Goal: Task Accomplishment & Management: Manage account settings

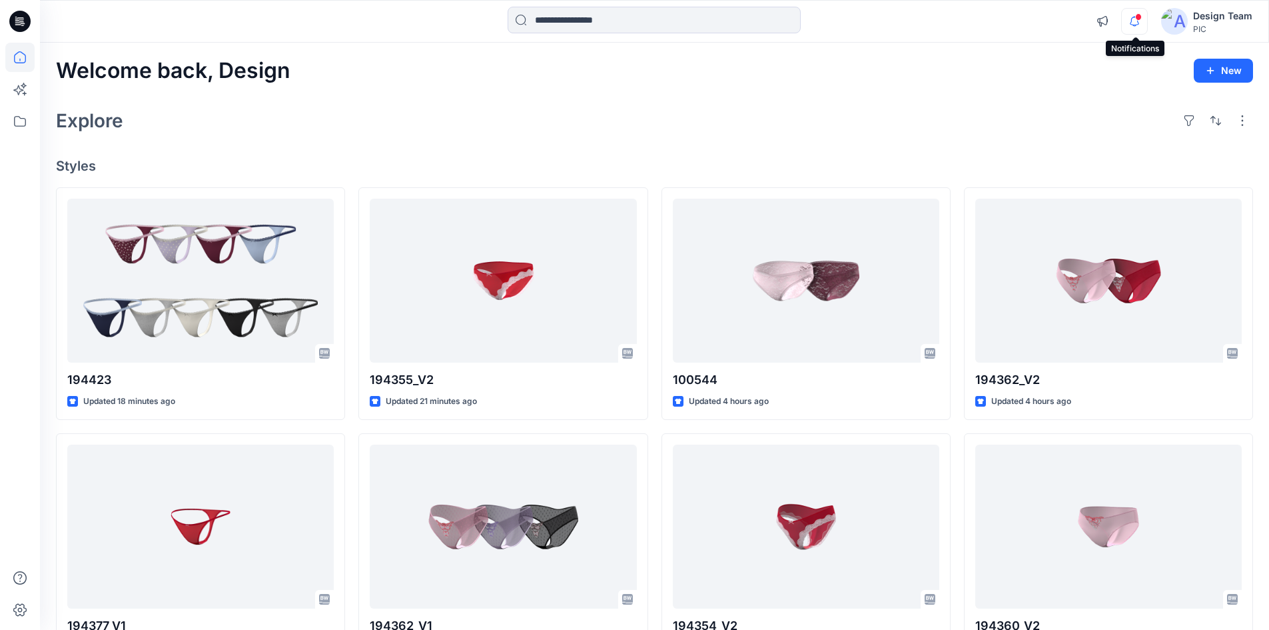
click at [1135, 22] on icon "button" at bounding box center [1134, 21] width 25 height 27
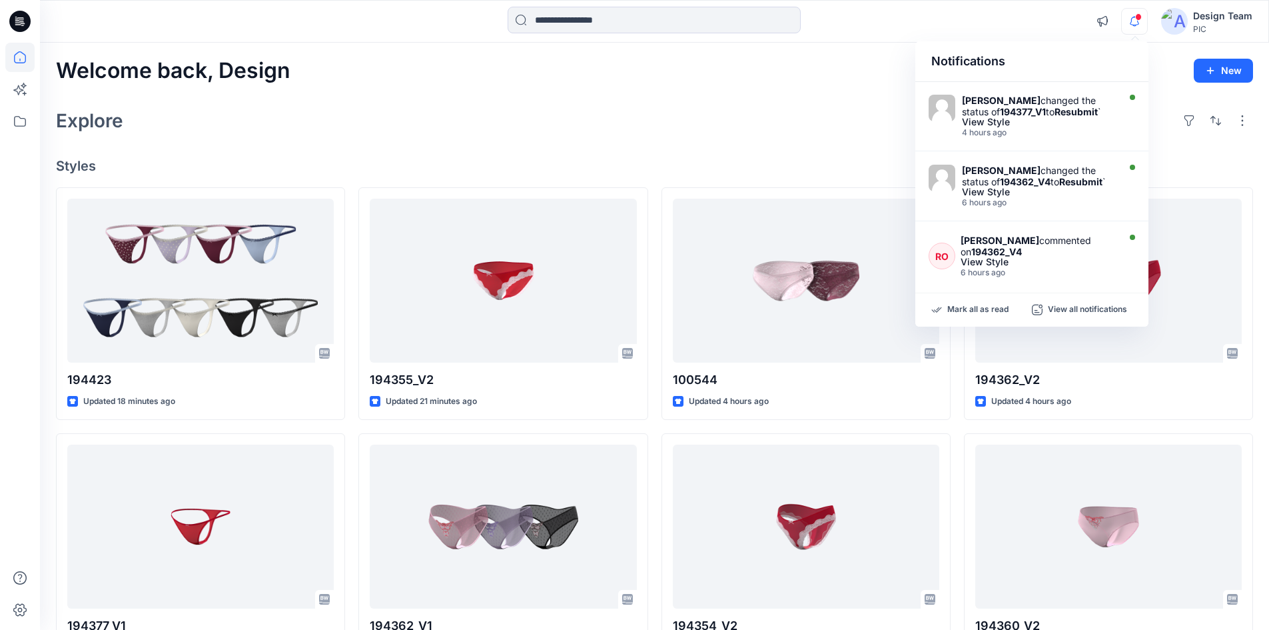
scroll to position [500, 0]
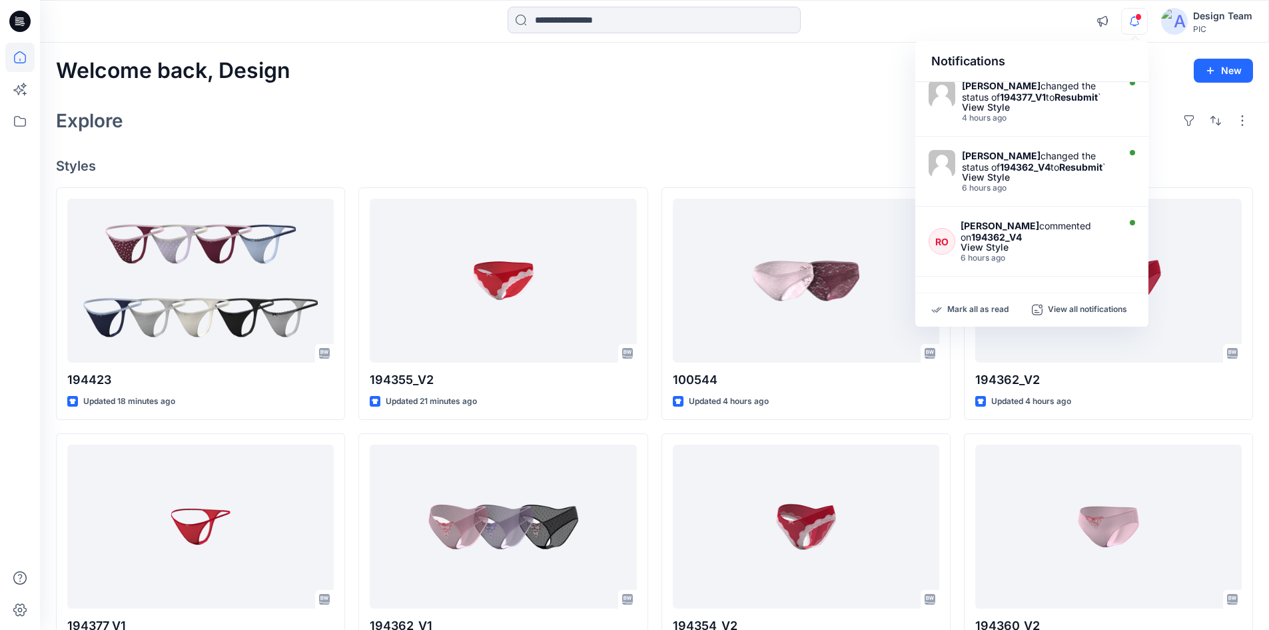
click at [693, 130] on div "Explore" at bounding box center [654, 121] width 1197 height 32
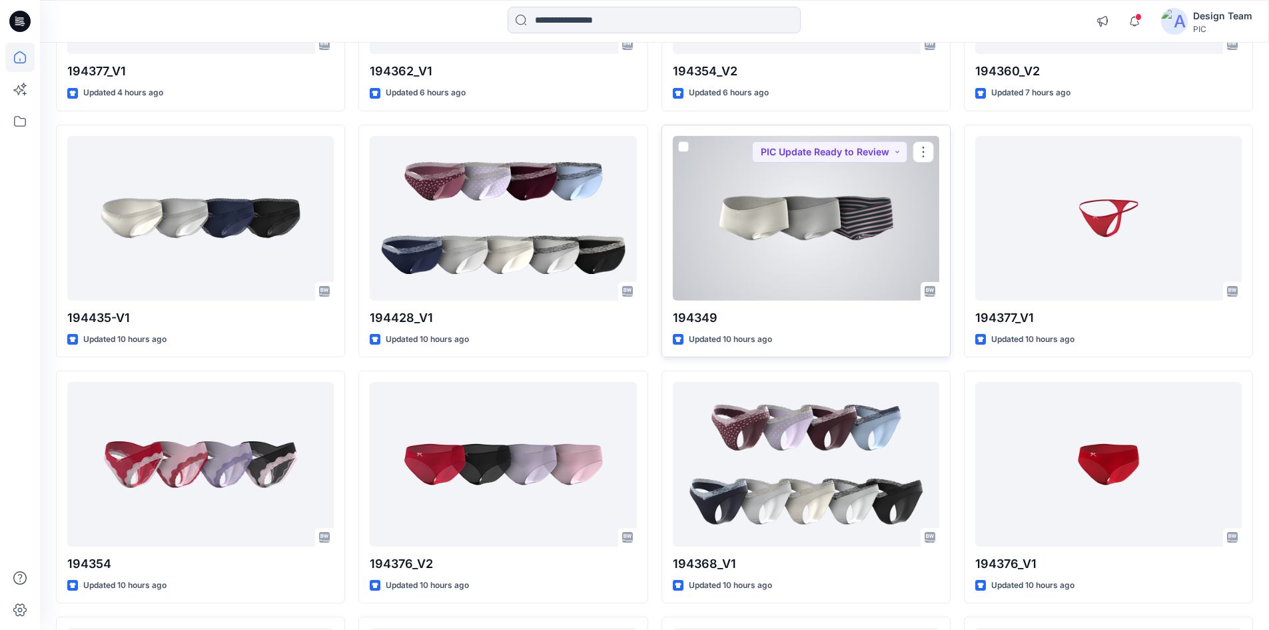
scroll to position [733, 0]
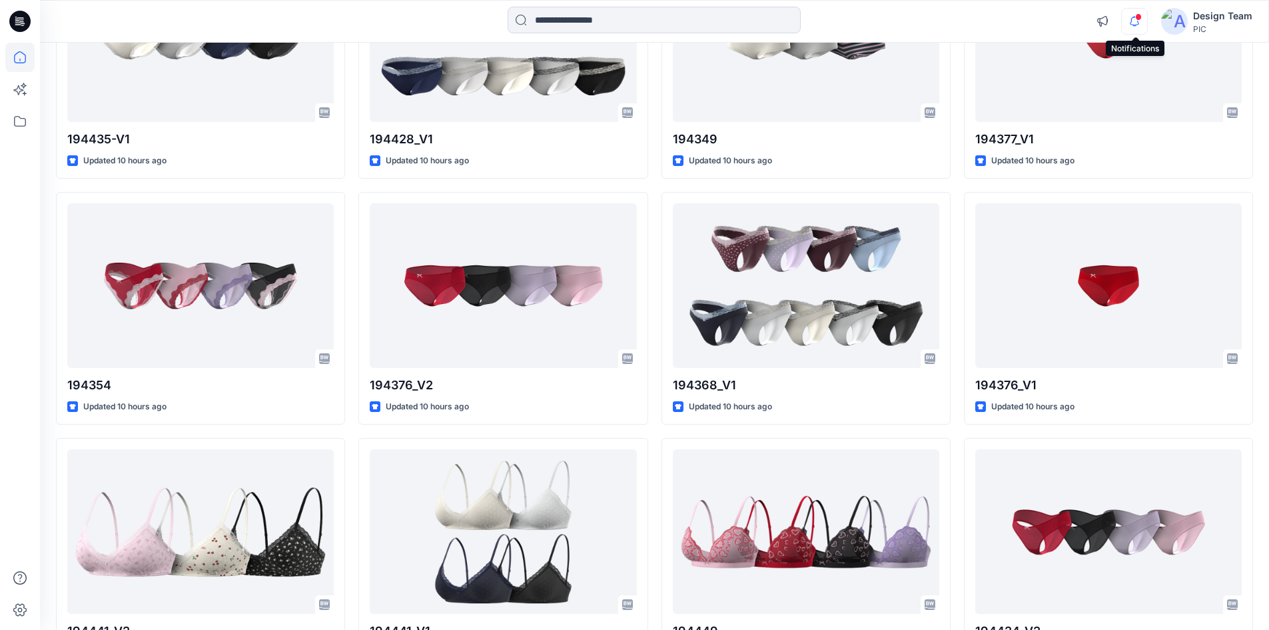
click at [1124, 20] on icon "button" at bounding box center [1134, 21] width 25 height 27
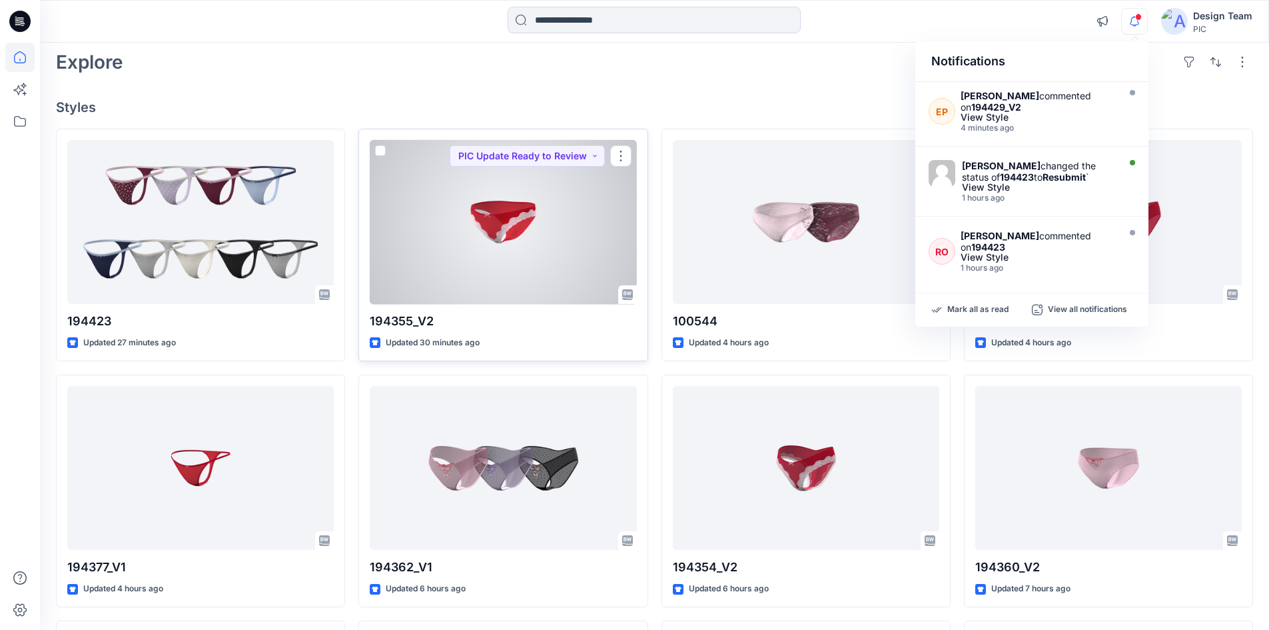
scroll to position [0, 0]
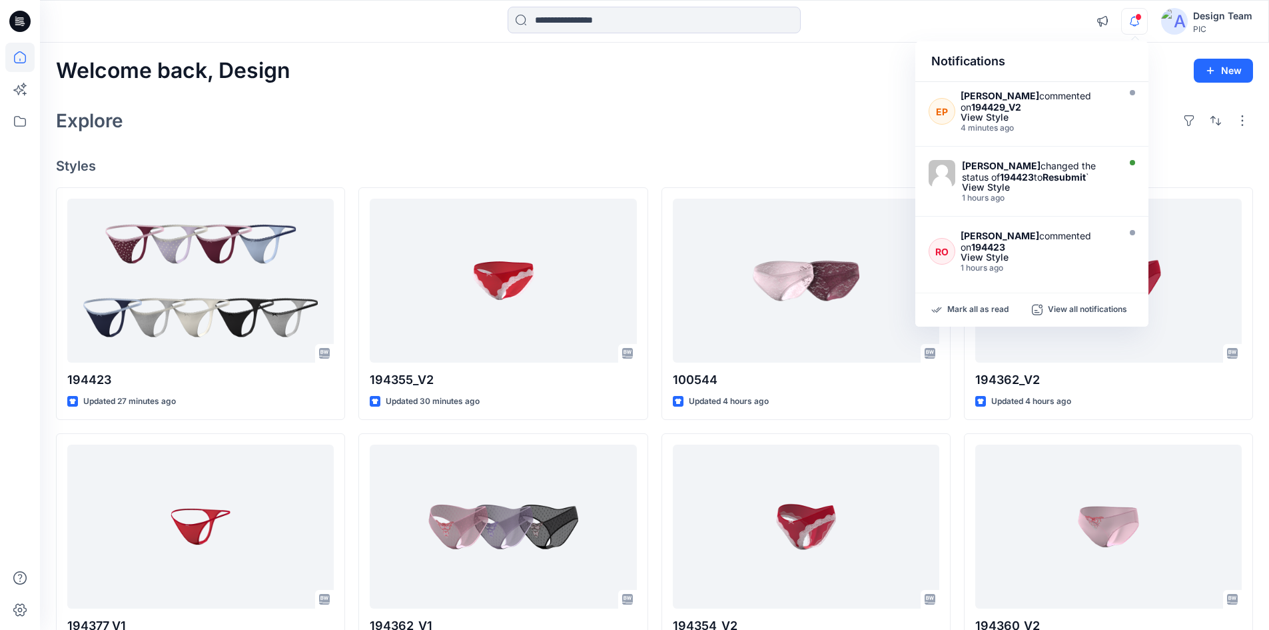
click at [981, 21] on div "Notifications EP Edlin Pagan commented on 194429_V2 View Style 4 minutes ago Ra…" at bounding box center [654, 21] width 1229 height 29
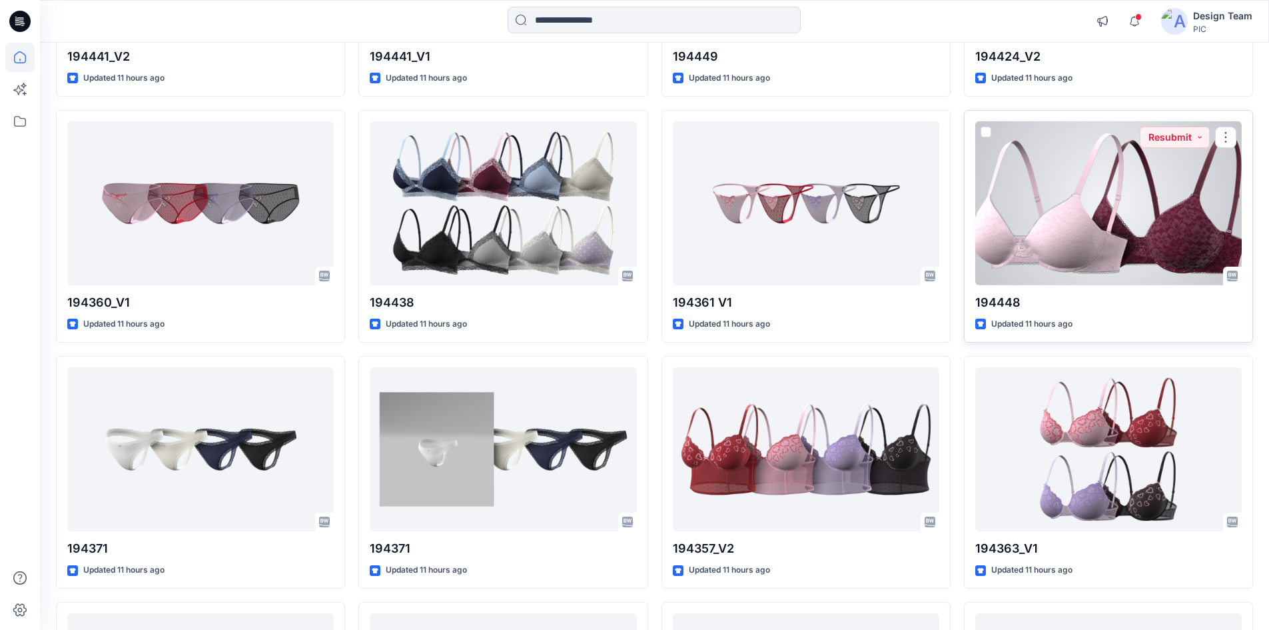
scroll to position [1279, 0]
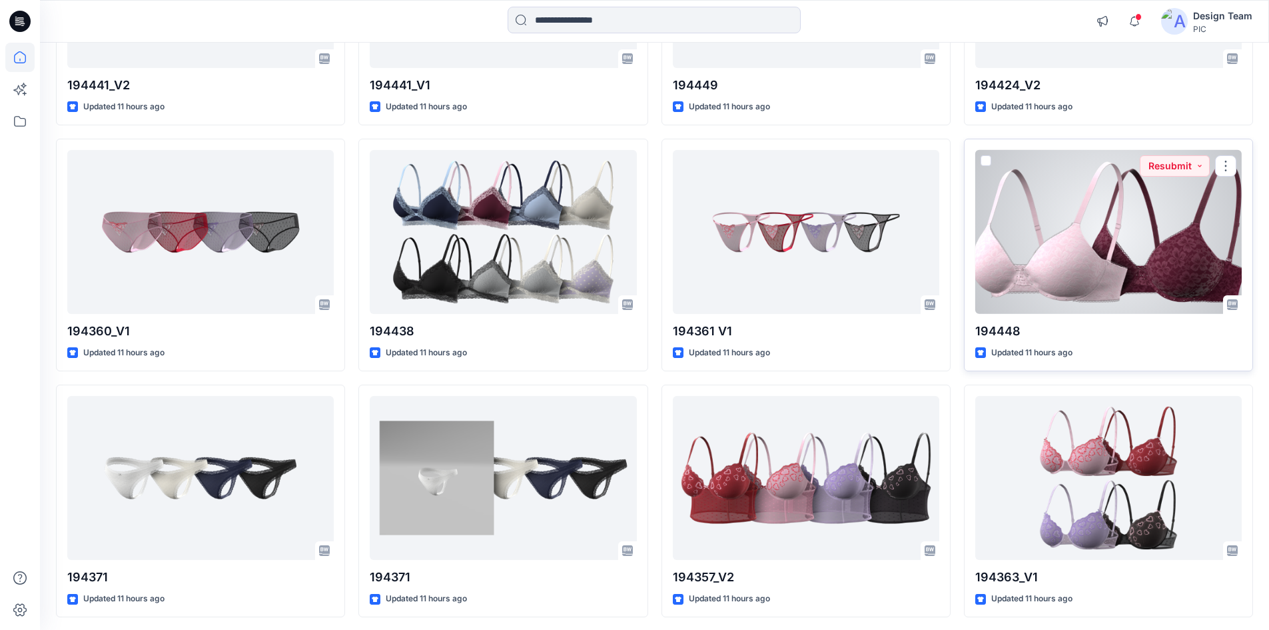
click at [1083, 231] on div at bounding box center [1108, 232] width 267 height 165
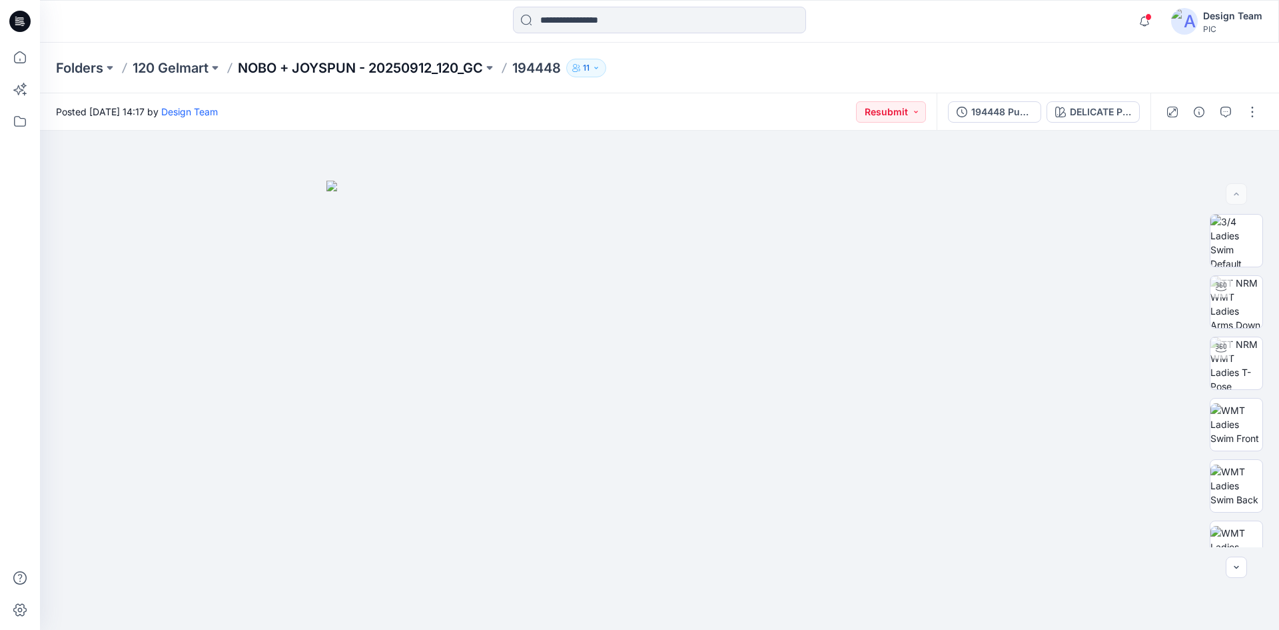
click at [372, 70] on p "NOBO + JOYSPUN - 20250912_120_GC" at bounding box center [360, 68] width 245 height 19
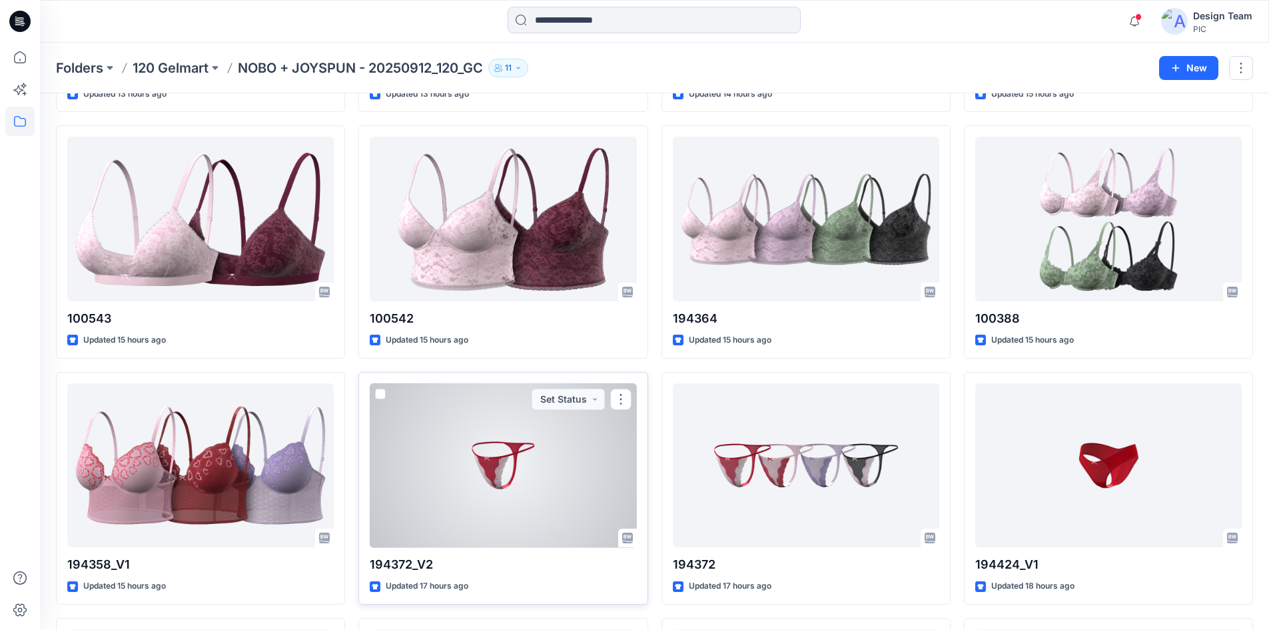
scroll to position [3188, 0]
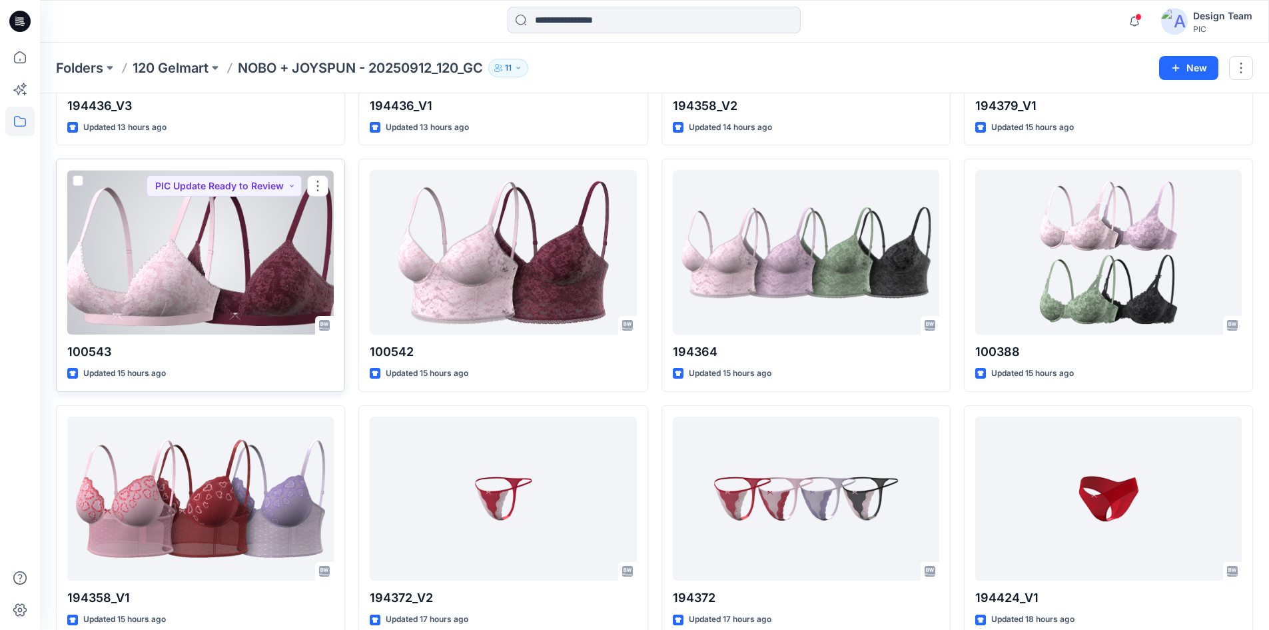
click at [187, 309] on div at bounding box center [200, 252] width 267 height 165
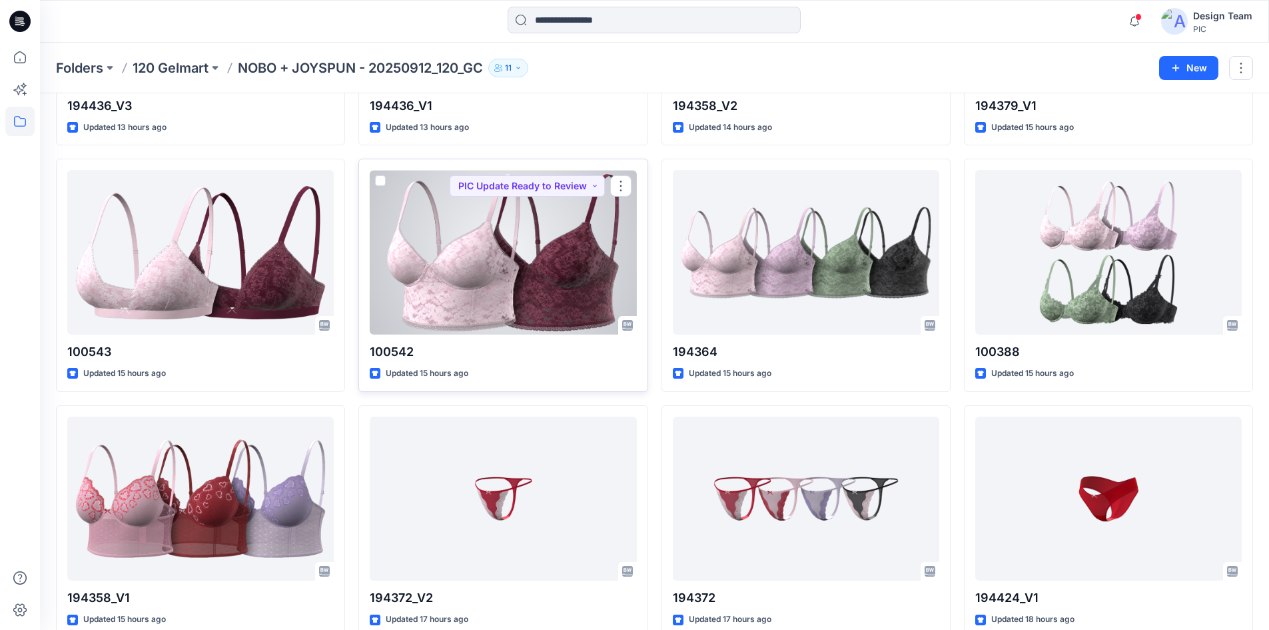
click at [454, 278] on div at bounding box center [503, 252] width 267 height 165
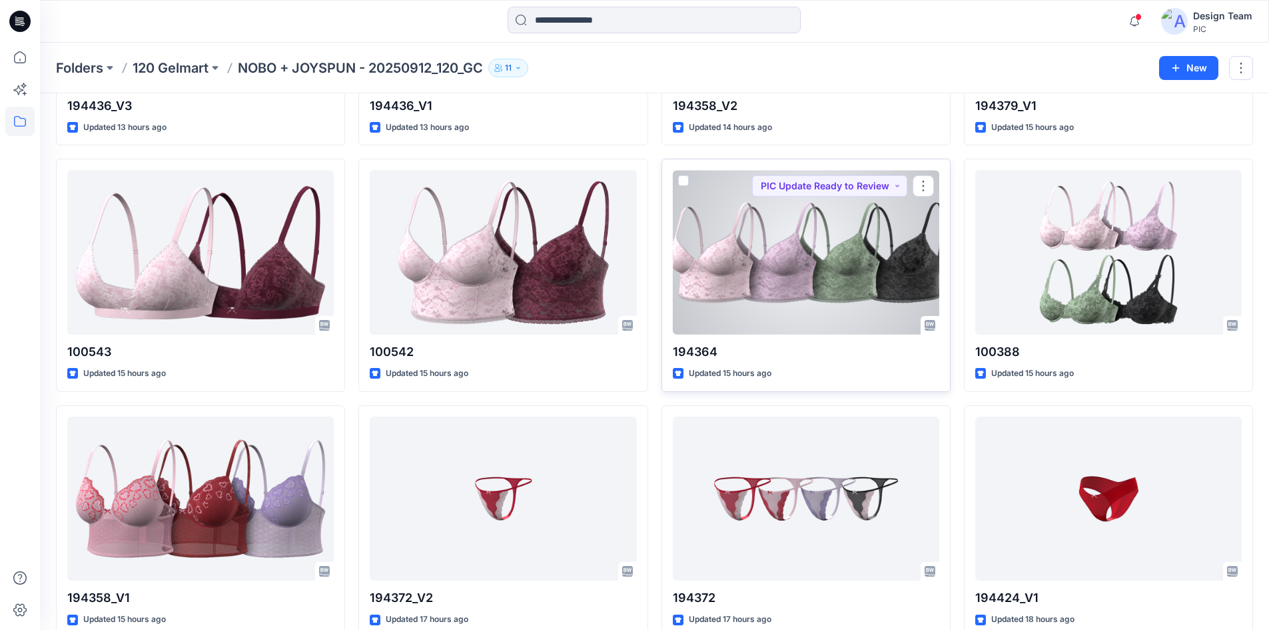
click at [781, 277] on div at bounding box center [806, 252] width 267 height 165
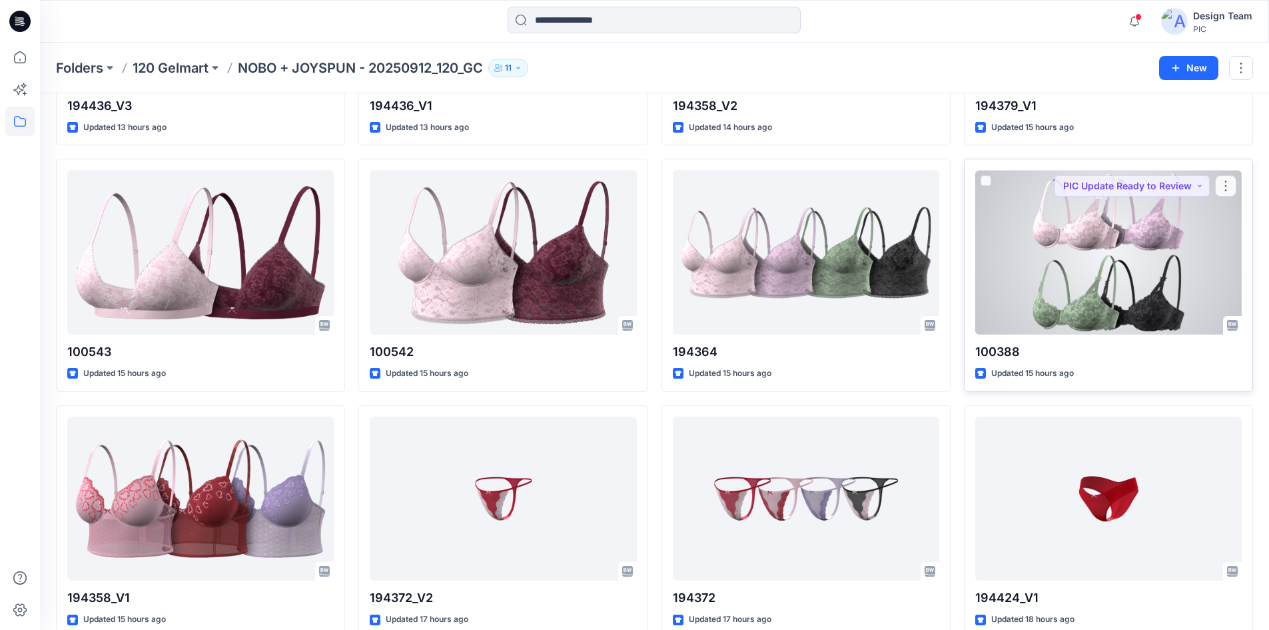
click at [1179, 275] on div at bounding box center [1108, 252] width 267 height 165
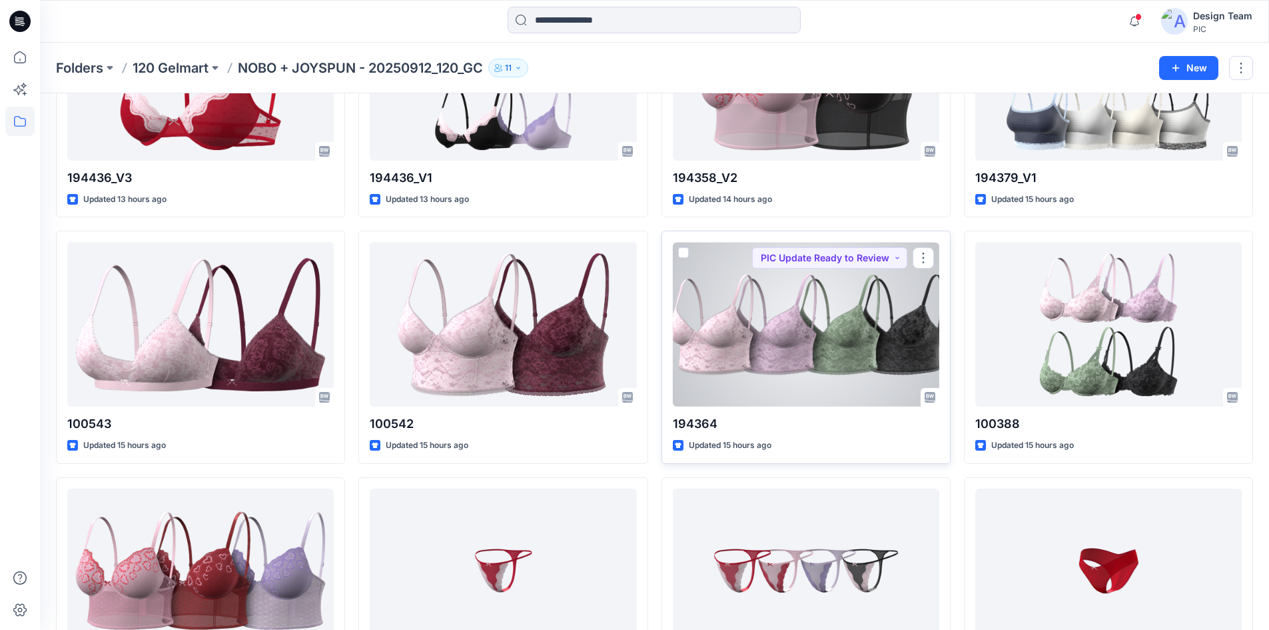
scroll to position [3122, 0]
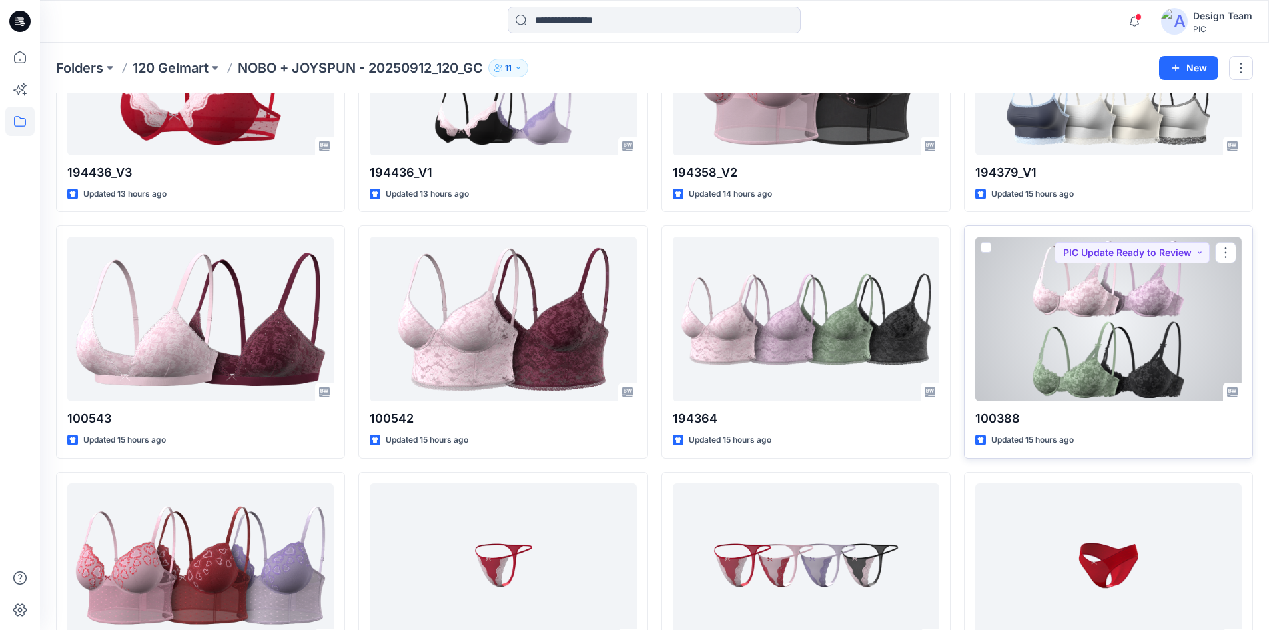
click at [1121, 348] on div at bounding box center [1108, 319] width 267 height 165
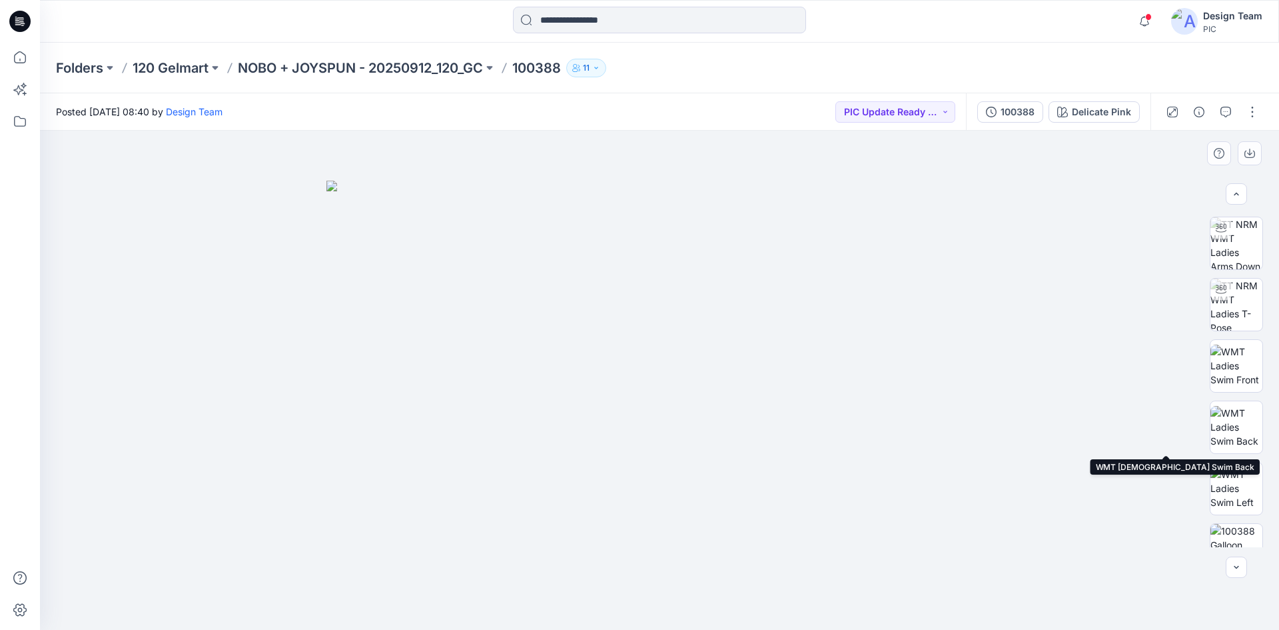
scroll to position [272, 0]
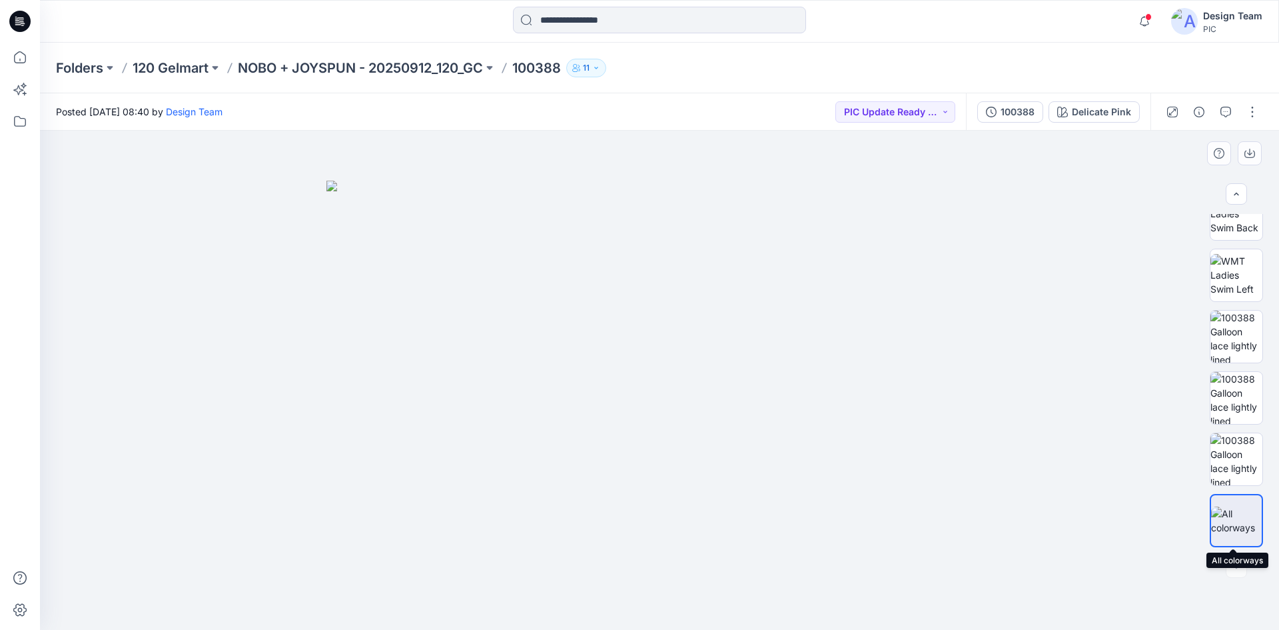
click at [1227, 502] on div at bounding box center [1236, 520] width 53 height 53
click at [1251, 456] on img at bounding box center [1237, 459] width 52 height 52
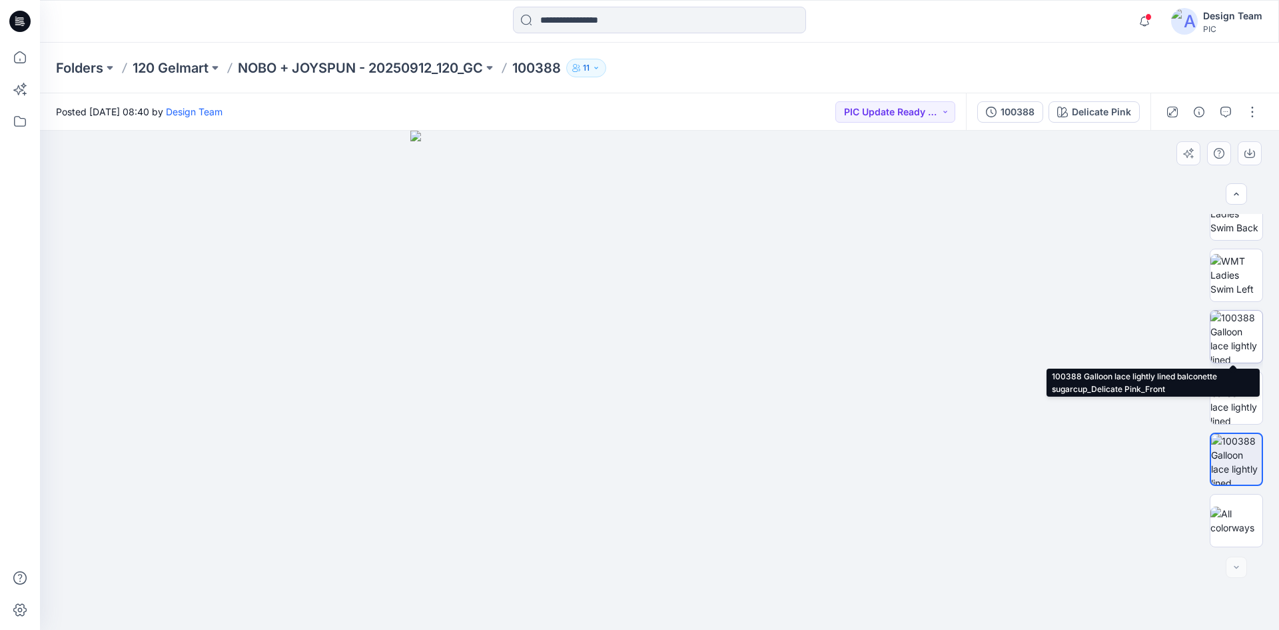
click at [1229, 335] on img at bounding box center [1237, 337] width 52 height 52
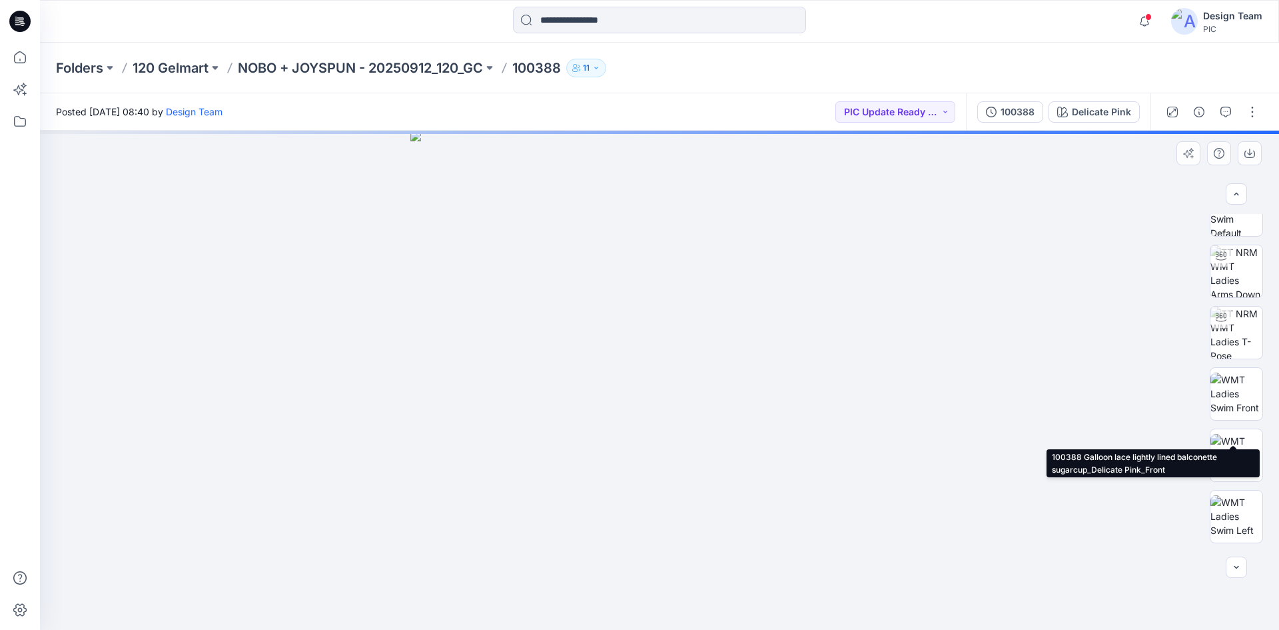
scroll to position [0, 0]
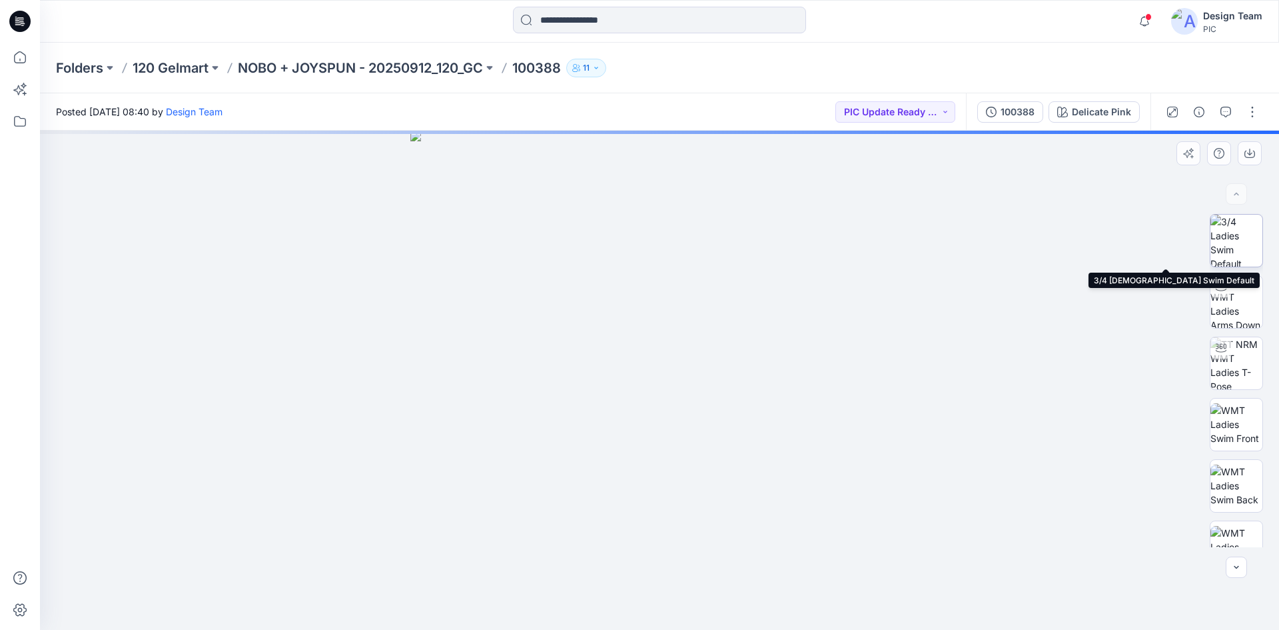
click at [1231, 241] on img at bounding box center [1237, 241] width 52 height 52
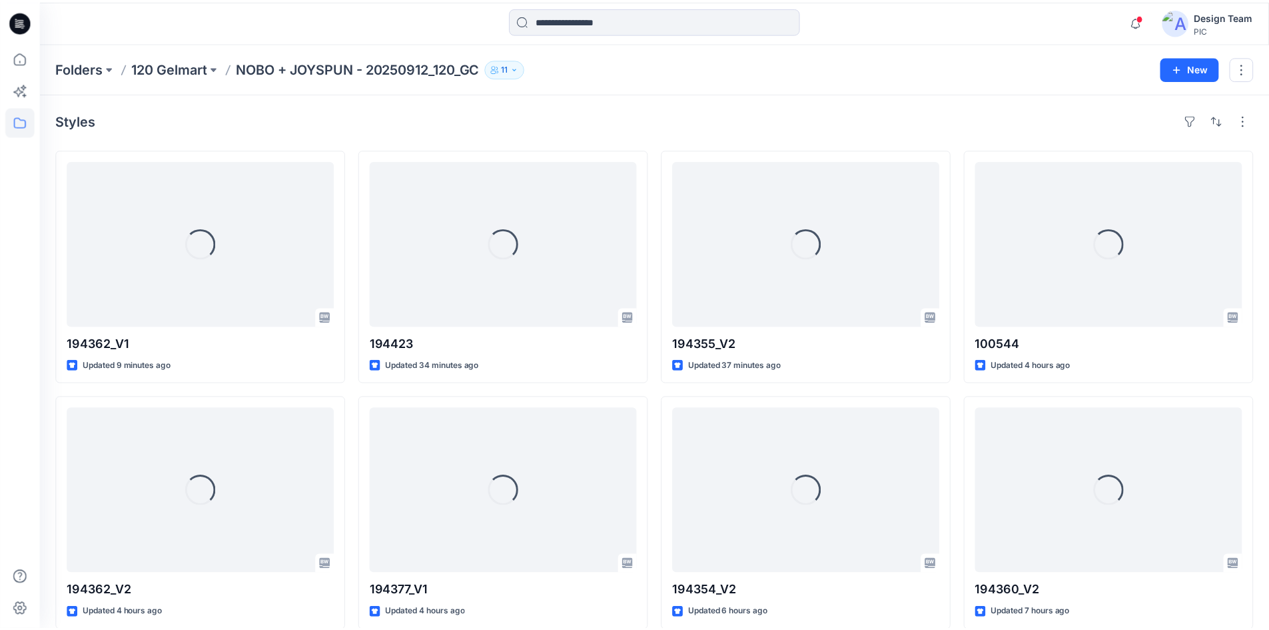
scroll to position [3122, 0]
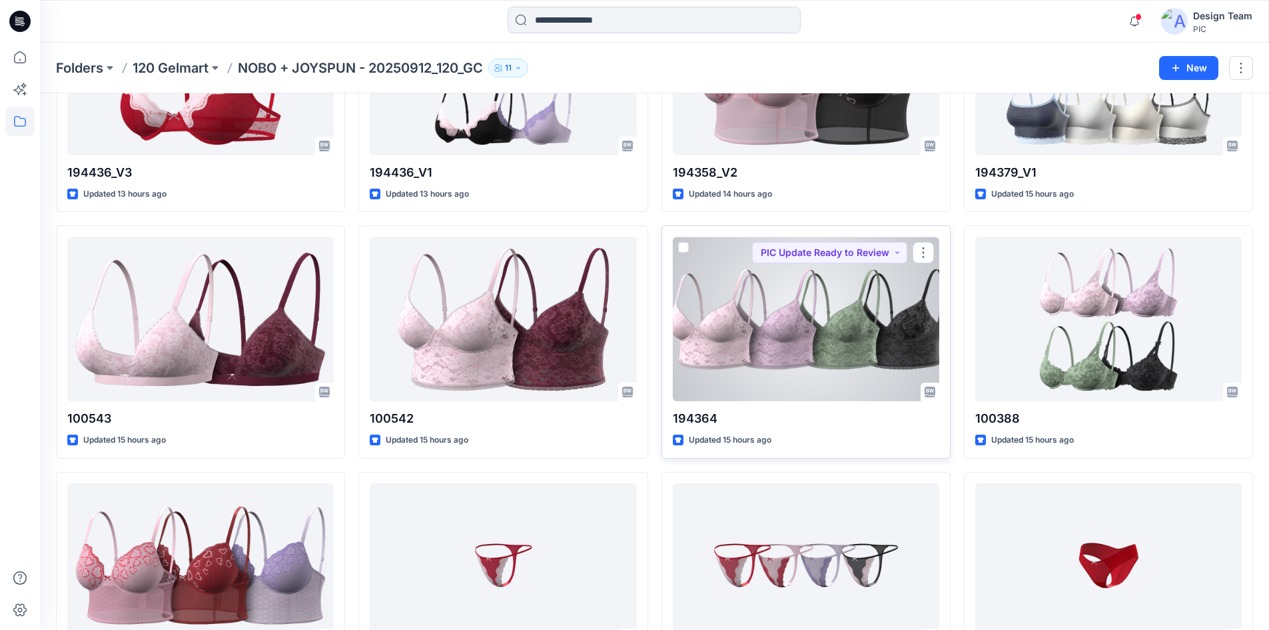
click at [771, 342] on div at bounding box center [806, 319] width 267 height 165
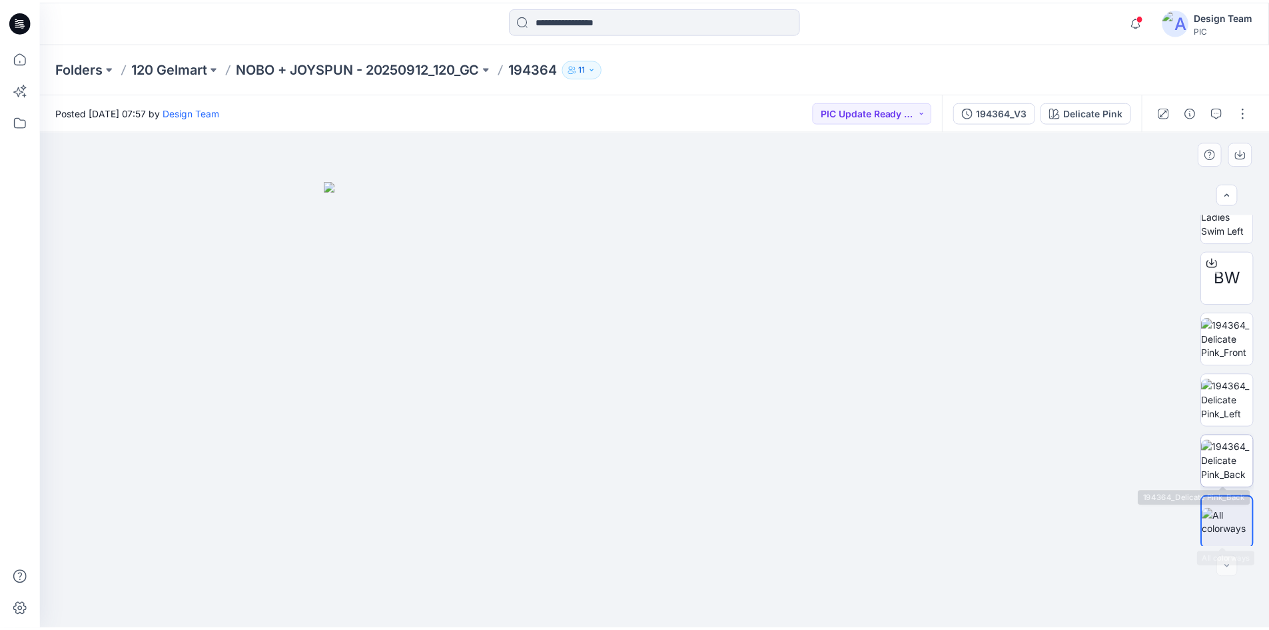
scroll to position [333, 0]
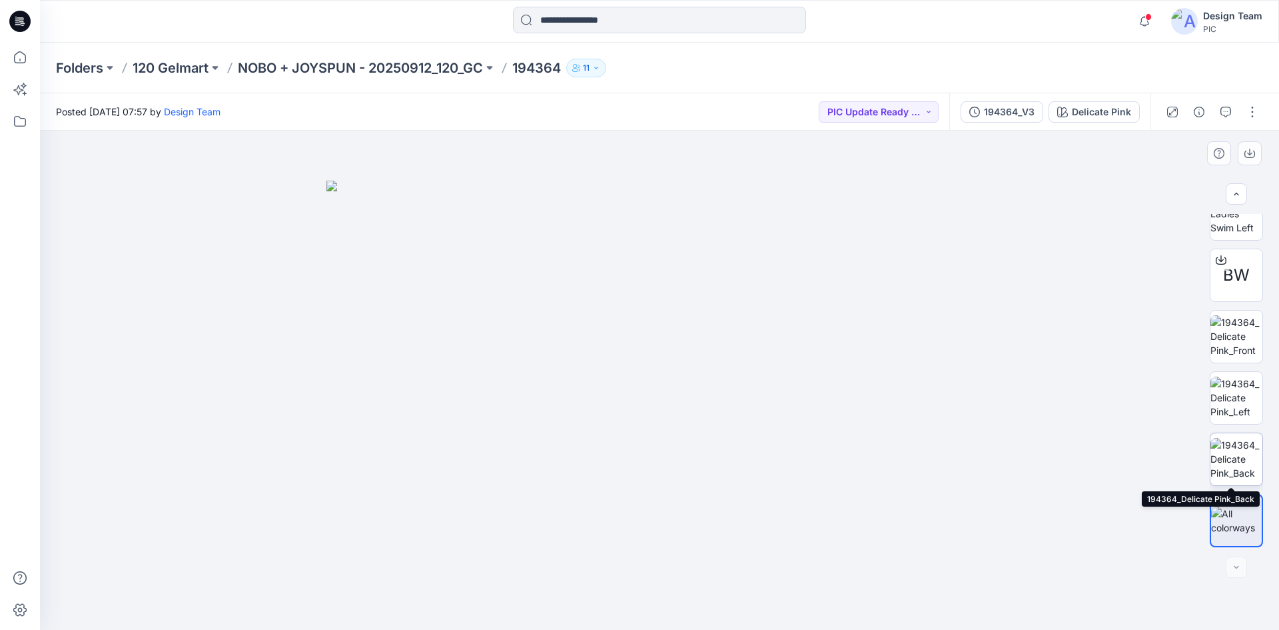
click at [1228, 463] on img at bounding box center [1237, 459] width 52 height 42
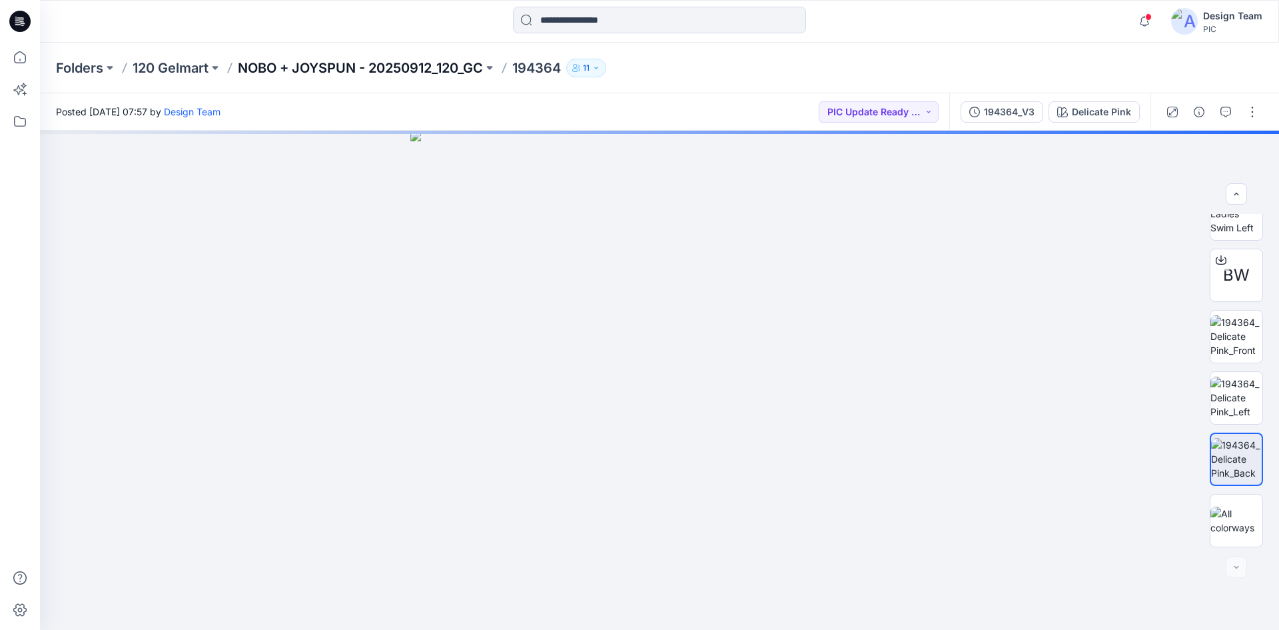
click at [339, 60] on p "NOBO + JOYSPUN - 20250912_120_GC" at bounding box center [360, 68] width 245 height 19
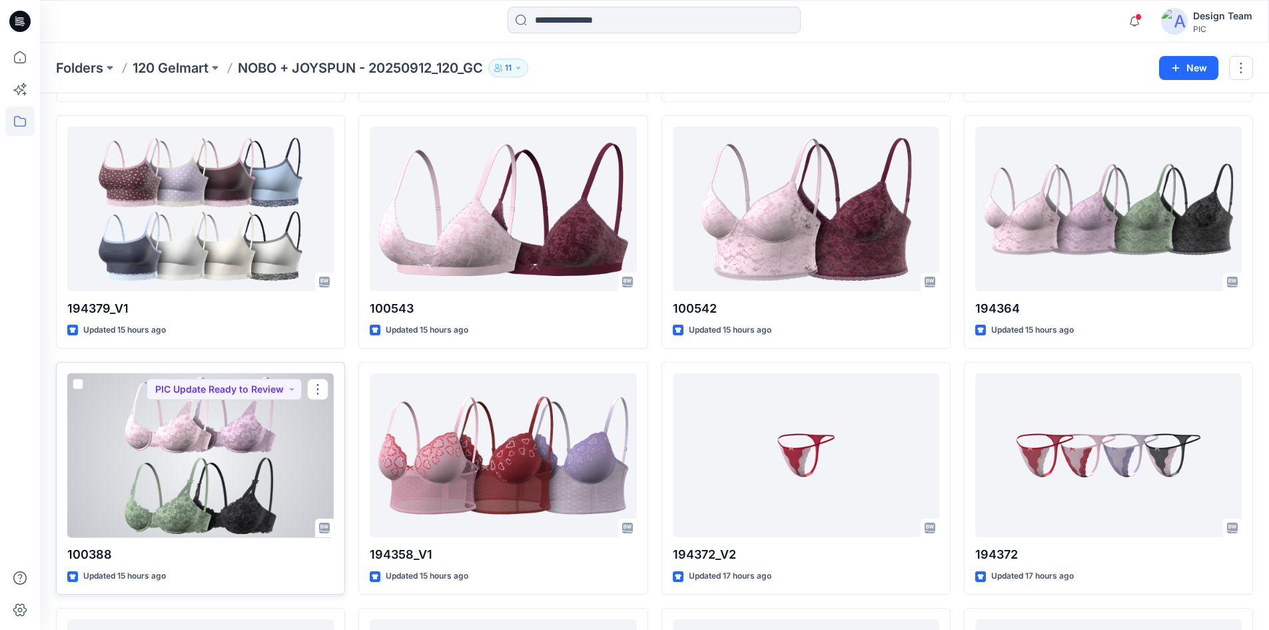
scroll to position [3198, 0]
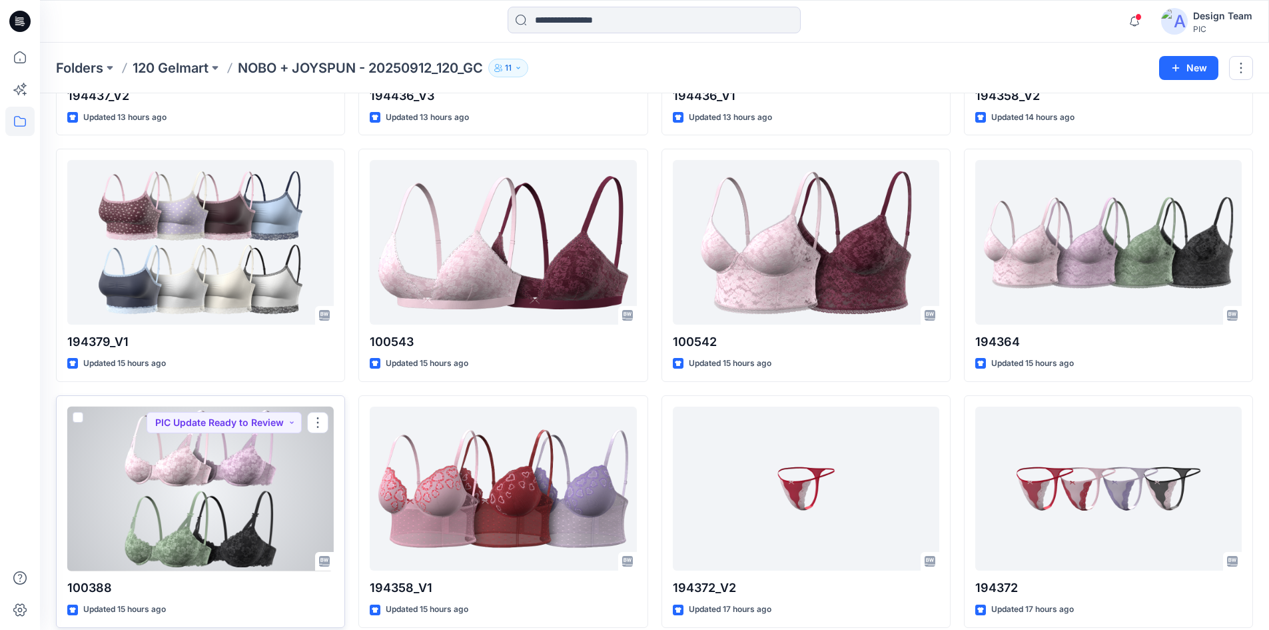
click at [239, 531] on div at bounding box center [200, 488] width 267 height 165
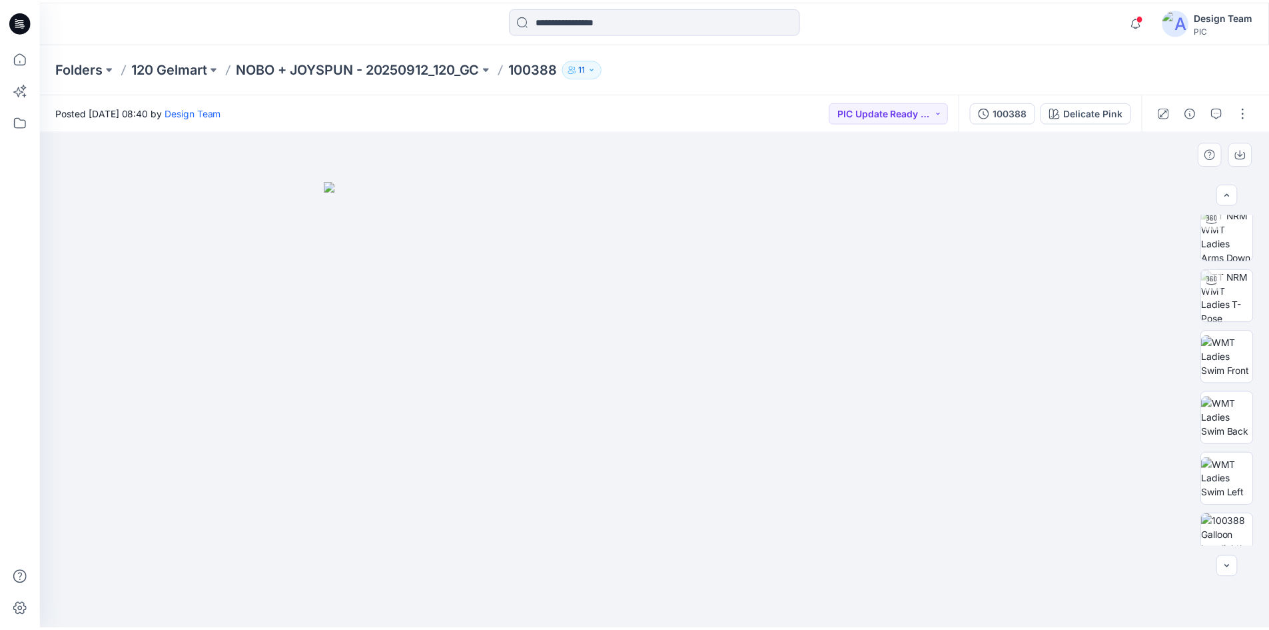
scroll to position [200, 0]
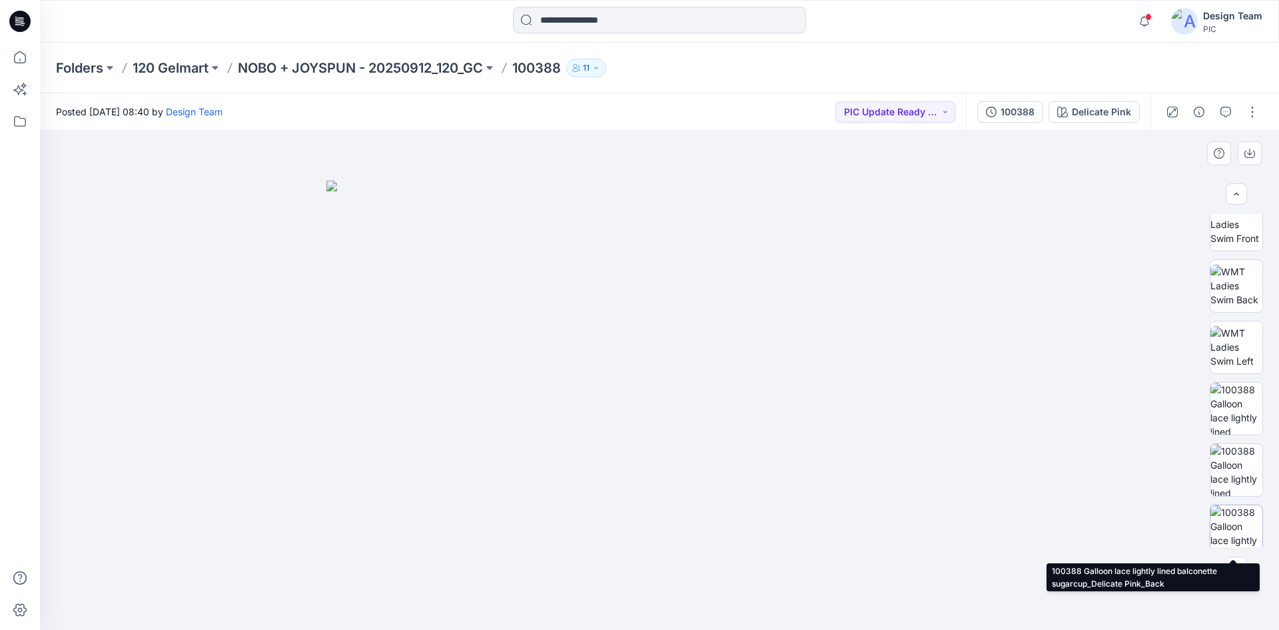
click at [1236, 519] on img at bounding box center [1237, 531] width 52 height 52
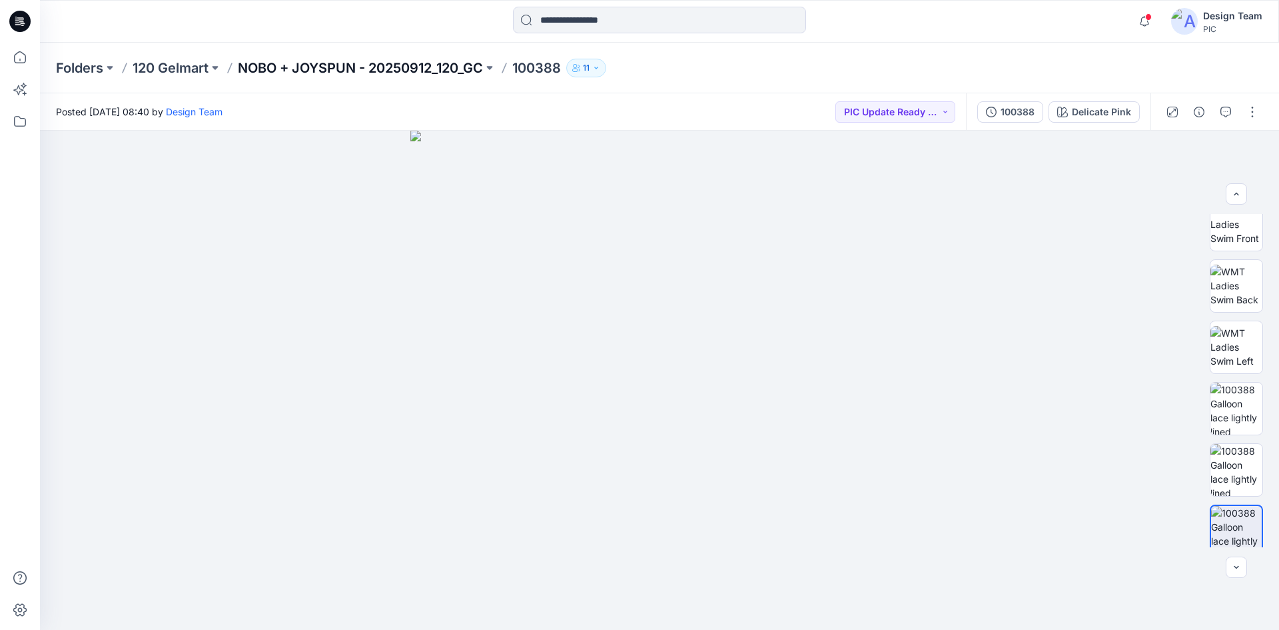
click at [297, 62] on p "NOBO + JOYSPUN - 20250912_120_GC" at bounding box center [360, 68] width 245 height 19
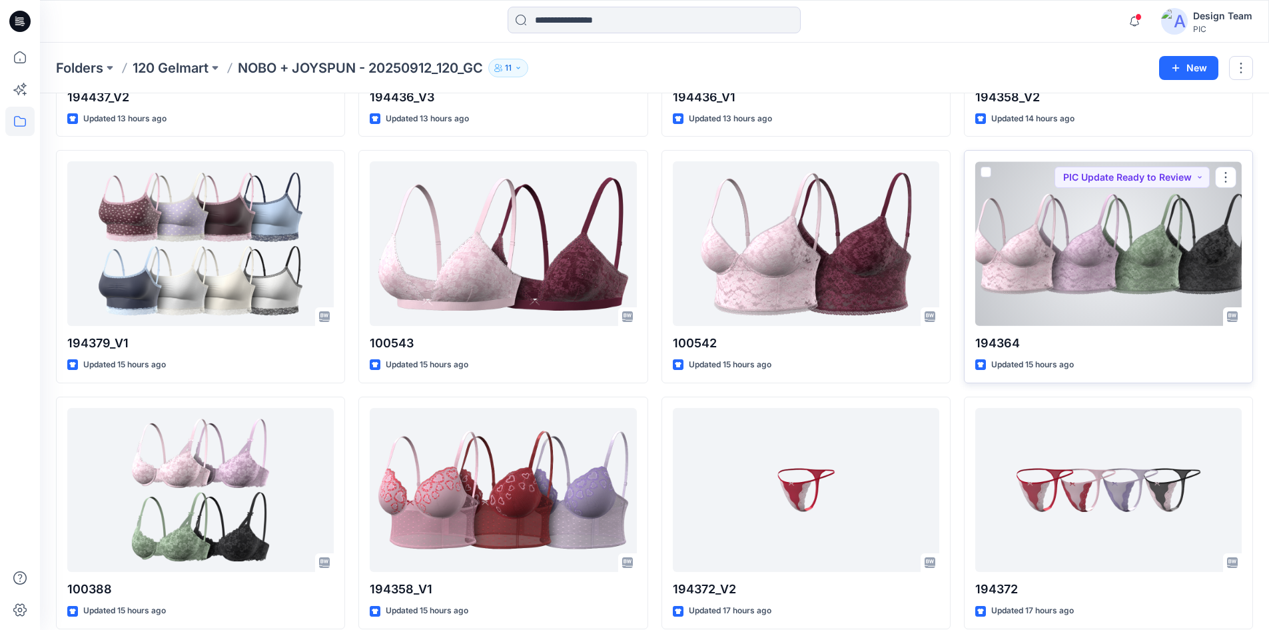
scroll to position [3198, 0]
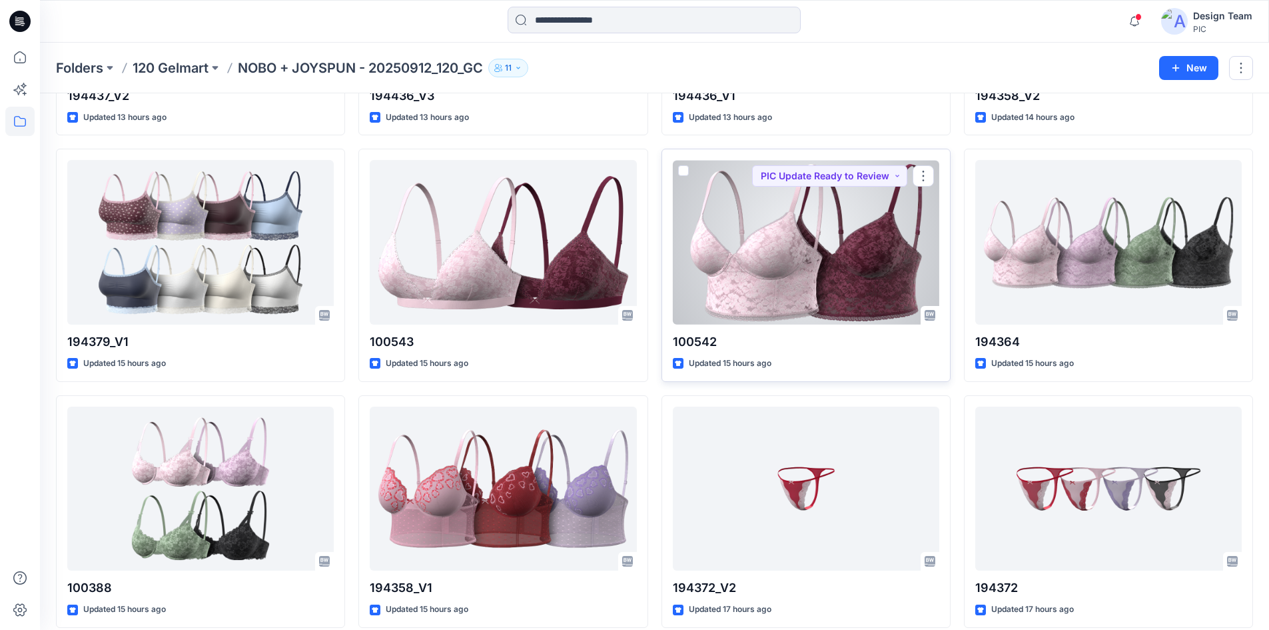
click at [832, 286] on div at bounding box center [806, 242] width 267 height 165
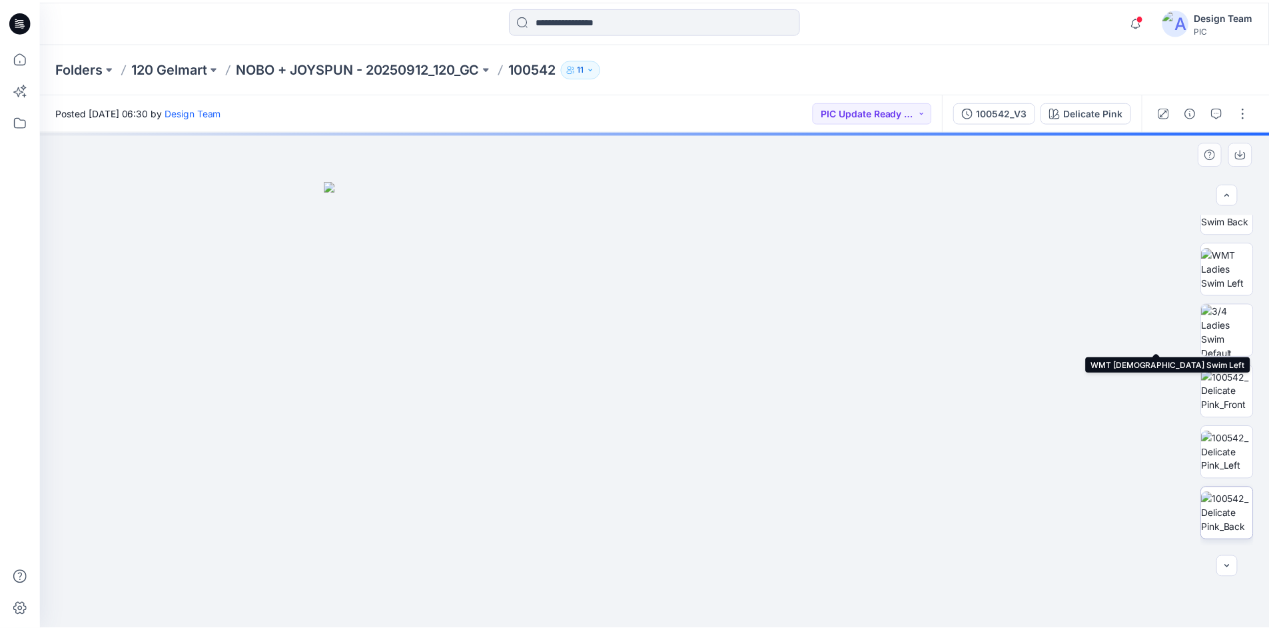
scroll to position [267, 0]
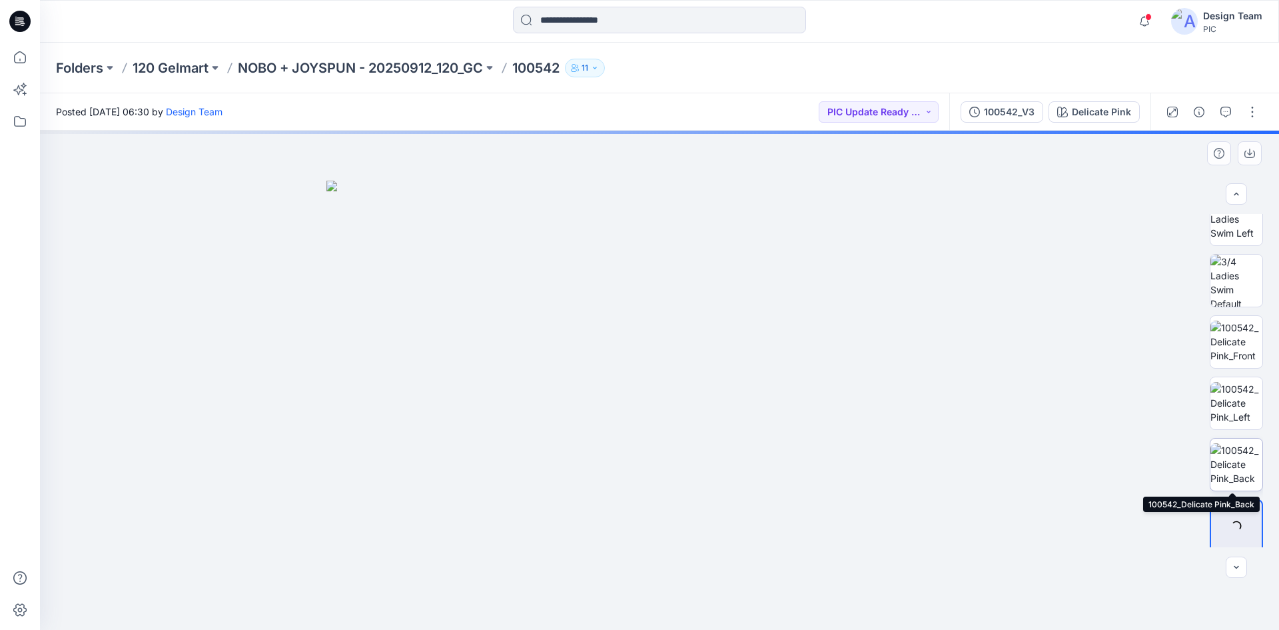
click at [1219, 462] on img at bounding box center [1237, 464] width 52 height 42
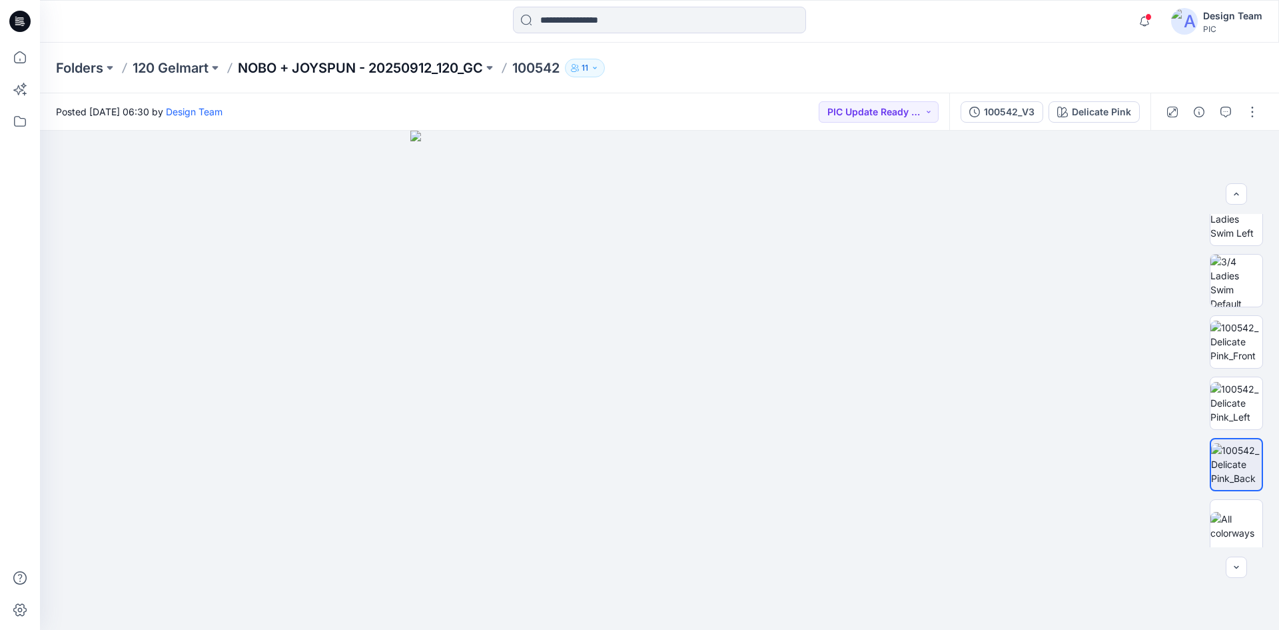
click at [334, 73] on p "NOBO + JOYSPUN - 20250912_120_GC" at bounding box center [360, 68] width 245 height 19
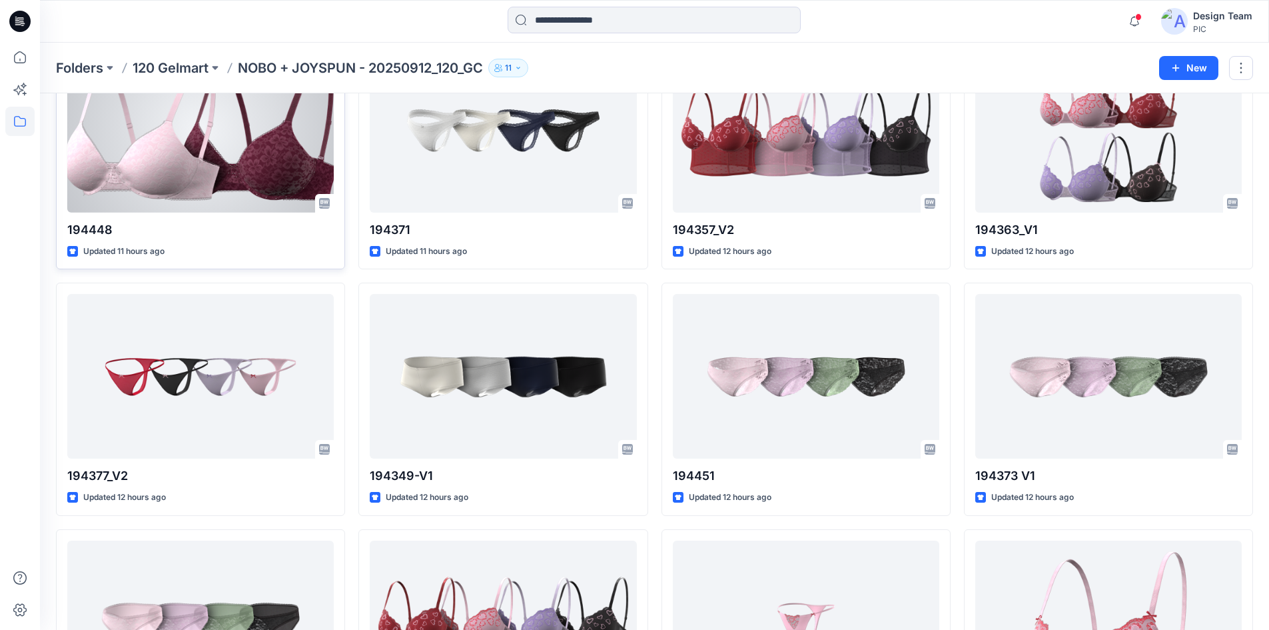
scroll to position [1533, 0]
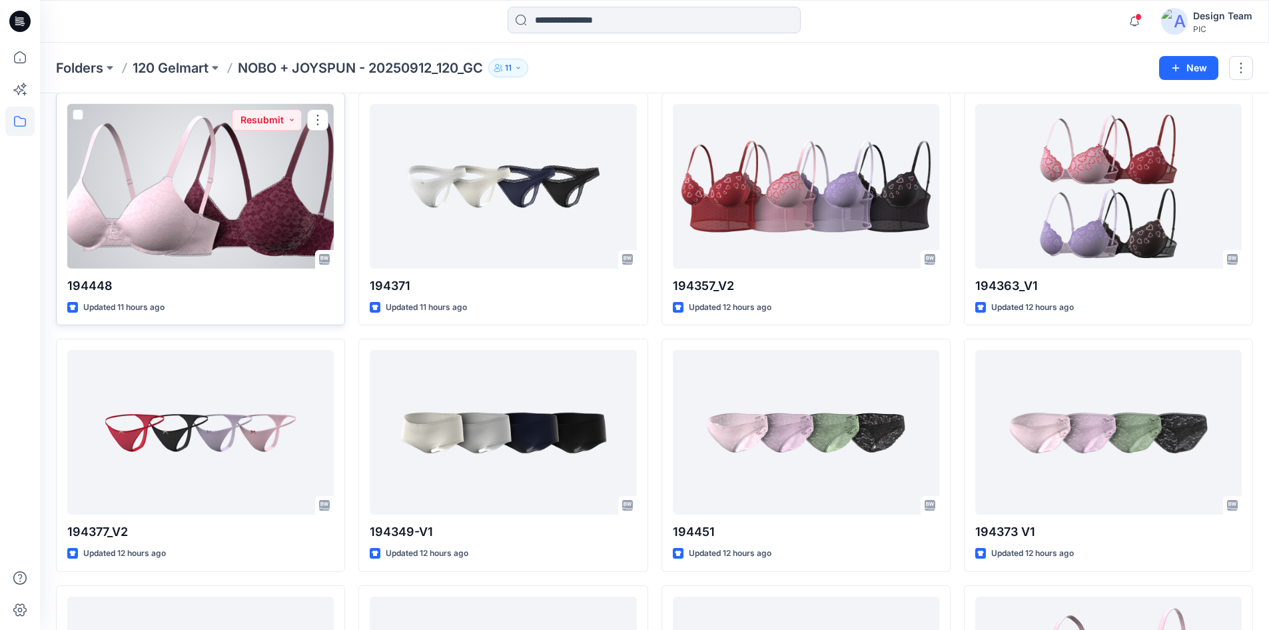
click at [187, 197] on div at bounding box center [200, 186] width 267 height 165
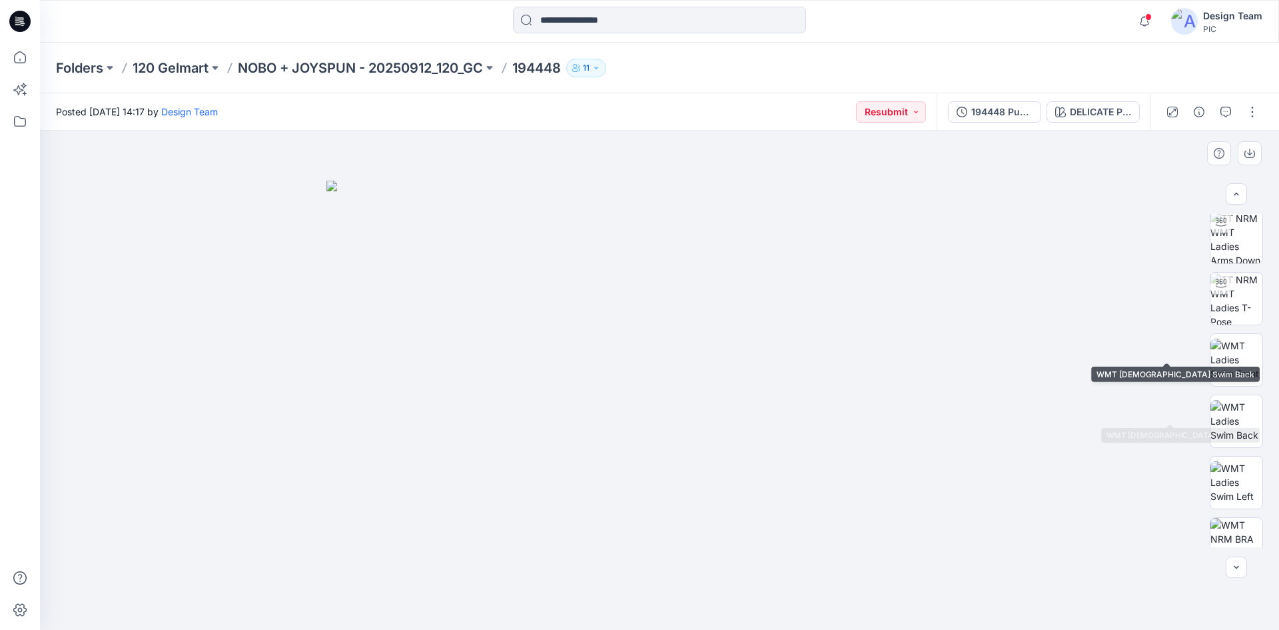
scroll to position [267, 0]
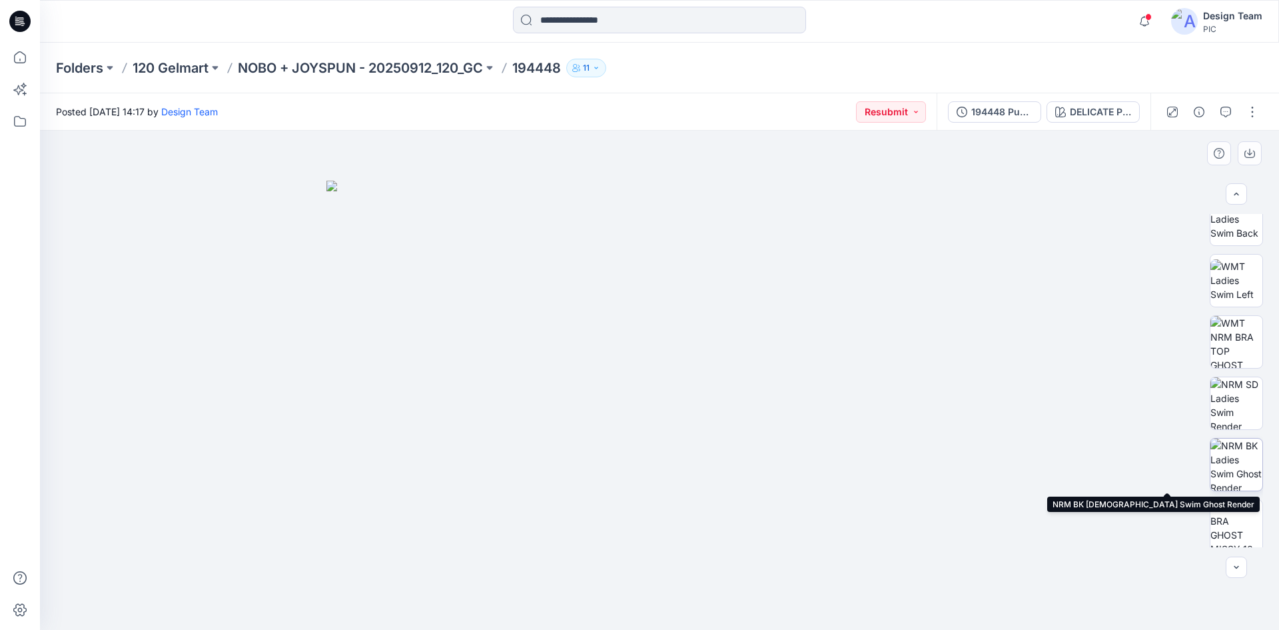
click at [1232, 460] on img at bounding box center [1237, 464] width 52 height 52
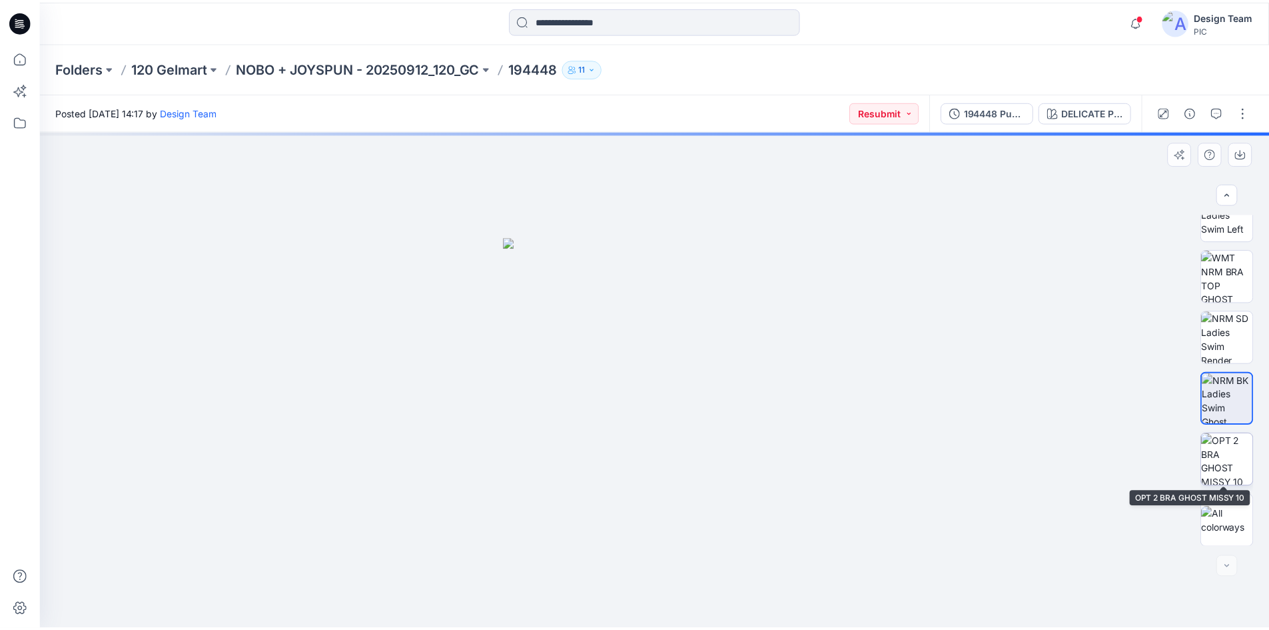
scroll to position [333, 0]
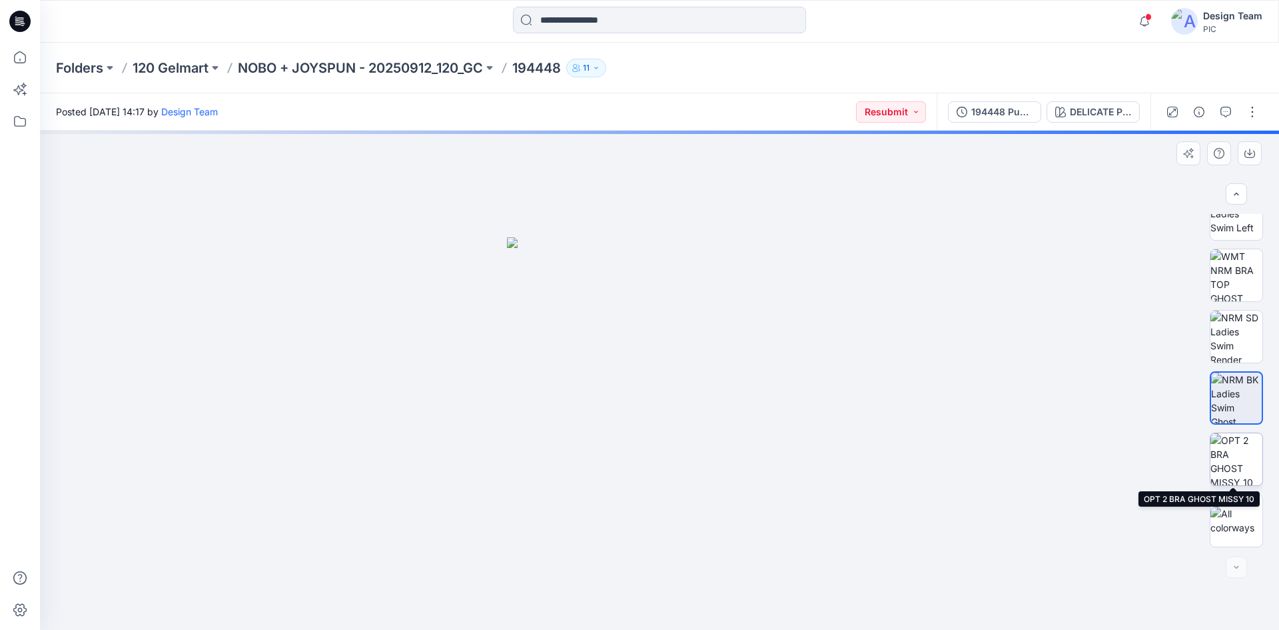
click at [1231, 458] on img at bounding box center [1237, 459] width 52 height 52
click at [1228, 448] on img at bounding box center [1236, 459] width 51 height 51
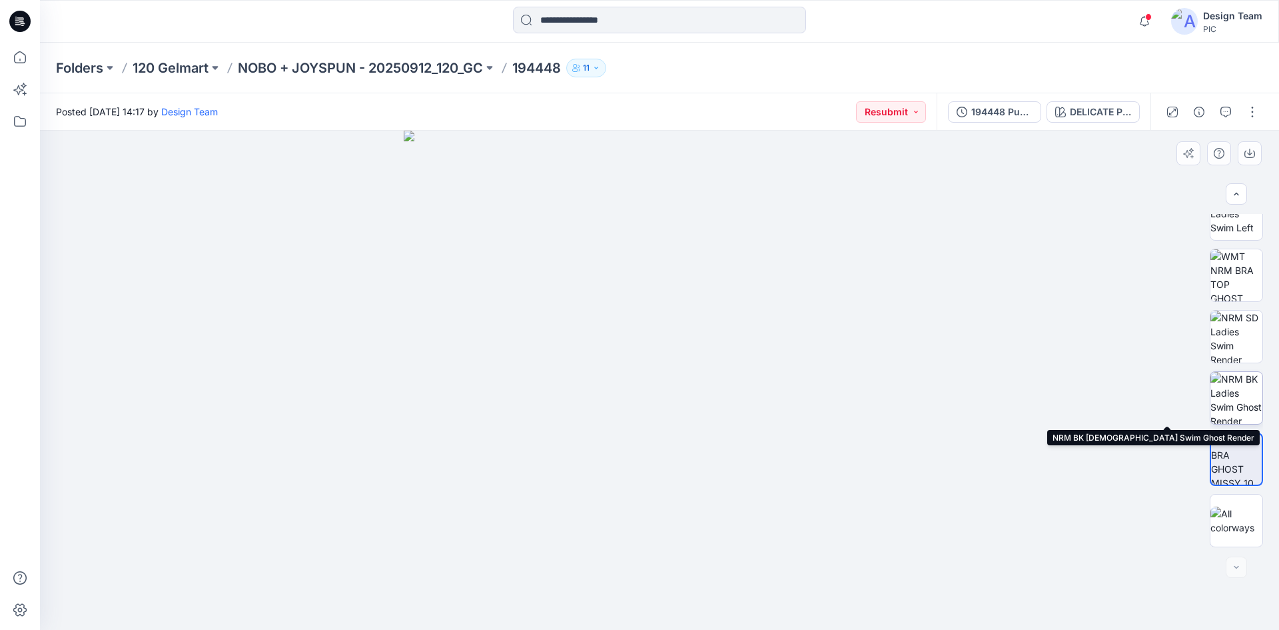
click at [1236, 394] on img at bounding box center [1237, 398] width 52 height 52
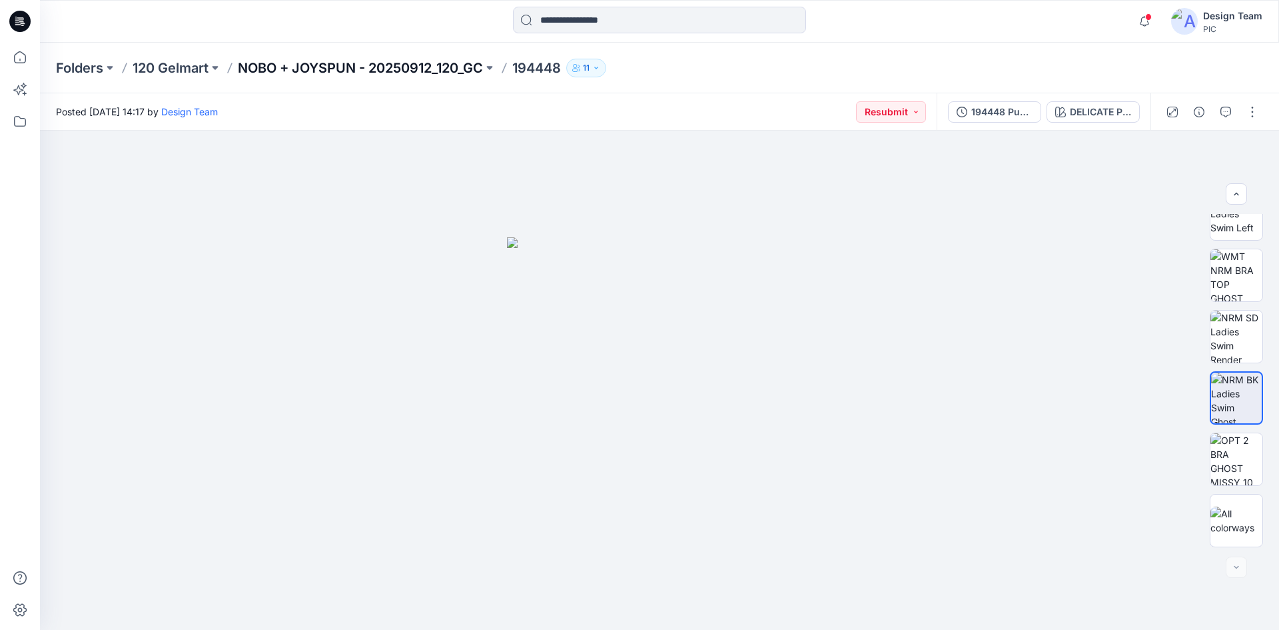
click at [321, 65] on p "NOBO + JOYSPUN - 20250912_120_GC" at bounding box center [360, 68] width 245 height 19
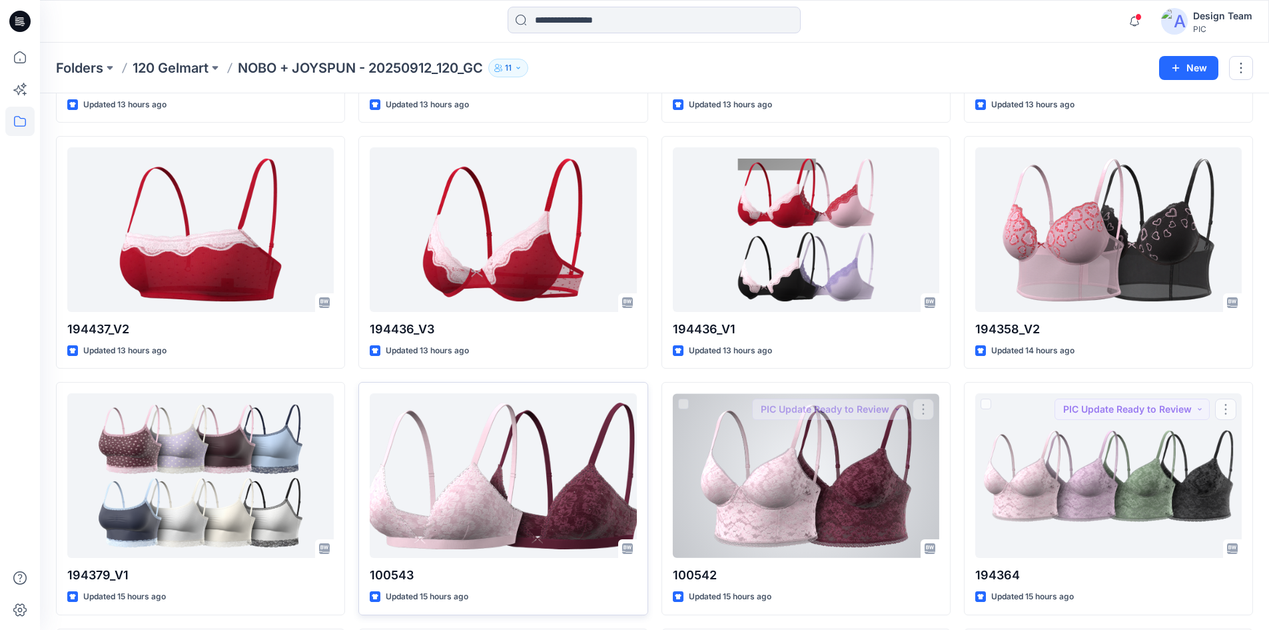
scroll to position [2998, 0]
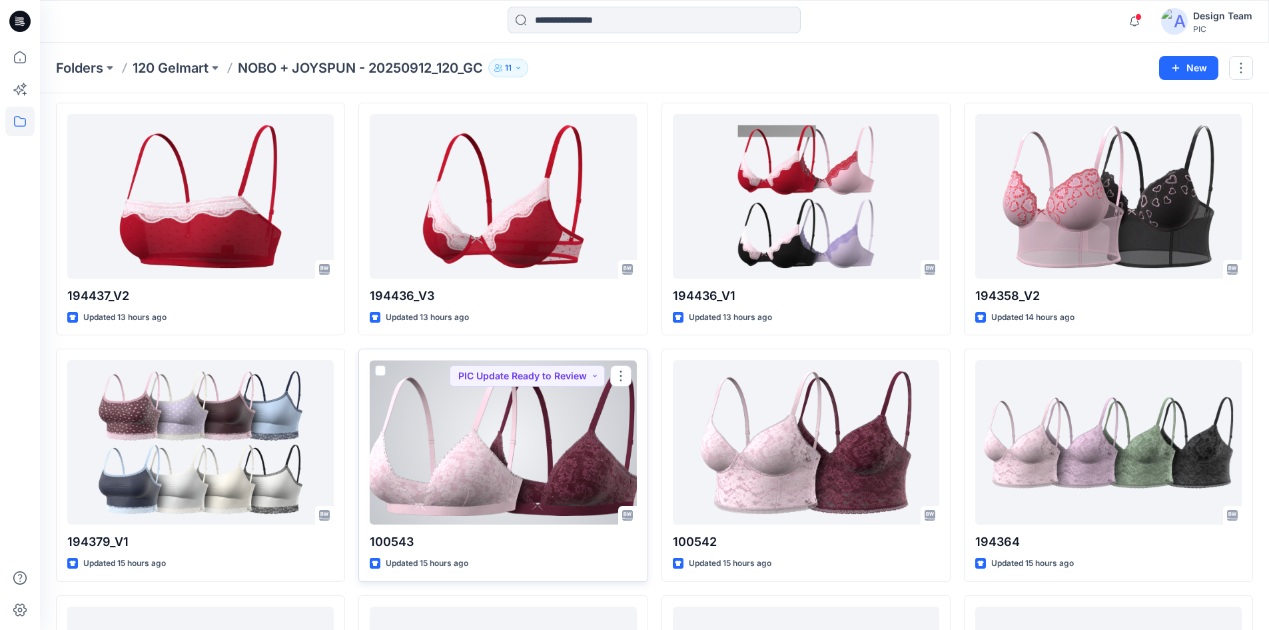
click at [495, 430] on div at bounding box center [503, 442] width 267 height 165
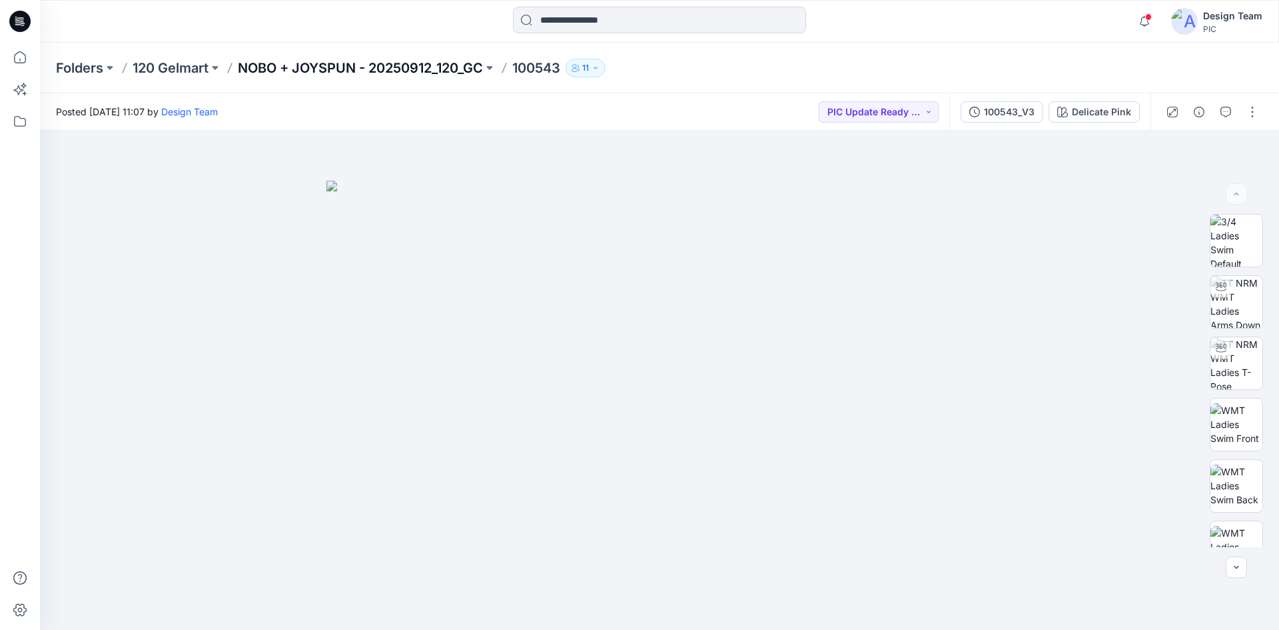
click at [428, 67] on p "NOBO + JOYSPUN - 20250912_120_GC" at bounding box center [360, 68] width 245 height 19
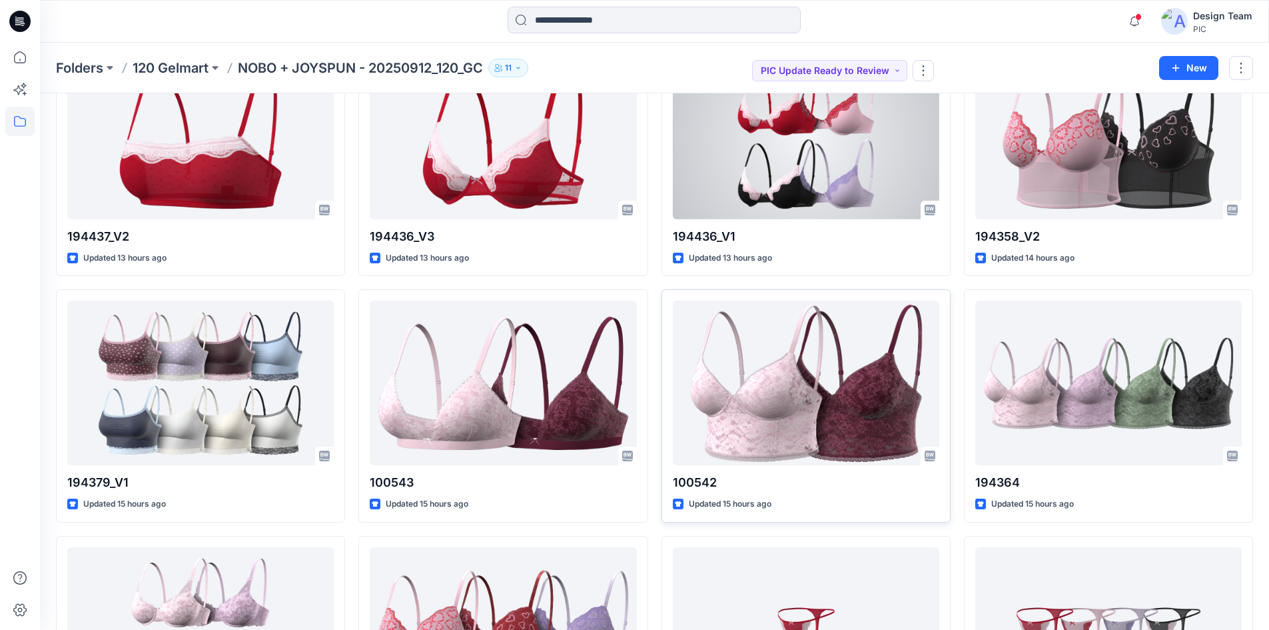
scroll to position [3132, 0]
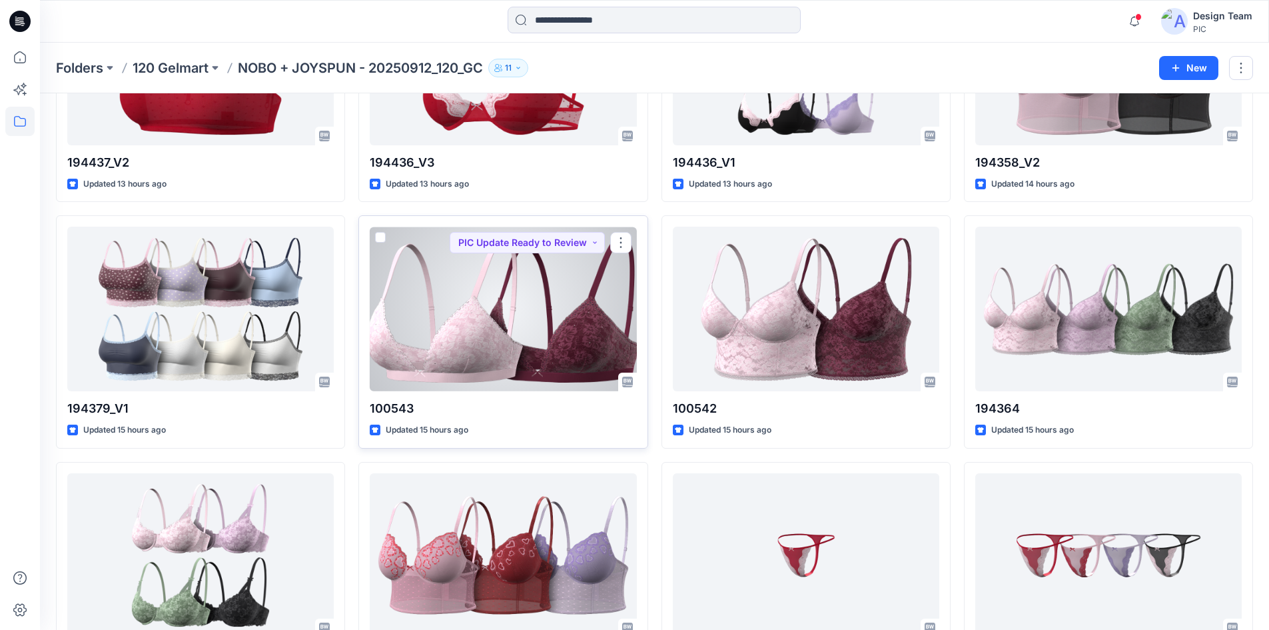
click at [430, 312] on div at bounding box center [503, 309] width 267 height 165
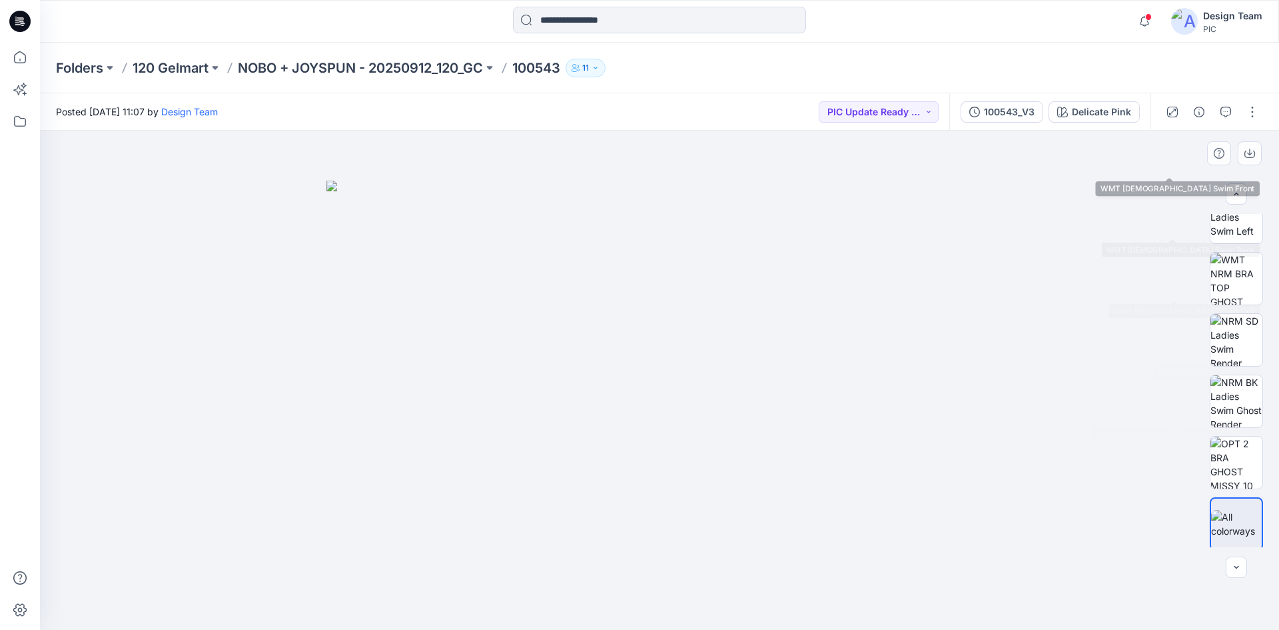
scroll to position [333, 0]
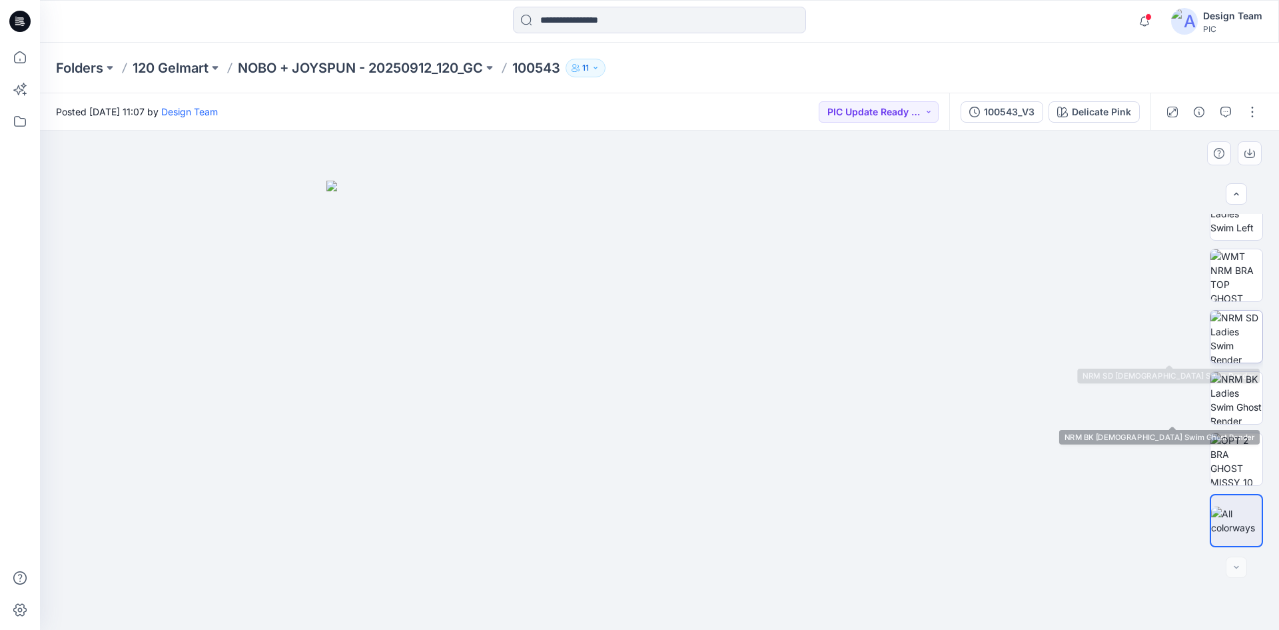
click at [1236, 347] on img at bounding box center [1237, 337] width 52 height 52
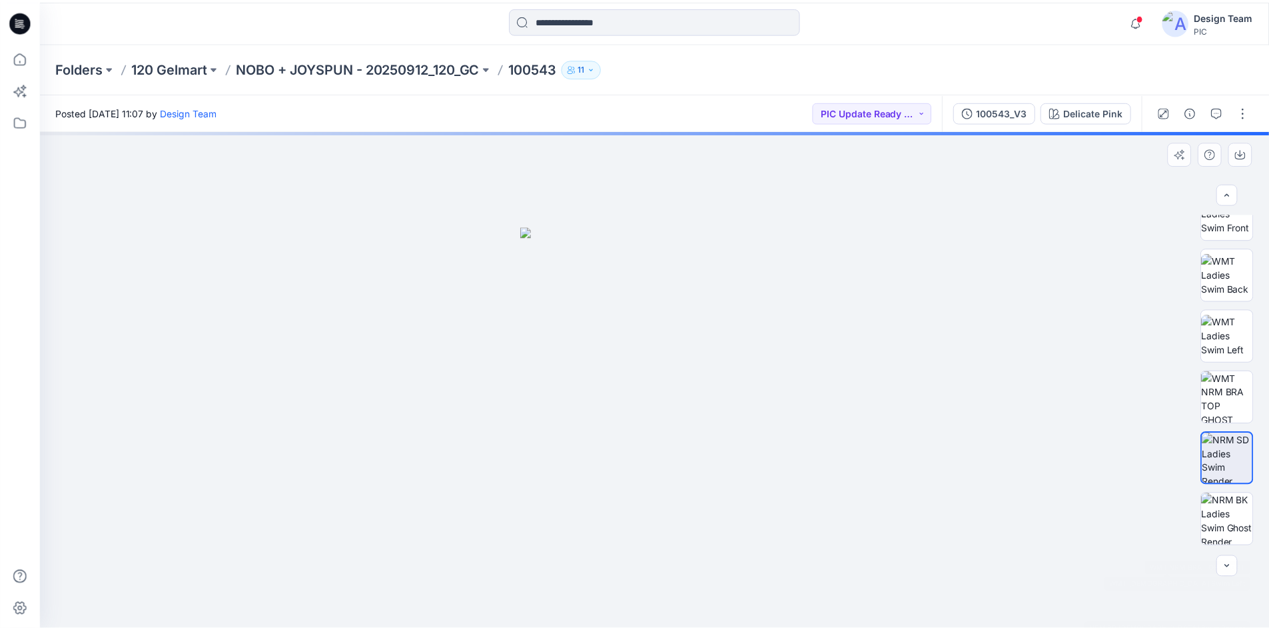
scroll to position [0, 0]
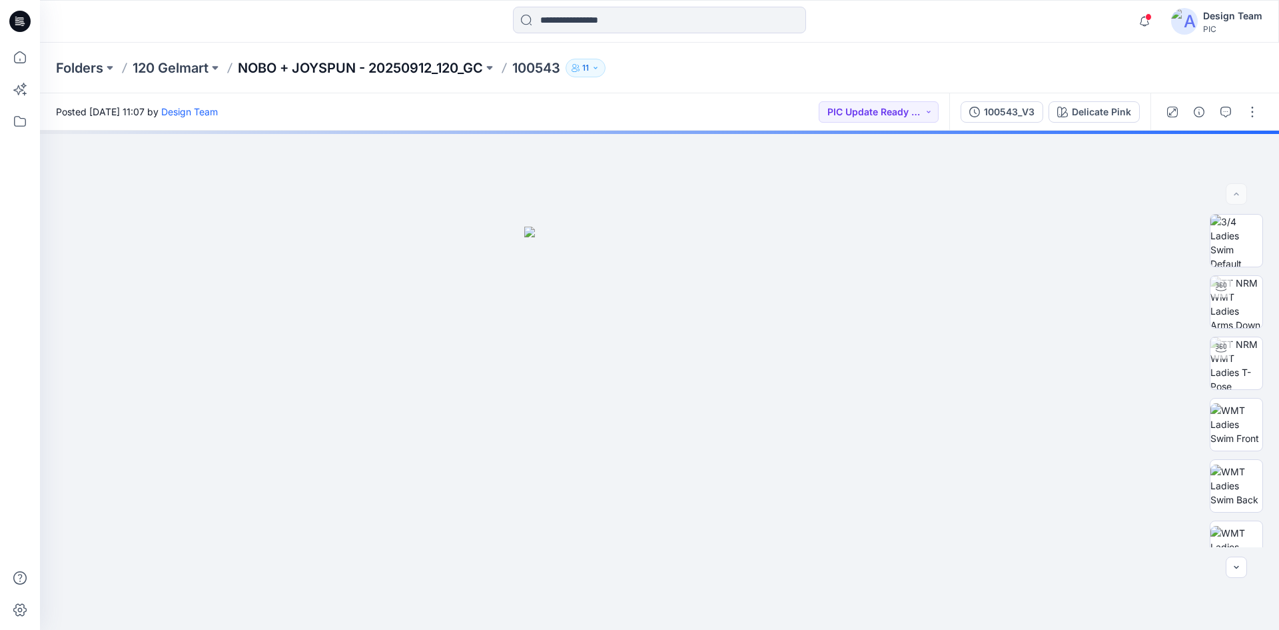
click at [353, 67] on p "NOBO + JOYSPUN - 20250912_120_GC" at bounding box center [360, 68] width 245 height 19
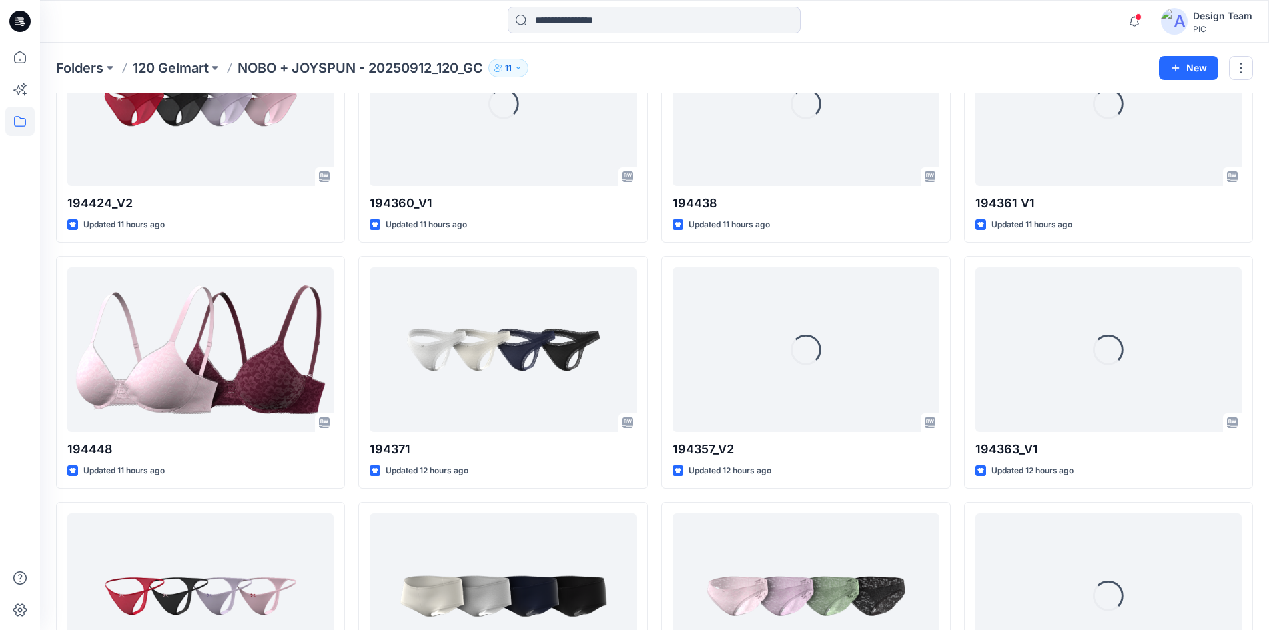
scroll to position [1399, 0]
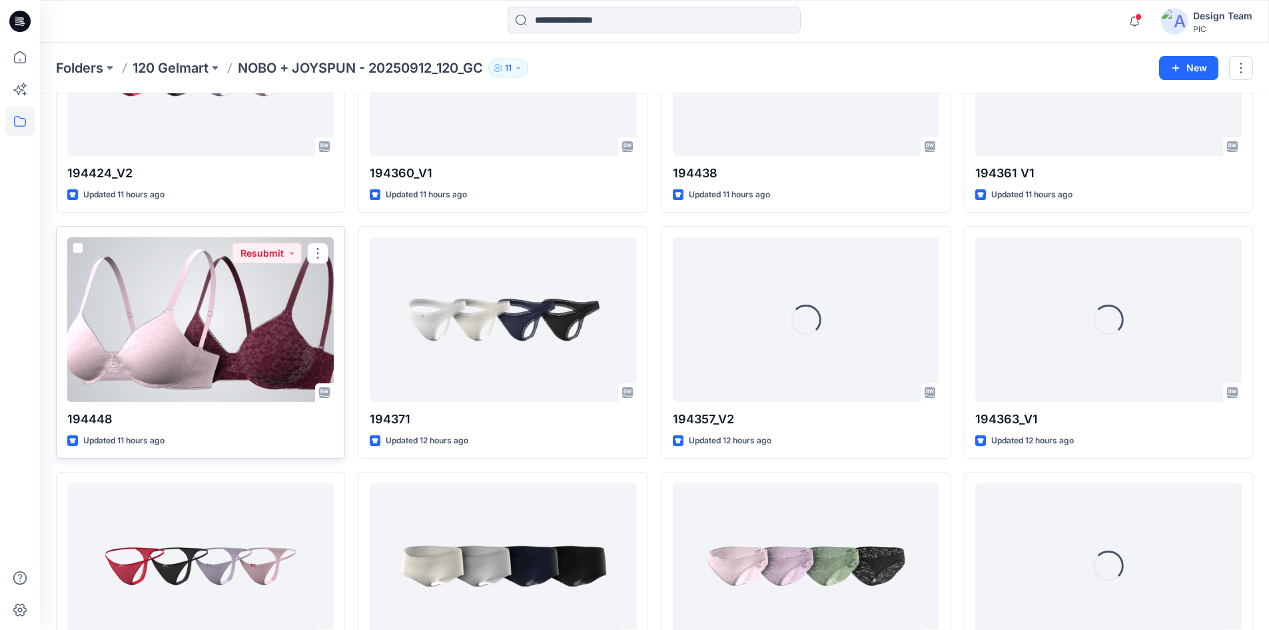
click at [176, 337] on div at bounding box center [200, 319] width 267 height 165
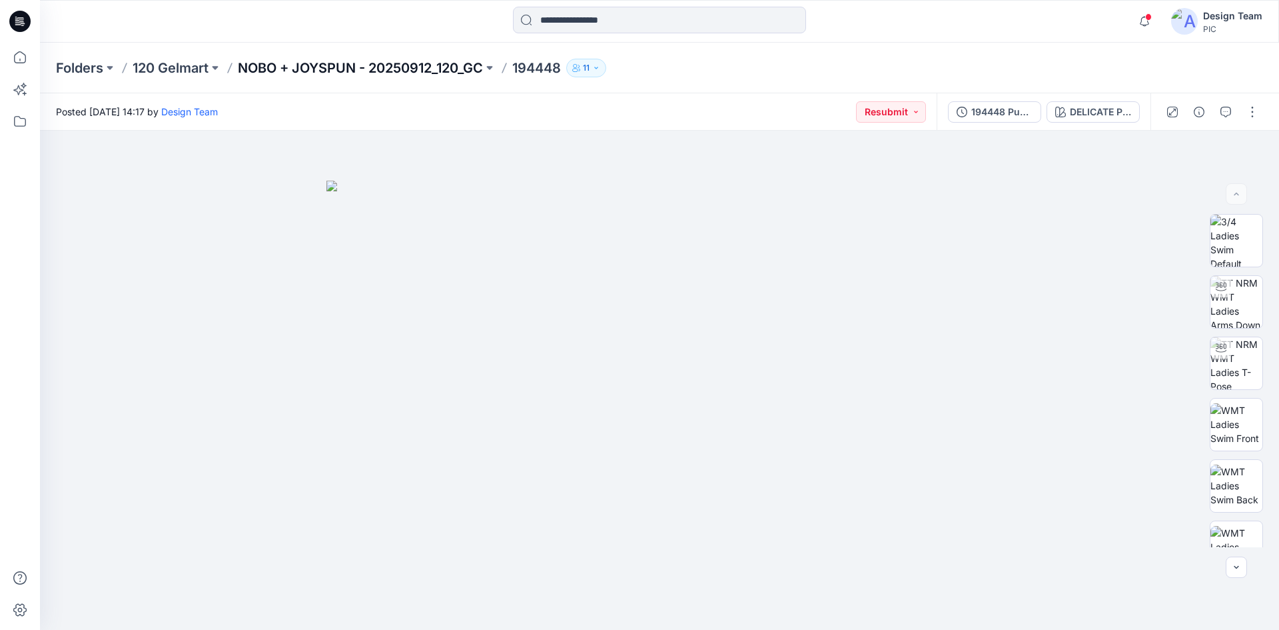
click at [369, 61] on p "NOBO + JOYSPUN - 20250912_120_GC" at bounding box center [360, 68] width 245 height 19
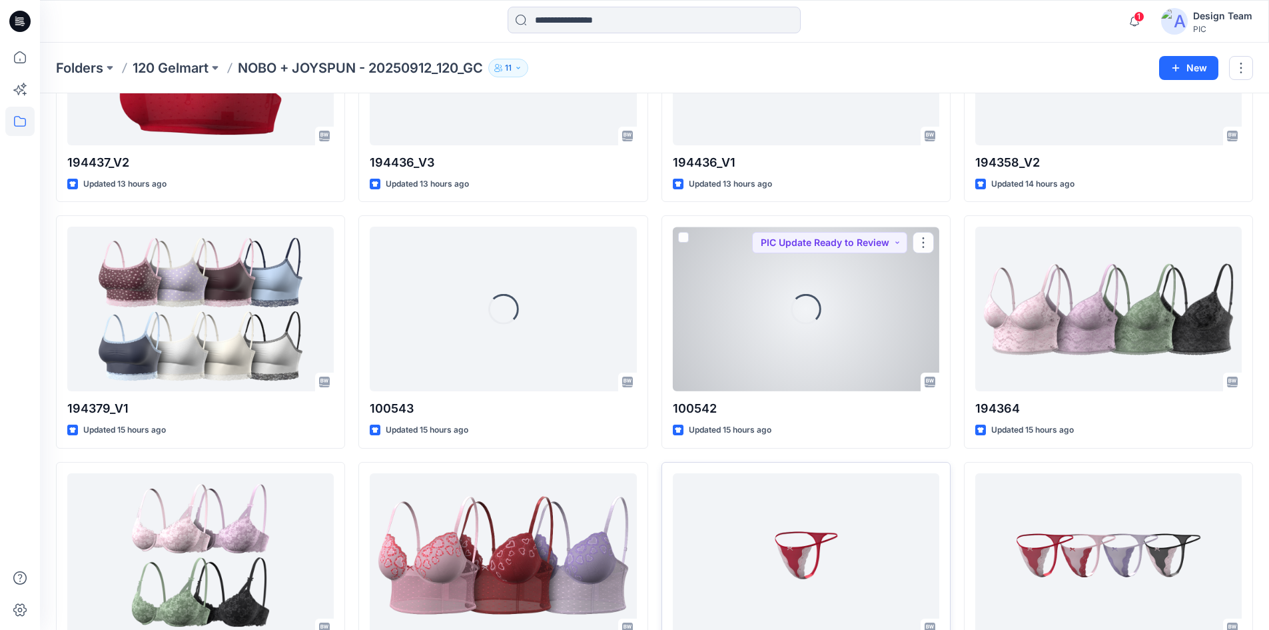
scroll to position [3198, 0]
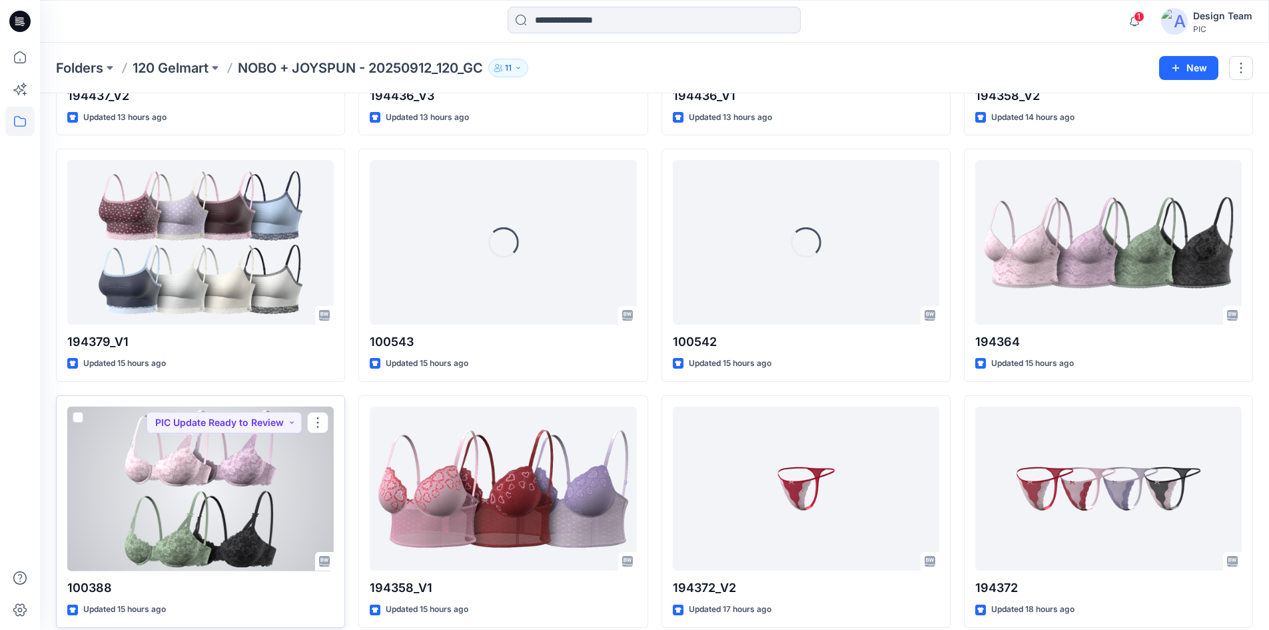
click at [186, 486] on div at bounding box center [200, 488] width 267 height 165
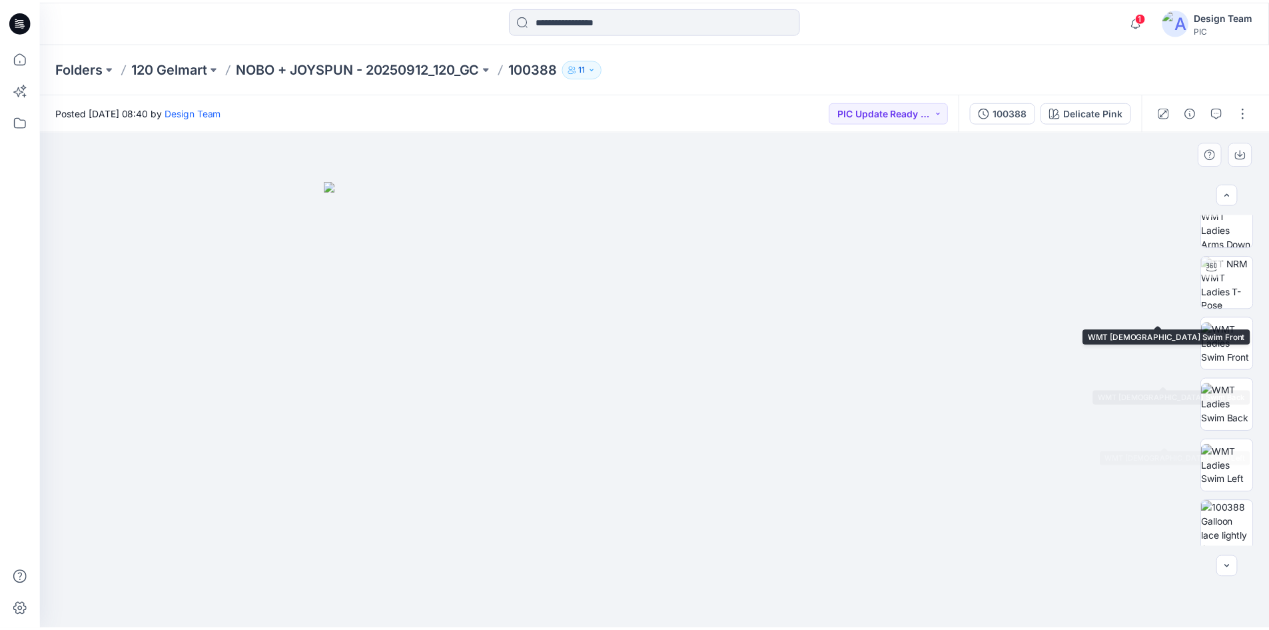
scroll to position [272, 0]
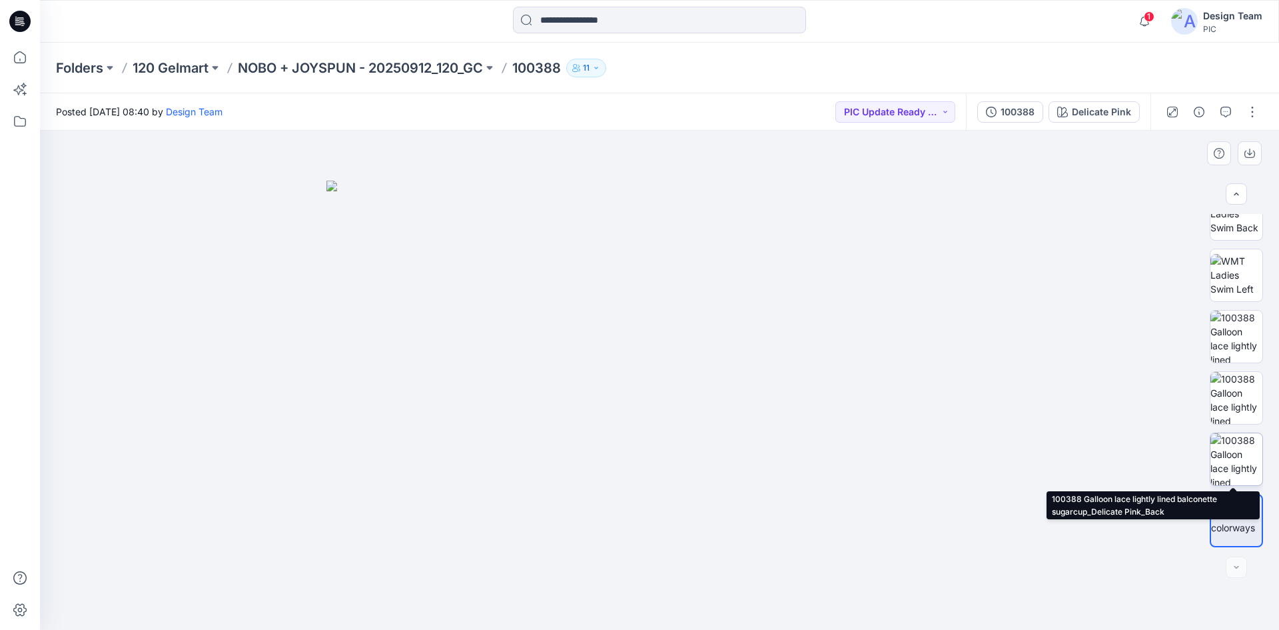
click at [1224, 446] on img at bounding box center [1237, 459] width 52 height 52
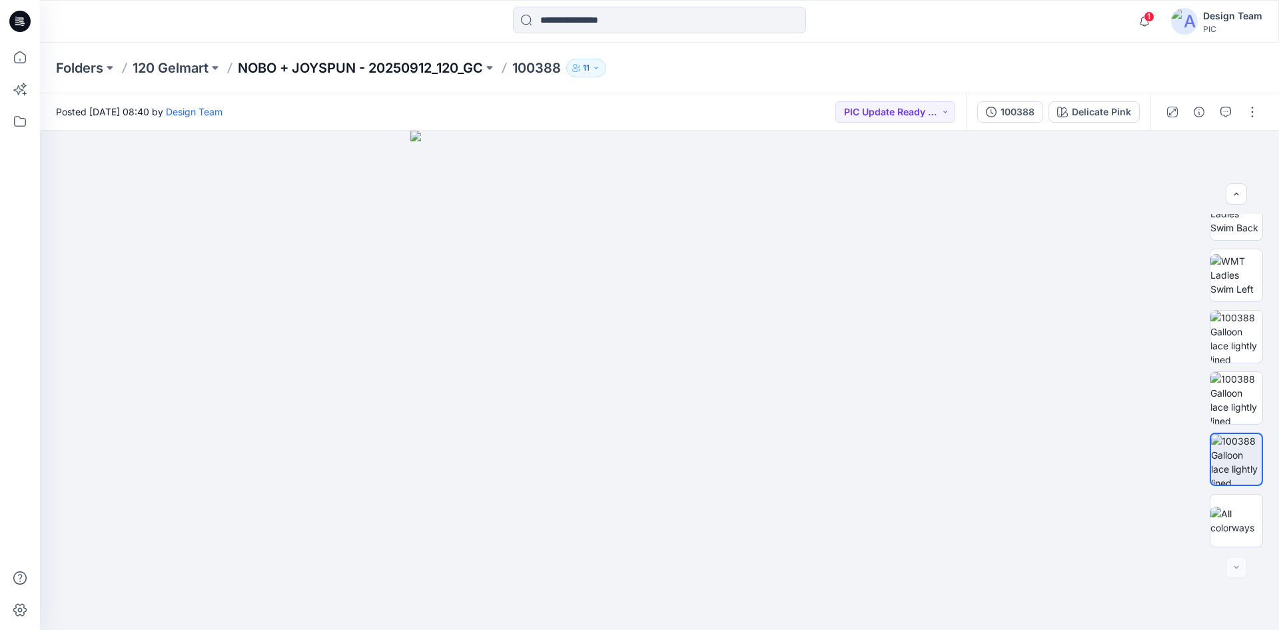
click at [458, 68] on p "NOBO + JOYSPUN - 20250912_120_GC" at bounding box center [360, 68] width 245 height 19
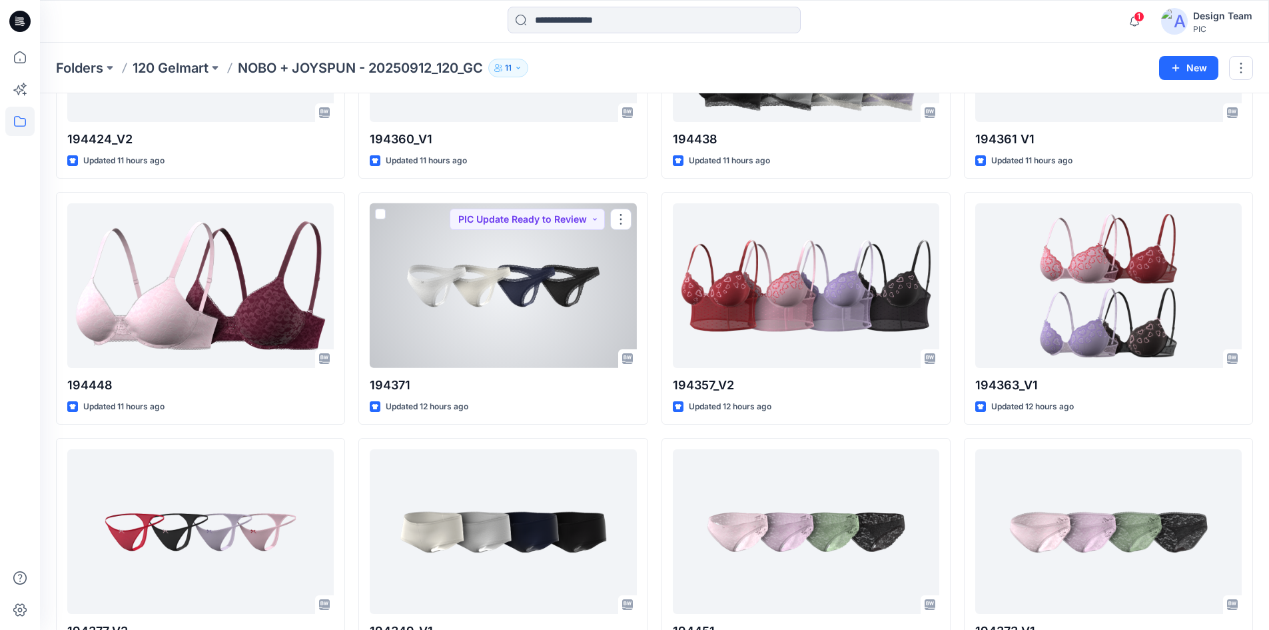
scroll to position [1466, 0]
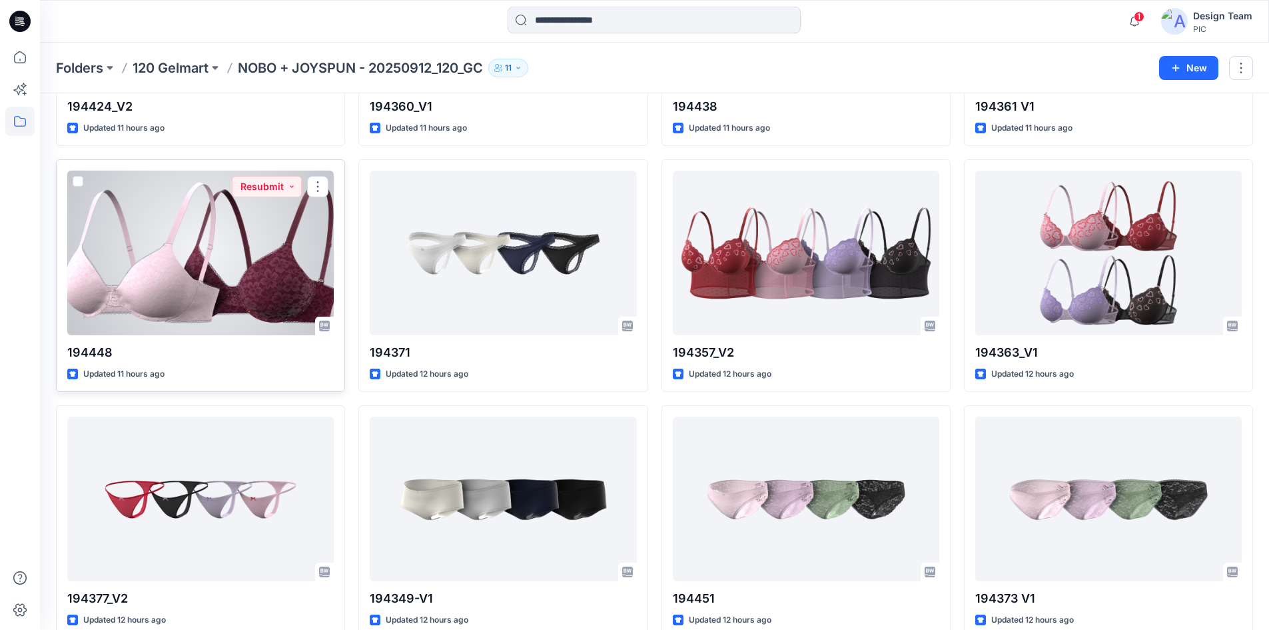
click at [179, 277] on div at bounding box center [200, 253] width 267 height 165
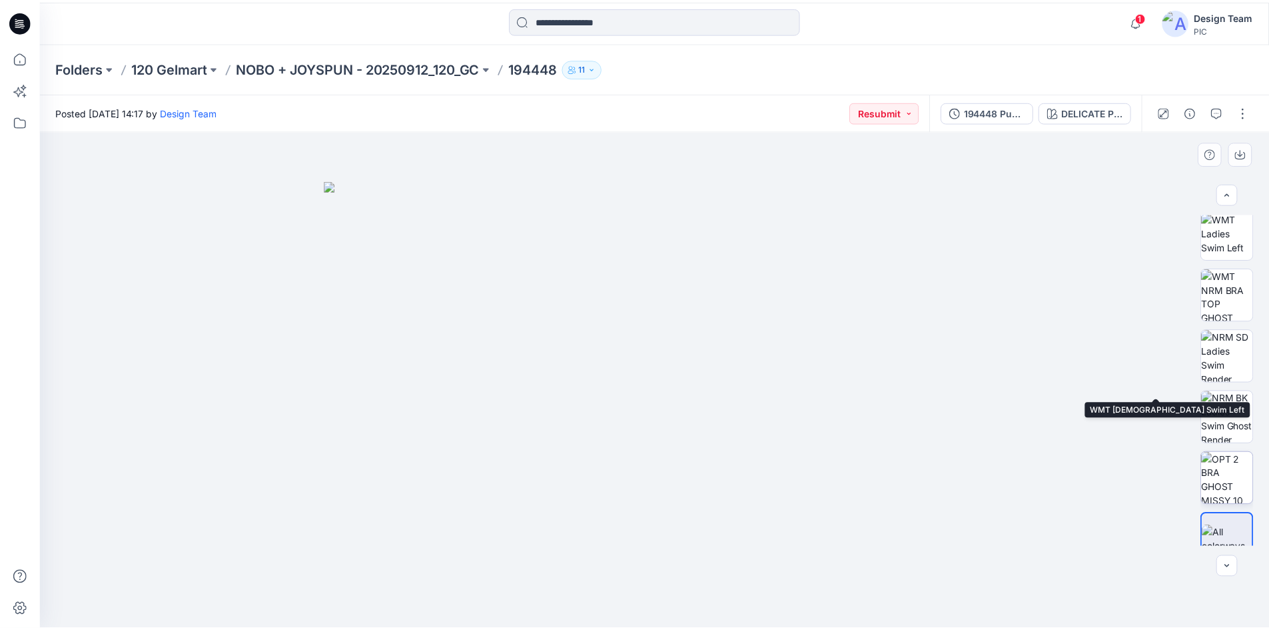
scroll to position [333, 0]
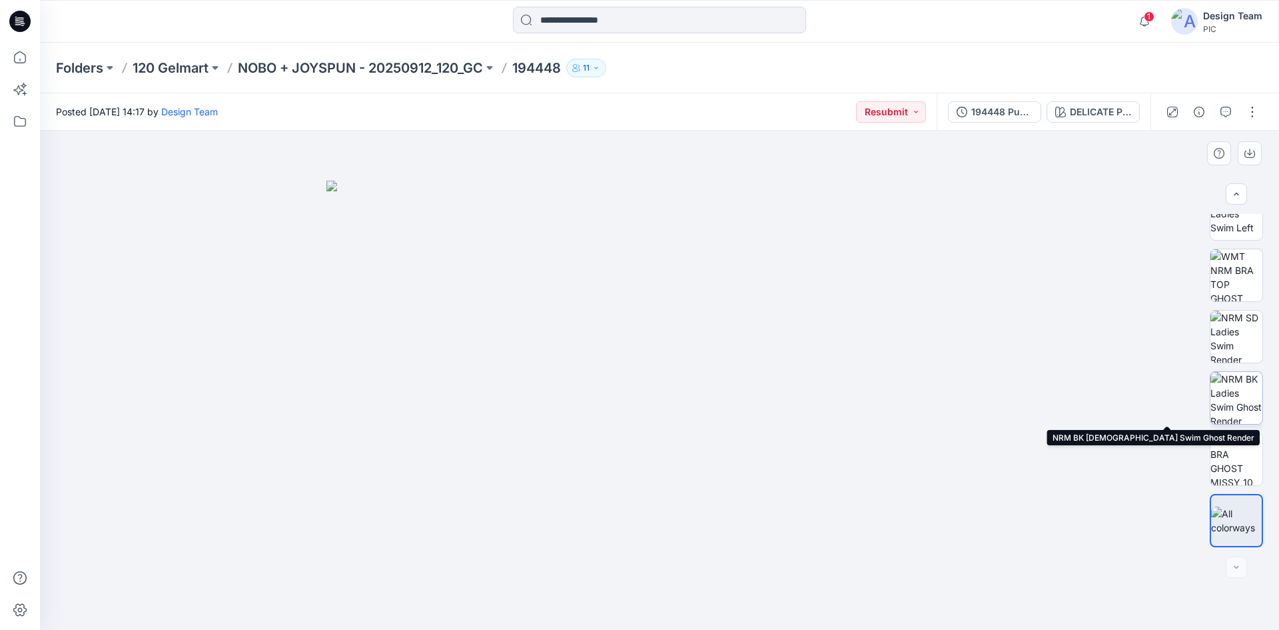
click at [1229, 399] on img at bounding box center [1237, 398] width 52 height 52
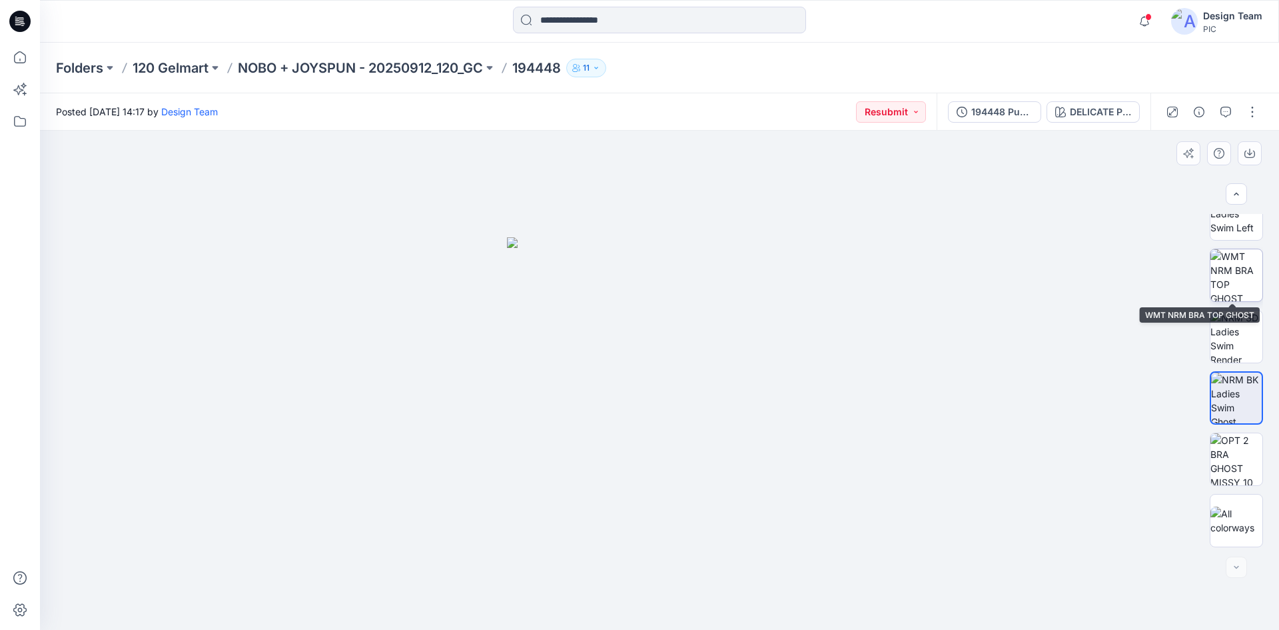
click at [1237, 275] on img at bounding box center [1237, 275] width 52 height 52
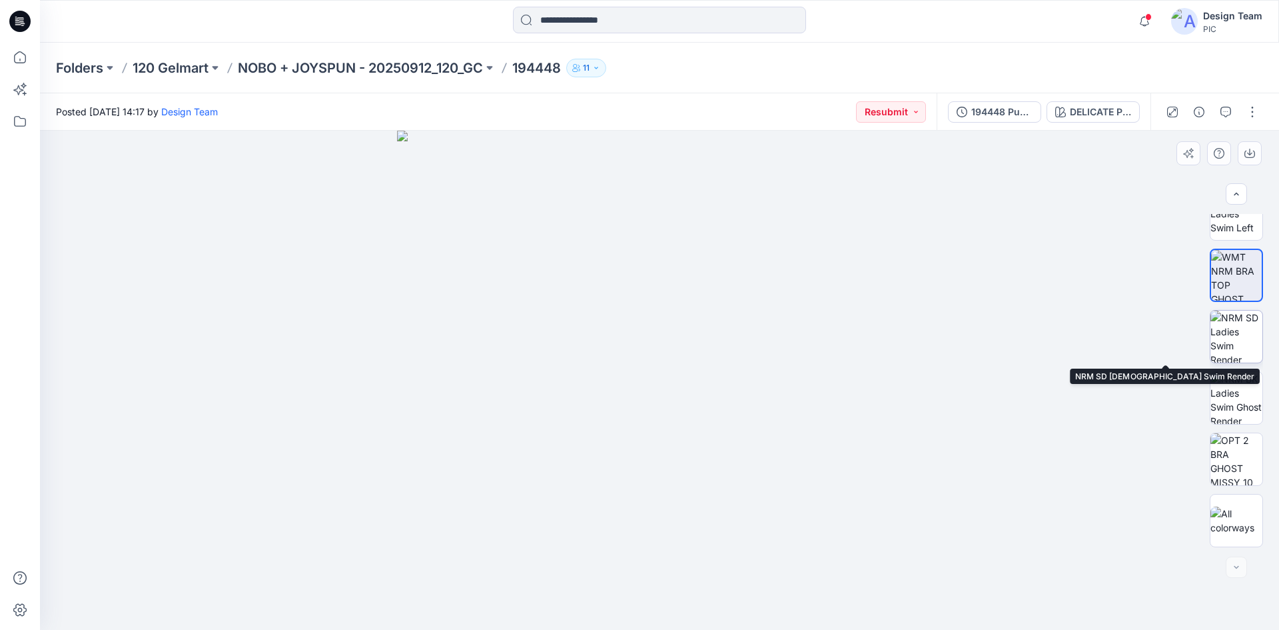
click at [1251, 339] on img at bounding box center [1237, 337] width 52 height 52
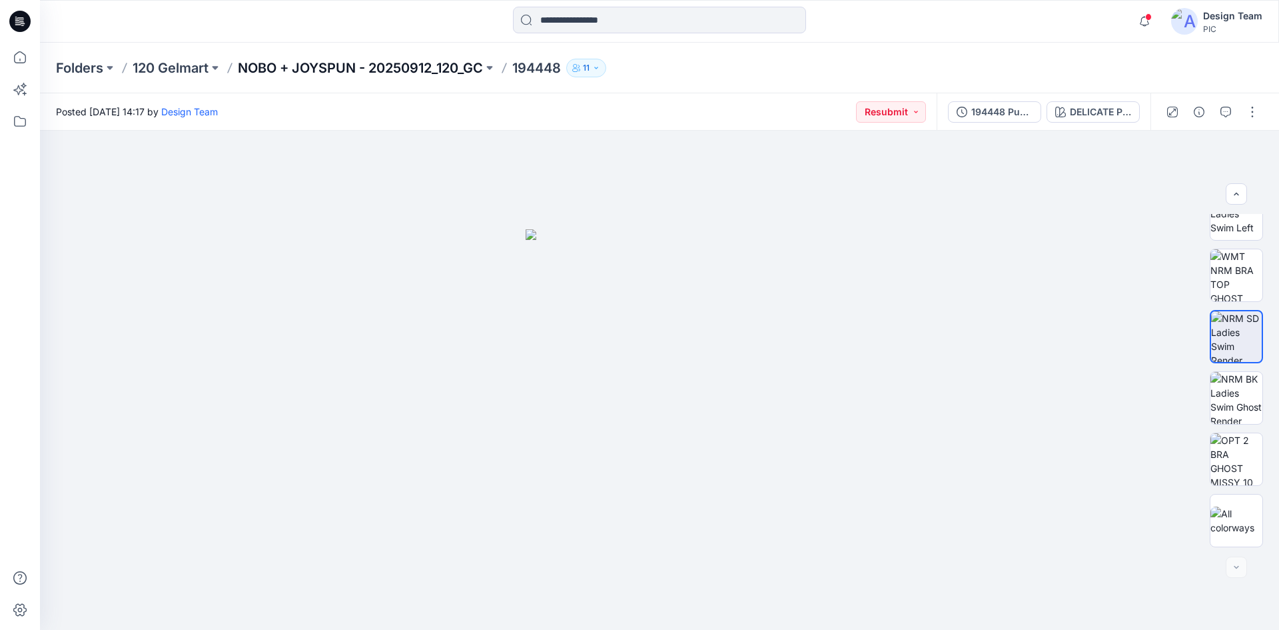
click at [340, 63] on p "NOBO + JOYSPUN - 20250912_120_GC" at bounding box center [360, 68] width 245 height 19
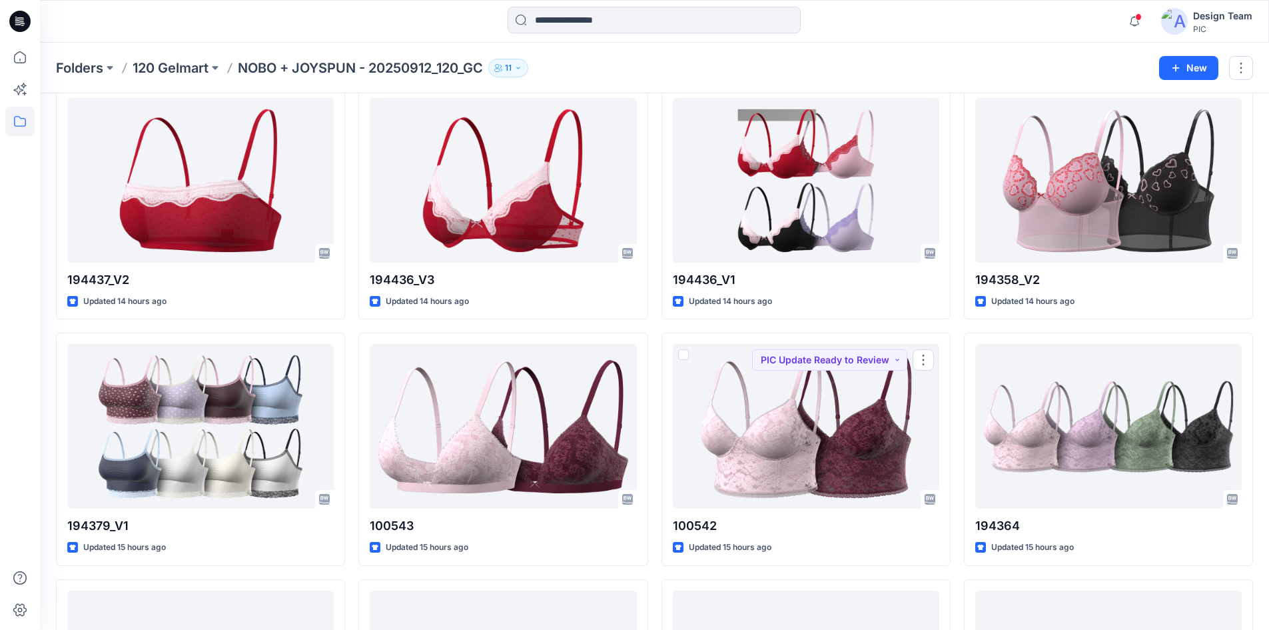
scroll to position [2998, 0]
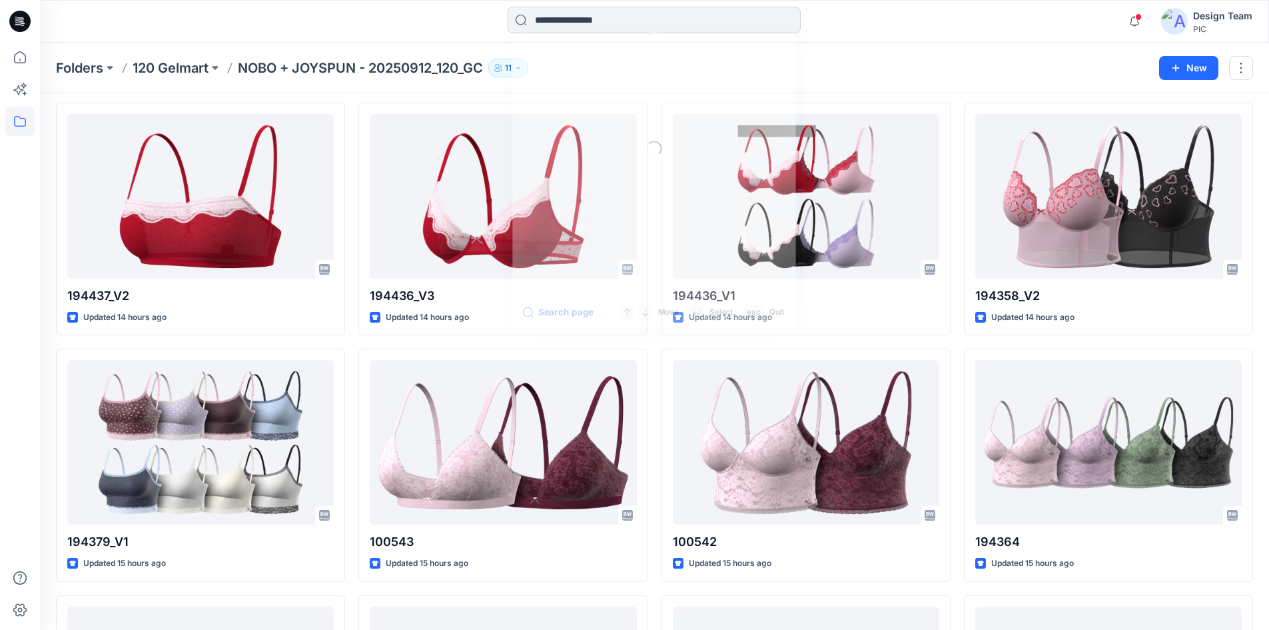
click at [584, 25] on input at bounding box center [654, 20] width 293 height 27
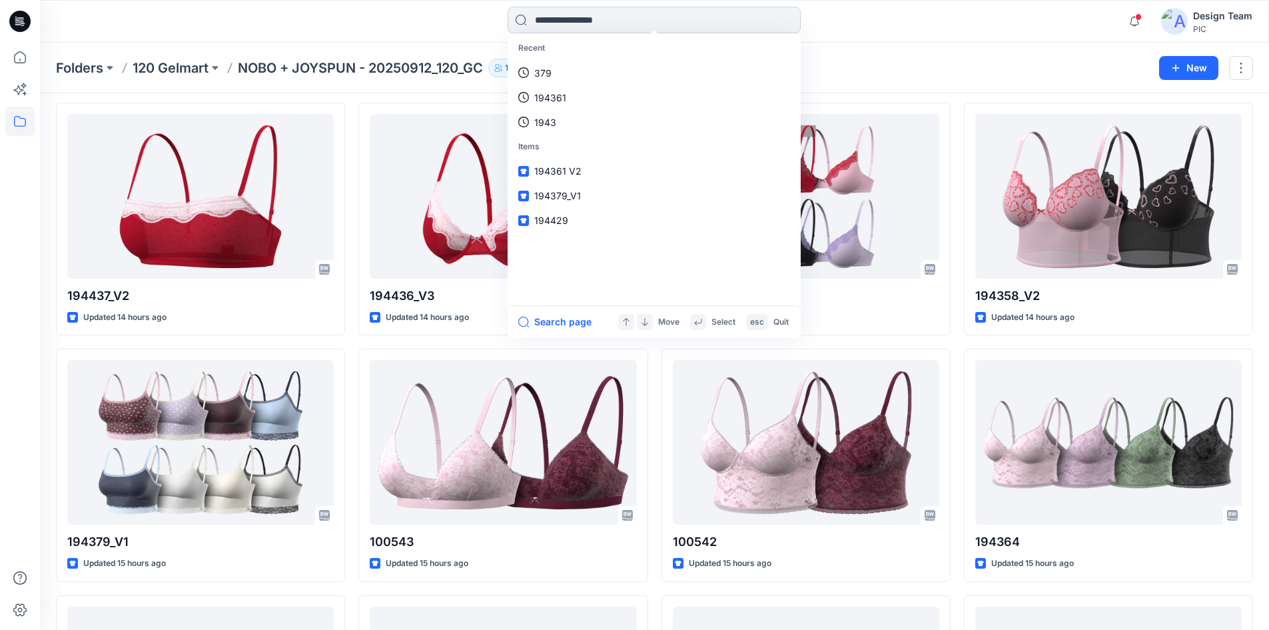
click at [580, 21] on input at bounding box center [654, 20] width 293 height 27
type input "******"
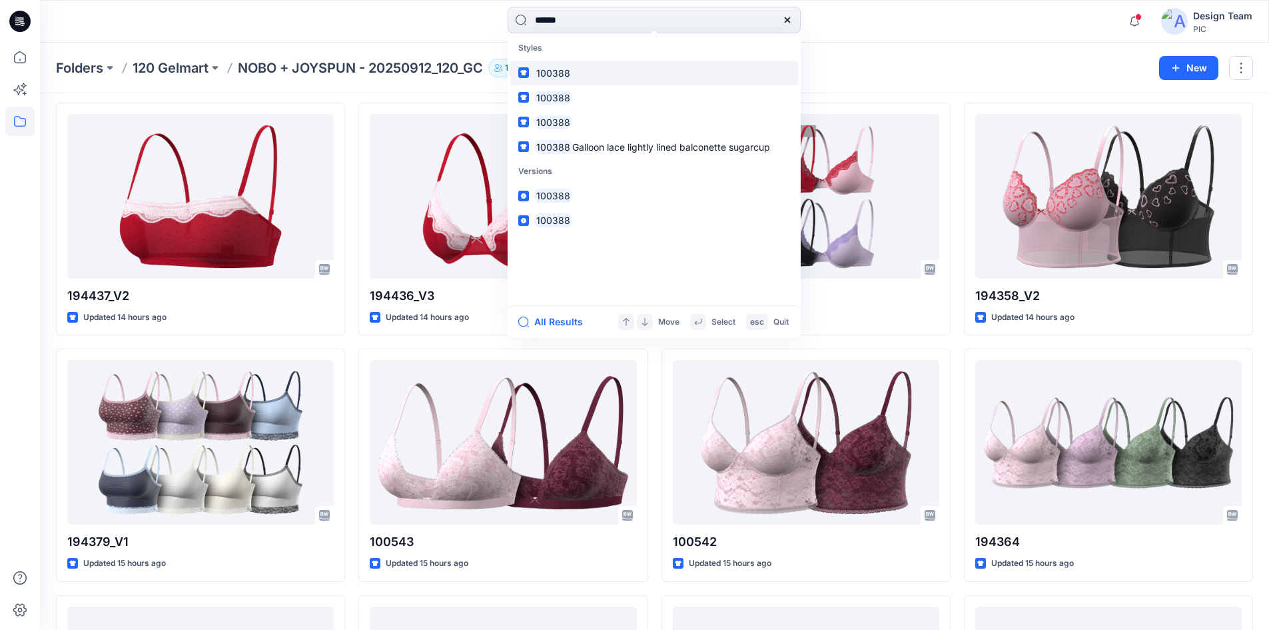
click at [597, 66] on link "100388" at bounding box center [654, 73] width 288 height 25
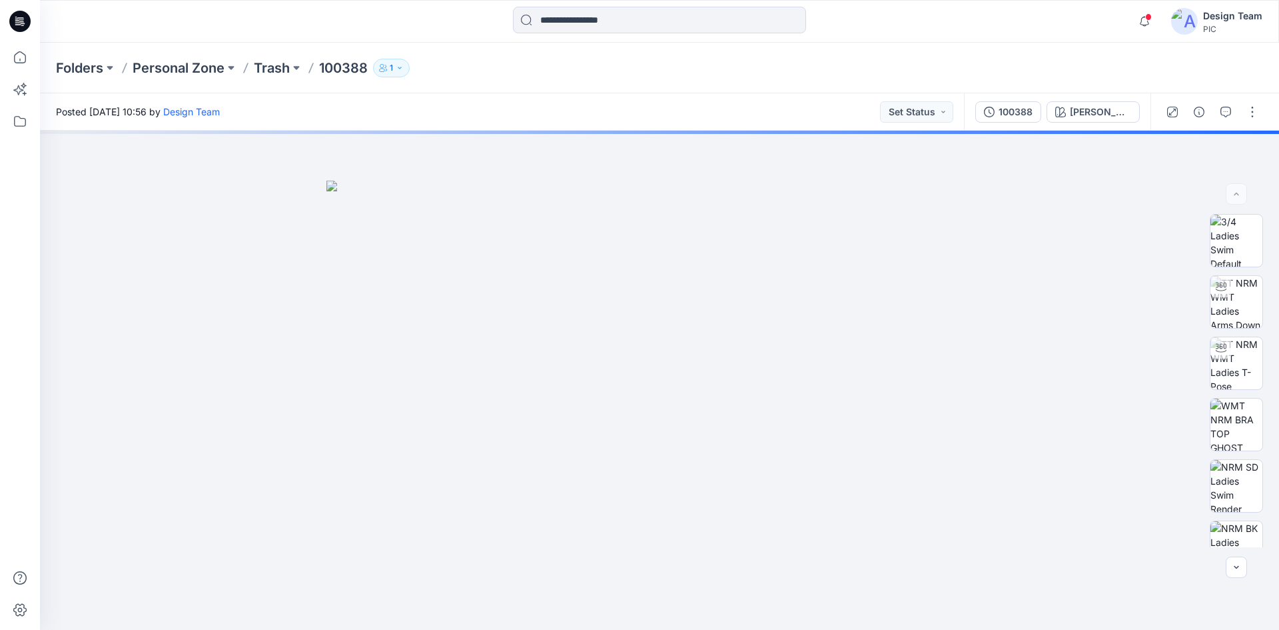
click at [19, 19] on icon at bounding box center [19, 21] width 21 height 21
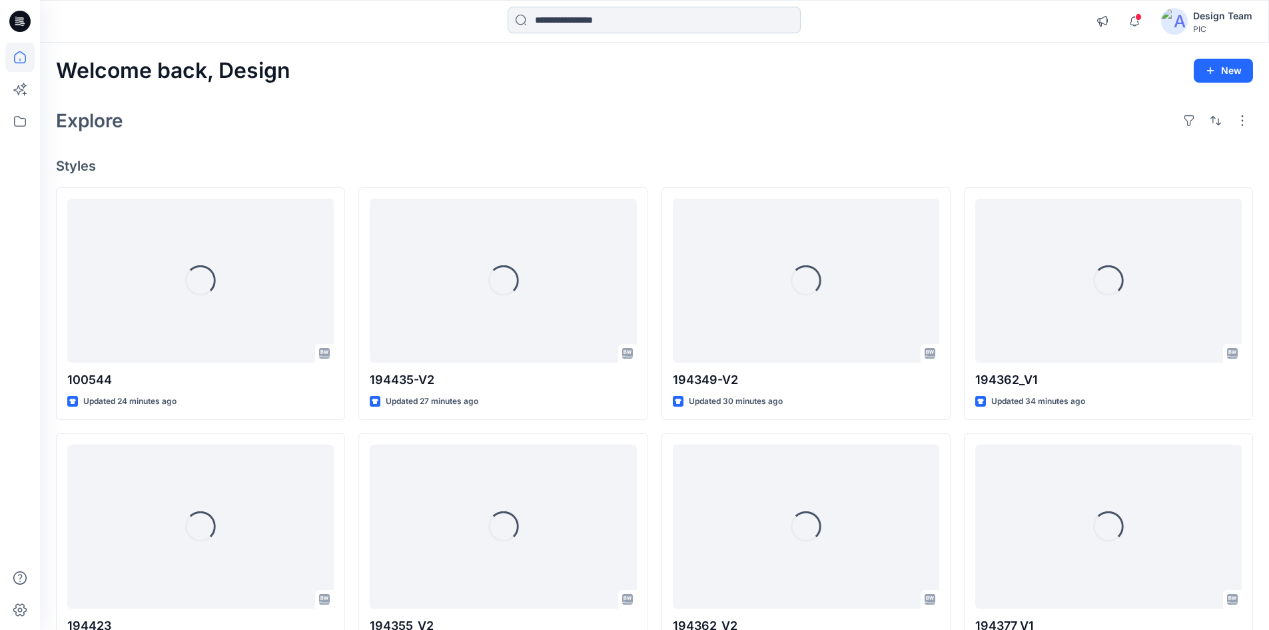
click at [614, 21] on input at bounding box center [654, 20] width 293 height 27
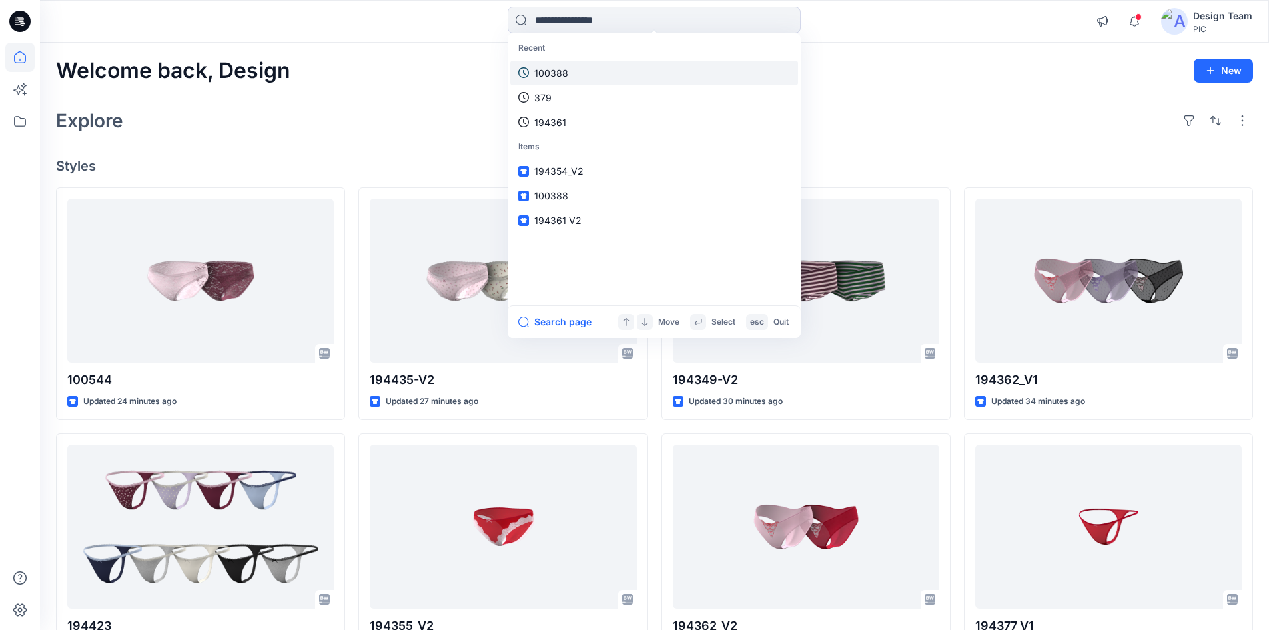
click at [556, 76] on p "100388" at bounding box center [551, 73] width 34 height 14
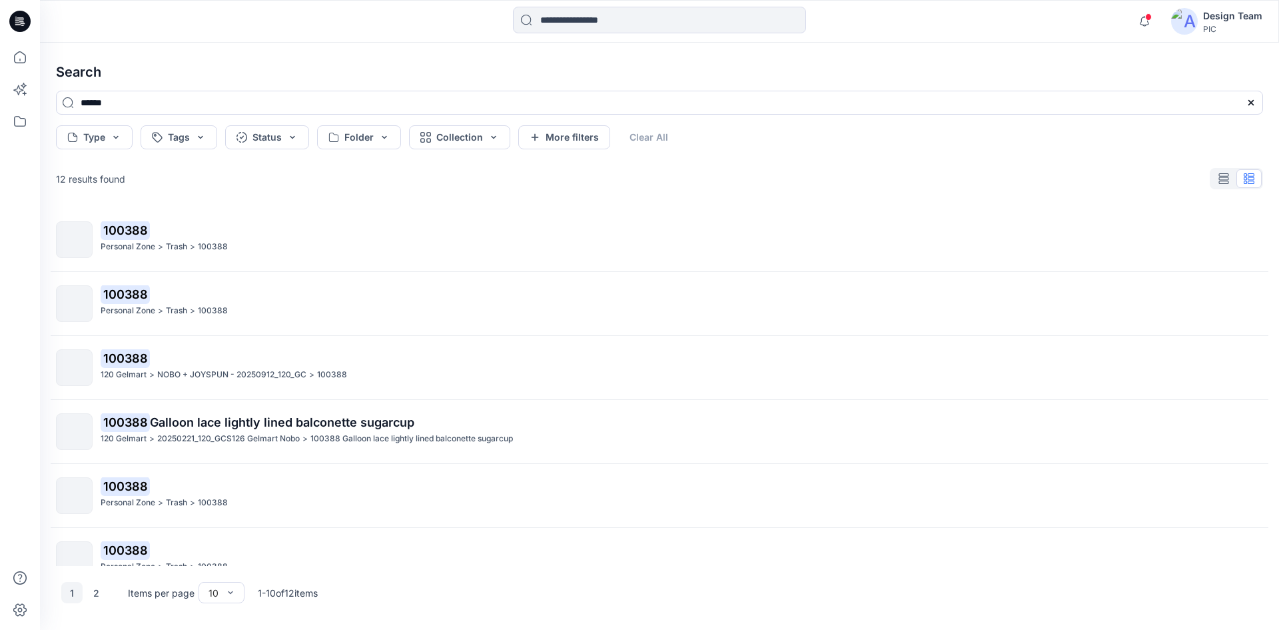
click at [317, 420] on span "Galloon lace lightly lined balconette sugarcup" at bounding box center [282, 422] width 265 height 14
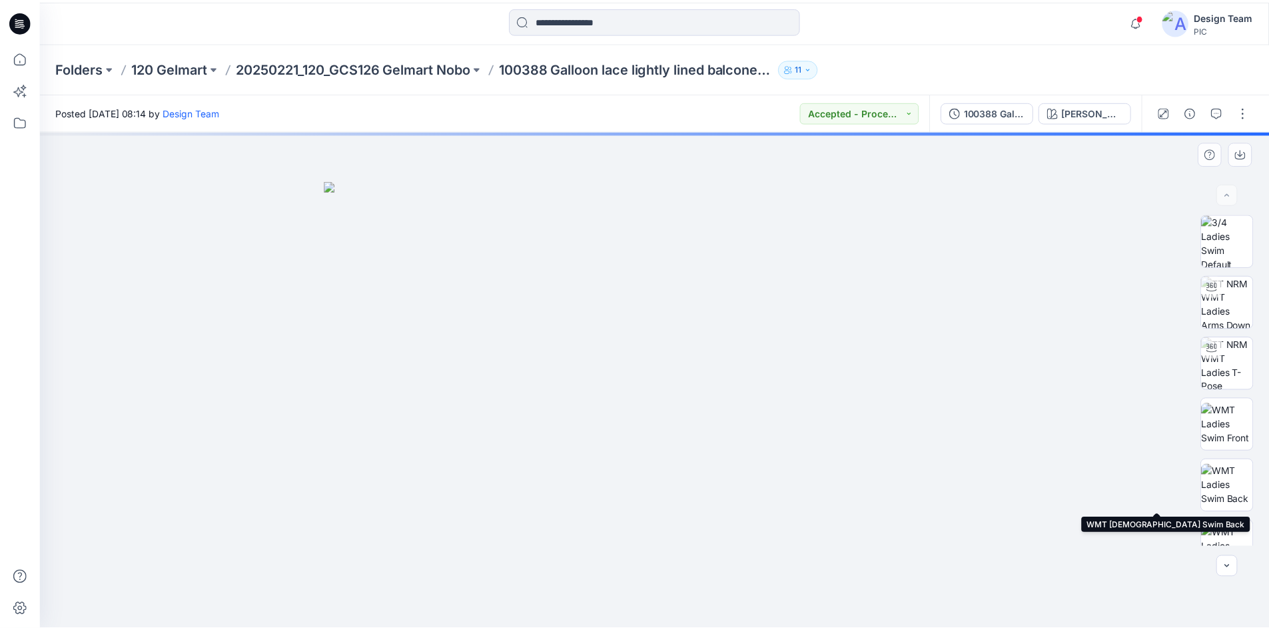
scroll to position [333, 0]
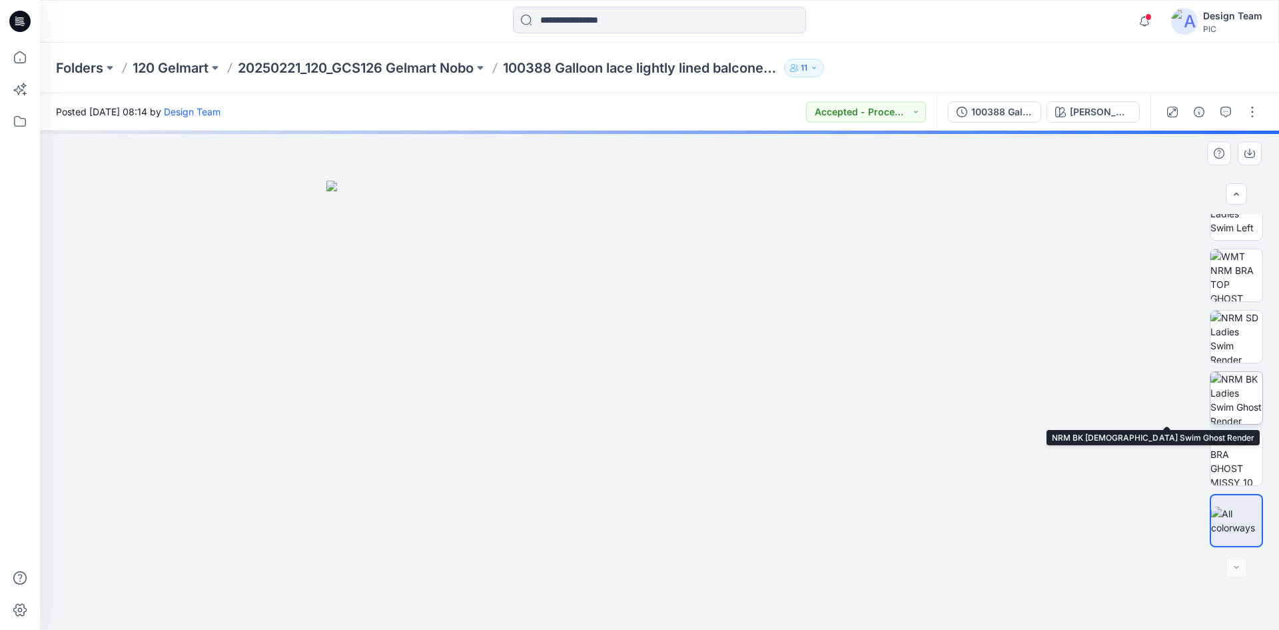
click at [1233, 406] on img at bounding box center [1237, 398] width 52 height 52
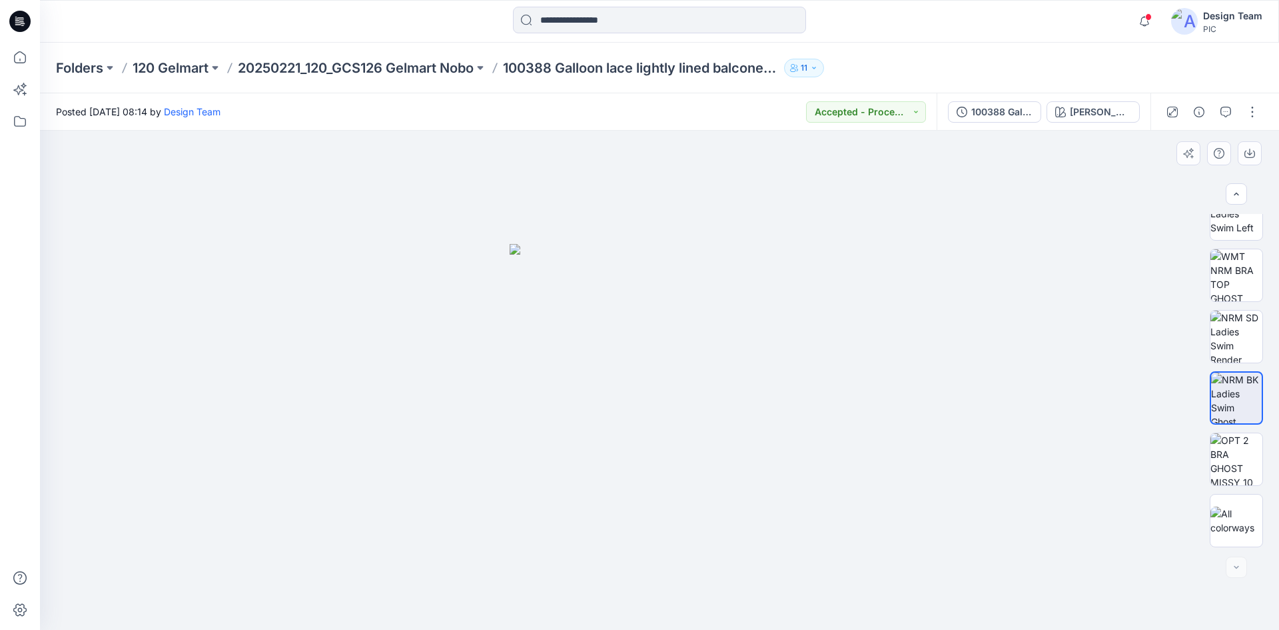
click at [625, 444] on img at bounding box center [660, 437] width 301 height 386
click at [839, 434] on div at bounding box center [659, 380] width 1239 height 499
click at [1236, 454] on img at bounding box center [1237, 459] width 52 height 52
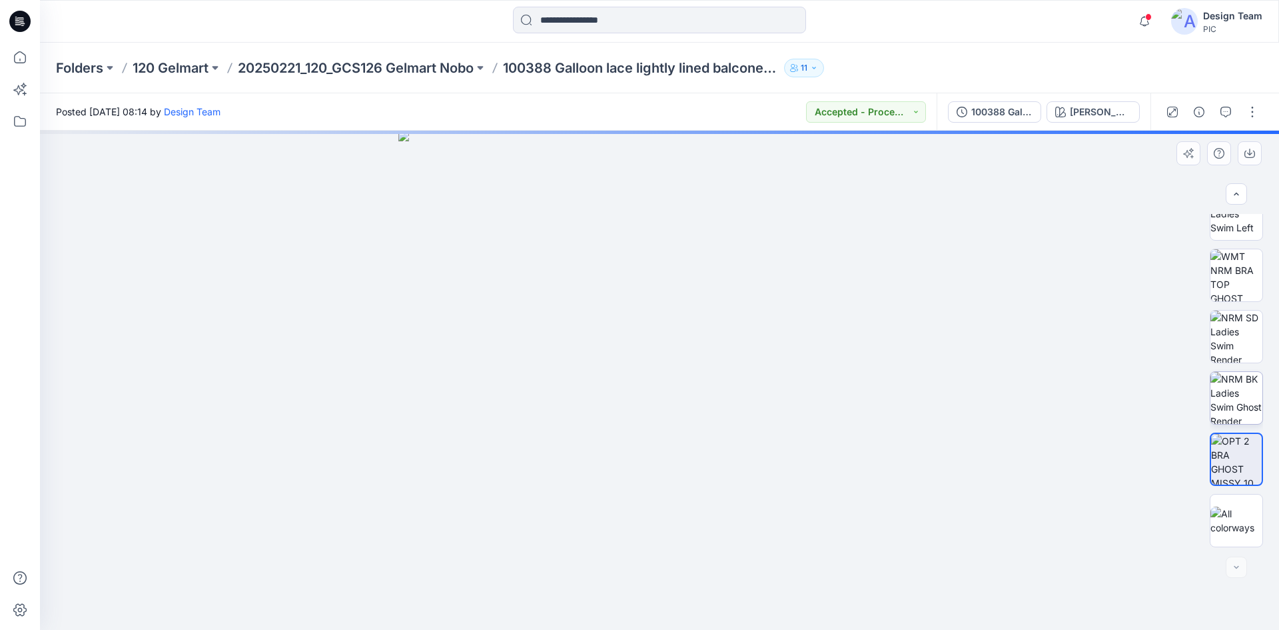
click at [1233, 406] on img at bounding box center [1237, 398] width 52 height 52
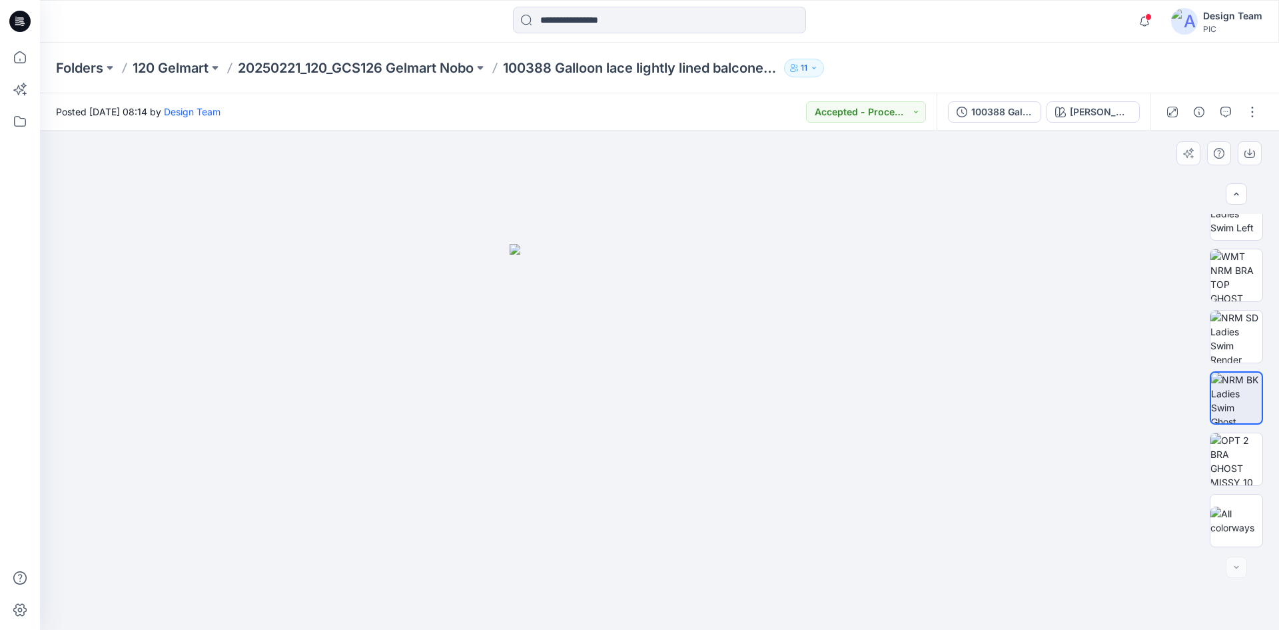
click at [628, 449] on img at bounding box center [660, 437] width 301 height 386
click at [687, 458] on img at bounding box center [660, 437] width 301 height 386
click at [1219, 256] on img at bounding box center [1237, 275] width 52 height 52
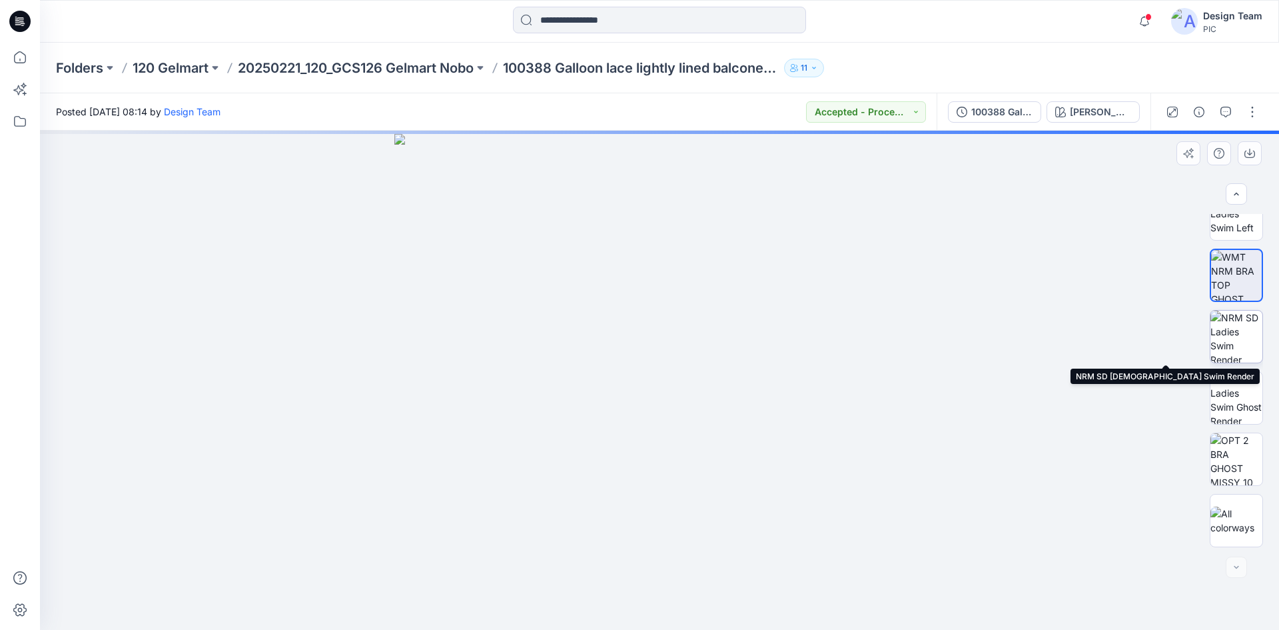
click at [1237, 327] on img at bounding box center [1237, 337] width 52 height 52
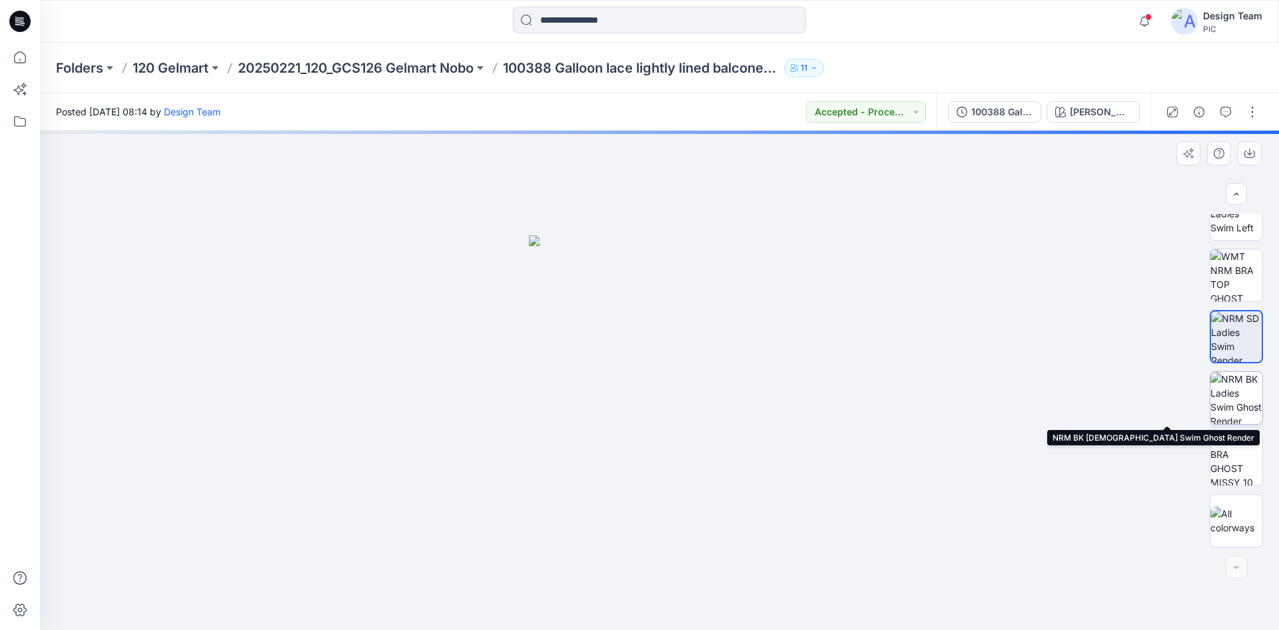
click at [1240, 404] on img at bounding box center [1237, 398] width 52 height 52
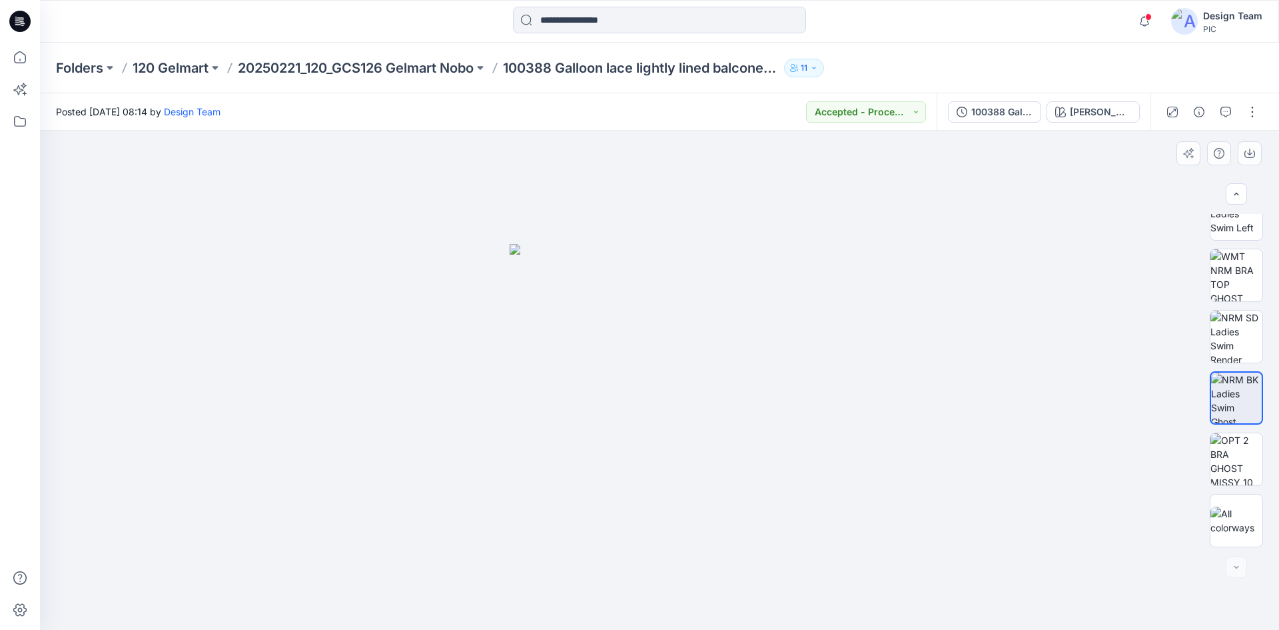
click at [724, 438] on img at bounding box center [660, 437] width 301 height 386
click at [1231, 460] on img at bounding box center [1237, 459] width 52 height 52
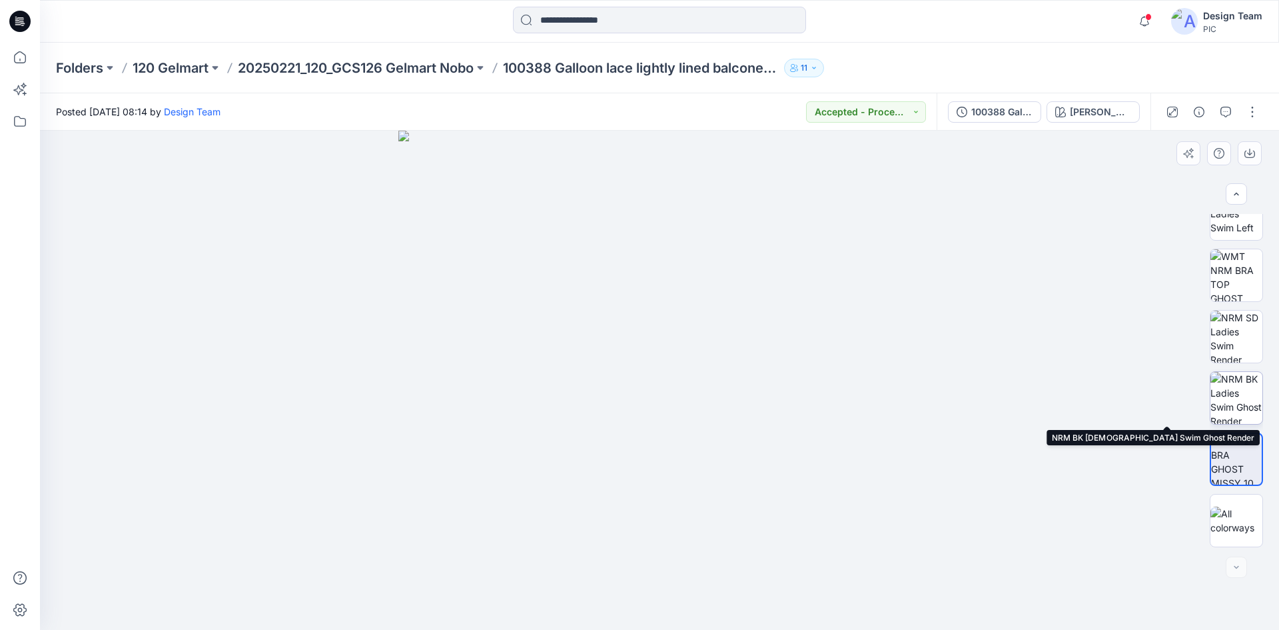
click at [1251, 396] on img at bounding box center [1237, 398] width 52 height 52
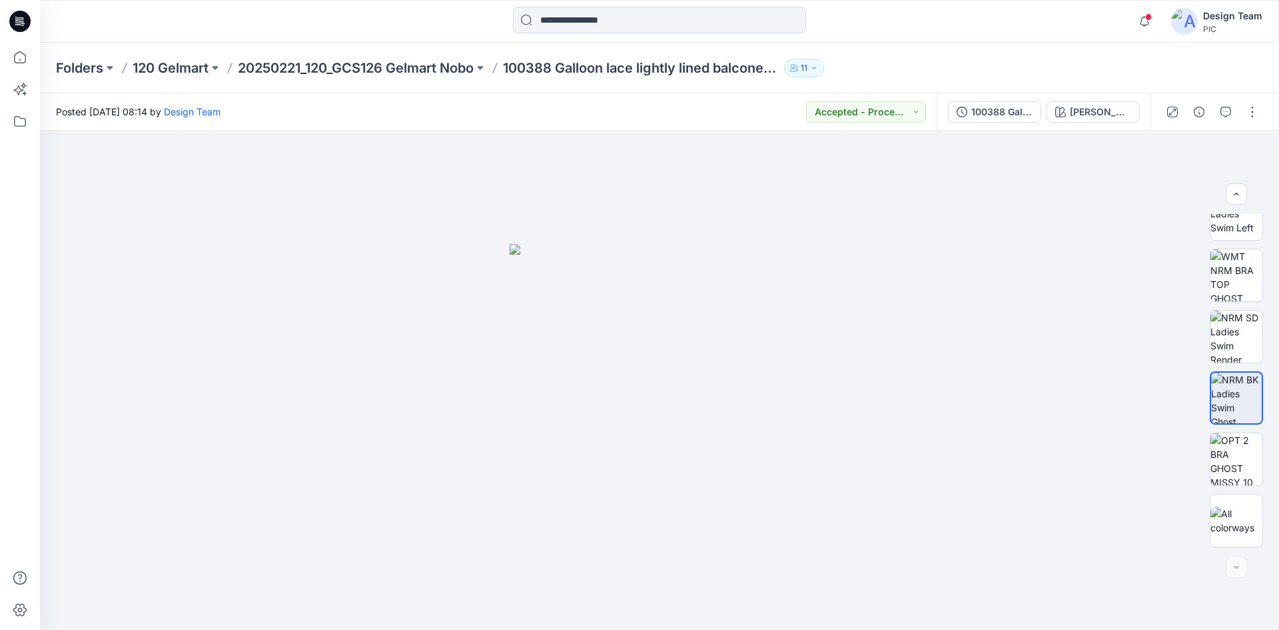
click at [29, 21] on icon at bounding box center [19, 21] width 21 height 21
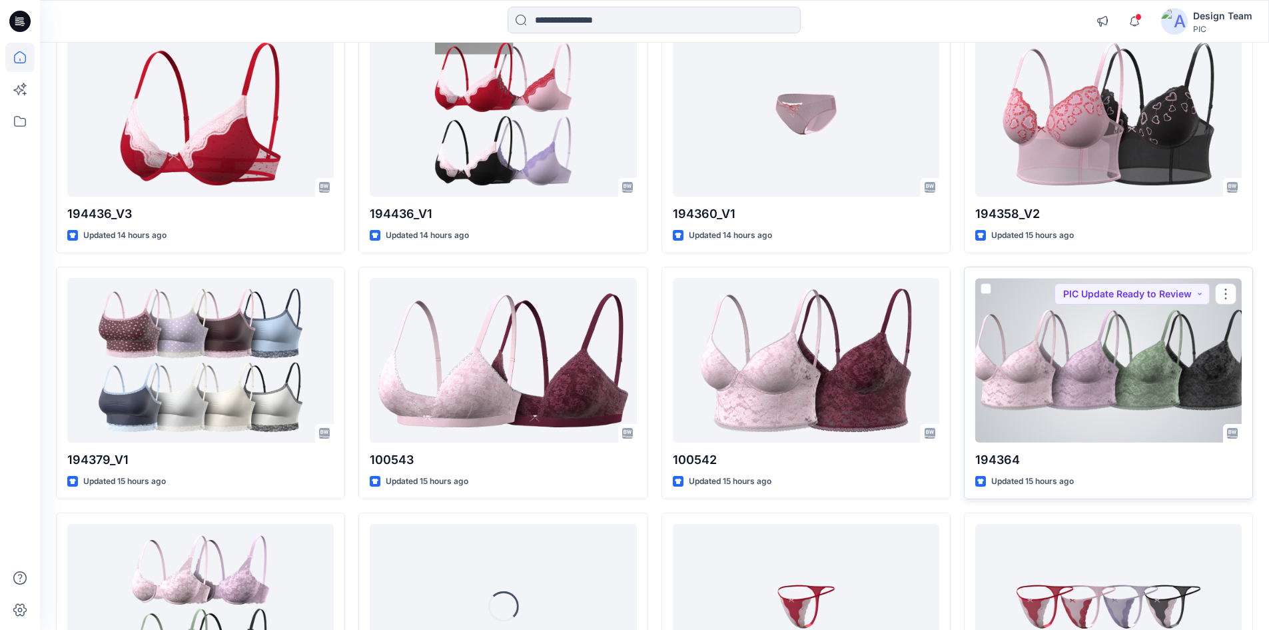
scroll to position [3431, 0]
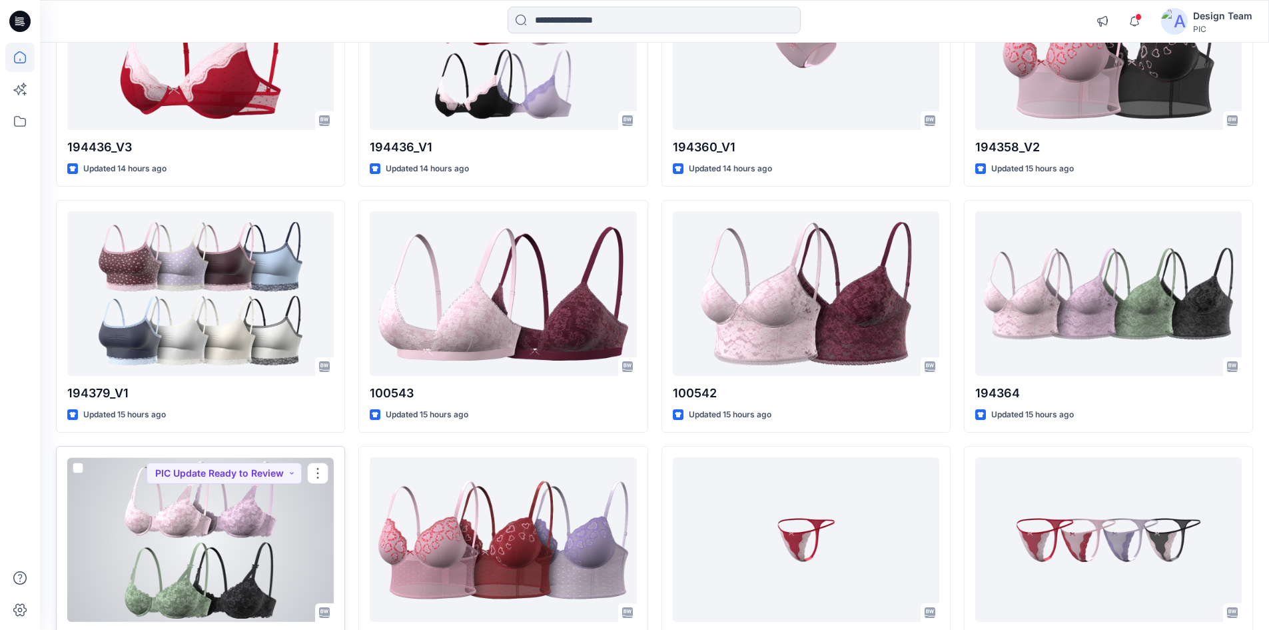
click at [213, 573] on div at bounding box center [200, 539] width 267 height 165
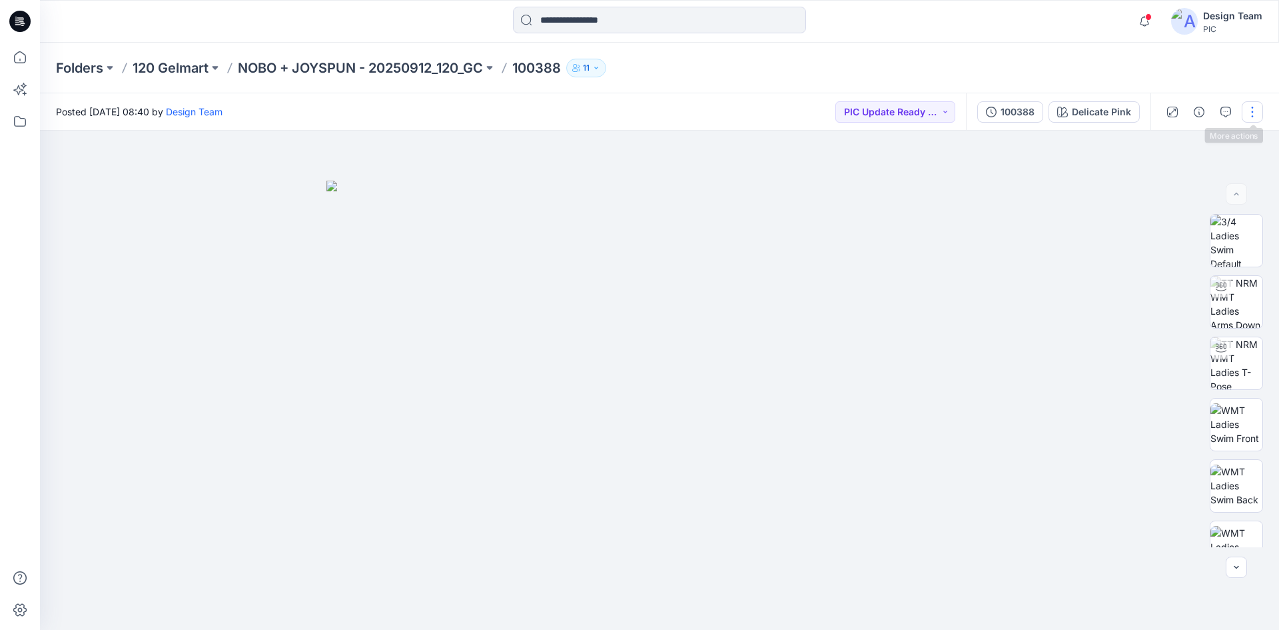
click at [1251, 114] on button "button" at bounding box center [1252, 111] width 21 height 21
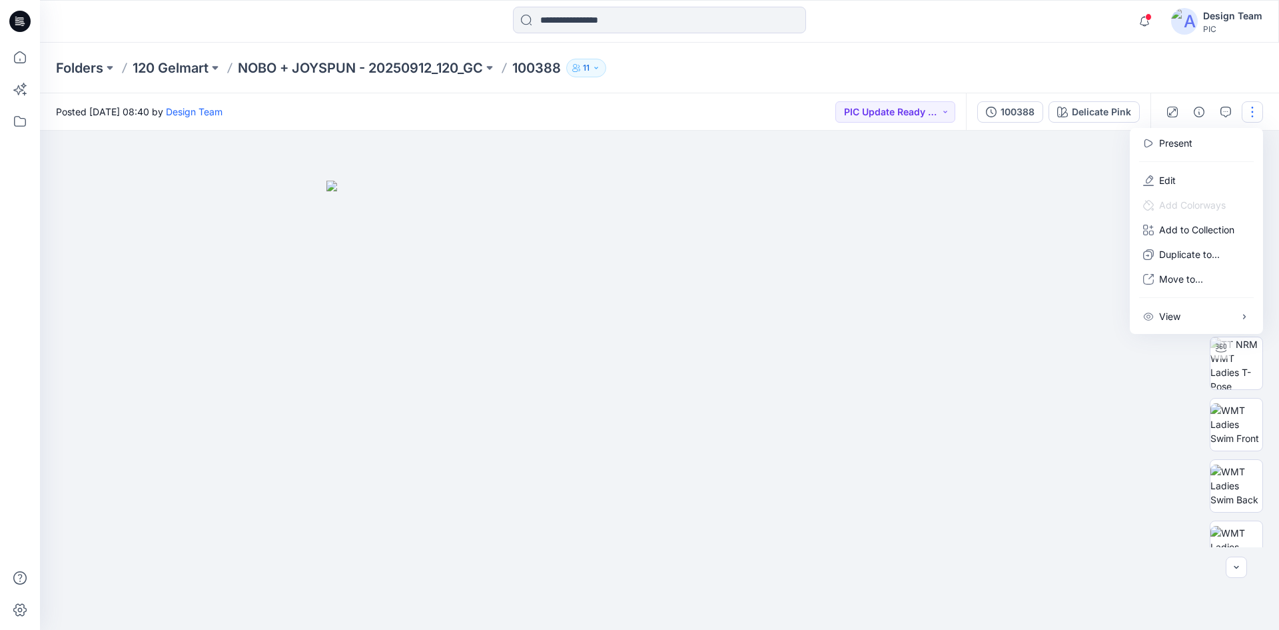
click at [900, 270] on img at bounding box center [659, 406] width 666 height 450
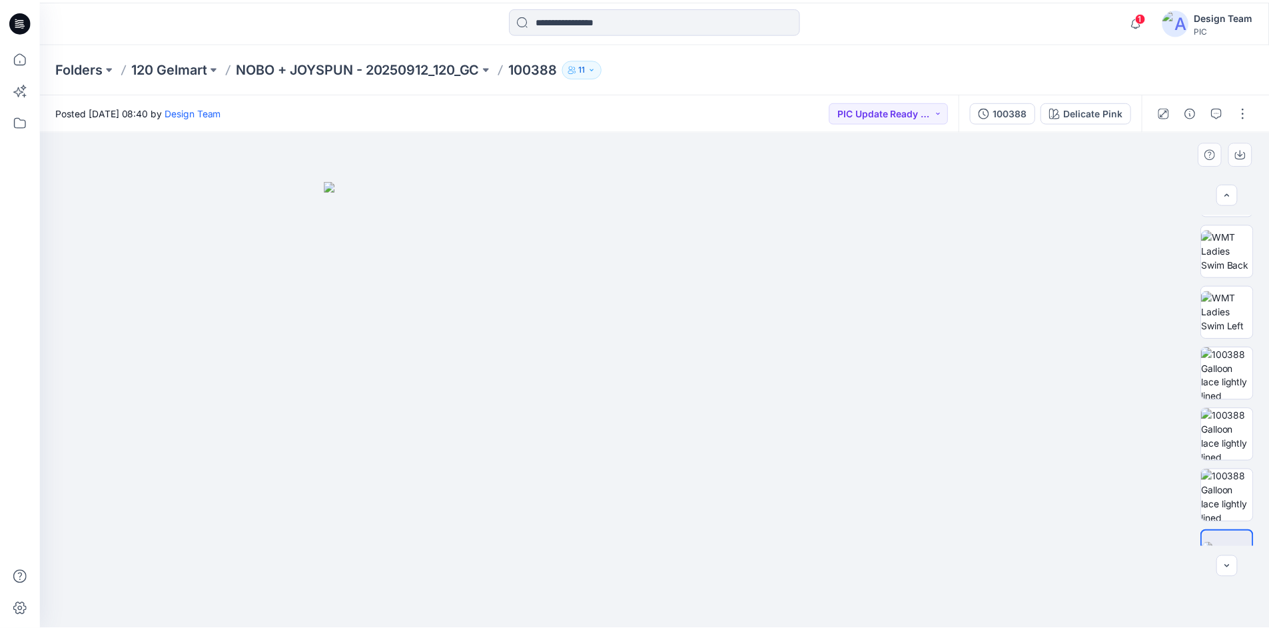
scroll to position [272, 0]
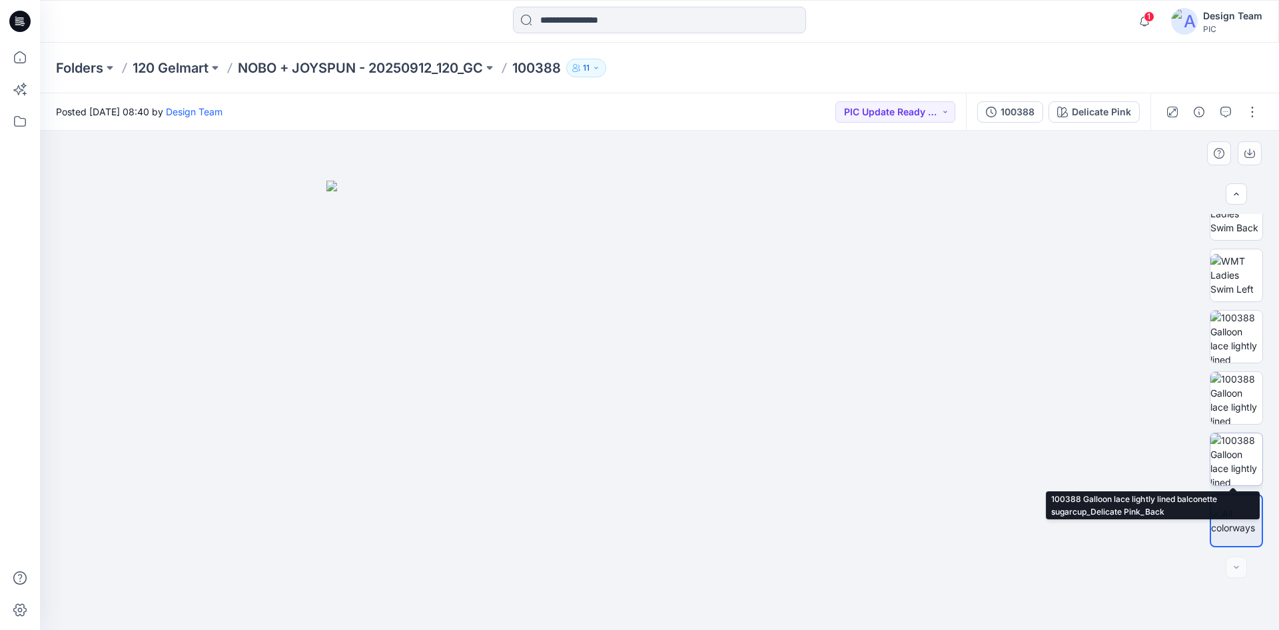
click at [1224, 455] on img at bounding box center [1237, 459] width 52 height 52
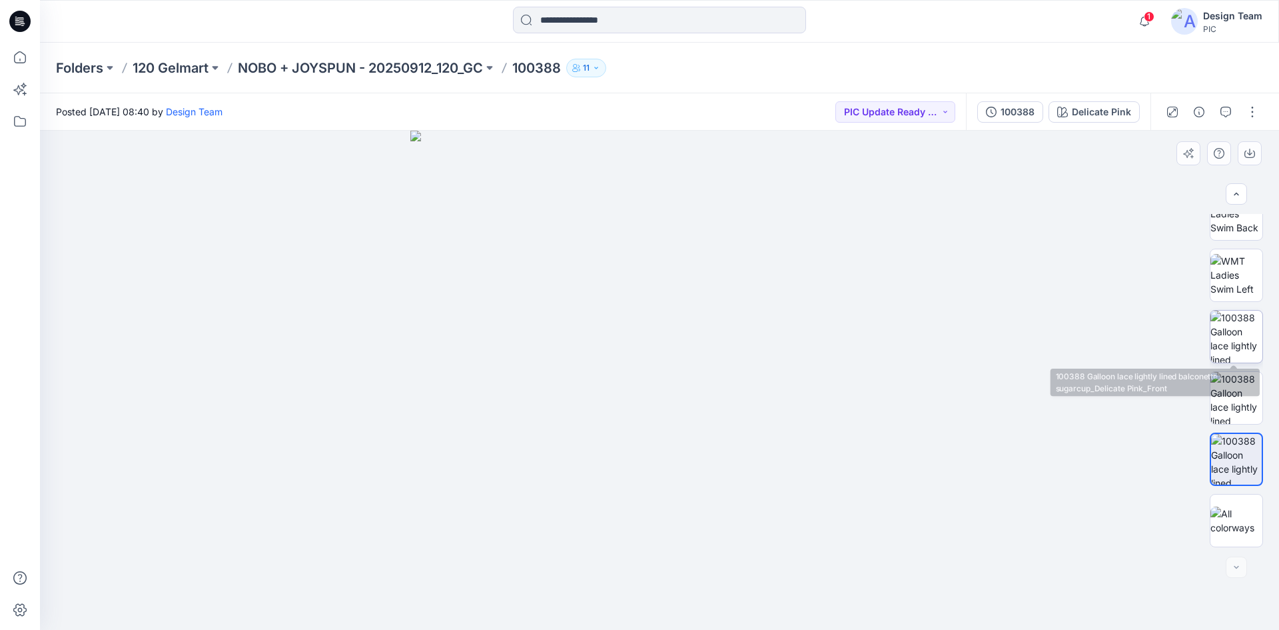
click at [1245, 334] on img at bounding box center [1237, 337] width 52 height 52
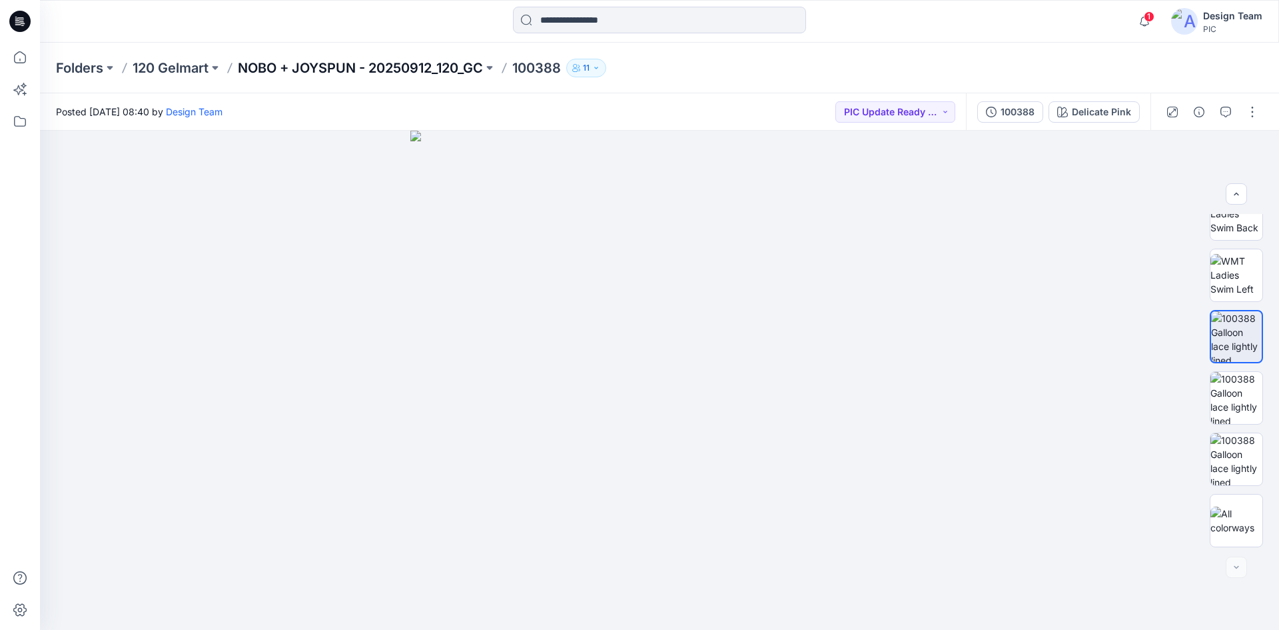
click at [413, 69] on p "NOBO + JOYSPUN - 20250912_120_GC" at bounding box center [360, 68] width 245 height 19
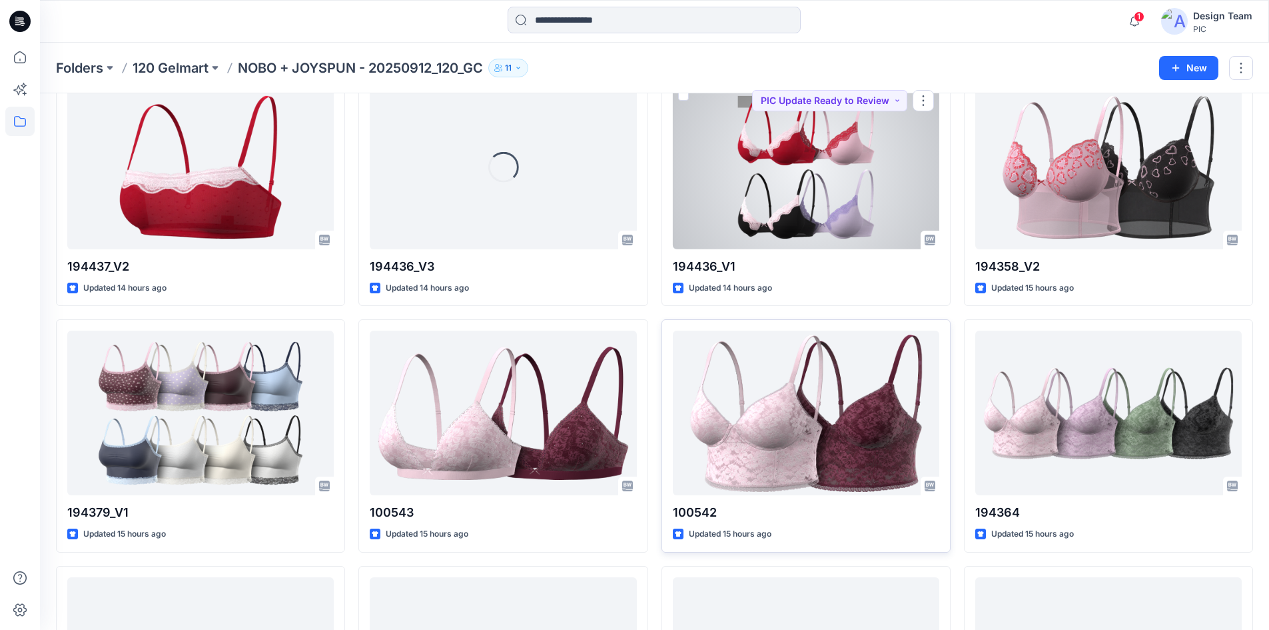
scroll to position [3188, 0]
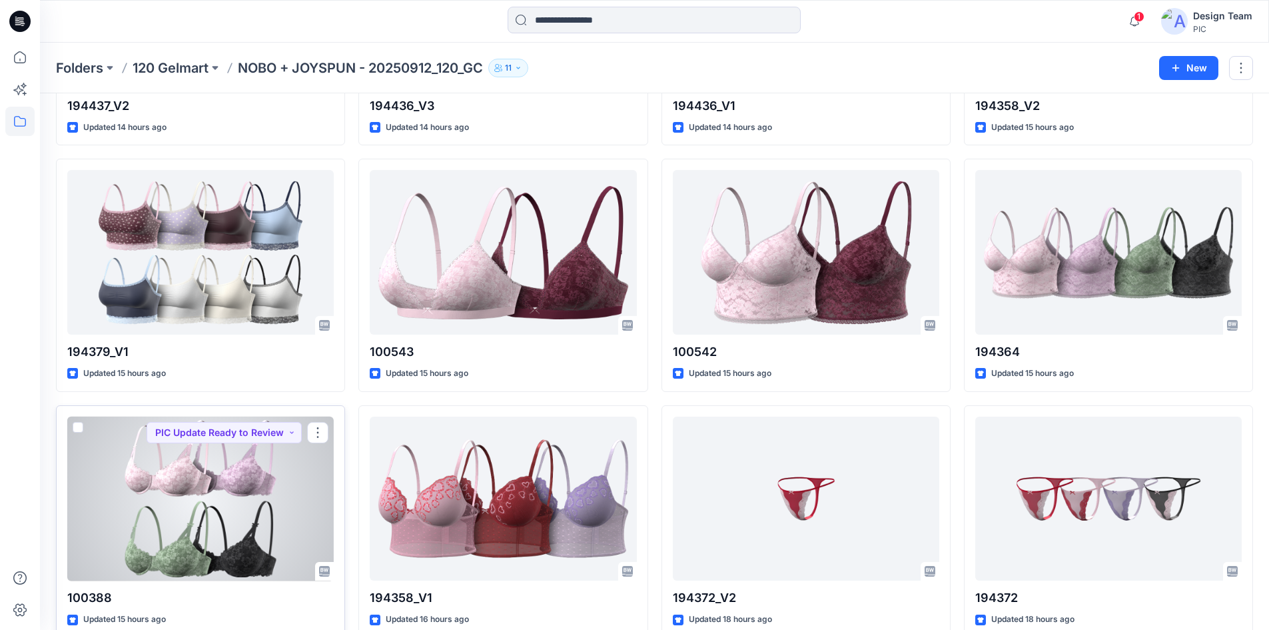
click at [234, 499] on div at bounding box center [200, 498] width 267 height 165
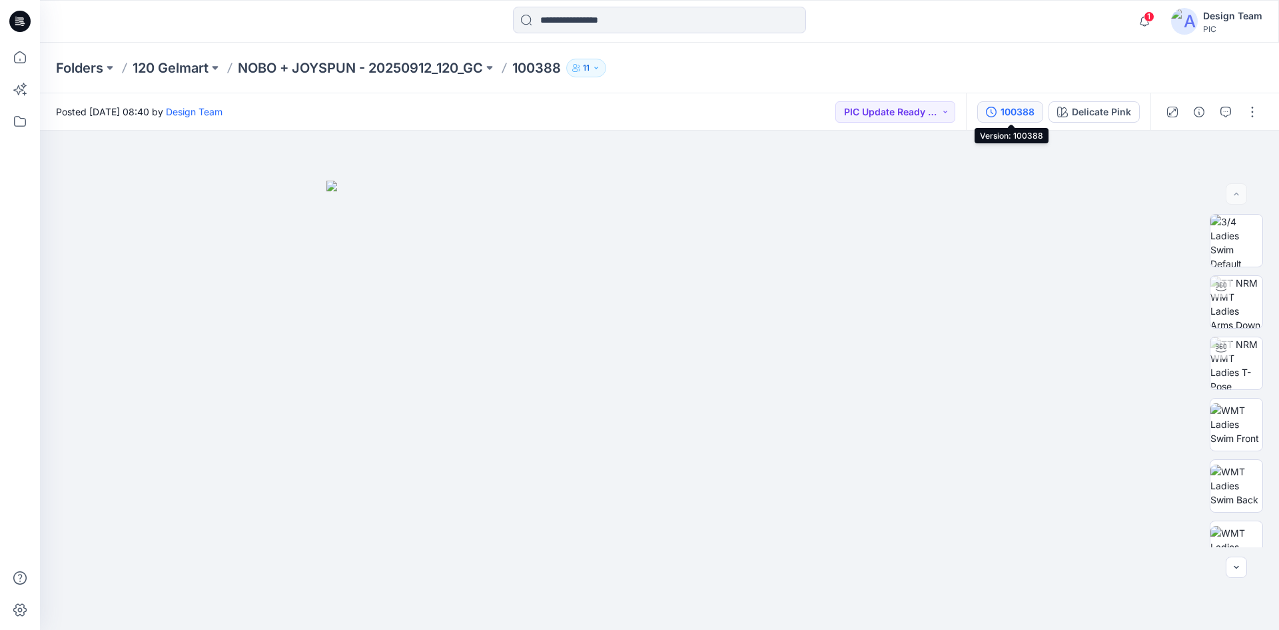
click at [1022, 112] on div "100388" at bounding box center [1018, 112] width 34 height 15
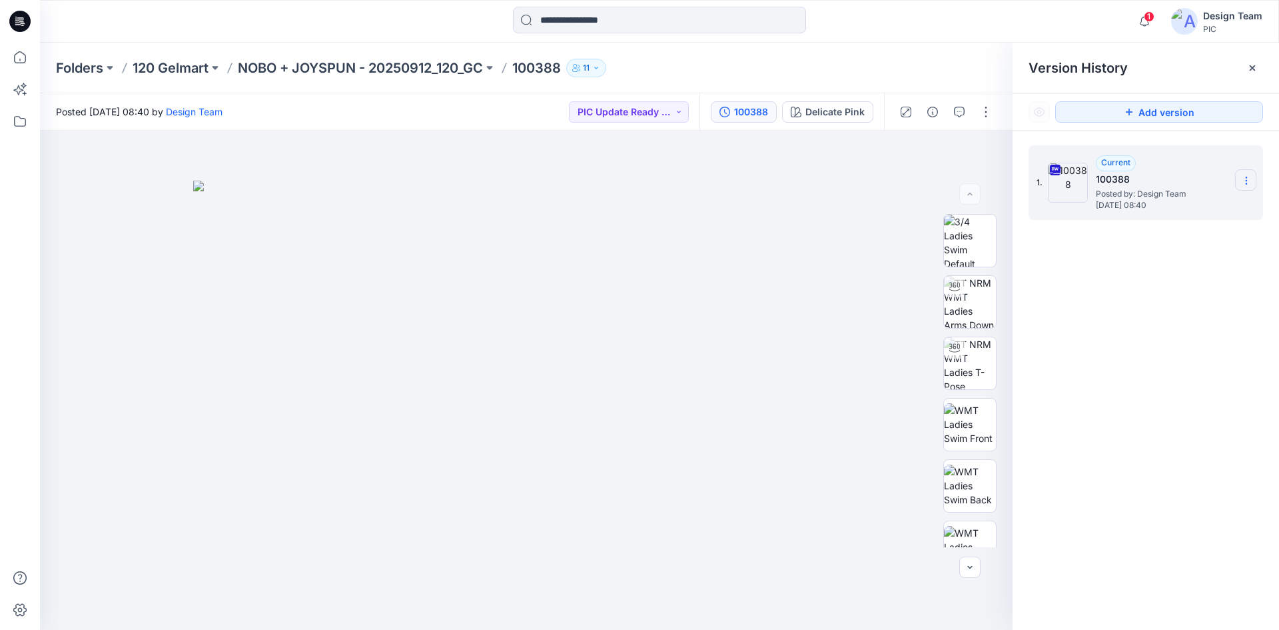
click at [1247, 173] on section at bounding box center [1245, 179] width 21 height 21
click at [1078, 333] on div "1. Current 100388 Posted by: Design Team Monday, October 13, 2025 08:40 Downloa…" at bounding box center [1146, 390] width 267 height 518
click at [1250, 186] on icon at bounding box center [1246, 180] width 11 height 11
click at [858, 193] on img at bounding box center [526, 406] width 666 height 450
click at [984, 111] on button "button" at bounding box center [985, 111] width 21 height 21
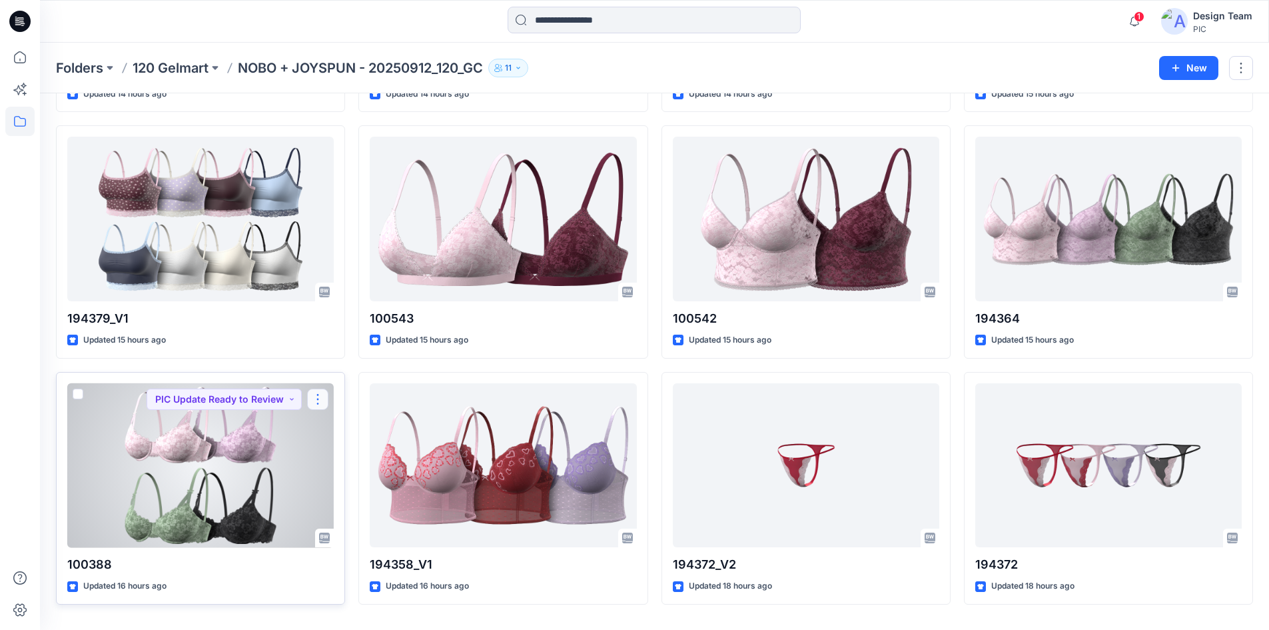
scroll to position [3255, 0]
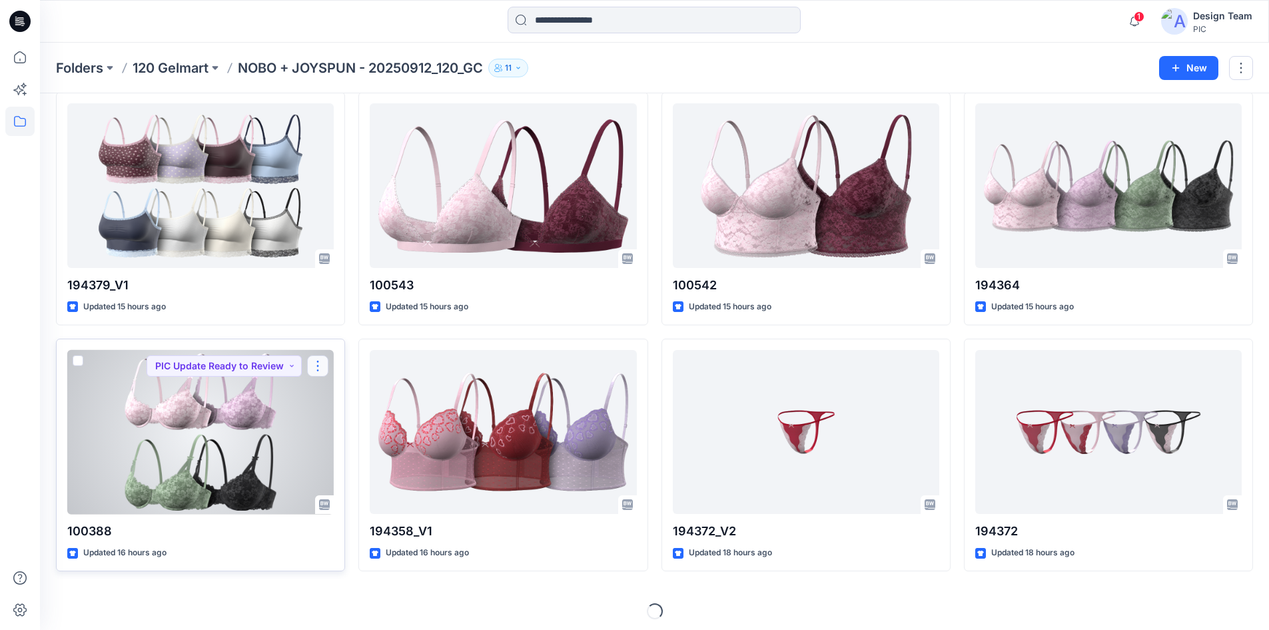
click at [320, 364] on button "button" at bounding box center [317, 365] width 21 height 21
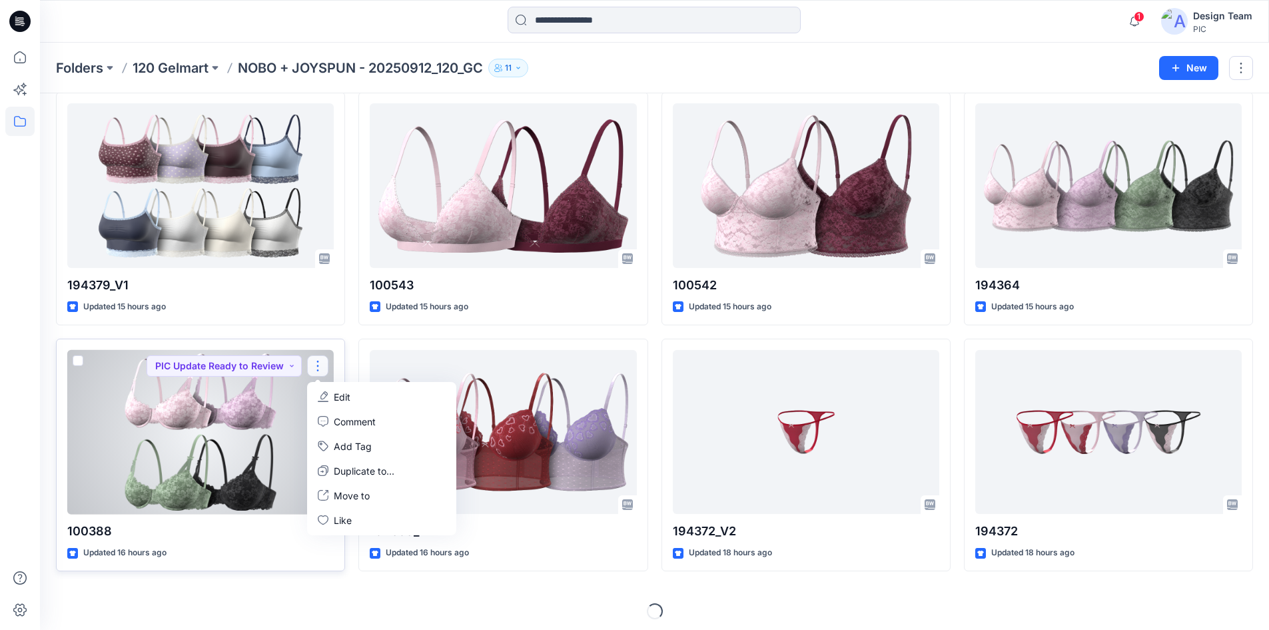
click at [209, 407] on div at bounding box center [200, 432] width 267 height 165
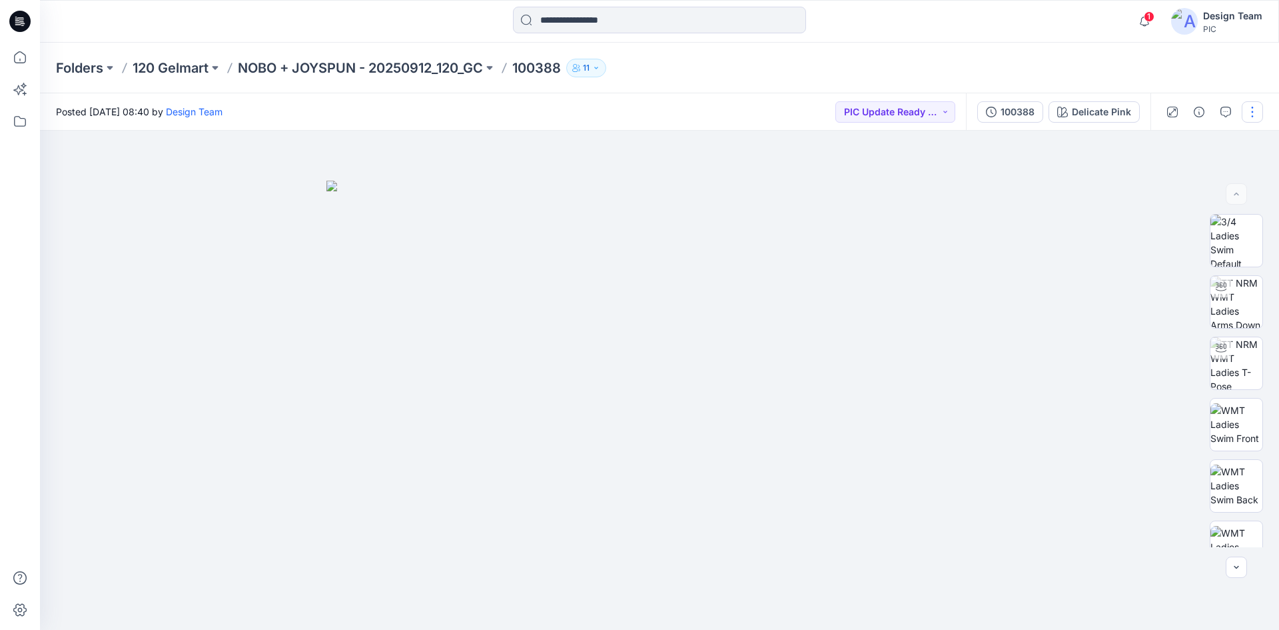
click at [1251, 117] on button "button" at bounding box center [1252, 111] width 21 height 21
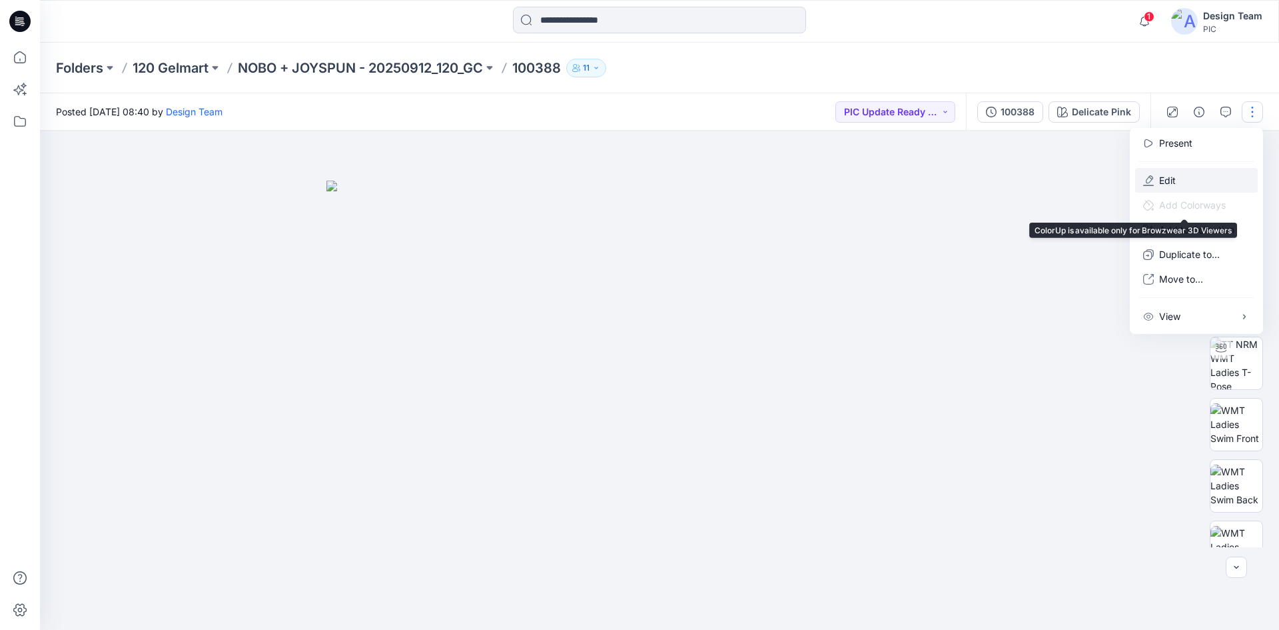
click at [1173, 181] on p "Edit" at bounding box center [1167, 180] width 17 height 14
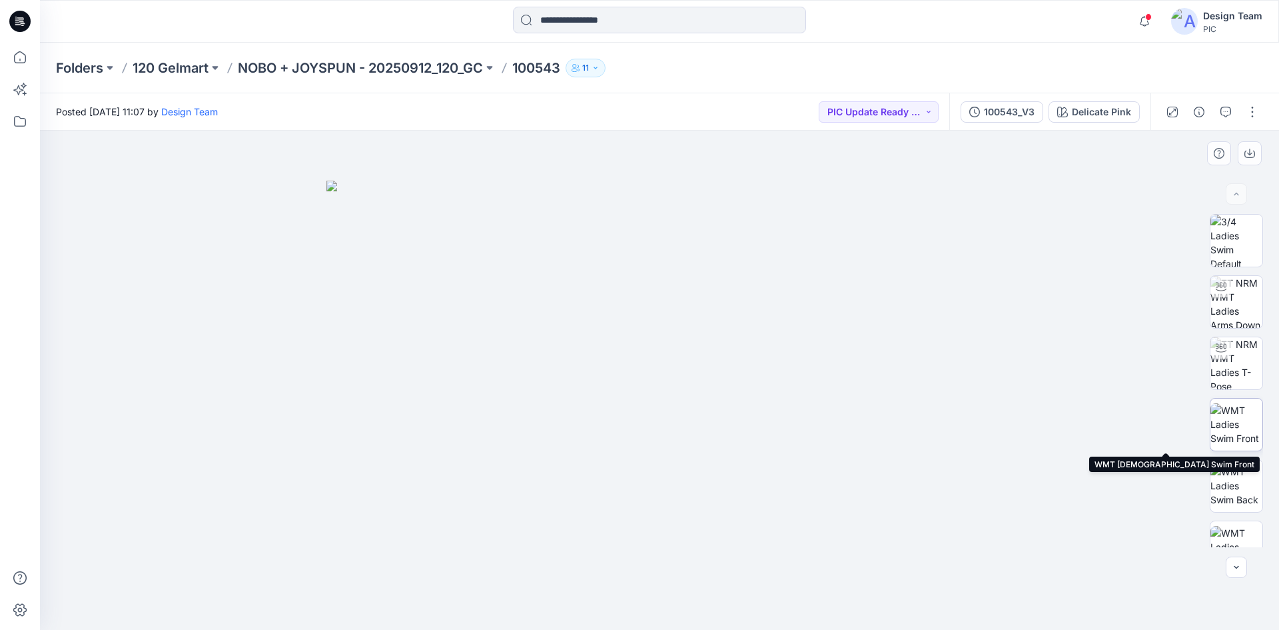
click at [1241, 431] on img at bounding box center [1237, 424] width 52 height 42
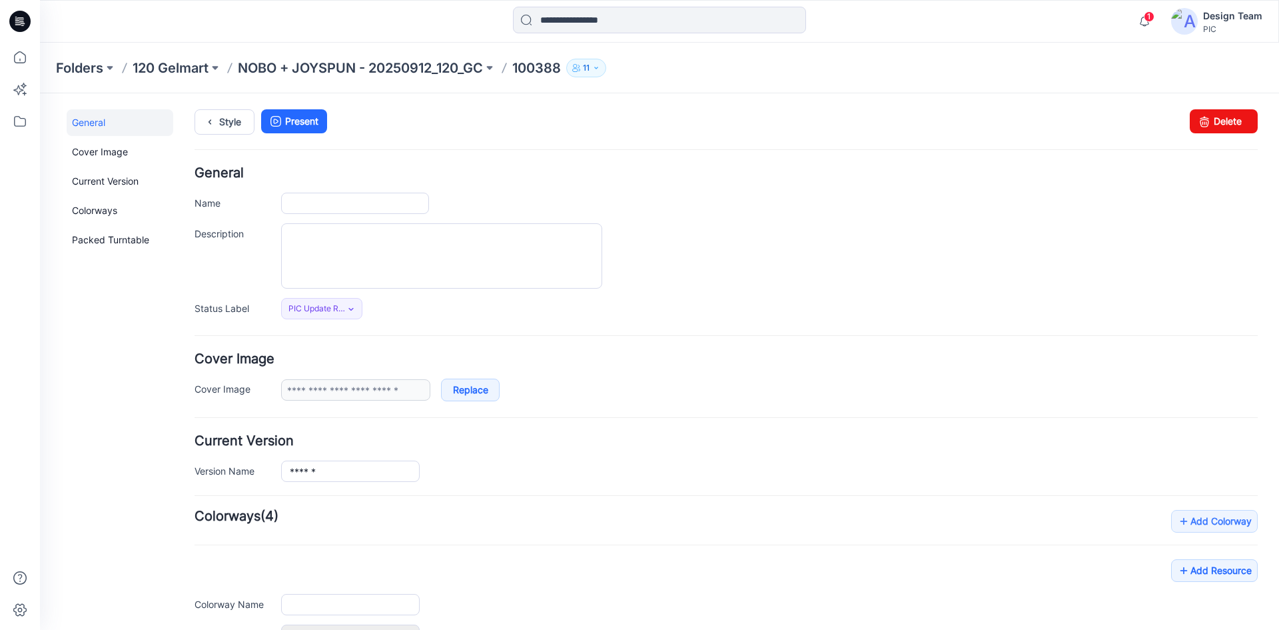
type input "******"
type input "**********"
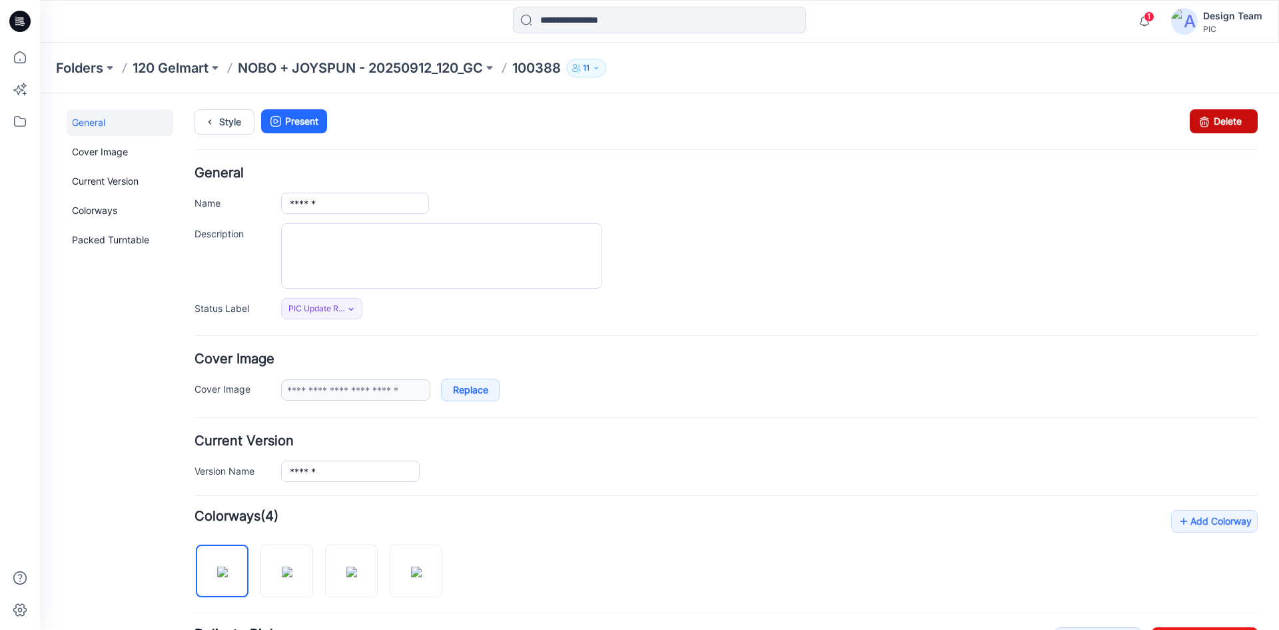
click at [1212, 120] on link "Delete" at bounding box center [1224, 121] width 68 height 24
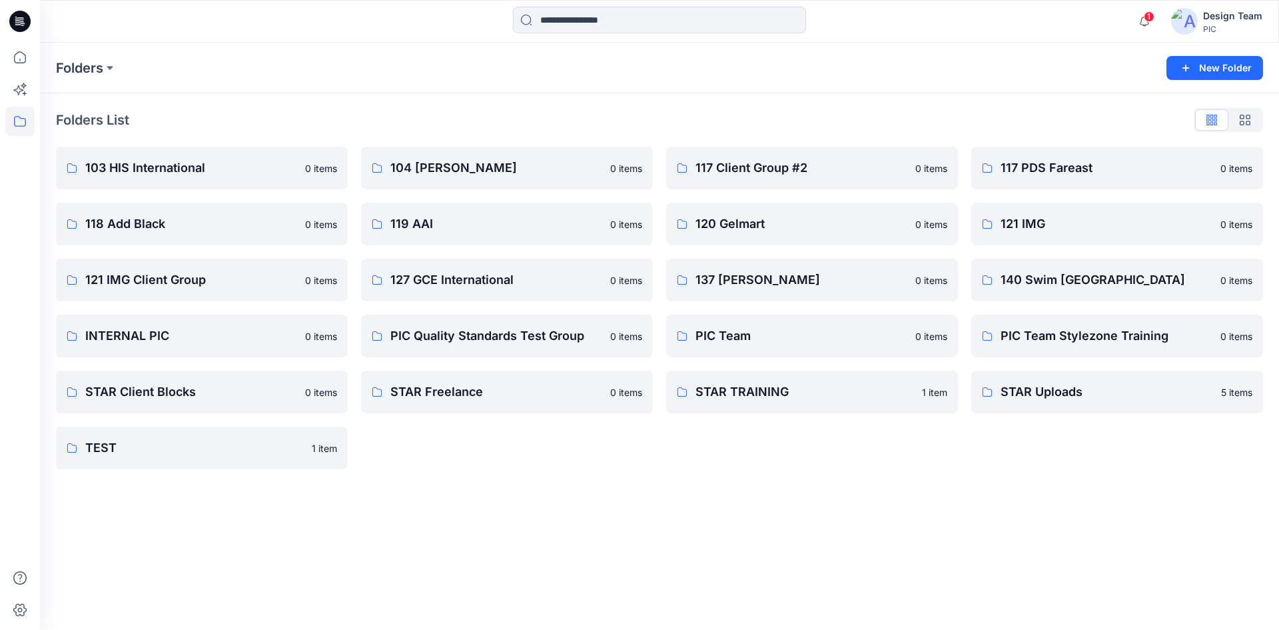
click at [15, 13] on icon at bounding box center [19, 21] width 21 height 21
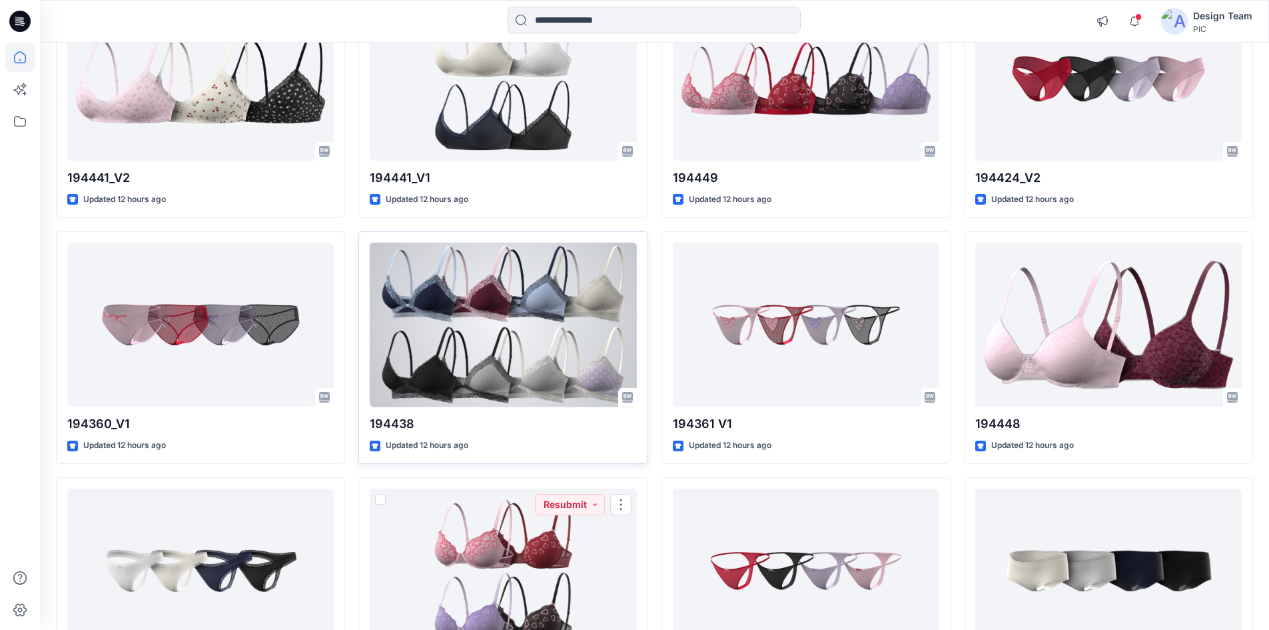
scroll to position [1427, 0]
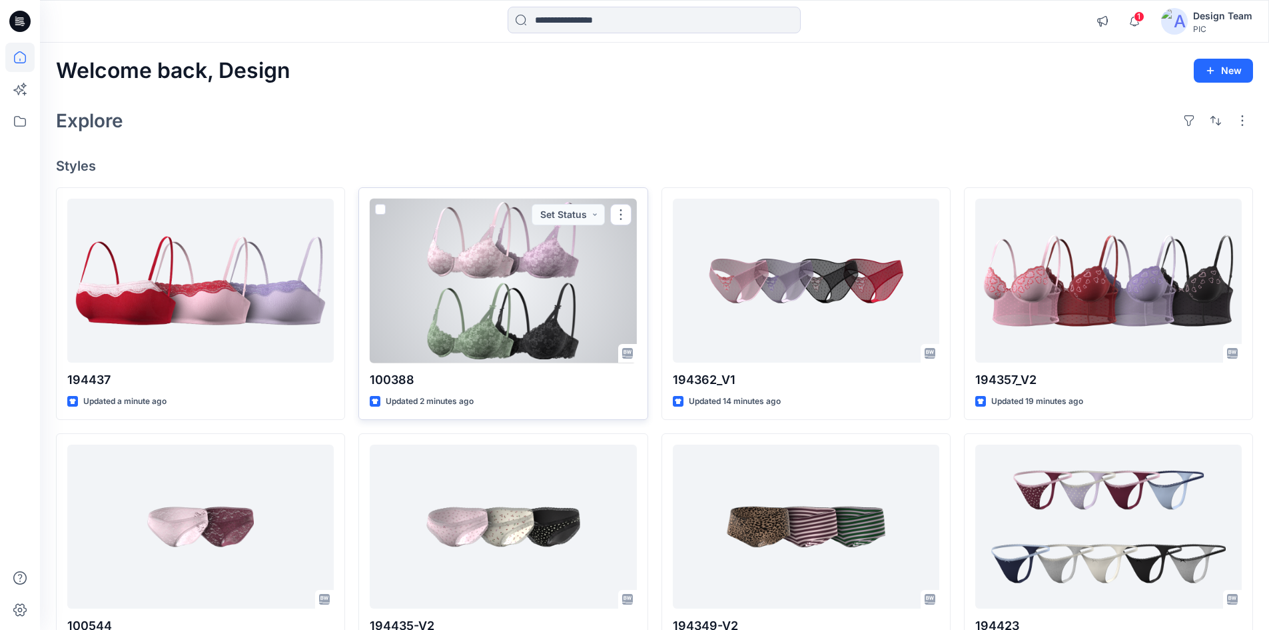
click at [482, 297] on div at bounding box center [503, 281] width 267 height 165
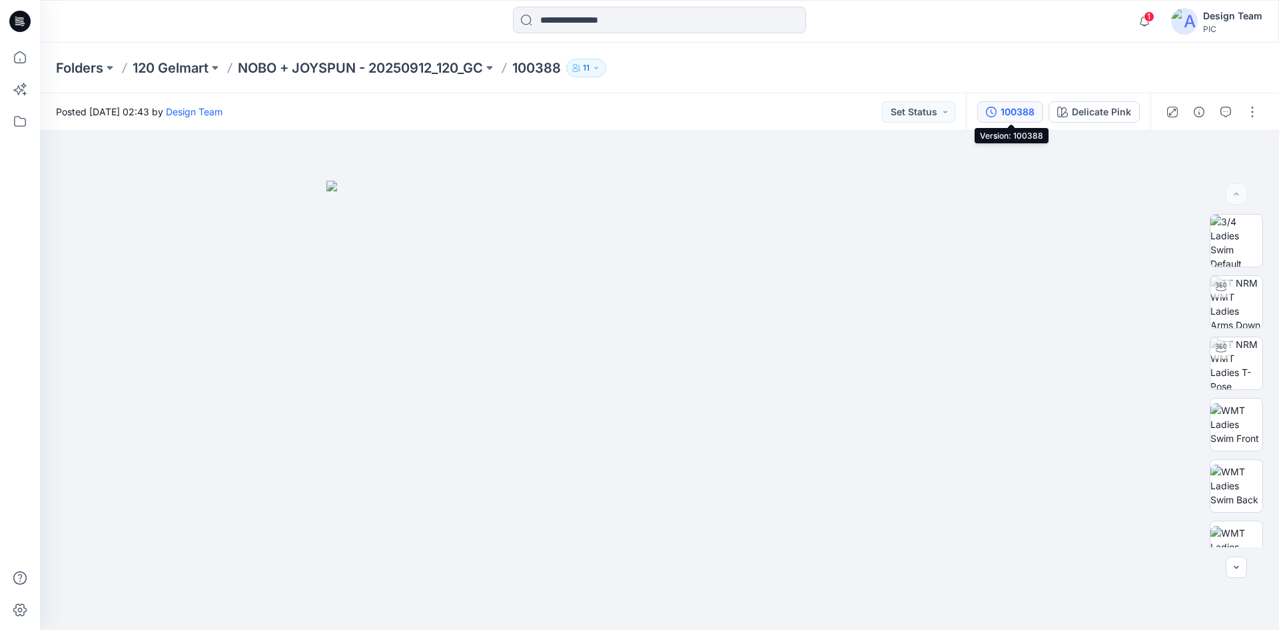
click at [1019, 113] on div "100388" at bounding box center [1018, 112] width 34 height 15
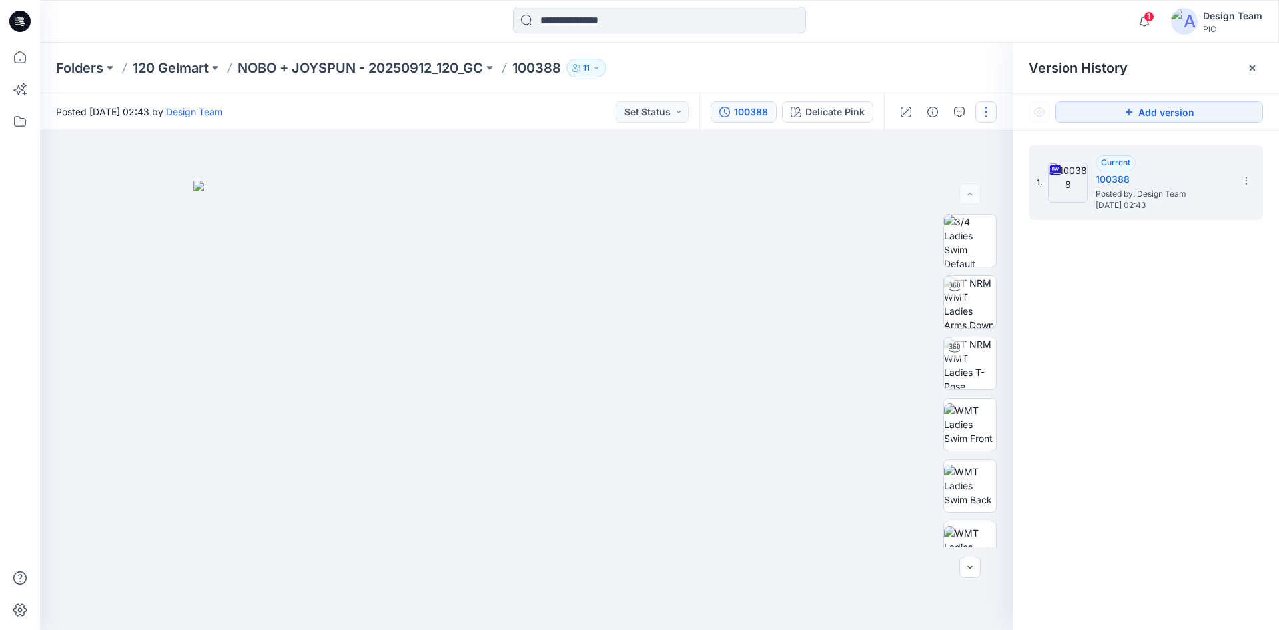
click at [992, 112] on button "button" at bounding box center [985, 111] width 21 height 21
click at [896, 174] on p "Edit" at bounding box center [901, 180] width 17 height 14
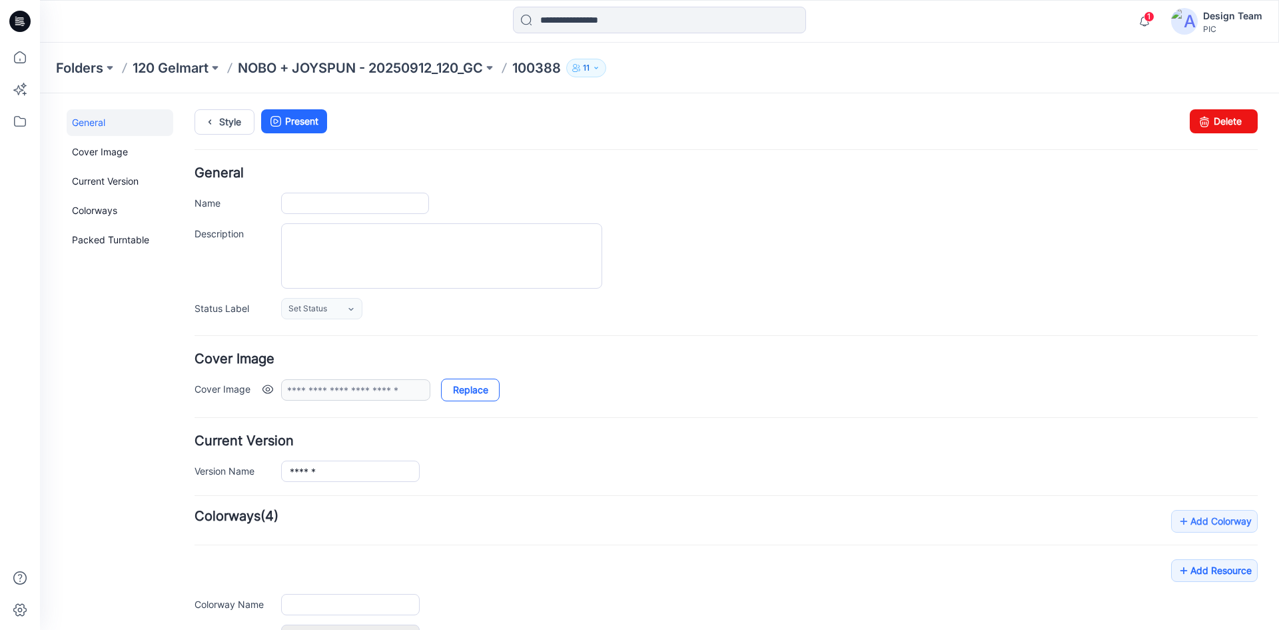
type input "******"
type input "**********"
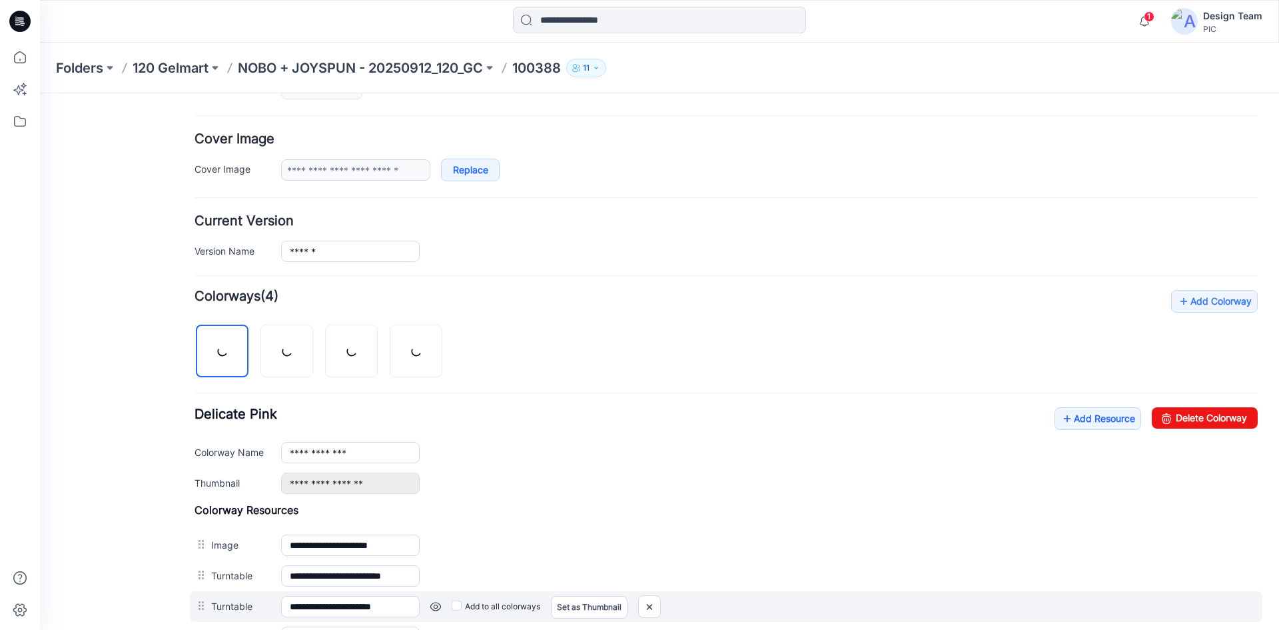
scroll to position [456, 0]
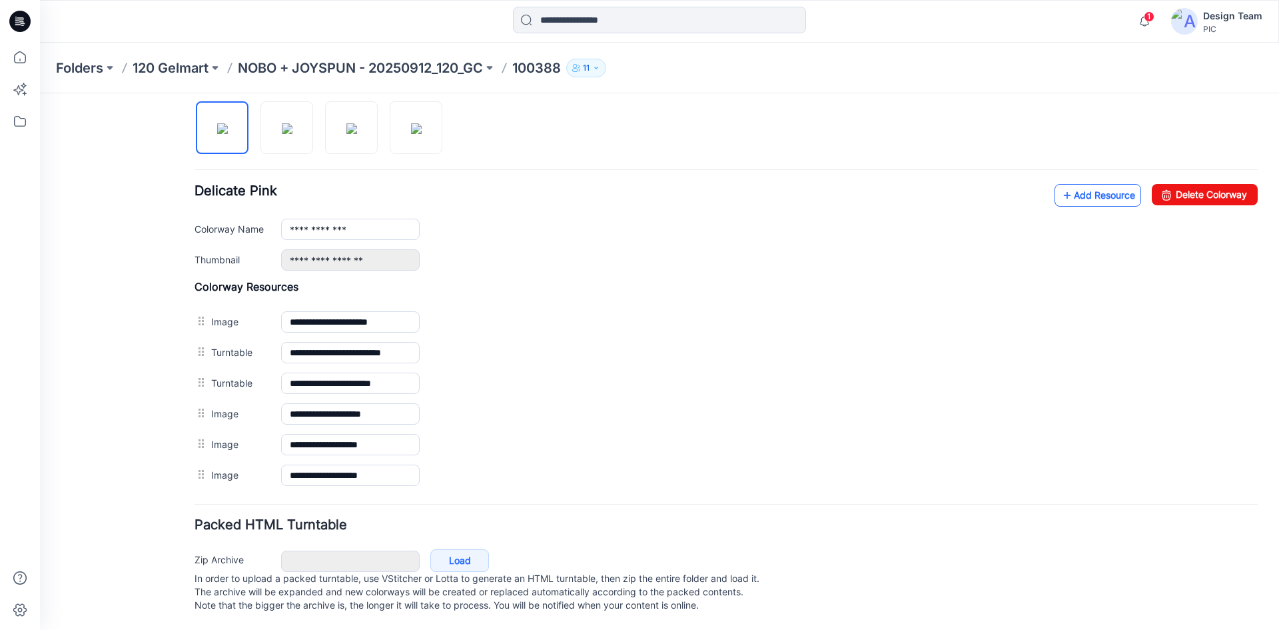
click at [1075, 184] on link "Add Resource" at bounding box center [1098, 195] width 87 height 23
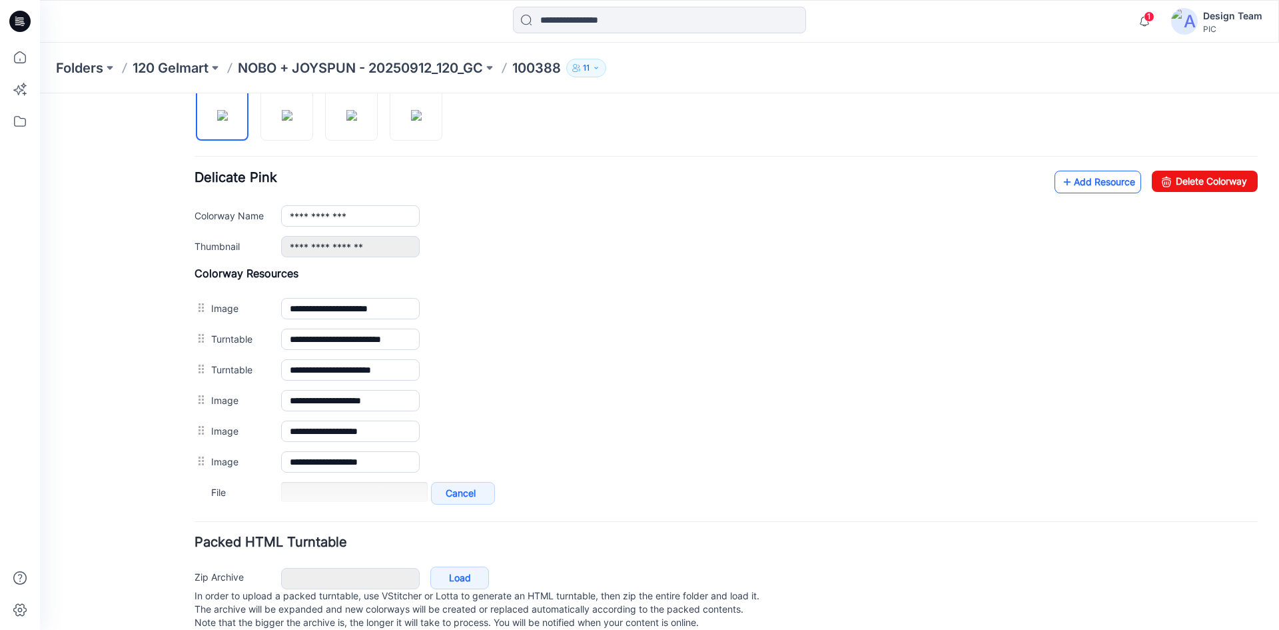
click at [1062, 180] on link "Add Resource" at bounding box center [1098, 182] width 87 height 23
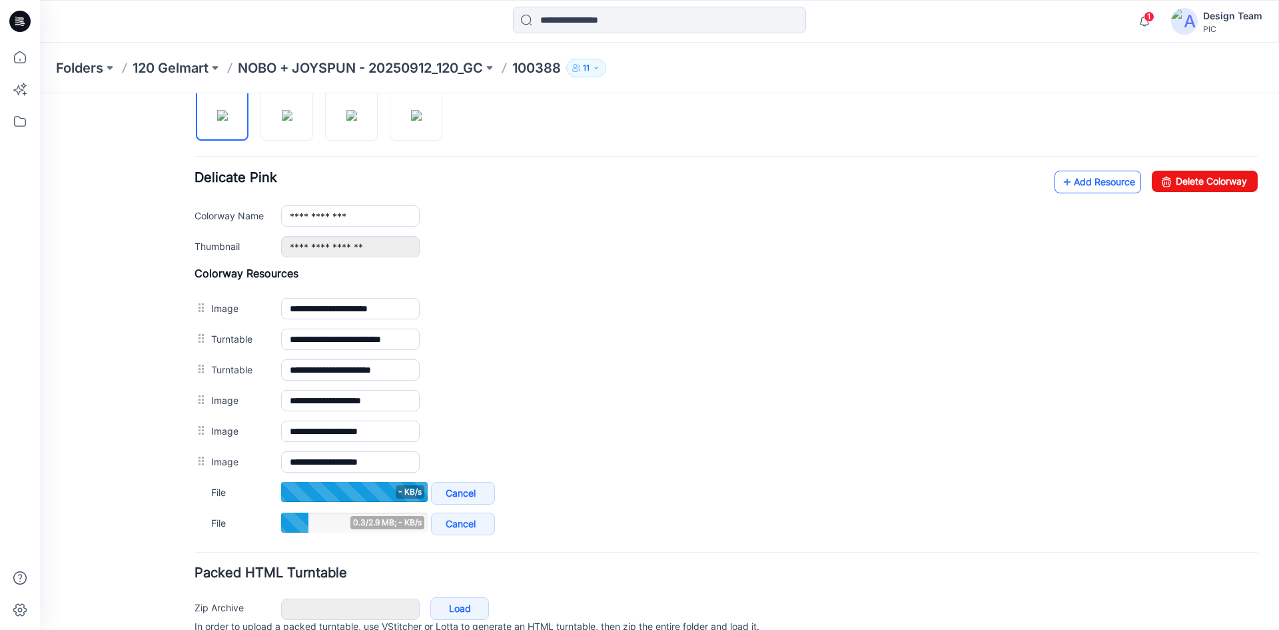
click at [1086, 187] on link "Add Resource" at bounding box center [1098, 182] width 87 height 23
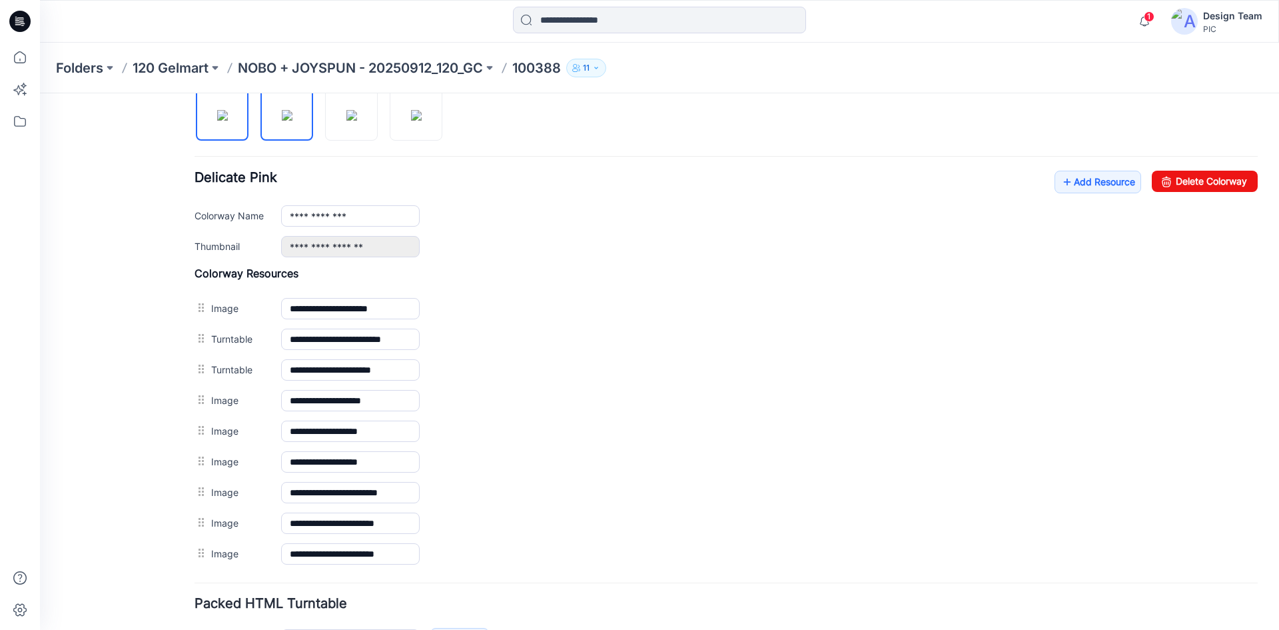
click at [285, 121] on img at bounding box center [287, 115] width 11 height 11
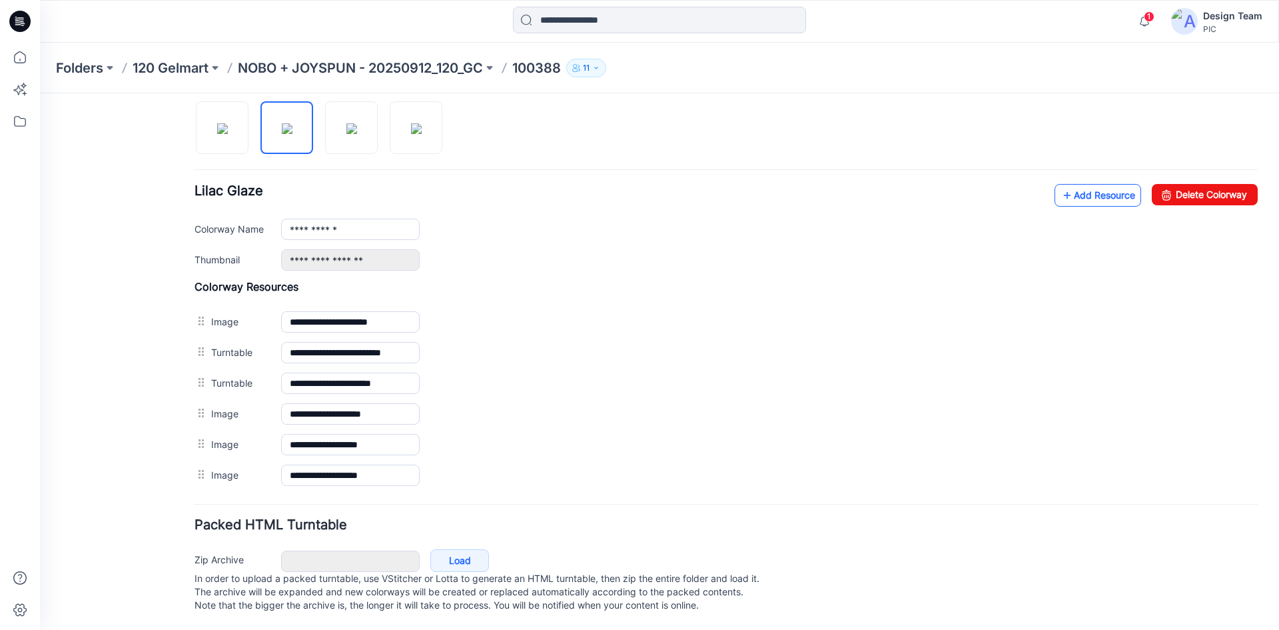
click at [1097, 184] on link "Add Resource" at bounding box center [1098, 195] width 87 height 23
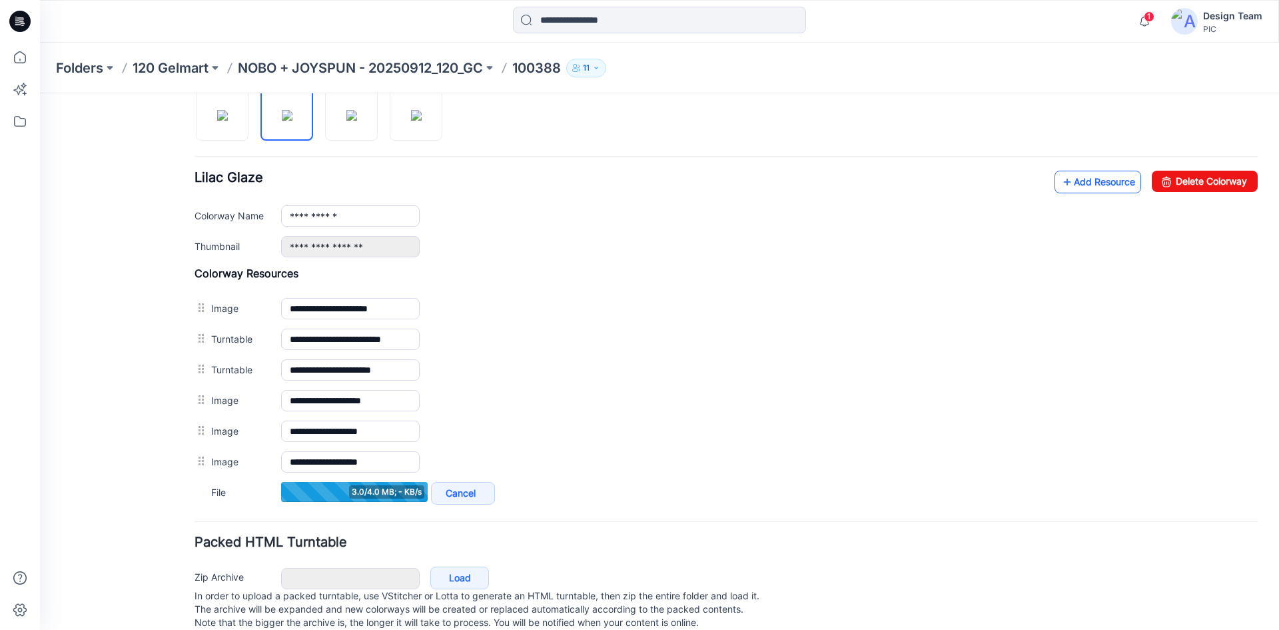
click at [1074, 181] on link "Add Resource" at bounding box center [1098, 182] width 87 height 23
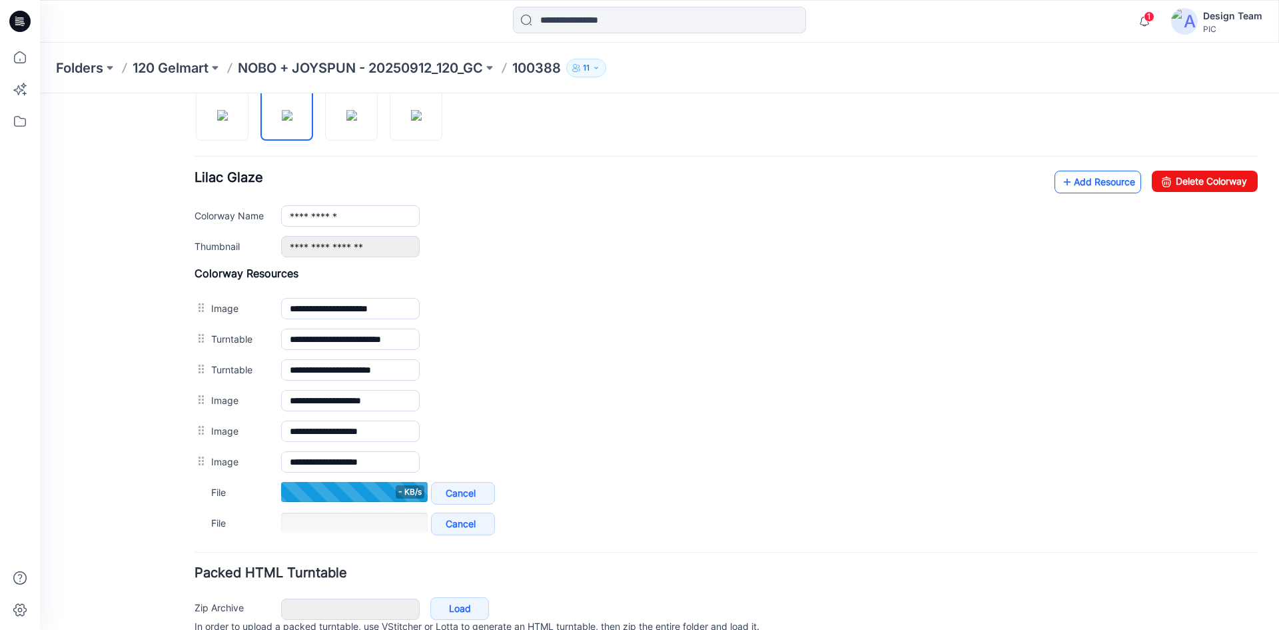
click at [1061, 183] on icon at bounding box center [1067, 181] width 13 height 21
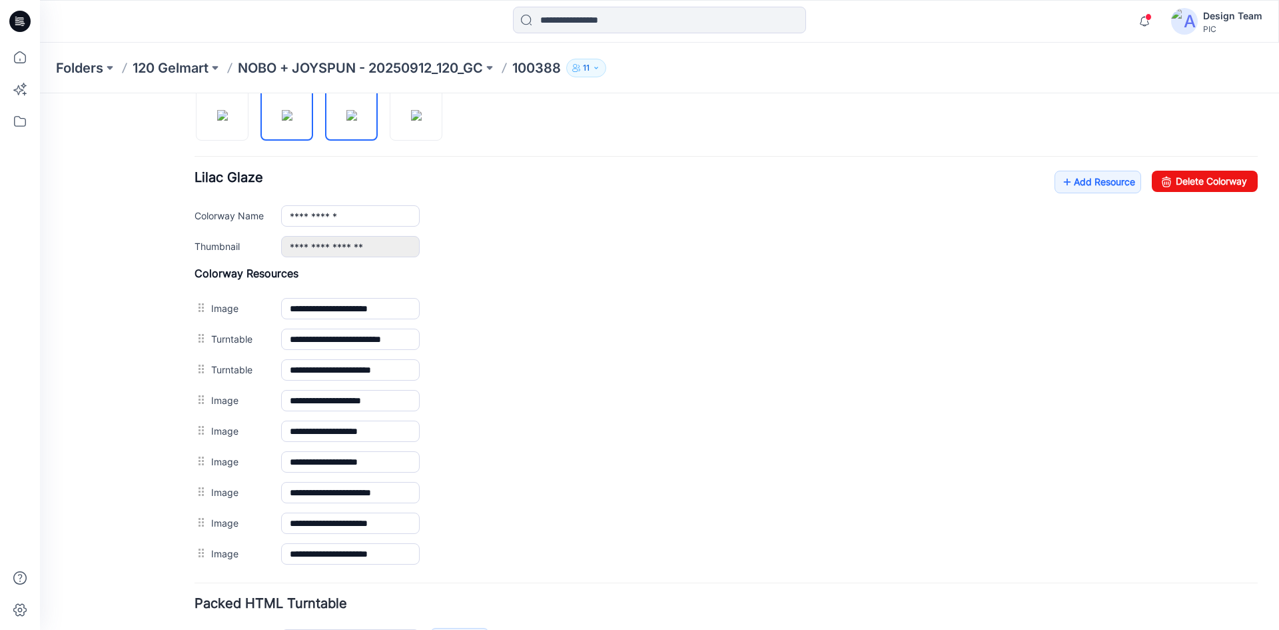
click at [346, 111] on img at bounding box center [351, 115] width 11 height 11
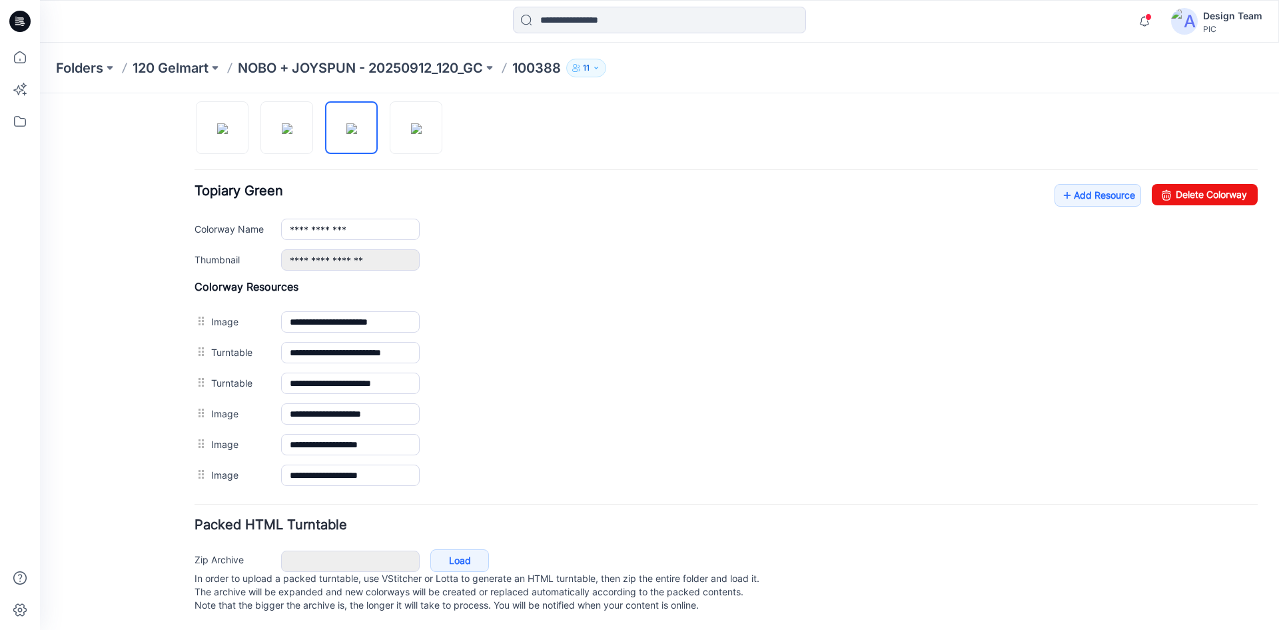
click at [1086, 168] on div "**********" at bounding box center [726, 279] width 1063 height 424
click at [1087, 184] on link "Add Resource" at bounding box center [1098, 195] width 87 height 23
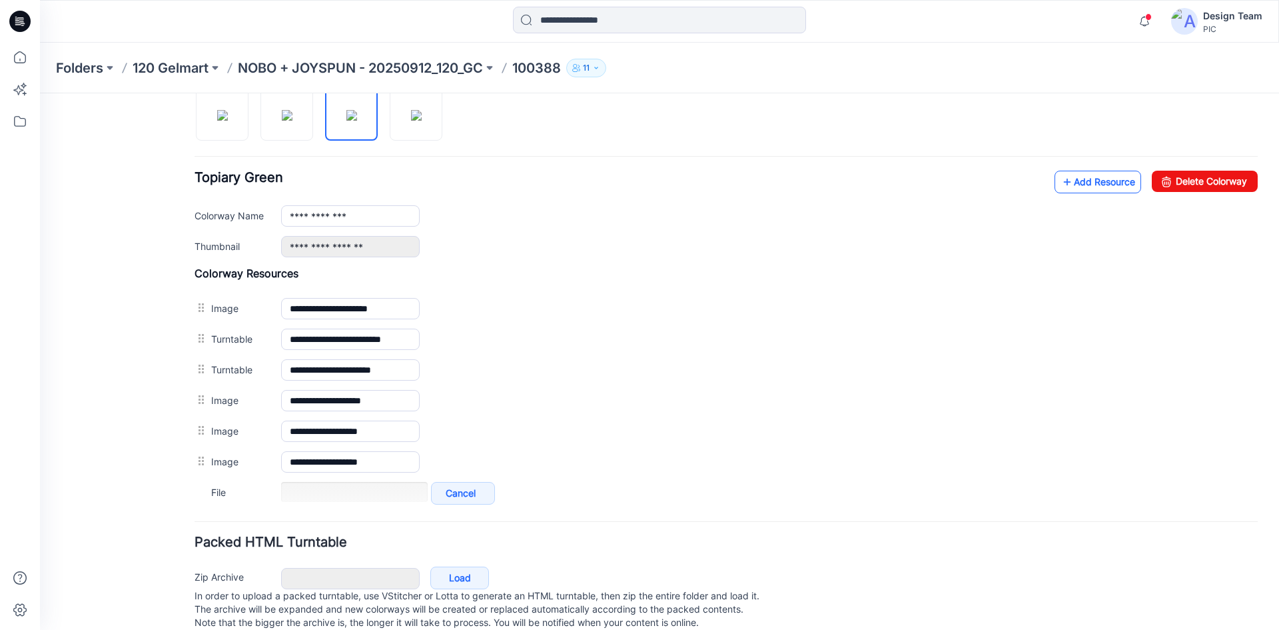
click at [1099, 181] on link "Add Resource" at bounding box center [1098, 182] width 87 height 23
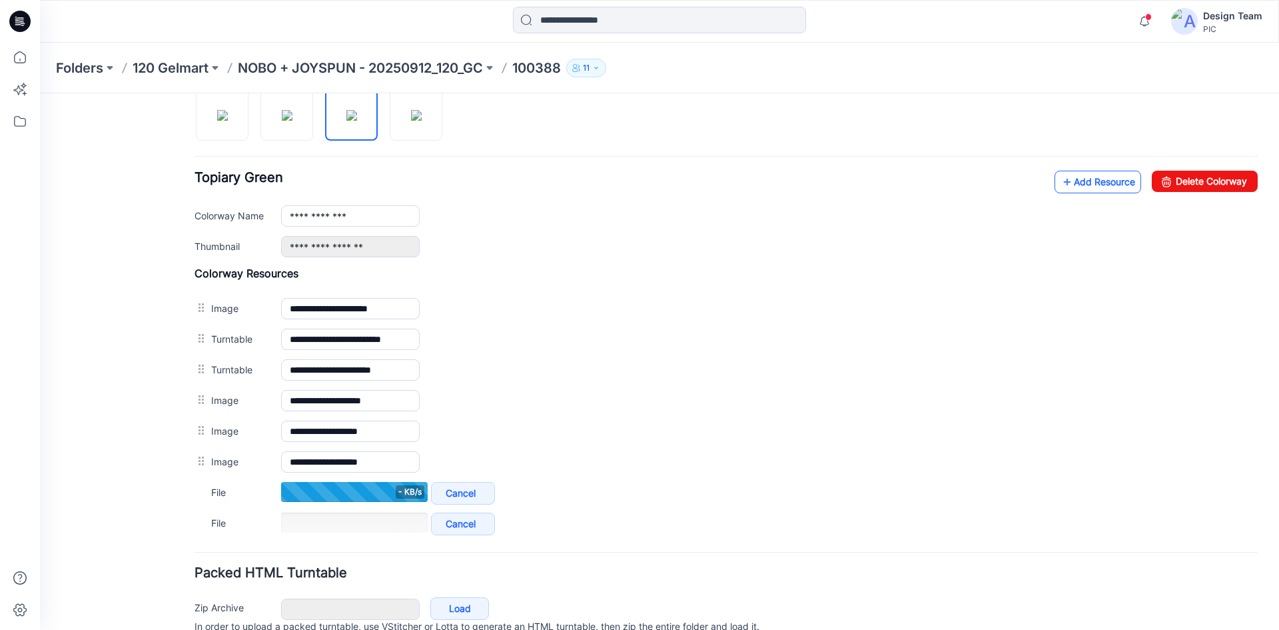
click at [1075, 188] on link "Add Resource" at bounding box center [1098, 182] width 87 height 23
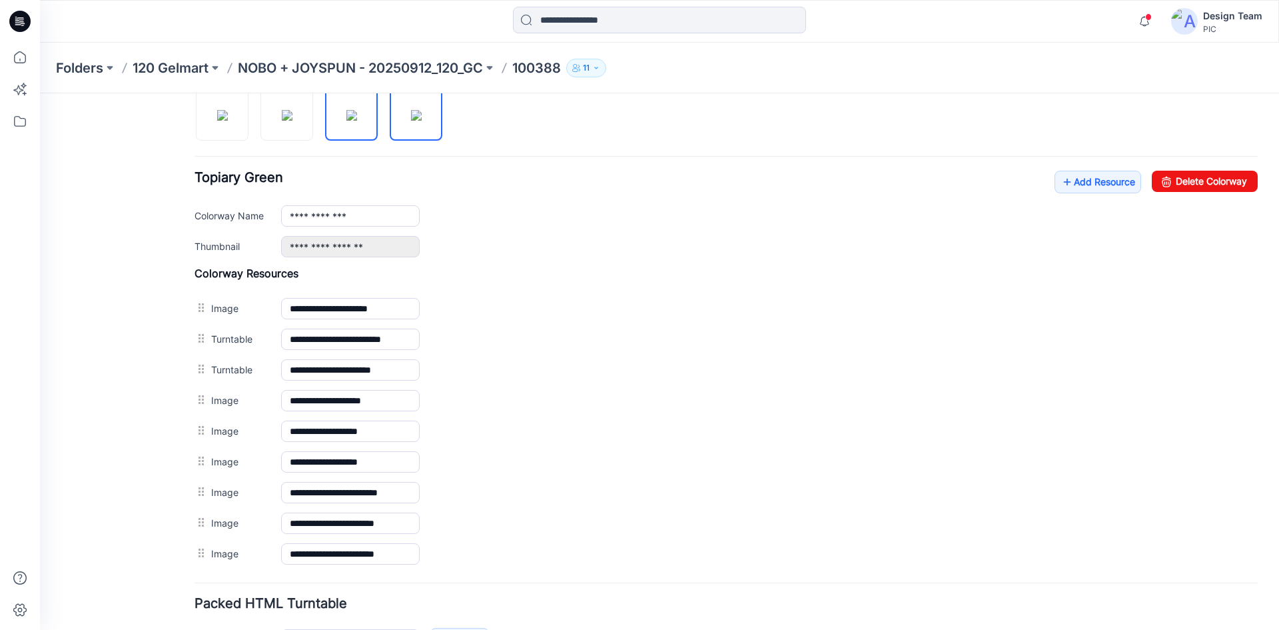
click at [421, 119] on img at bounding box center [416, 115] width 11 height 11
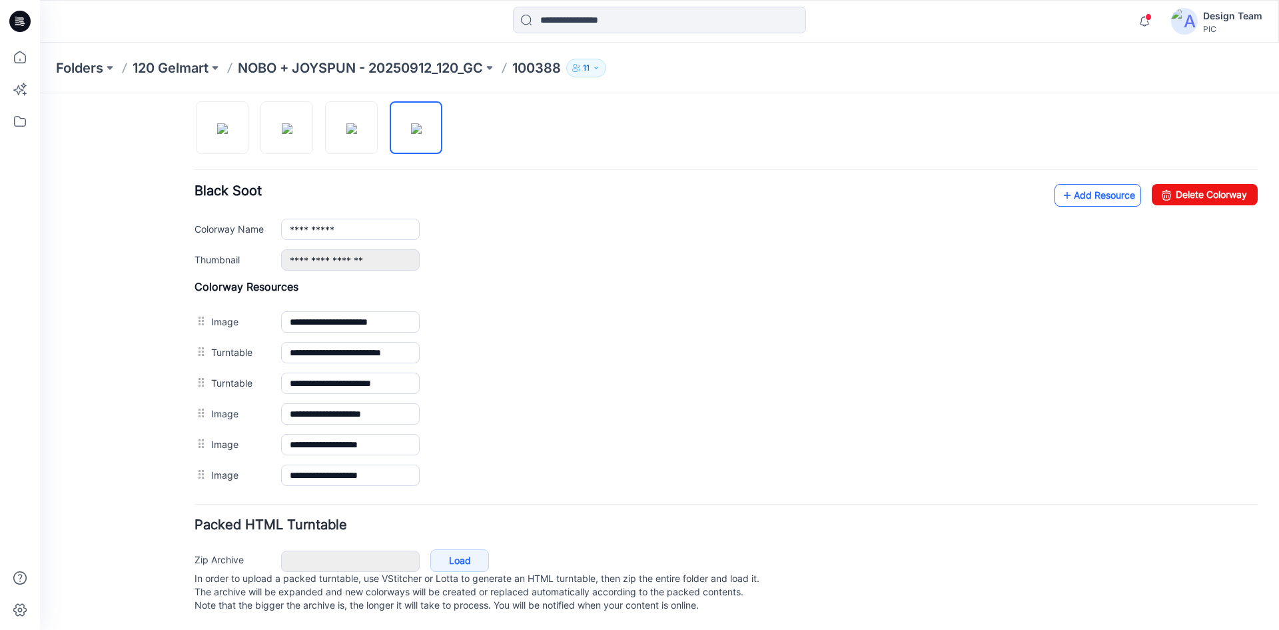
click at [1090, 187] on link "Add Resource" at bounding box center [1098, 195] width 87 height 23
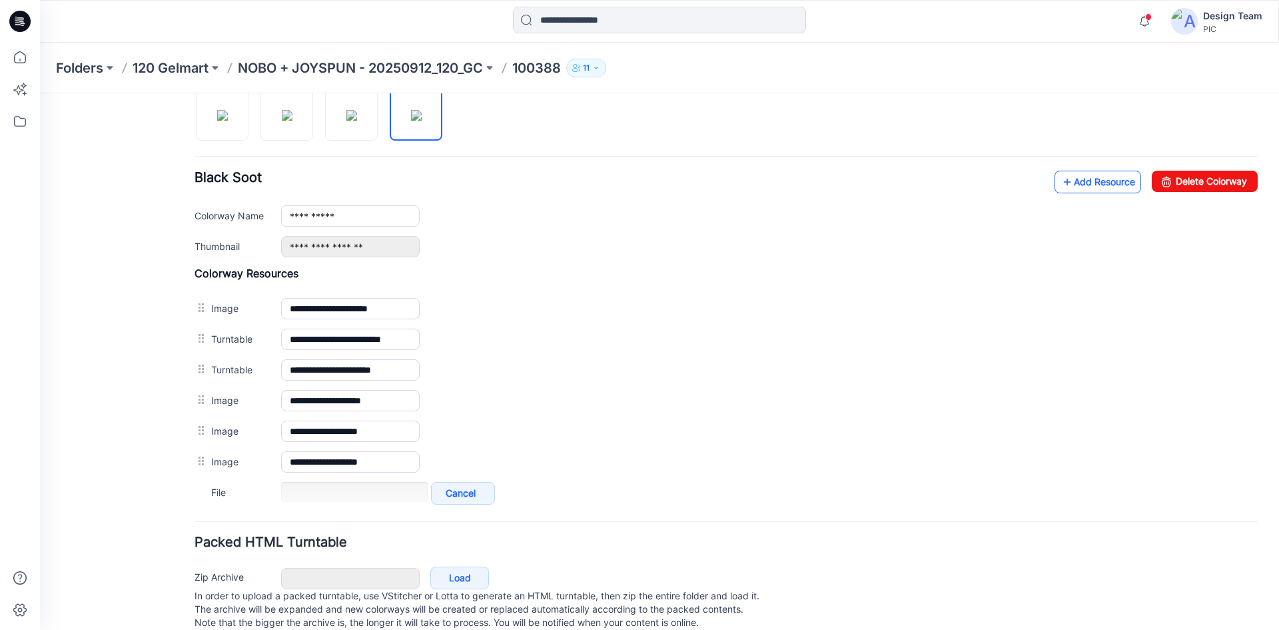
click at [1061, 185] on icon at bounding box center [1067, 181] width 13 height 21
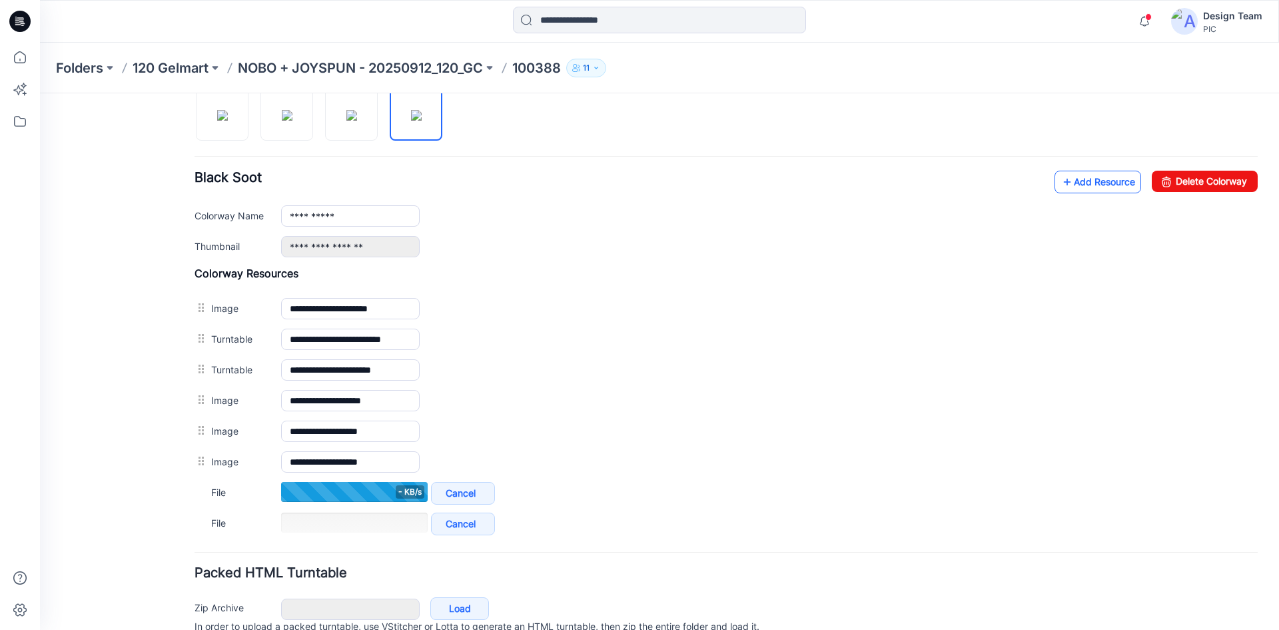
click at [1076, 183] on link "Add Resource" at bounding box center [1098, 182] width 87 height 23
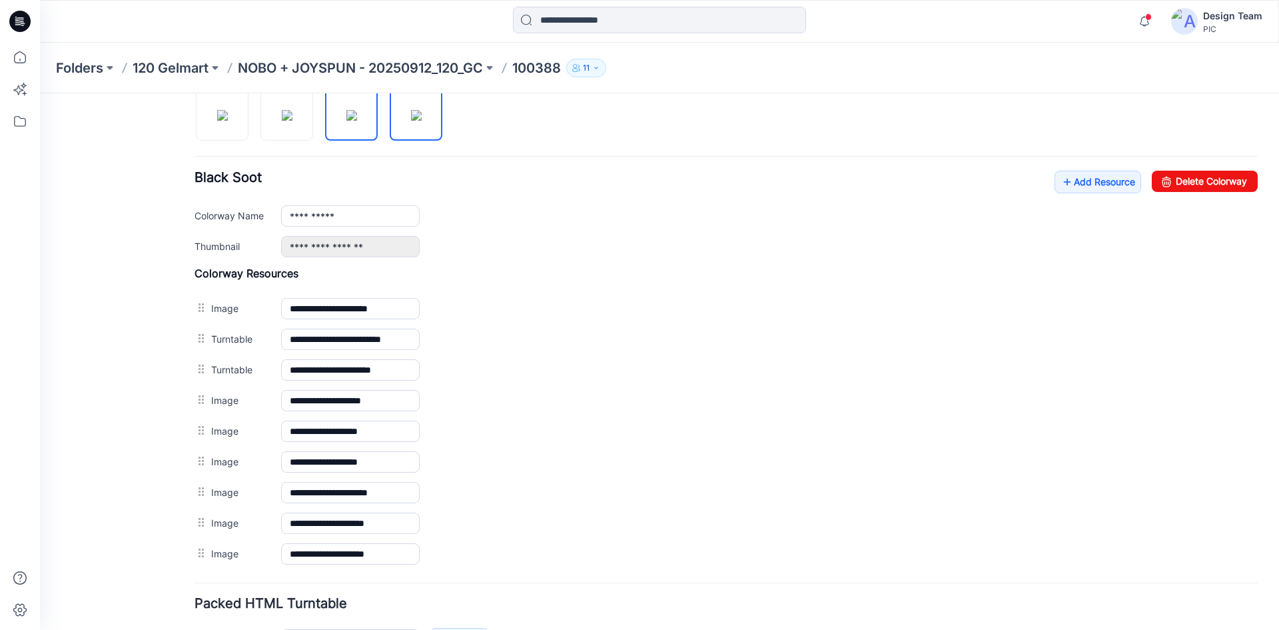
click at [346, 121] on img at bounding box center [351, 115] width 11 height 11
click at [282, 115] on img at bounding box center [287, 115] width 11 height 11
click at [228, 116] on img at bounding box center [222, 115] width 11 height 11
type input "**********"
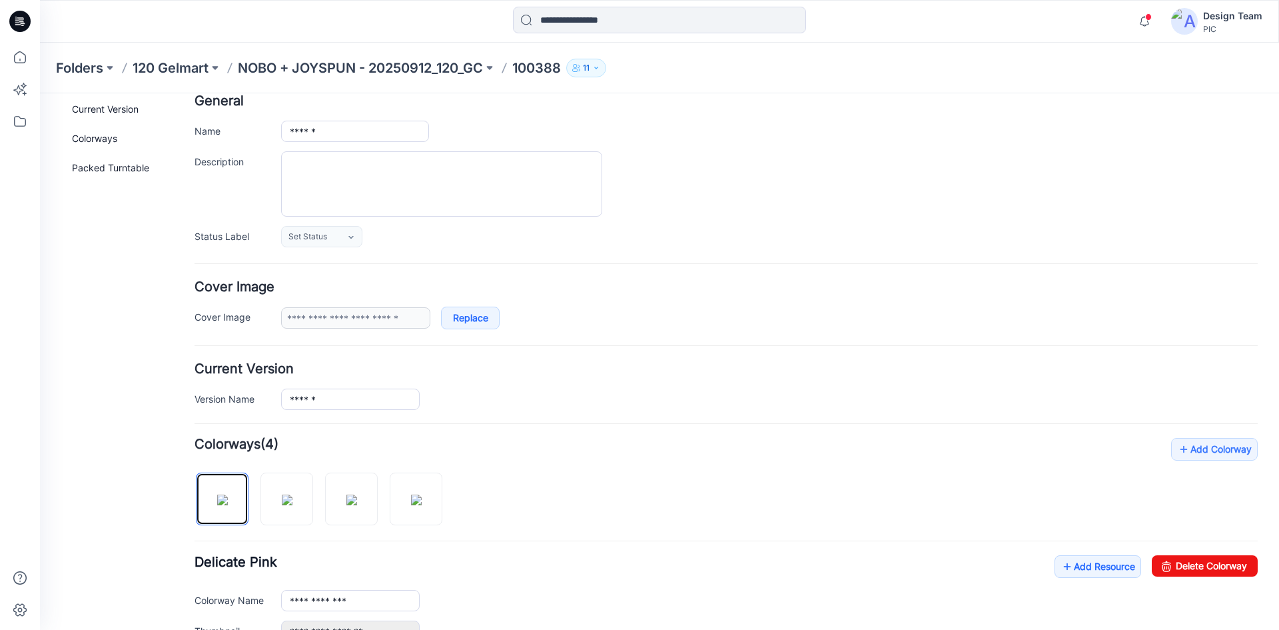
scroll to position [0, 0]
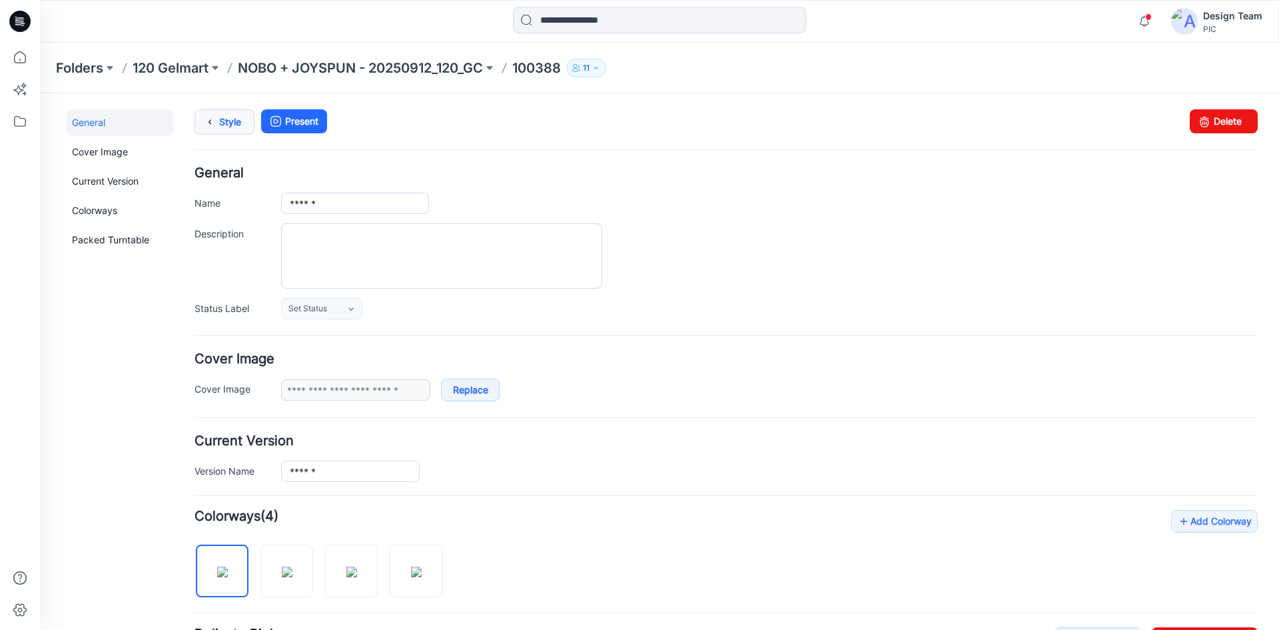
click at [218, 117] on icon at bounding box center [210, 122] width 19 height 24
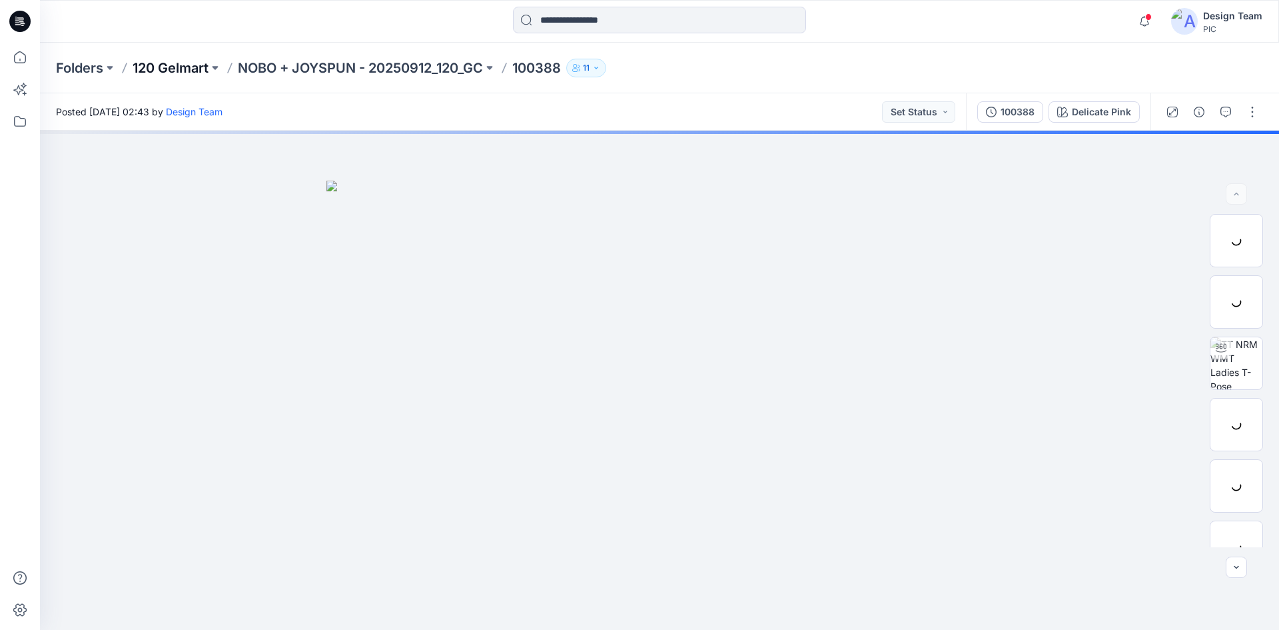
click at [197, 63] on p "120 Gelmart" at bounding box center [171, 68] width 76 height 19
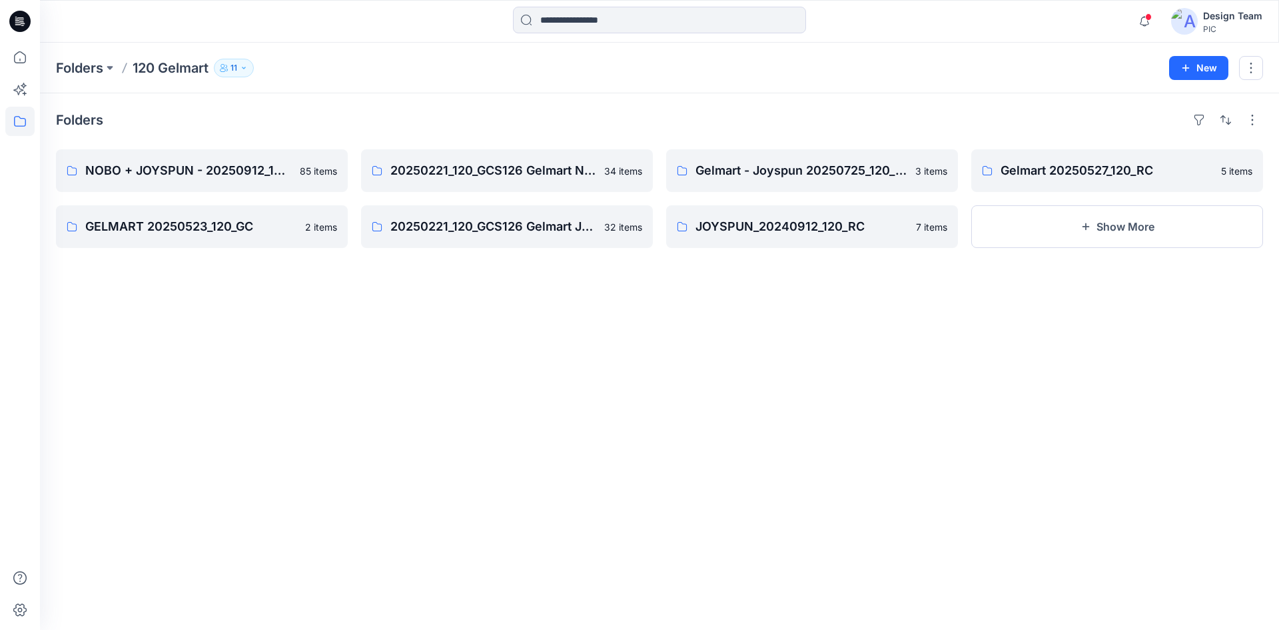
click at [17, 15] on icon at bounding box center [19, 21] width 21 height 21
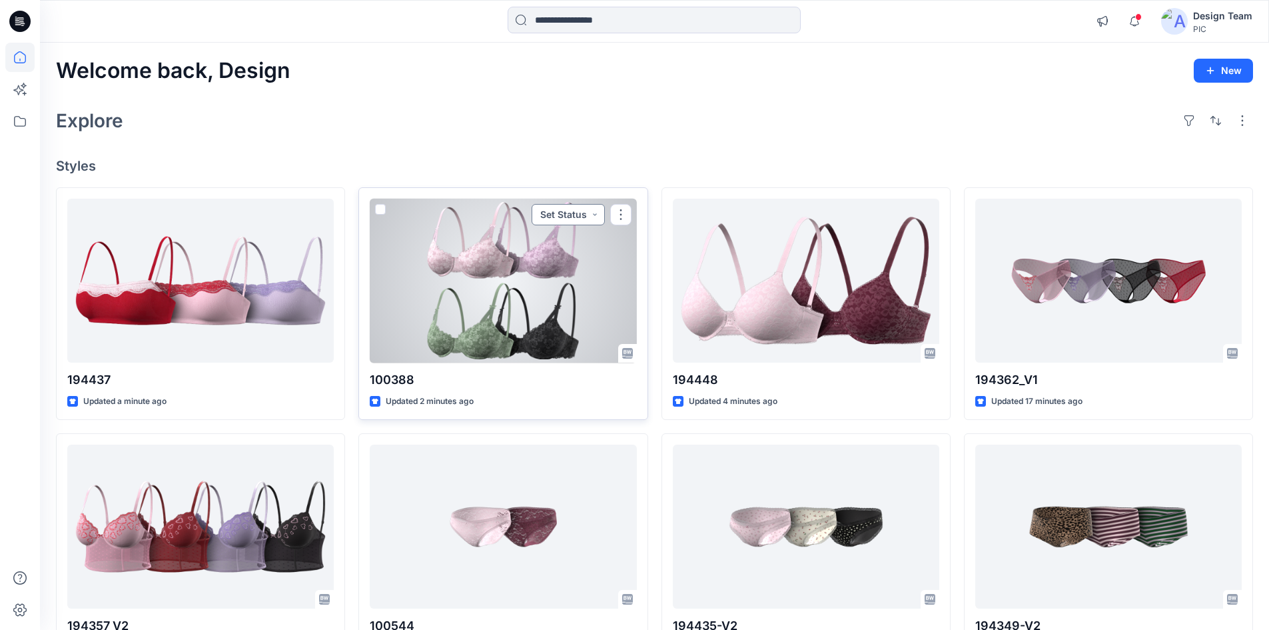
click at [564, 210] on button "Set Status" at bounding box center [568, 214] width 73 height 21
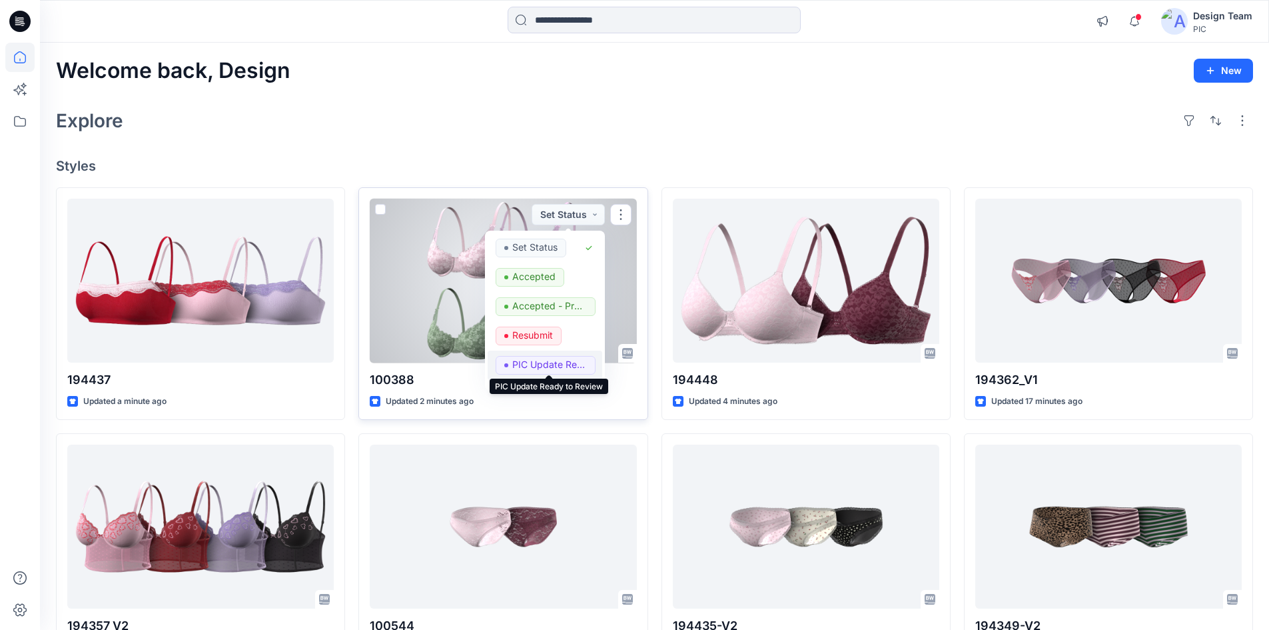
click at [542, 363] on p "PIC Update Ready to Review" at bounding box center [549, 364] width 75 height 17
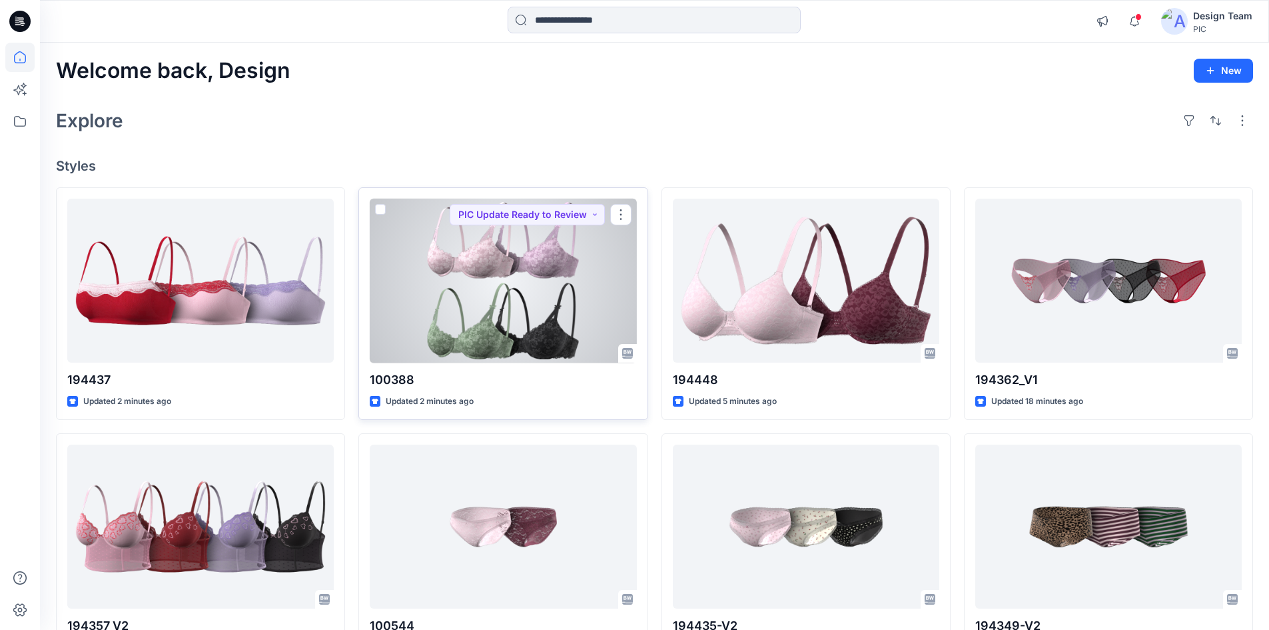
click at [531, 299] on div at bounding box center [503, 281] width 267 height 165
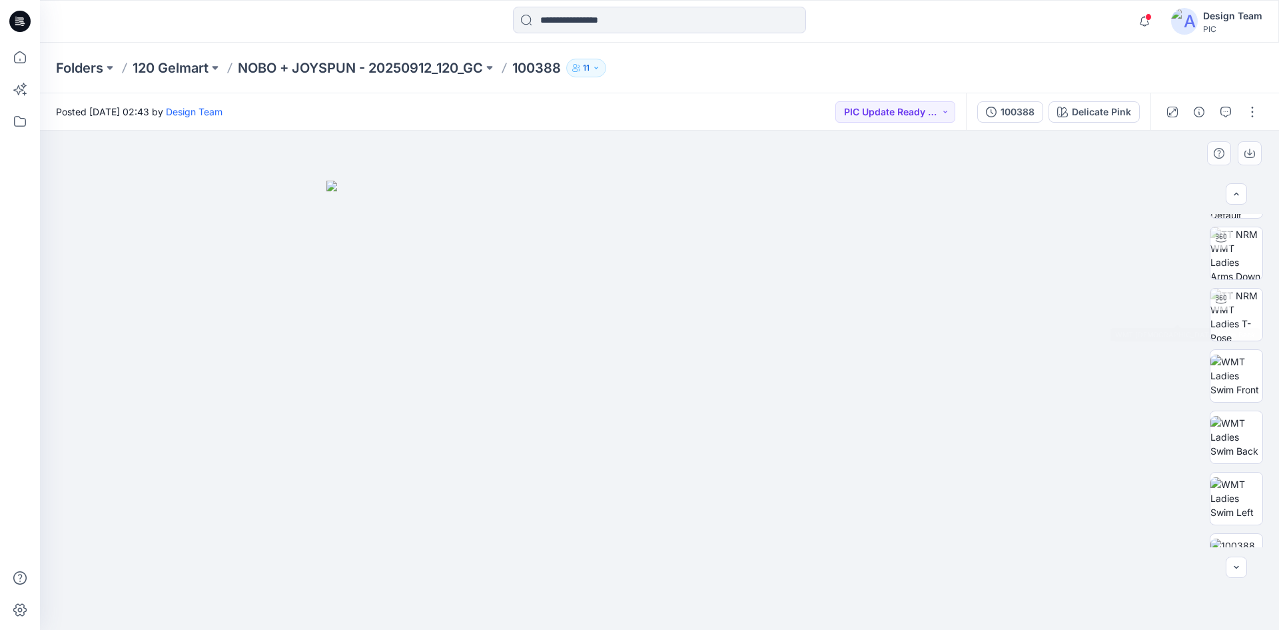
scroll to position [267, 0]
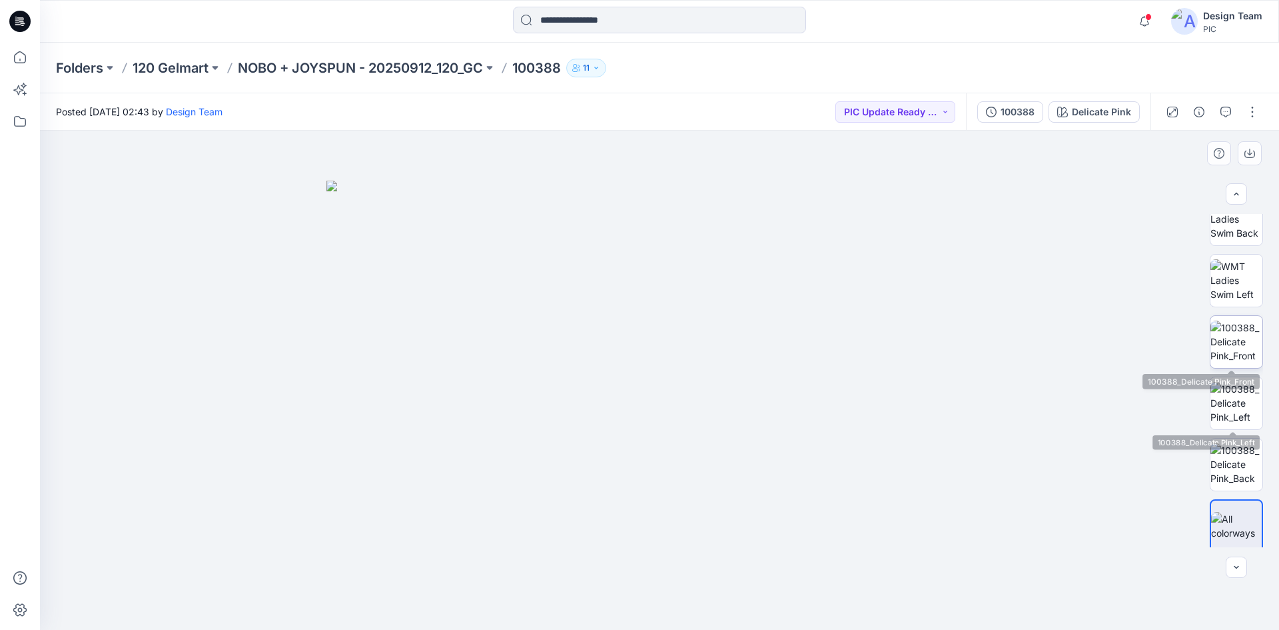
click at [1231, 352] on img at bounding box center [1237, 341] width 52 height 42
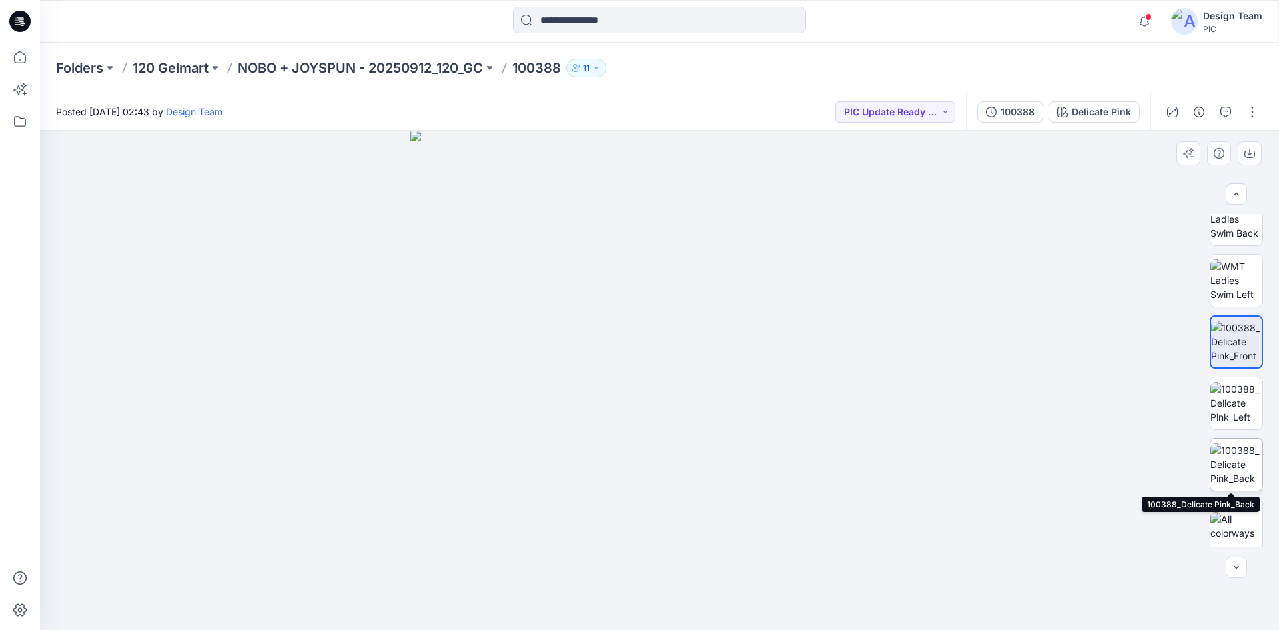
click at [1228, 456] on img at bounding box center [1237, 464] width 52 height 42
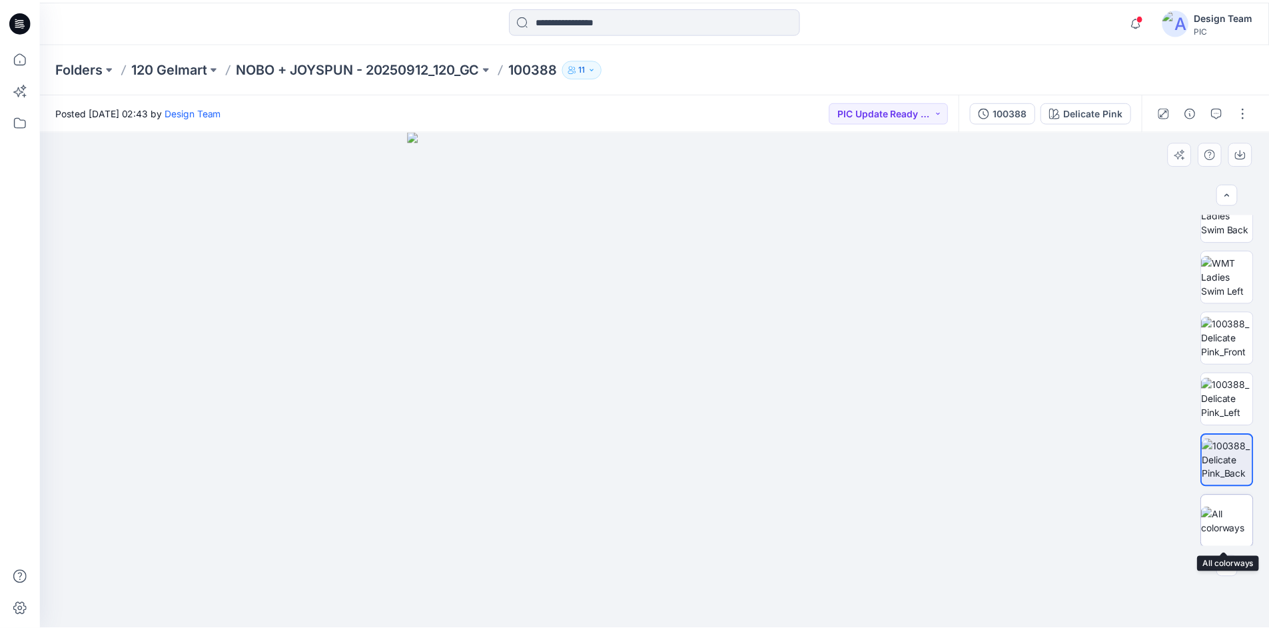
scroll to position [272, 0]
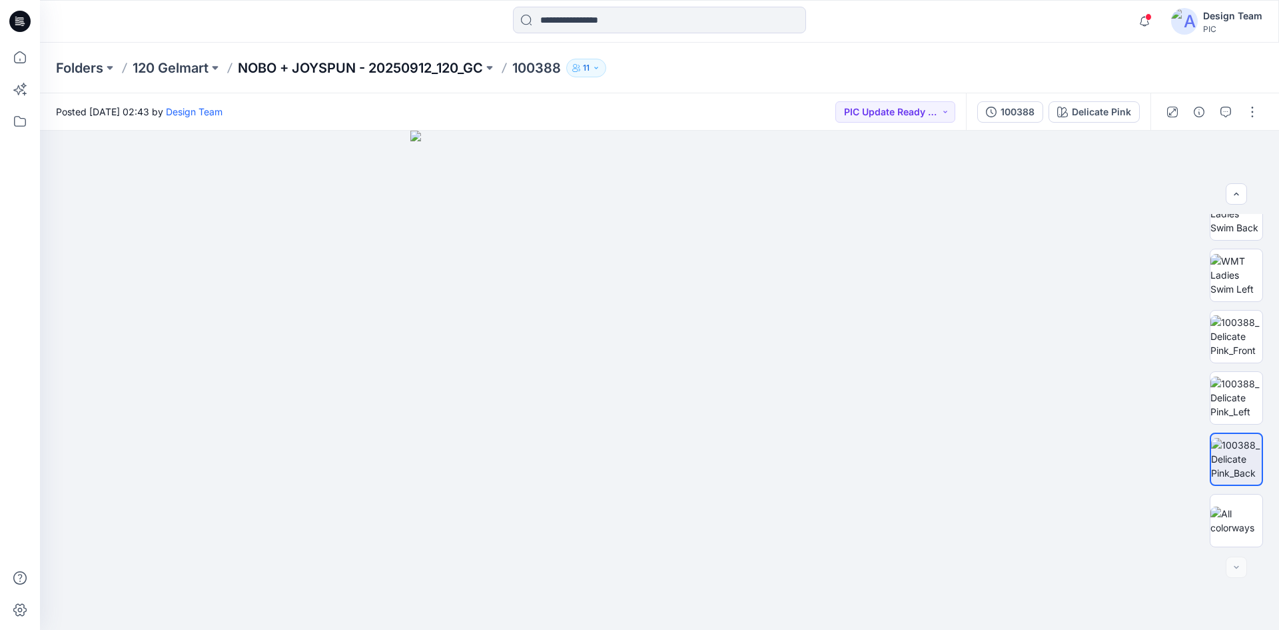
click at [346, 63] on p "NOBO + JOYSPUN - 20250912_120_GC" at bounding box center [360, 68] width 245 height 19
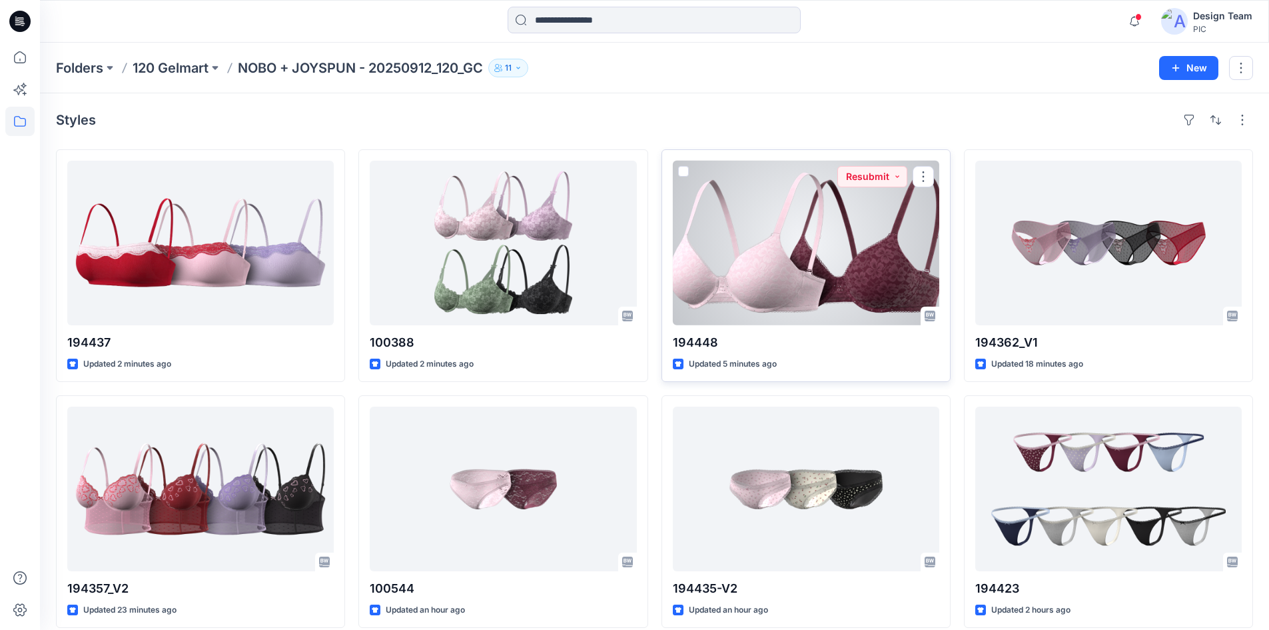
click at [752, 258] on div at bounding box center [806, 243] width 267 height 165
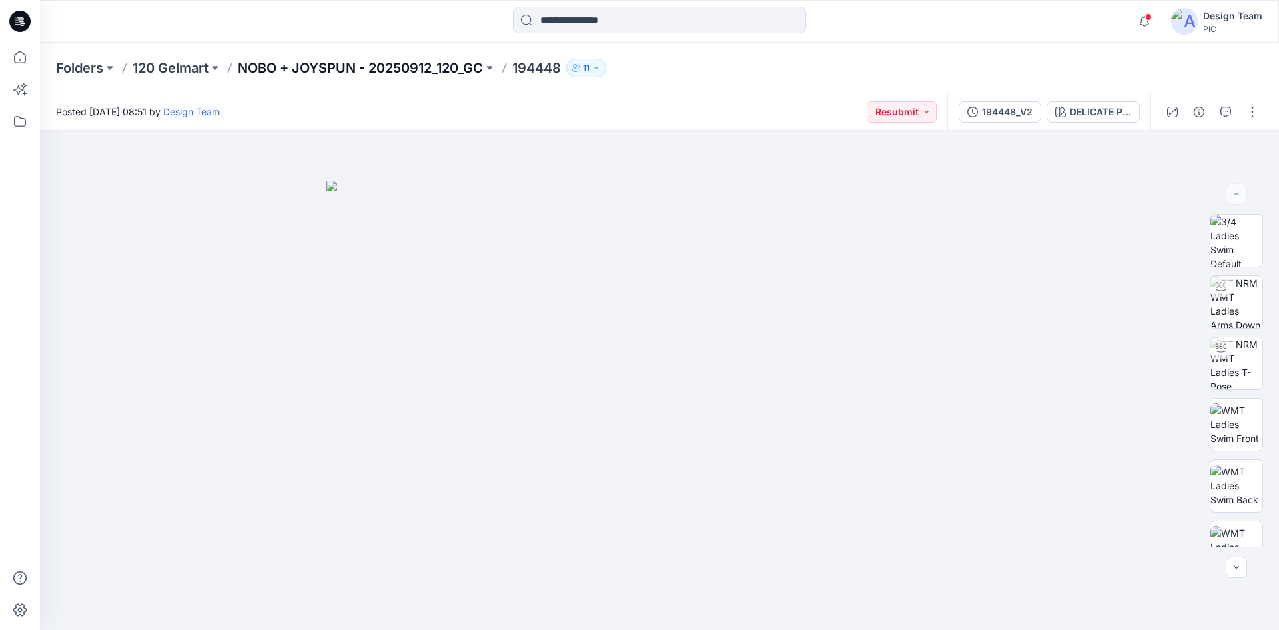
click at [412, 66] on p "NOBO + JOYSPUN - 20250912_120_GC" at bounding box center [360, 68] width 245 height 19
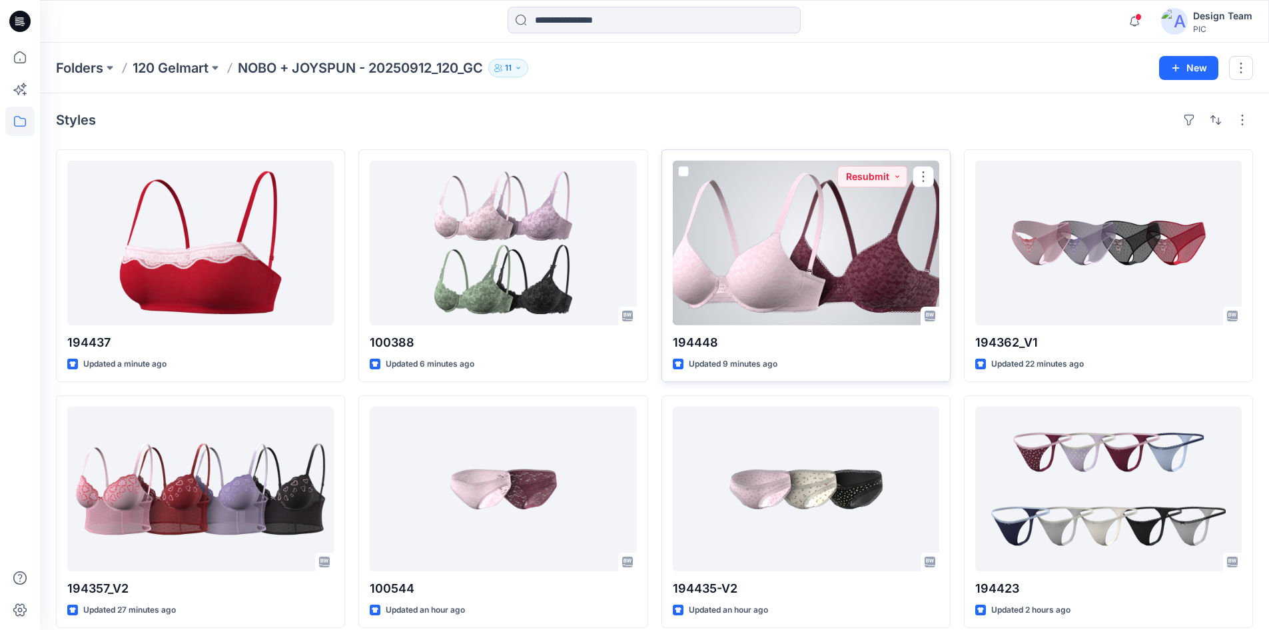
click at [804, 269] on div at bounding box center [806, 243] width 267 height 165
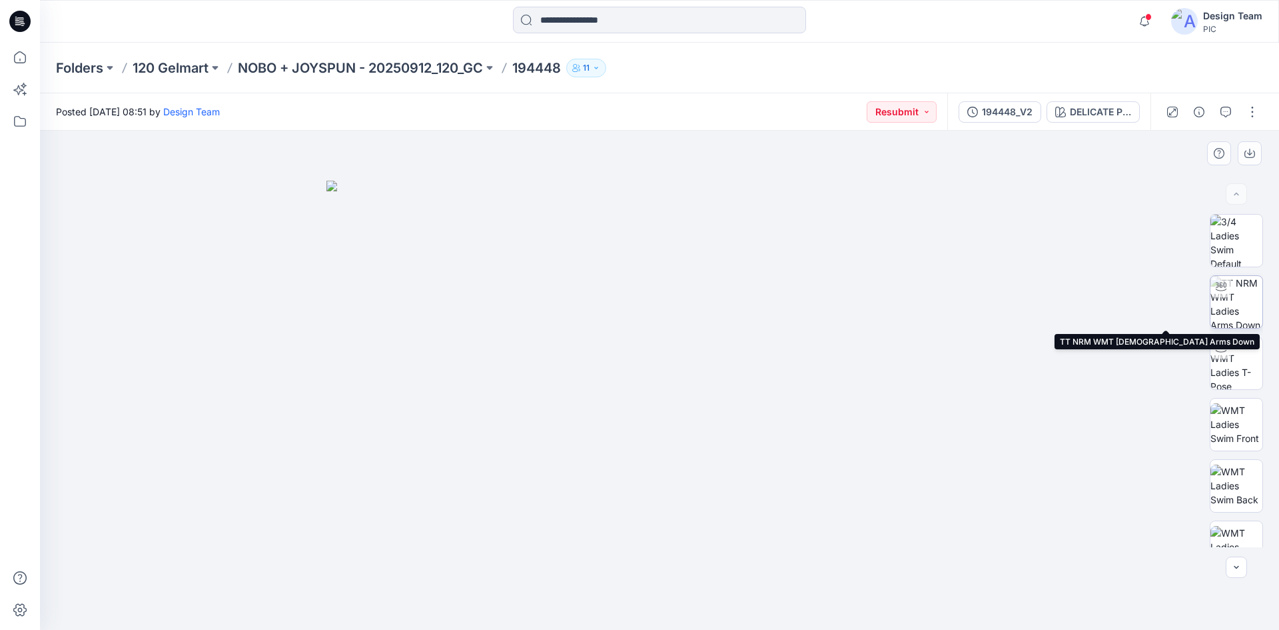
click at [1233, 314] on img at bounding box center [1237, 302] width 52 height 52
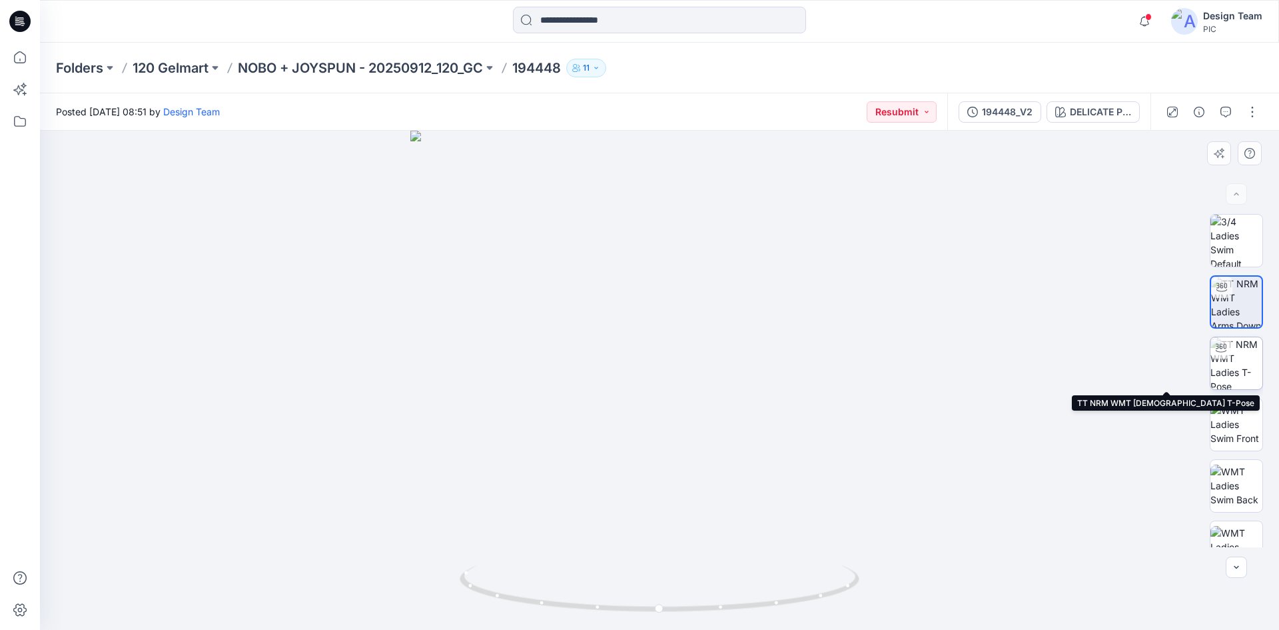
click at [1237, 363] on img at bounding box center [1237, 363] width 52 height 52
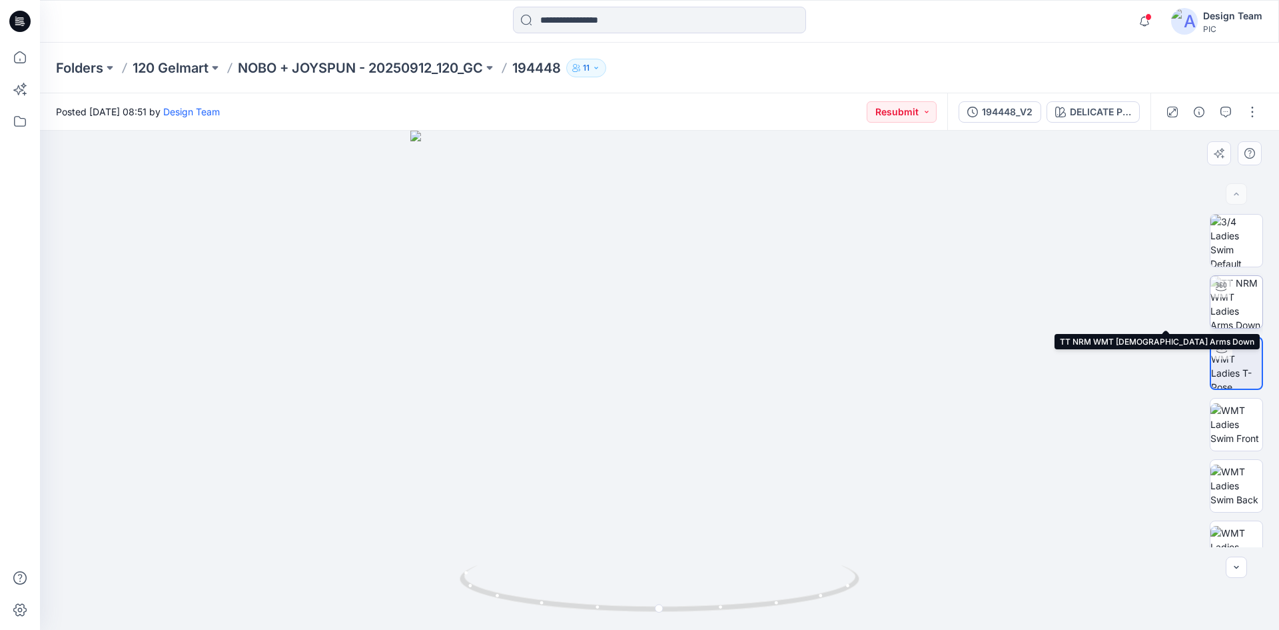
click at [1235, 312] on img at bounding box center [1237, 302] width 52 height 52
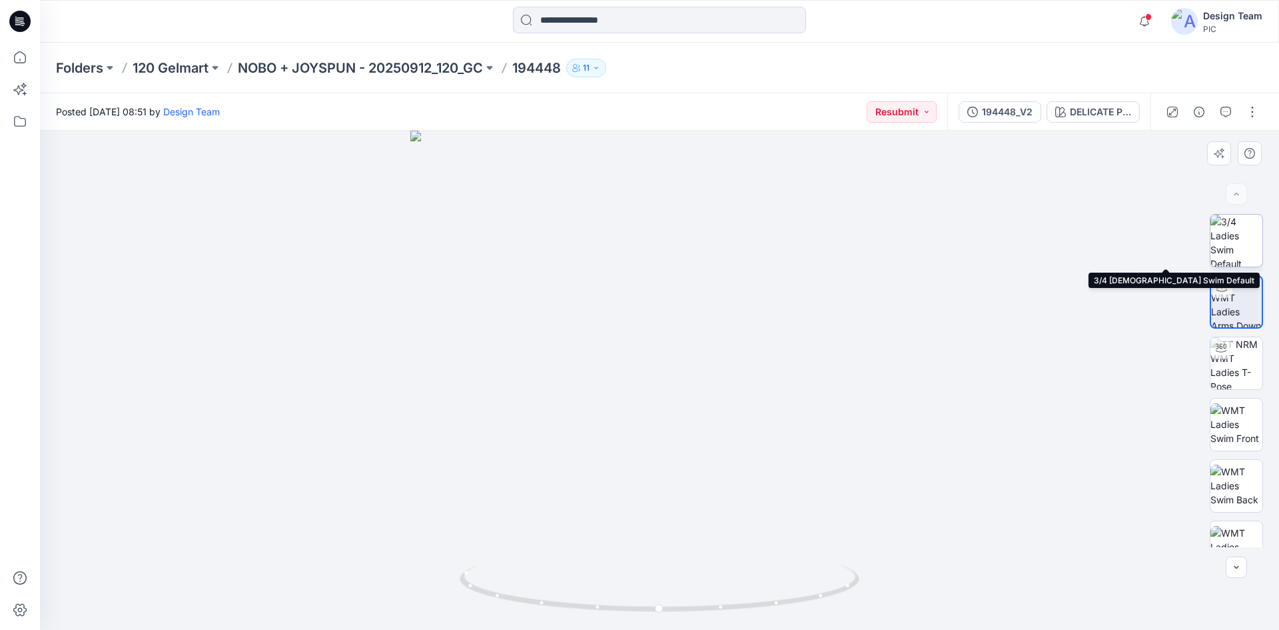
click at [1241, 244] on img at bounding box center [1237, 241] width 52 height 52
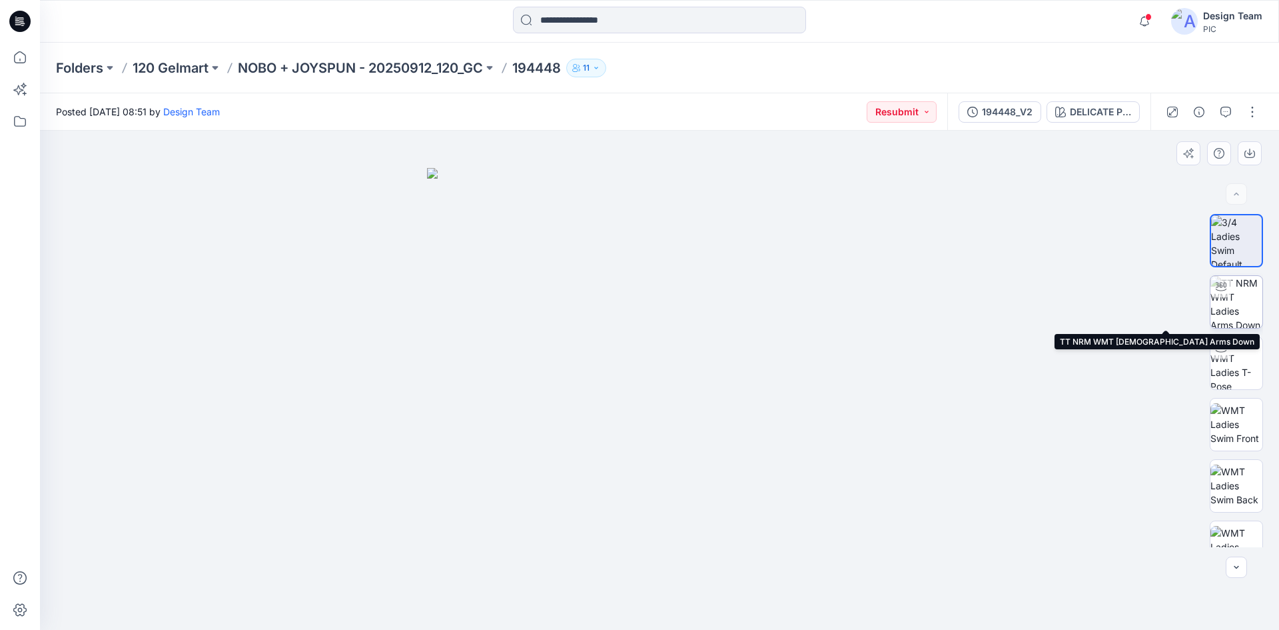
click at [1225, 312] on img at bounding box center [1237, 302] width 52 height 52
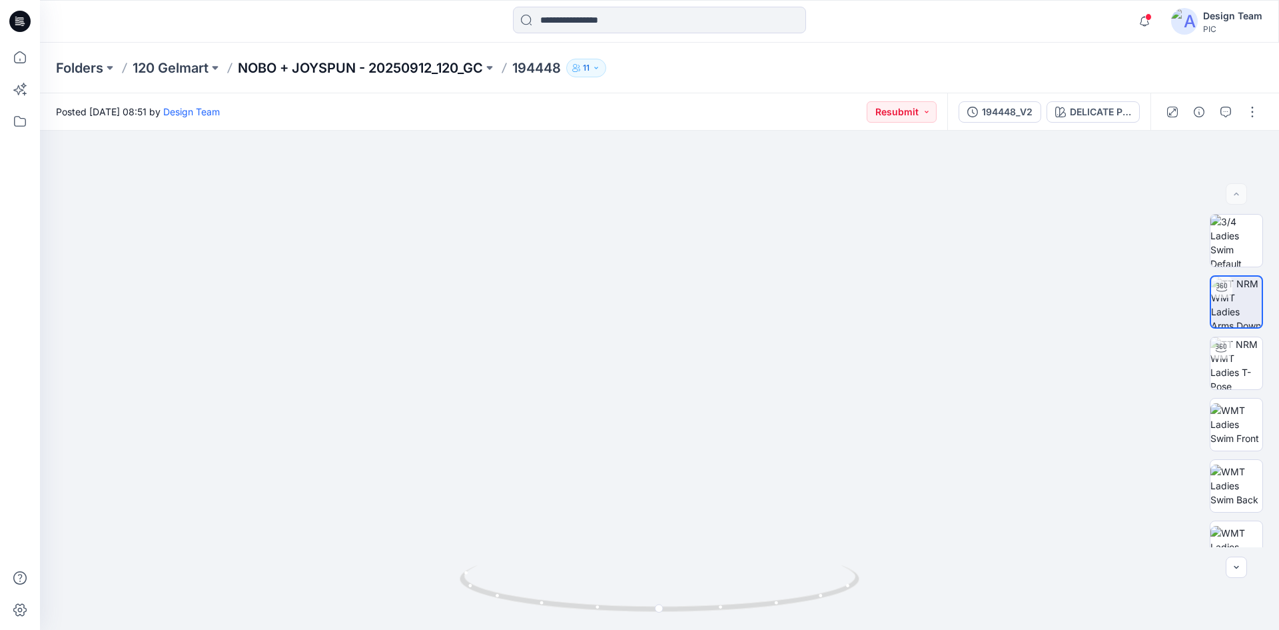
click at [333, 73] on p "NOBO + JOYSPUN - 20250912_120_GC" at bounding box center [360, 68] width 245 height 19
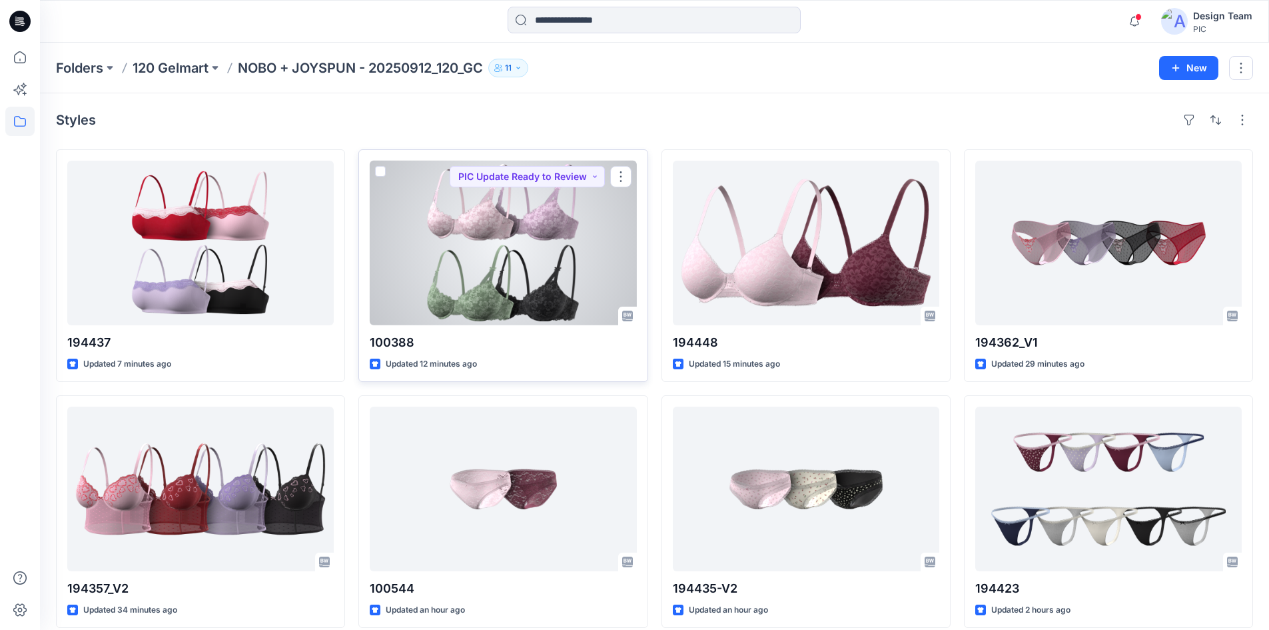
click at [443, 272] on div at bounding box center [503, 243] width 267 height 165
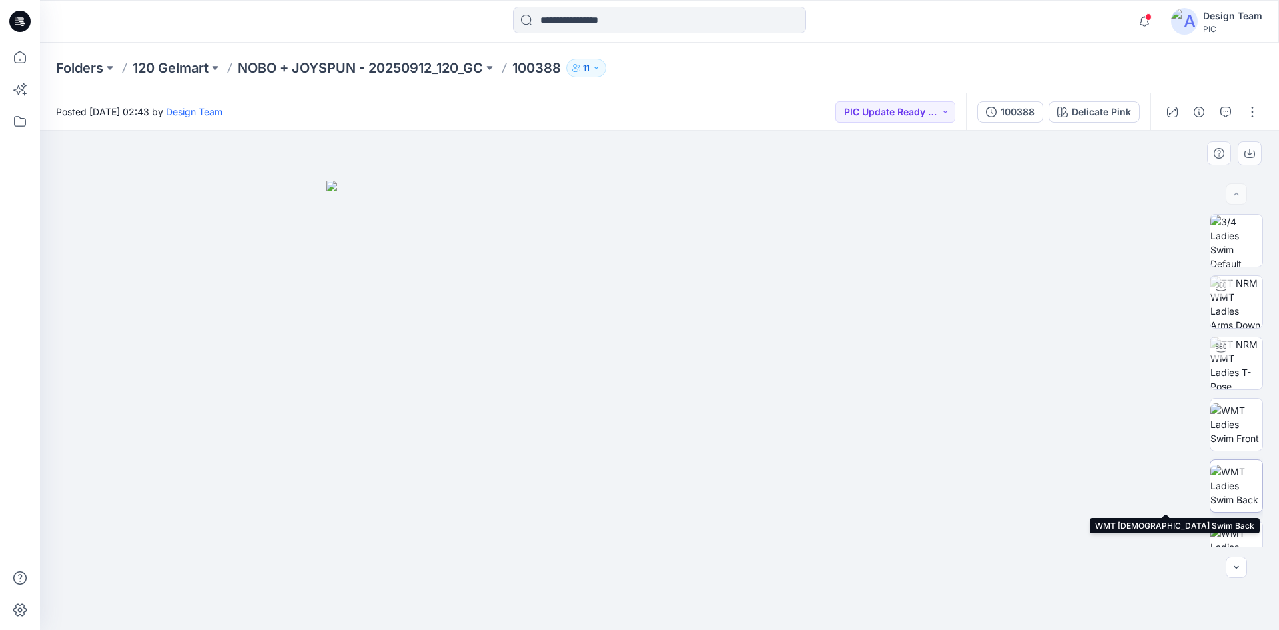
click at [1237, 488] on img at bounding box center [1237, 485] width 52 height 42
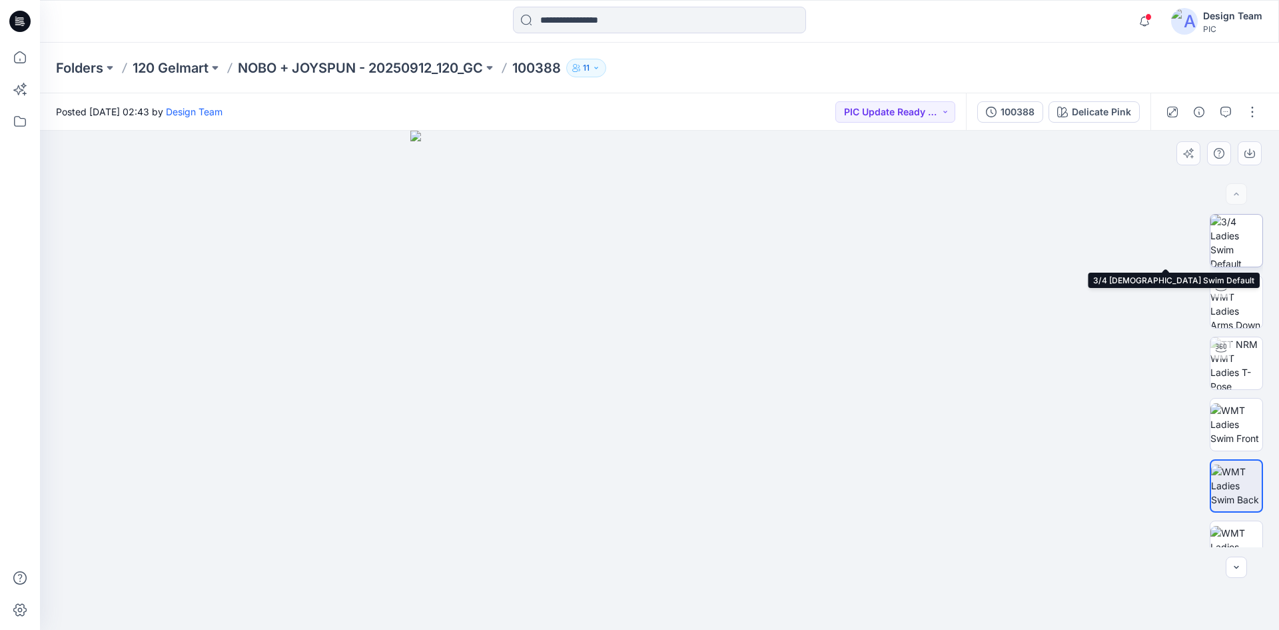
click at [1223, 248] on img at bounding box center [1237, 241] width 52 height 52
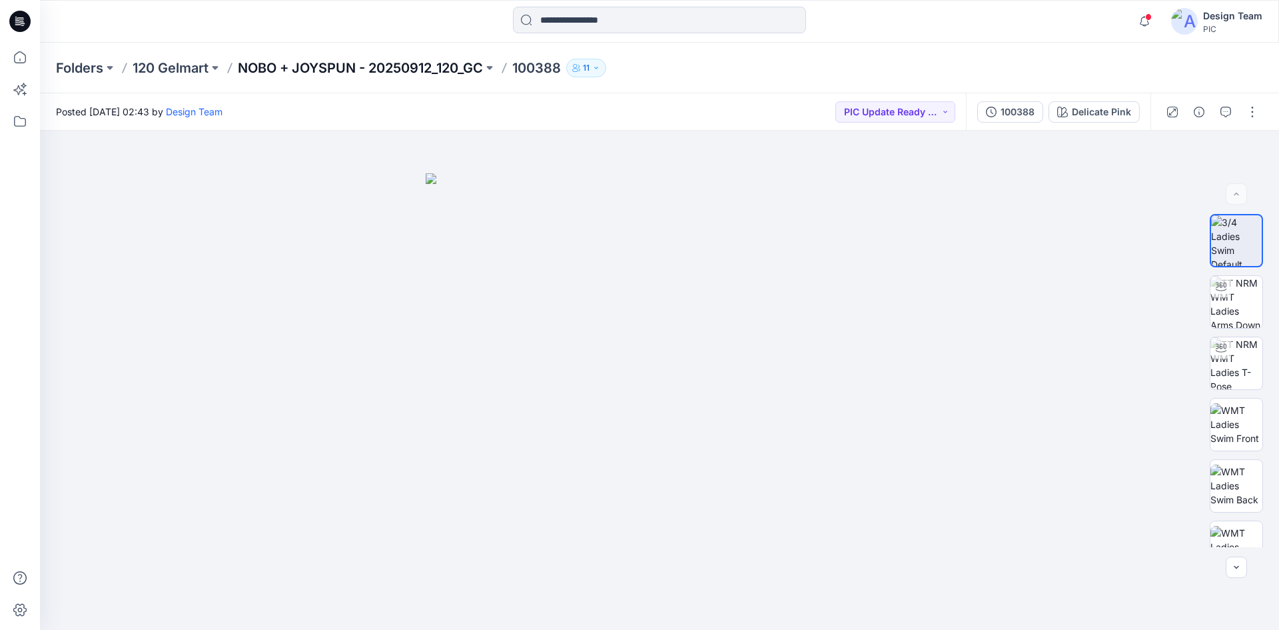
click at [295, 66] on p "NOBO + JOYSPUN - 20250912_120_GC" at bounding box center [360, 68] width 245 height 19
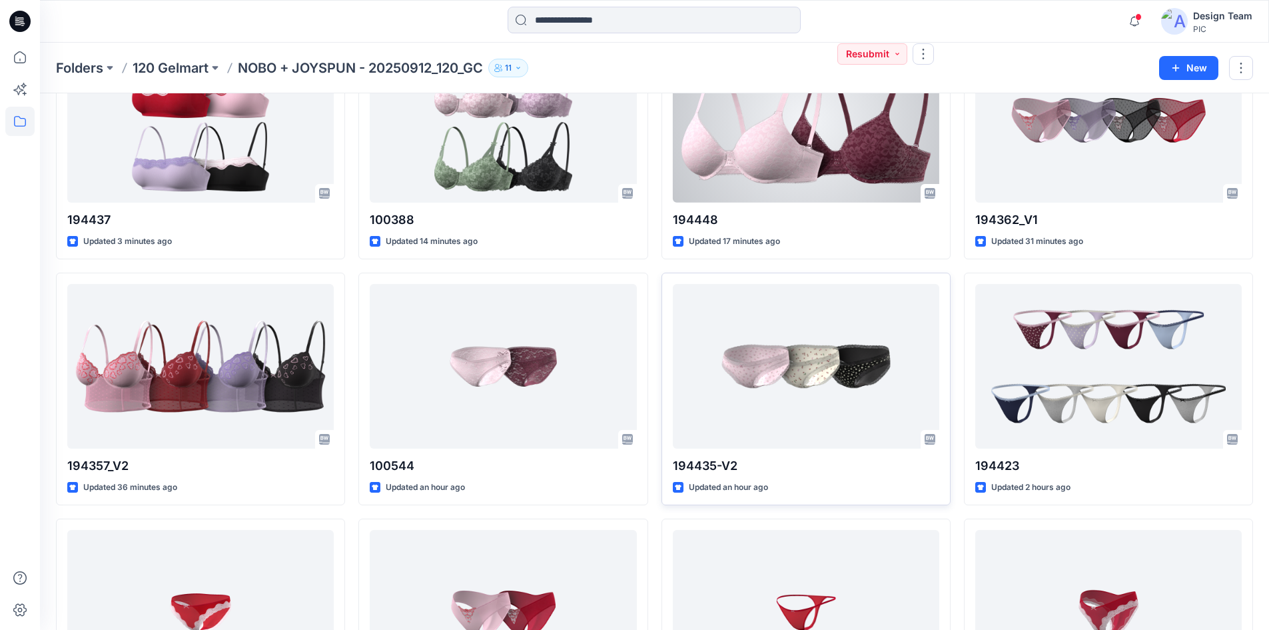
scroll to position [133, 0]
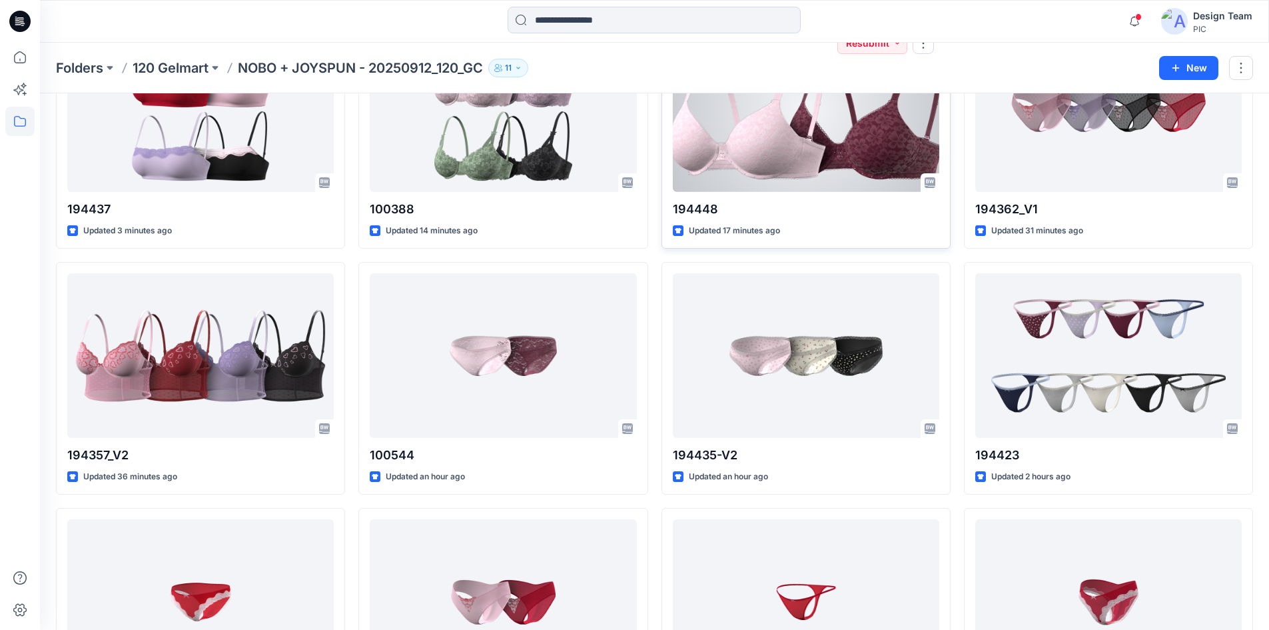
click at [822, 173] on div at bounding box center [806, 109] width 267 height 165
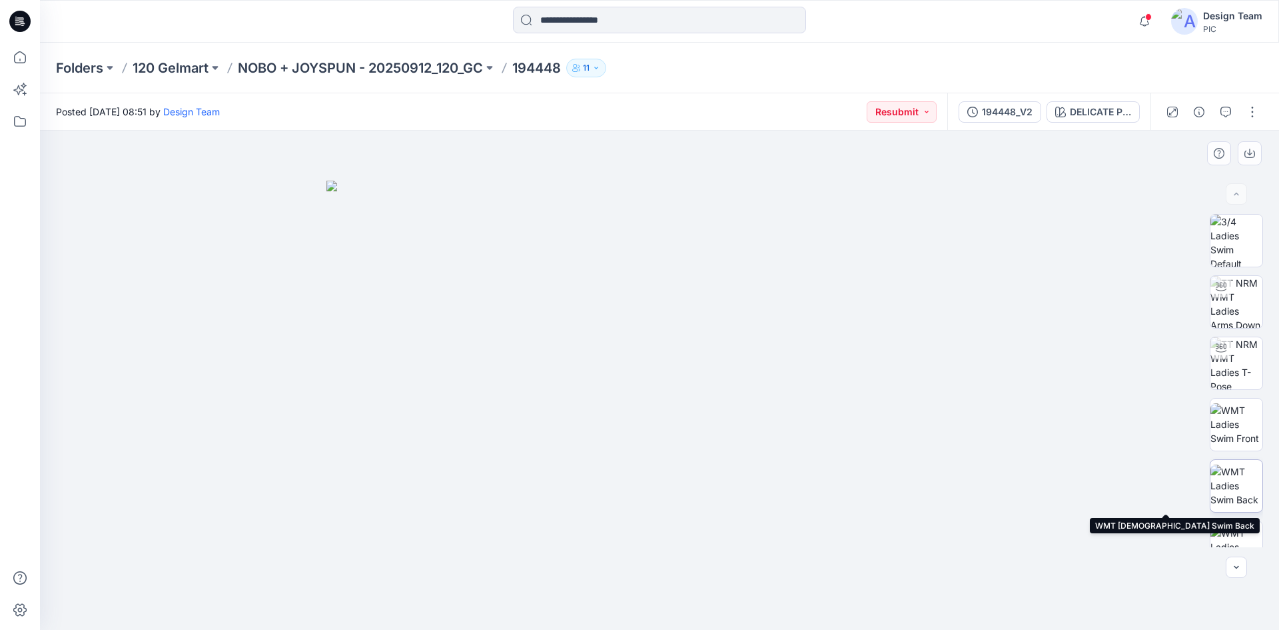
click at [1231, 489] on img at bounding box center [1237, 485] width 52 height 42
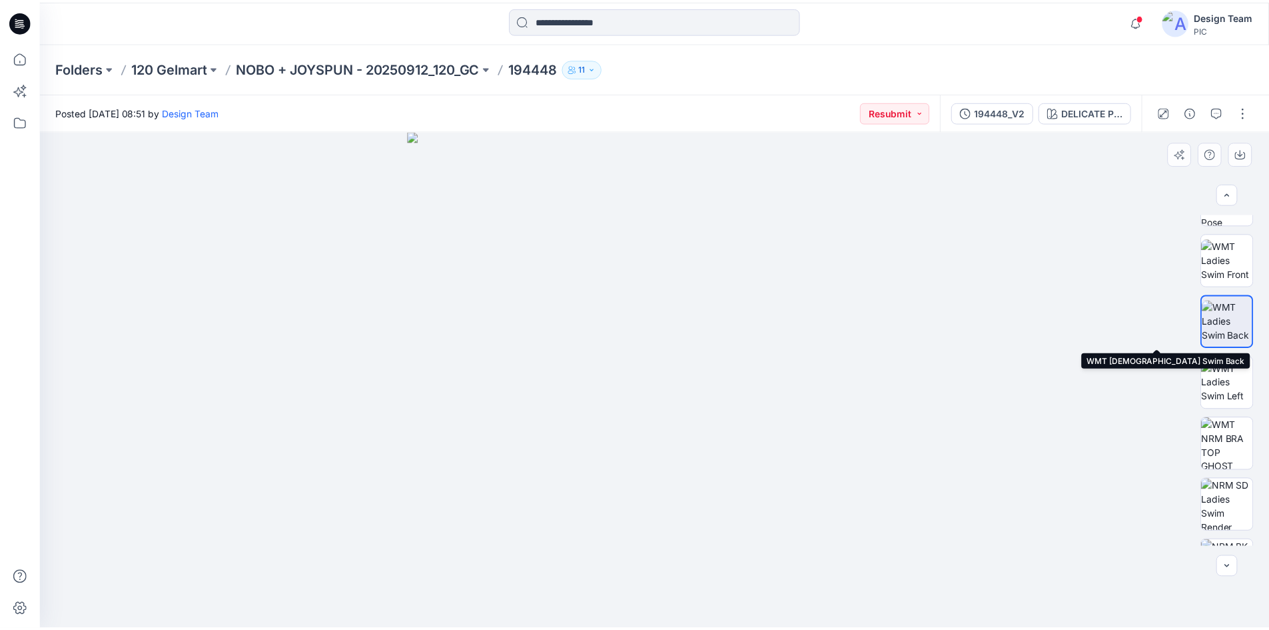
scroll to position [200, 0]
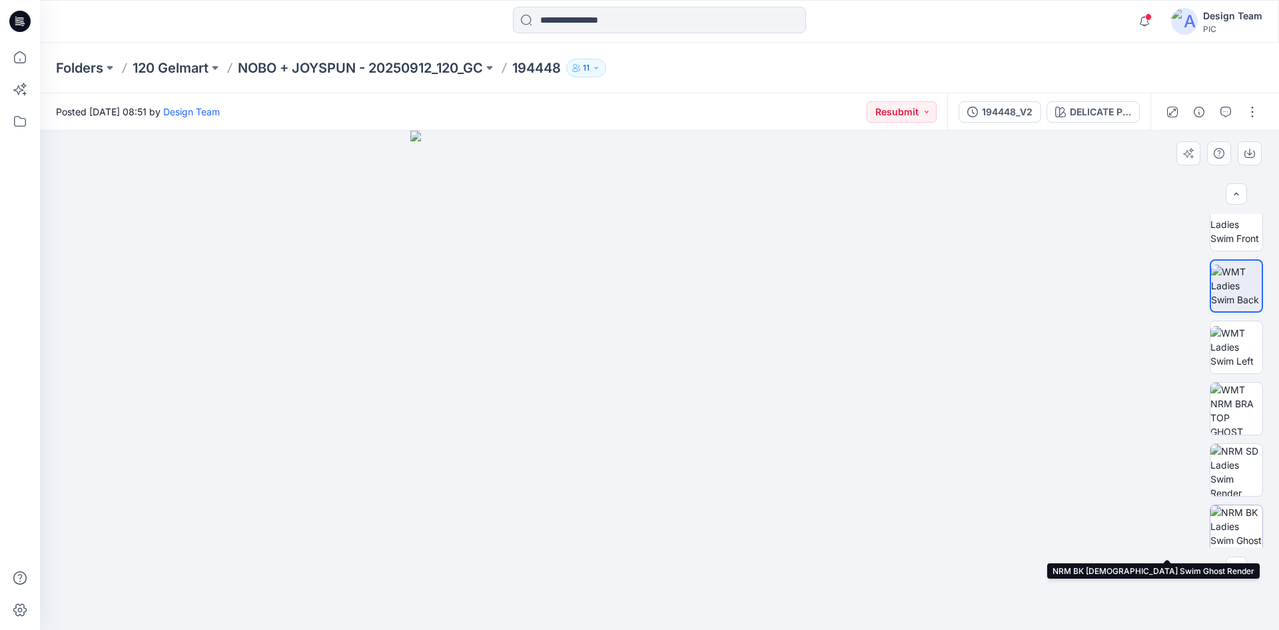
click at [1244, 515] on img at bounding box center [1237, 531] width 52 height 52
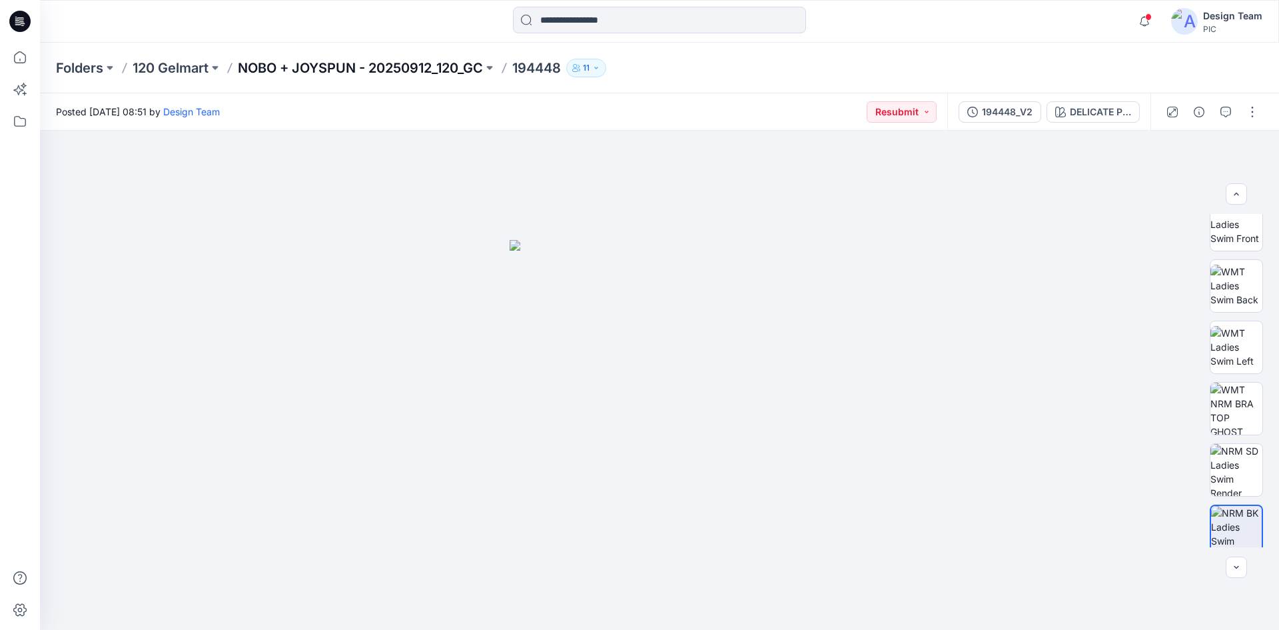
click at [322, 61] on p "NOBO + JOYSPUN - 20250912_120_GC" at bounding box center [360, 68] width 245 height 19
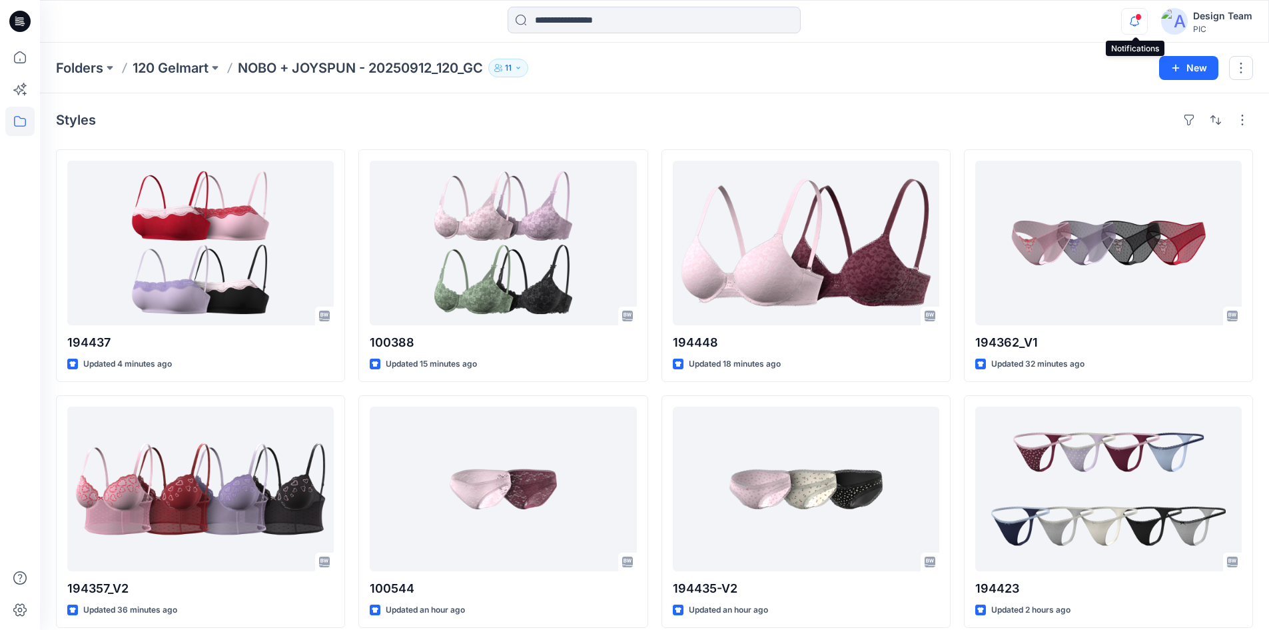
click at [1135, 21] on icon "button" at bounding box center [1134, 21] width 25 height 27
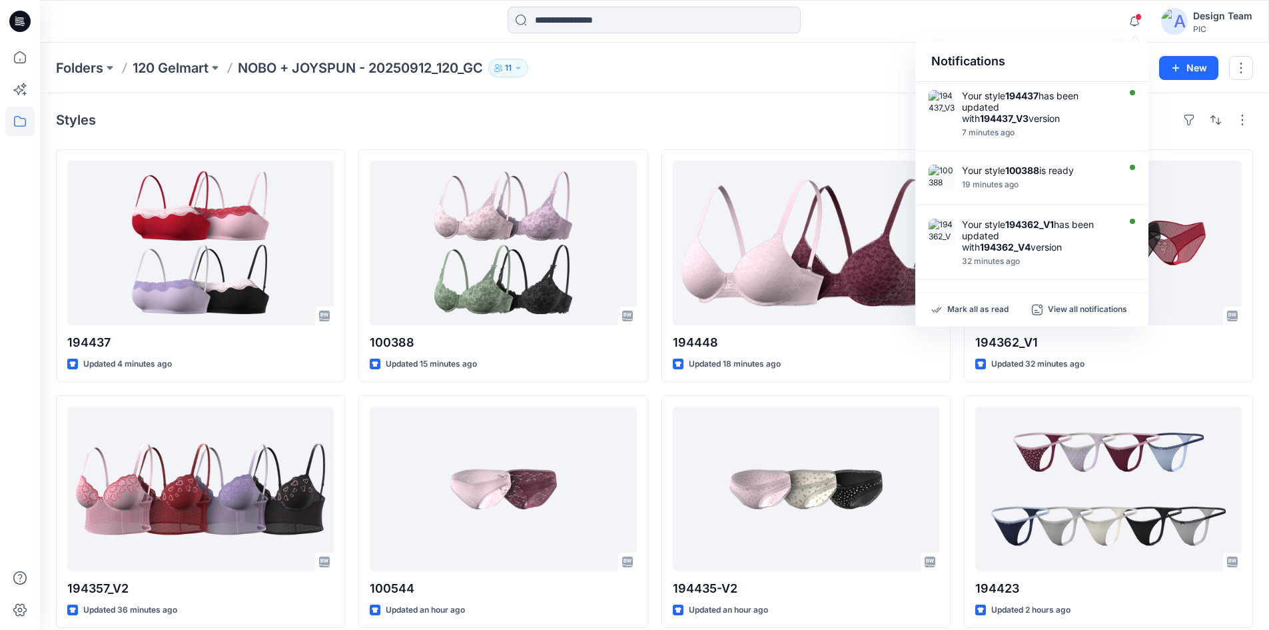
click at [768, 81] on div "Folders 120 Gelmart NOBO + JOYSPUN - 20250912_120_GC 11 New" at bounding box center [654, 68] width 1229 height 51
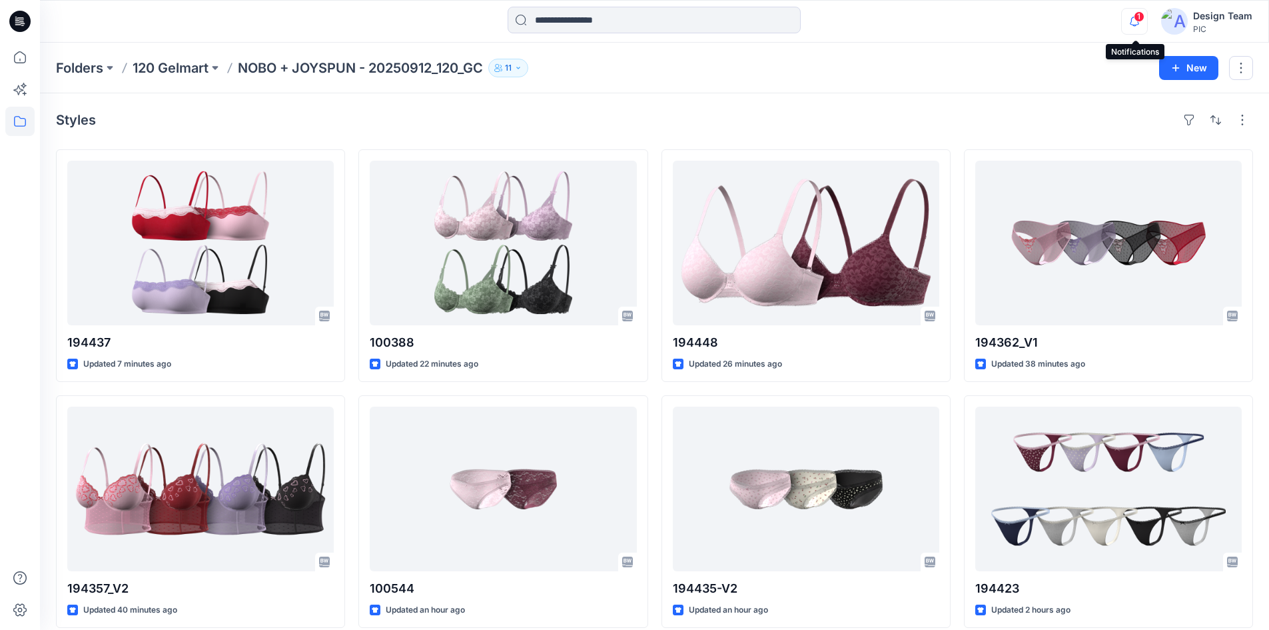
click at [1135, 19] on icon "button" at bounding box center [1134, 21] width 25 height 27
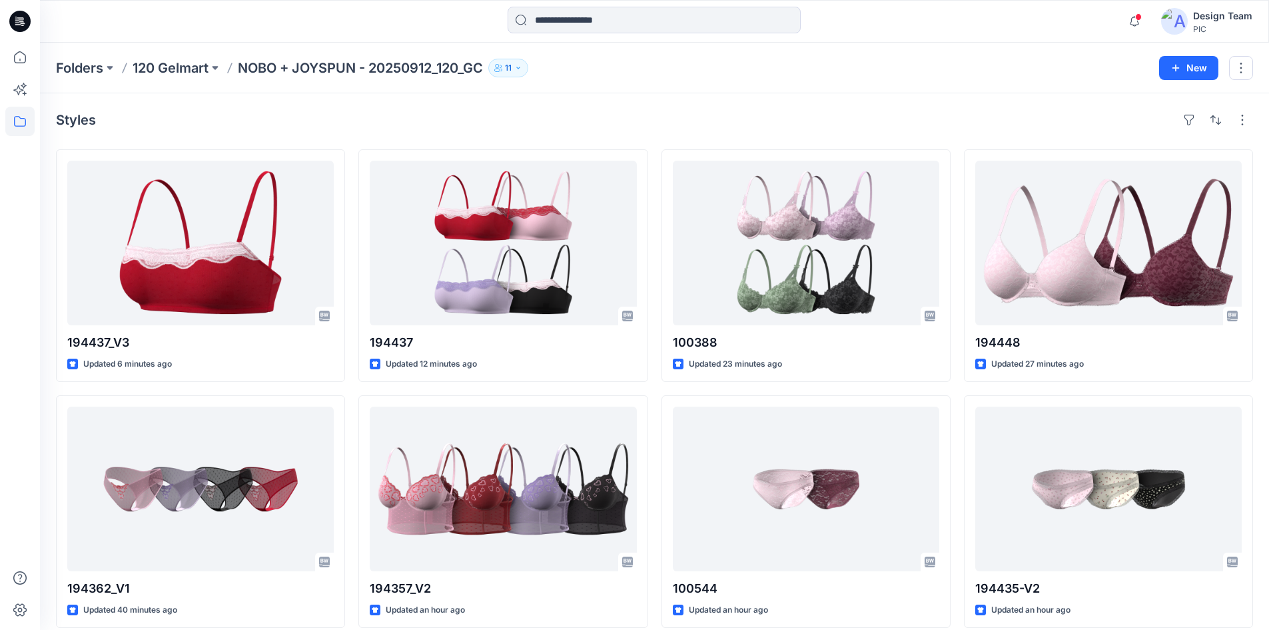
click at [912, 62] on div "Folders 120 Gelmart NOBO + JOYSPUN - 20250912_120_GC 11" at bounding box center [602, 68] width 1093 height 19
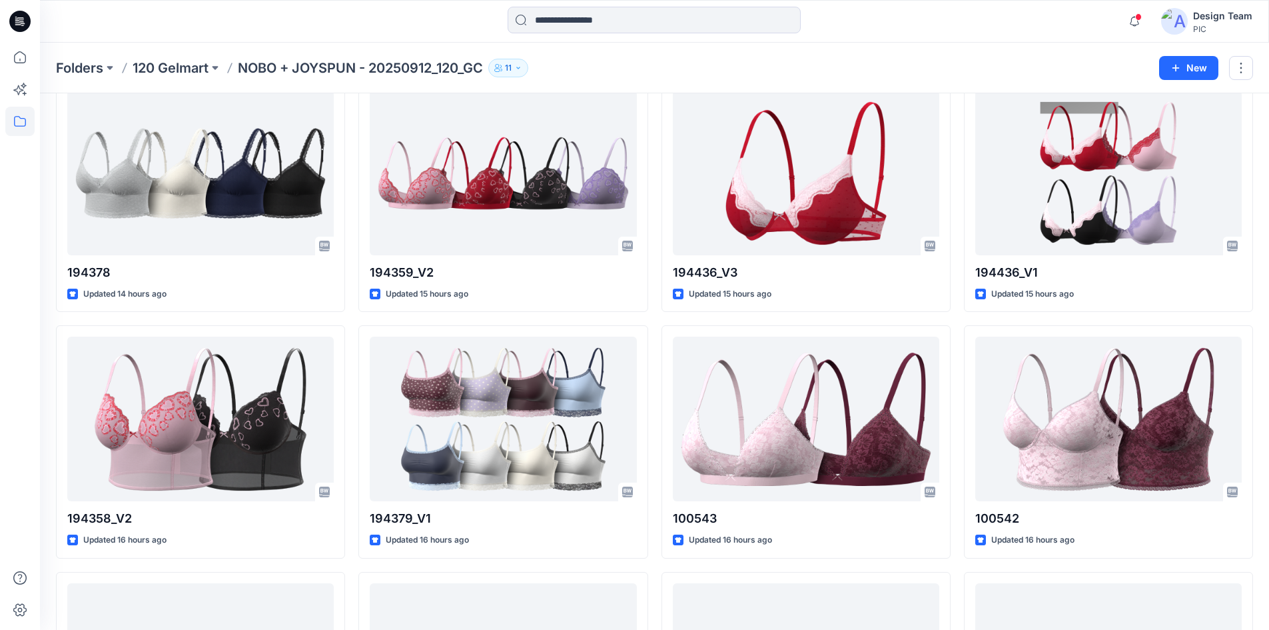
scroll to position [3055, 0]
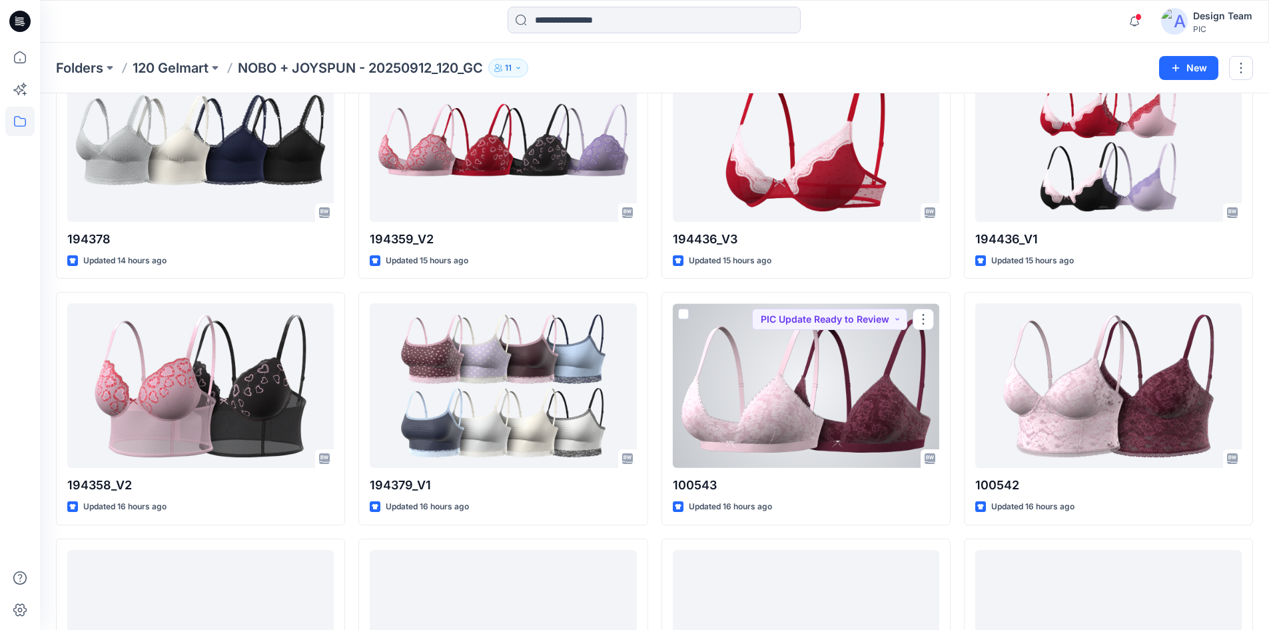
click at [818, 436] on div at bounding box center [806, 385] width 267 height 165
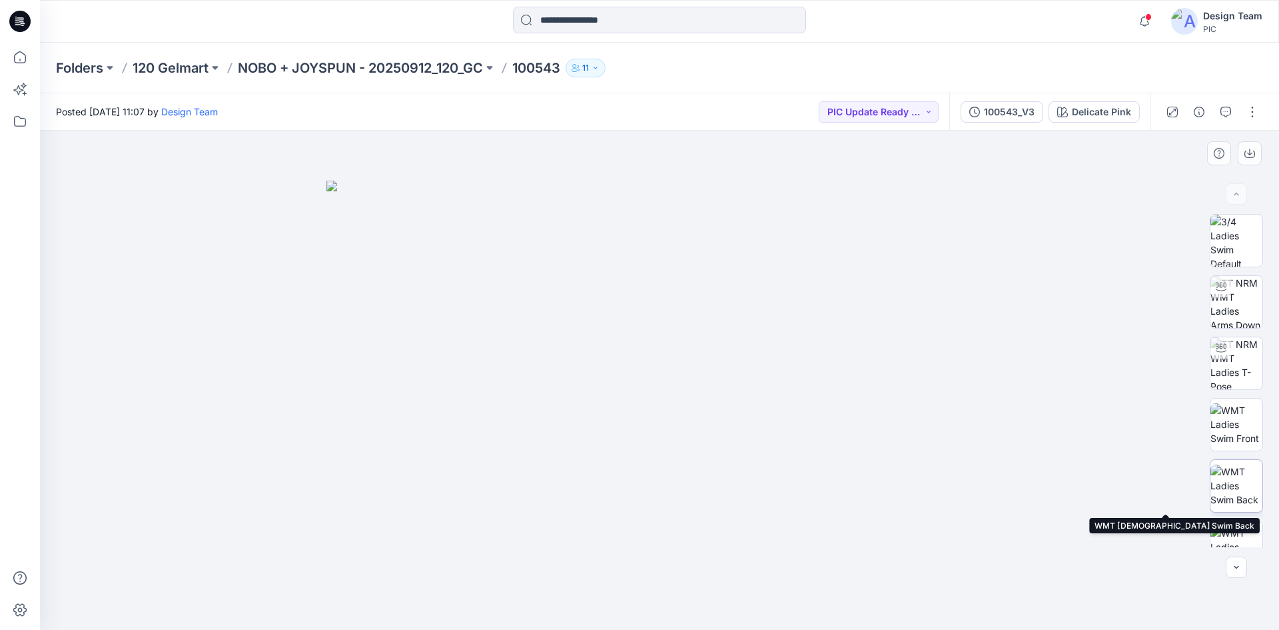
click at [1244, 488] on img at bounding box center [1237, 485] width 52 height 42
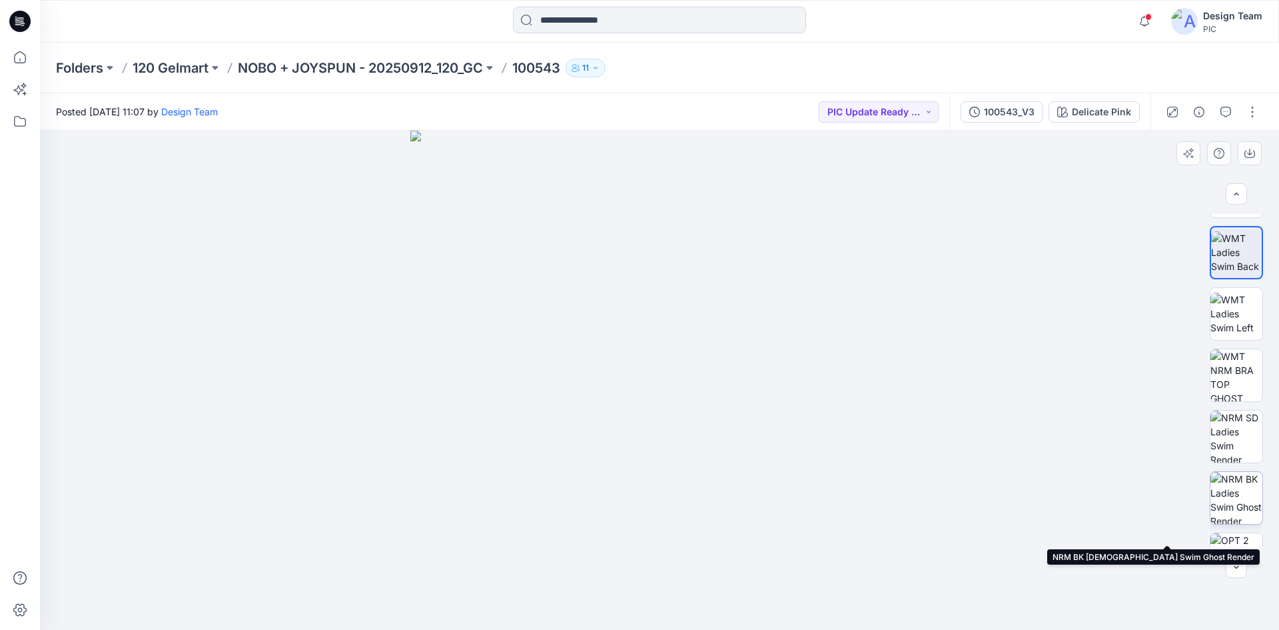
scroll to position [333, 0]
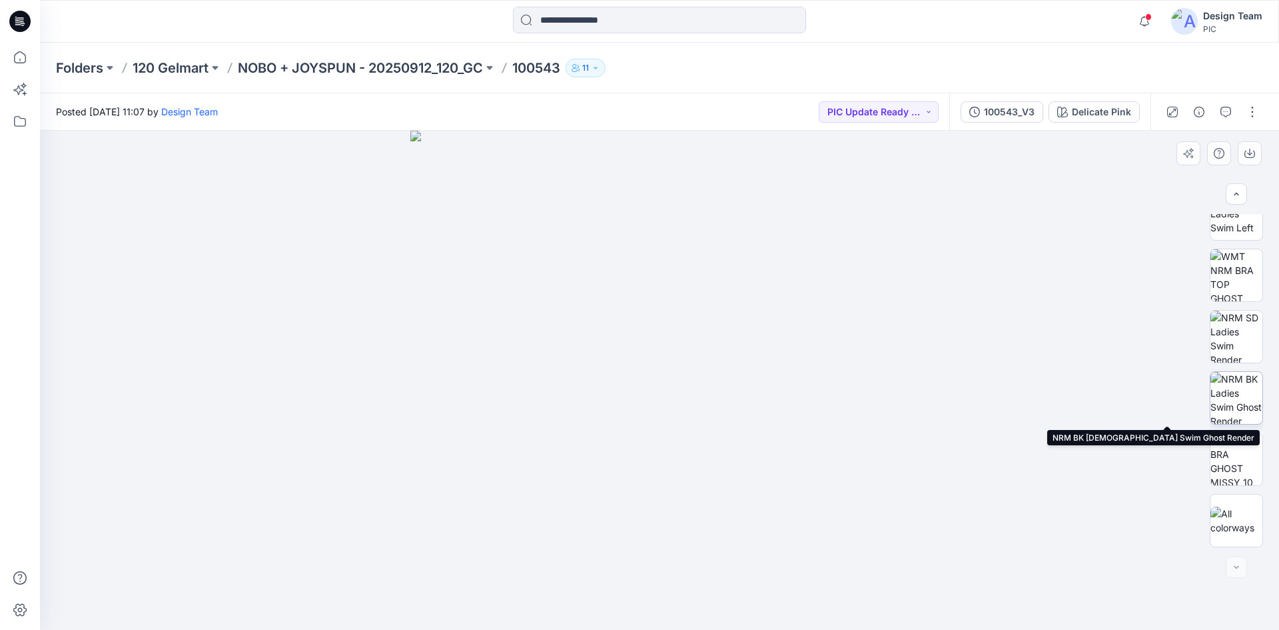
click at [1226, 410] on img at bounding box center [1237, 398] width 52 height 52
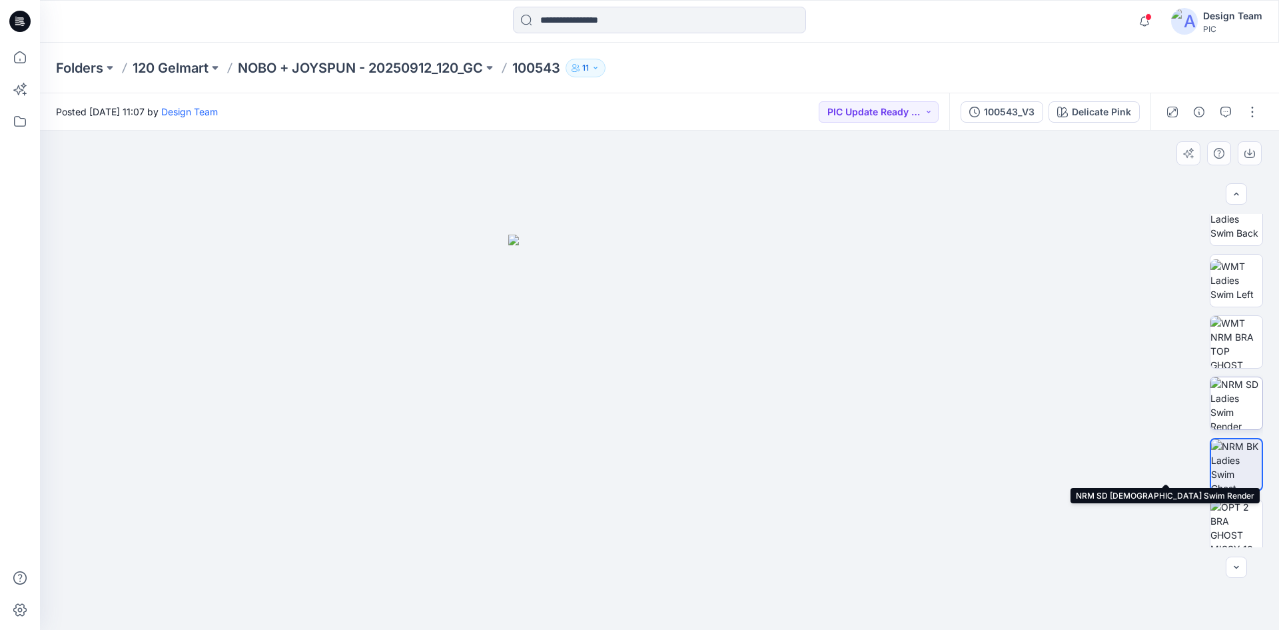
scroll to position [133, 0]
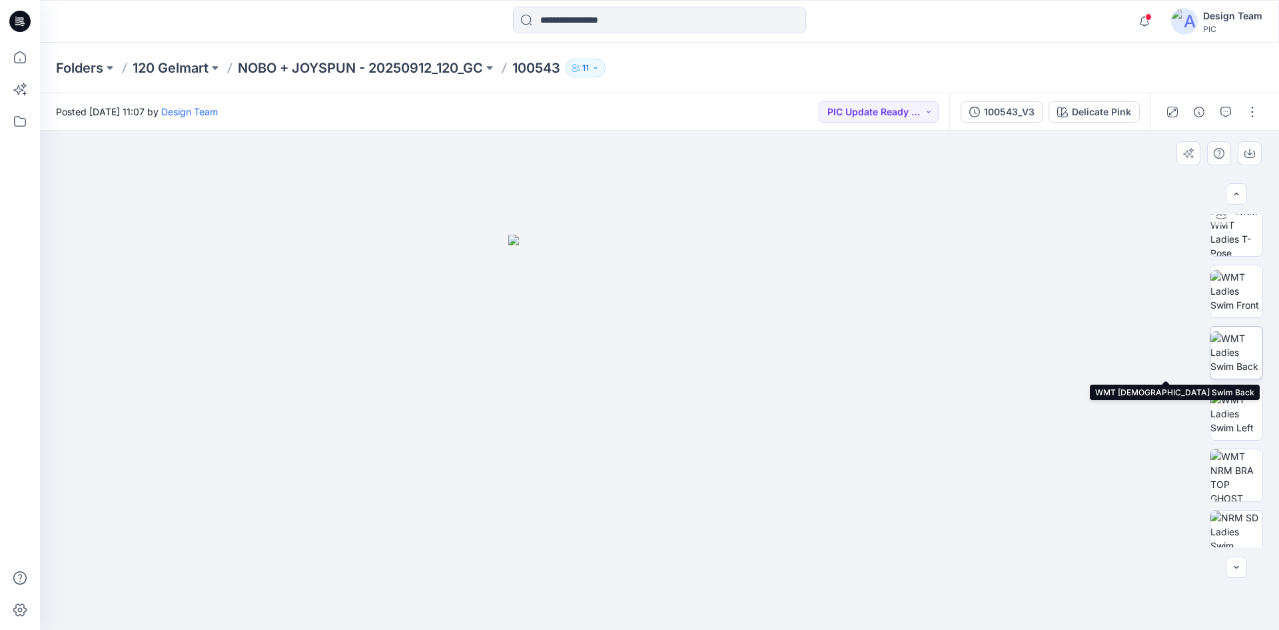
click at [1231, 362] on img at bounding box center [1237, 352] width 52 height 42
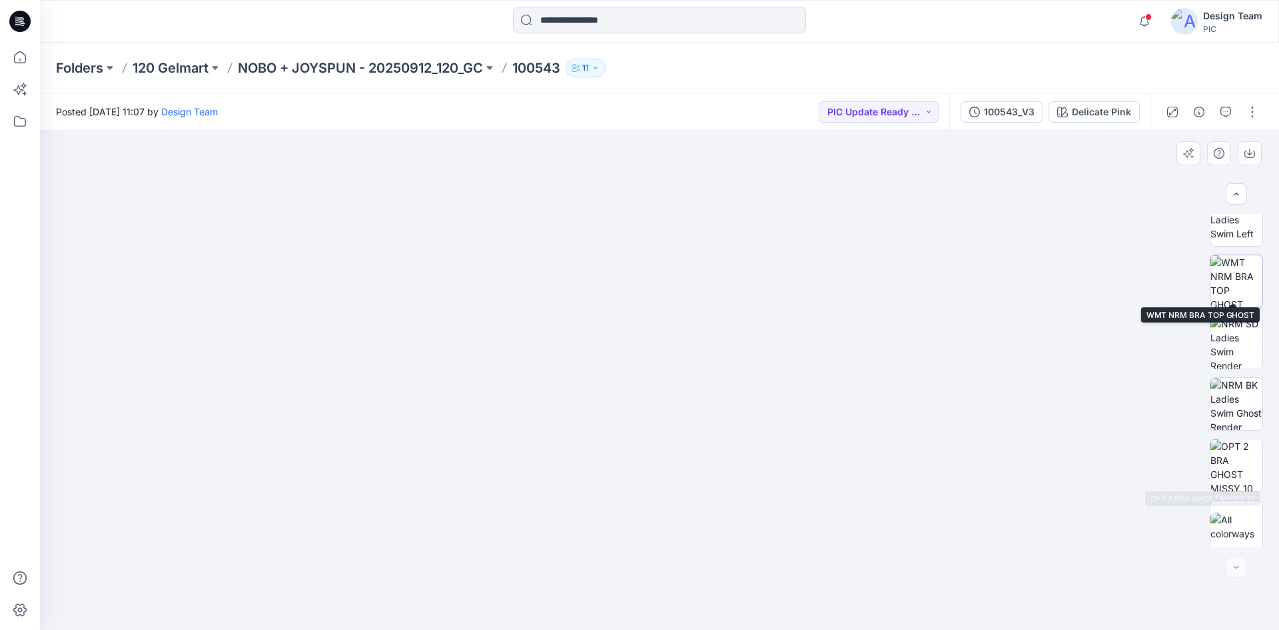
scroll to position [333, 0]
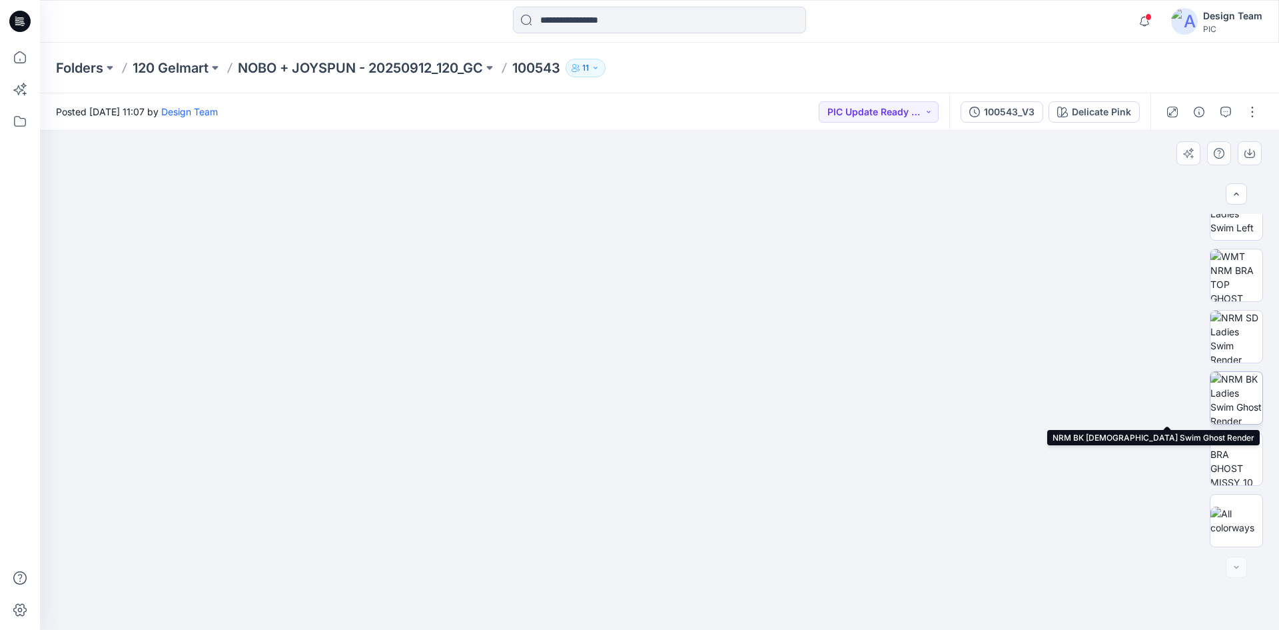
click at [1229, 402] on img at bounding box center [1237, 398] width 52 height 52
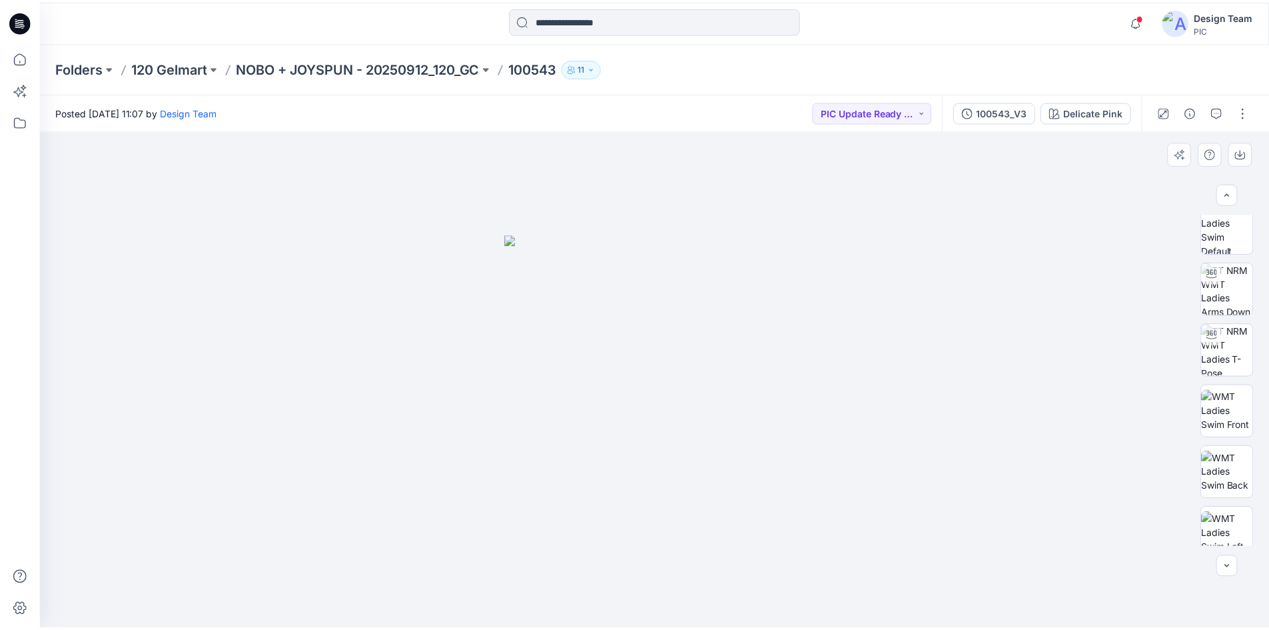
scroll to position [0, 0]
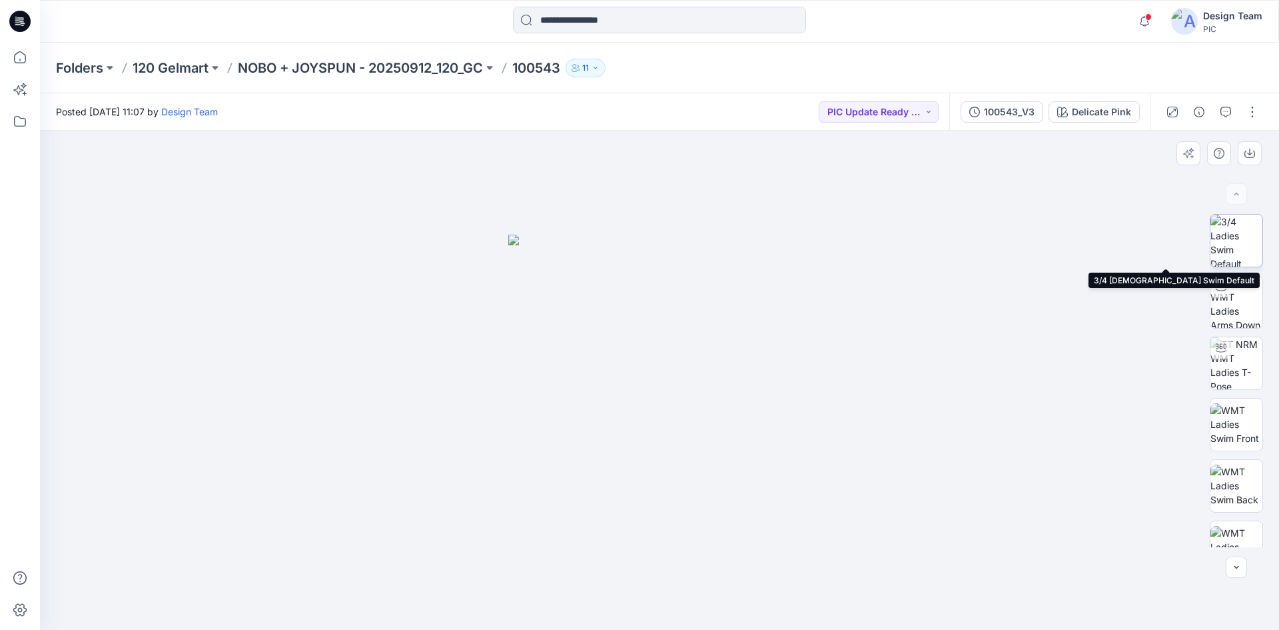
click at [1229, 241] on img at bounding box center [1237, 241] width 52 height 52
click at [468, 65] on p "NOBO + JOYSPUN - 20250912_120_GC" at bounding box center [360, 68] width 245 height 19
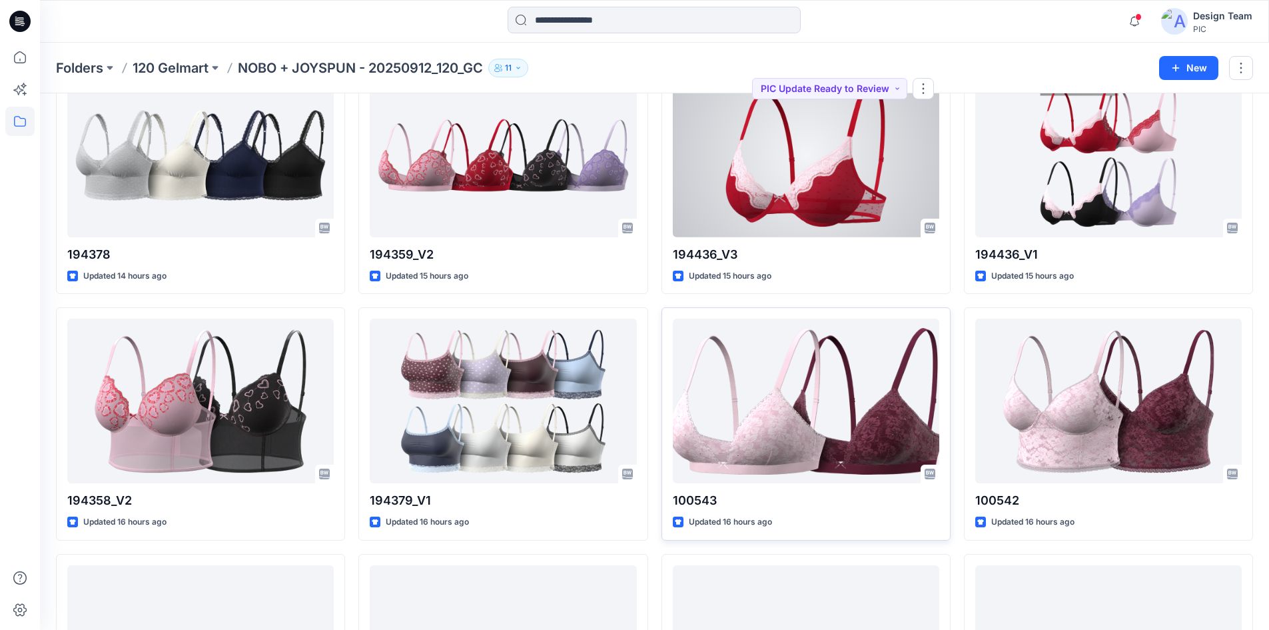
scroll to position [3065, 0]
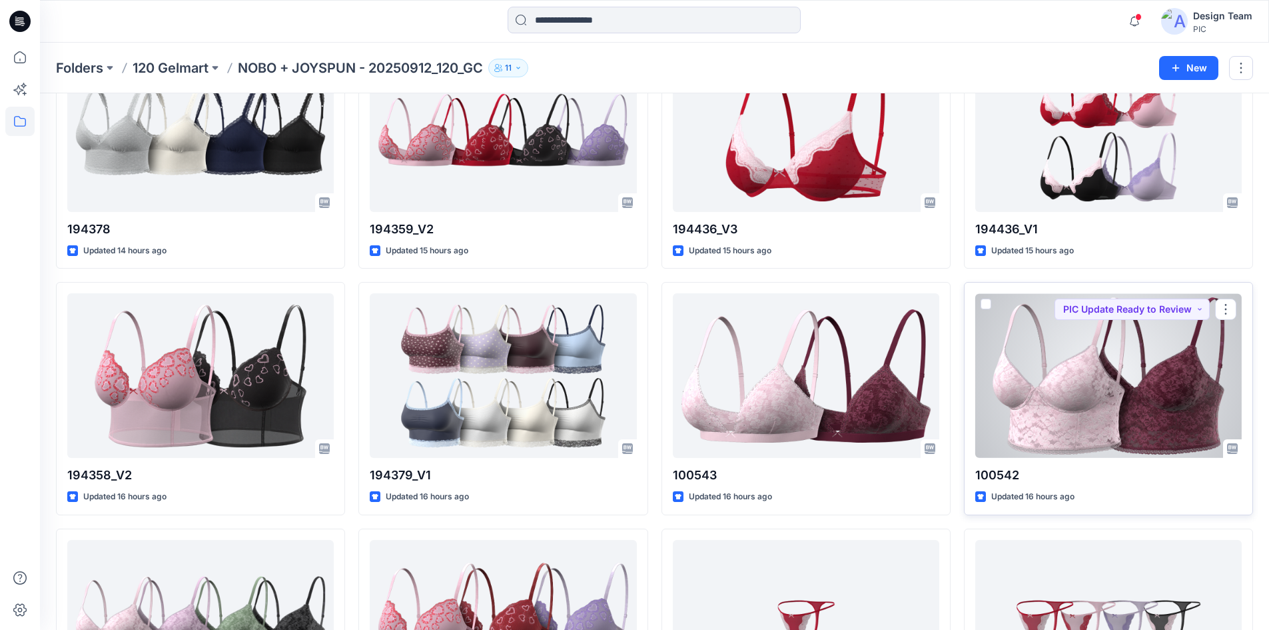
click at [1043, 411] on div at bounding box center [1108, 375] width 267 height 165
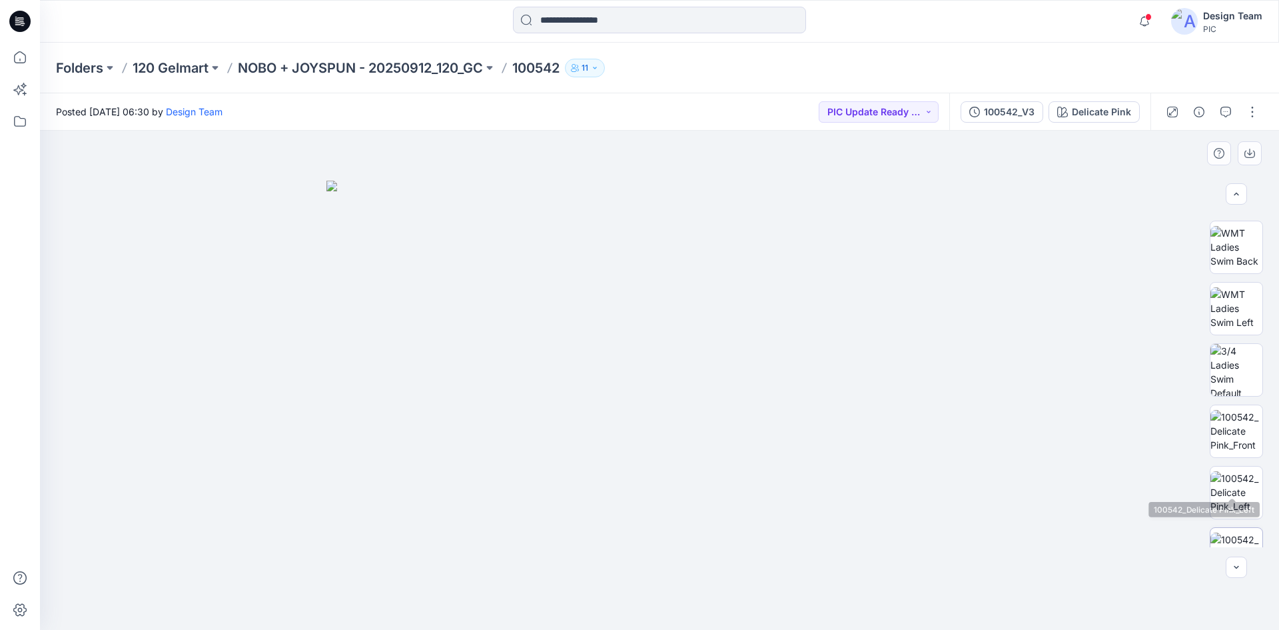
scroll to position [200, 0]
click at [1237, 478] on img at bounding box center [1237, 469] width 52 height 42
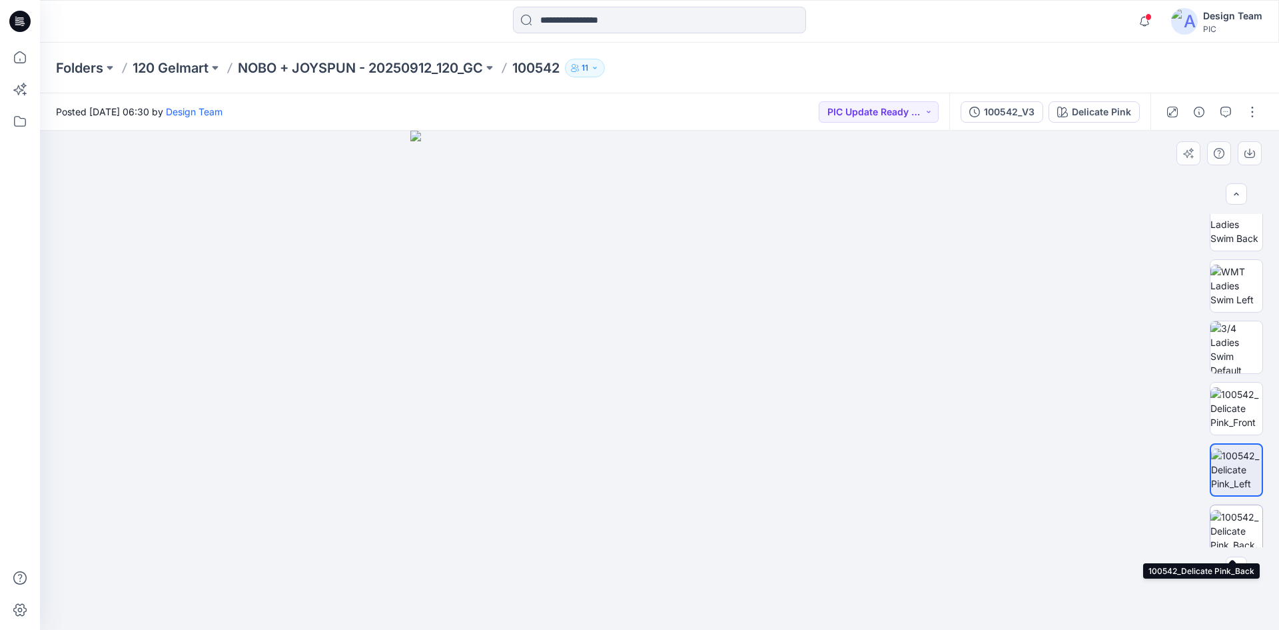
click at [1240, 519] on img at bounding box center [1237, 531] width 52 height 42
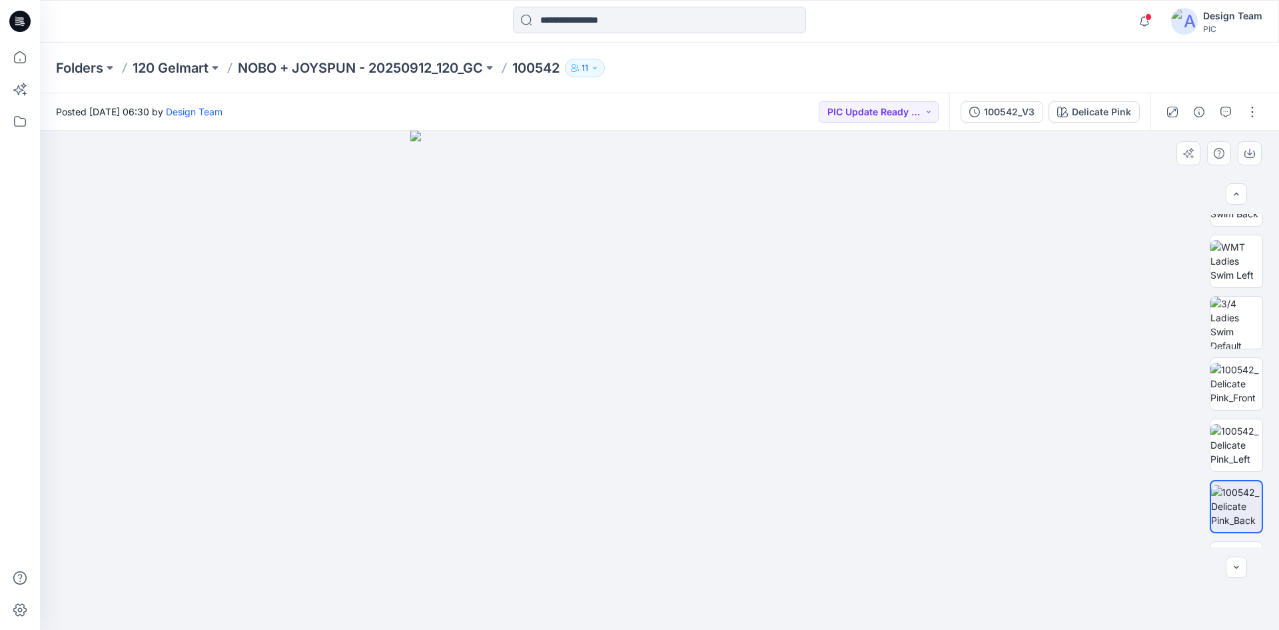
scroll to position [272, 0]
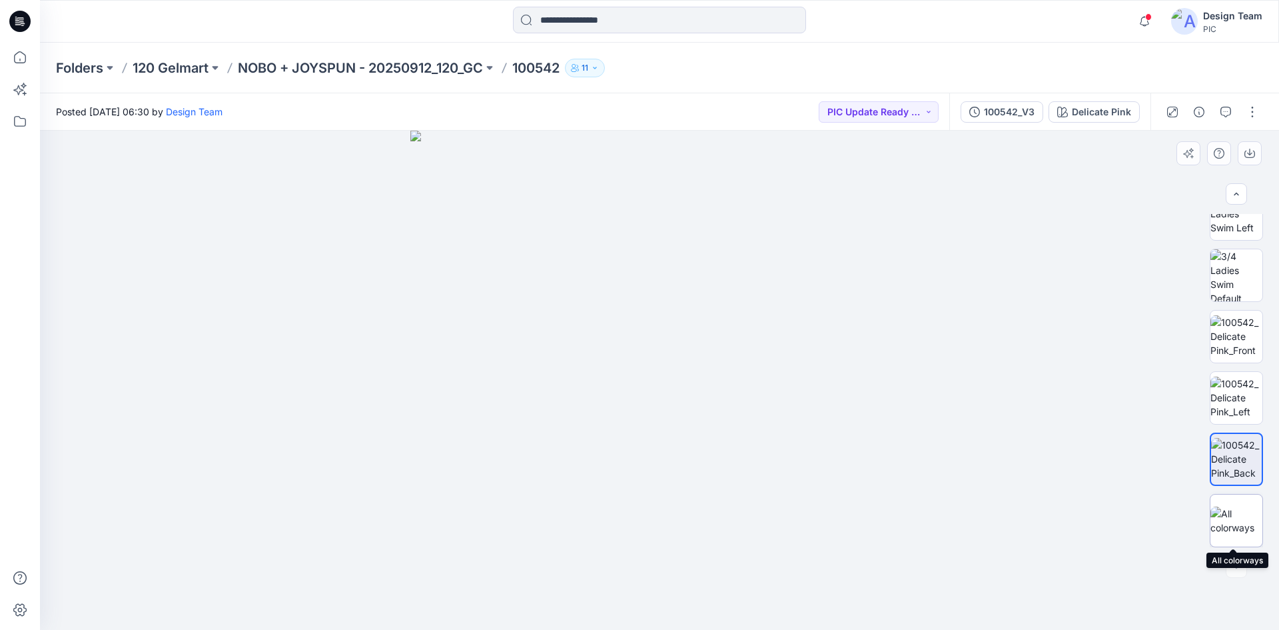
click at [1237, 506] on img at bounding box center [1237, 520] width 52 height 28
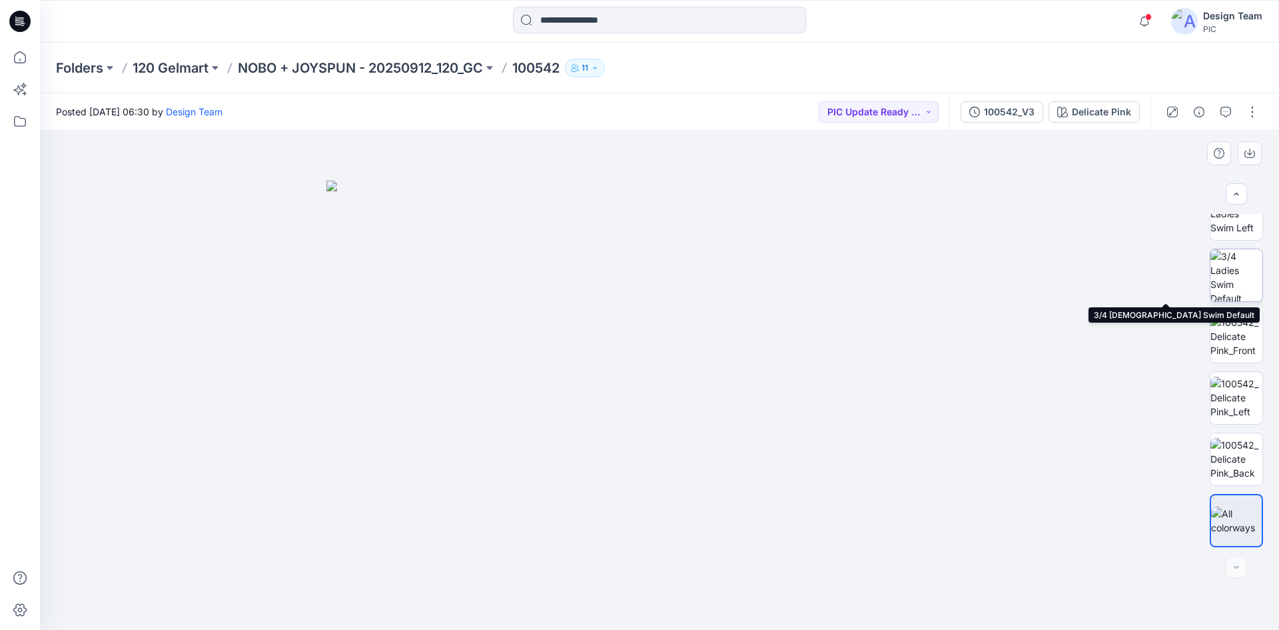
click at [1245, 277] on img at bounding box center [1237, 275] width 52 height 52
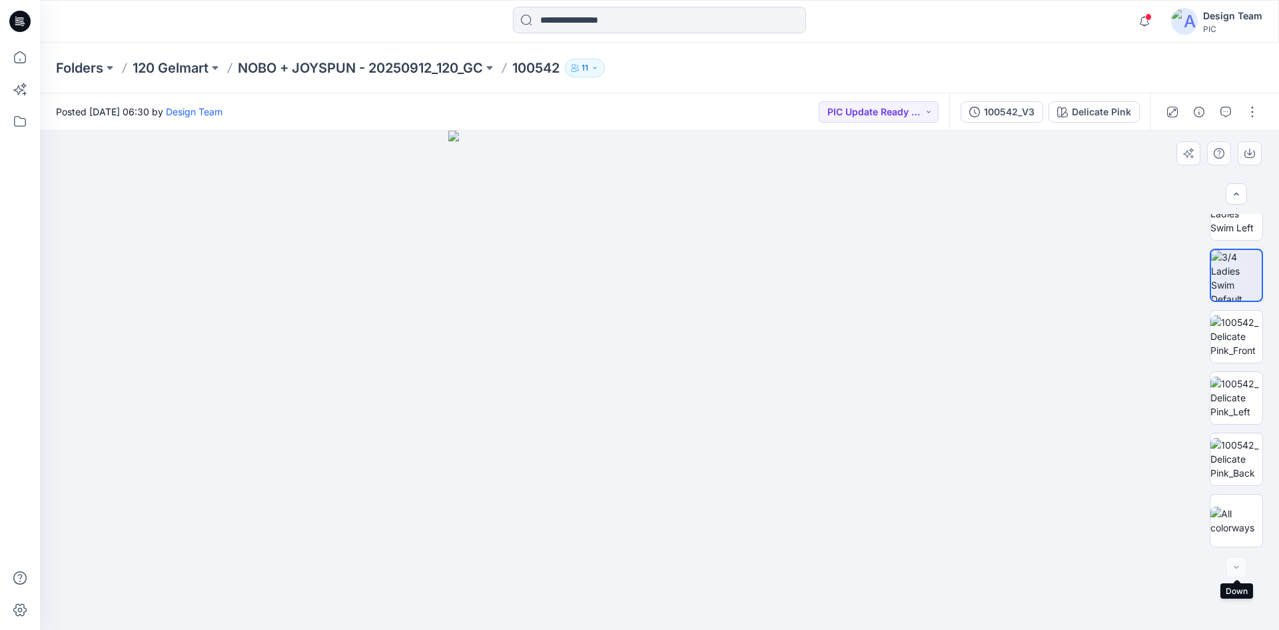
click at [1231, 564] on div at bounding box center [1236, 566] width 21 height 21
click at [1092, 111] on div "Delicate Pink" at bounding box center [1101, 112] width 59 height 15
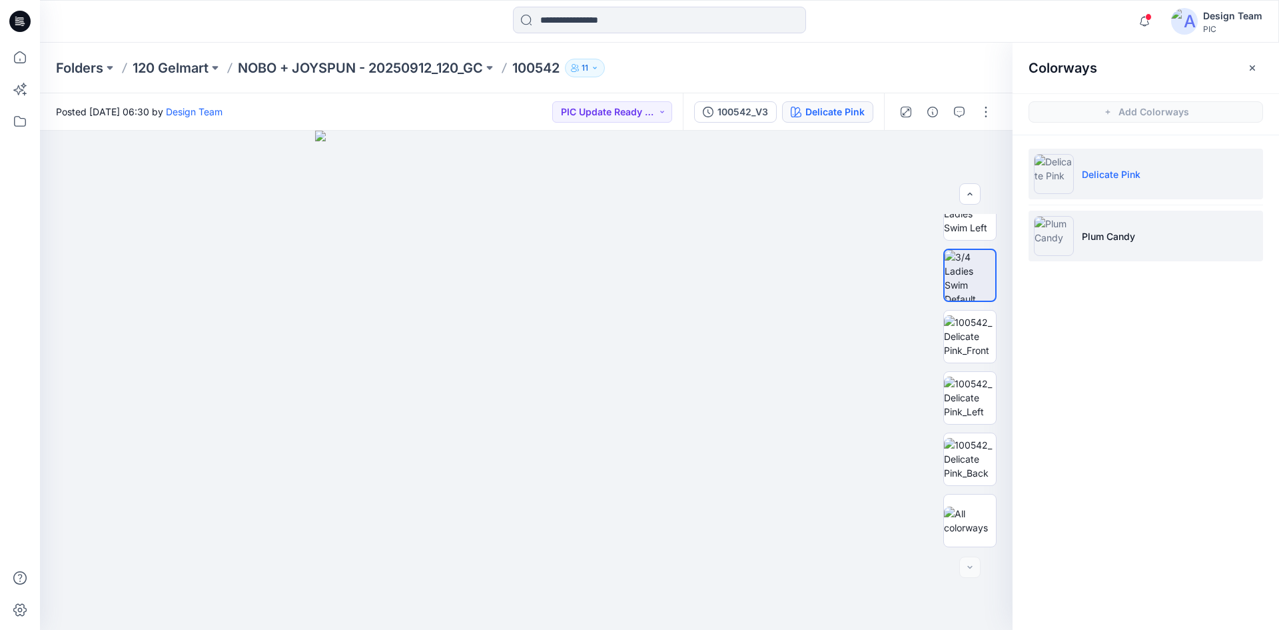
click at [1147, 231] on li "Plum Candy" at bounding box center [1146, 236] width 235 height 51
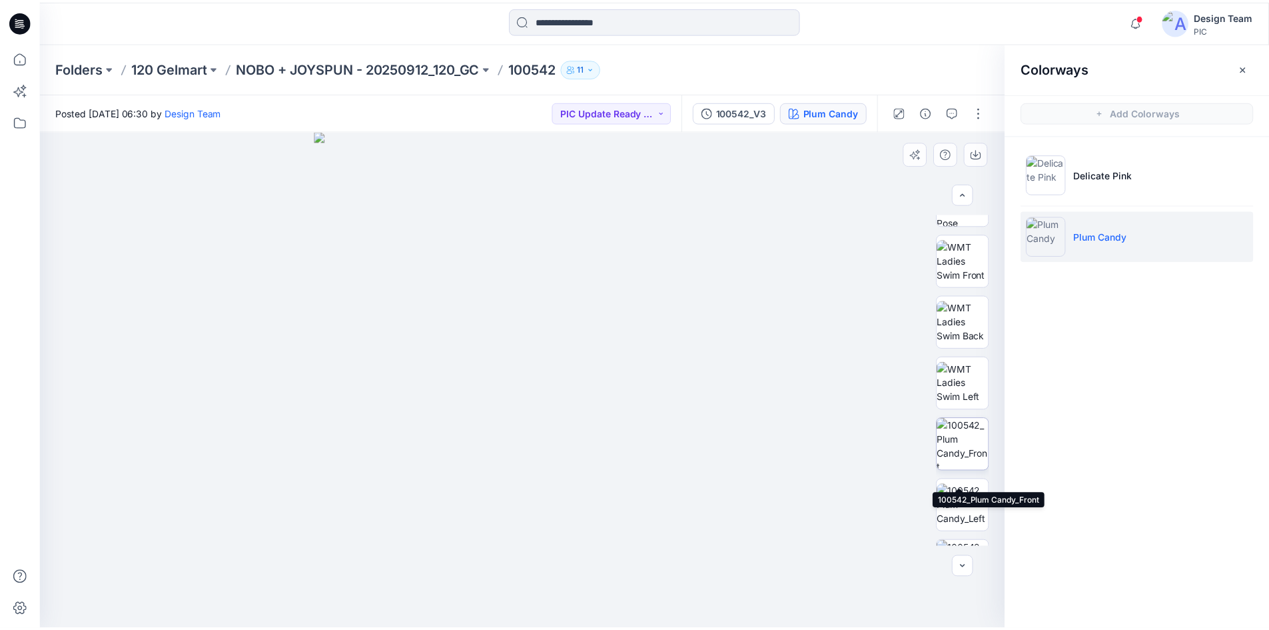
scroll to position [72, 0]
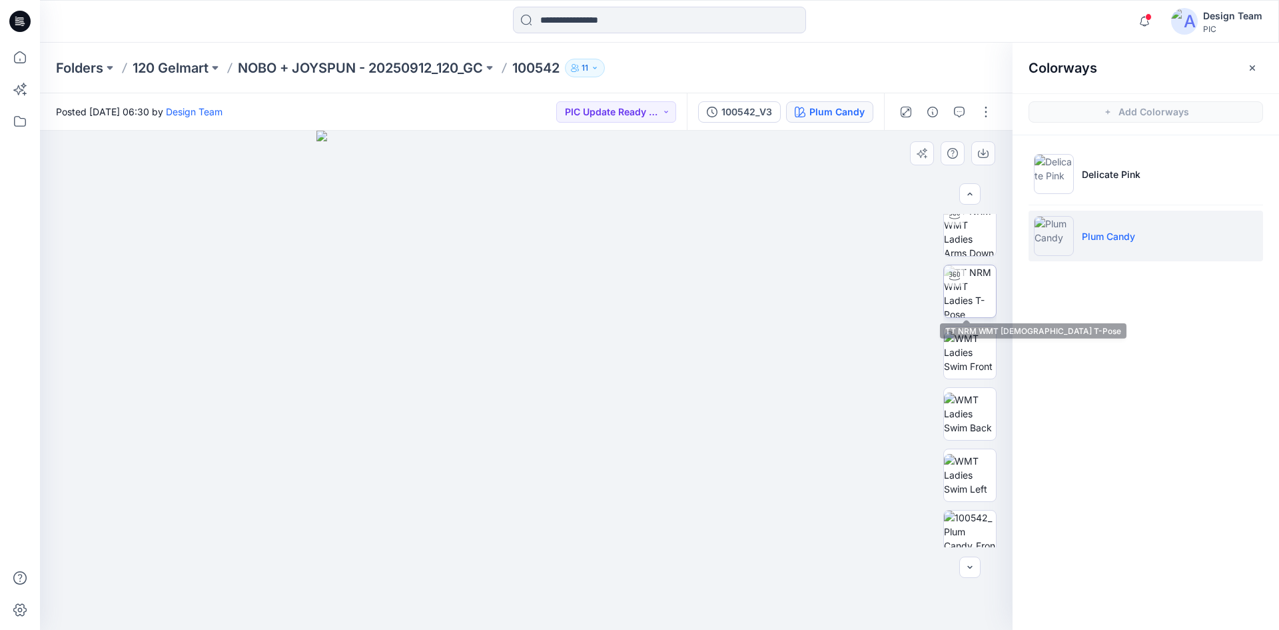
click at [966, 314] on img at bounding box center [970, 291] width 52 height 52
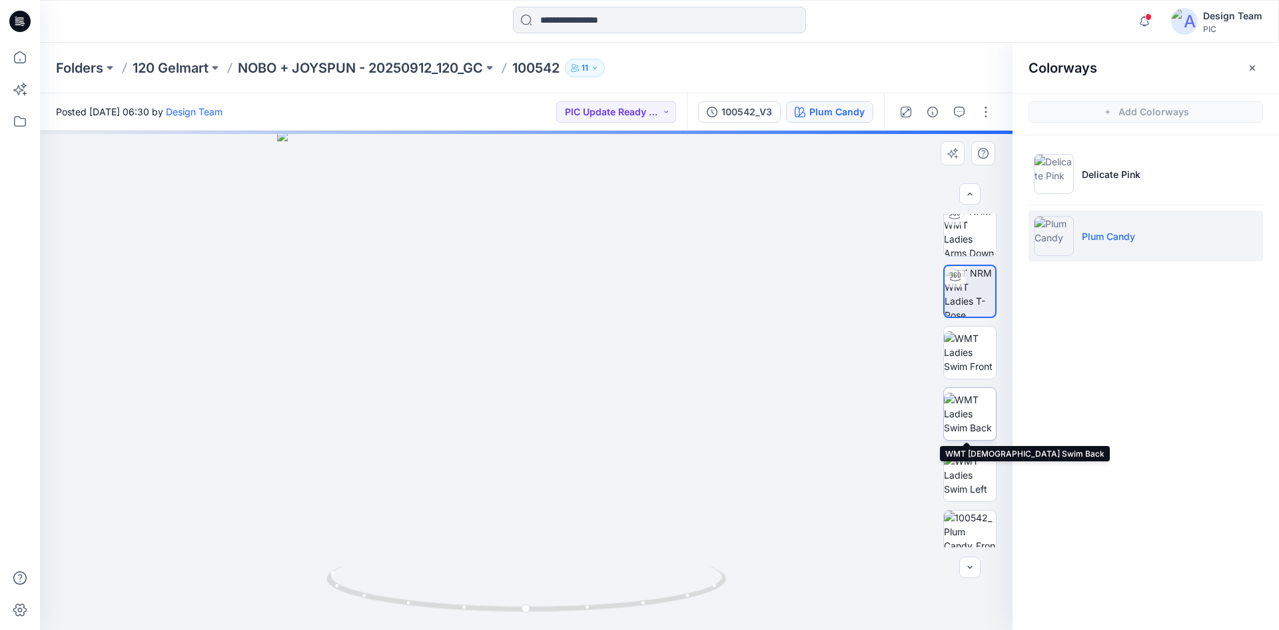
click at [967, 408] on img at bounding box center [970, 413] width 52 height 42
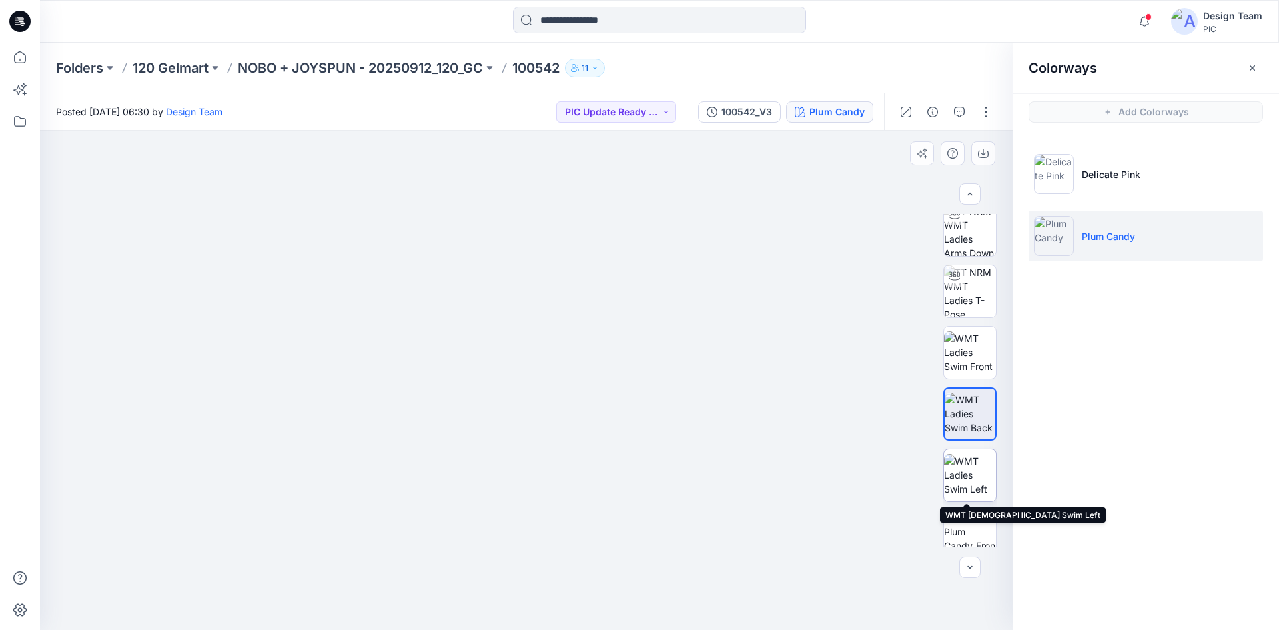
click at [970, 470] on img at bounding box center [970, 475] width 52 height 42
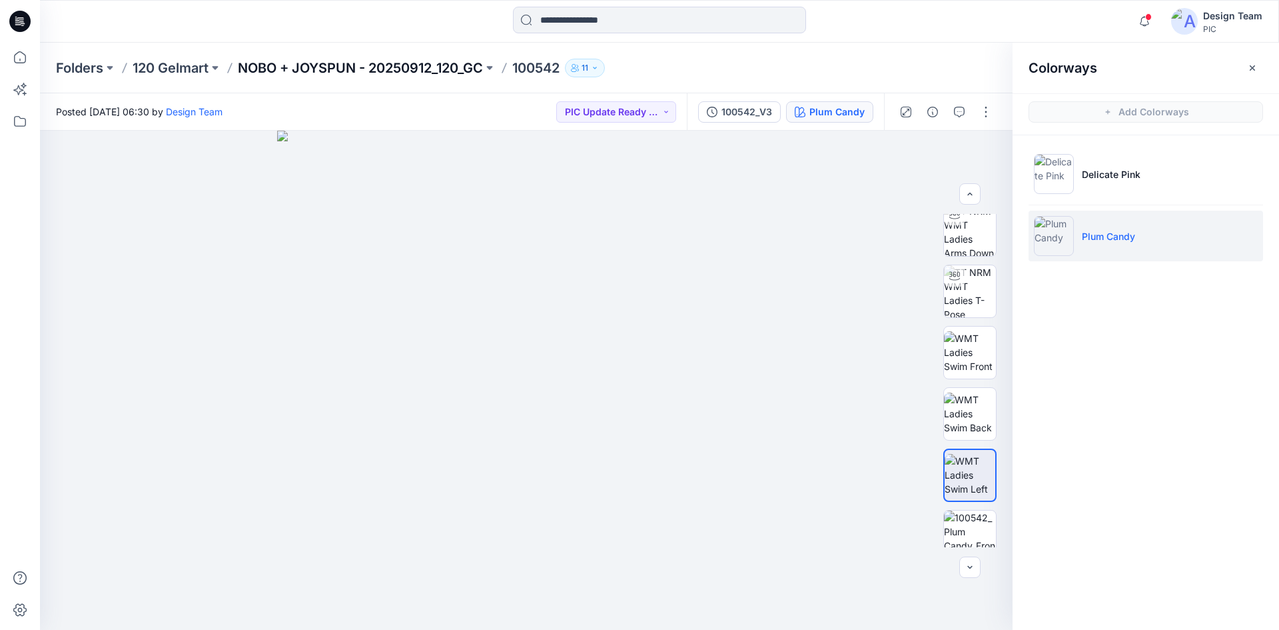
click at [364, 71] on p "NOBO + JOYSPUN - 20250912_120_GC" at bounding box center [360, 68] width 245 height 19
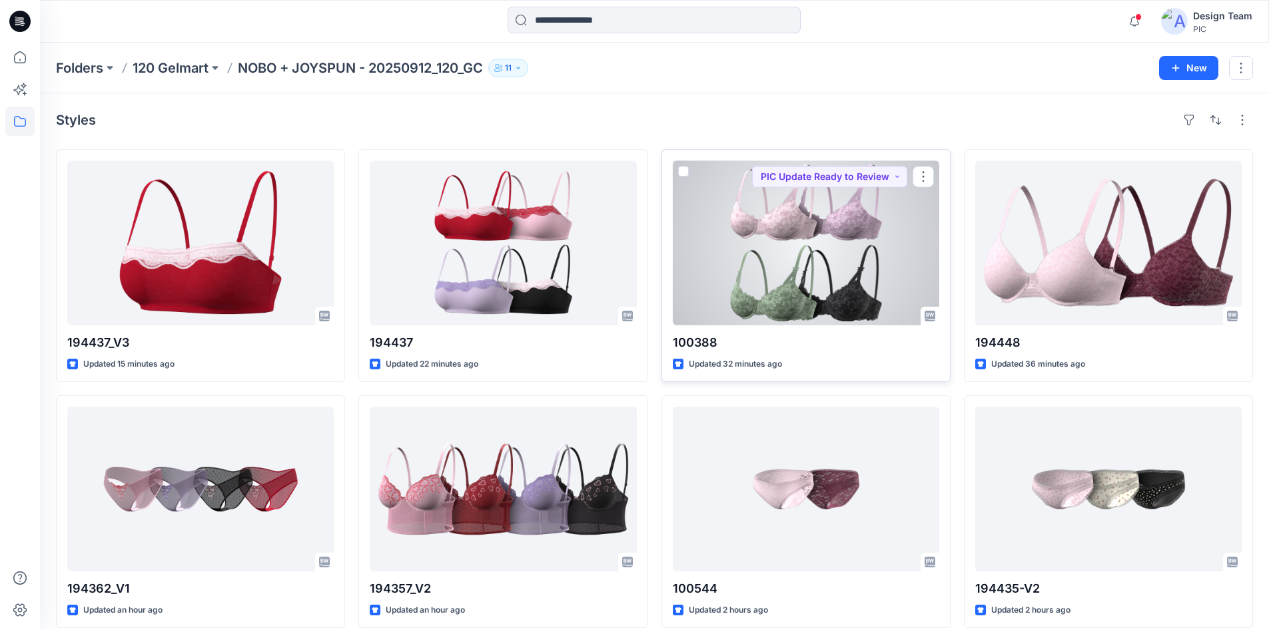
click at [858, 284] on div at bounding box center [806, 243] width 267 height 165
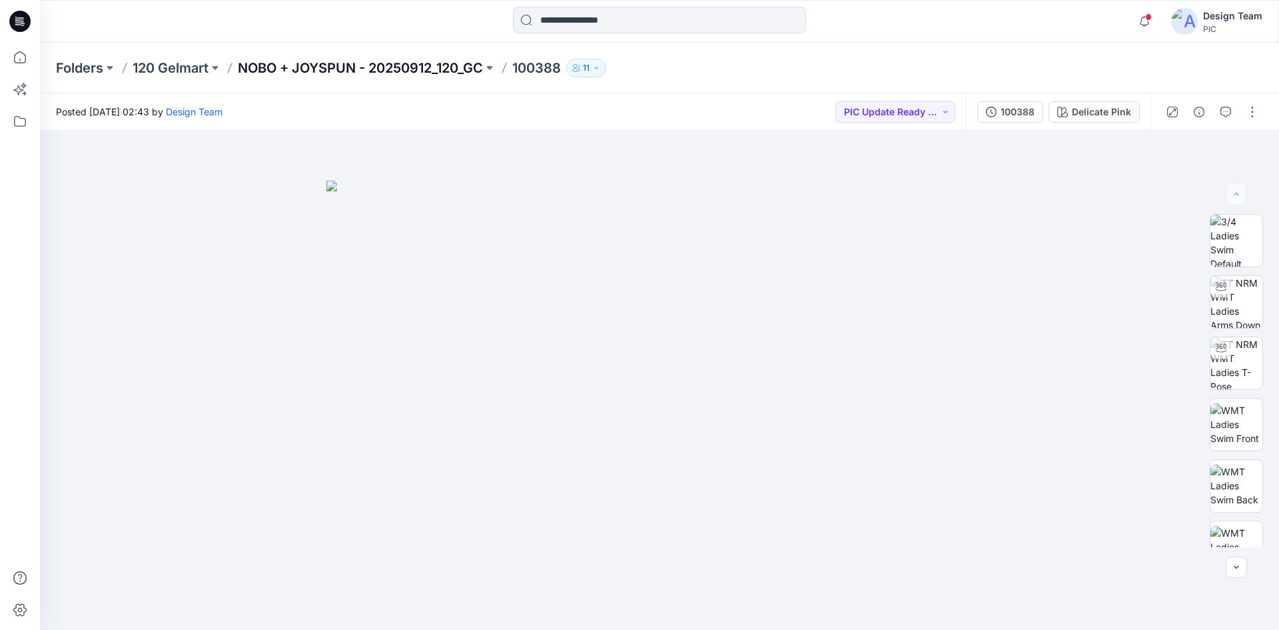
click at [374, 69] on p "NOBO + JOYSPUN - 20250912_120_GC" at bounding box center [360, 68] width 245 height 19
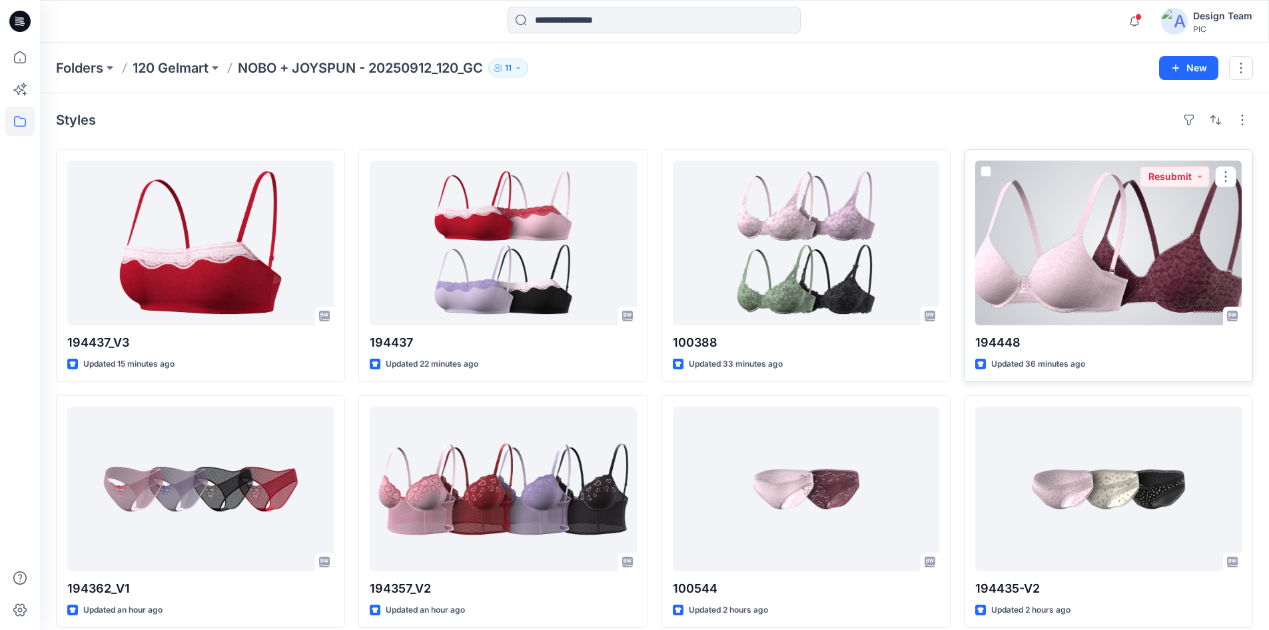
click at [1060, 284] on div at bounding box center [1108, 243] width 267 height 165
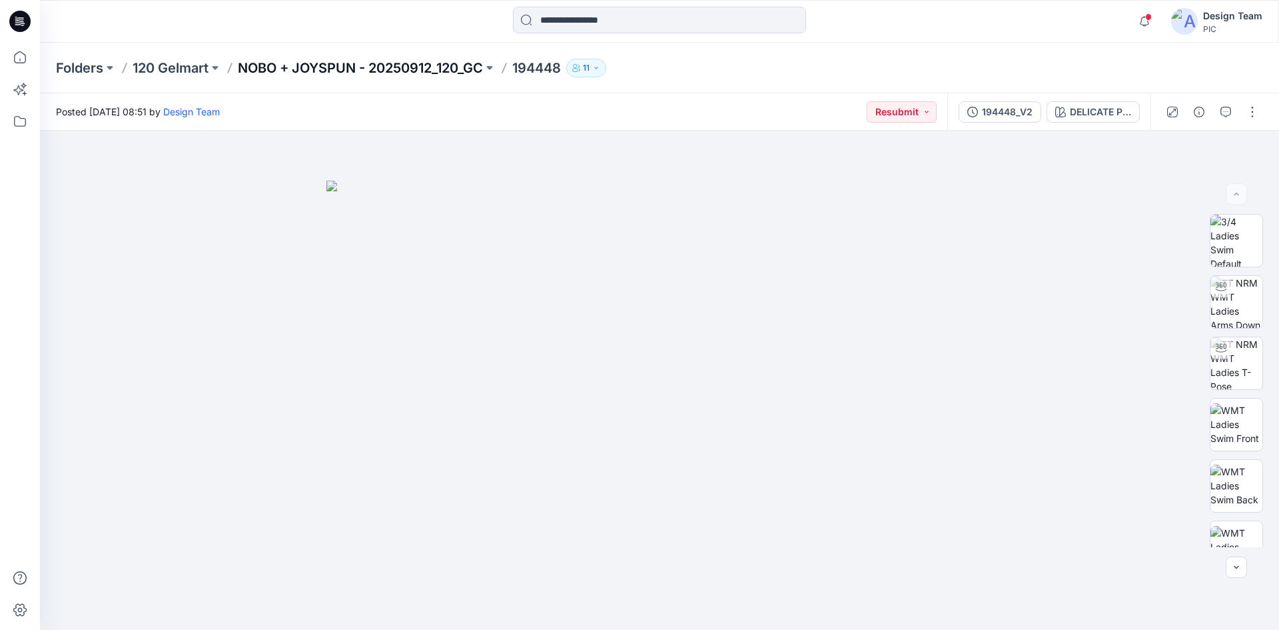
click at [416, 76] on p "NOBO + JOYSPUN - 20250912_120_GC" at bounding box center [360, 68] width 245 height 19
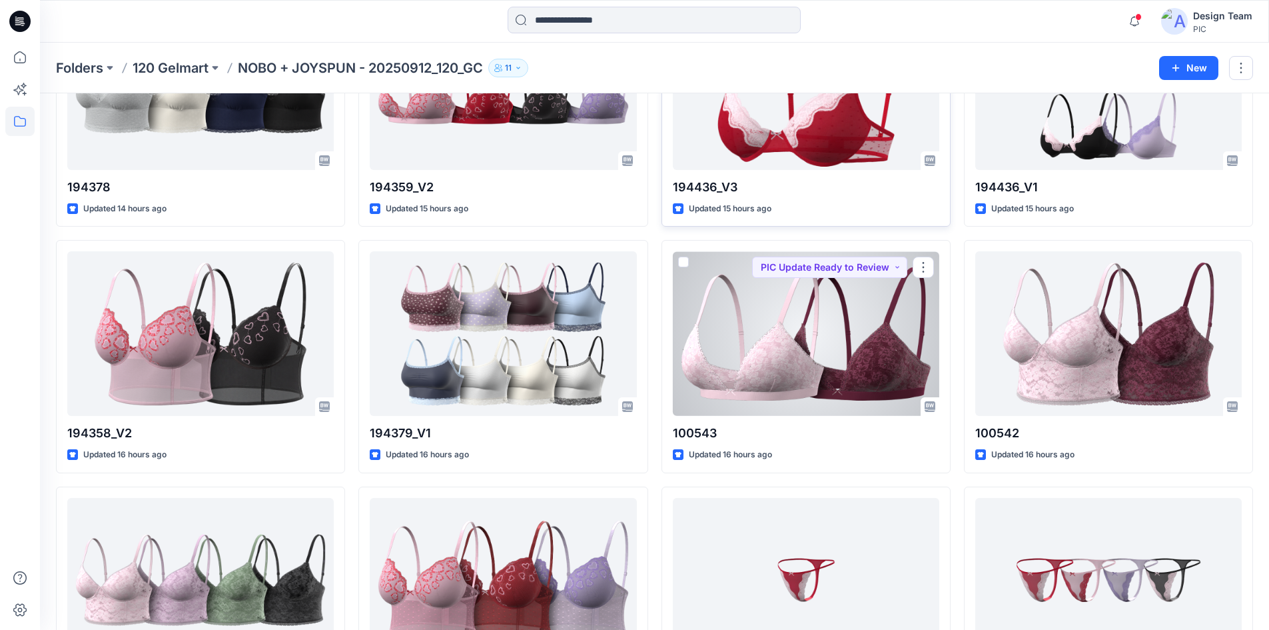
scroll to position [3132, 0]
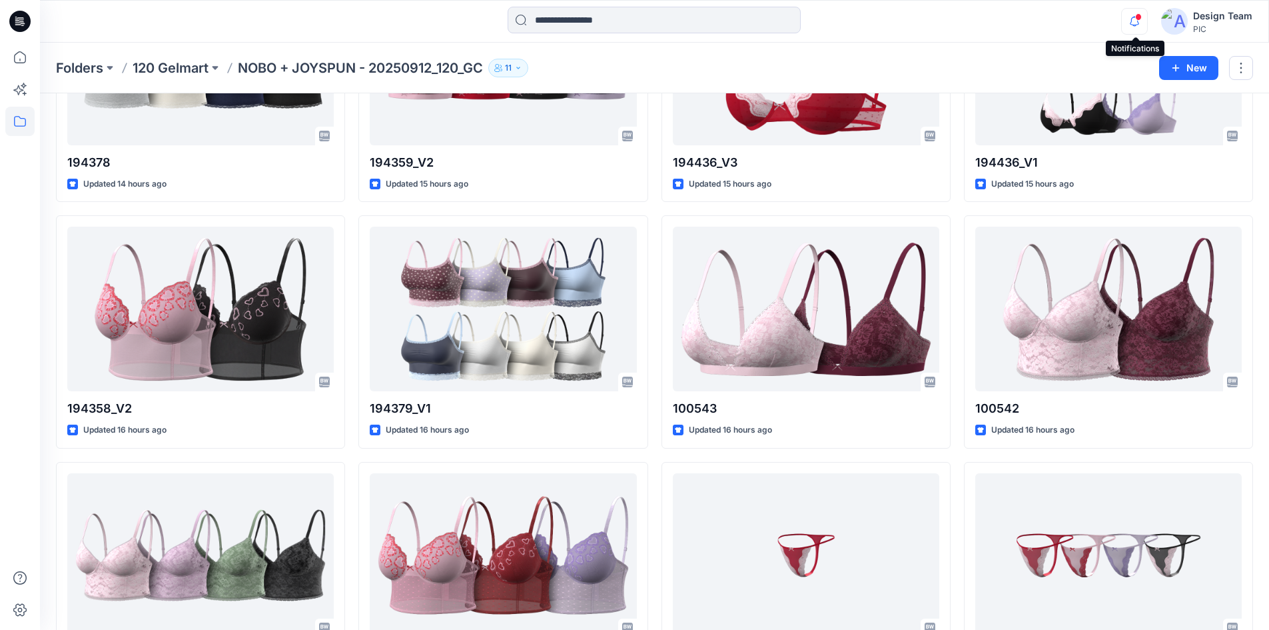
click at [1142, 21] on icon "button" at bounding box center [1134, 21] width 25 height 27
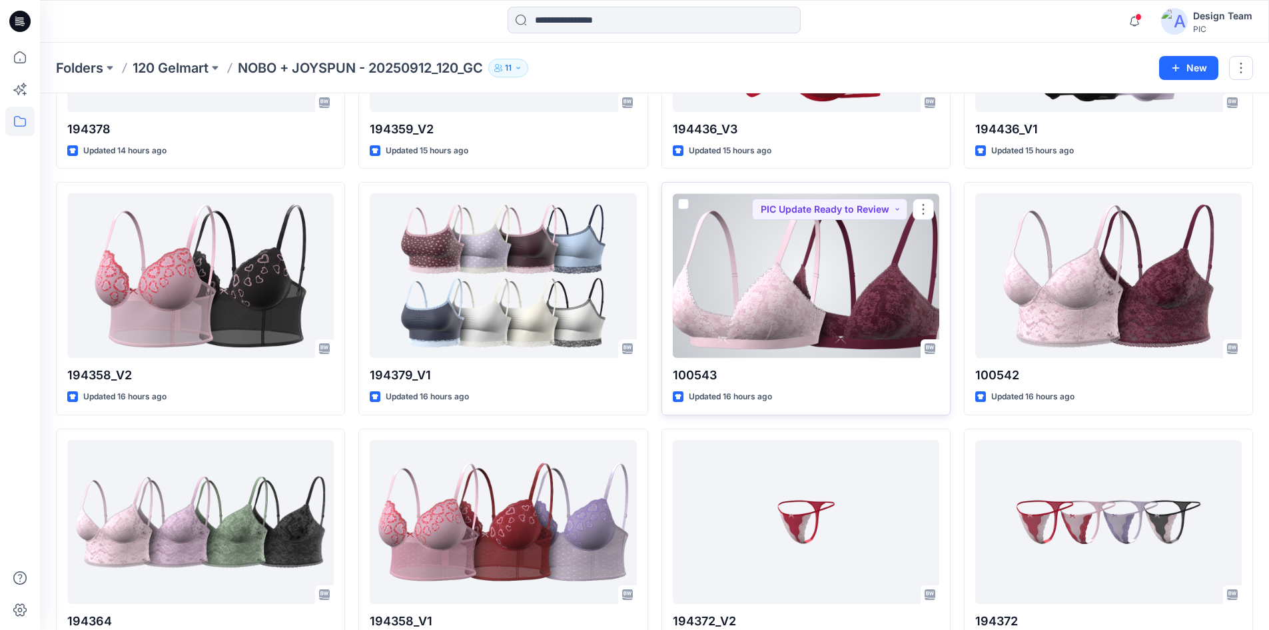
scroll to position [3198, 0]
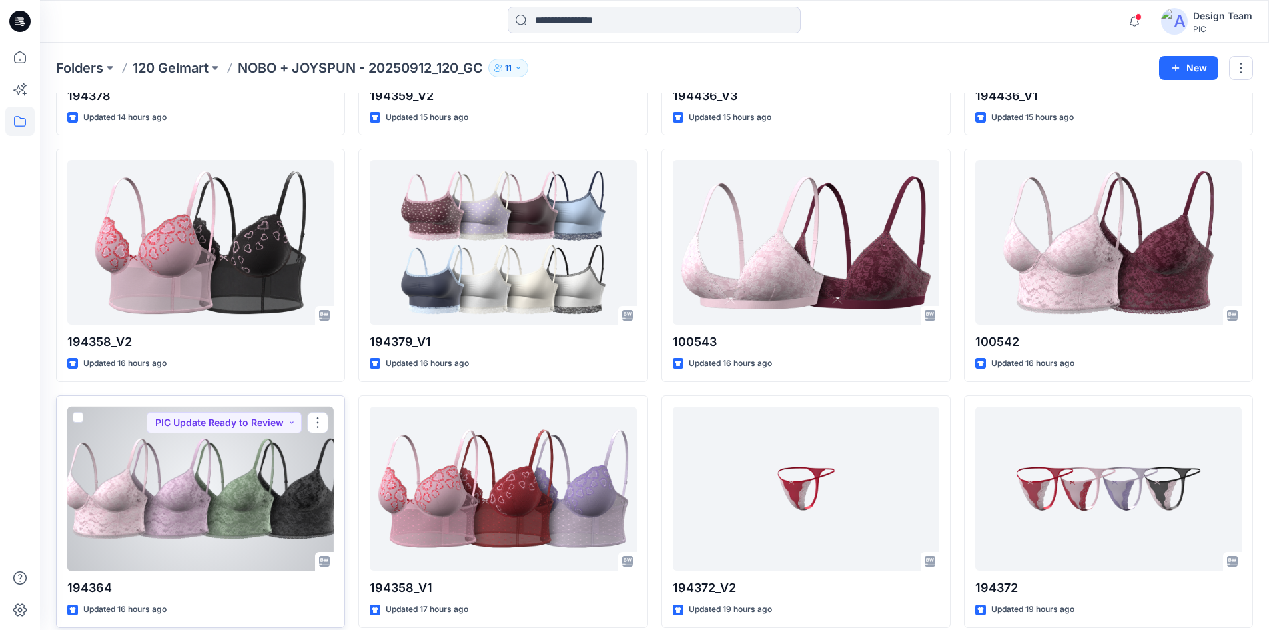
click at [257, 475] on div at bounding box center [200, 488] width 267 height 165
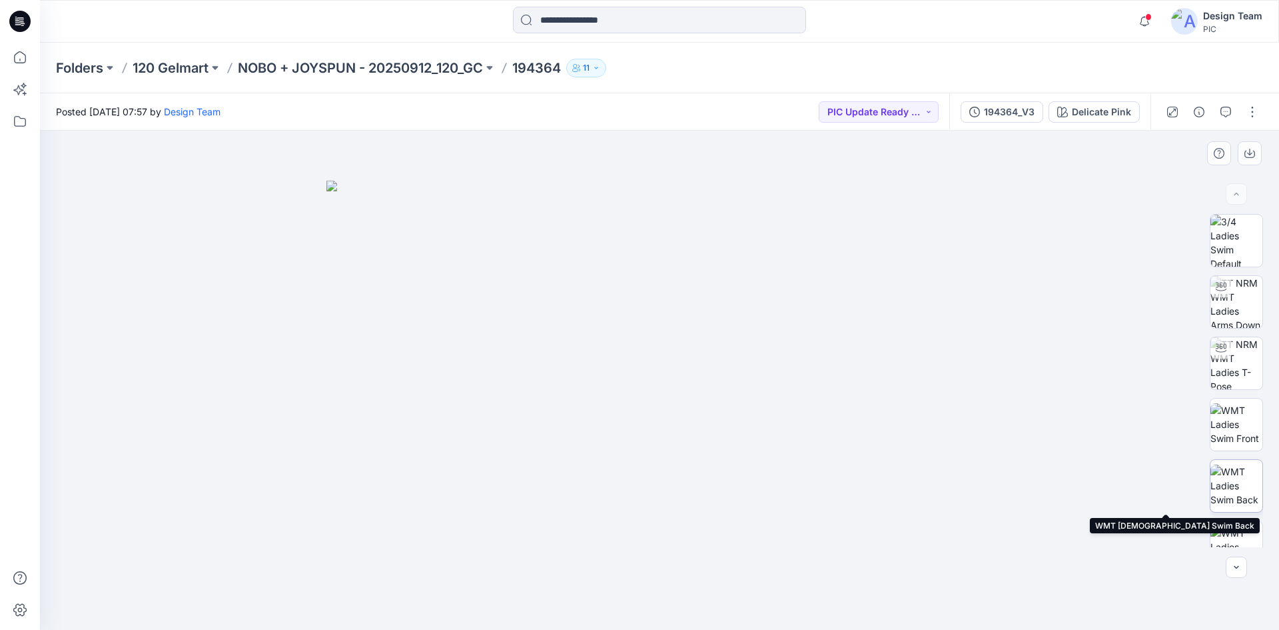
click at [1232, 484] on img at bounding box center [1237, 485] width 52 height 42
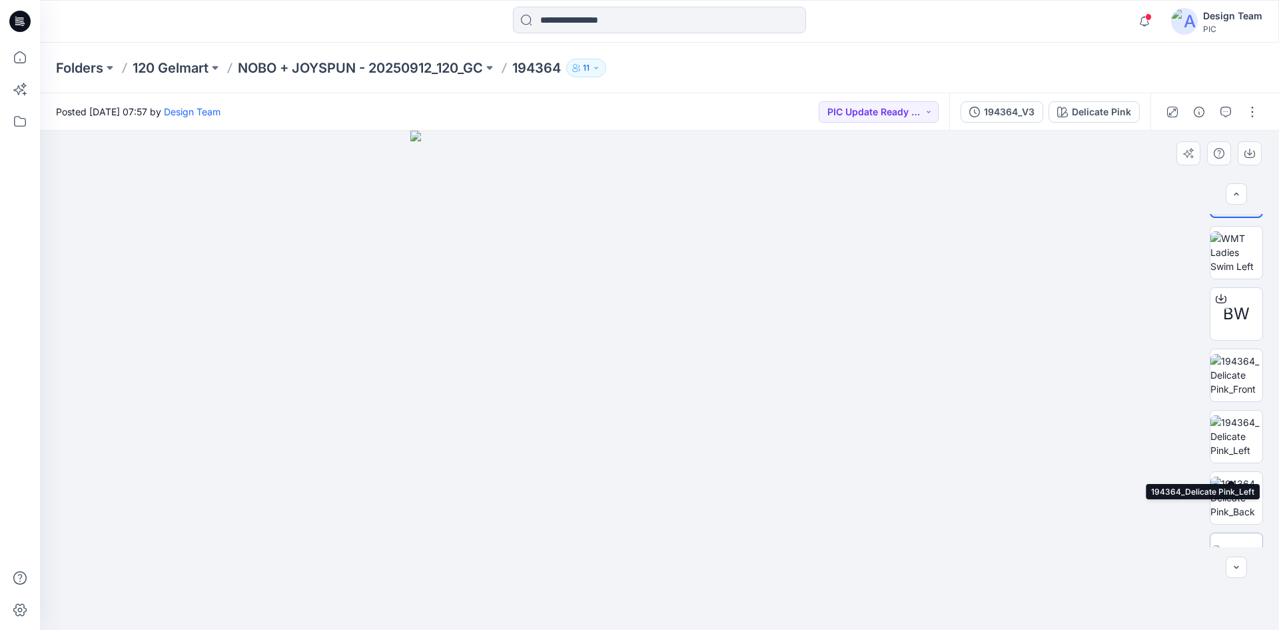
scroll to position [333, 0]
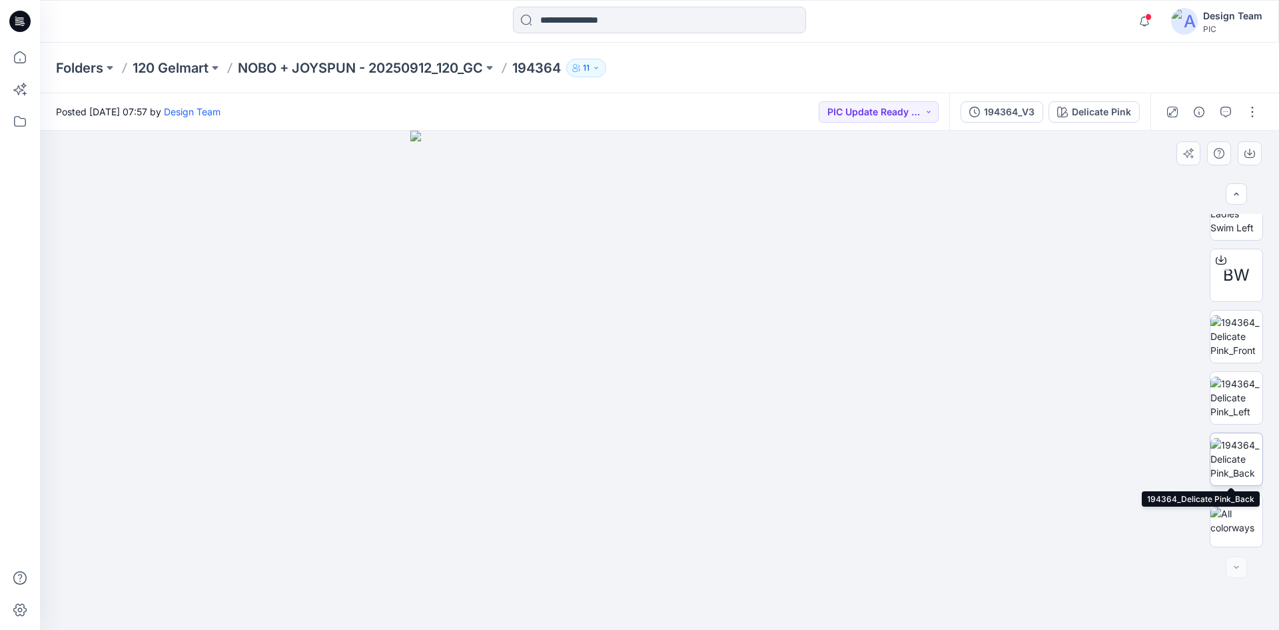
click at [1219, 448] on img at bounding box center [1237, 459] width 52 height 42
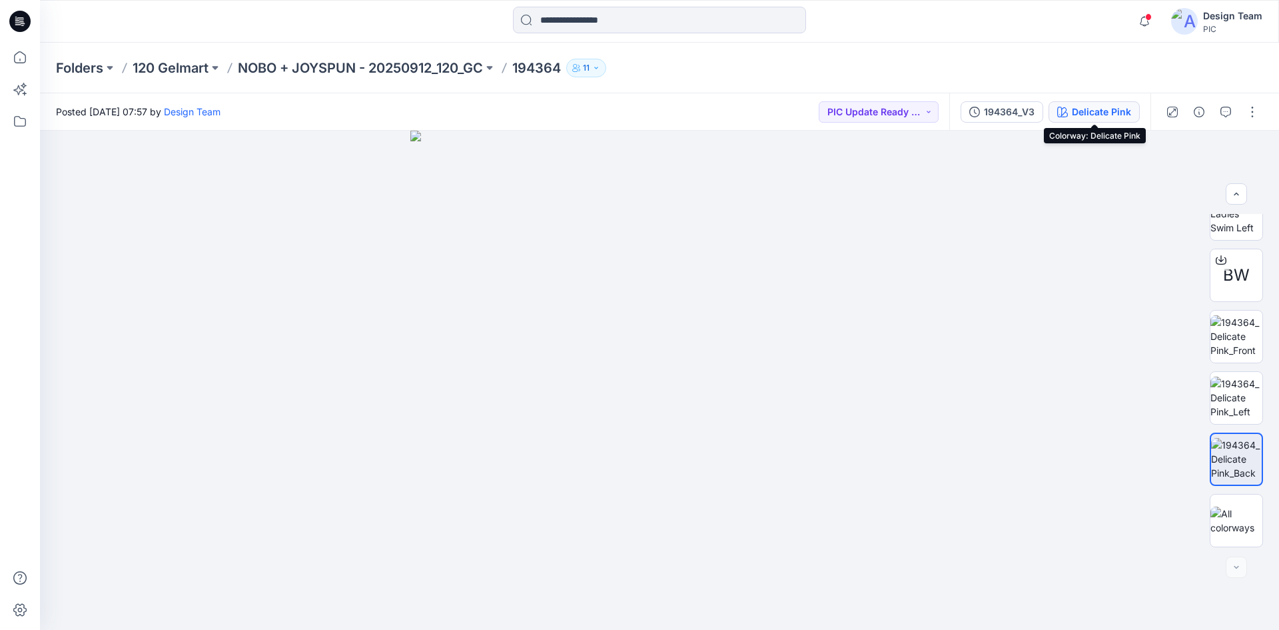
click at [1085, 103] on button "Delicate Pink" at bounding box center [1094, 111] width 91 height 21
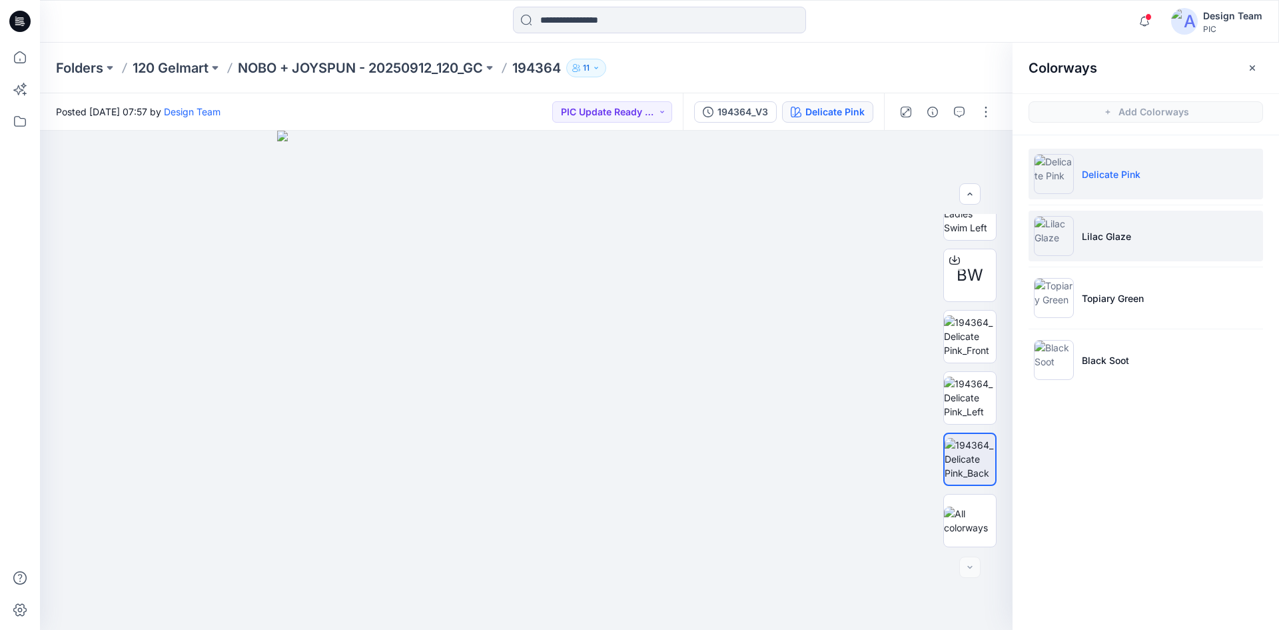
click at [1134, 247] on li "Lilac Glaze" at bounding box center [1146, 236] width 235 height 51
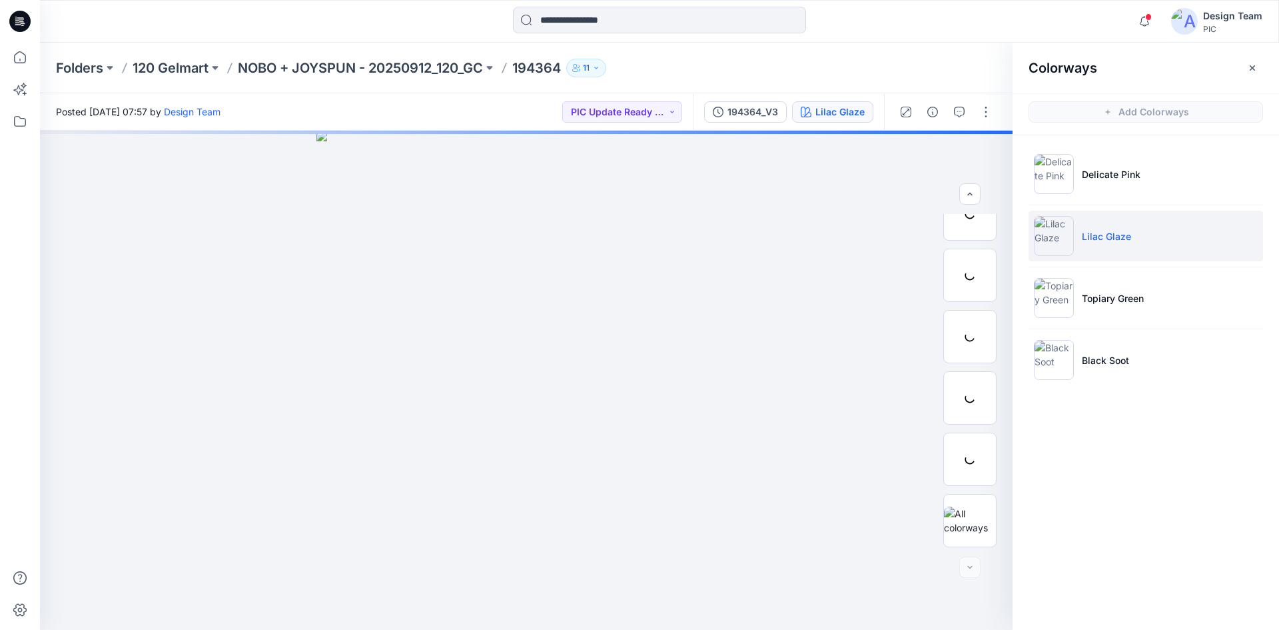
scroll to position [272, 0]
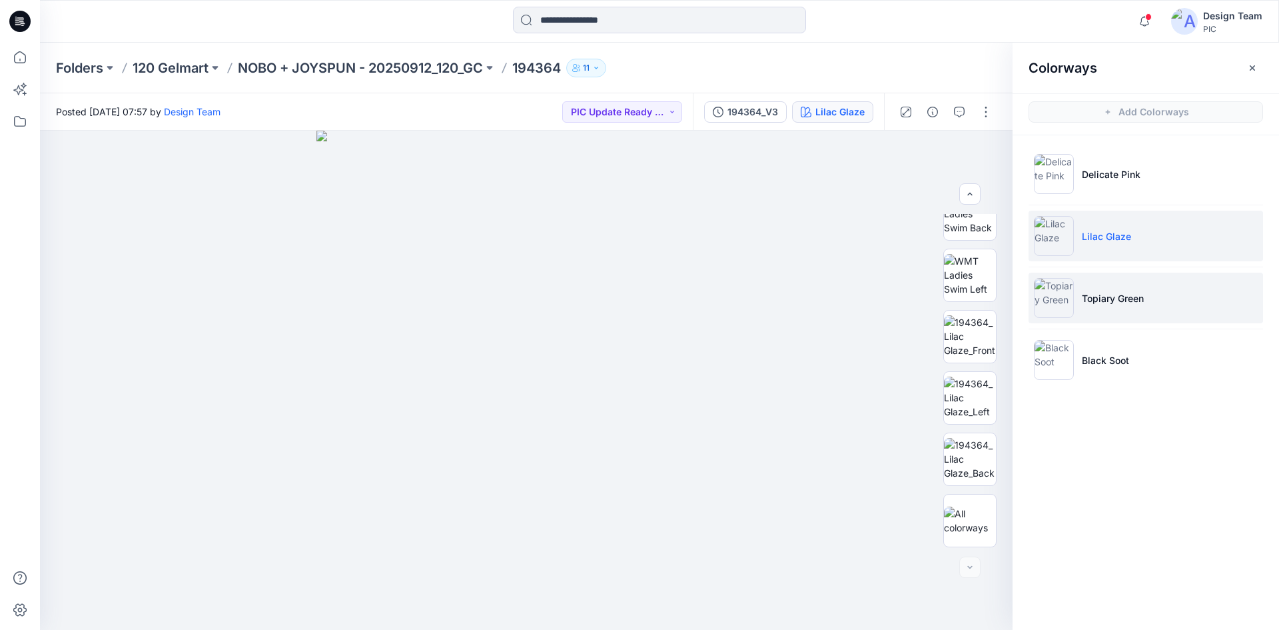
click at [1159, 294] on li "Topiary Green" at bounding box center [1146, 298] width 235 height 51
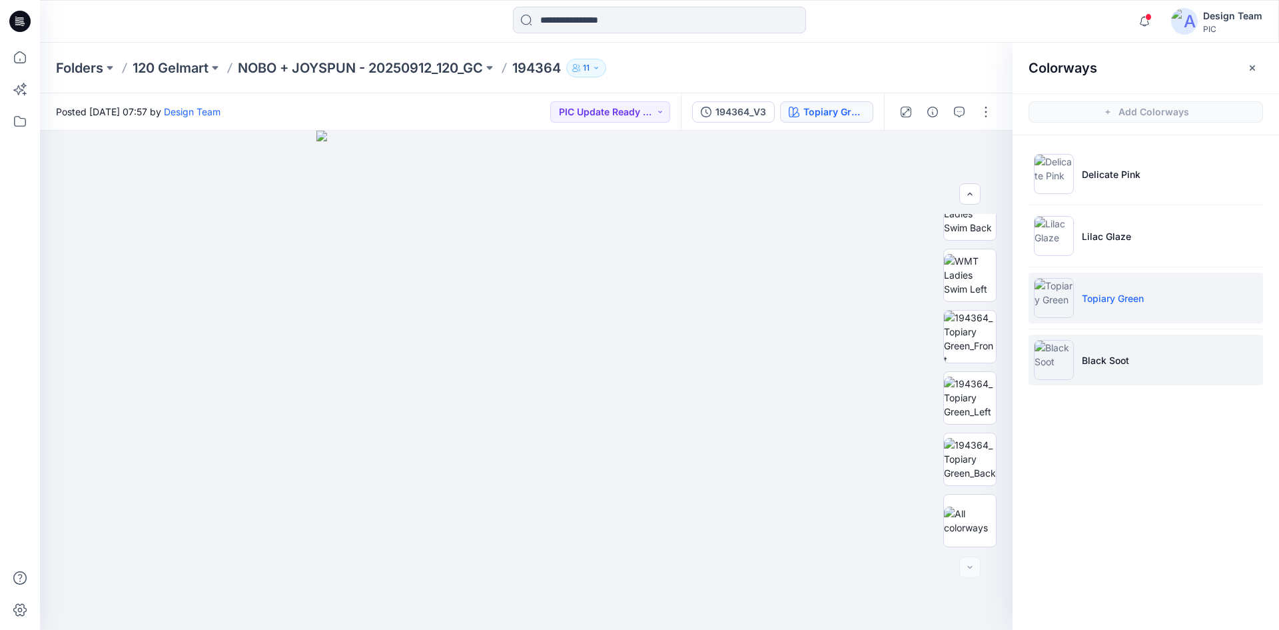
click at [1164, 365] on li "Black Soot" at bounding box center [1146, 359] width 235 height 51
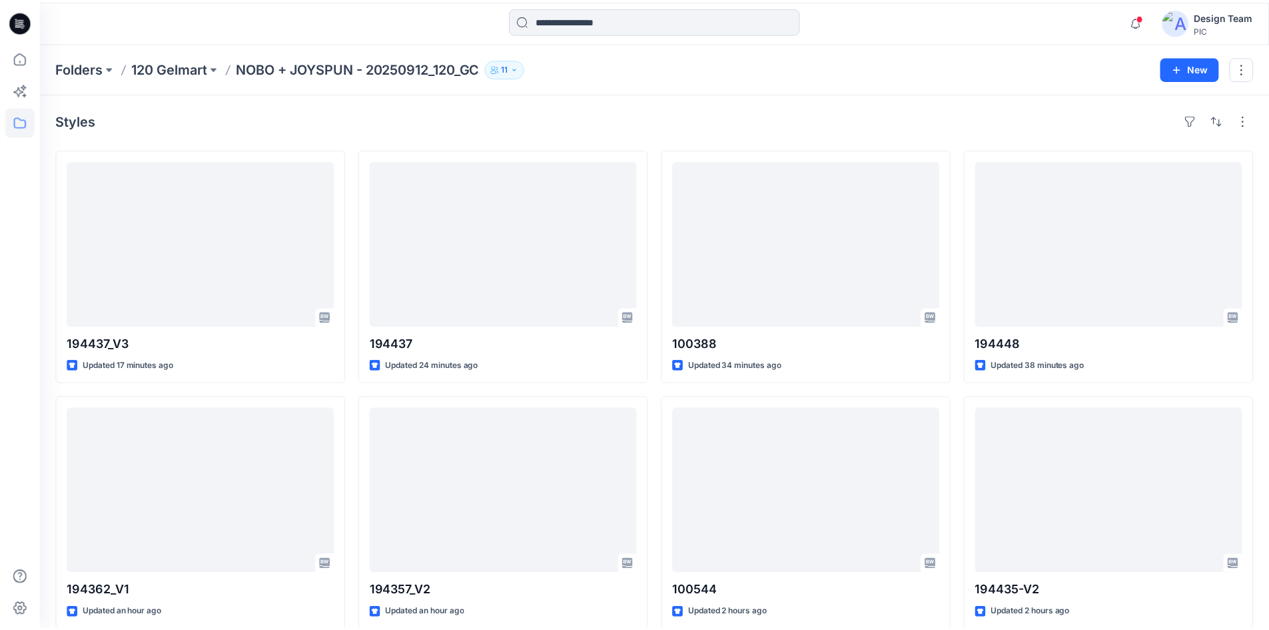
scroll to position [3198, 0]
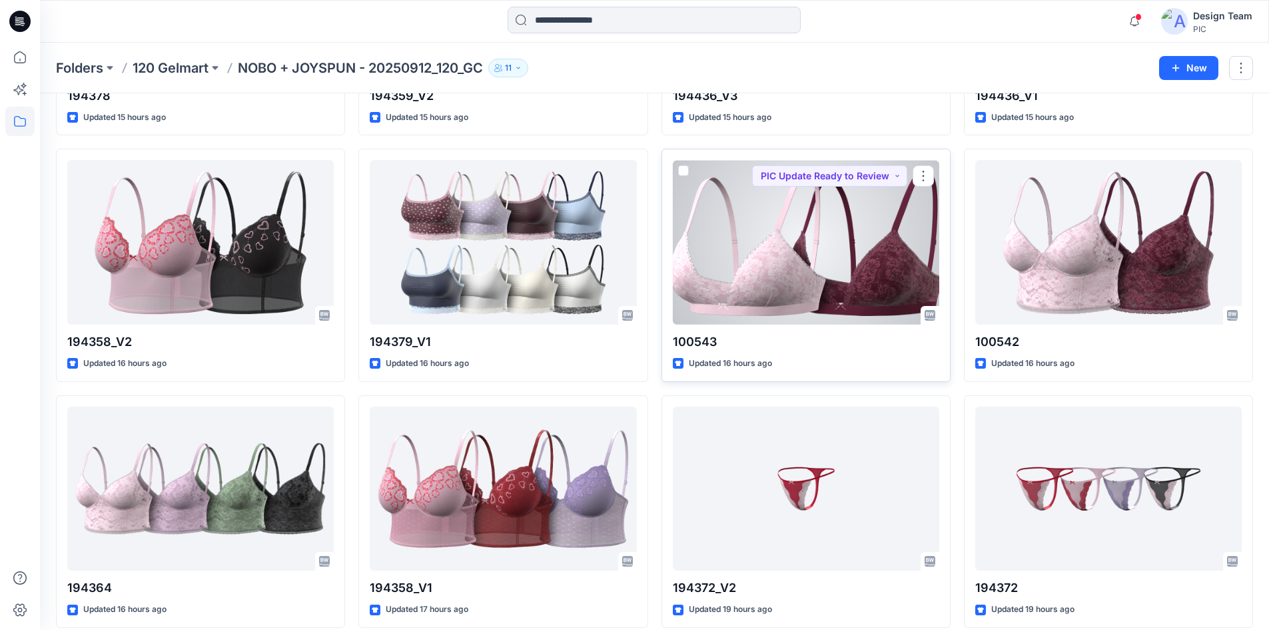
click at [874, 259] on div at bounding box center [806, 242] width 267 height 165
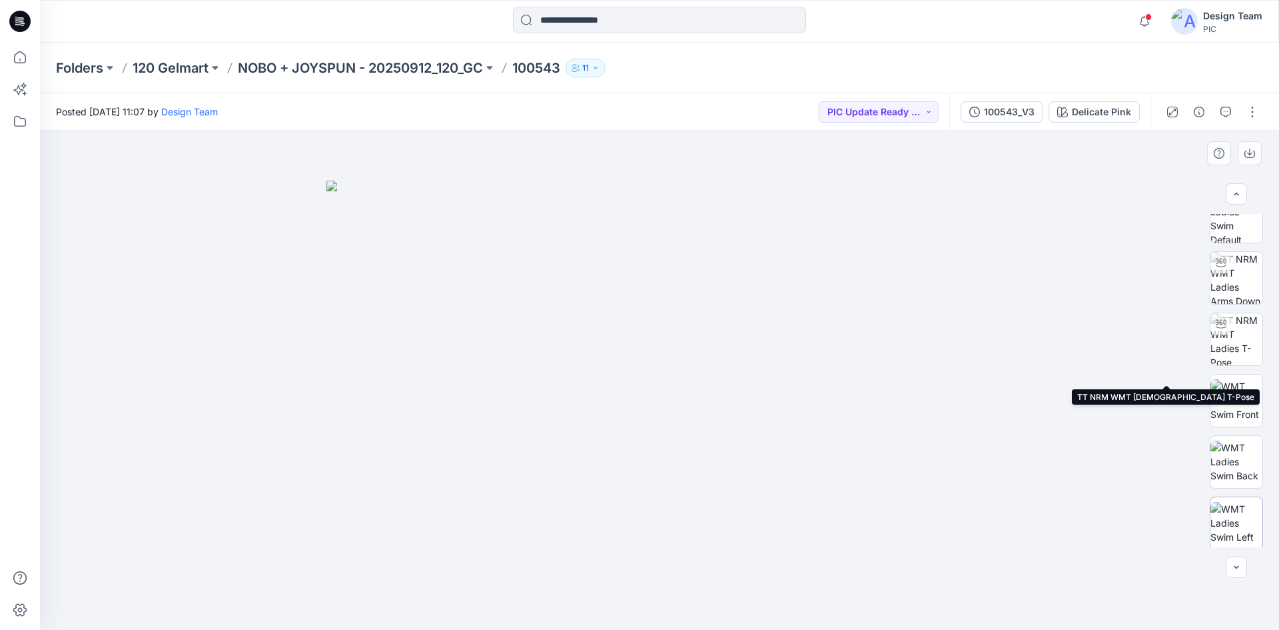
scroll to position [200, 0]
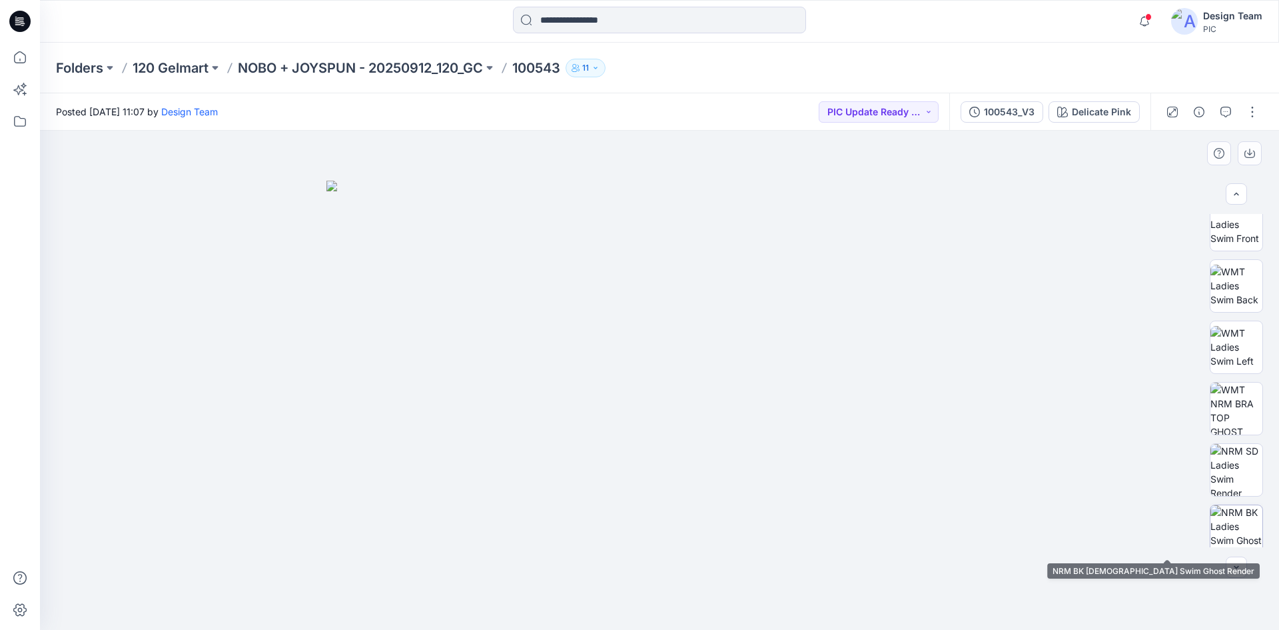
click at [1249, 521] on img at bounding box center [1237, 531] width 52 height 52
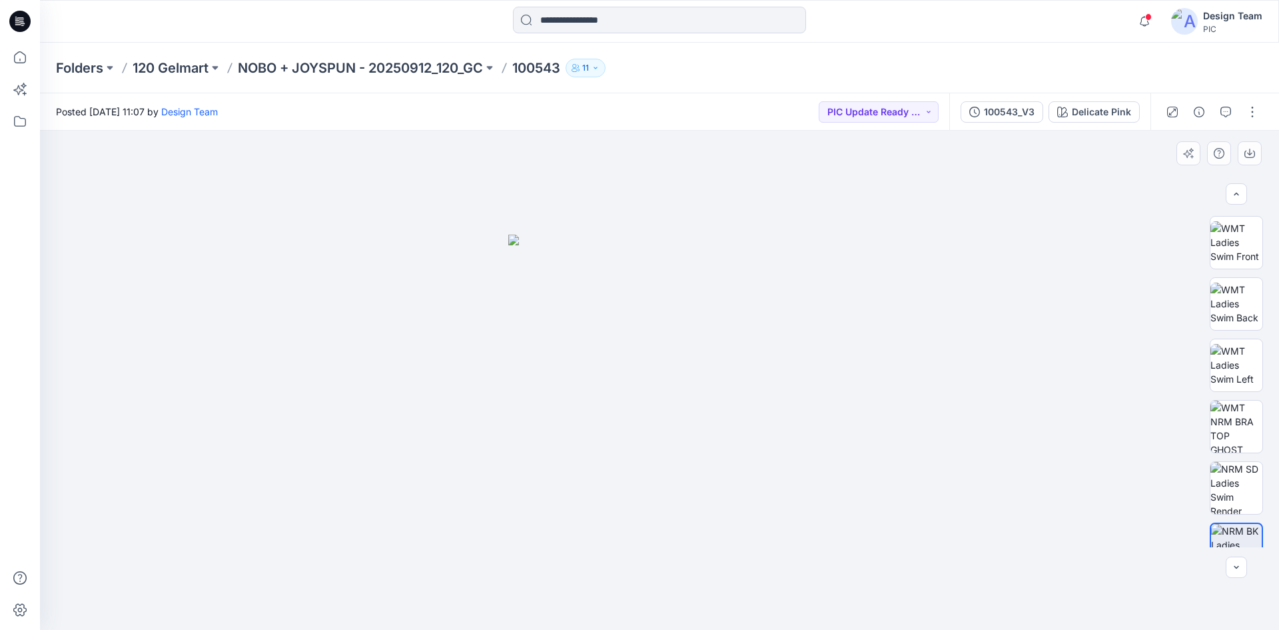
scroll to position [173, 0]
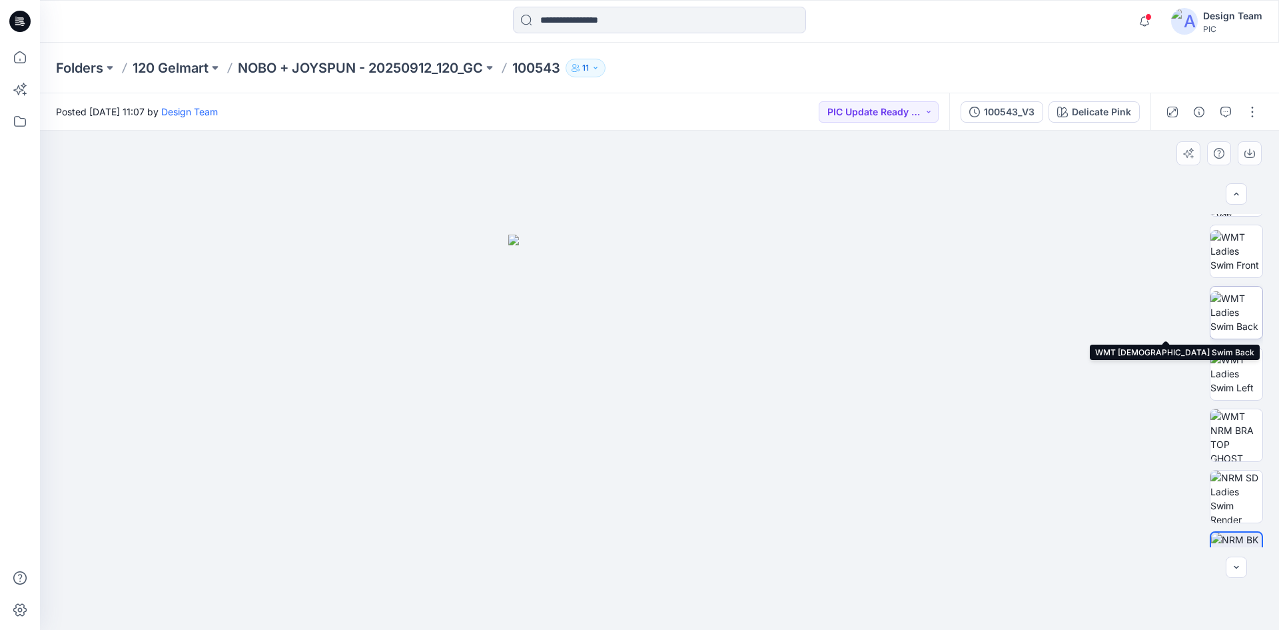
click at [1237, 303] on img at bounding box center [1237, 312] width 52 height 42
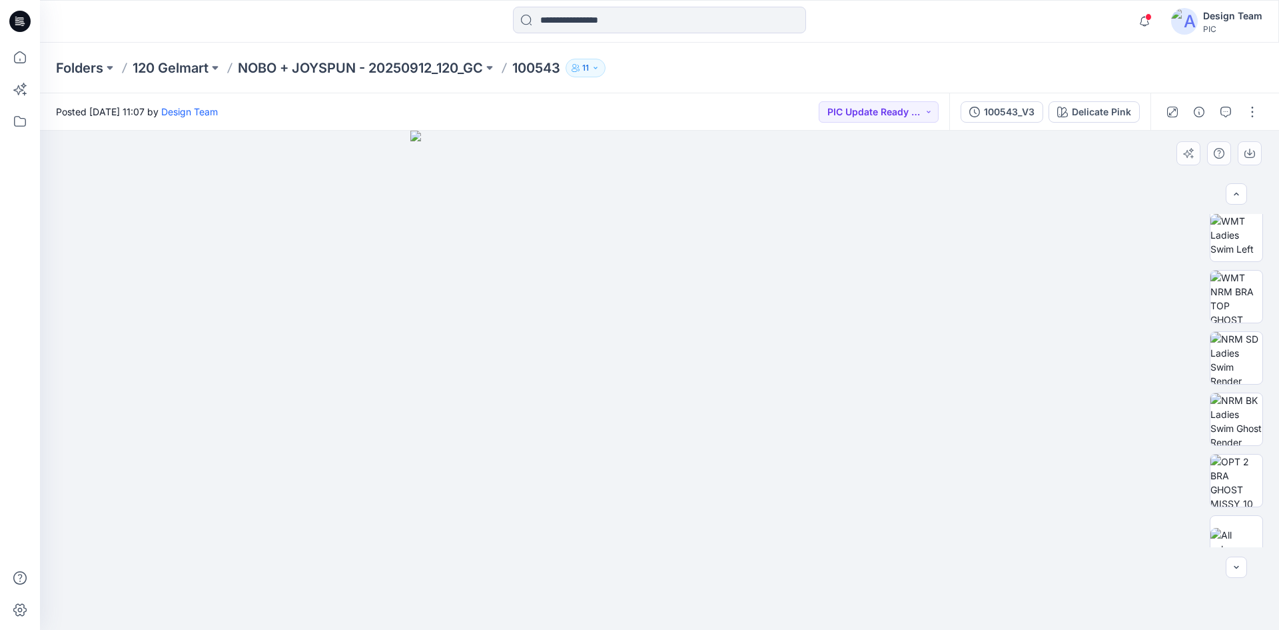
scroll to position [333, 0]
click at [1243, 468] on img at bounding box center [1237, 459] width 52 height 52
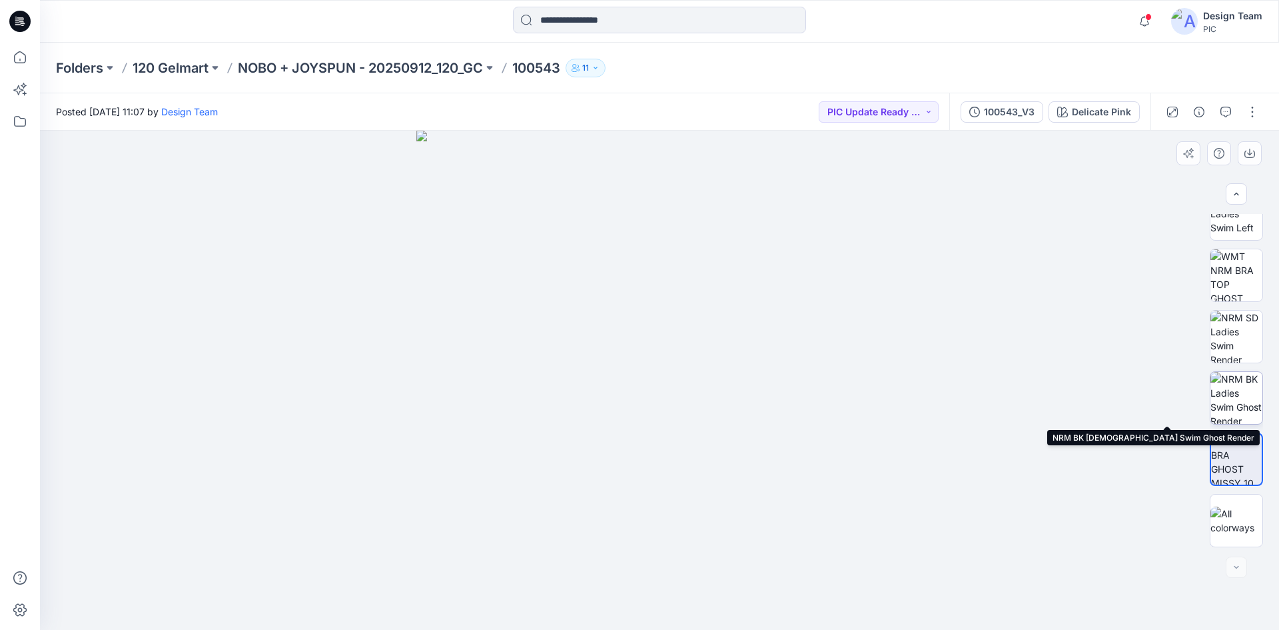
click at [1241, 396] on img at bounding box center [1237, 398] width 52 height 52
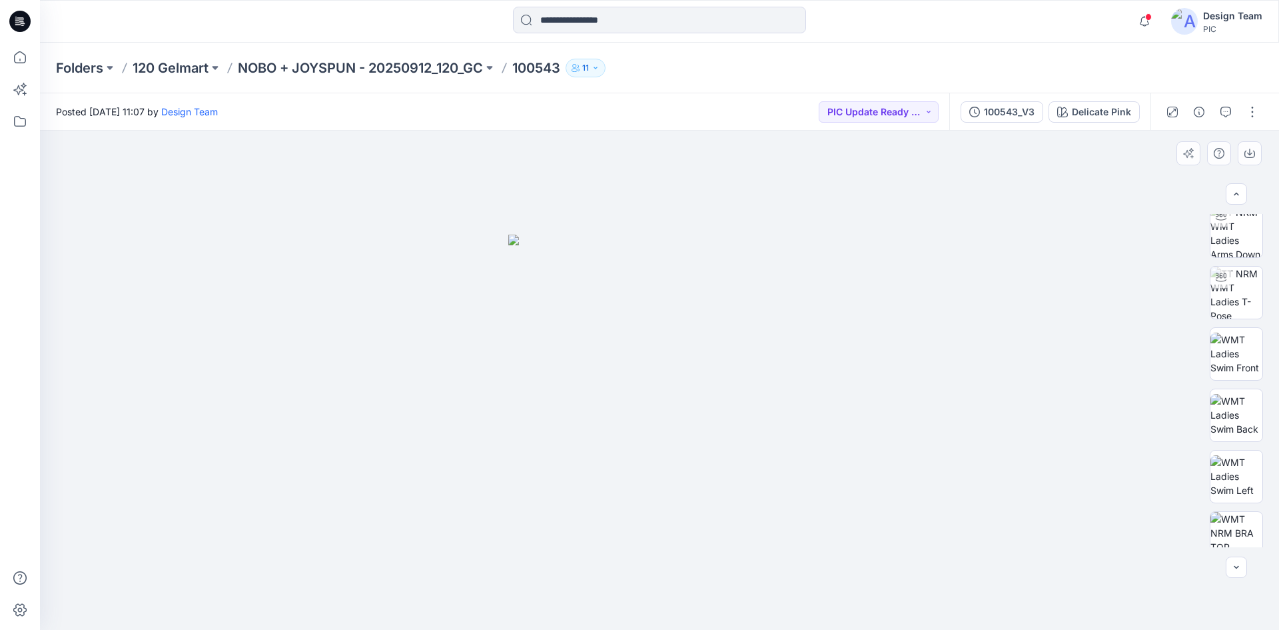
scroll to position [67, 0]
click at [1241, 298] on img at bounding box center [1237, 297] width 52 height 52
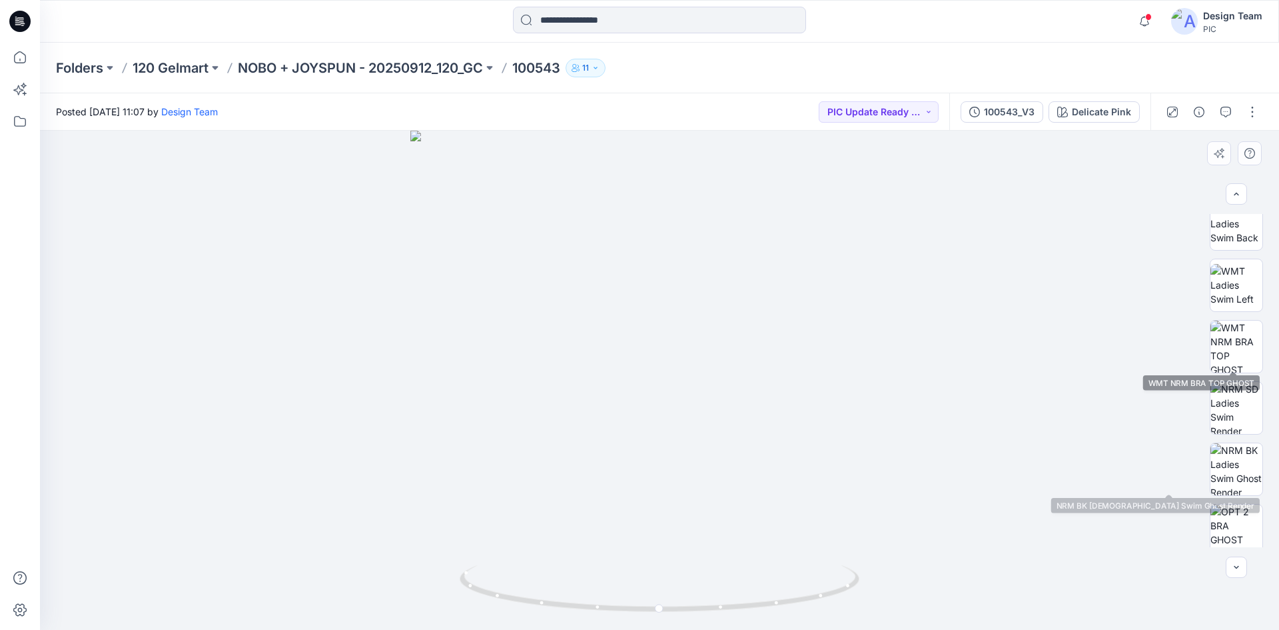
scroll to position [267, 0]
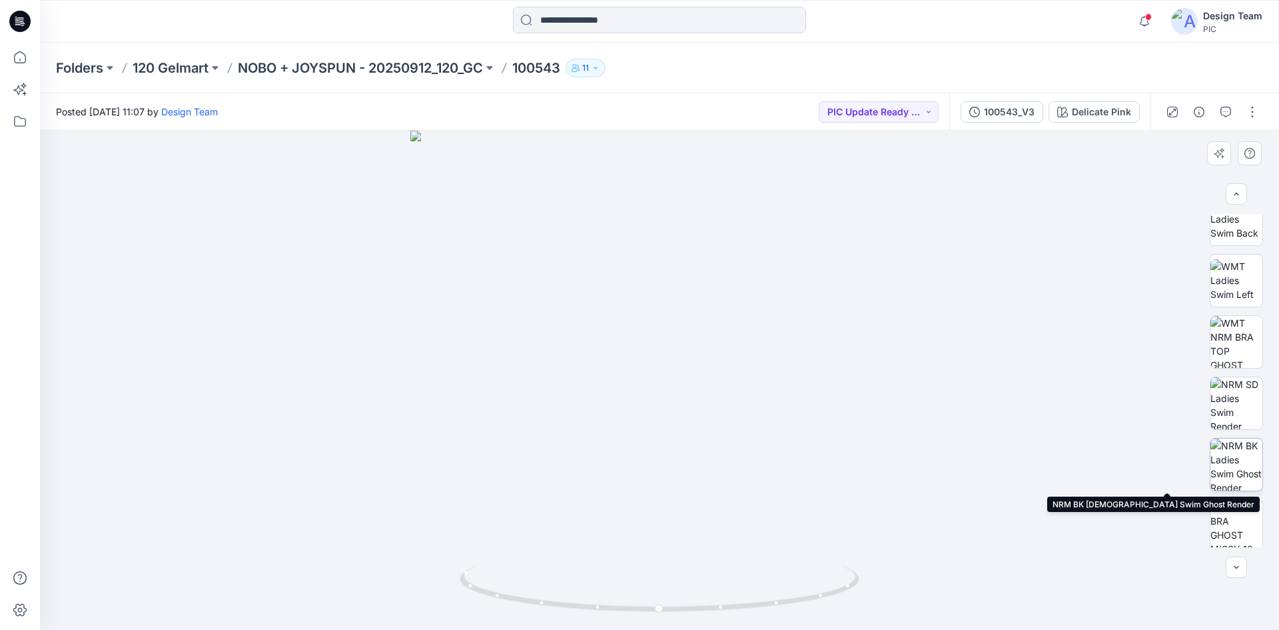
click at [1248, 472] on img at bounding box center [1237, 464] width 52 height 52
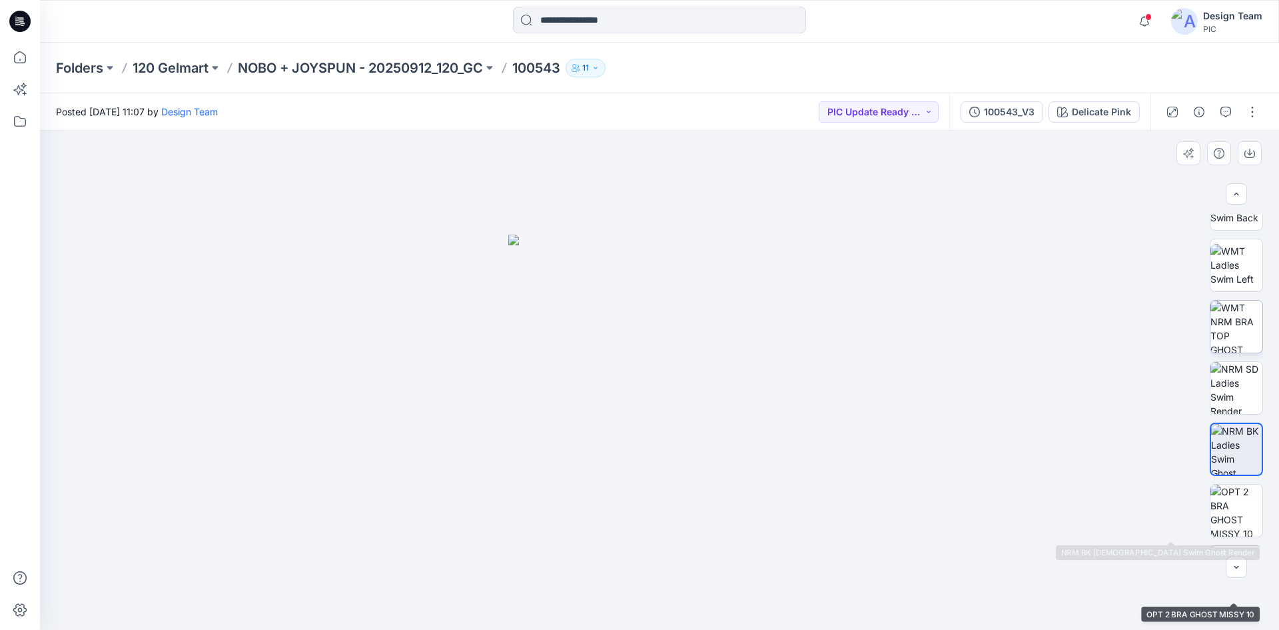
scroll to position [67, 0]
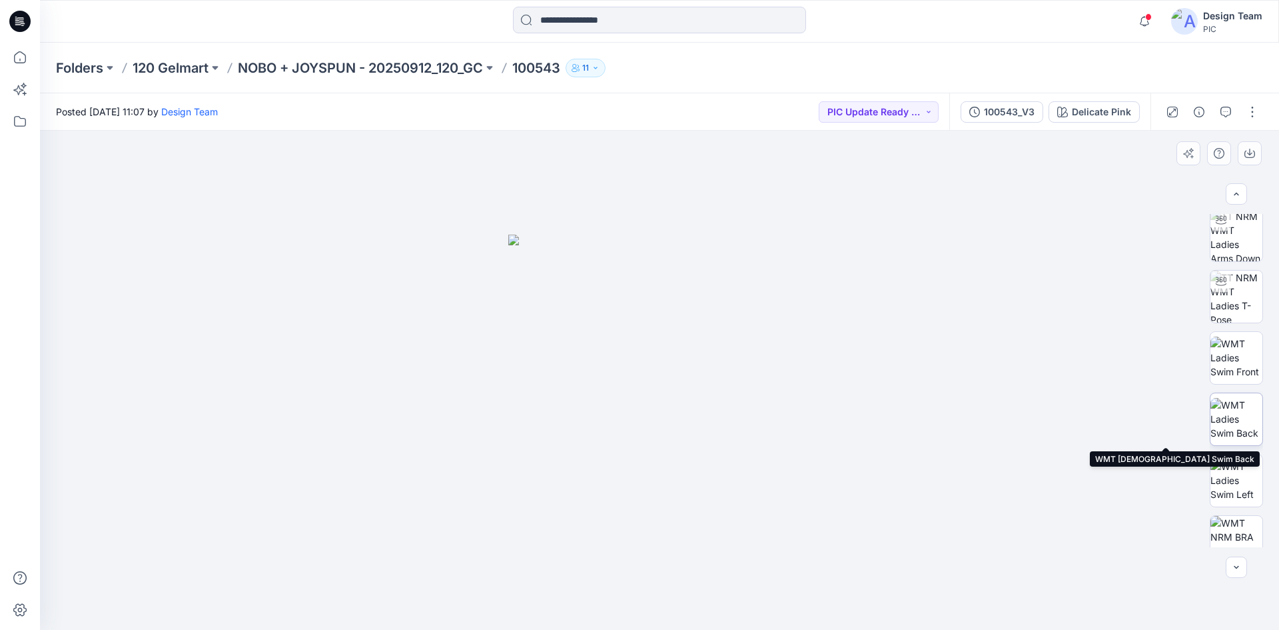
click at [1224, 412] on img at bounding box center [1237, 419] width 52 height 42
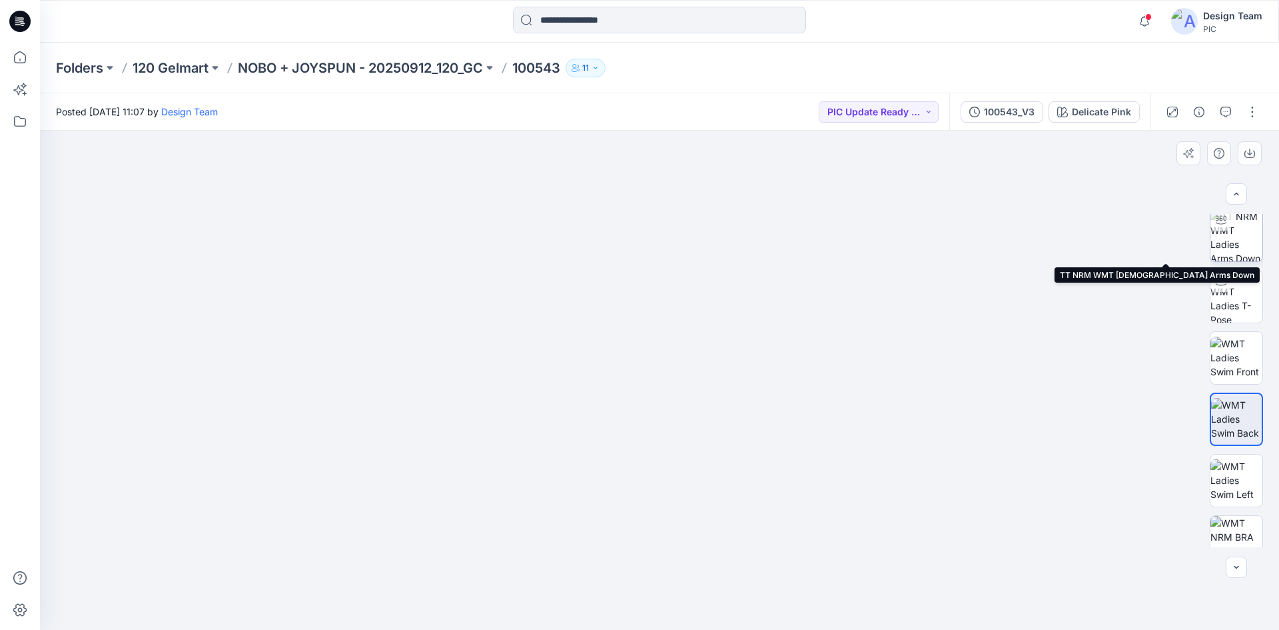
click at [1242, 235] on img at bounding box center [1237, 235] width 52 height 52
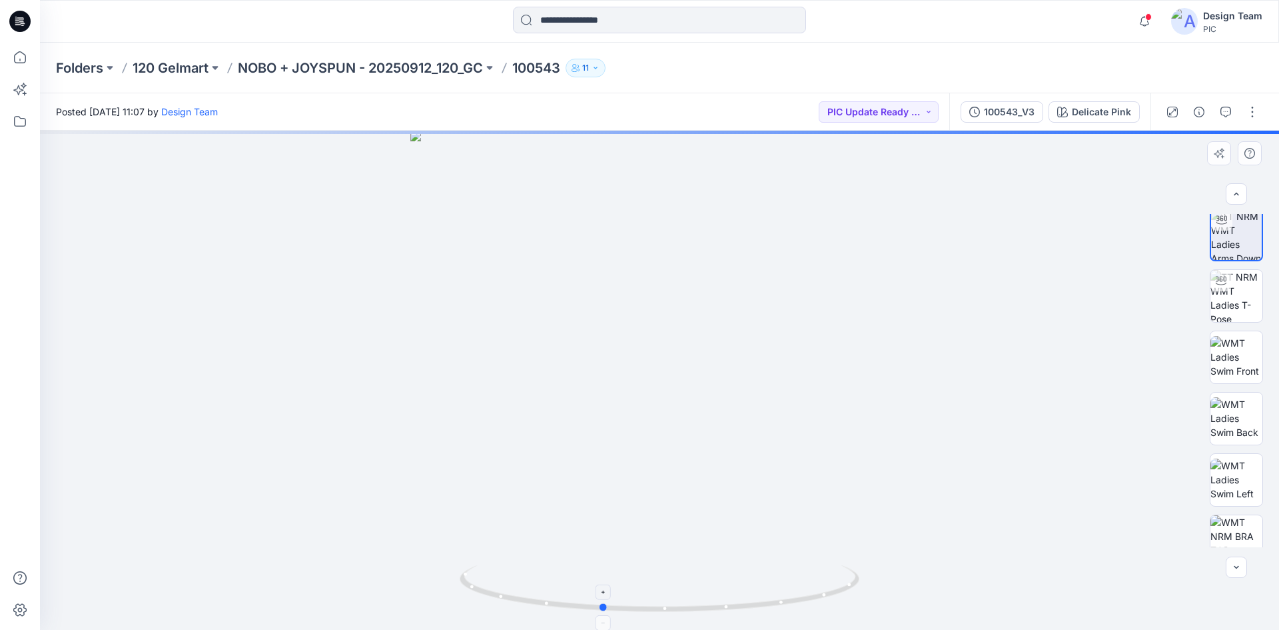
drag, startPoint x: 753, startPoint y: 608, endPoint x: 478, endPoint y: 590, distance: 275.8
click at [281, 593] on div at bounding box center [659, 380] width 1239 height 499
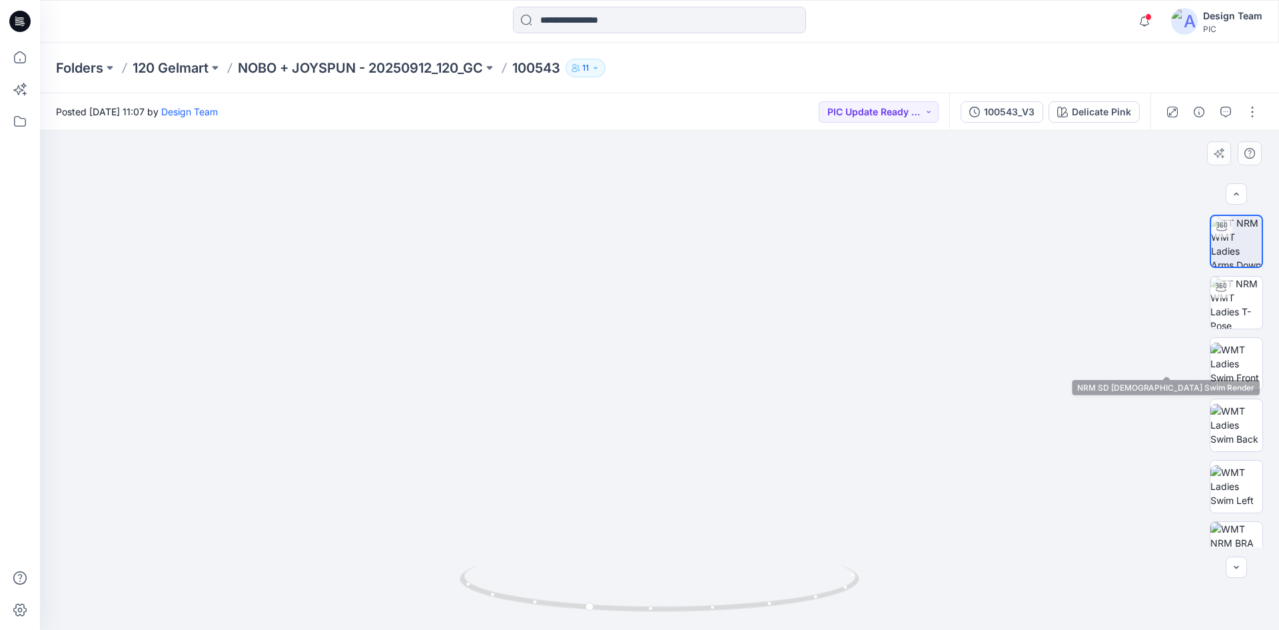
scroll to position [0, 0]
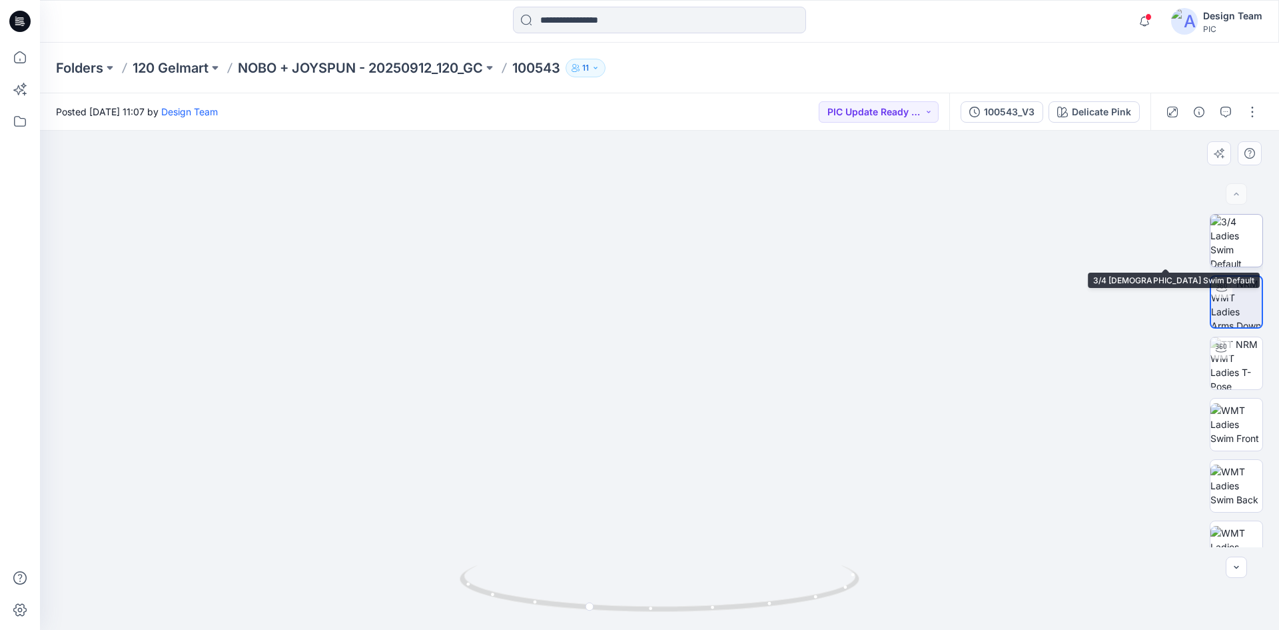
click at [1243, 235] on img at bounding box center [1237, 241] width 52 height 52
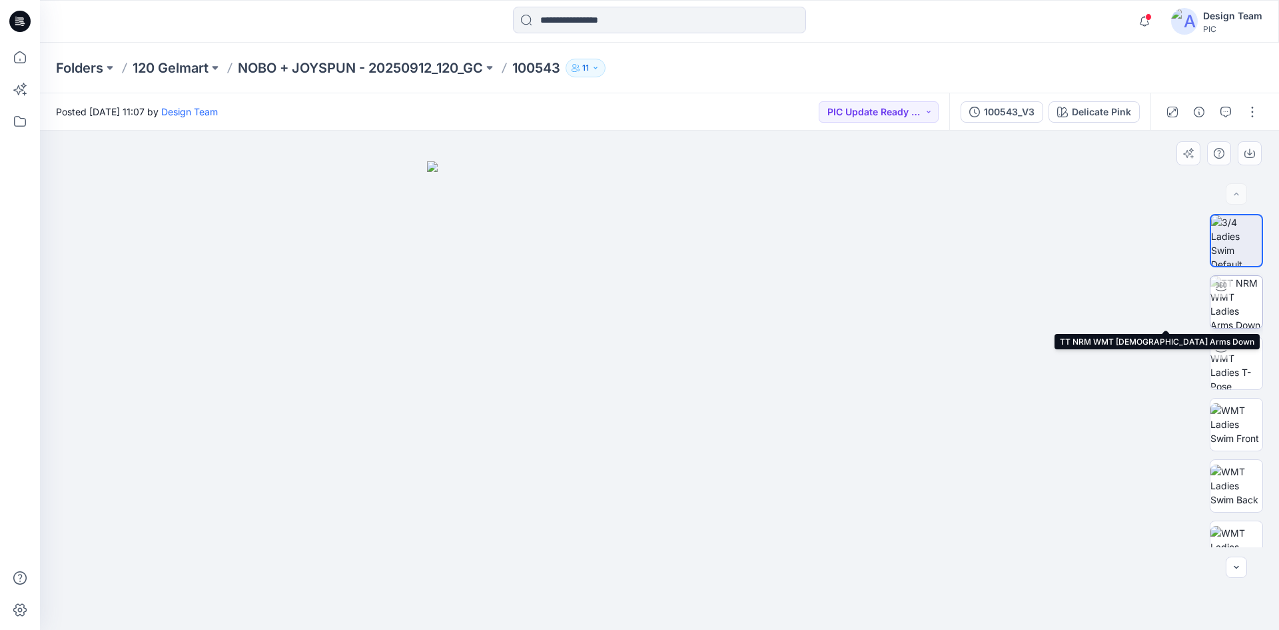
click at [1243, 297] on img at bounding box center [1237, 302] width 52 height 52
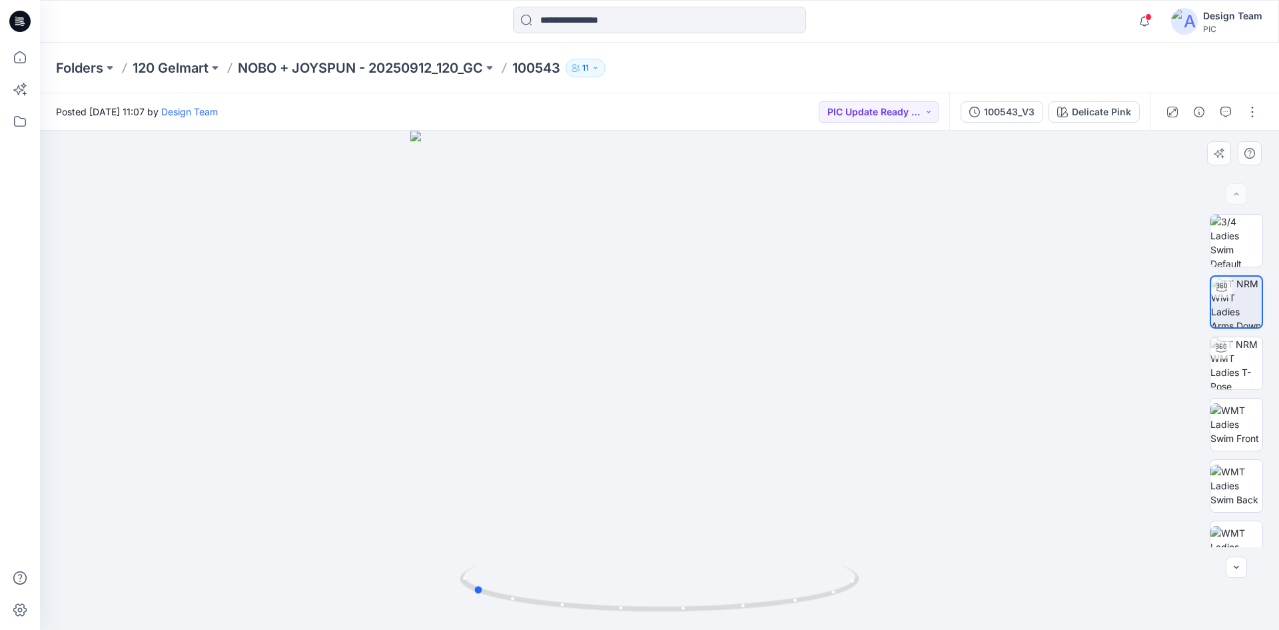
drag, startPoint x: 670, startPoint y: 608, endPoint x: 883, endPoint y: 611, distance: 212.6
click at [883, 611] on div at bounding box center [659, 380] width 1239 height 499
click at [1237, 364] on img at bounding box center [1237, 363] width 52 height 52
drag, startPoint x: 772, startPoint y: 604, endPoint x: 582, endPoint y: 591, distance: 190.4
click at [582, 591] on icon at bounding box center [661, 590] width 403 height 50
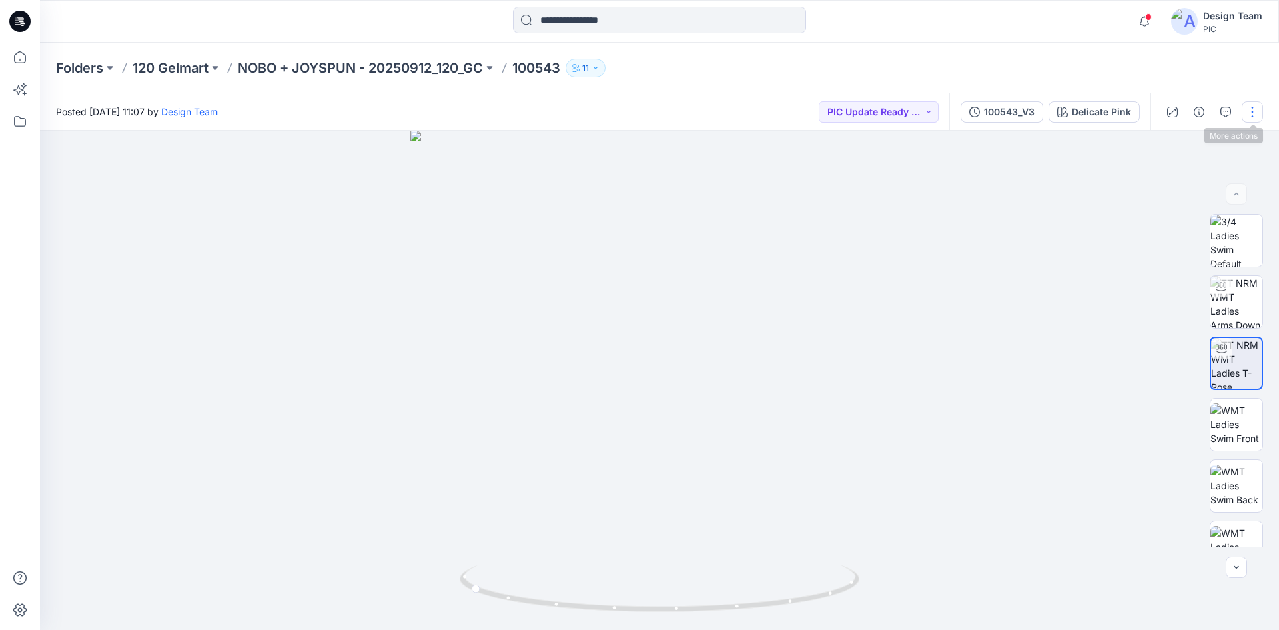
click at [1247, 109] on button "button" at bounding box center [1252, 111] width 21 height 21
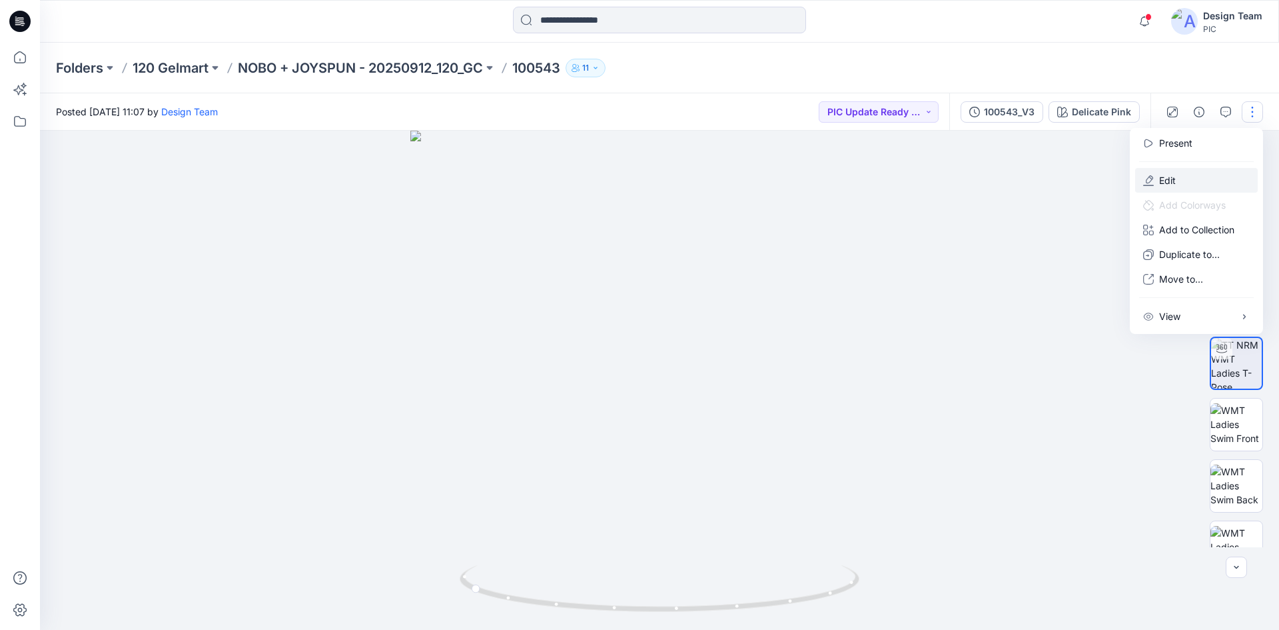
click at [1185, 190] on button "Edit" at bounding box center [1196, 180] width 123 height 25
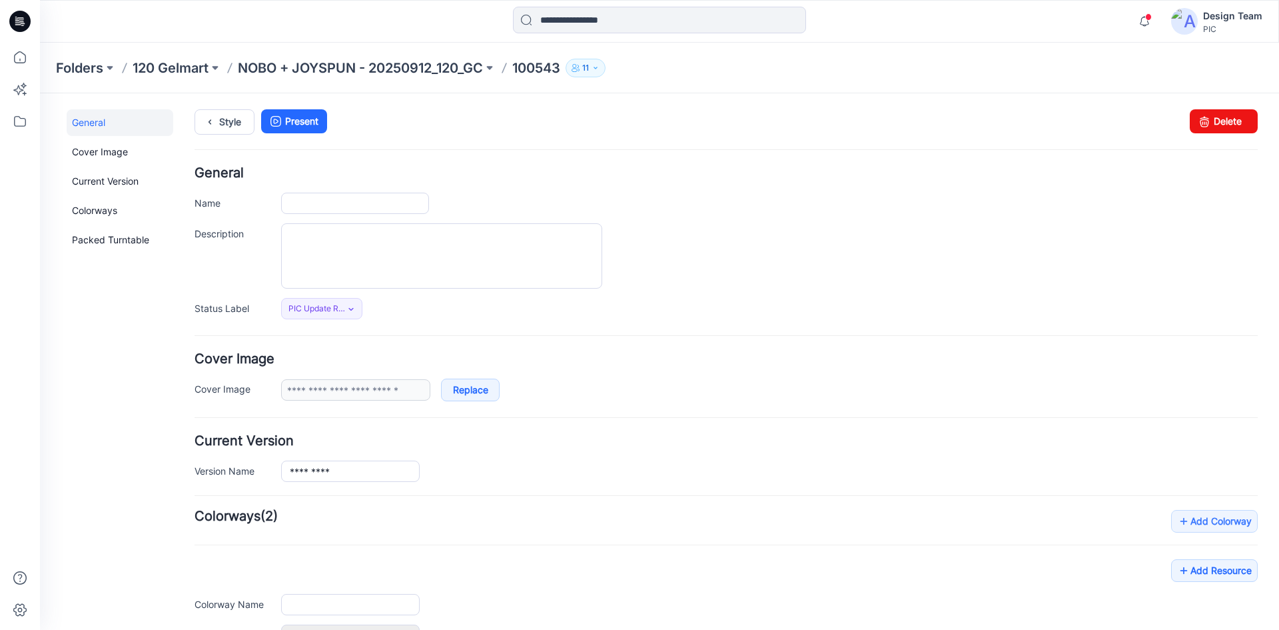
type input "******"
type input "**********"
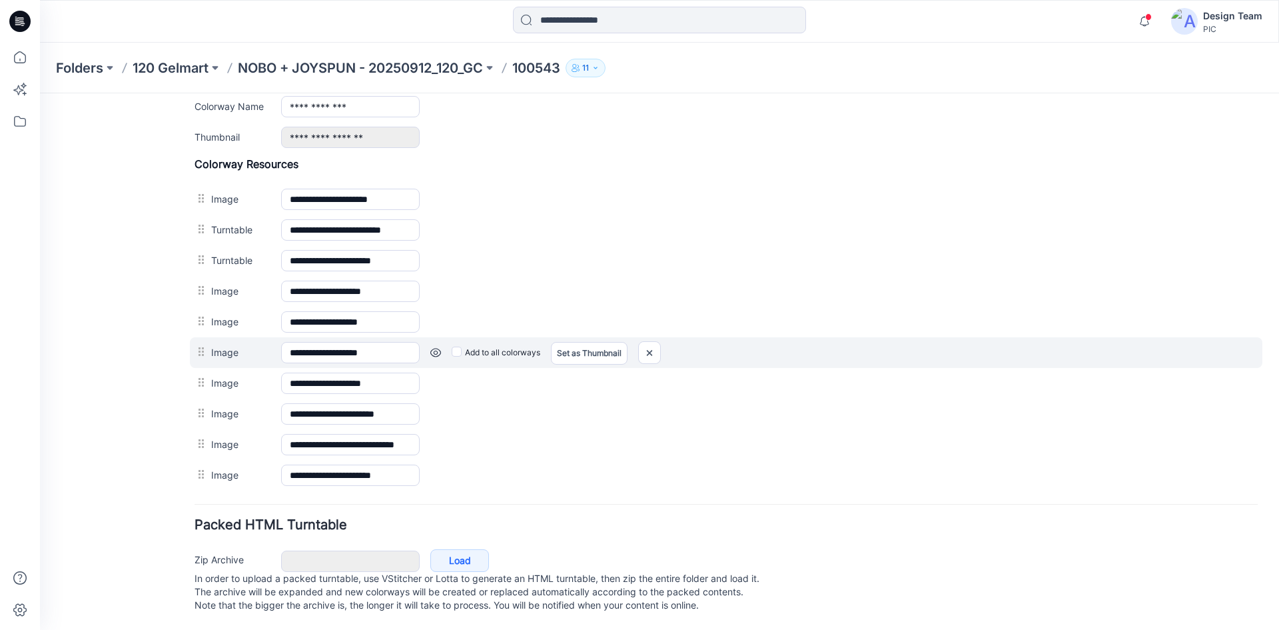
scroll to position [579, 0]
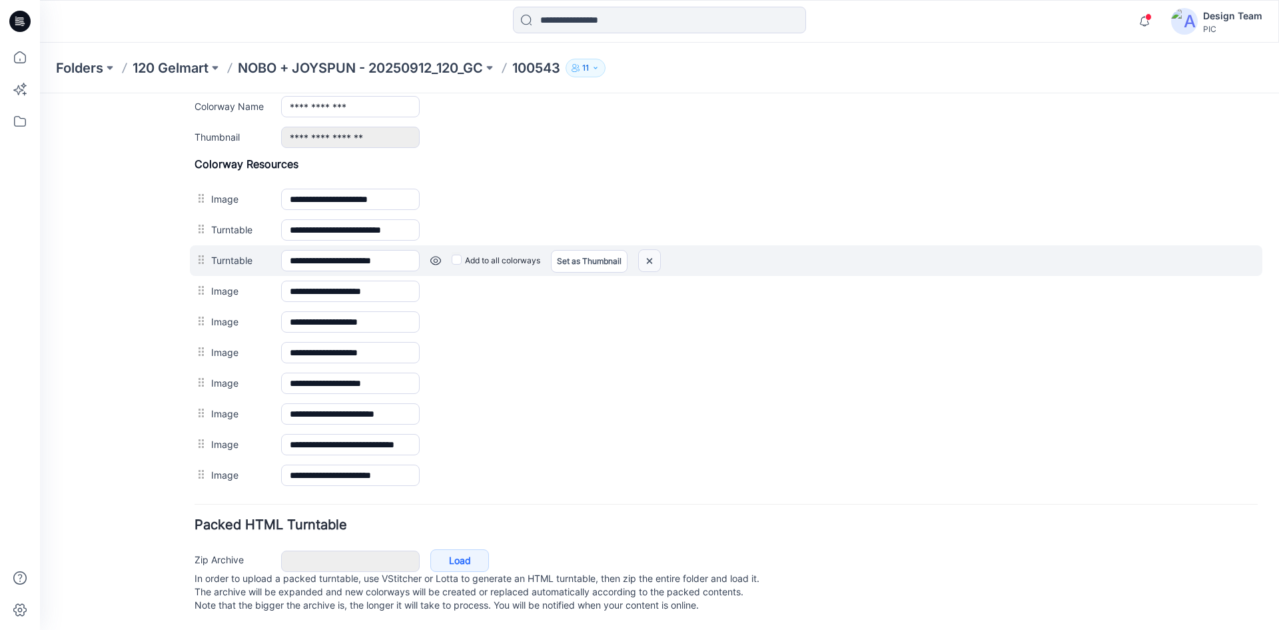
drag, startPoint x: 746, startPoint y: 171, endPoint x: 652, endPoint y: 248, distance: 121.7
click at [652, 250] on img at bounding box center [649, 261] width 21 height 22
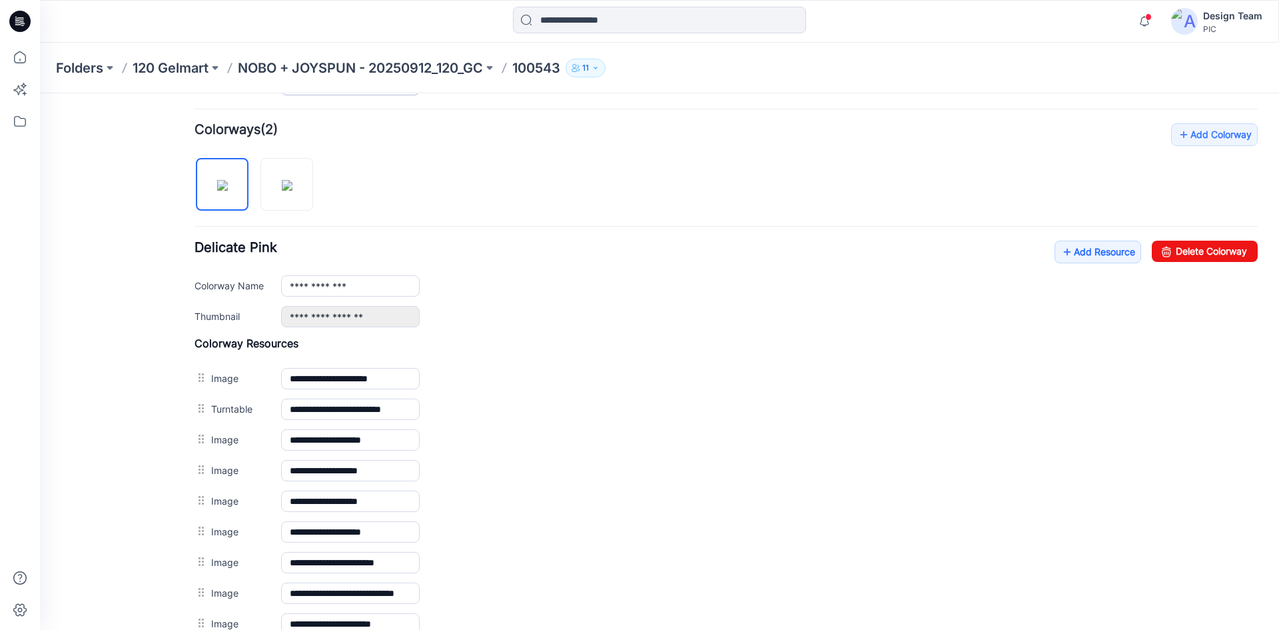
scroll to position [348, 0]
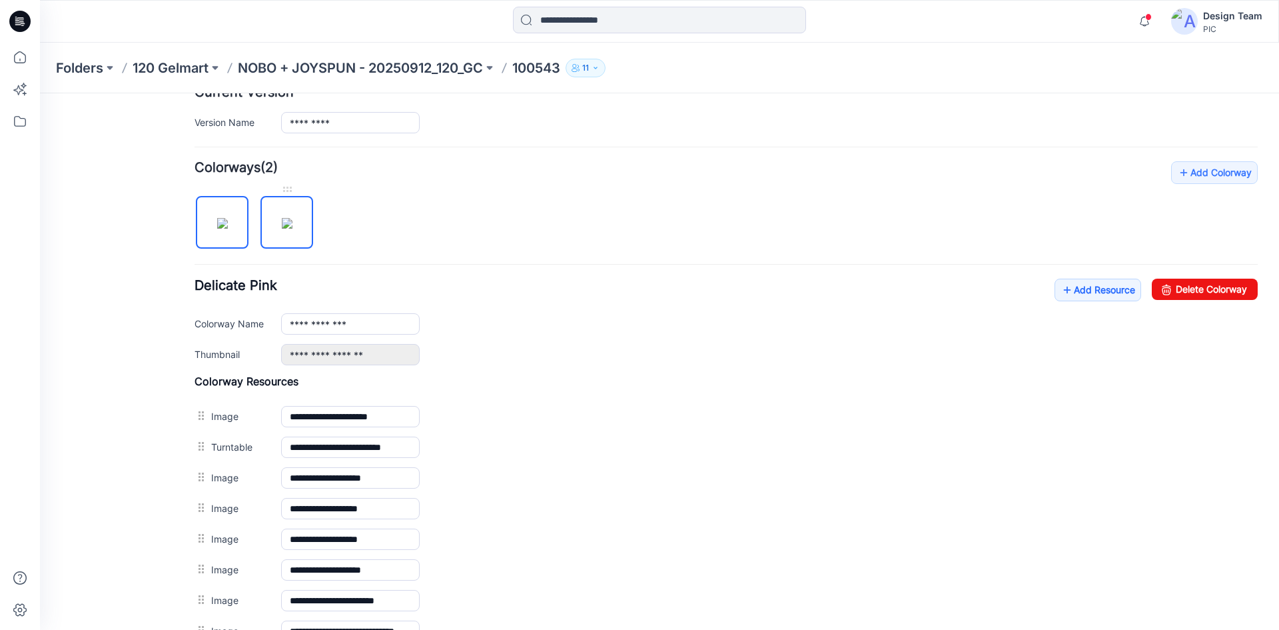
click at [293, 229] on img at bounding box center [287, 223] width 11 height 11
type input "**********"
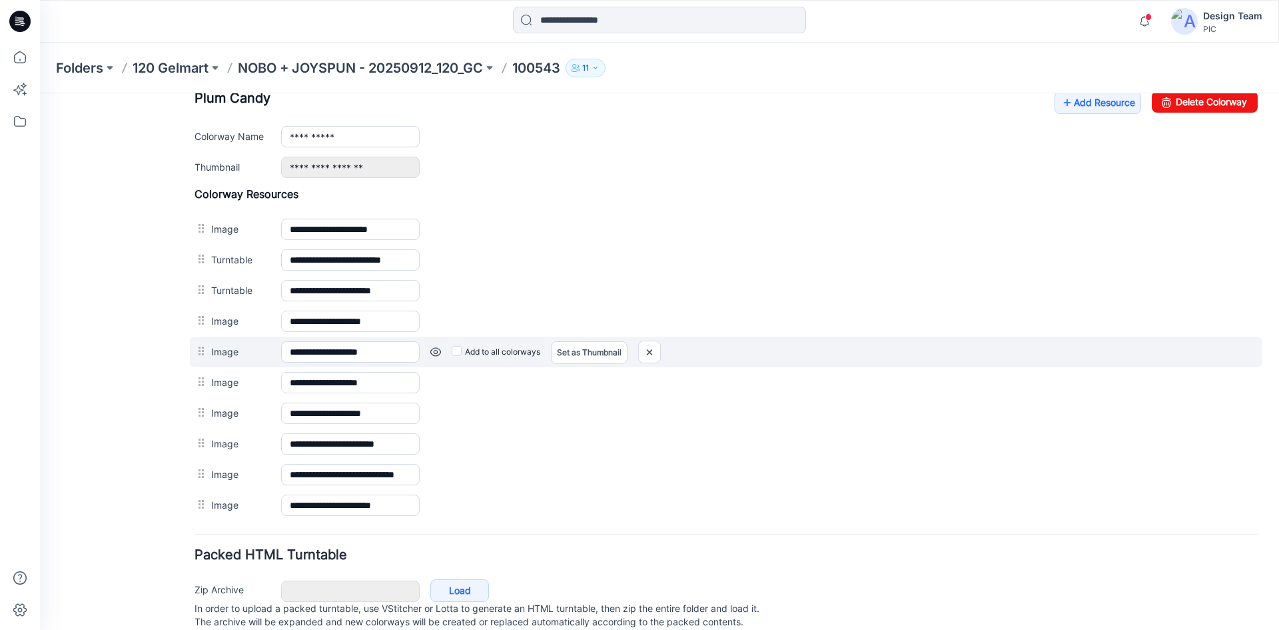
scroll to position [548, 0]
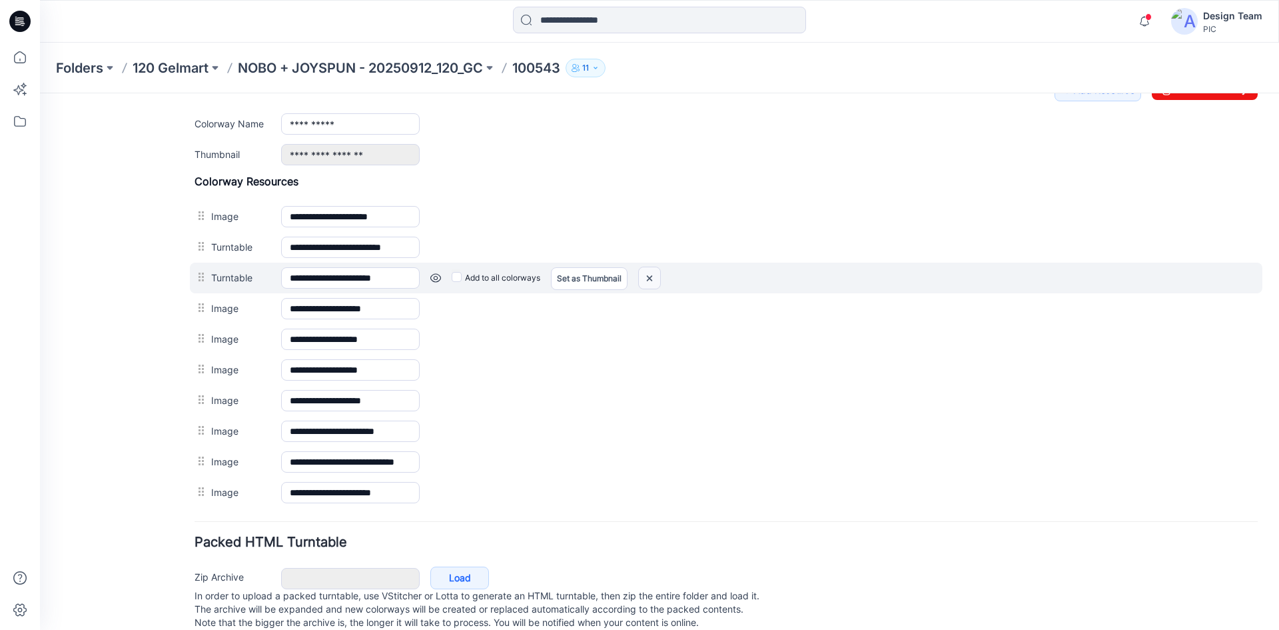
click at [646, 279] on img at bounding box center [649, 278] width 21 height 22
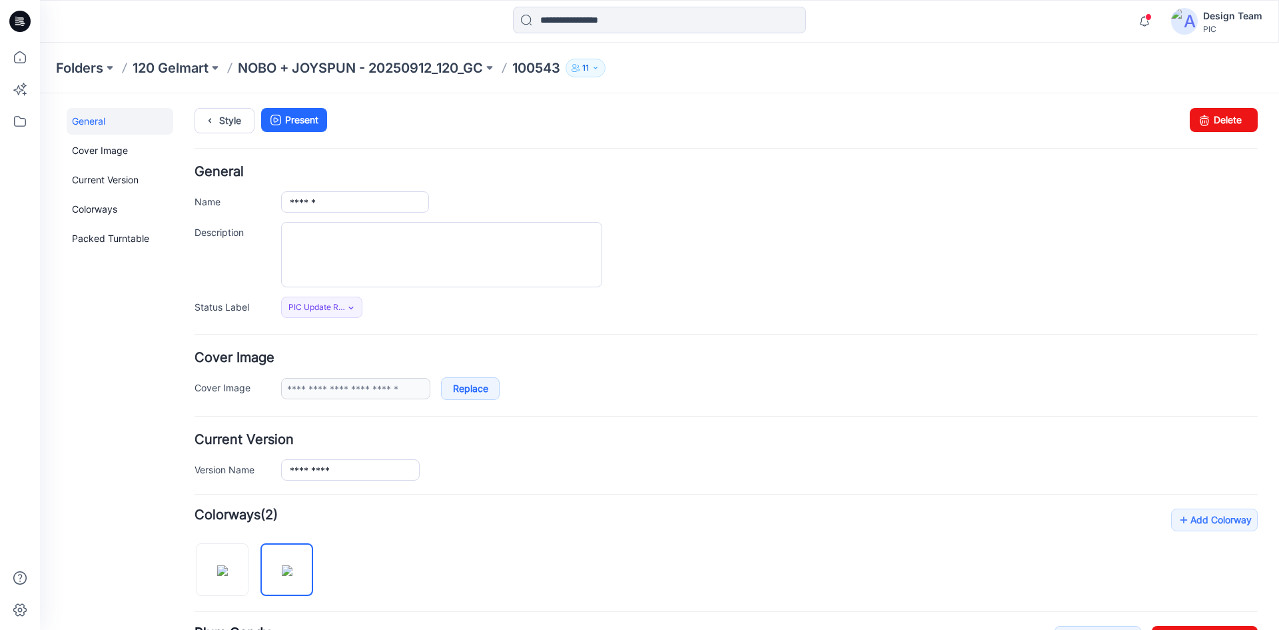
scroll to position [0, 0]
click at [209, 129] on icon at bounding box center [210, 122] width 19 height 24
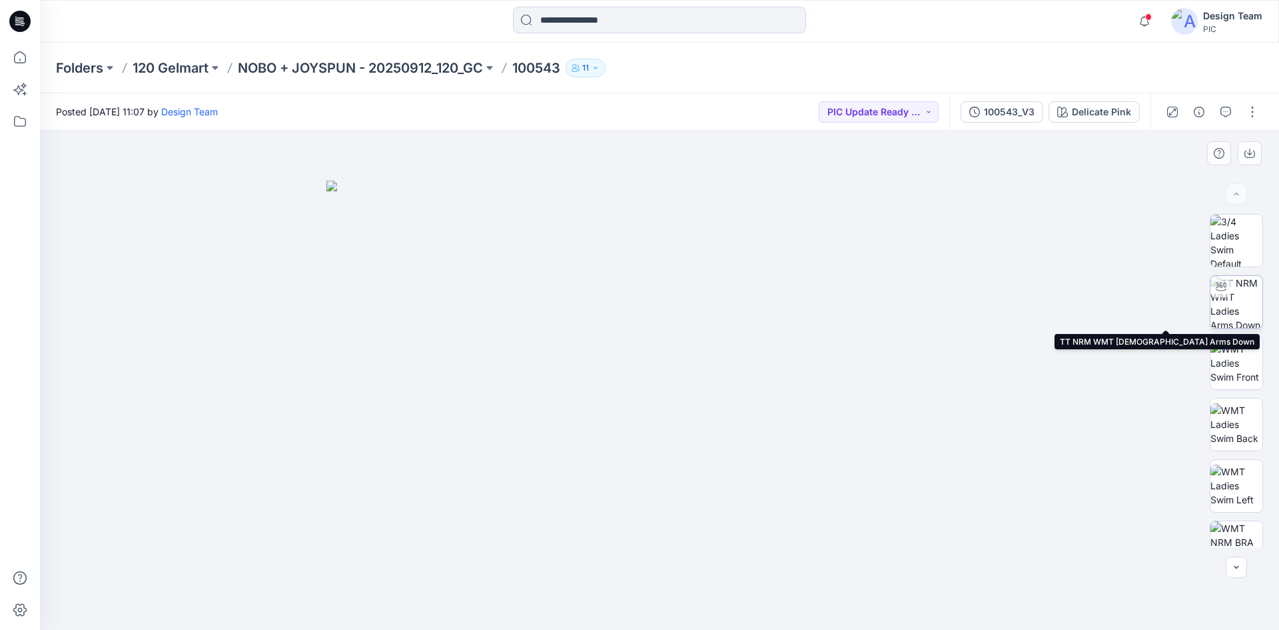
click at [1221, 296] on div at bounding box center [1221, 286] width 21 height 21
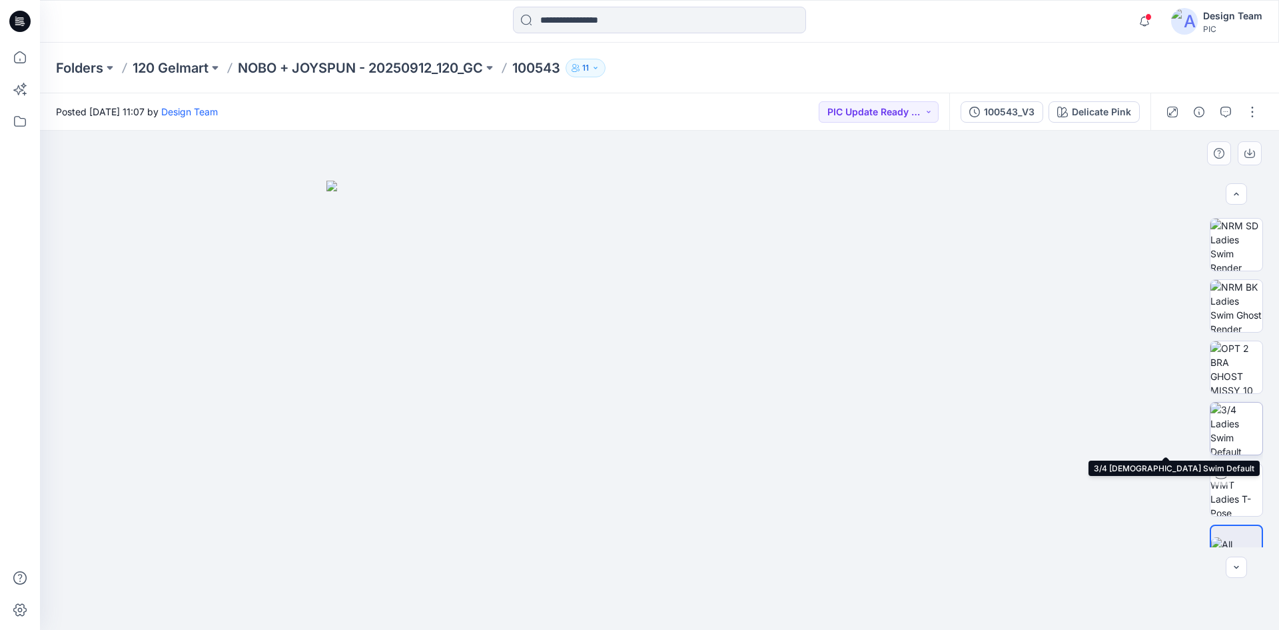
scroll to position [394, 0]
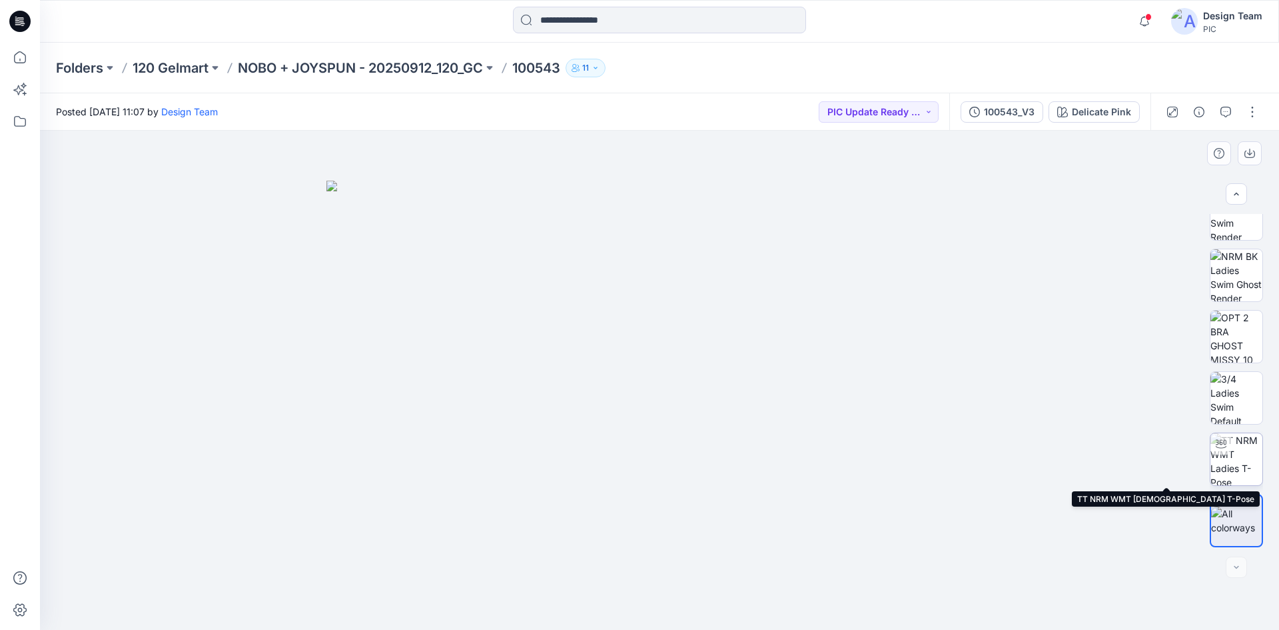
click at [1243, 456] on img at bounding box center [1237, 459] width 52 height 52
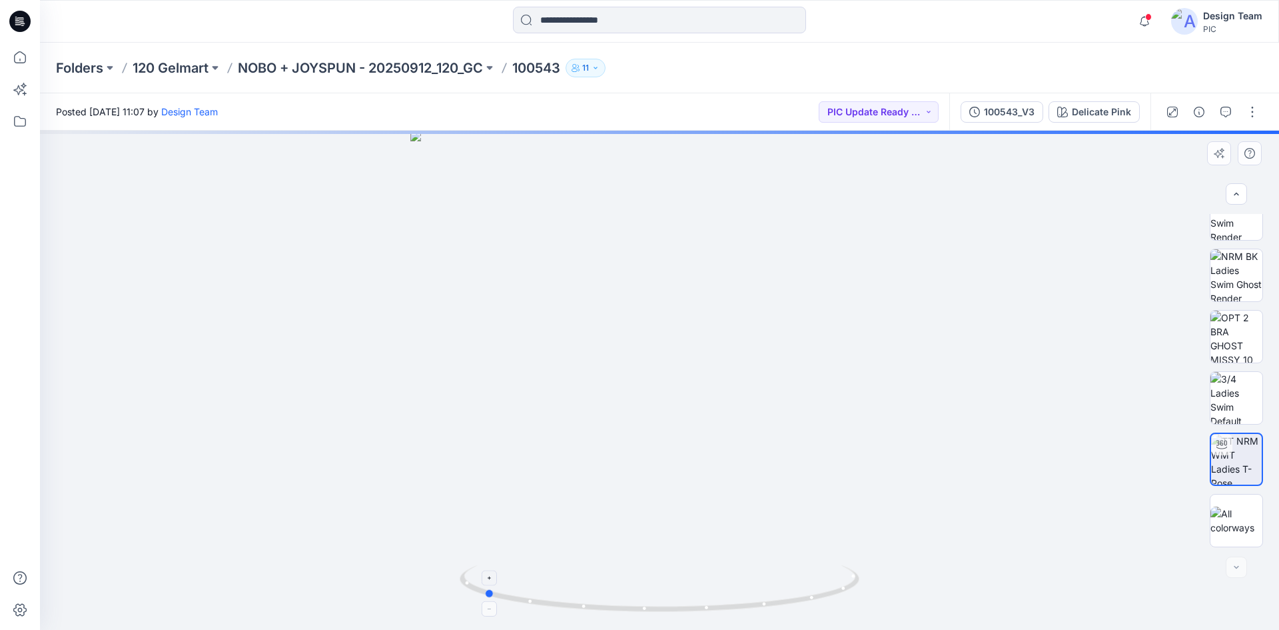
drag, startPoint x: 792, startPoint y: 603, endPoint x: 616, endPoint y: 600, distance: 175.9
click at [616, 600] on icon at bounding box center [661, 590] width 403 height 50
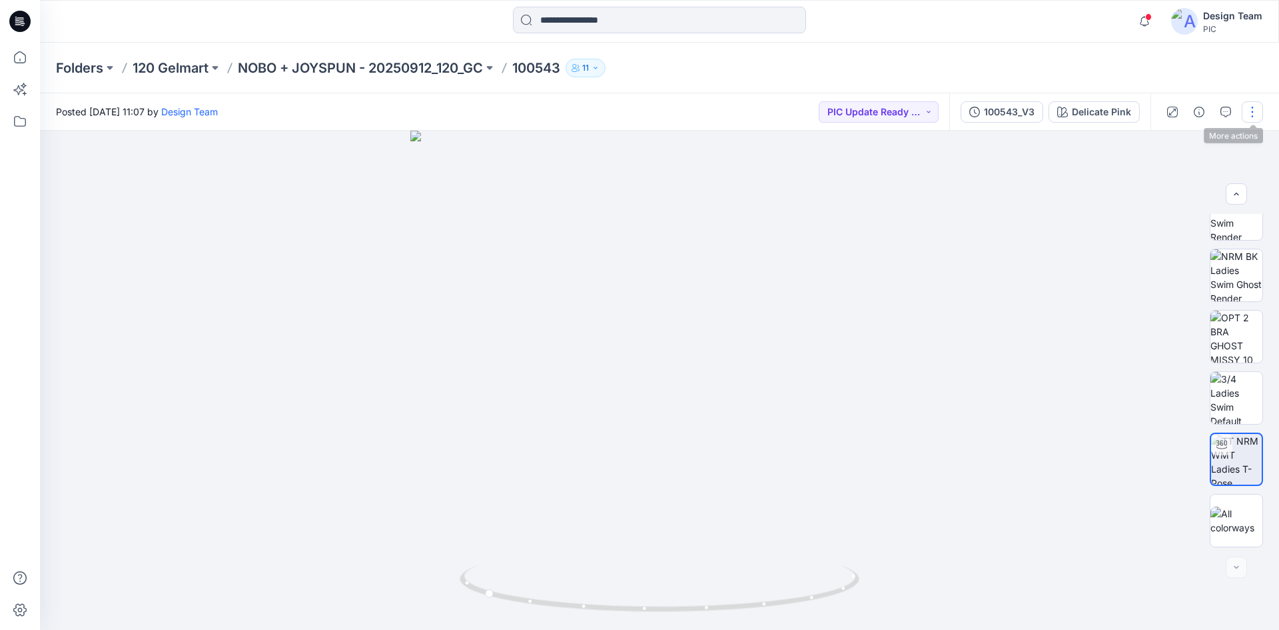
click at [1249, 107] on button "button" at bounding box center [1252, 111] width 21 height 21
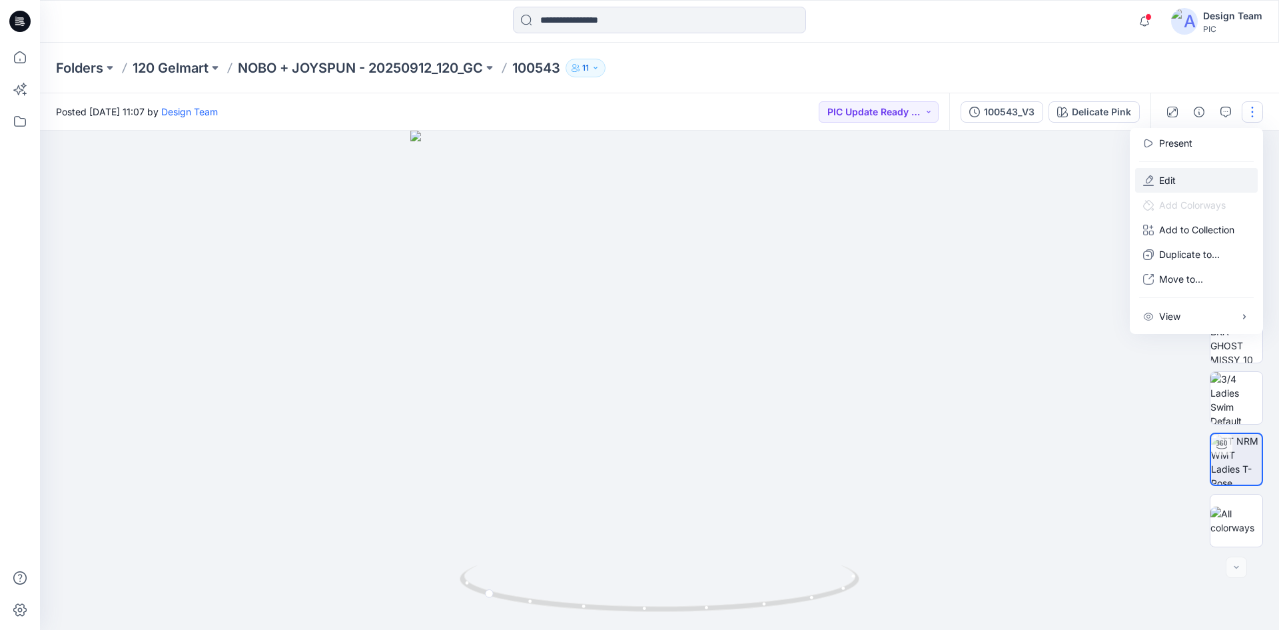
click at [1171, 171] on button "Edit" at bounding box center [1196, 180] width 123 height 25
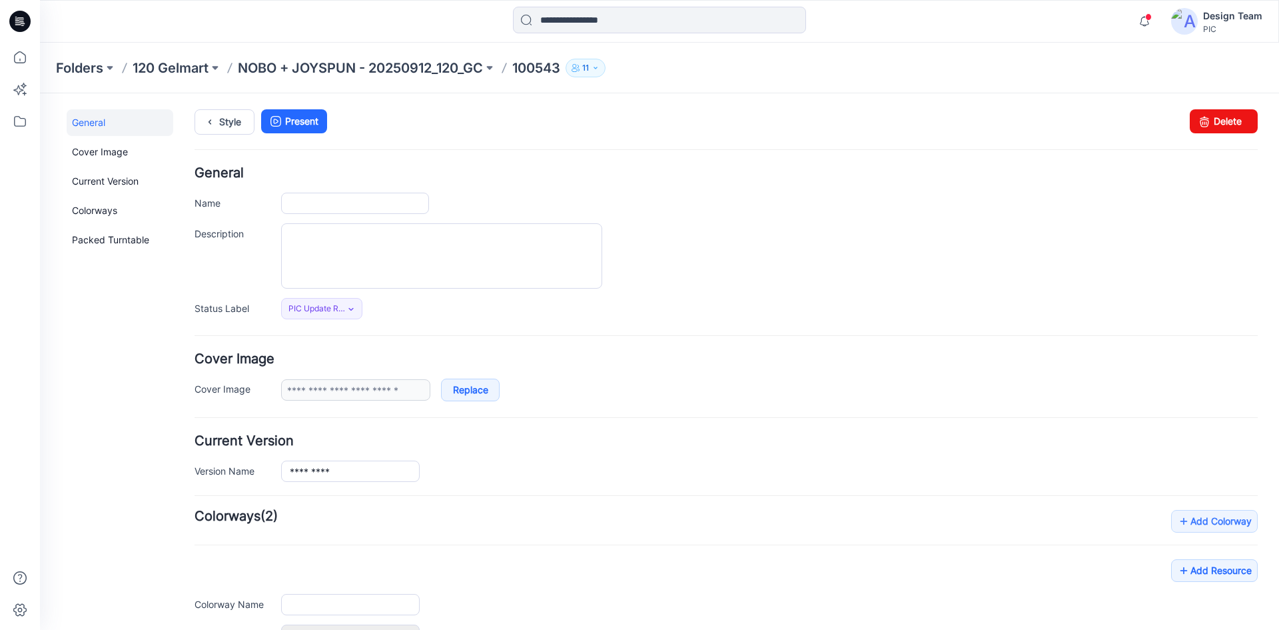
type input "******"
type input "**********"
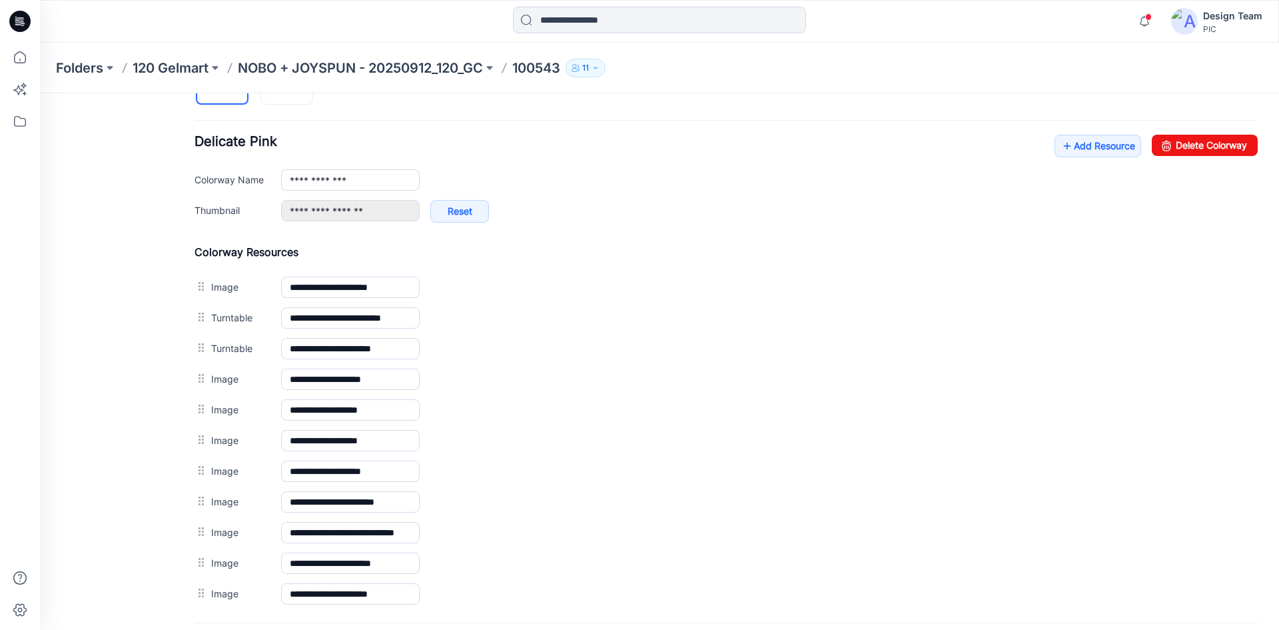
scroll to position [491, 0]
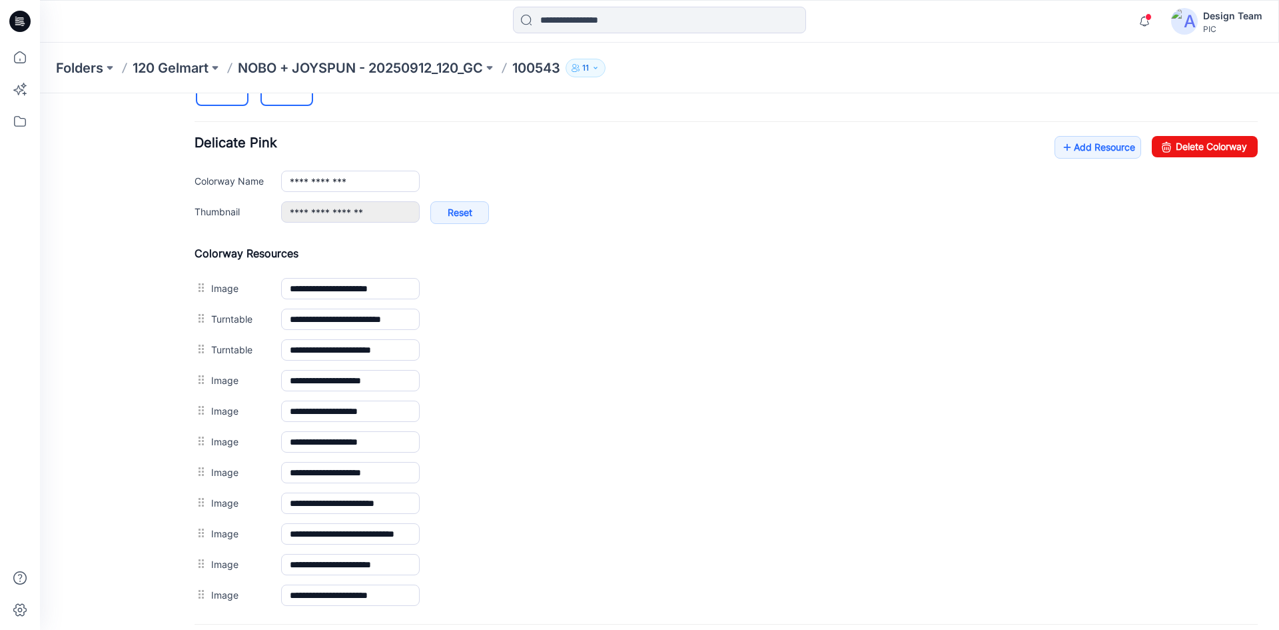
click at [283, 105] on link at bounding box center [287, 79] width 53 height 53
type input "**********"
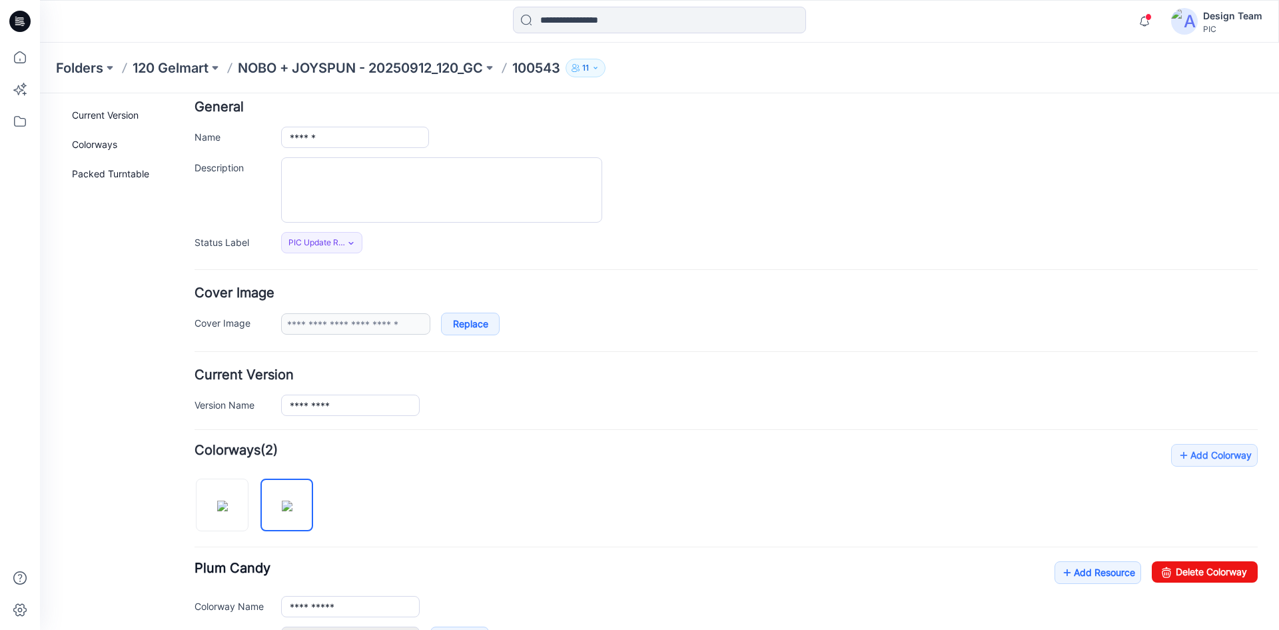
scroll to position [25, 0]
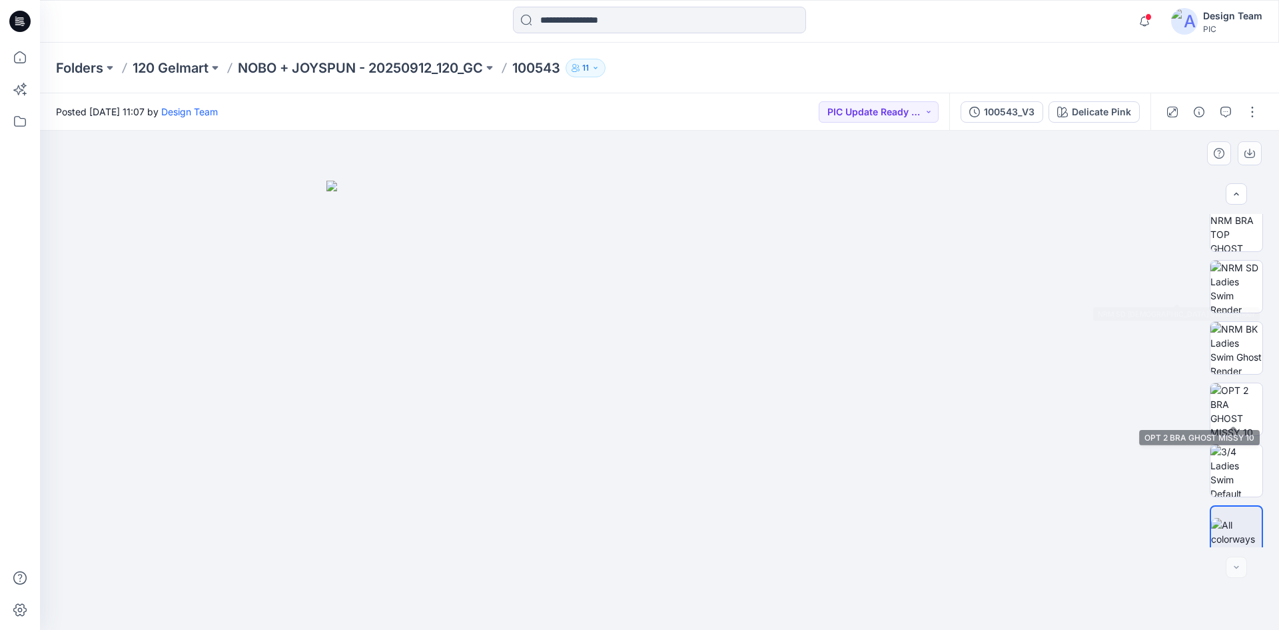
scroll to position [394, 0]
click at [1246, 110] on button "button" at bounding box center [1252, 111] width 21 height 21
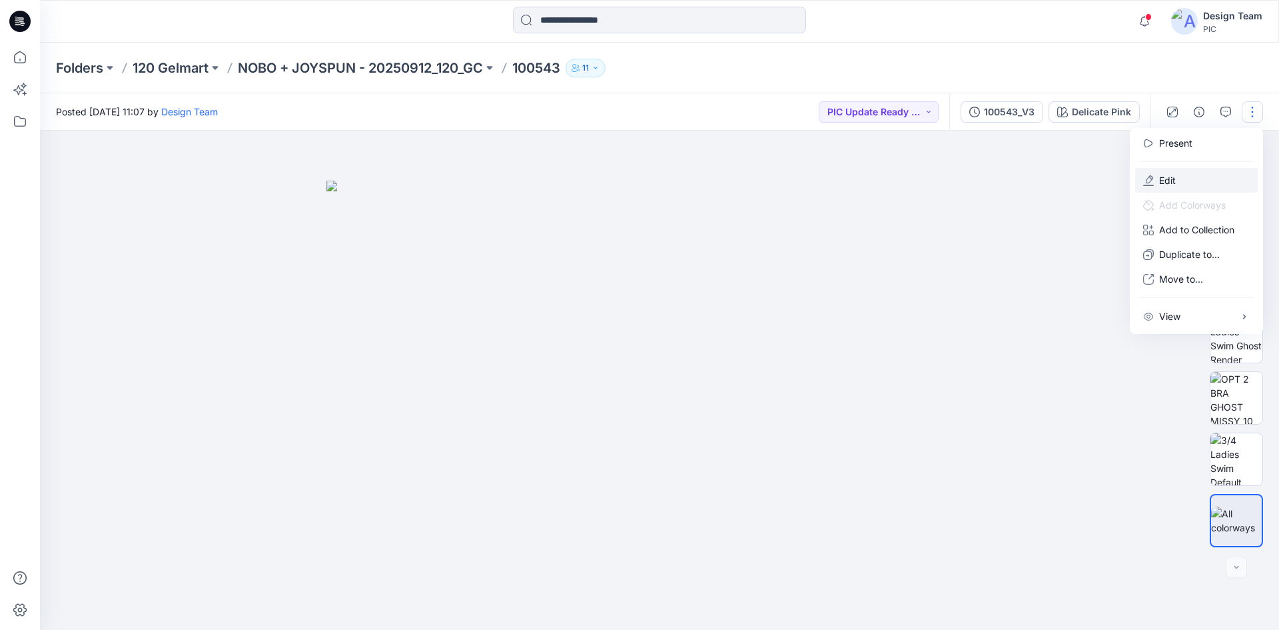
click at [1185, 183] on button "Edit" at bounding box center [1196, 180] width 123 height 25
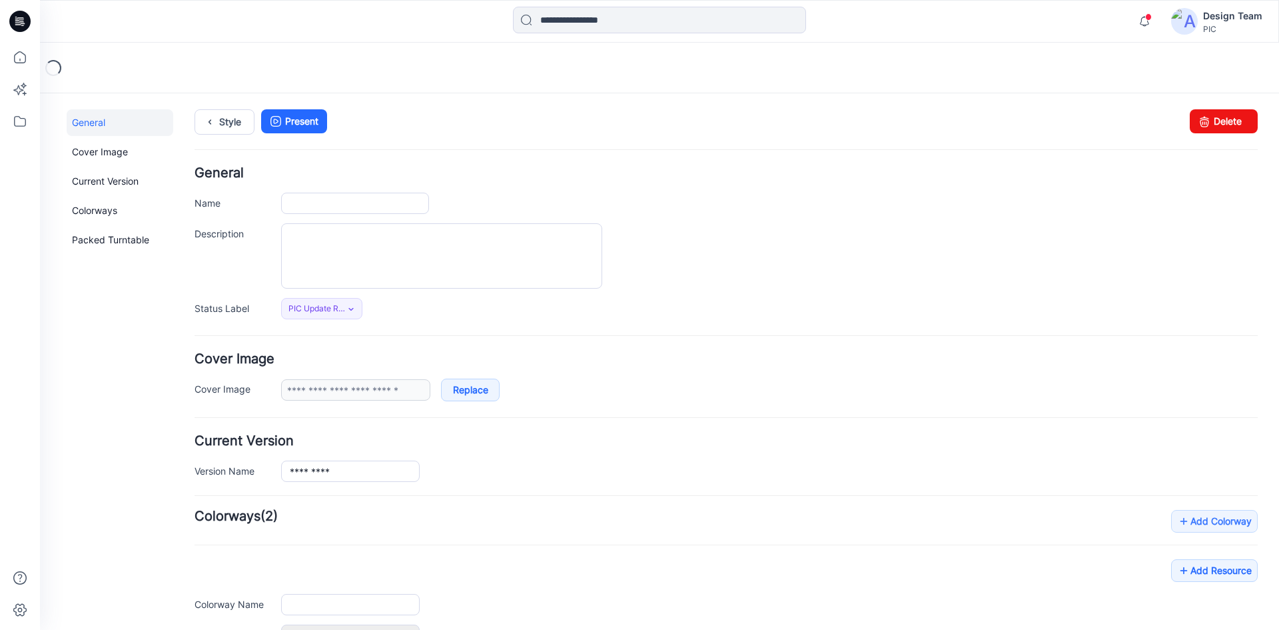
type input "******"
type input "**********"
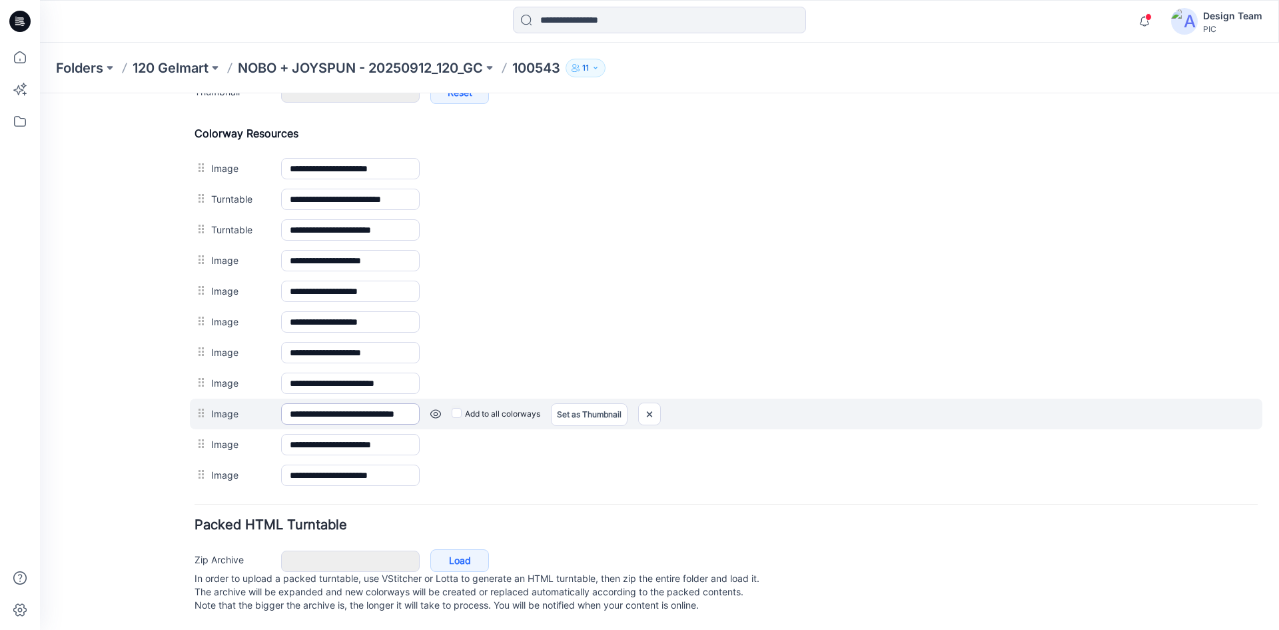
scroll to position [624, 0]
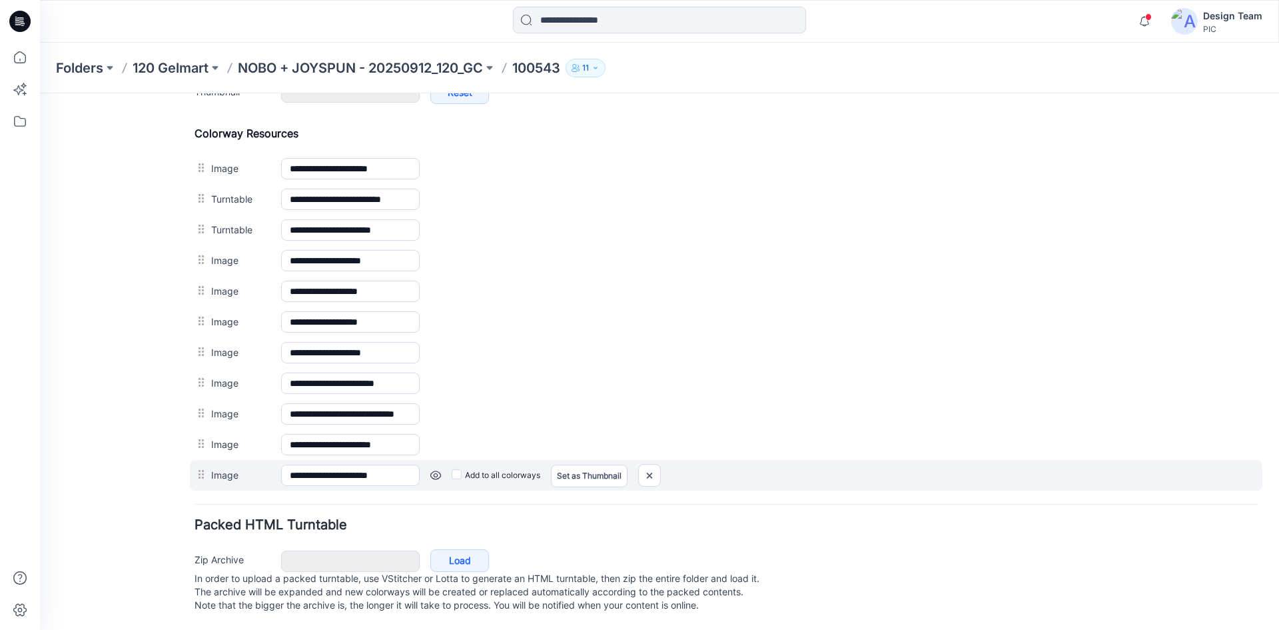
click at [431, 470] on link at bounding box center [435, 475] width 11 height 11
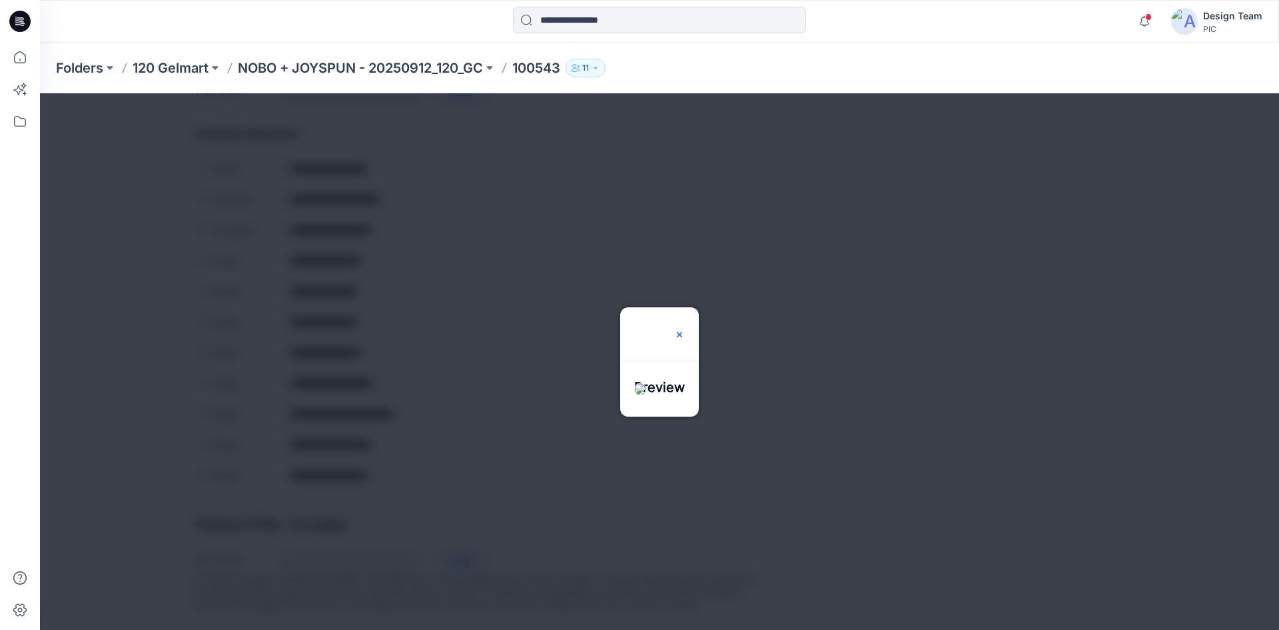
click at [685, 329] on img at bounding box center [679, 334] width 11 height 11
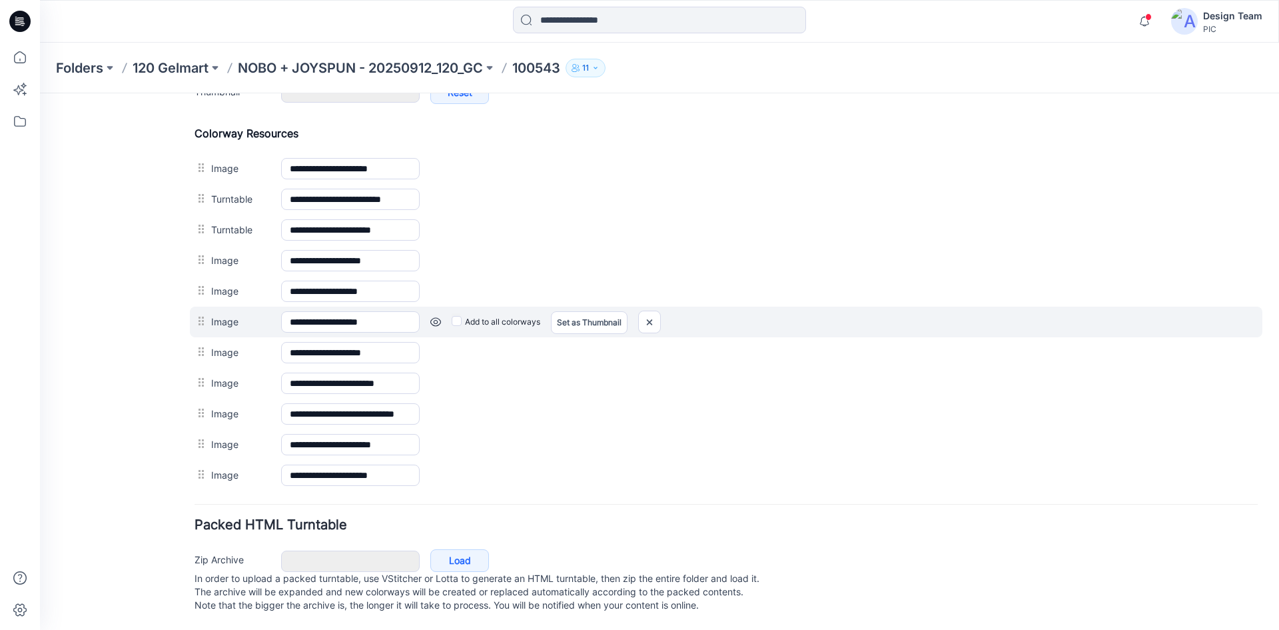
click at [433, 316] on link at bounding box center [435, 321] width 11 height 11
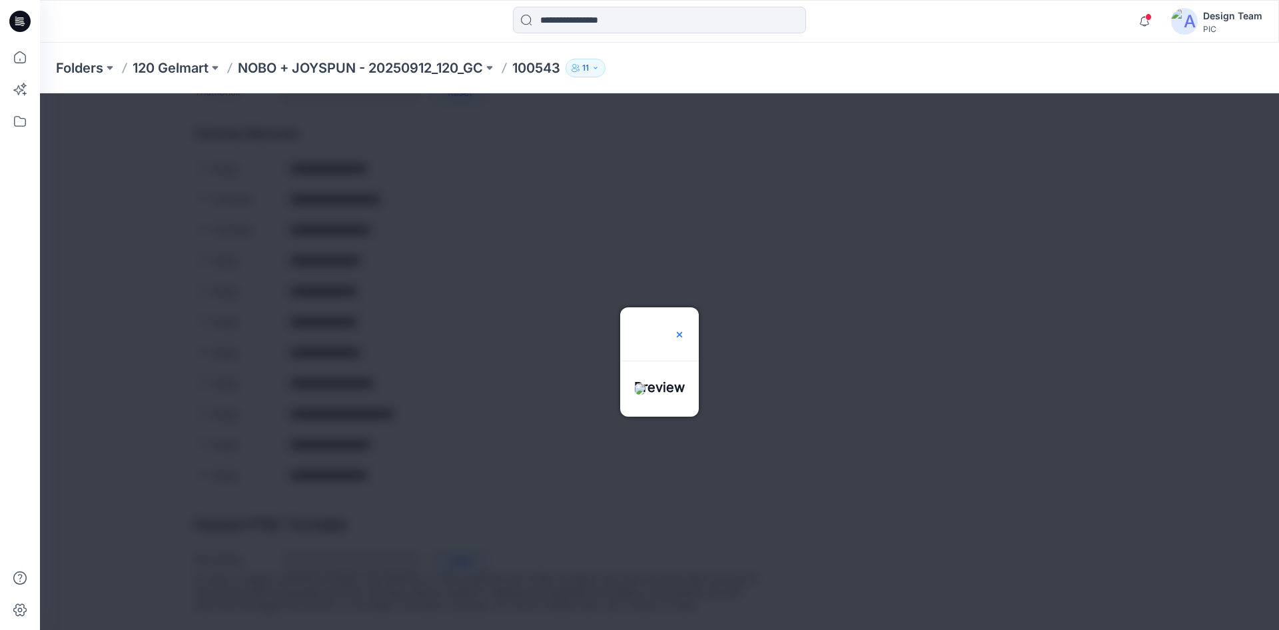
click at [685, 329] on img at bounding box center [679, 334] width 11 height 11
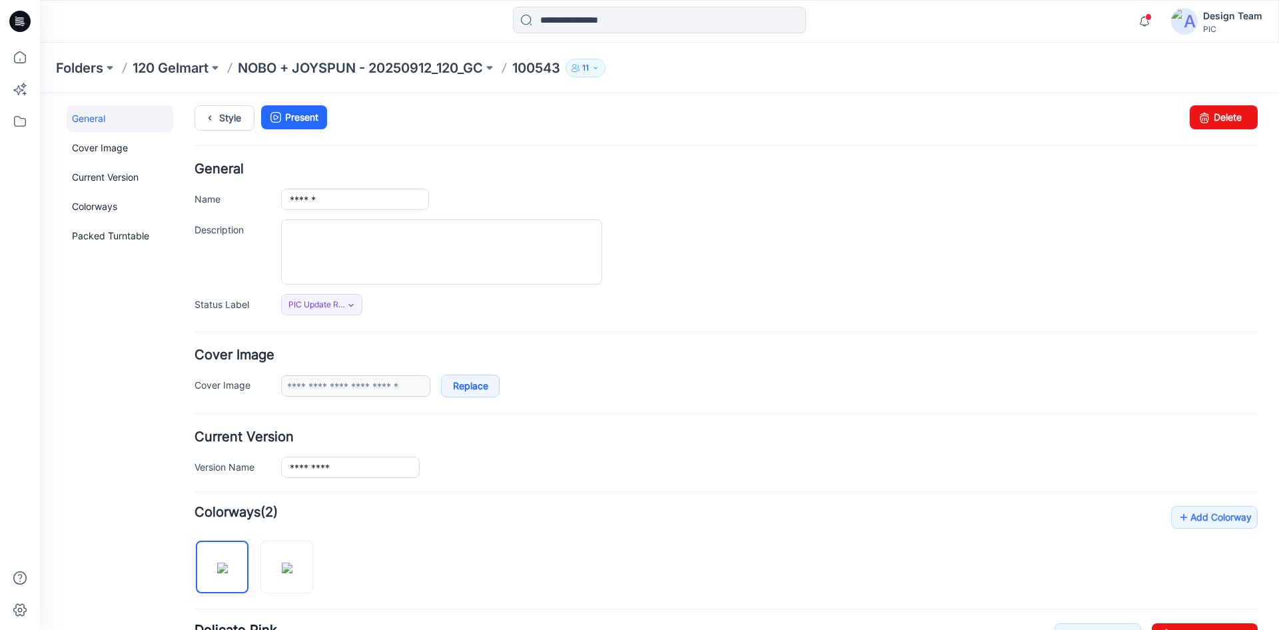
scroll to position [0, 0]
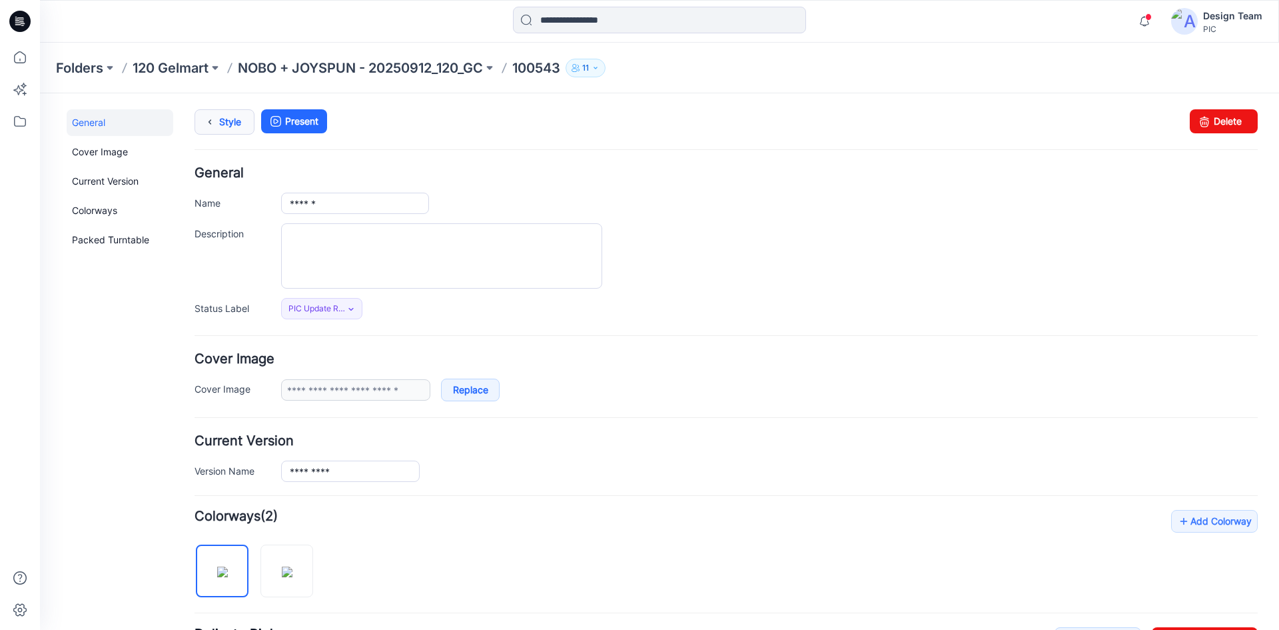
click at [232, 126] on link "Style" at bounding box center [225, 121] width 60 height 25
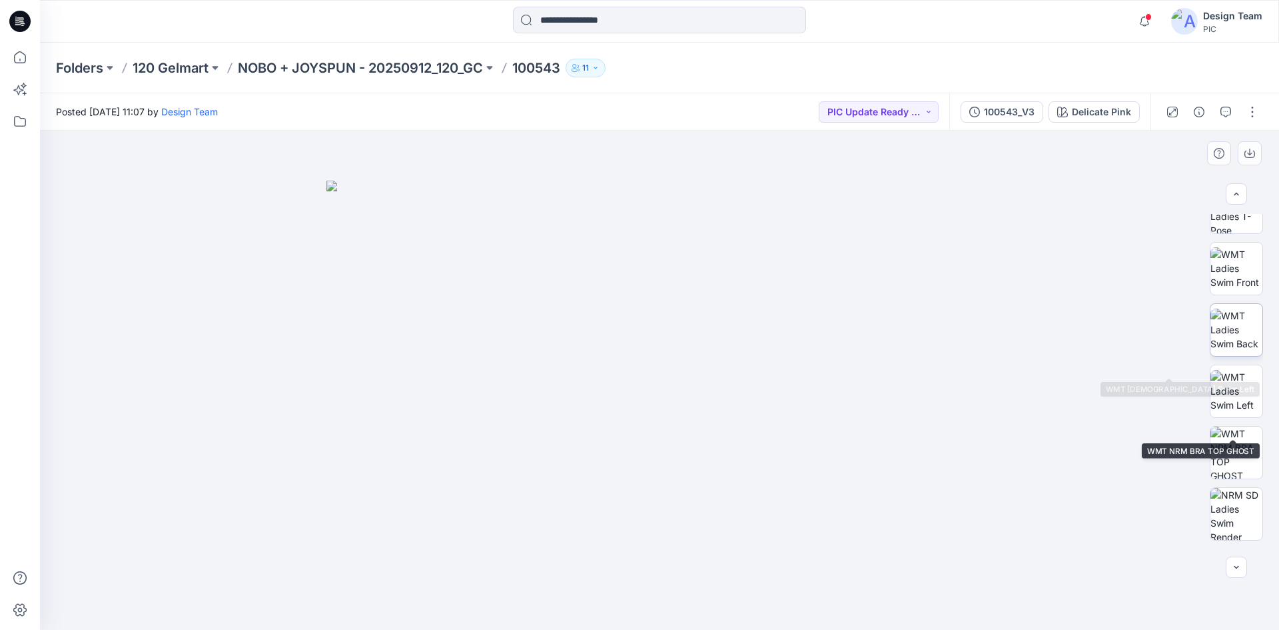
scroll to position [133, 0]
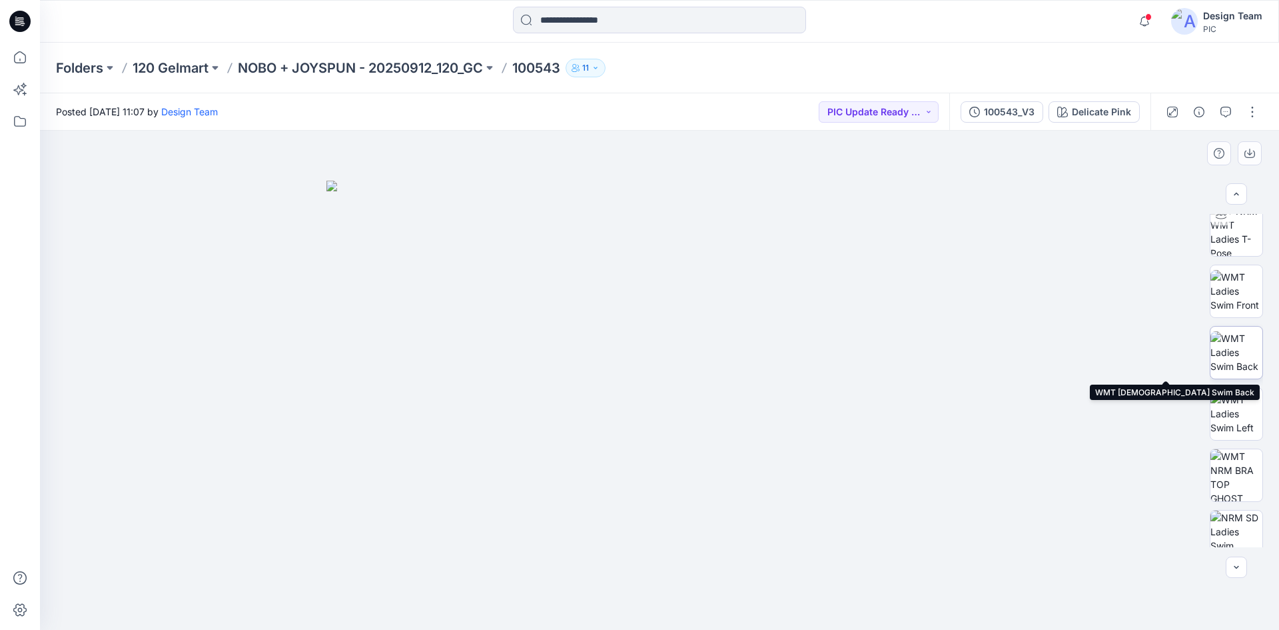
click at [1227, 349] on img at bounding box center [1237, 352] width 52 height 42
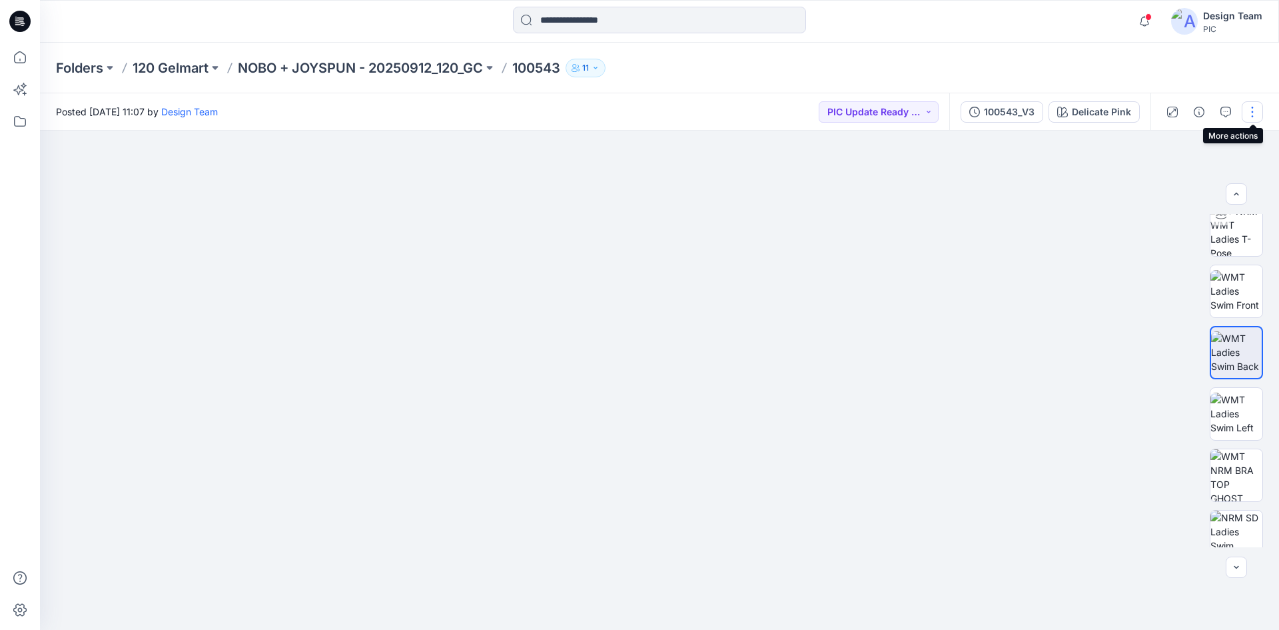
click at [1250, 111] on button "button" at bounding box center [1252, 111] width 21 height 21
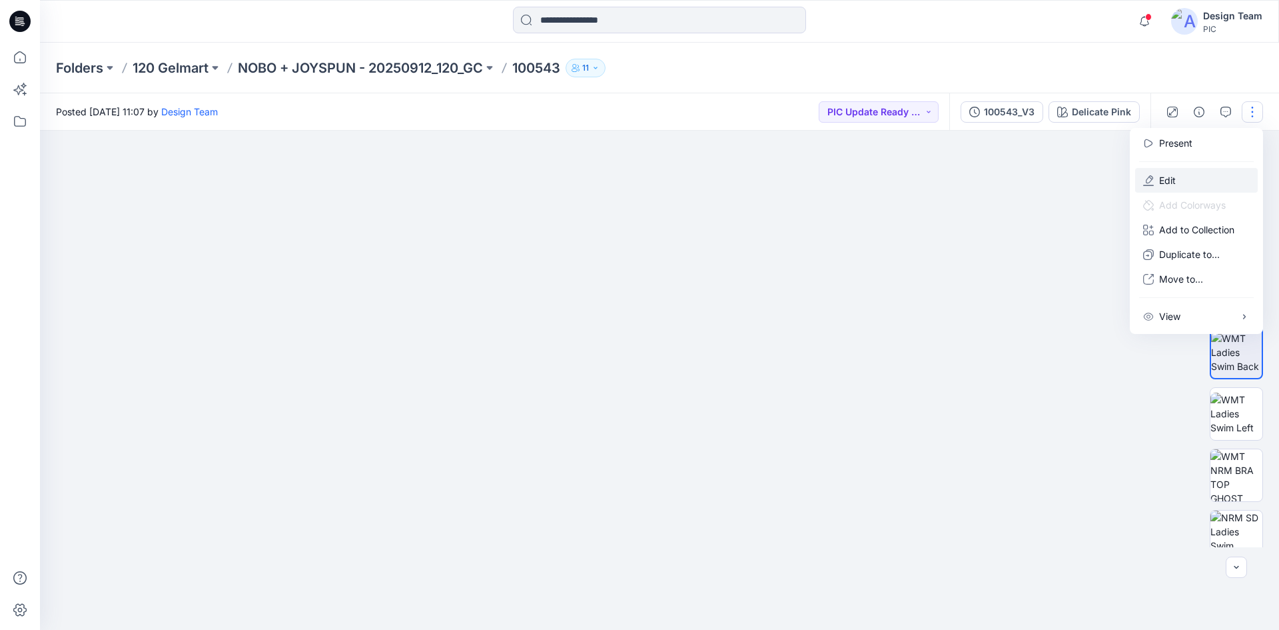
click at [1166, 175] on p "Edit" at bounding box center [1167, 180] width 17 height 14
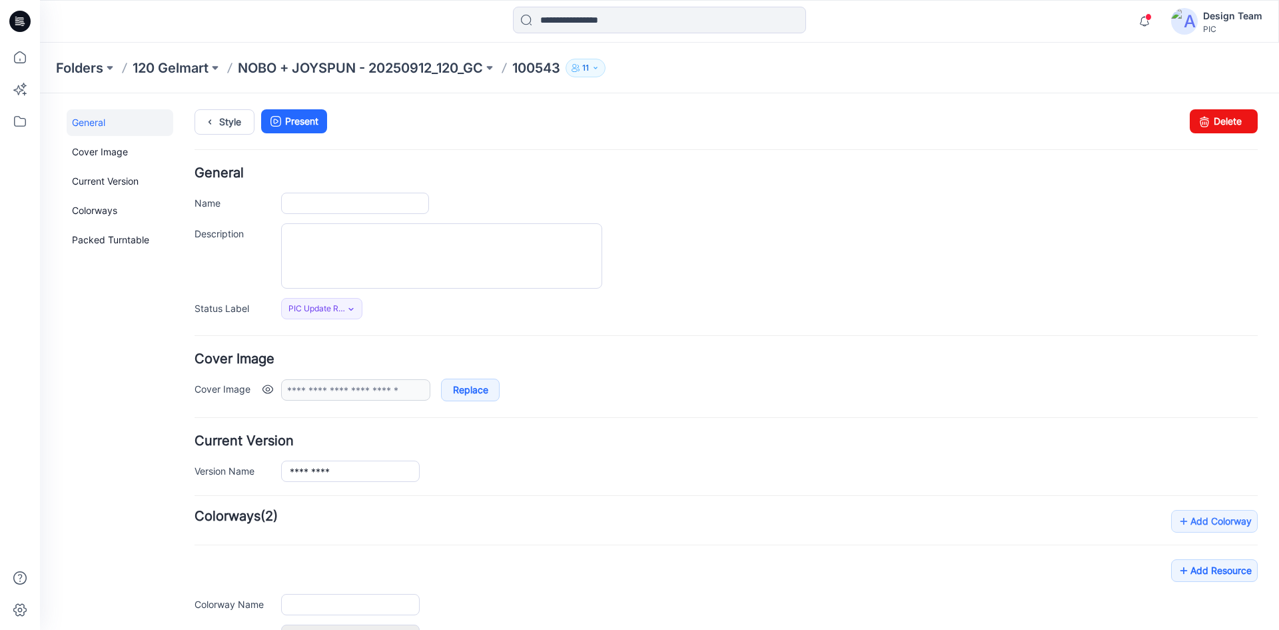
type input "******"
type input "**********"
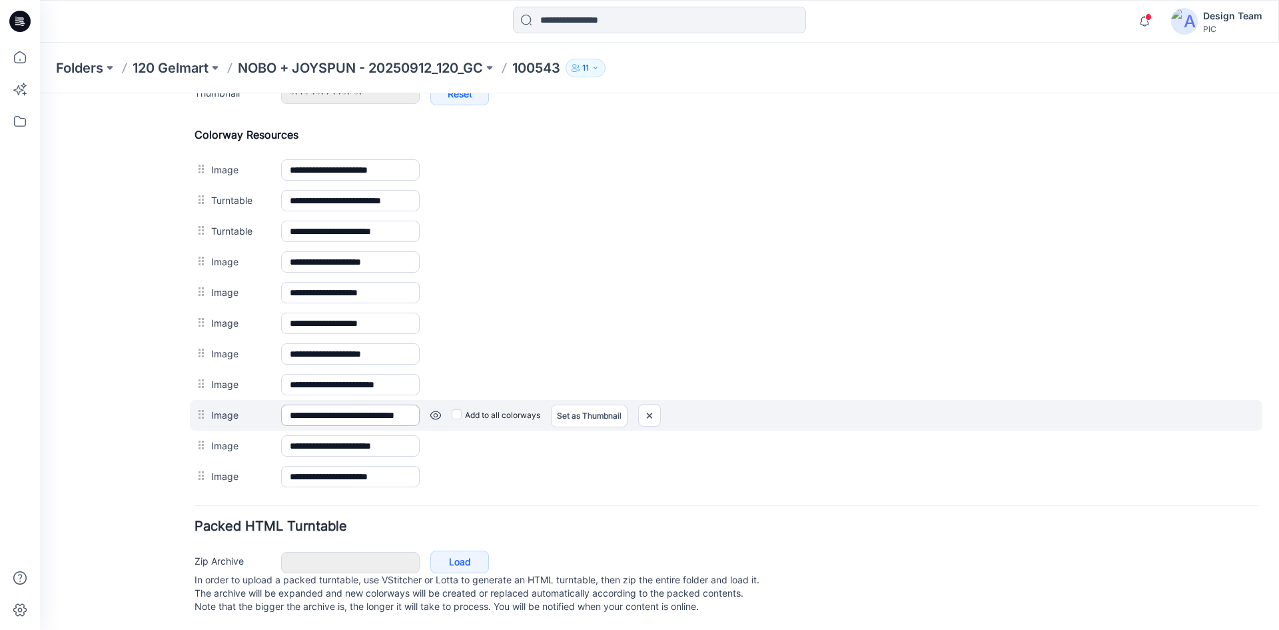
scroll to position [624, 0]
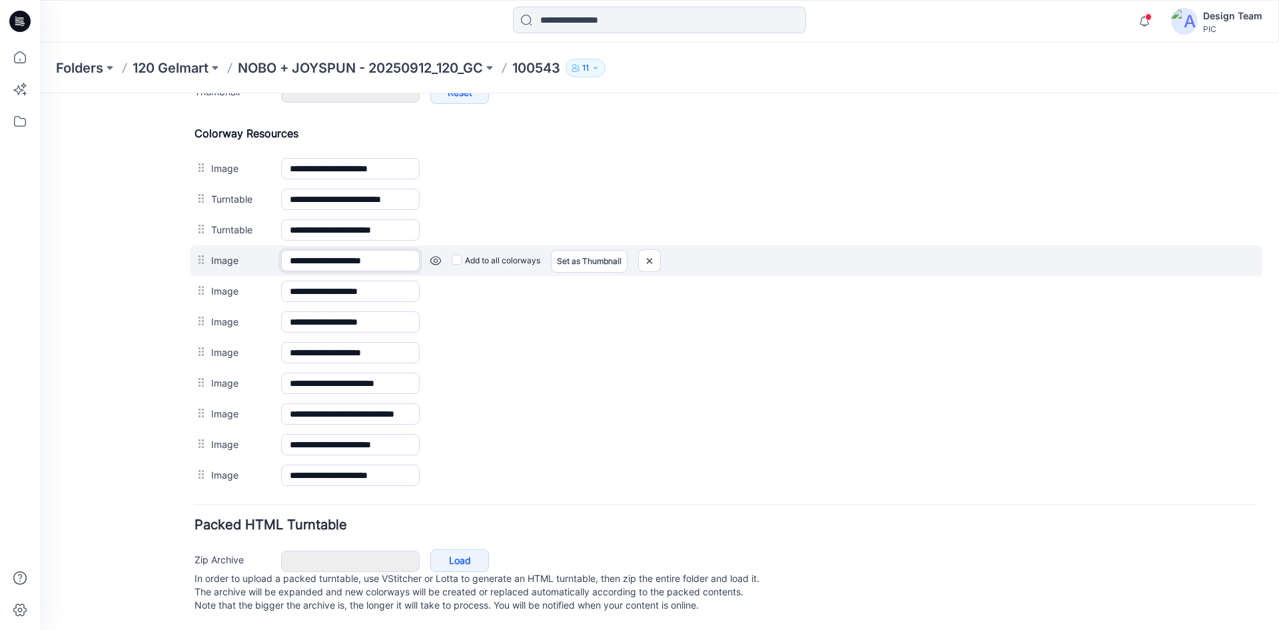
click at [372, 253] on input "**********" at bounding box center [350, 260] width 139 height 21
click at [436, 255] on link at bounding box center [435, 260] width 11 height 11
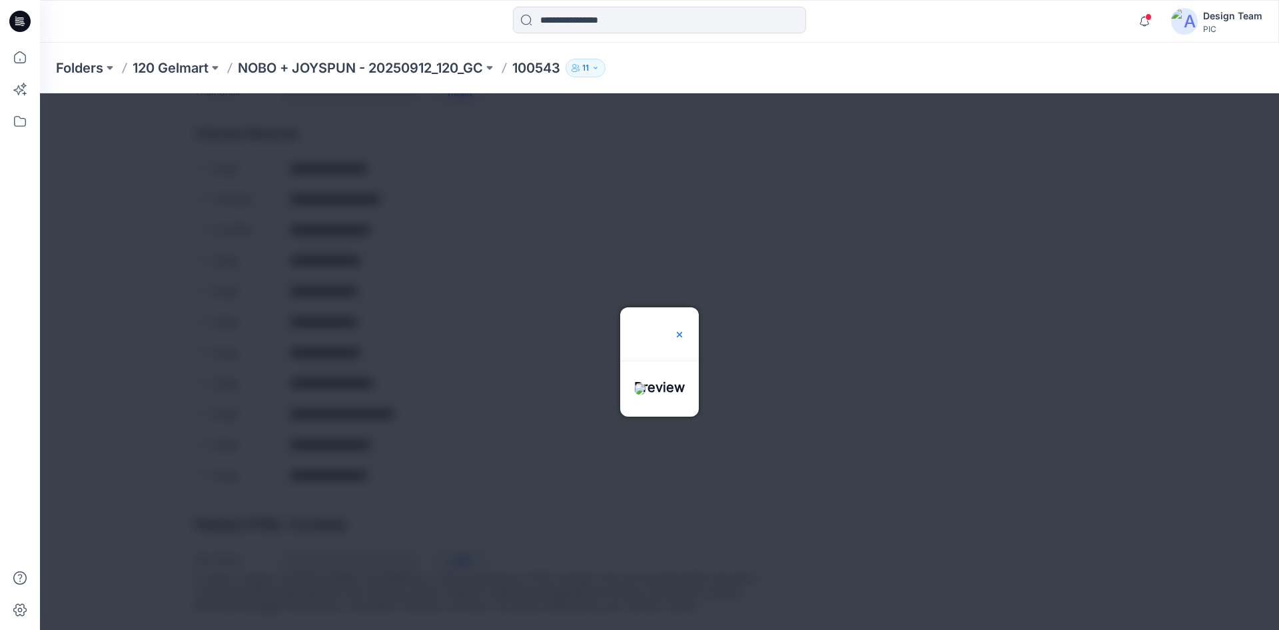
click at [685, 329] on img at bounding box center [679, 334] width 11 height 11
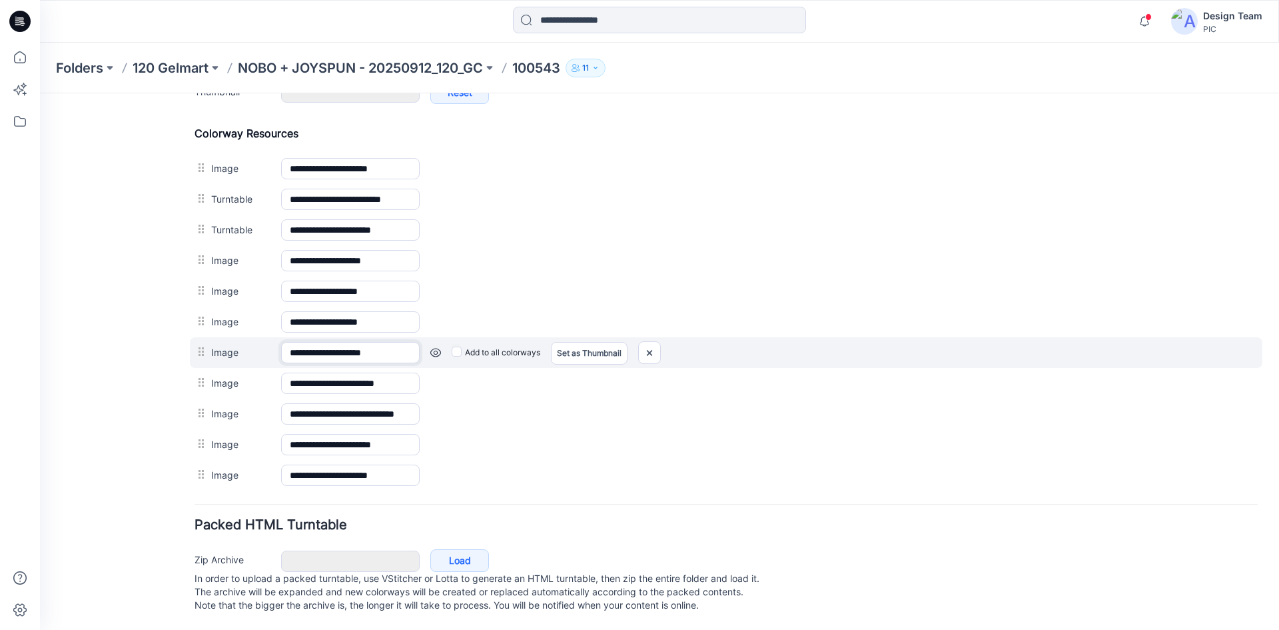
click at [363, 342] on input "**********" at bounding box center [350, 352] width 139 height 21
click at [438, 347] on link at bounding box center [435, 352] width 11 height 11
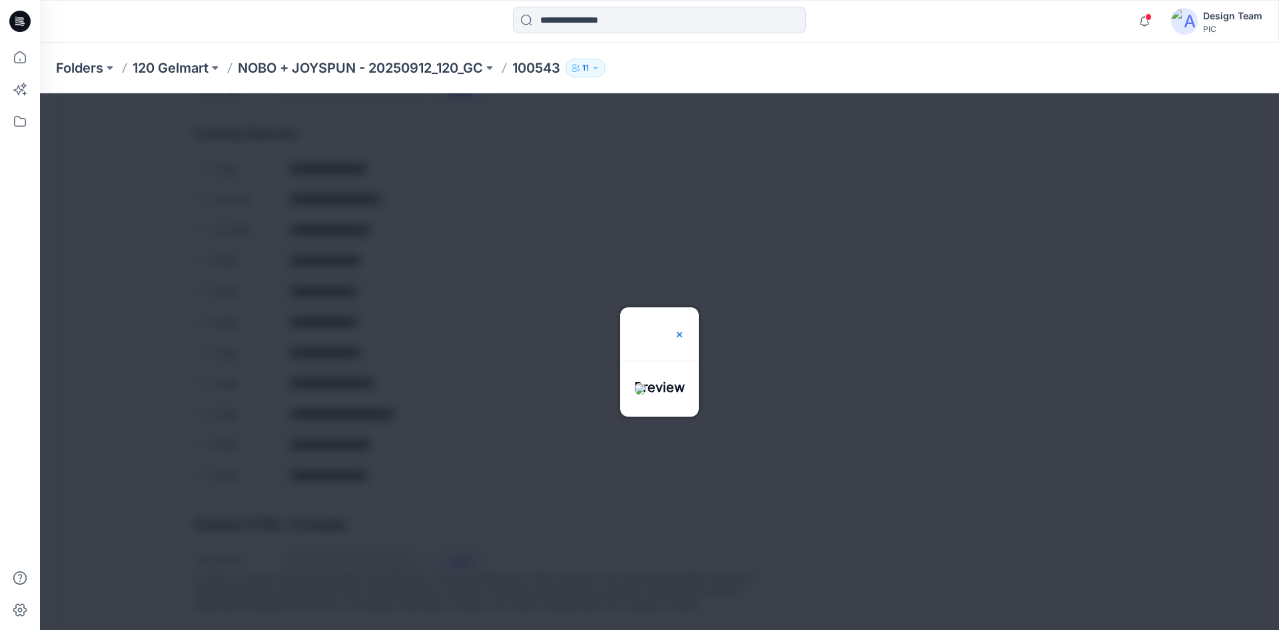
click at [685, 329] on img at bounding box center [679, 334] width 11 height 11
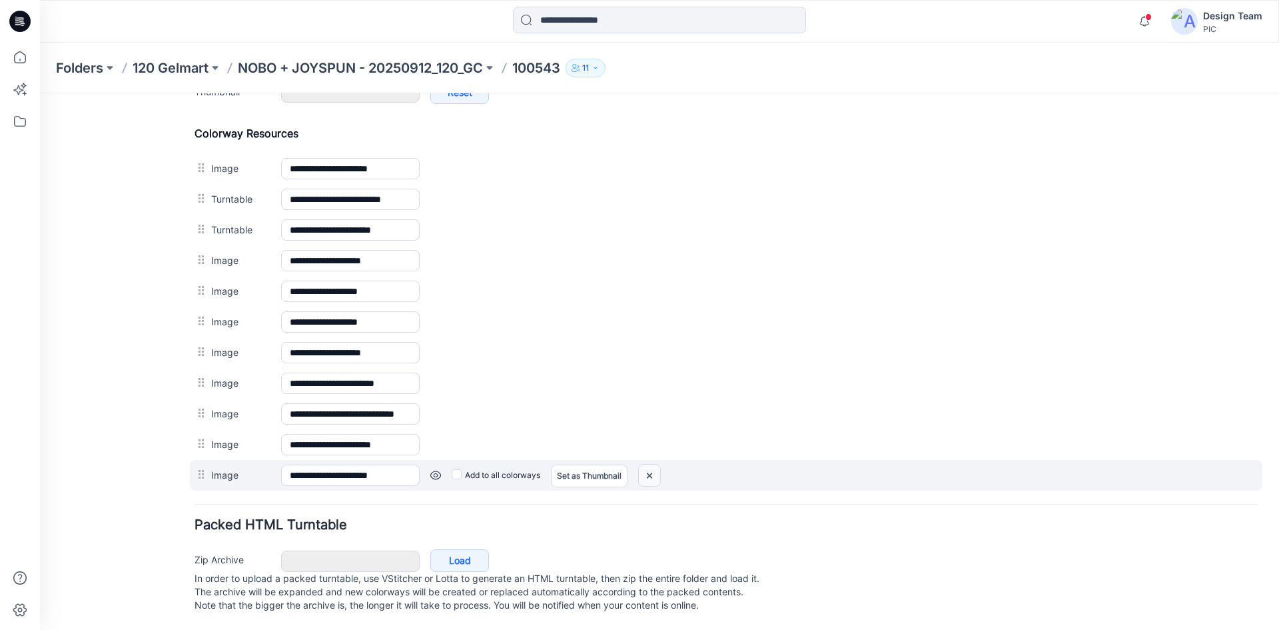
click at [650, 464] on img at bounding box center [649, 475] width 21 height 22
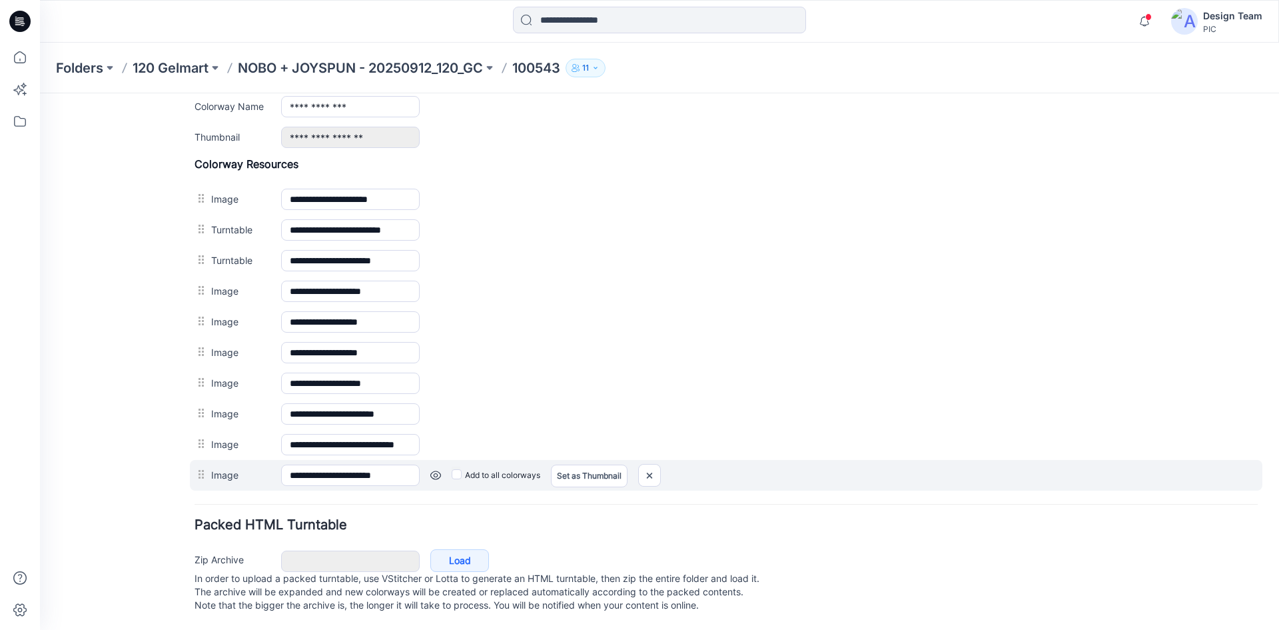
scroll to position [579, 0]
click at [435, 470] on link at bounding box center [435, 475] width 11 height 11
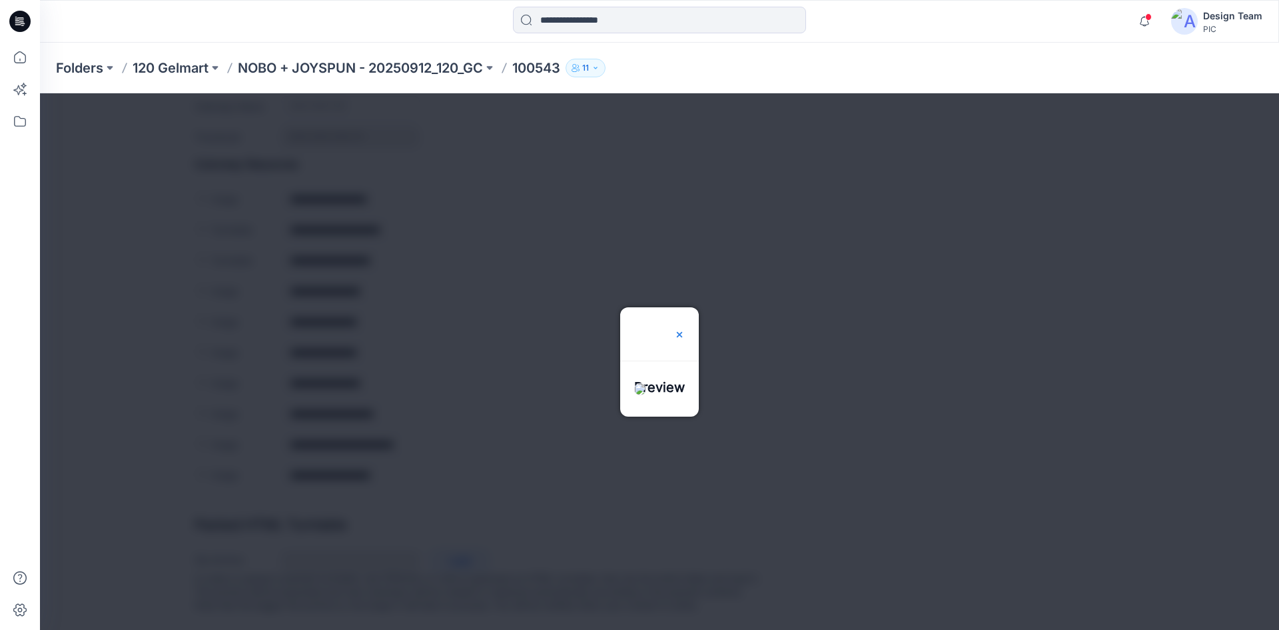
click at [685, 329] on img at bounding box center [679, 334] width 11 height 11
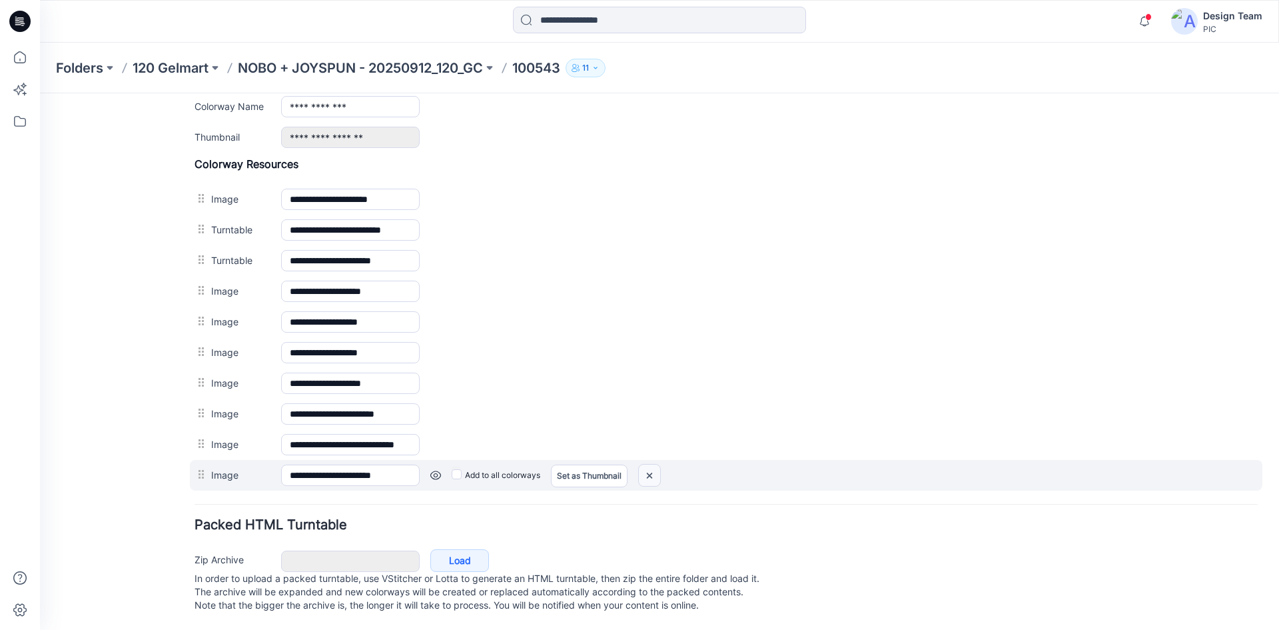
drag, startPoint x: 740, startPoint y: 159, endPoint x: 649, endPoint y: 460, distance: 314.5
click at [649, 464] on img at bounding box center [649, 475] width 21 height 22
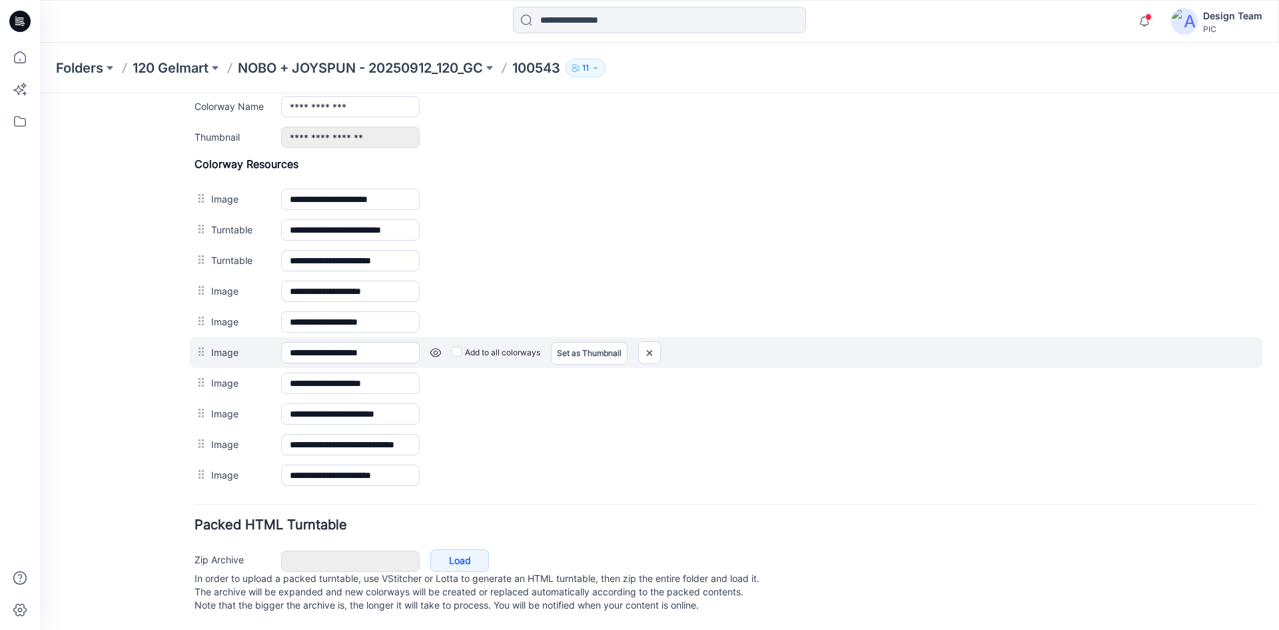
scroll to position [548, 0]
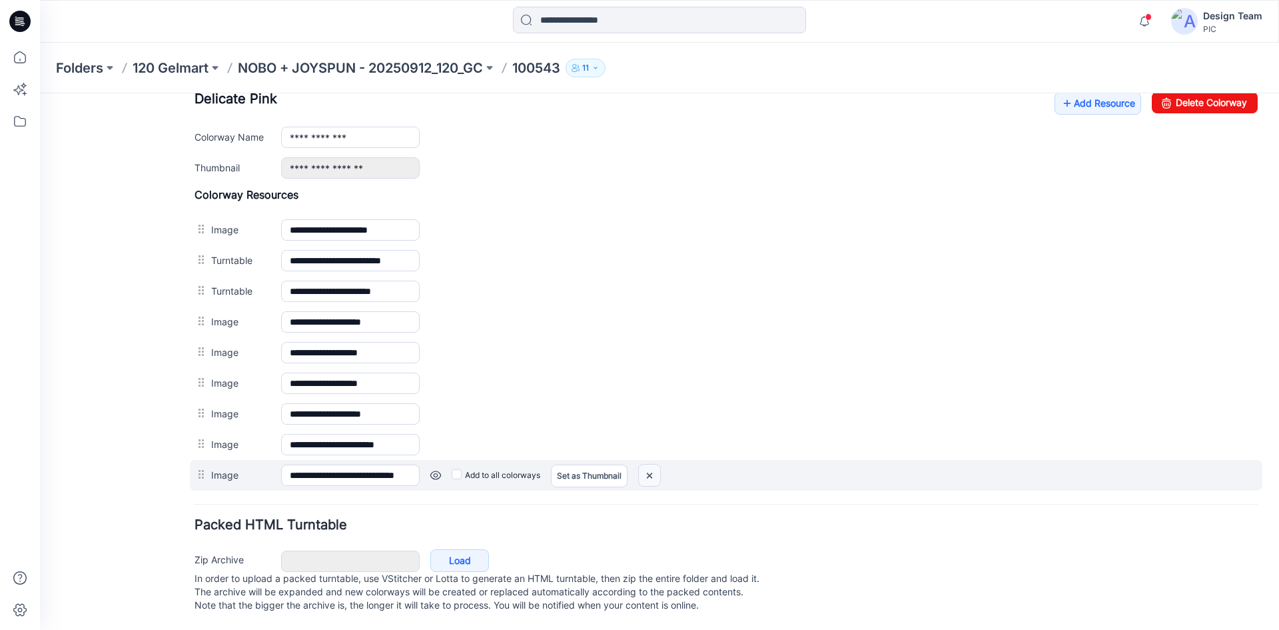
drag, startPoint x: 651, startPoint y: 458, endPoint x: 738, endPoint y: 178, distance: 293.8
click at [651, 464] on img at bounding box center [649, 475] width 21 height 22
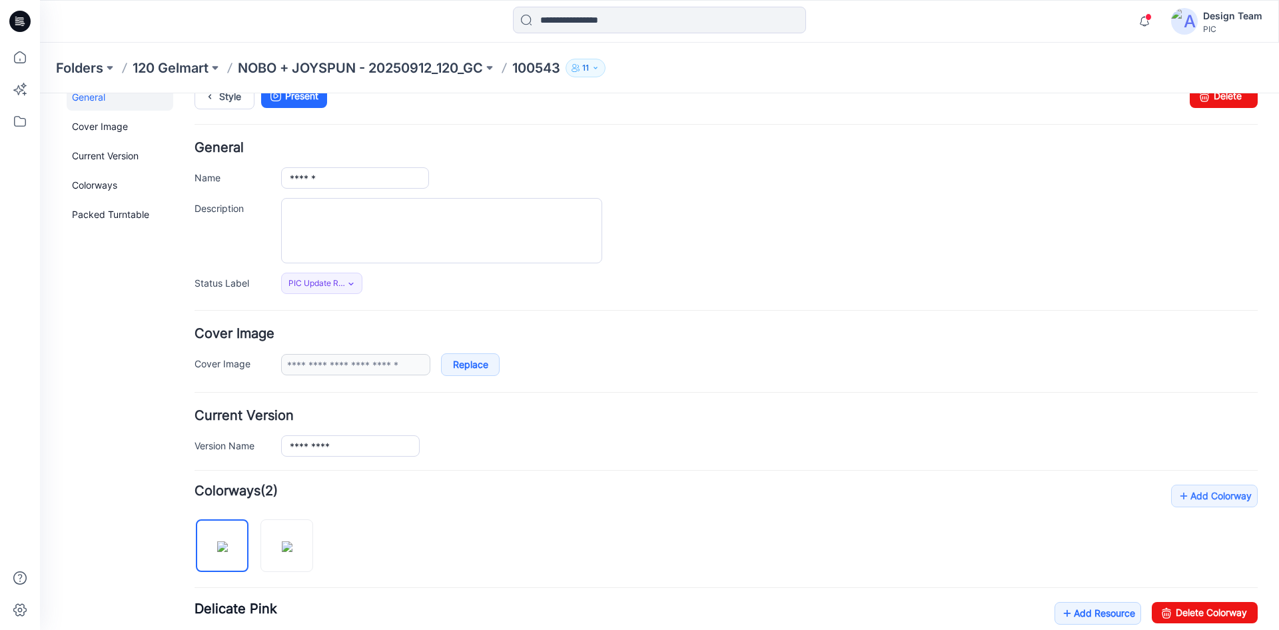
scroll to position [0, 0]
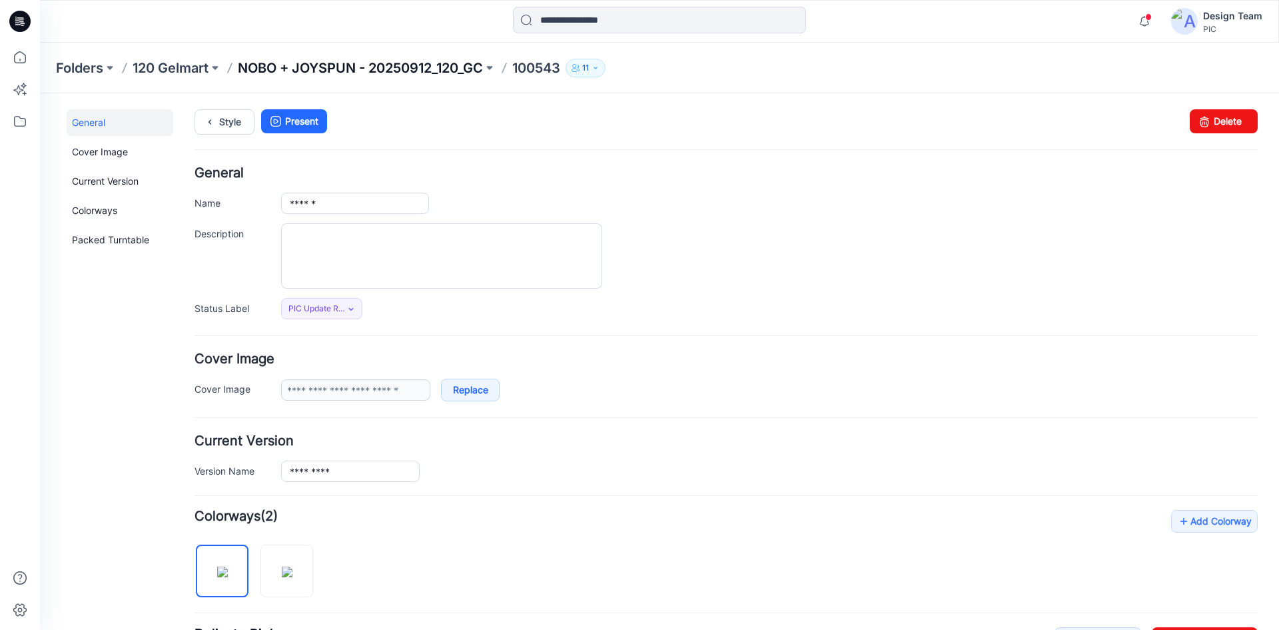
click at [338, 62] on p "NOBO + JOYSPUN - 20250912_120_GC" at bounding box center [360, 68] width 245 height 19
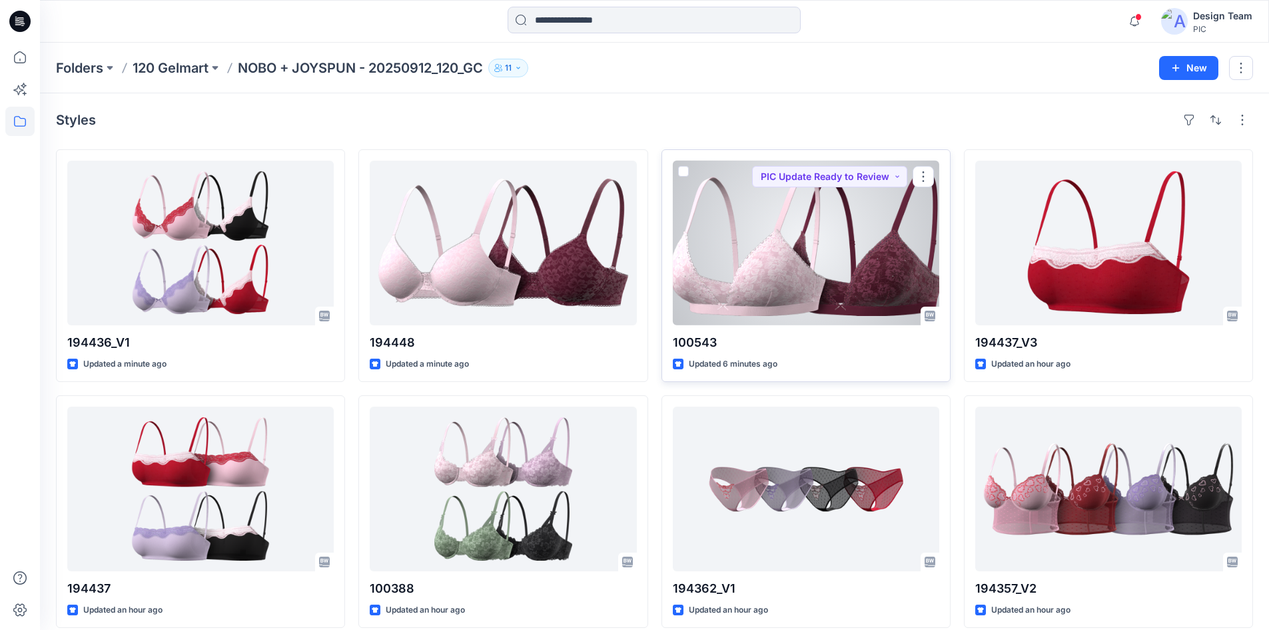
click at [788, 293] on div at bounding box center [806, 243] width 267 height 165
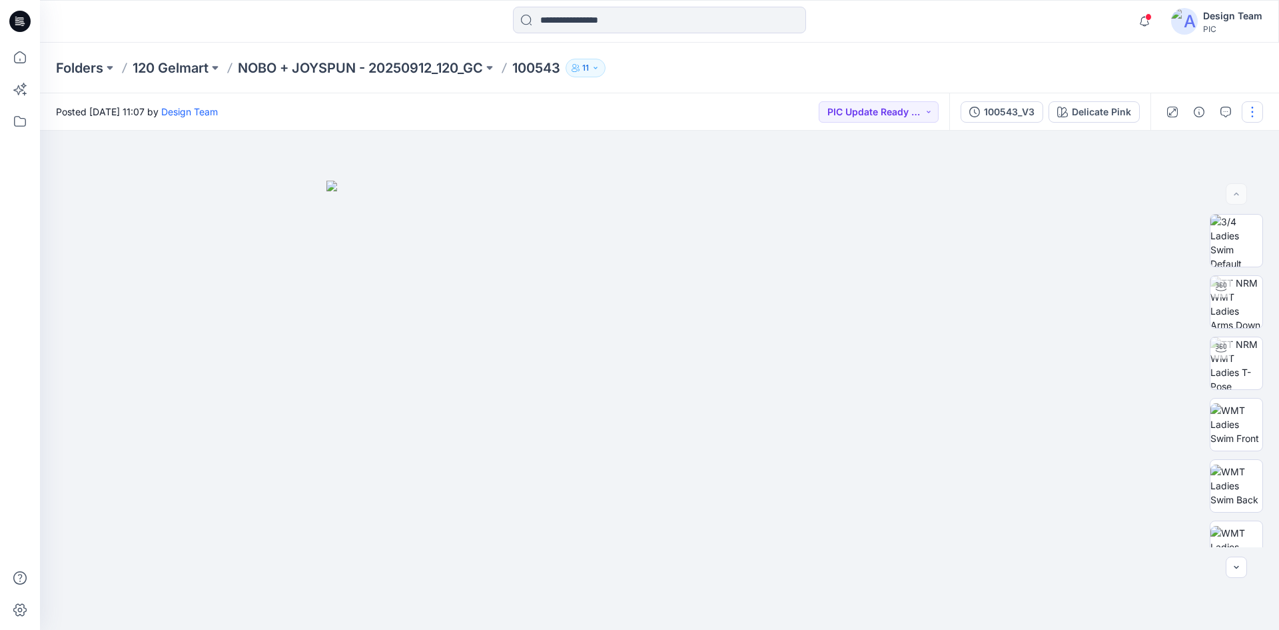
click at [1246, 115] on button "button" at bounding box center [1252, 111] width 21 height 21
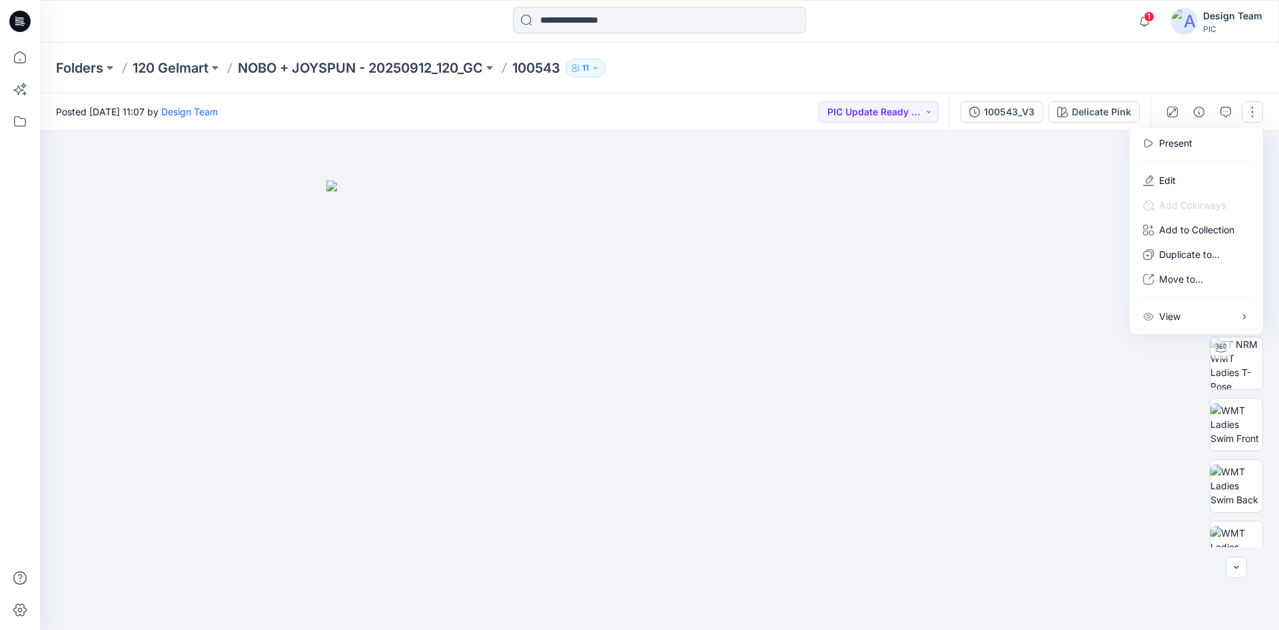
click at [1020, 203] on div at bounding box center [659, 380] width 1239 height 499
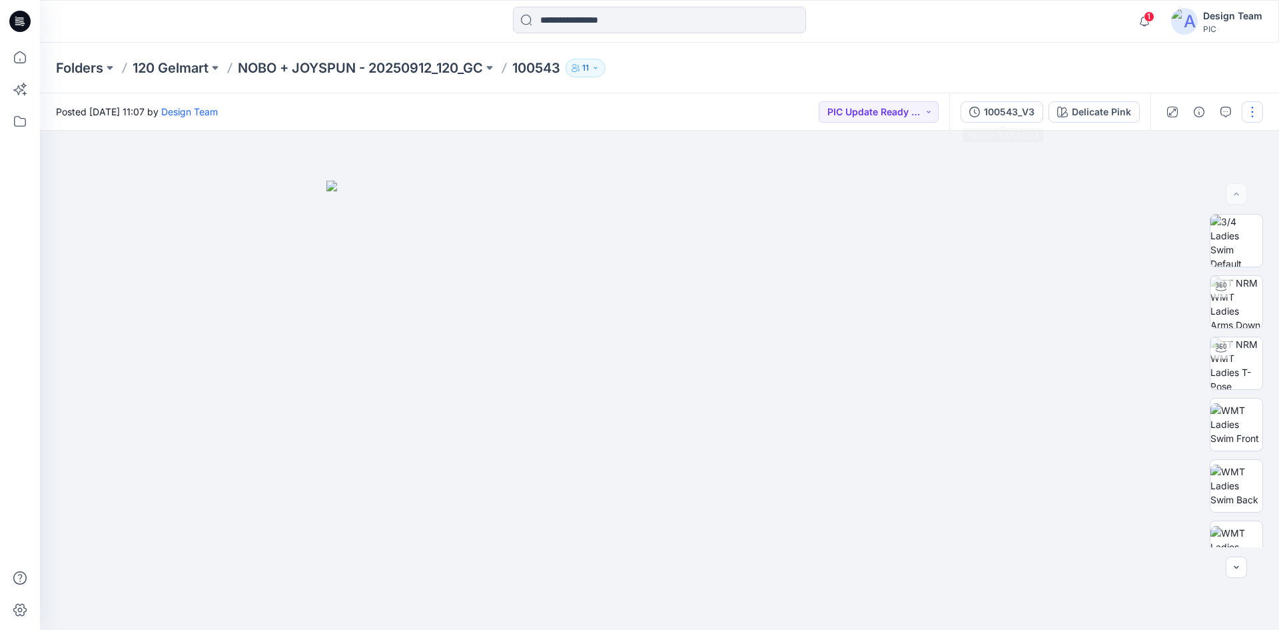
click at [993, 113] on div "100543_V3" at bounding box center [1009, 112] width 51 height 15
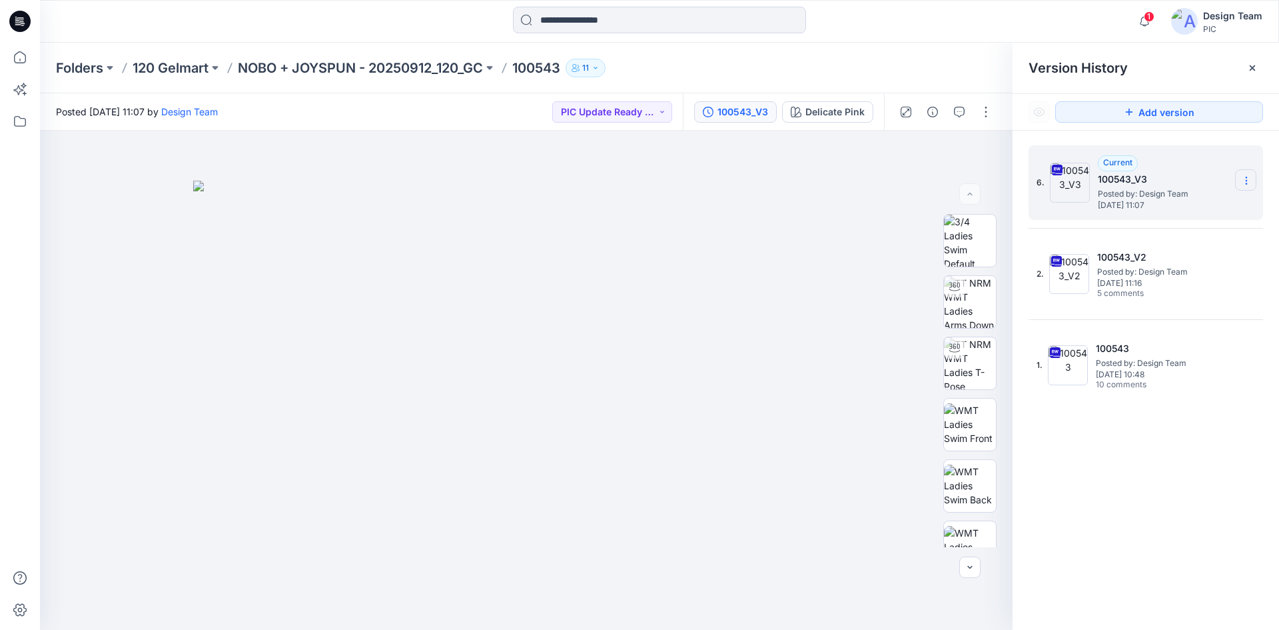
click at [1247, 178] on icon at bounding box center [1246, 177] width 1 height 1
click at [1161, 292] on span "Delete Version" at bounding box center [1154, 293] width 63 height 16
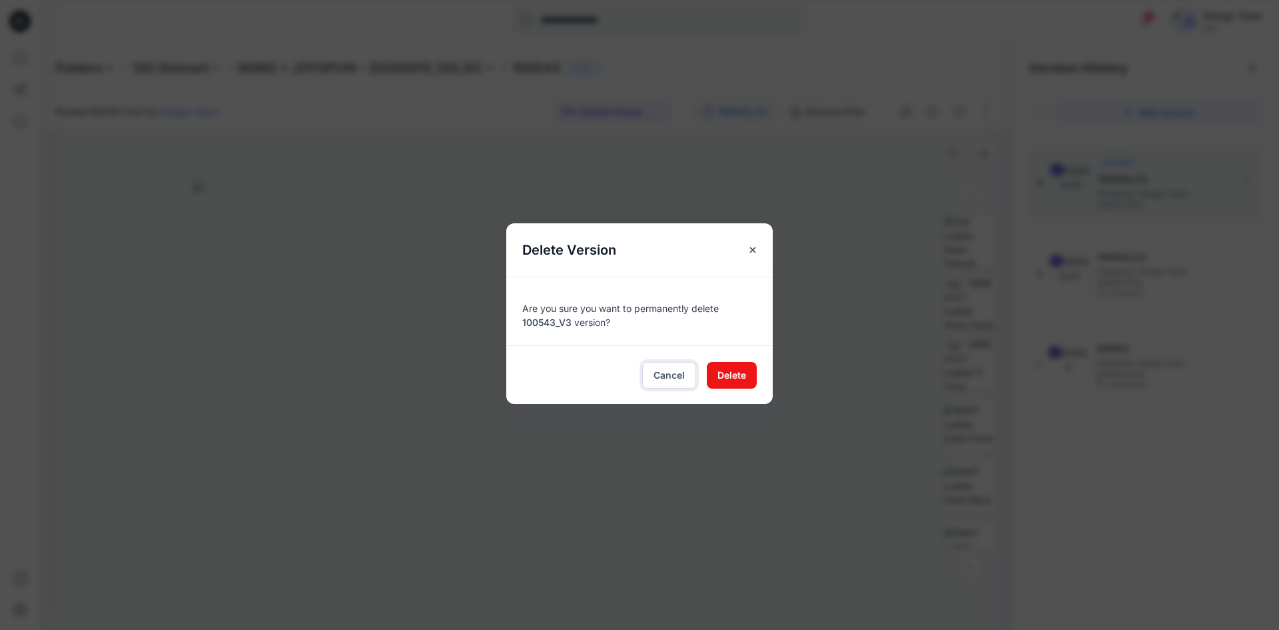
click at [663, 378] on span "Cancel" at bounding box center [669, 375] width 31 height 14
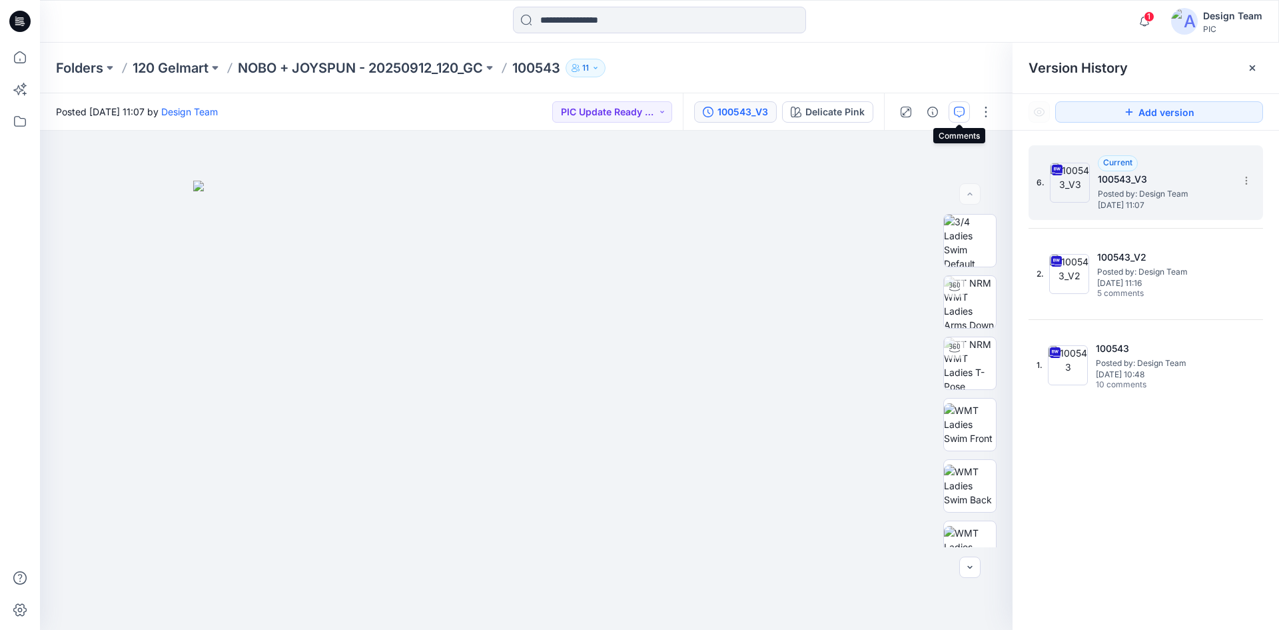
click at [956, 115] on icon "button" at bounding box center [959, 112] width 11 height 11
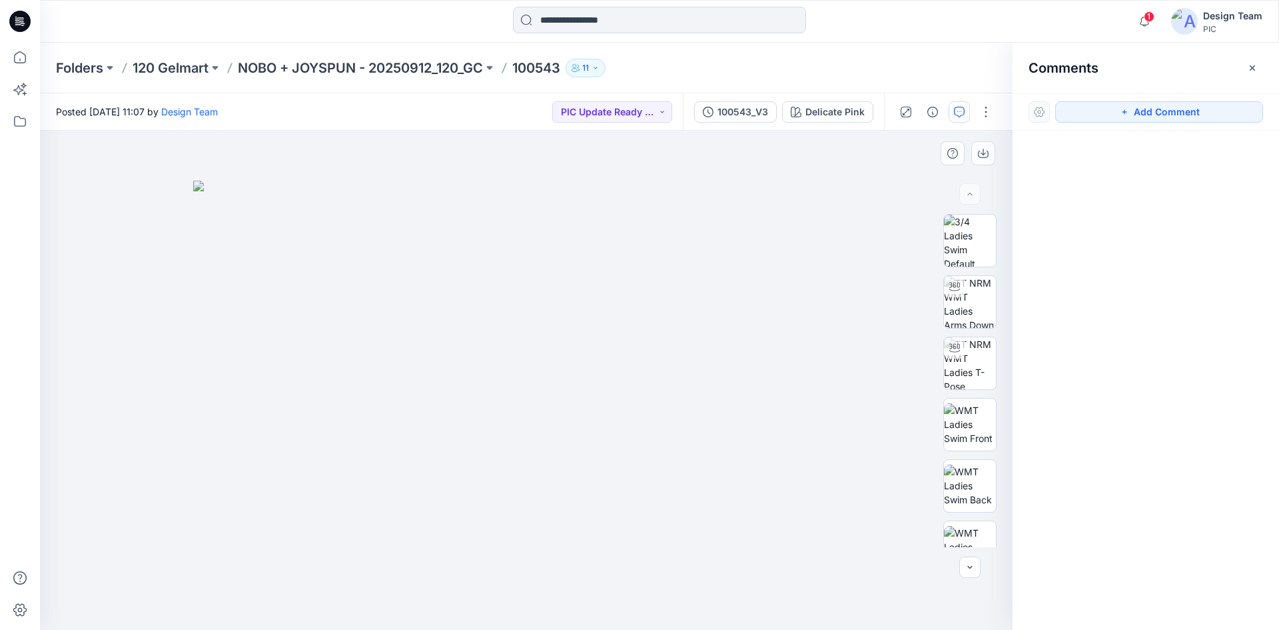
drag, startPoint x: 712, startPoint y: 166, endPoint x: 711, endPoint y: 152, distance: 14.1
click at [712, 167] on div at bounding box center [526, 380] width 973 height 499
click at [722, 112] on div "100543_V3" at bounding box center [743, 112] width 51 height 15
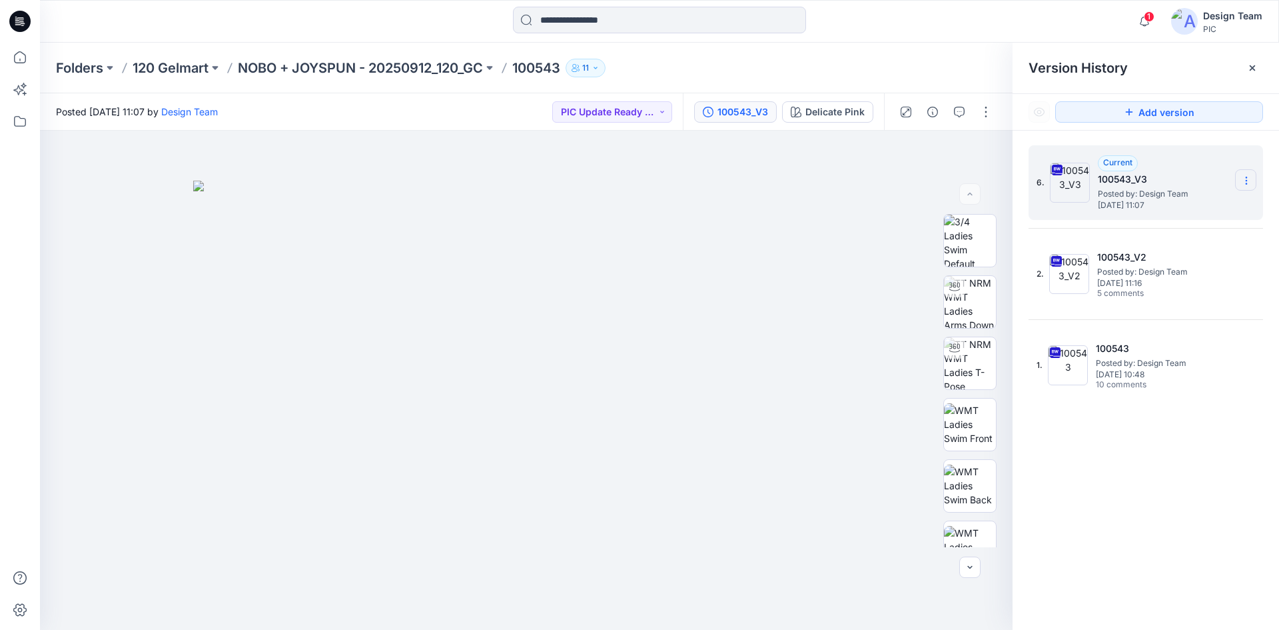
click at [1248, 180] on icon at bounding box center [1246, 180] width 11 height 11
click at [1147, 291] on span "Delete Version" at bounding box center [1154, 293] width 63 height 16
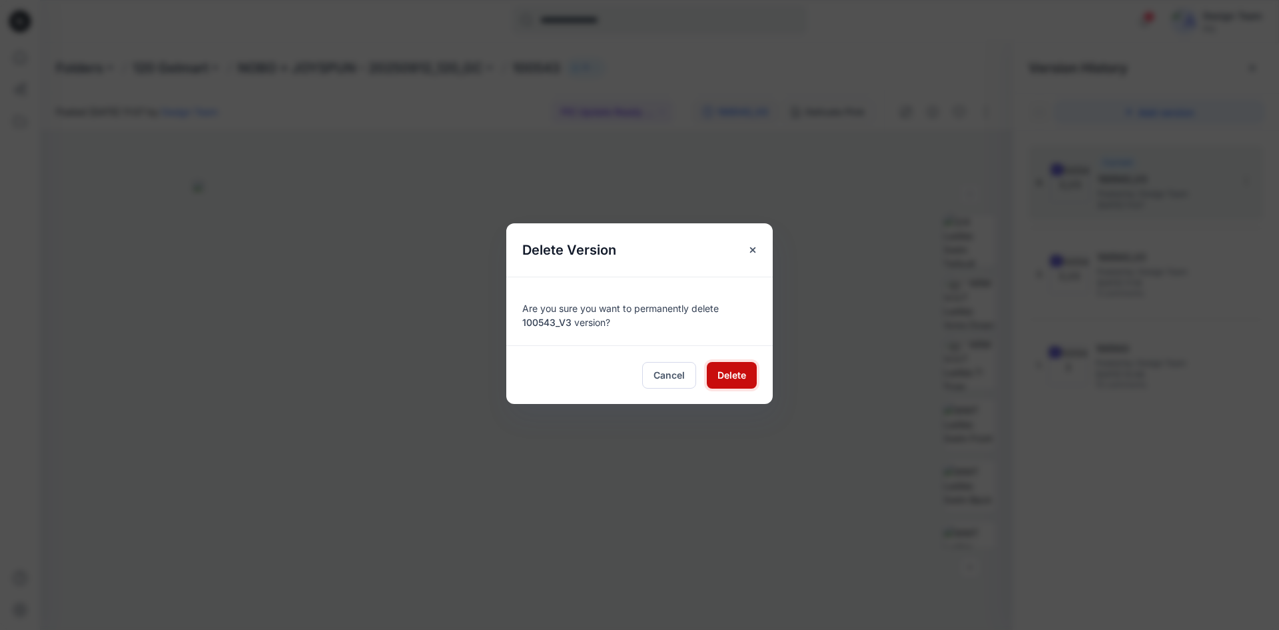
click at [724, 378] on span "Delete" at bounding box center [732, 375] width 29 height 14
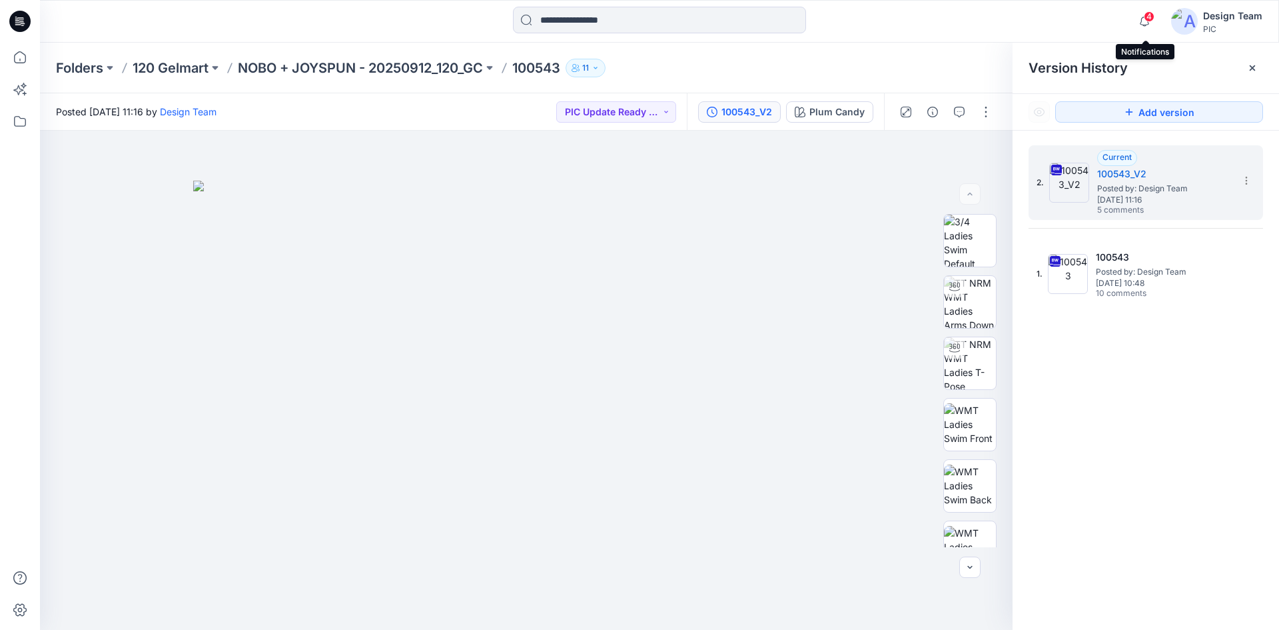
click at [1149, 19] on span "4" at bounding box center [1149, 16] width 11 height 11
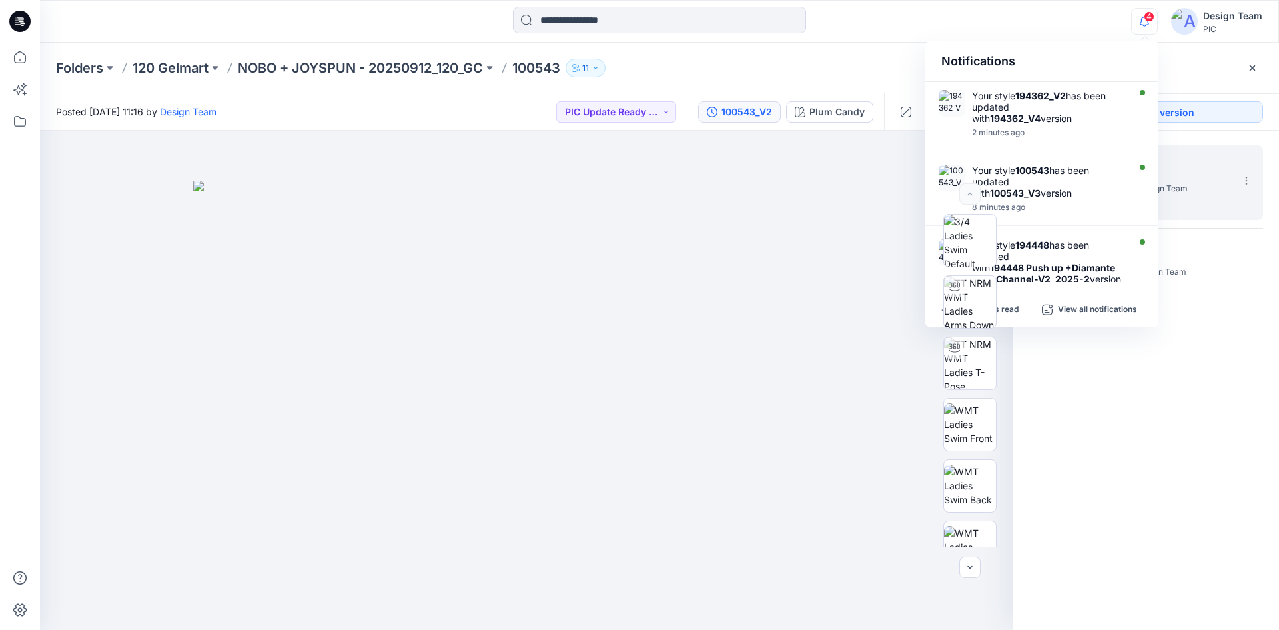
click at [1085, 13] on div "4 Notifications Your style 194362_V2 has been updated with 194362_V4 version 2 …" at bounding box center [659, 21] width 1239 height 29
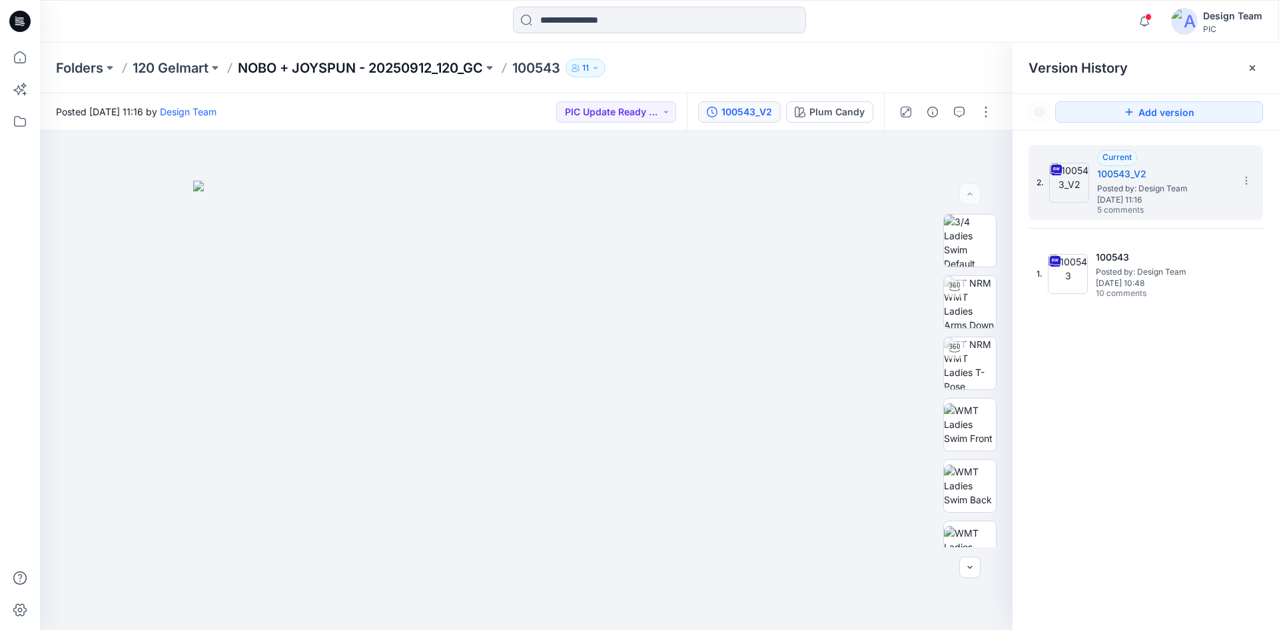
click at [313, 65] on p "NOBO + JOYSPUN - 20250912_120_GC" at bounding box center [360, 68] width 245 height 19
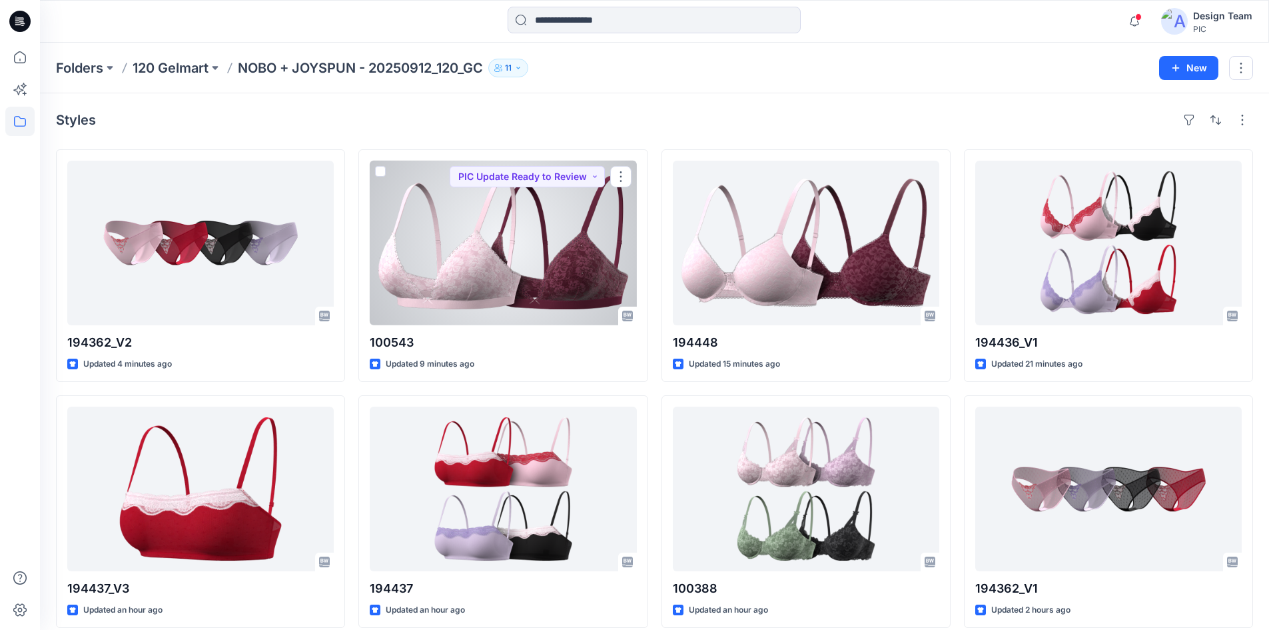
click at [510, 266] on div at bounding box center [503, 243] width 267 height 165
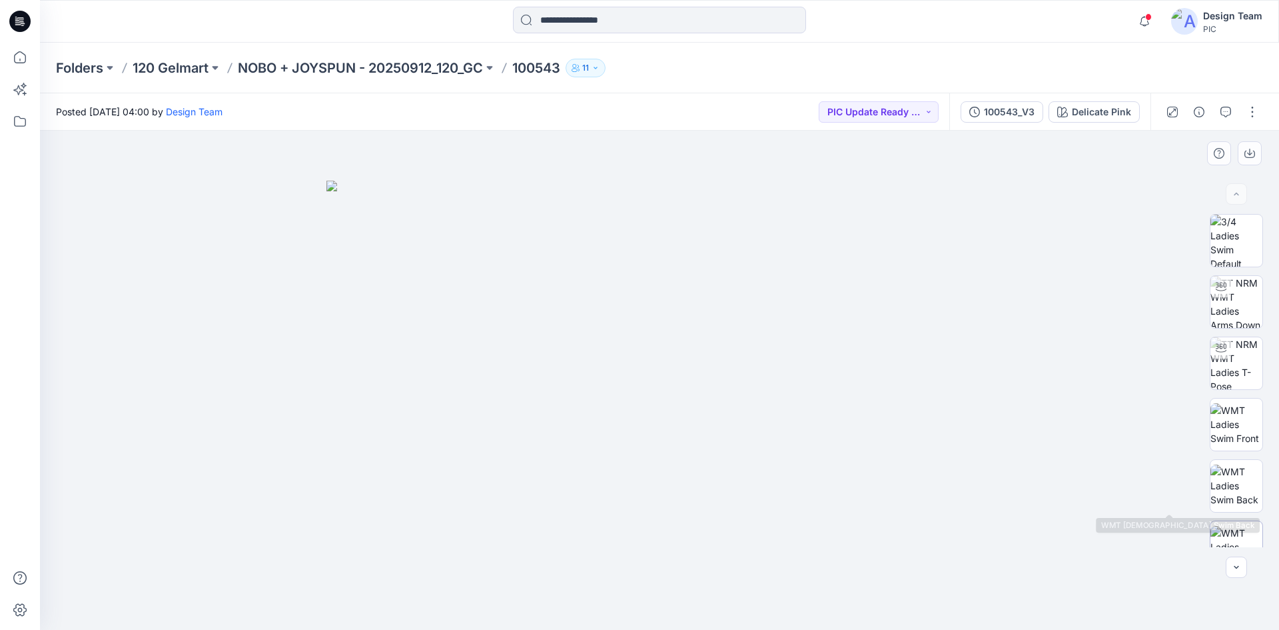
scroll to position [333, 0]
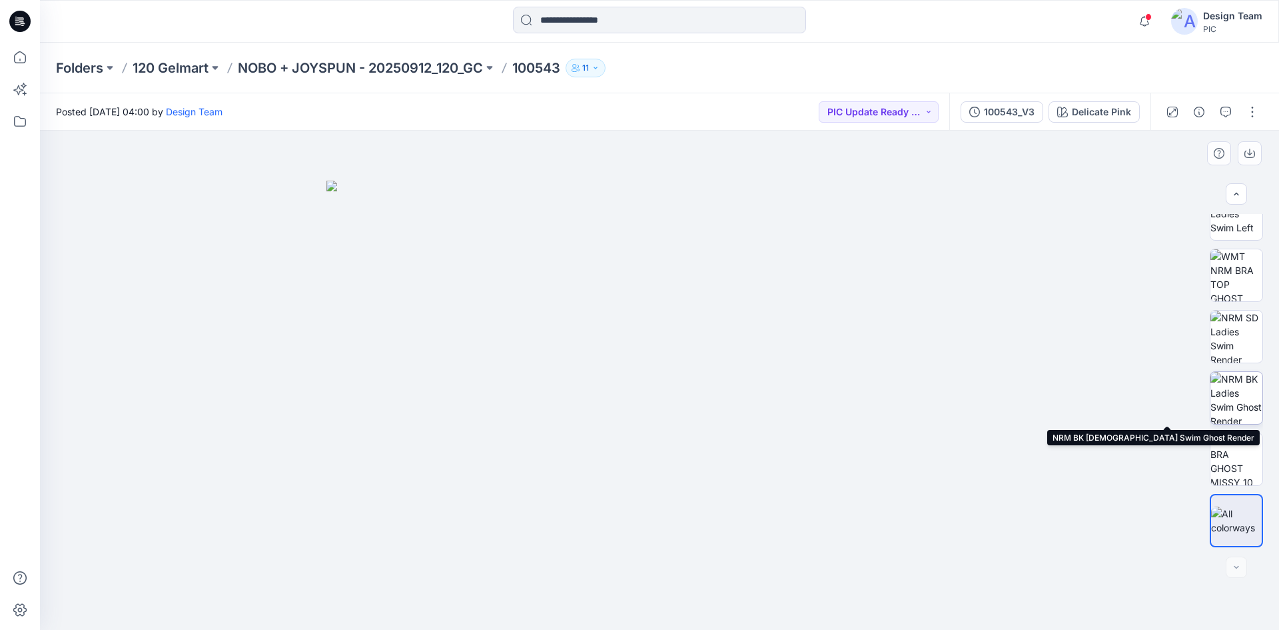
click at [1243, 380] on img at bounding box center [1237, 398] width 52 height 52
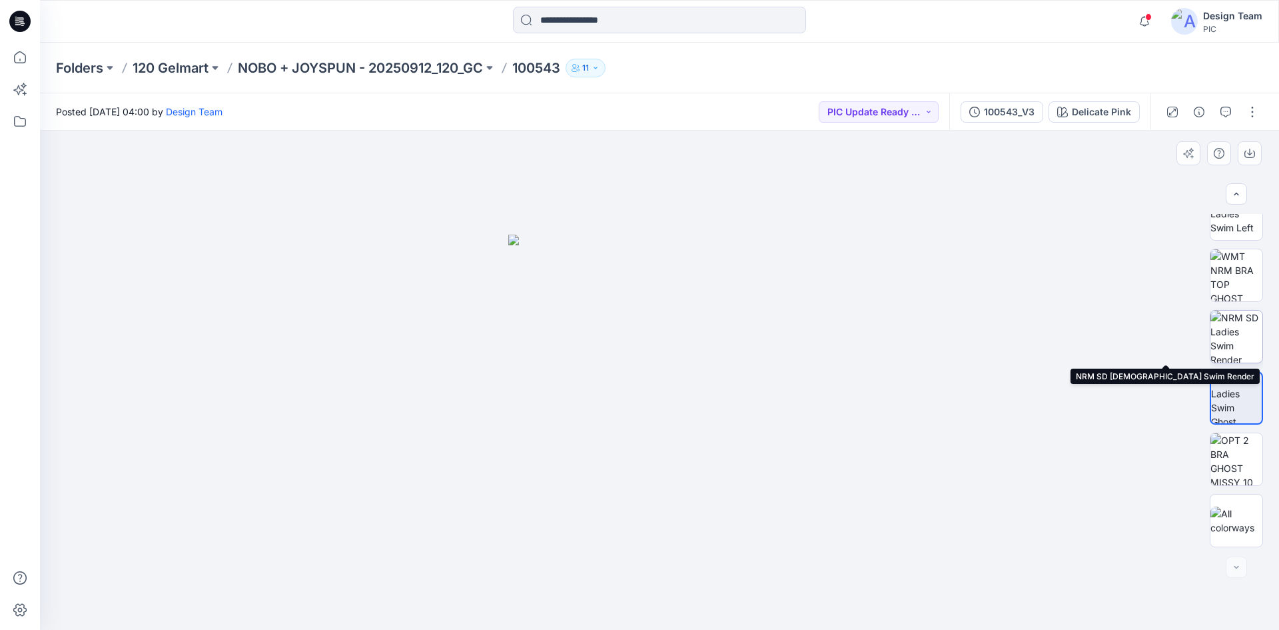
click at [1237, 317] on img at bounding box center [1237, 337] width 52 height 52
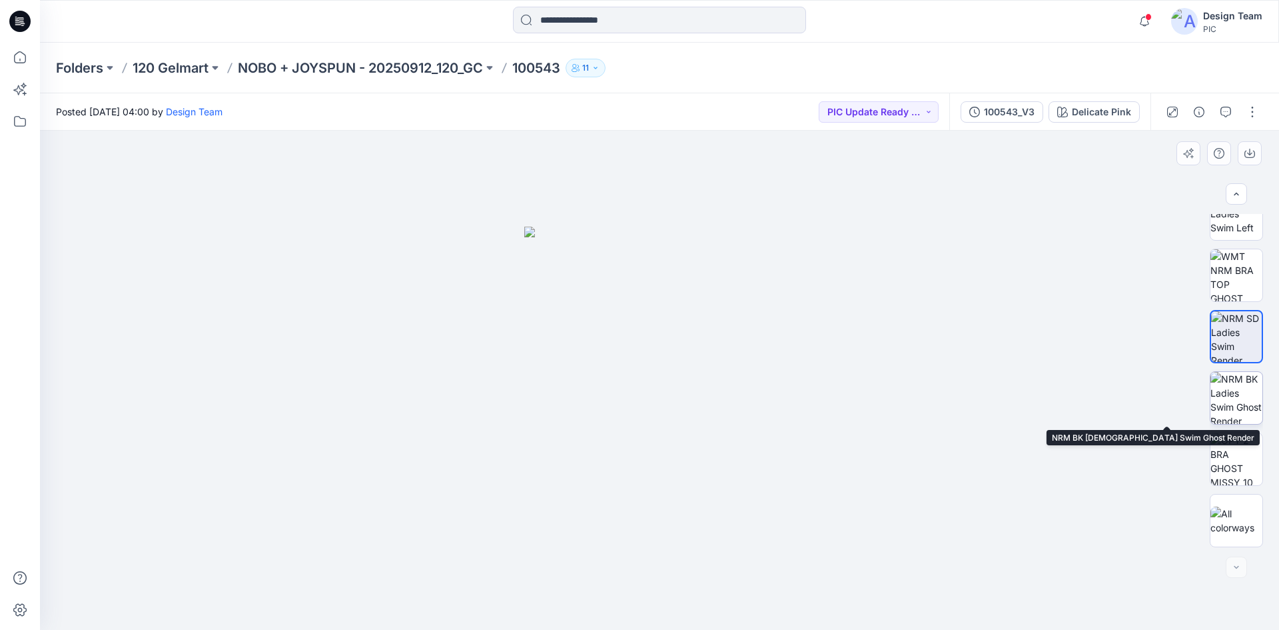
click at [1211, 392] on img at bounding box center [1237, 398] width 52 height 52
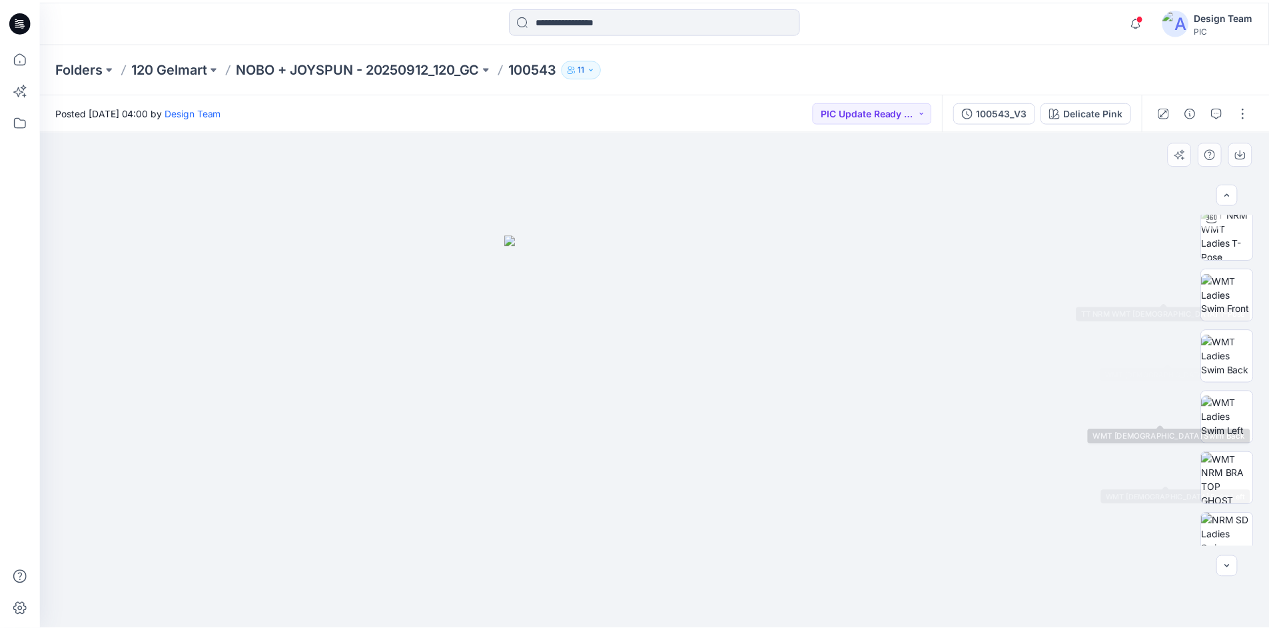
scroll to position [67, 0]
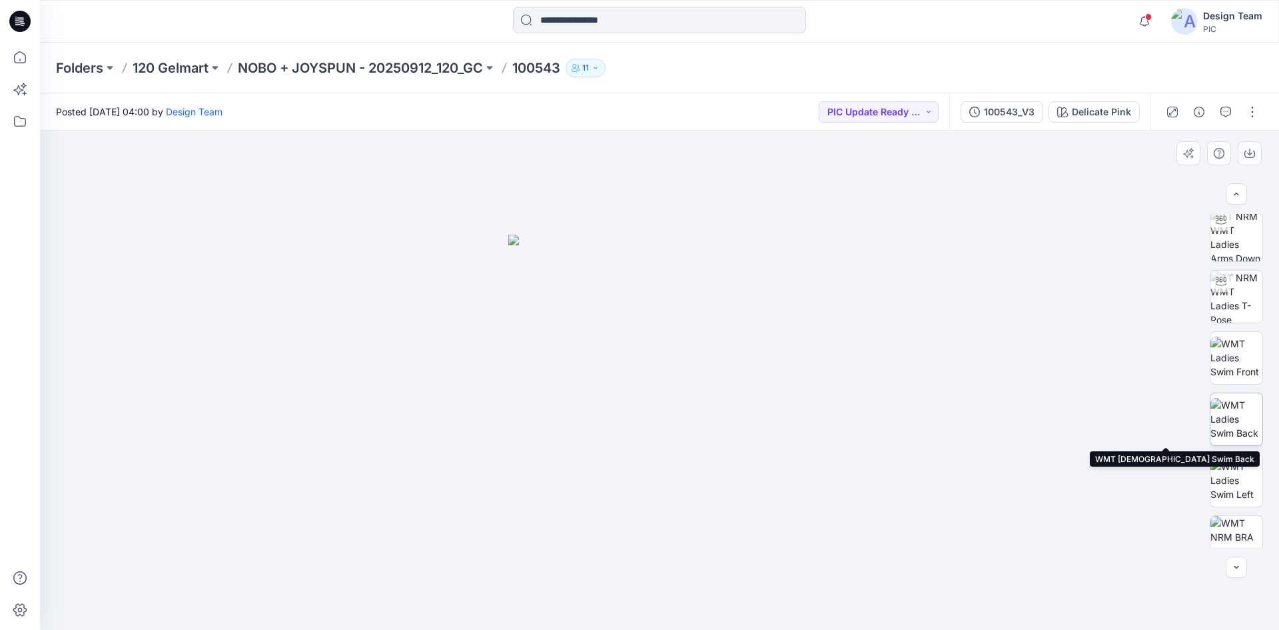
click at [1224, 424] on img at bounding box center [1237, 419] width 52 height 42
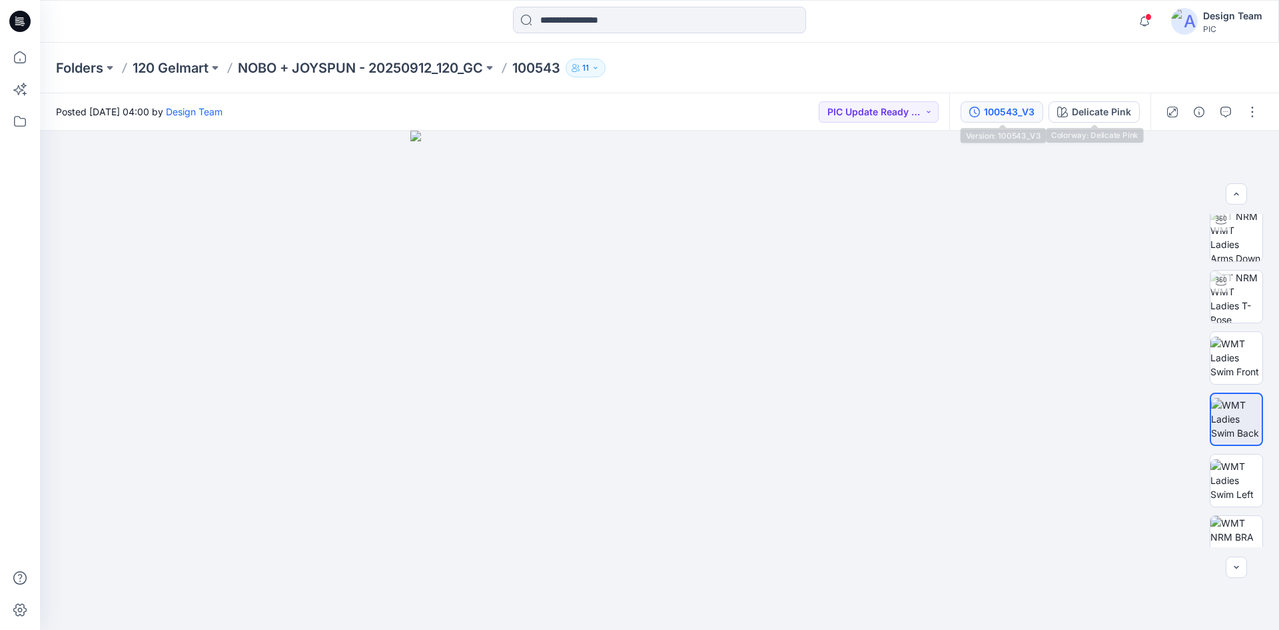
click at [1007, 120] on button "100543_V3" at bounding box center [1002, 111] width 83 height 21
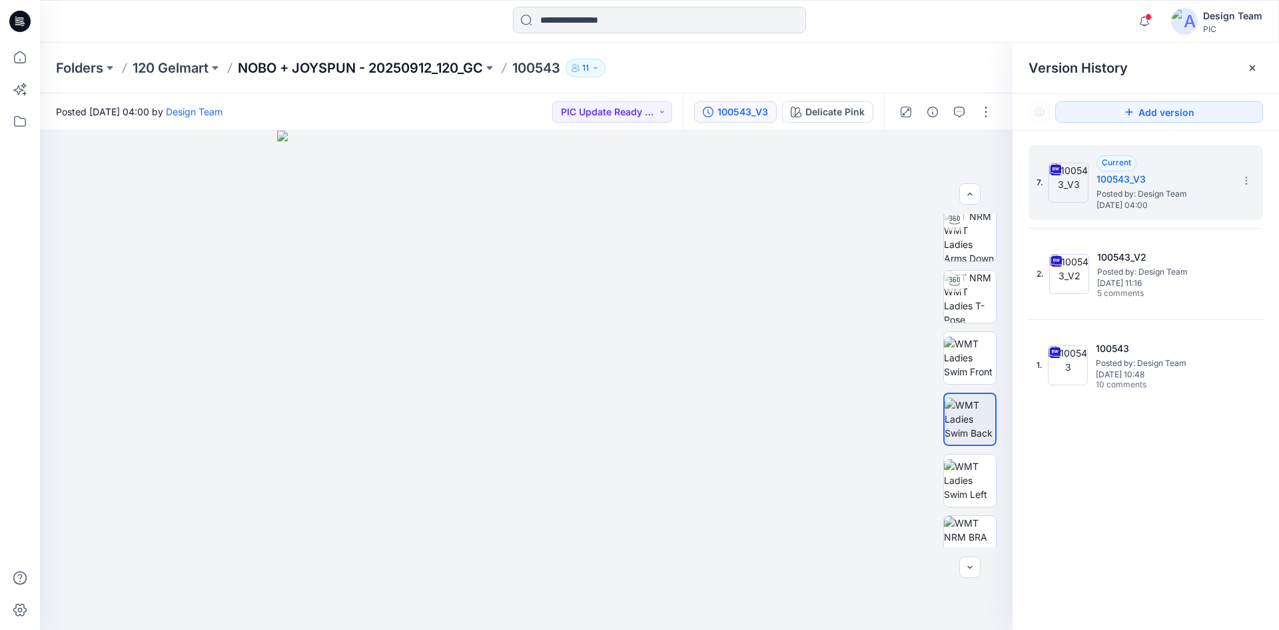
click at [368, 70] on p "NOBO + JOYSPUN - 20250912_120_GC" at bounding box center [360, 68] width 245 height 19
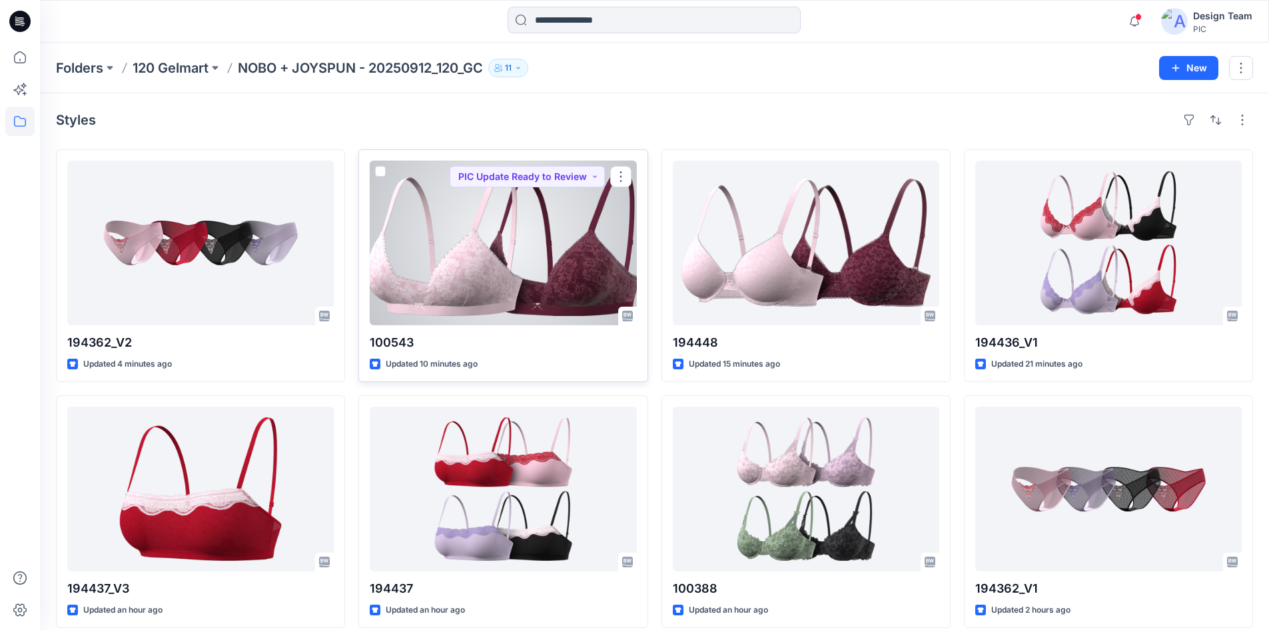
click at [515, 259] on div at bounding box center [503, 243] width 267 height 165
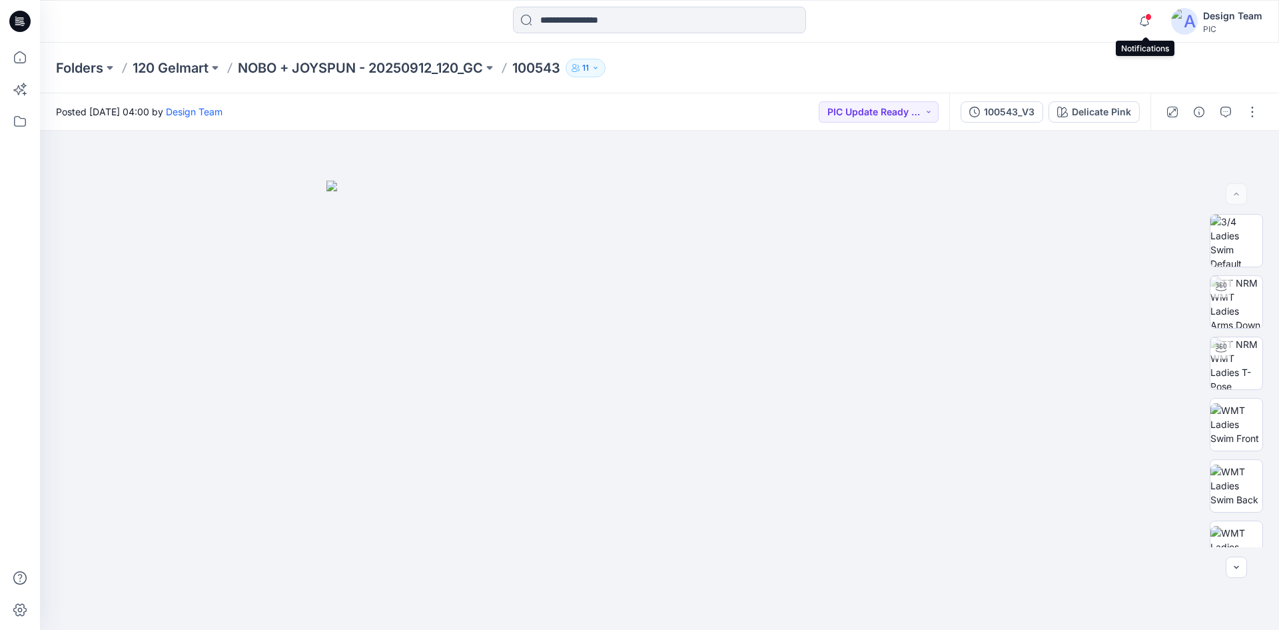
click at [1148, 18] on span at bounding box center [1148, 16] width 7 height 7
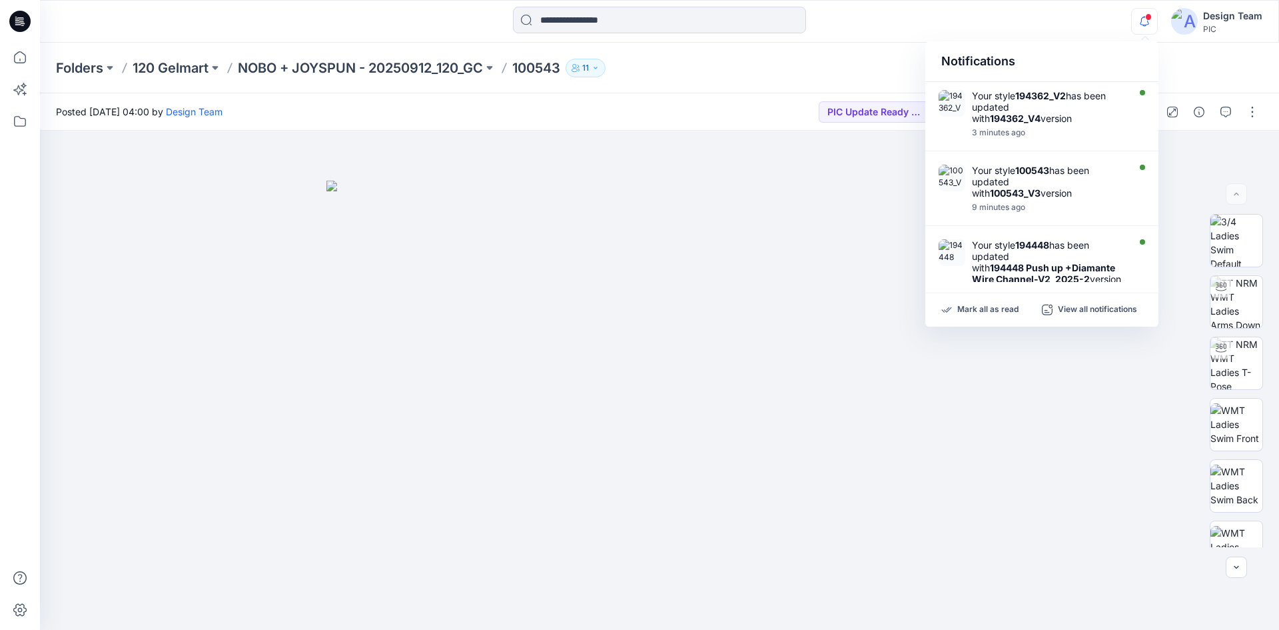
click at [910, 23] on div at bounding box center [660, 21] width 620 height 29
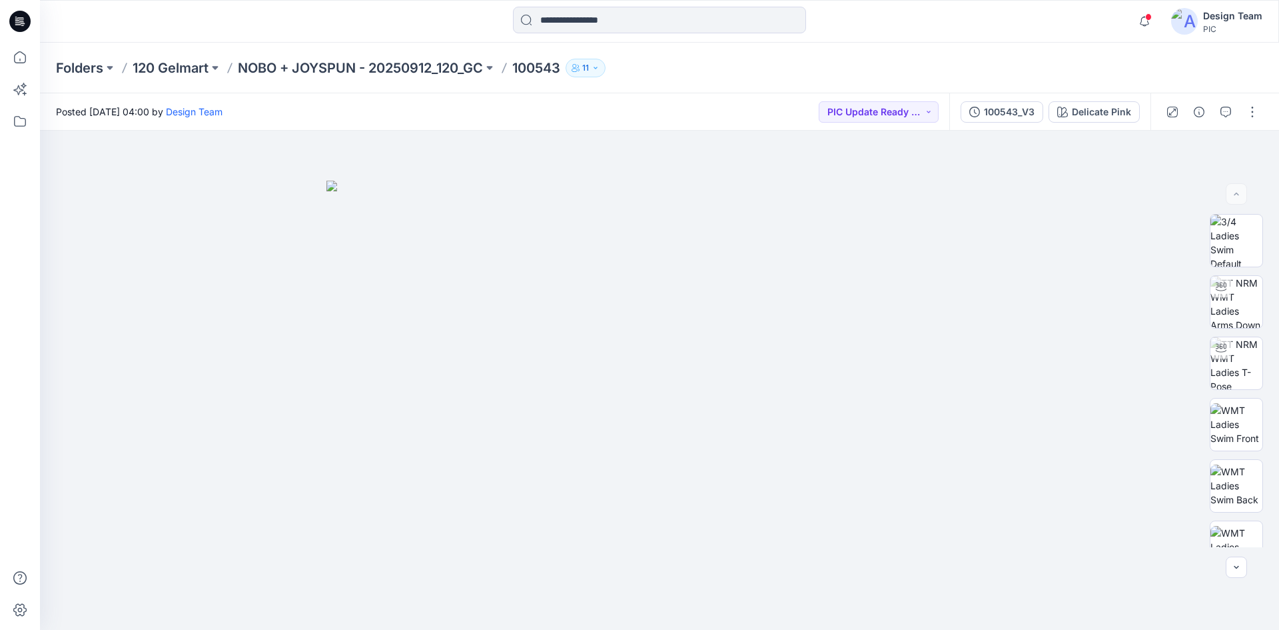
click at [1115, 27] on div "Notifications Your style 194362_V2 has been updated with 194362_V4 version 3 mi…" at bounding box center [659, 21] width 1239 height 29
drag, startPoint x: 1082, startPoint y: 67, endPoint x: 1039, endPoint y: 661, distance: 595.2
click at [1039, 629] on html "Notifications Your style 194362_V2 has been updated with 194362_V4 version 3 mi…" at bounding box center [639, 315] width 1279 height 630
drag, startPoint x: 303, startPoint y: 195, endPoint x: 288, endPoint y: 197, distance: 14.7
click at [301, 197] on div at bounding box center [659, 380] width 1239 height 499
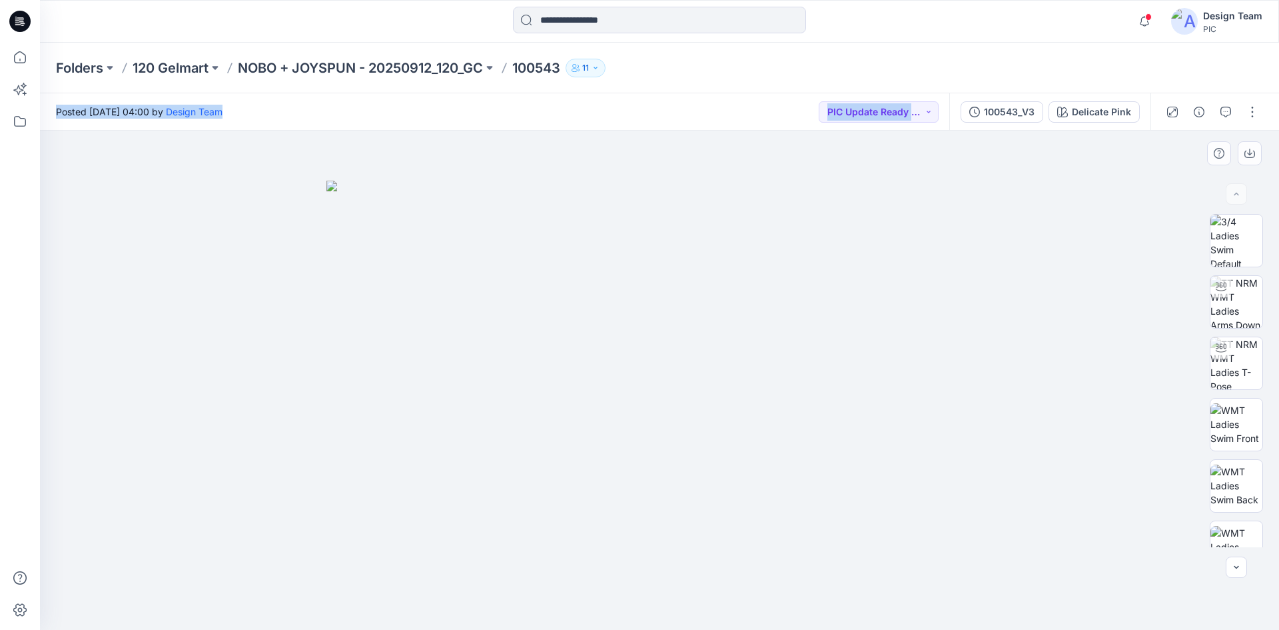
click at [378, 233] on img at bounding box center [659, 406] width 666 height 450
click at [376, 197] on img at bounding box center [659, 406] width 666 height 450
click at [637, 101] on div "Posted [DATE] 04:00 by Design Team PIC Update Ready to Review" at bounding box center [495, 111] width 910 height 37
click at [748, 61] on div "Folders 120 Gelmart NOBO + JOYSPUN - 20250912_120_GC 100543 11" at bounding box center [607, 68] width 1103 height 19
drag, startPoint x: 542, startPoint y: 259, endPoint x: 649, endPoint y: 170, distance: 138.6
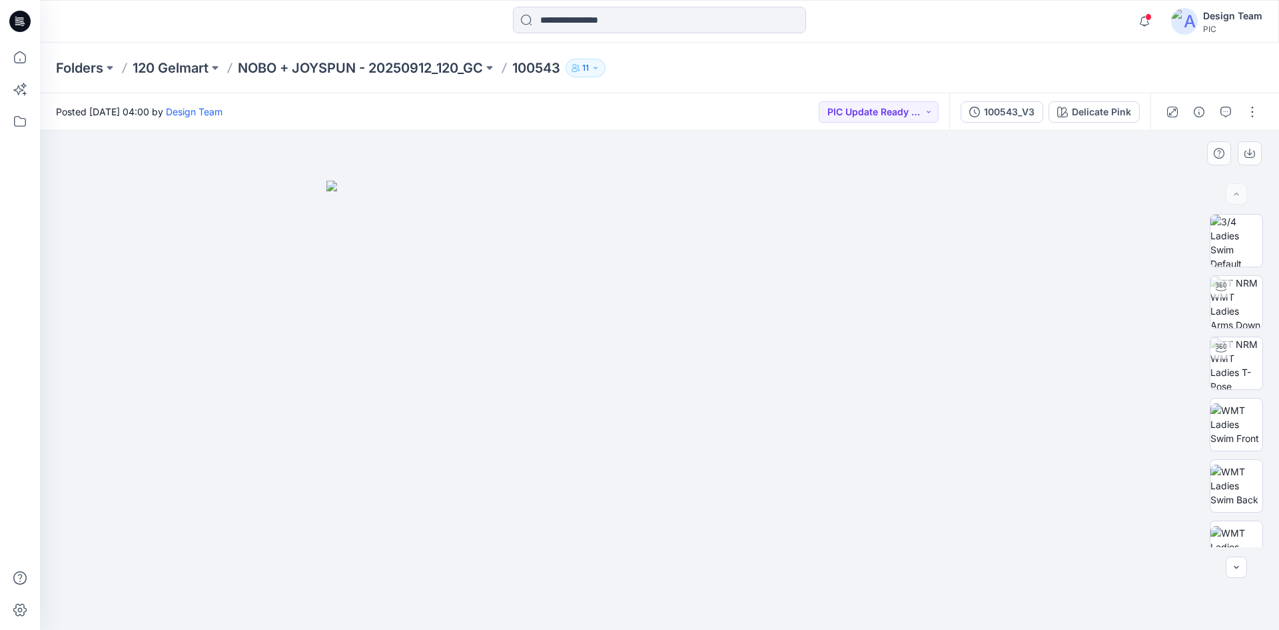
click at [649, 170] on div at bounding box center [659, 380] width 1239 height 499
click at [1137, 21] on icon "button" at bounding box center [1144, 21] width 25 height 27
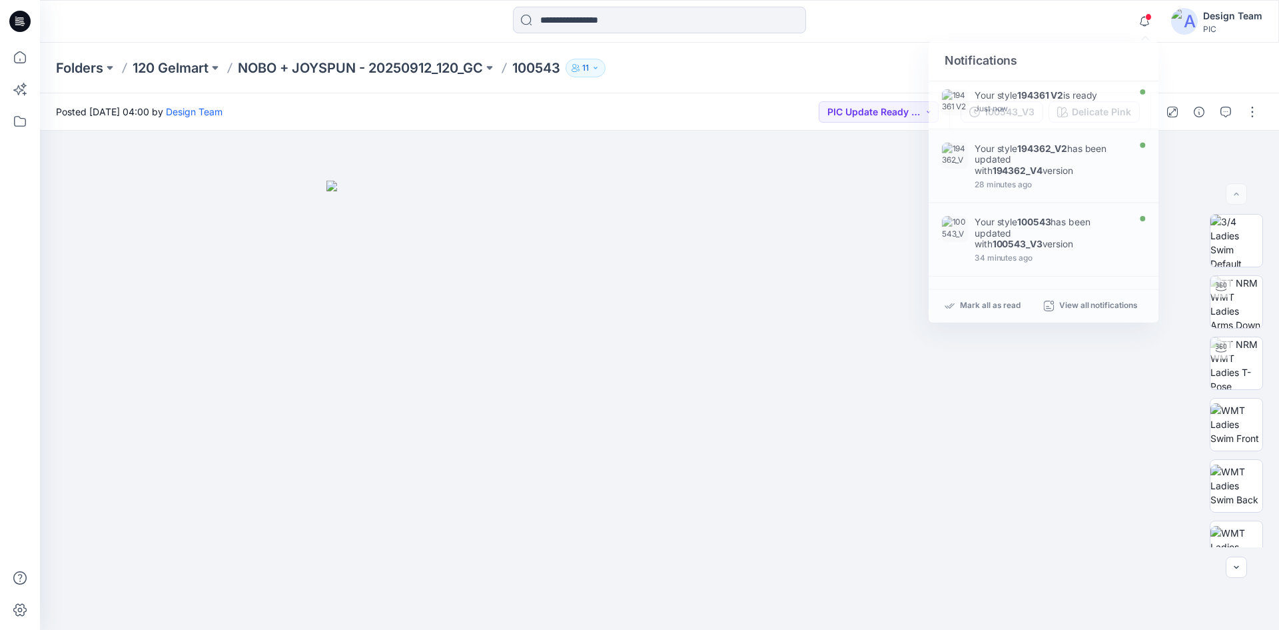
click at [1029, 19] on div "Notifications Your style 194361 V2 is ready Just now Your style 194362_V2 has b…" at bounding box center [659, 21] width 1239 height 29
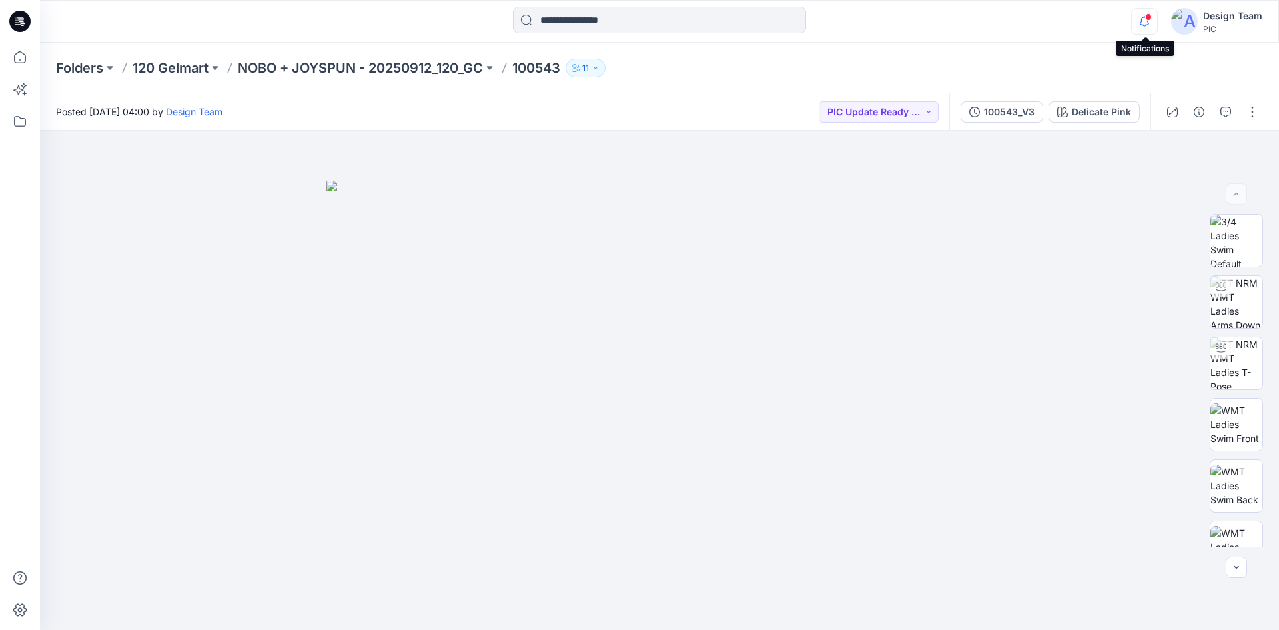
click at [1158, 21] on button "button" at bounding box center [1144, 21] width 27 height 27
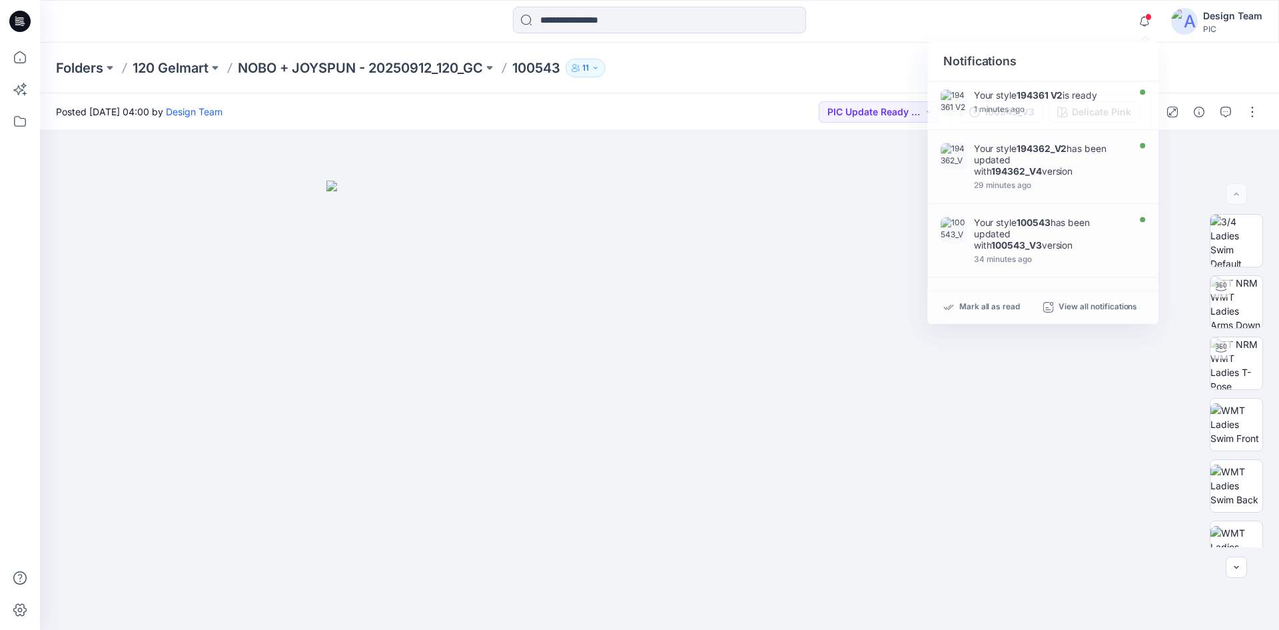
click at [13, 17] on icon at bounding box center [19, 21] width 21 height 21
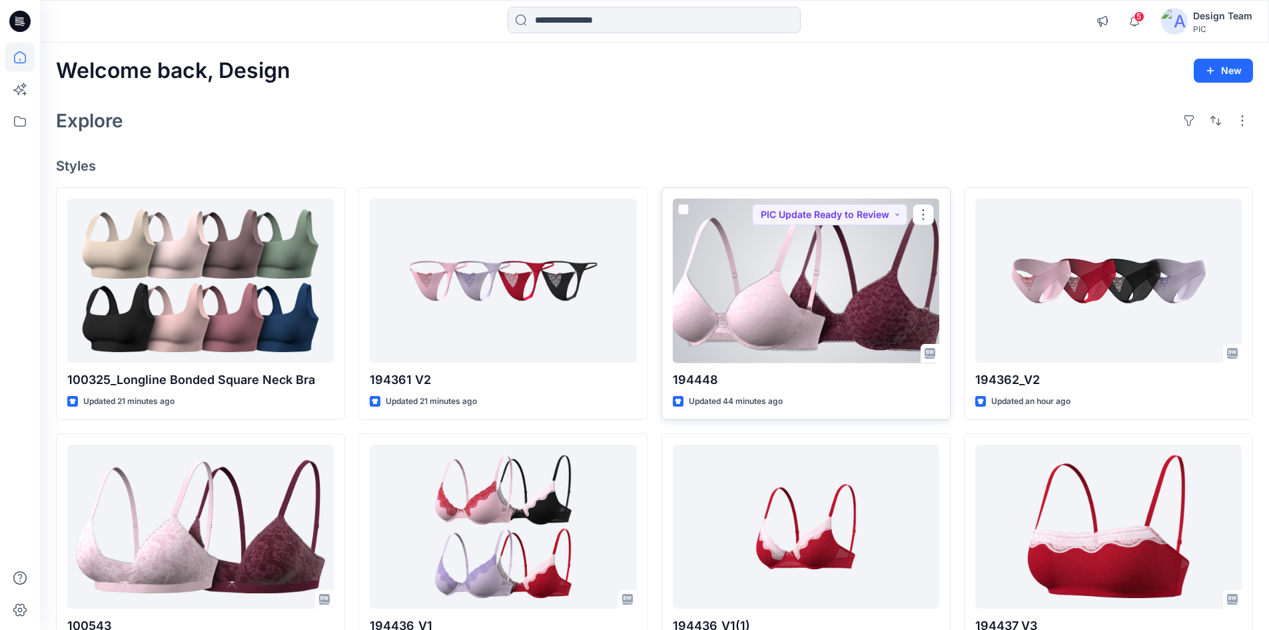
click at [827, 286] on div at bounding box center [806, 281] width 267 height 165
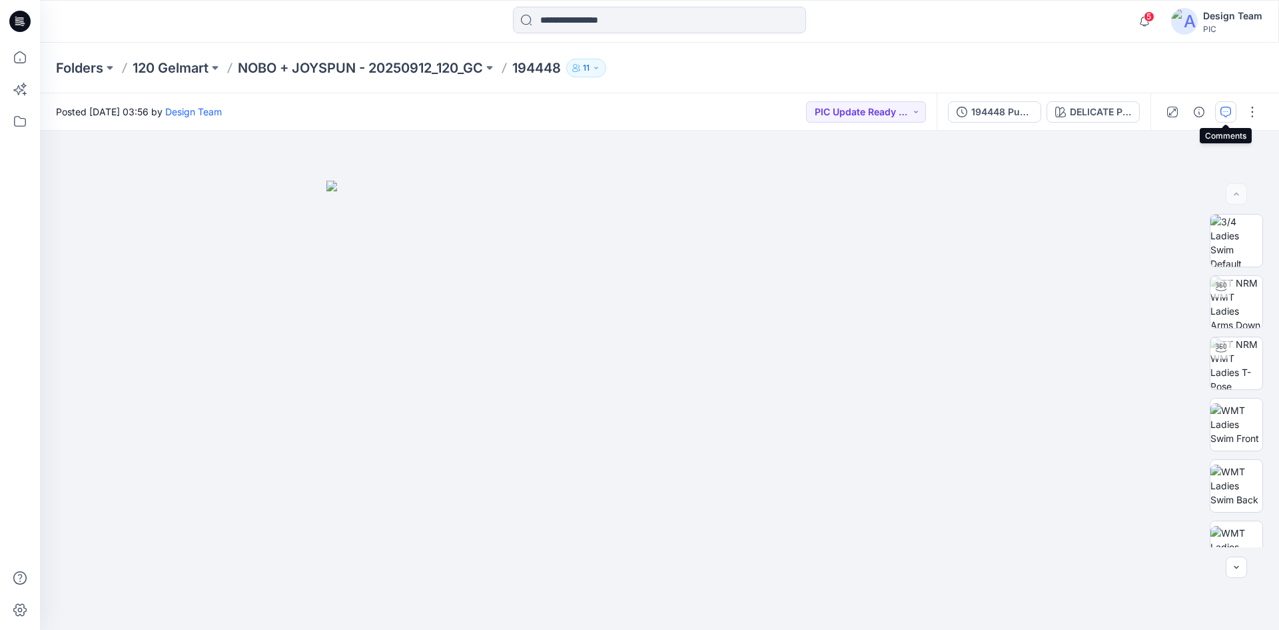
click at [1229, 113] on icon "button" at bounding box center [1226, 112] width 11 height 11
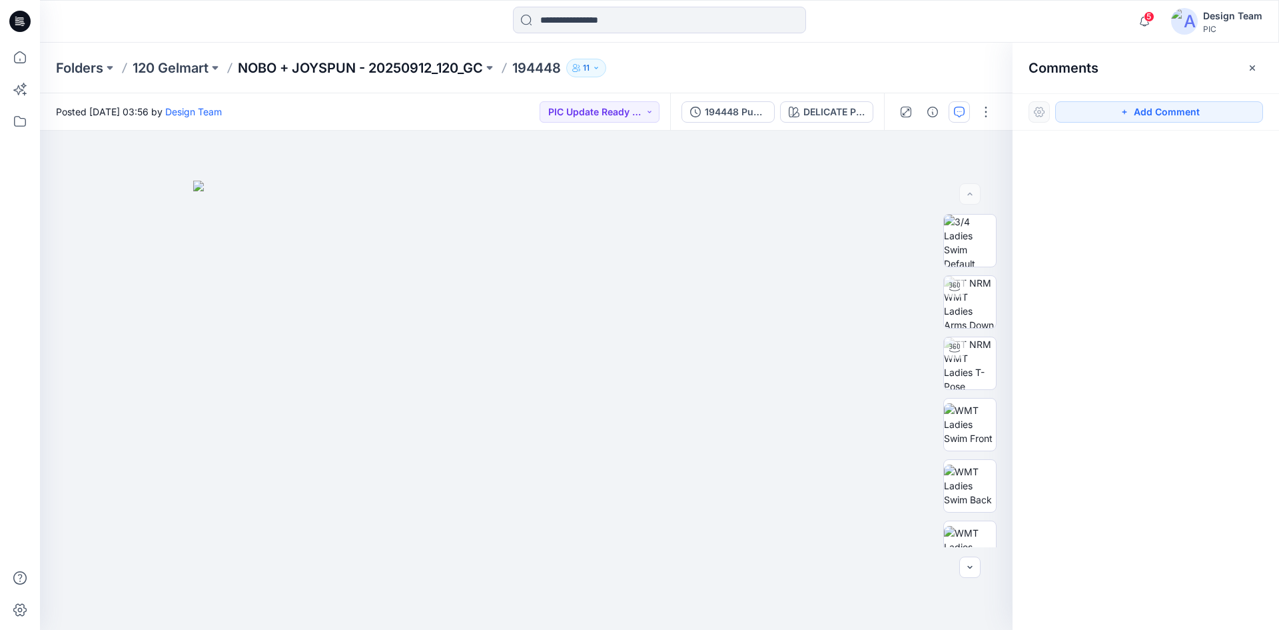
click at [358, 68] on p "NOBO + JOYSPUN - 20250912_120_GC" at bounding box center [360, 68] width 245 height 19
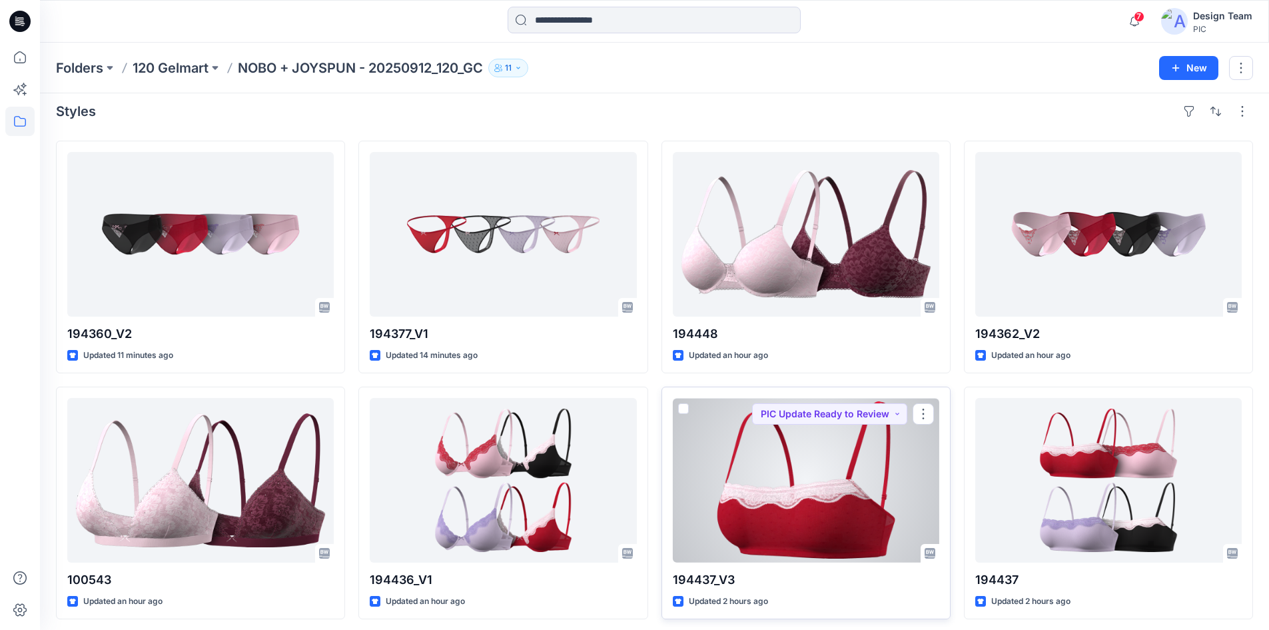
scroll to position [67, 0]
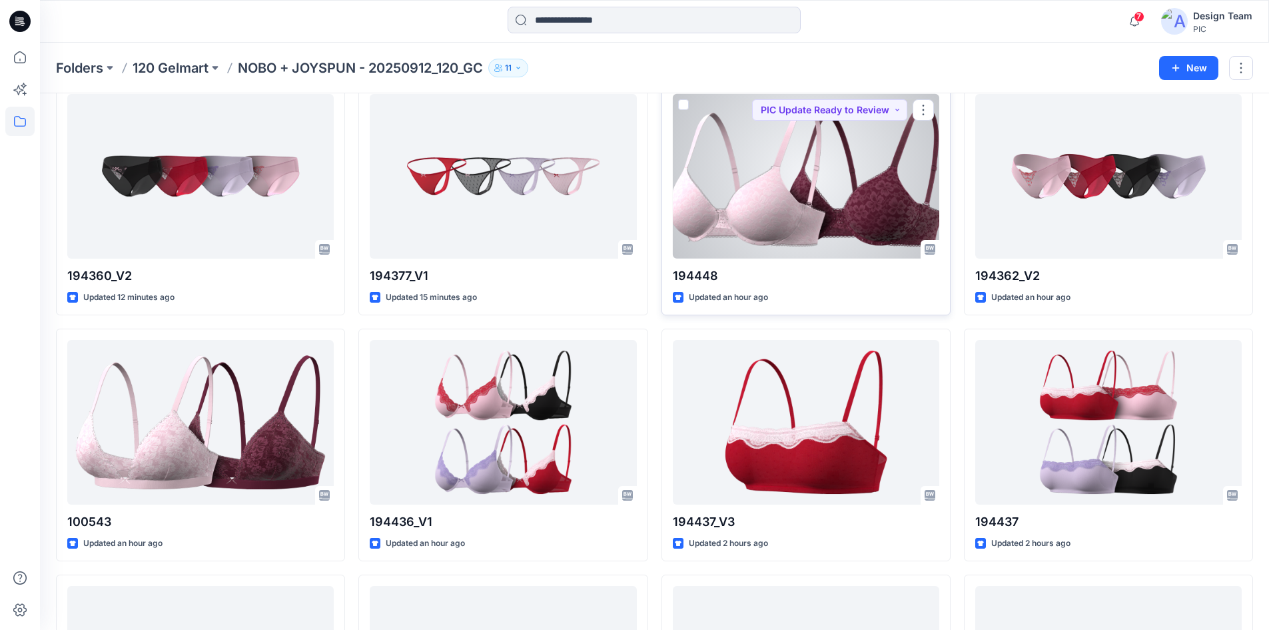
click at [803, 187] on div at bounding box center [806, 176] width 267 height 165
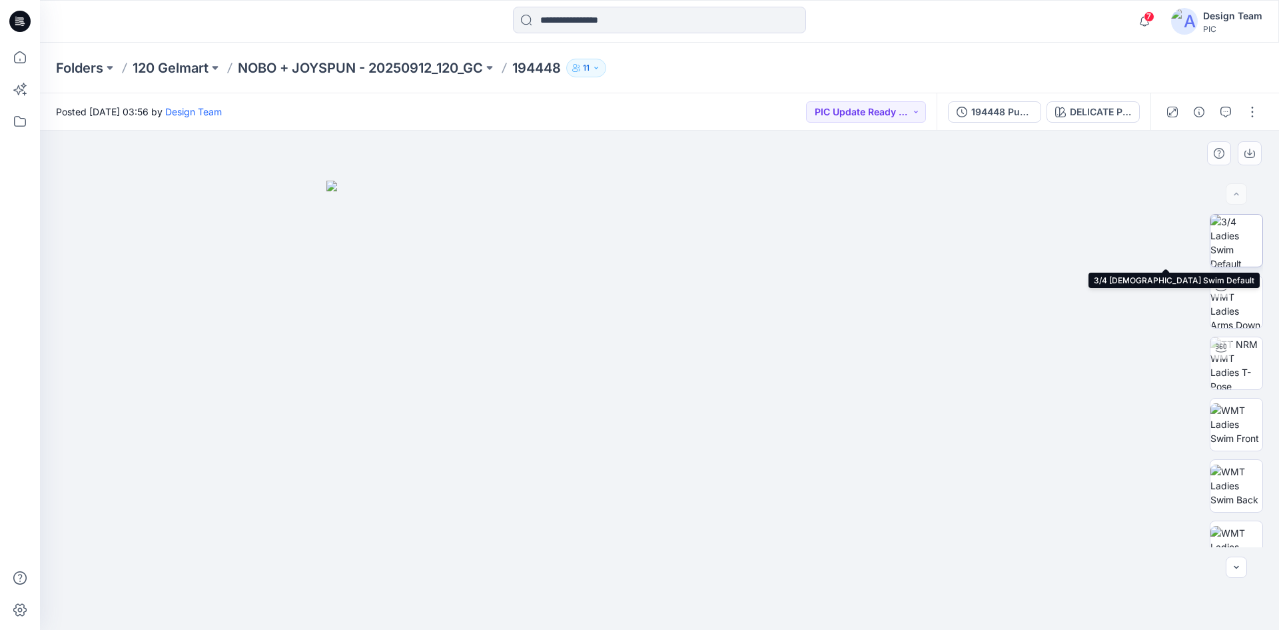
click at [1237, 240] on img at bounding box center [1237, 241] width 52 height 52
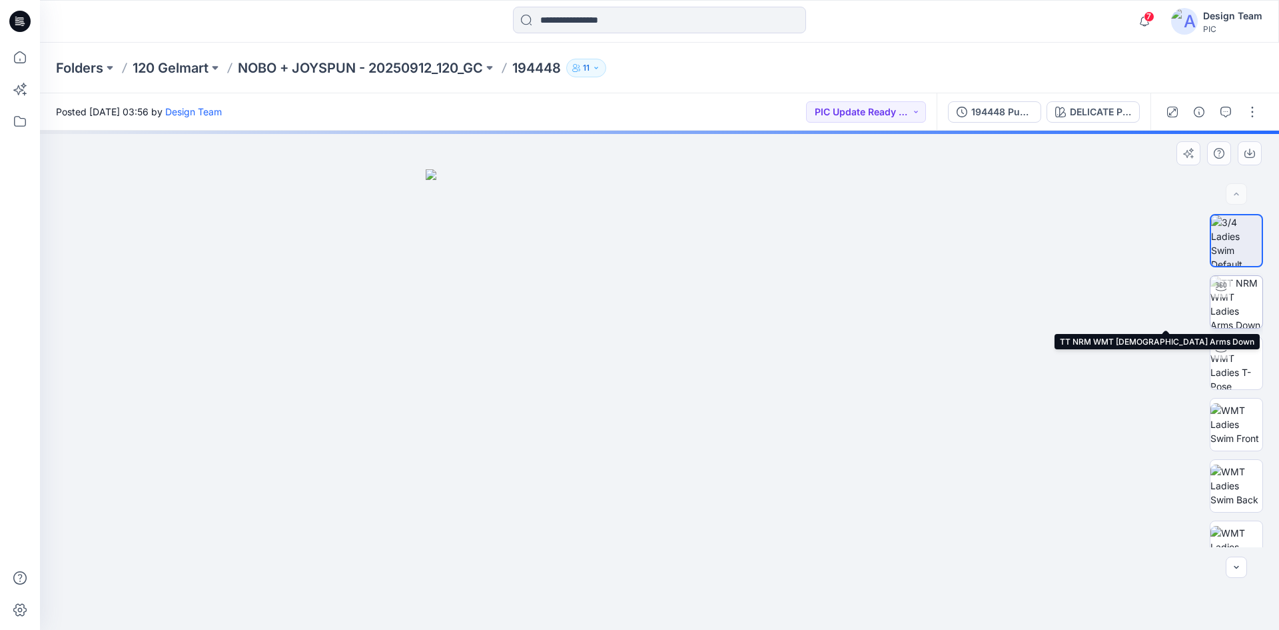
click at [1237, 300] on img at bounding box center [1237, 302] width 52 height 52
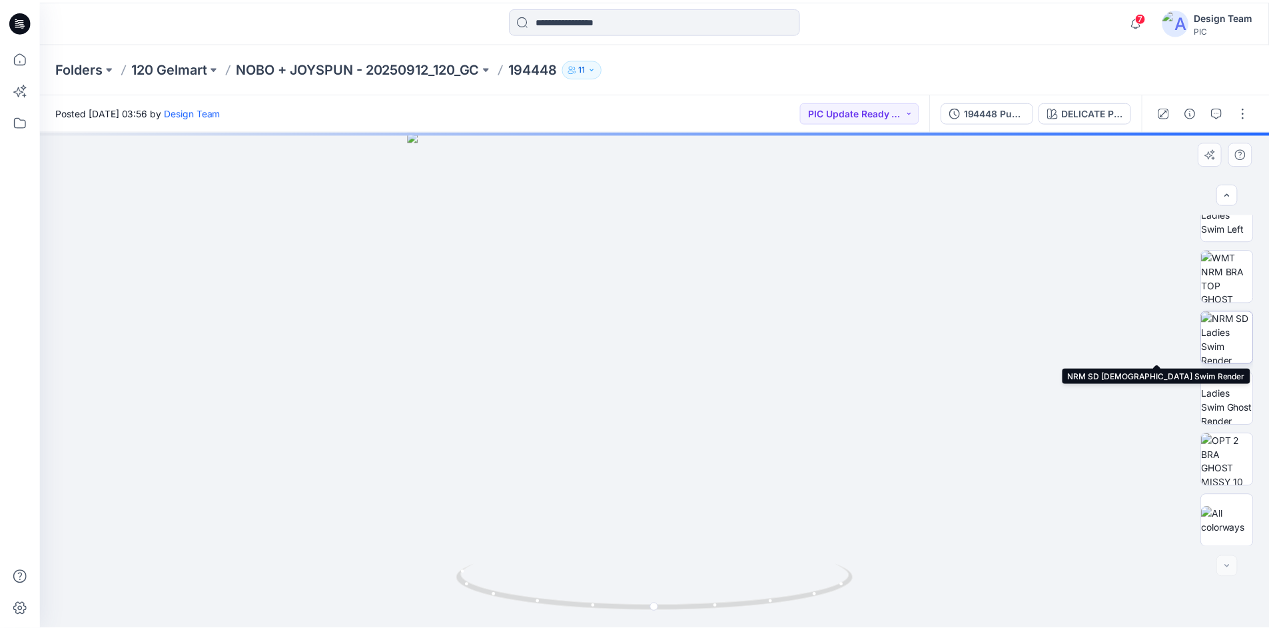
scroll to position [333, 0]
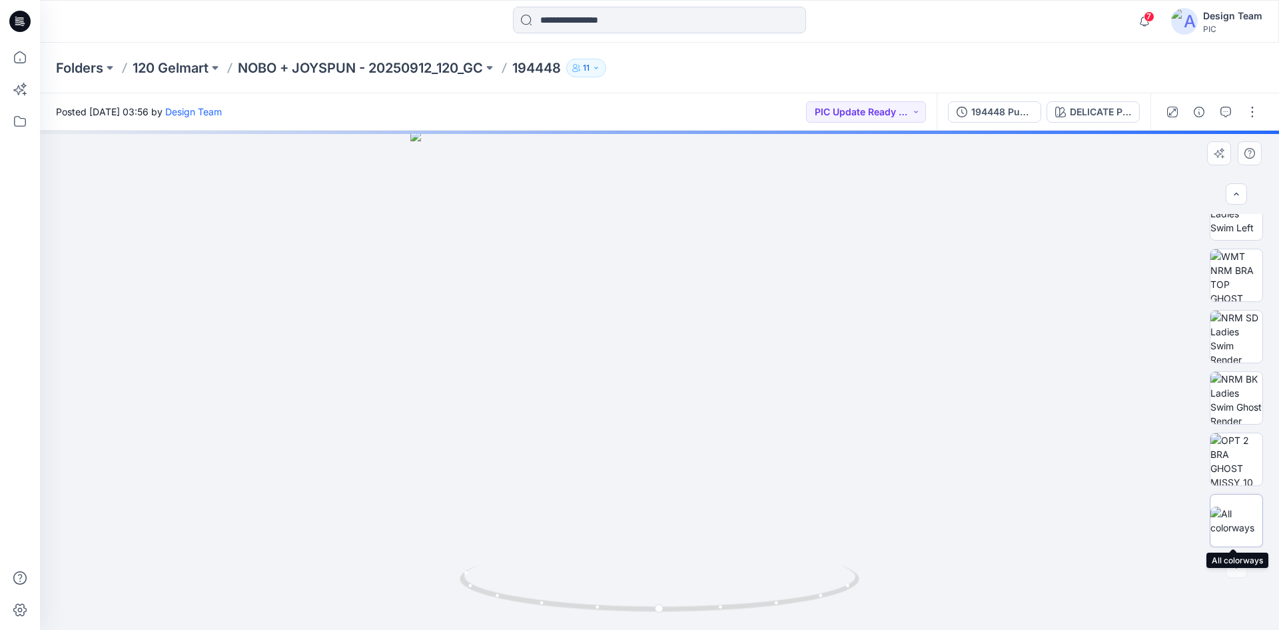
click at [1241, 511] on img at bounding box center [1237, 520] width 52 height 28
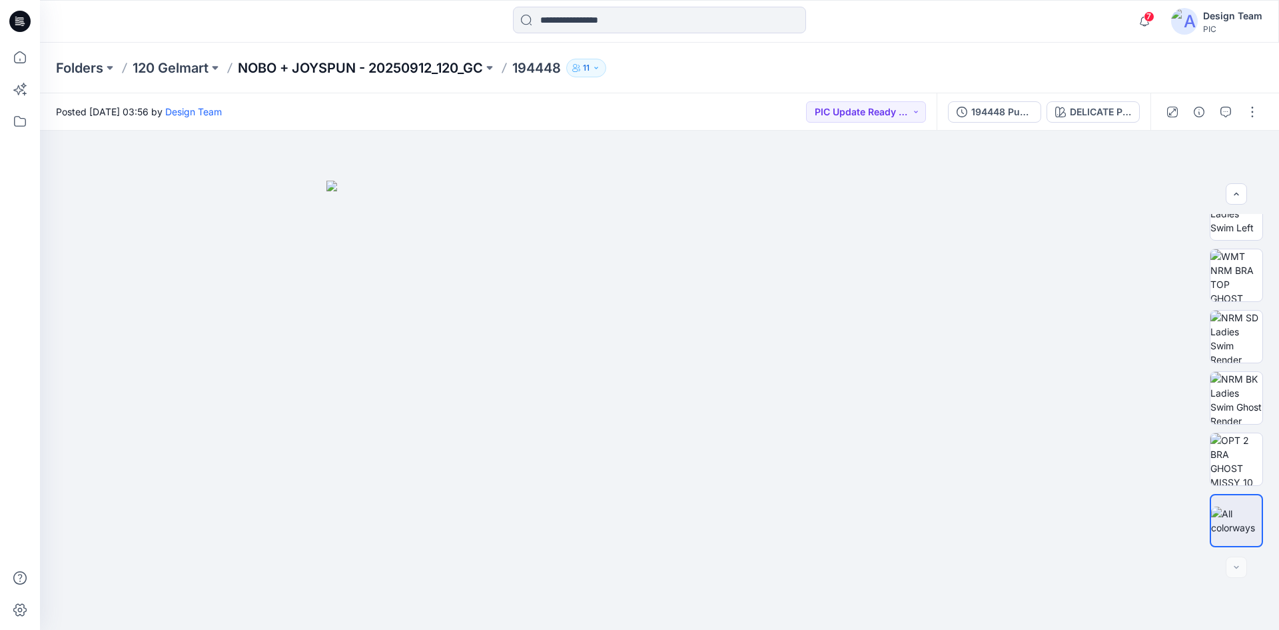
click at [291, 65] on p "NOBO + JOYSPUN - 20250912_120_GC" at bounding box center [360, 68] width 245 height 19
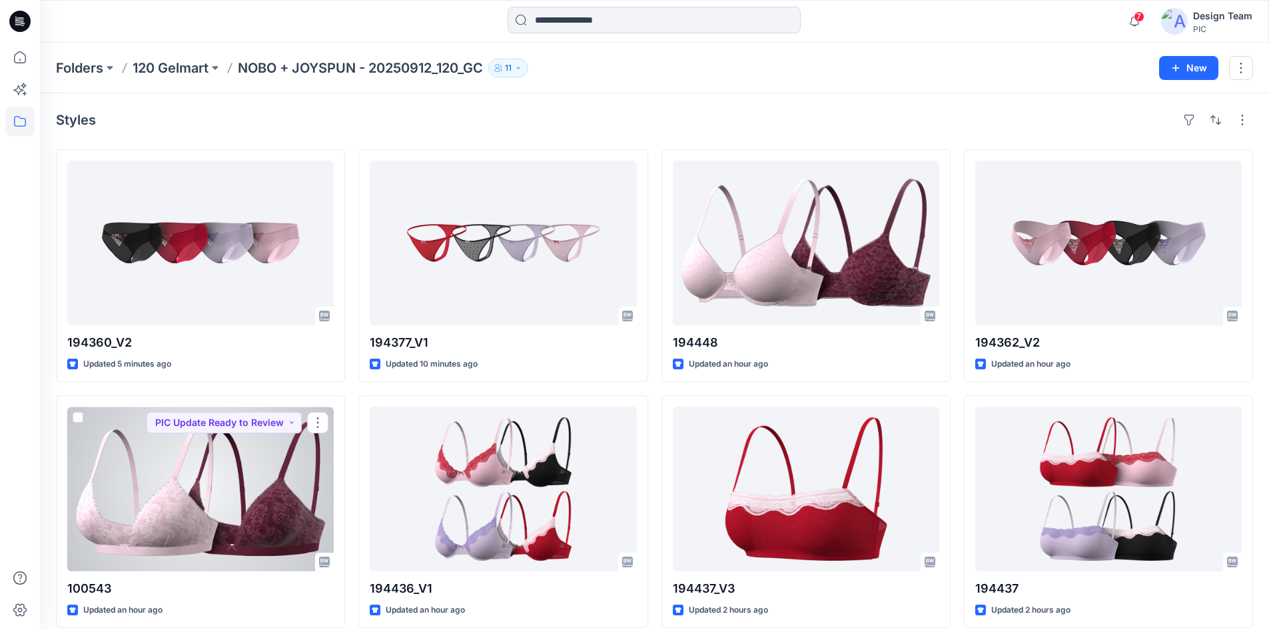
click at [259, 452] on div at bounding box center [200, 488] width 267 height 165
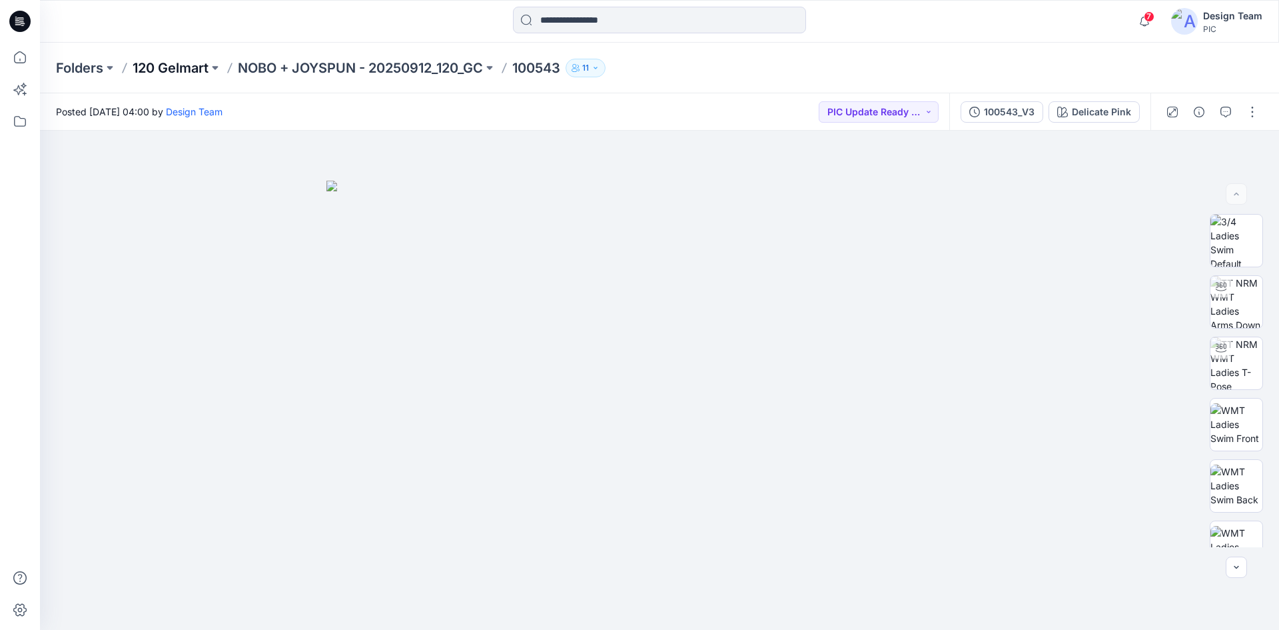
click at [167, 62] on p "120 Gelmart" at bounding box center [171, 68] width 76 height 19
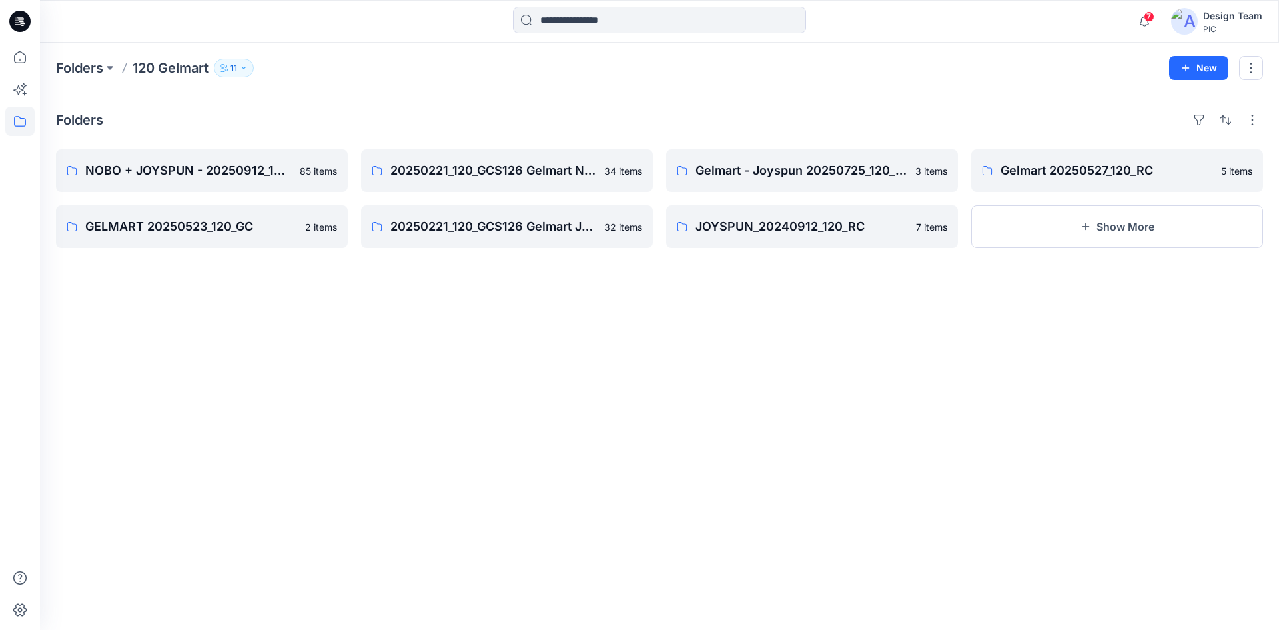
click at [15, 17] on icon at bounding box center [19, 21] width 21 height 21
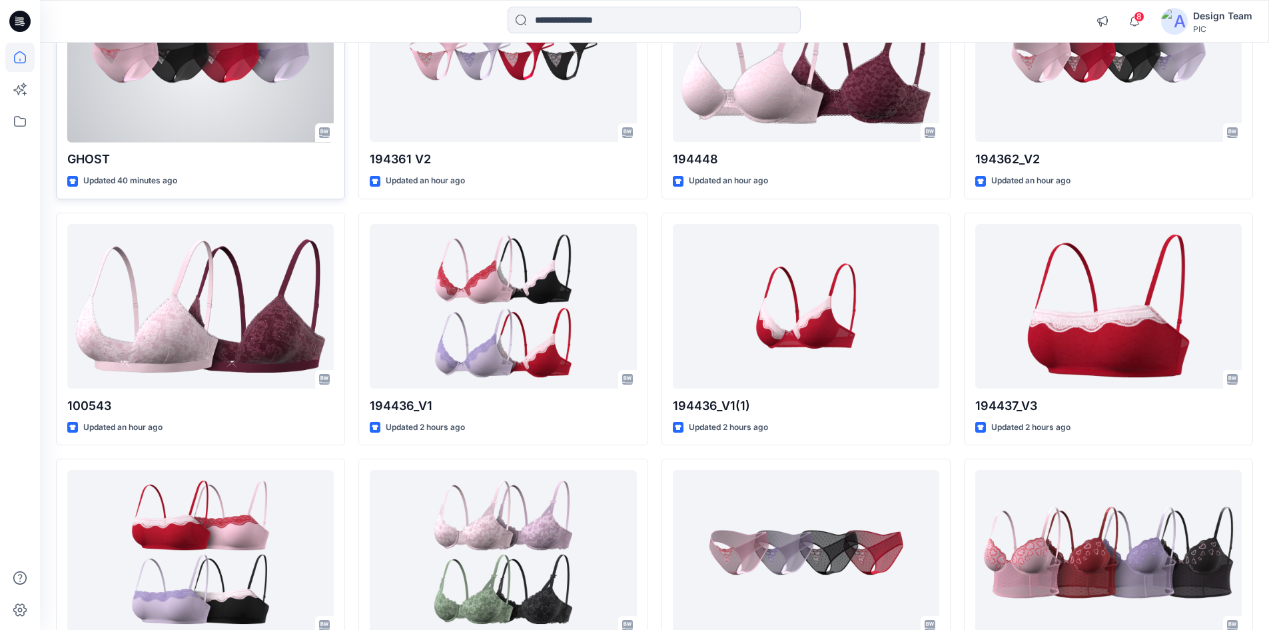
scroll to position [400, 0]
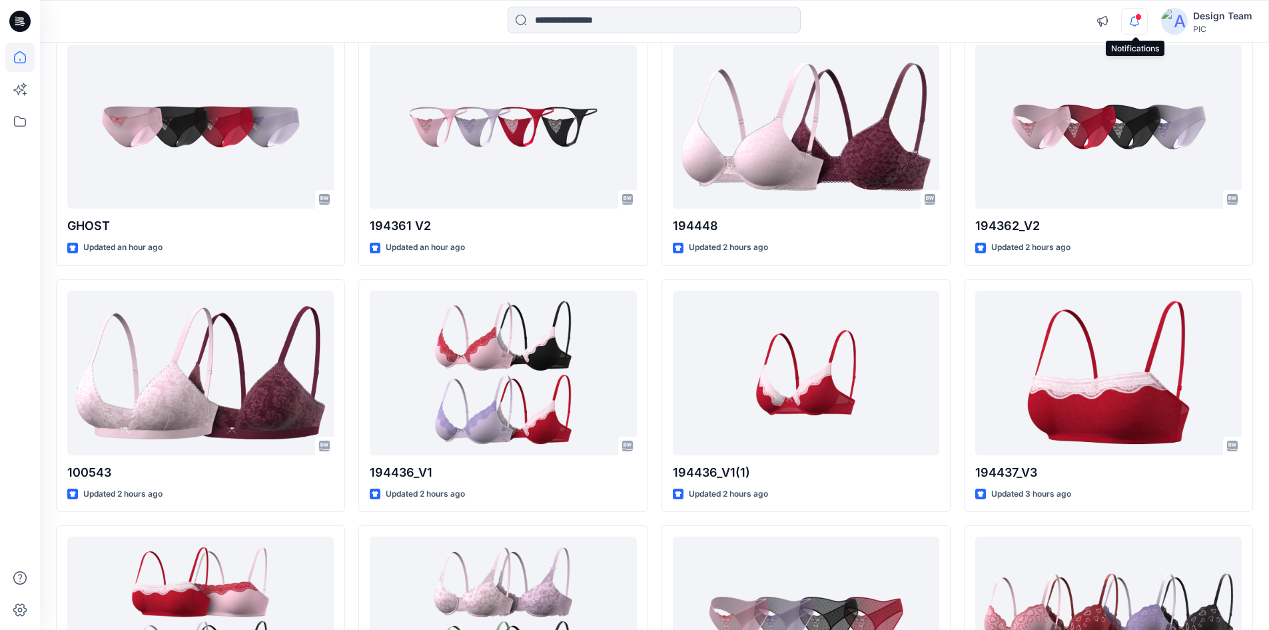
click at [1137, 22] on icon "button" at bounding box center [1134, 21] width 25 height 27
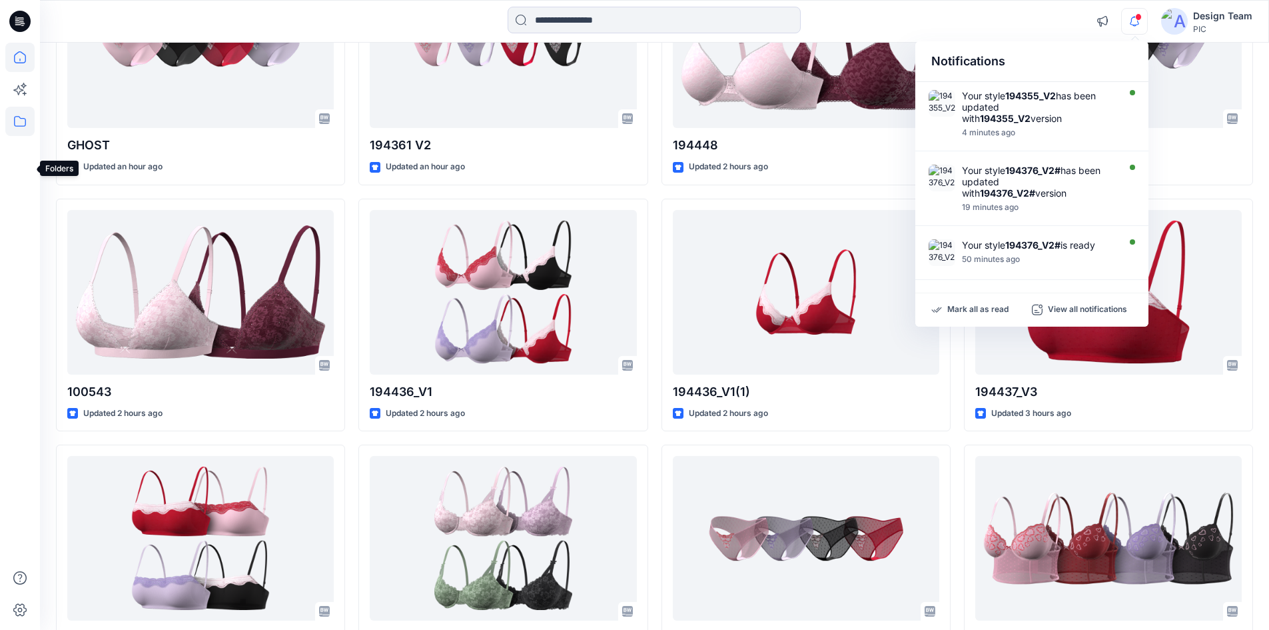
scroll to position [333, 0]
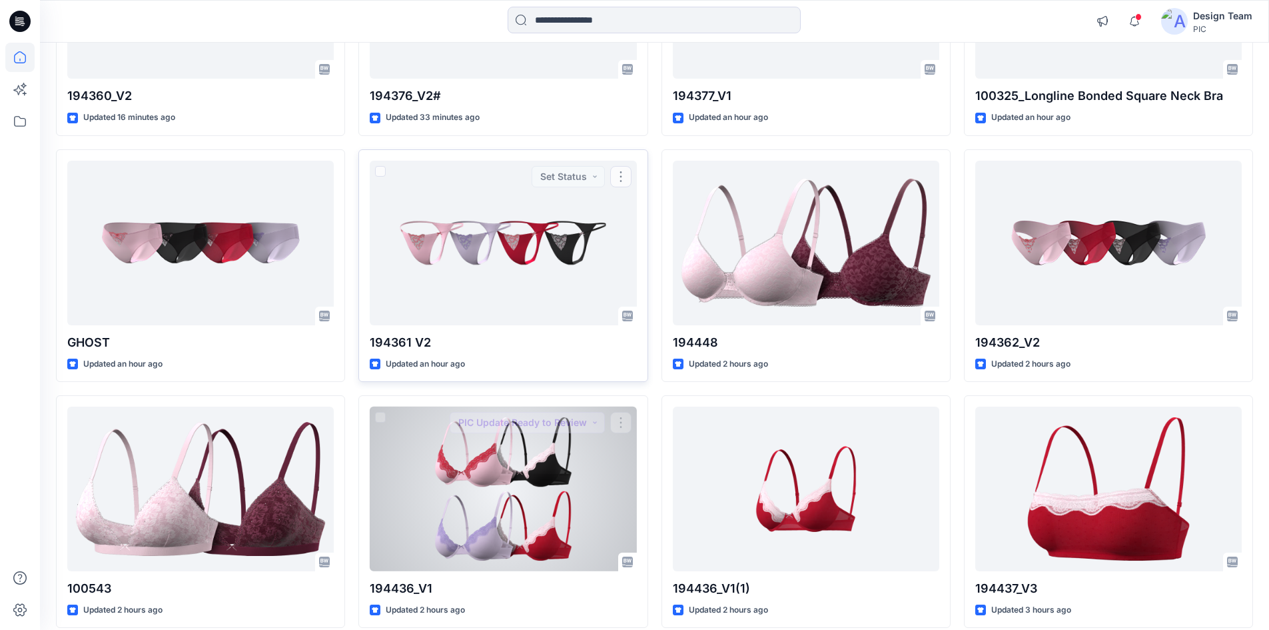
scroll to position [551, 0]
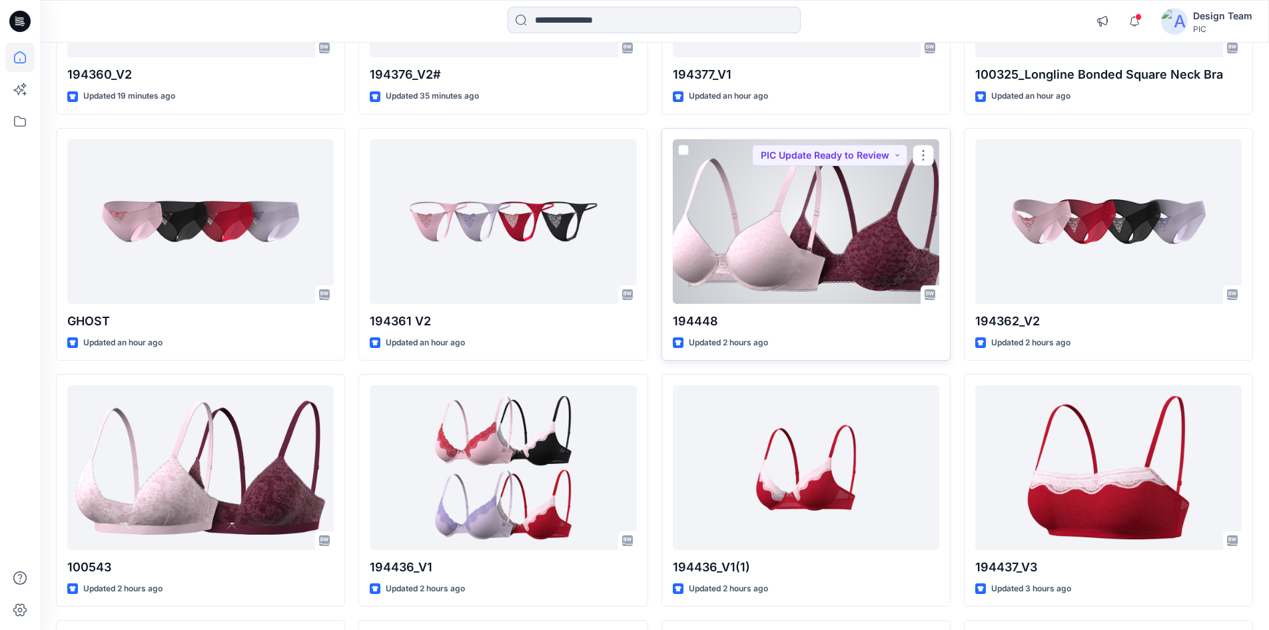
click at [807, 207] on div at bounding box center [806, 221] width 267 height 165
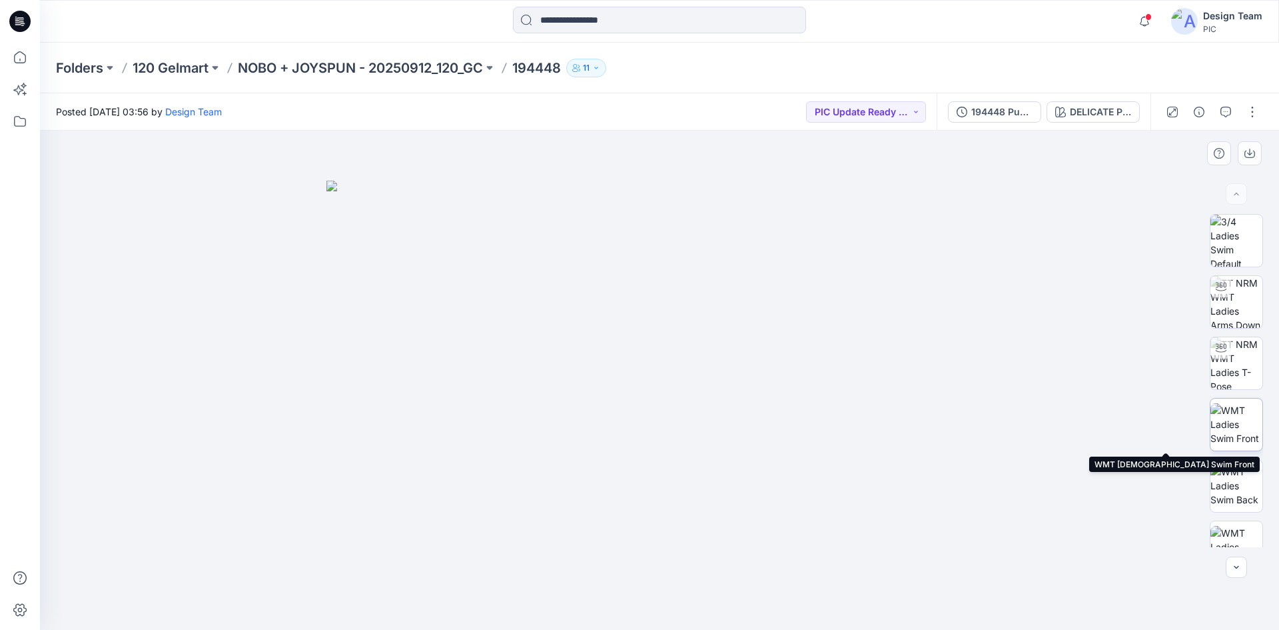
click at [1242, 429] on img at bounding box center [1237, 424] width 52 height 42
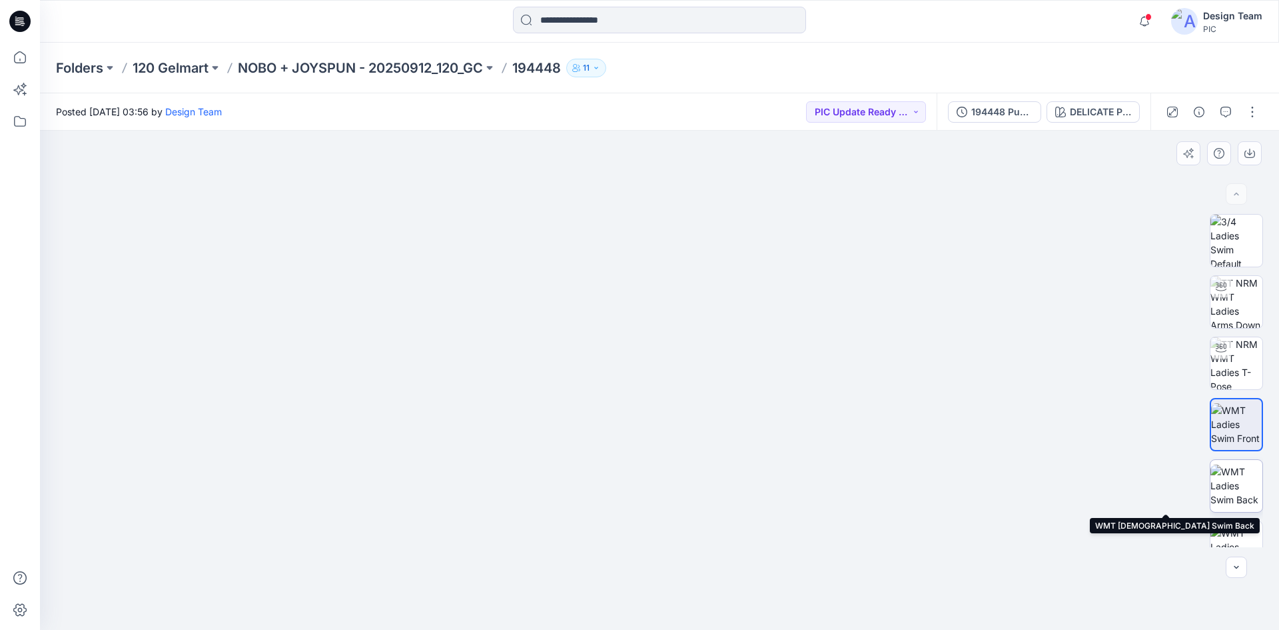
click at [1229, 480] on img at bounding box center [1237, 485] width 52 height 42
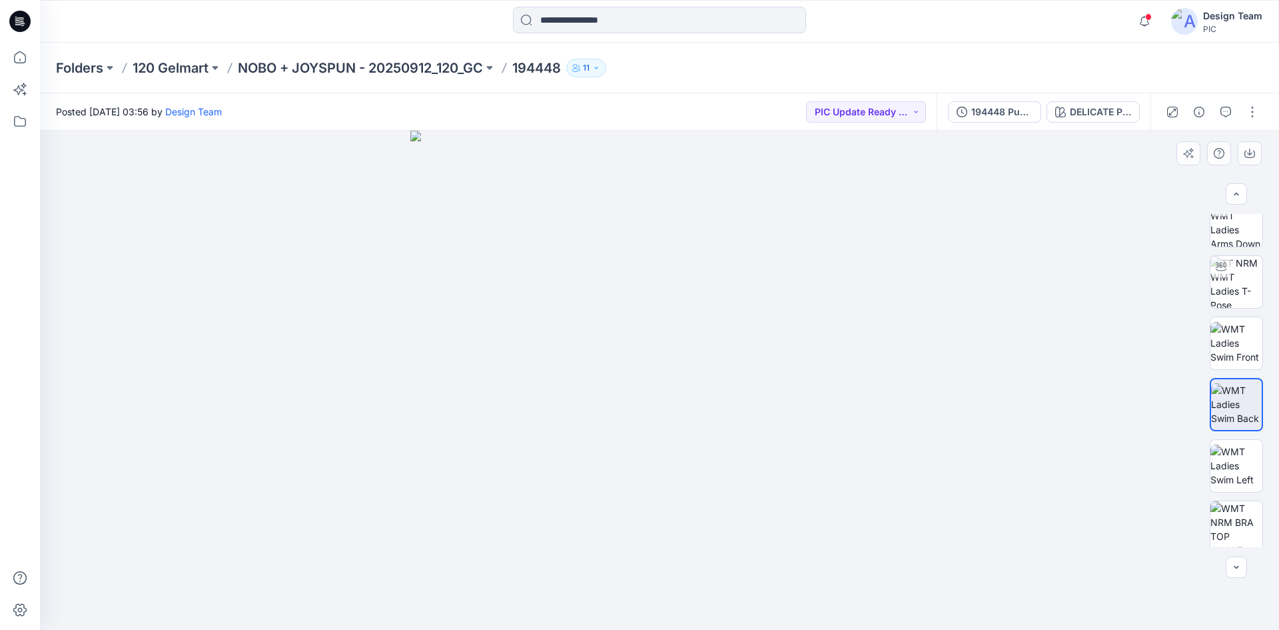
scroll to position [133, 0]
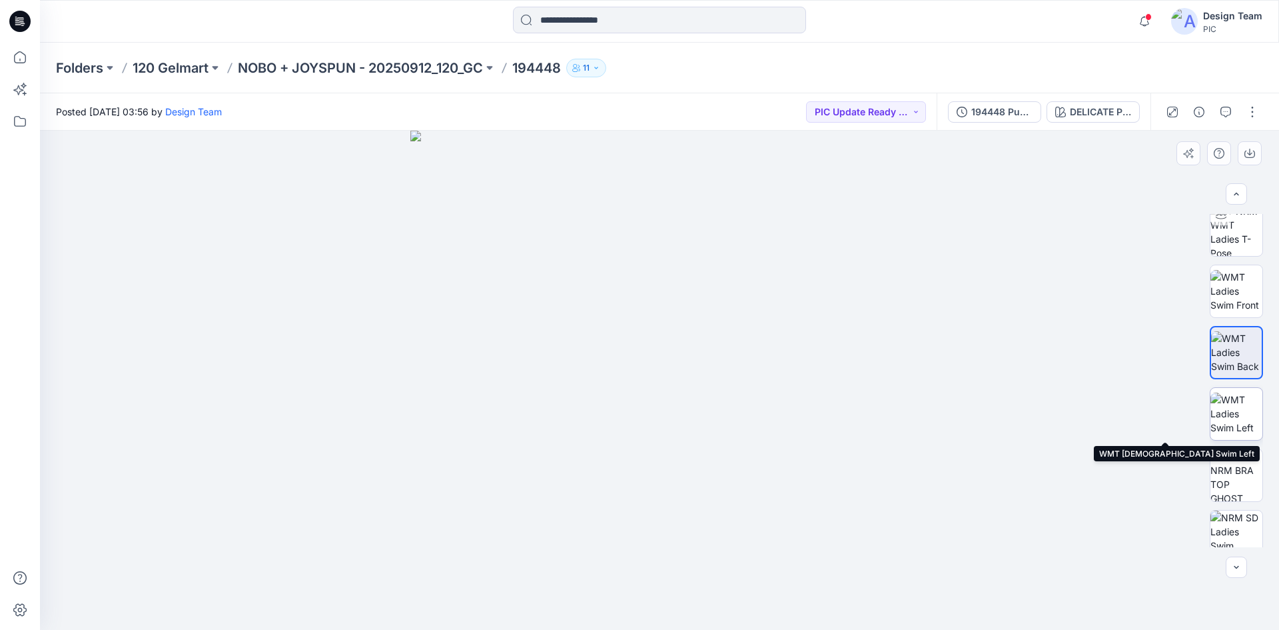
click at [1231, 421] on img at bounding box center [1237, 413] width 52 height 42
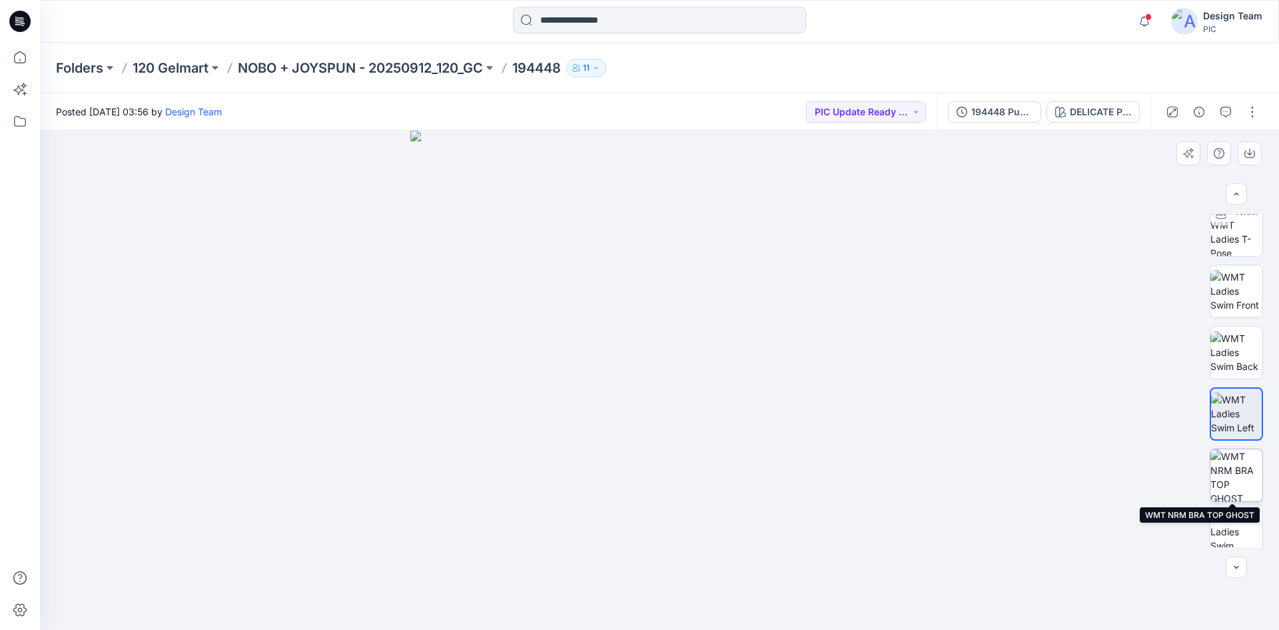
click at [1249, 484] on img at bounding box center [1237, 475] width 52 height 52
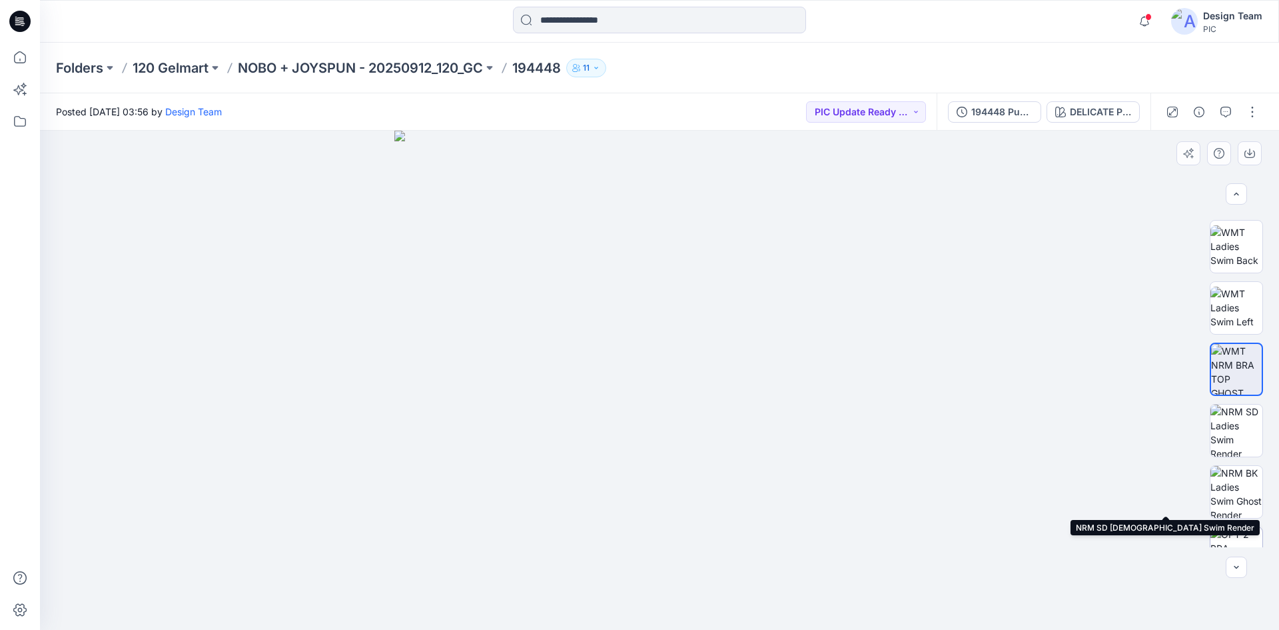
scroll to position [267, 0]
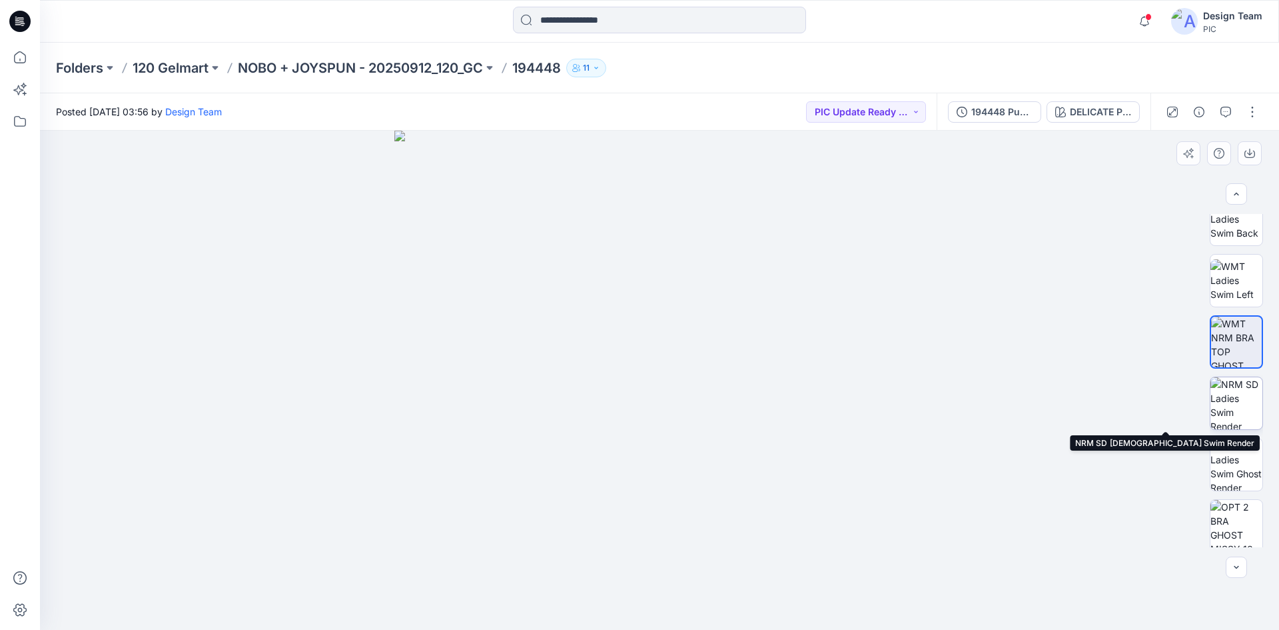
click at [1227, 402] on img at bounding box center [1237, 403] width 52 height 52
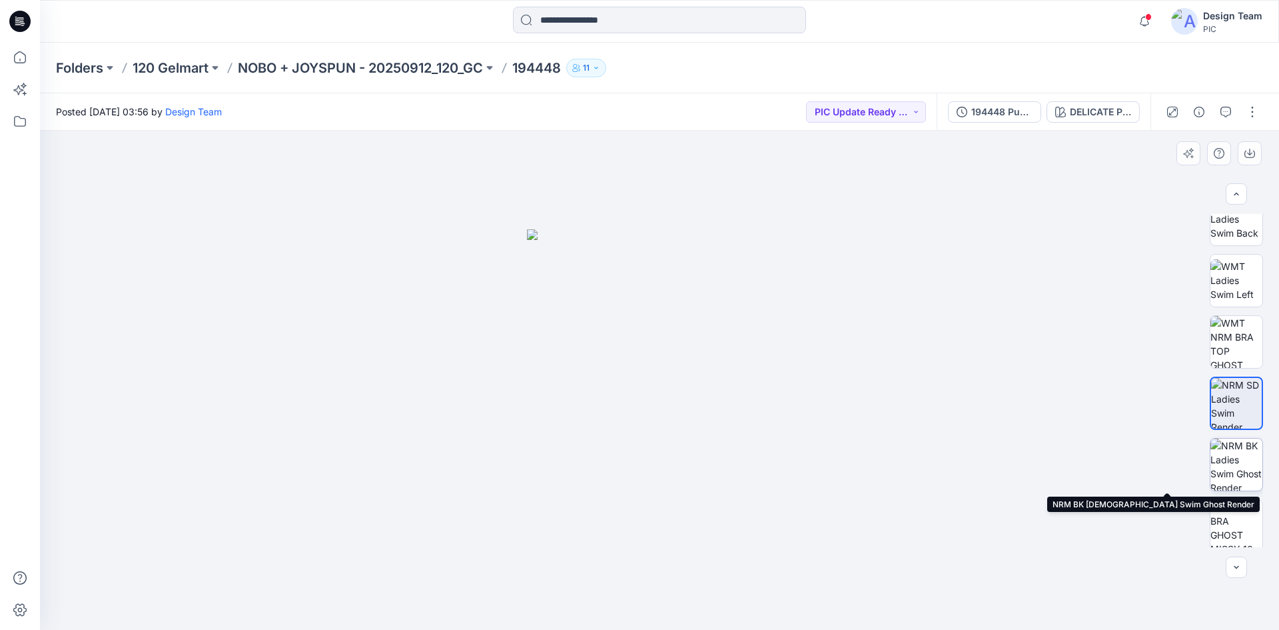
click at [1229, 466] on img at bounding box center [1237, 464] width 52 height 52
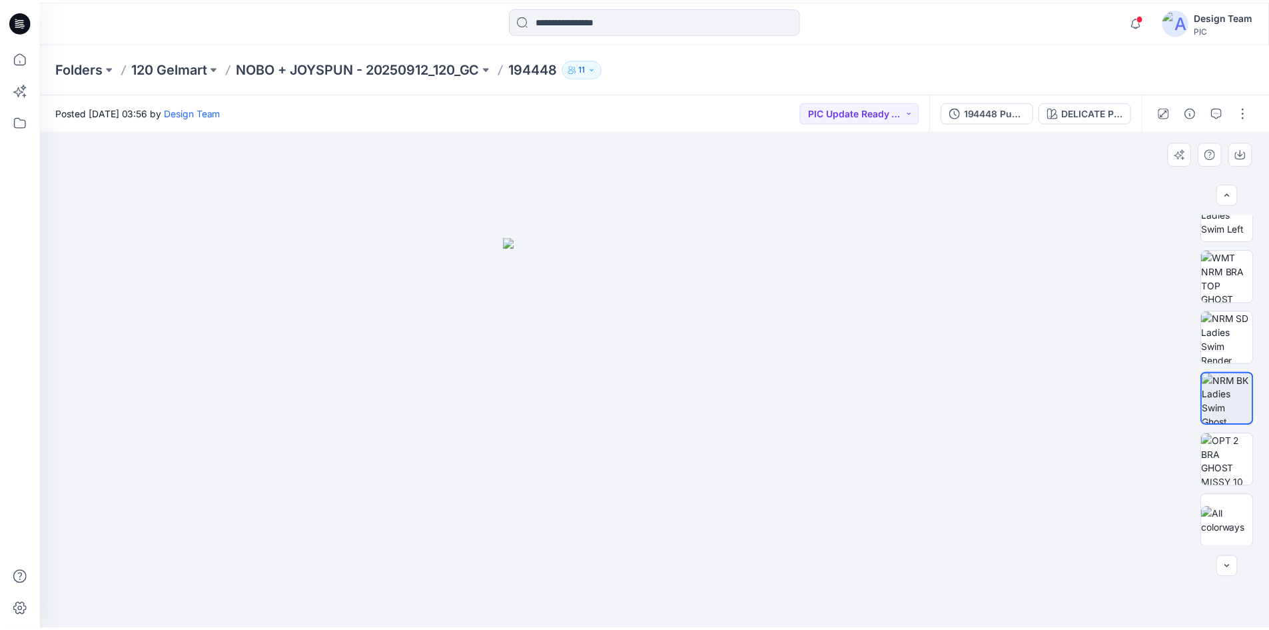
scroll to position [333, 0]
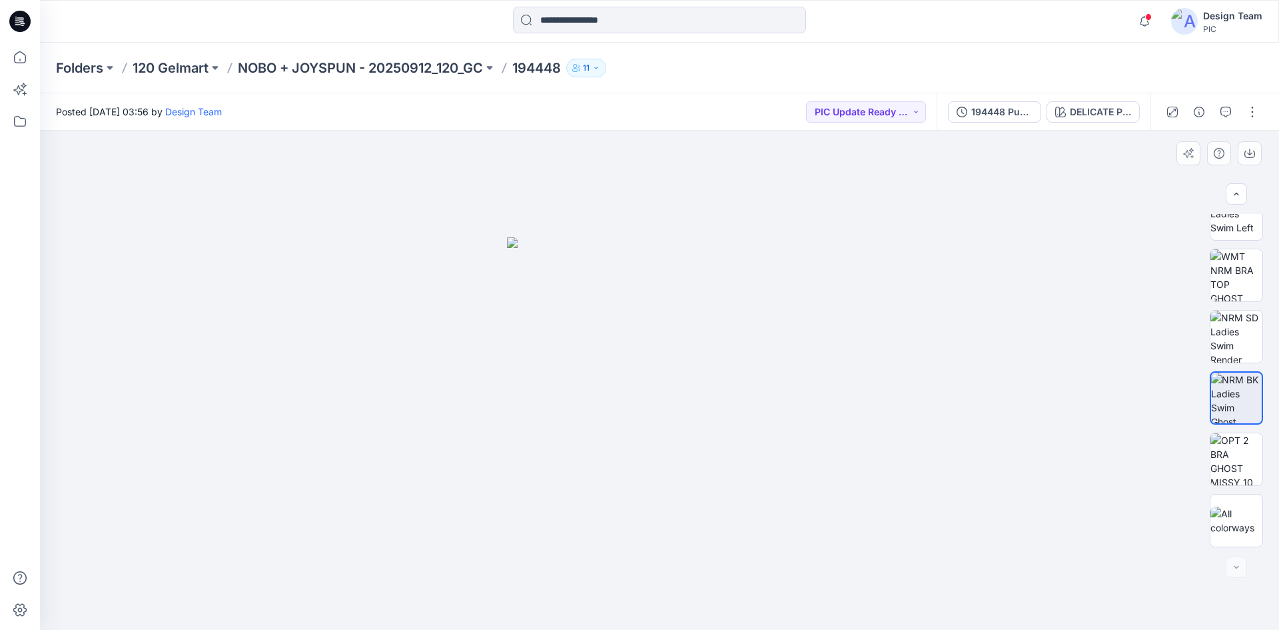
click at [1217, 470] on img at bounding box center [1237, 459] width 52 height 52
click at [272, 66] on p "NOBO + JOYSPUN - 20250912_120_GC" at bounding box center [360, 68] width 245 height 19
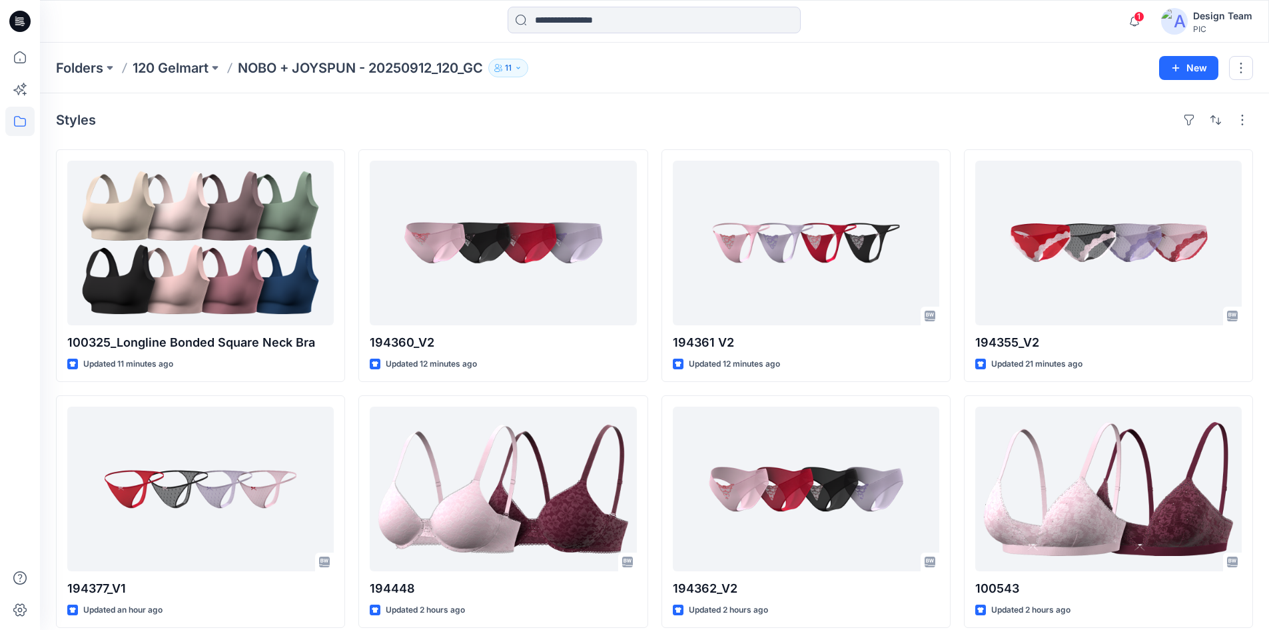
click at [17, 25] on icon at bounding box center [19, 21] width 21 height 21
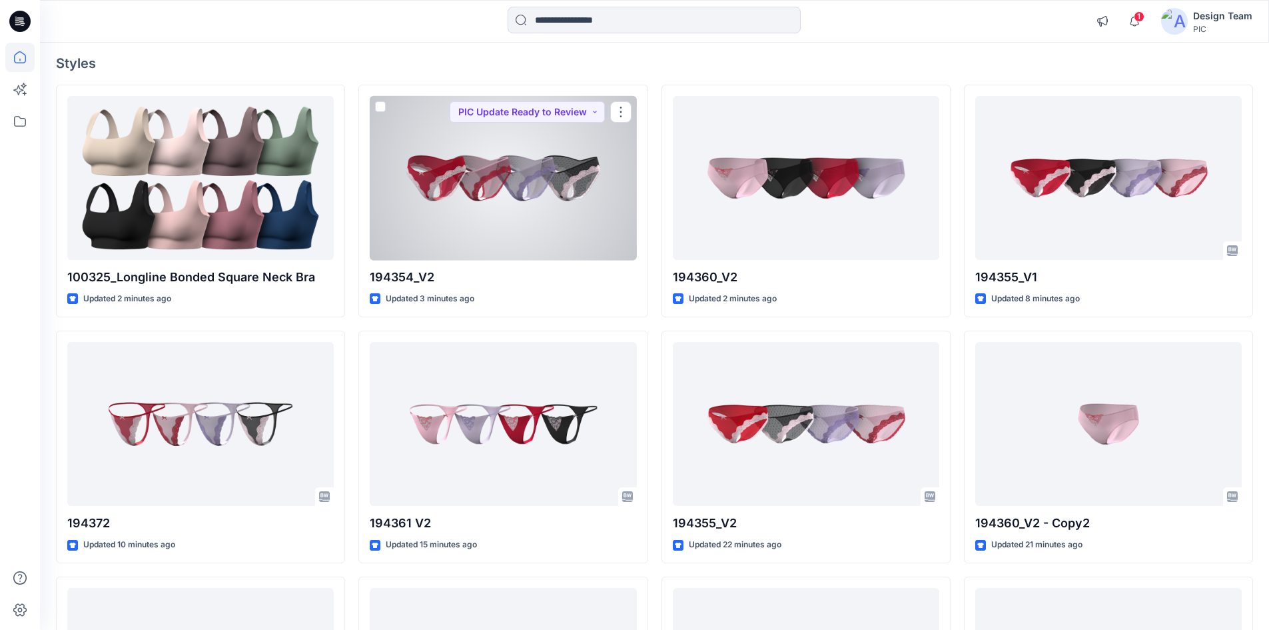
scroll to position [133, 0]
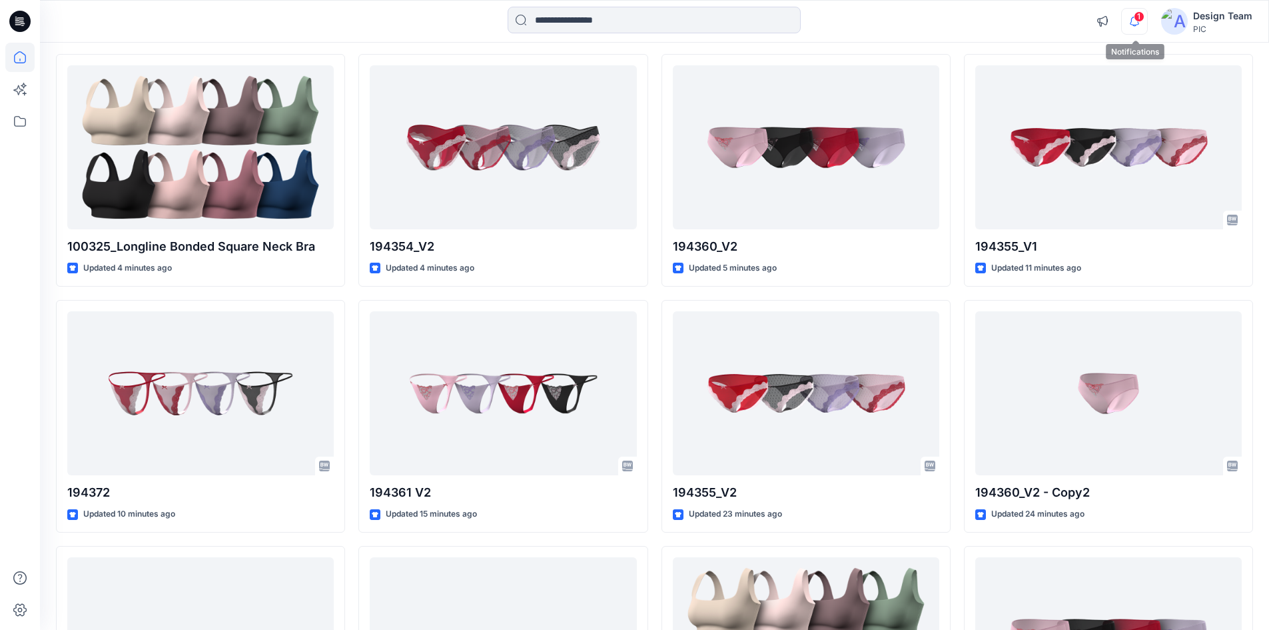
click at [1137, 21] on icon "button" at bounding box center [1134, 21] width 25 height 27
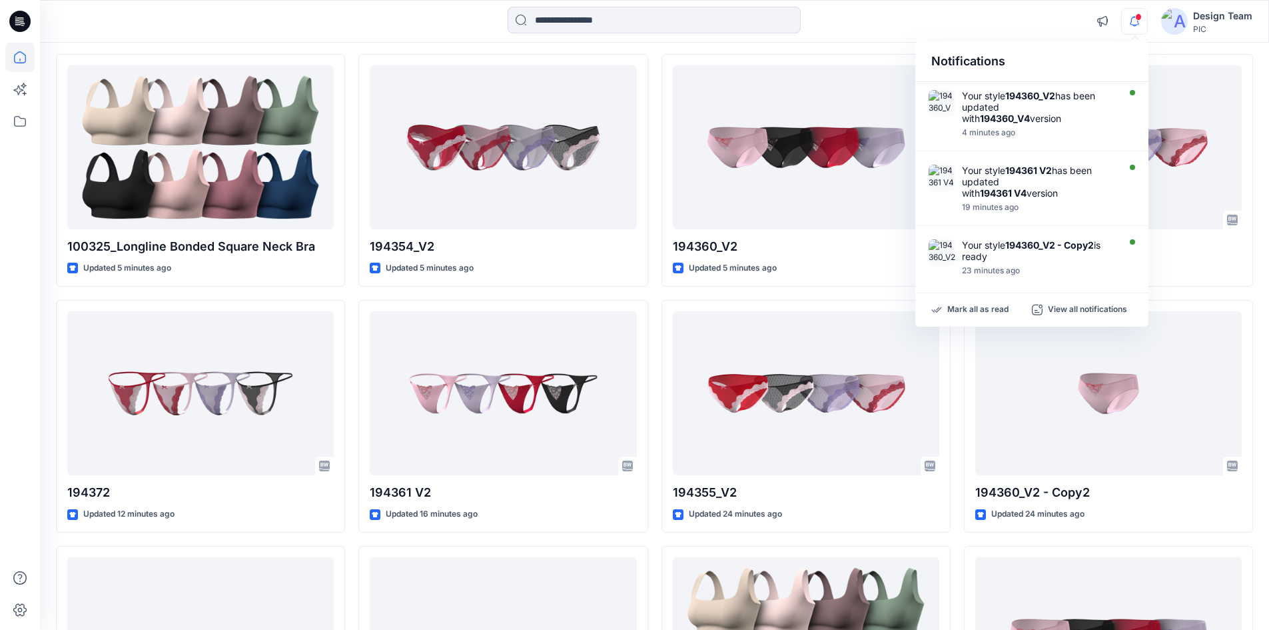
click at [974, 27] on div "Notifications Your style 194360_V2 has been updated with 194360_V4 version 4 mi…" at bounding box center [654, 21] width 1229 height 29
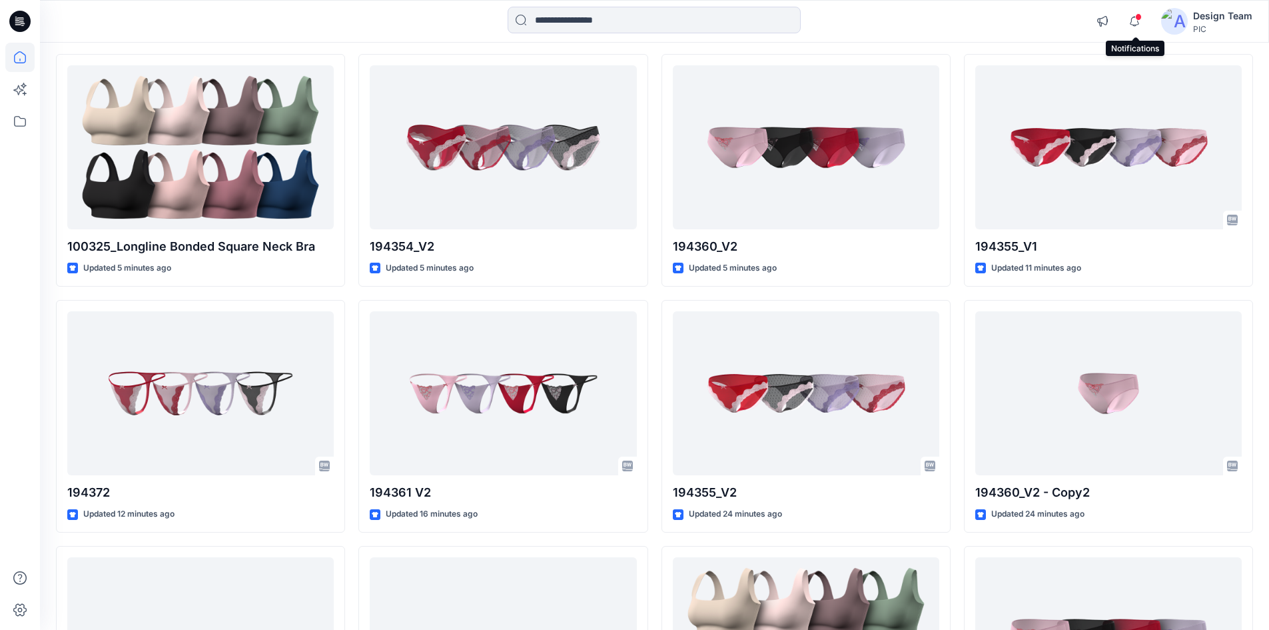
click at [1141, 19] on span at bounding box center [1138, 16] width 7 height 7
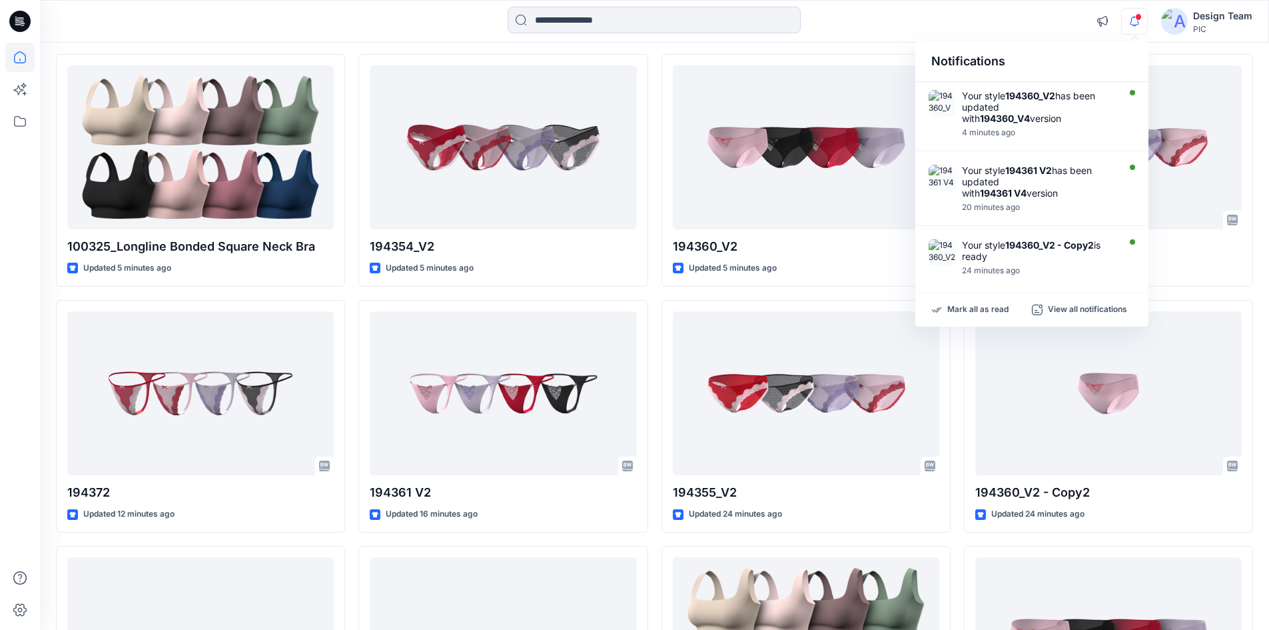
click at [941, 21] on div at bounding box center [654, 21] width 614 height 29
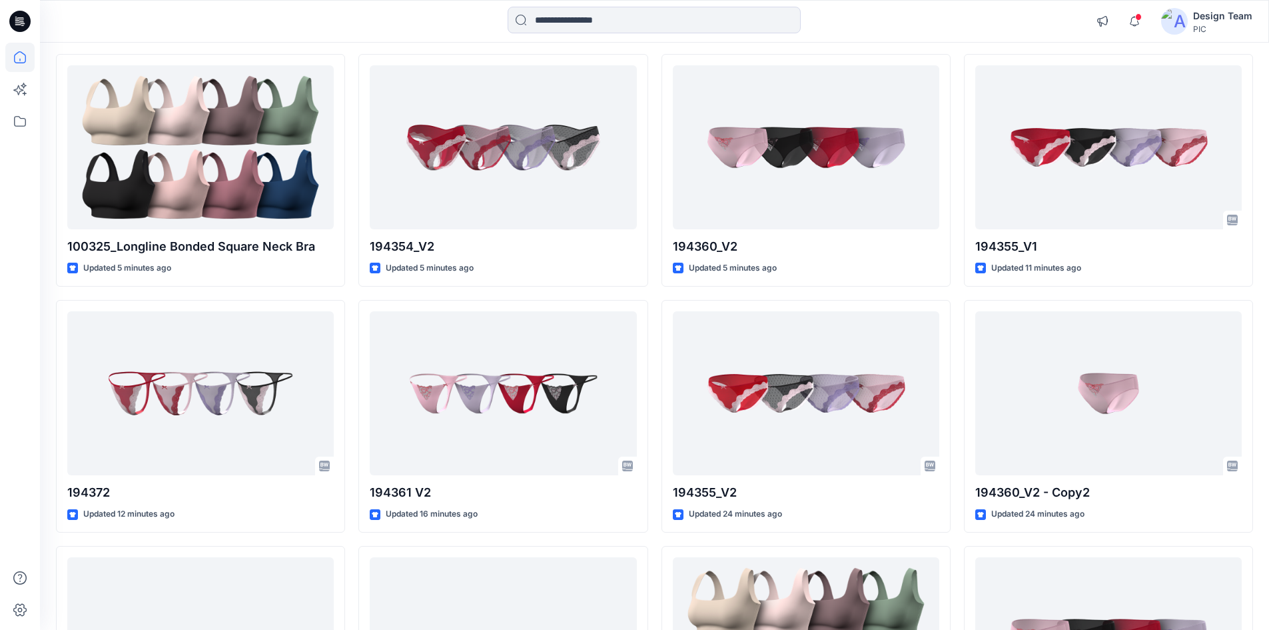
click at [368, 23] on div at bounding box center [654, 21] width 614 height 29
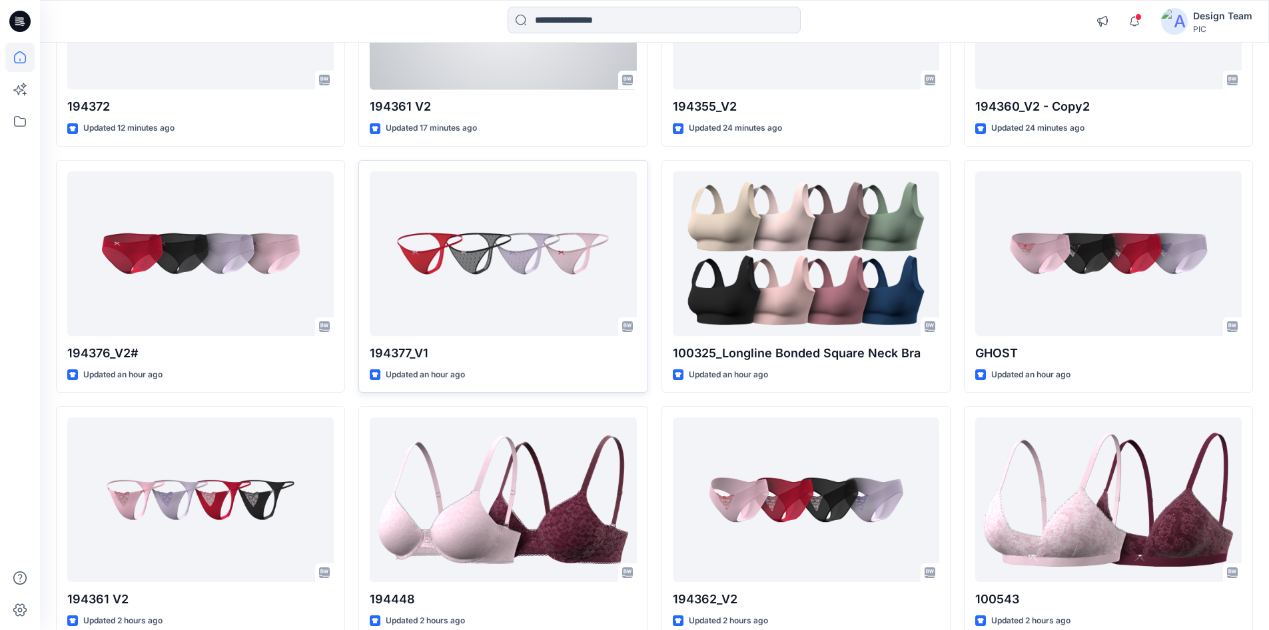
scroll to position [533, 0]
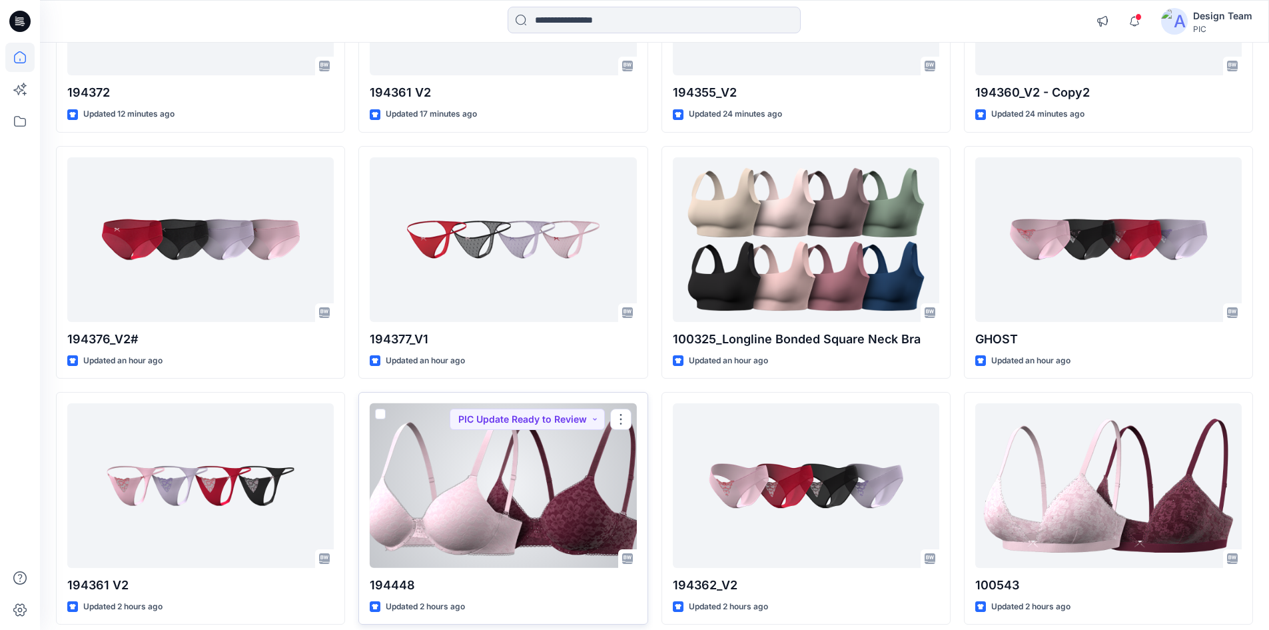
click at [504, 492] on div at bounding box center [503, 485] width 267 height 165
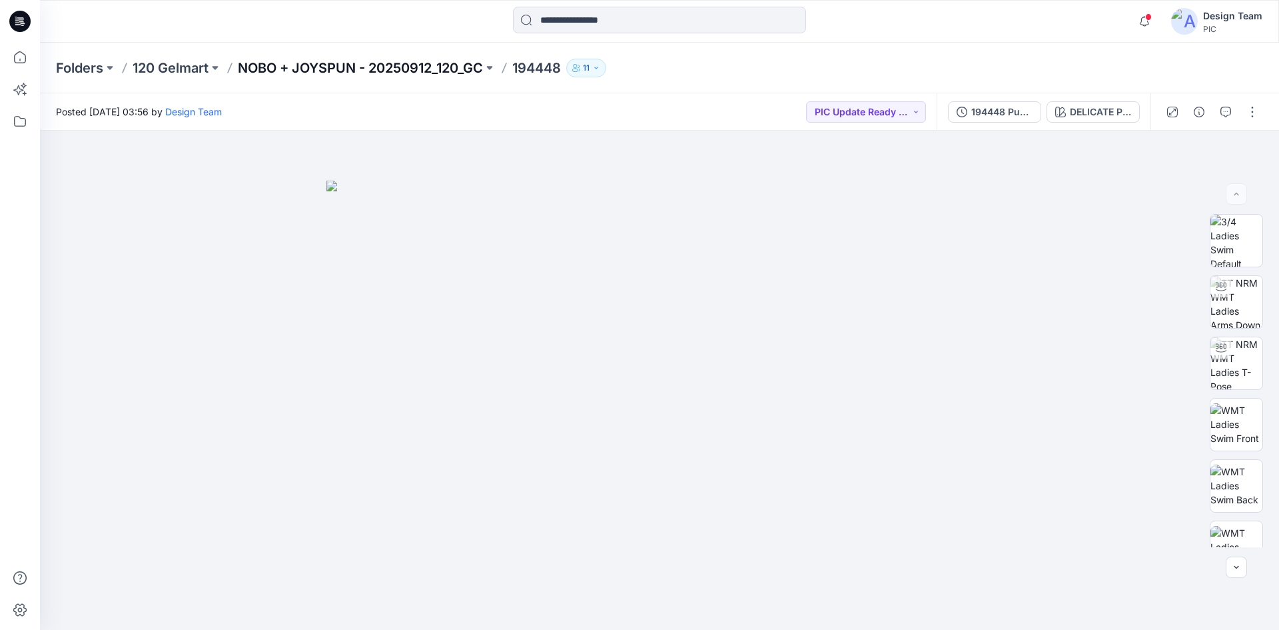
click at [384, 67] on p "NOBO + JOYSPUN - 20250912_120_GC" at bounding box center [360, 68] width 245 height 19
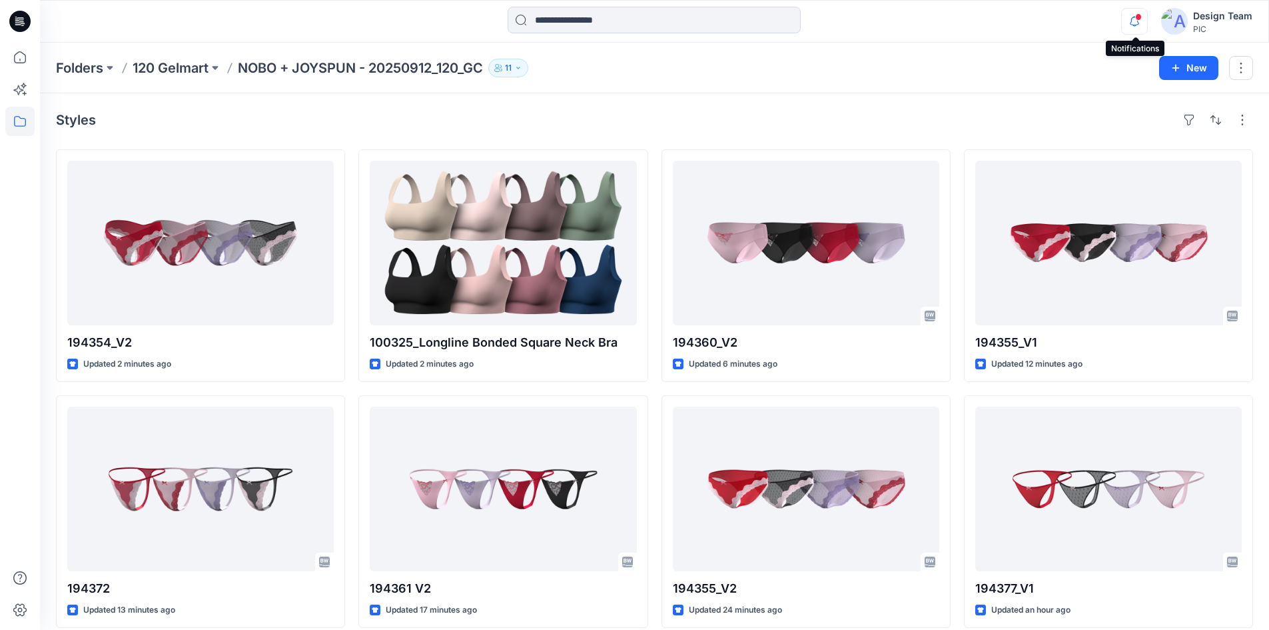
click at [1134, 25] on icon "button" at bounding box center [1135, 26] width 4 height 2
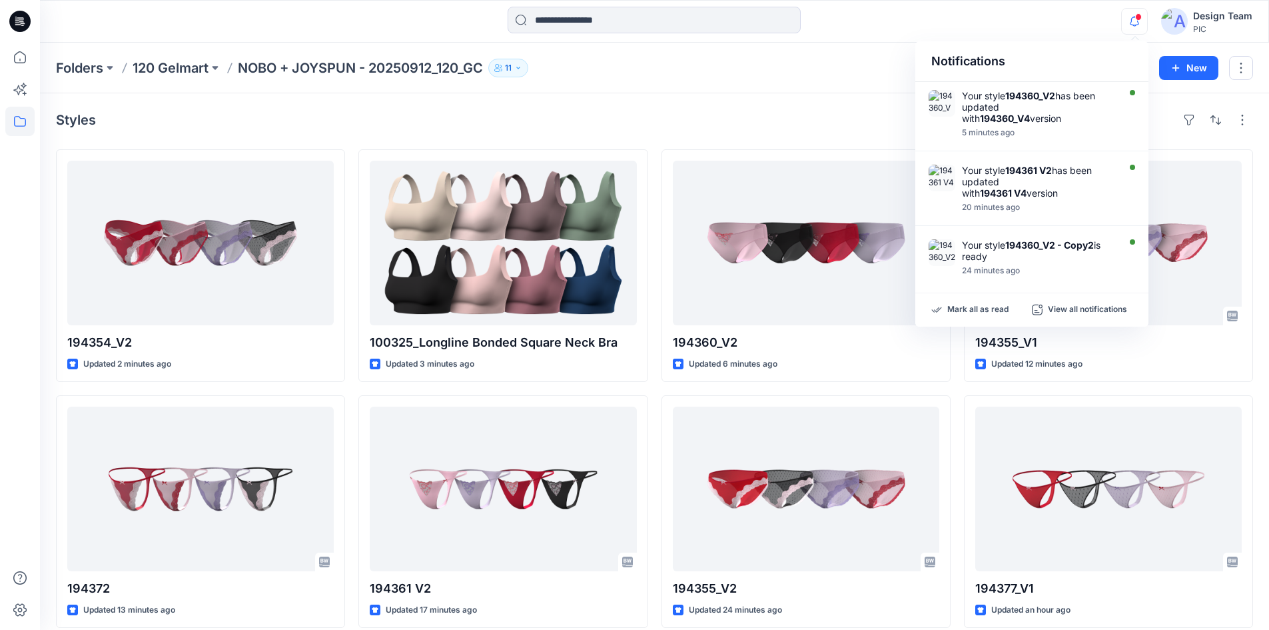
click at [848, 25] on div at bounding box center [654, 21] width 614 height 29
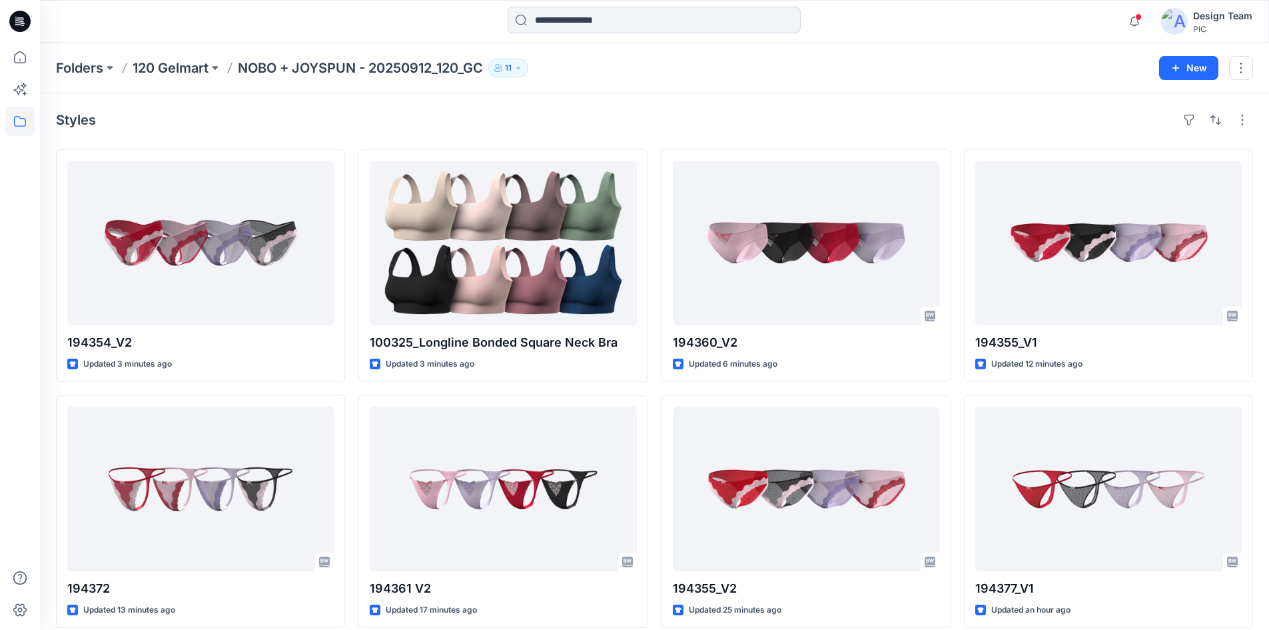
click at [245, 37] on div "Notifications Your style 194360_V2 has been updated with 194360_V4 version 5 mi…" at bounding box center [654, 21] width 1229 height 43
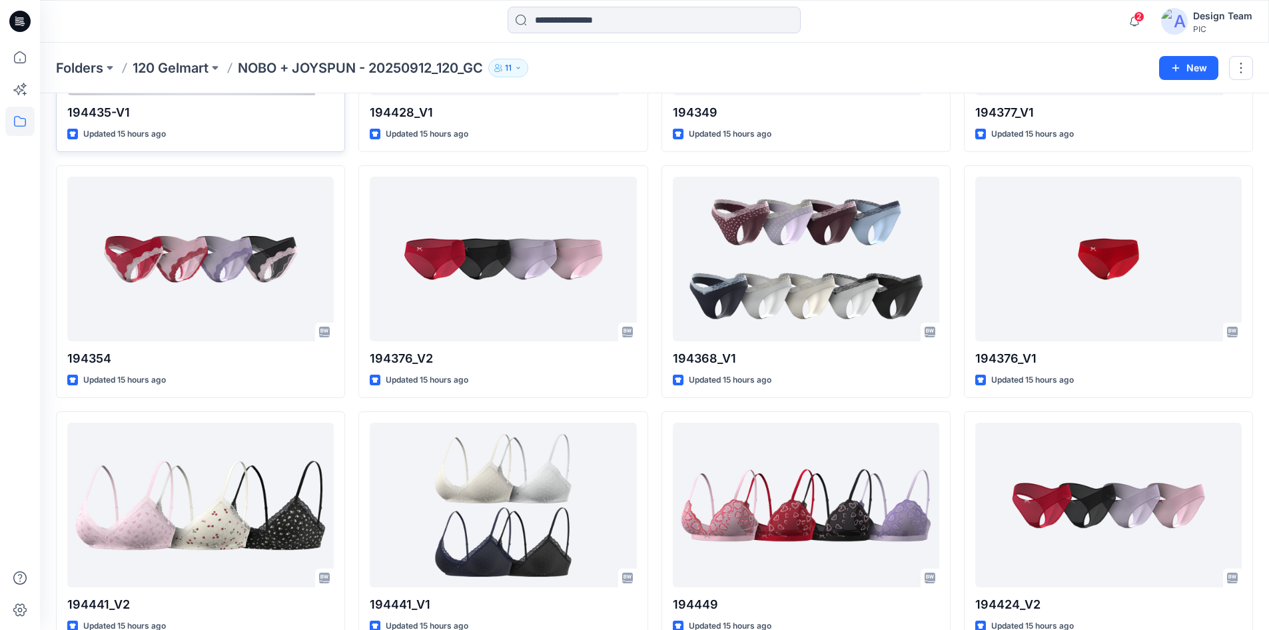
scroll to position [1466, 0]
